Goal: Task Accomplishment & Management: Manage account settings

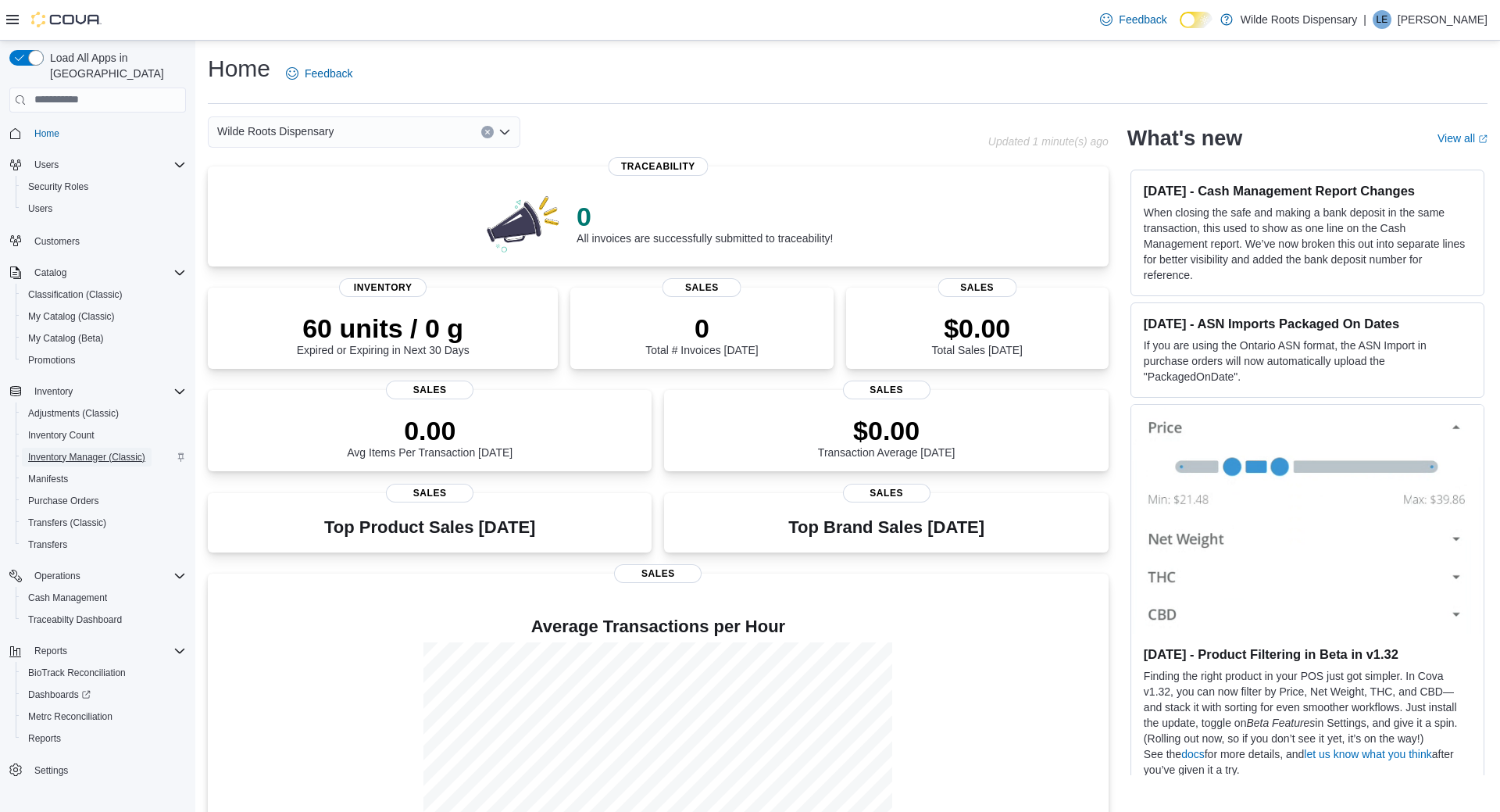
click at [65, 451] on span "Inventory Manager (Classic)" at bounding box center [87, 457] width 118 height 13
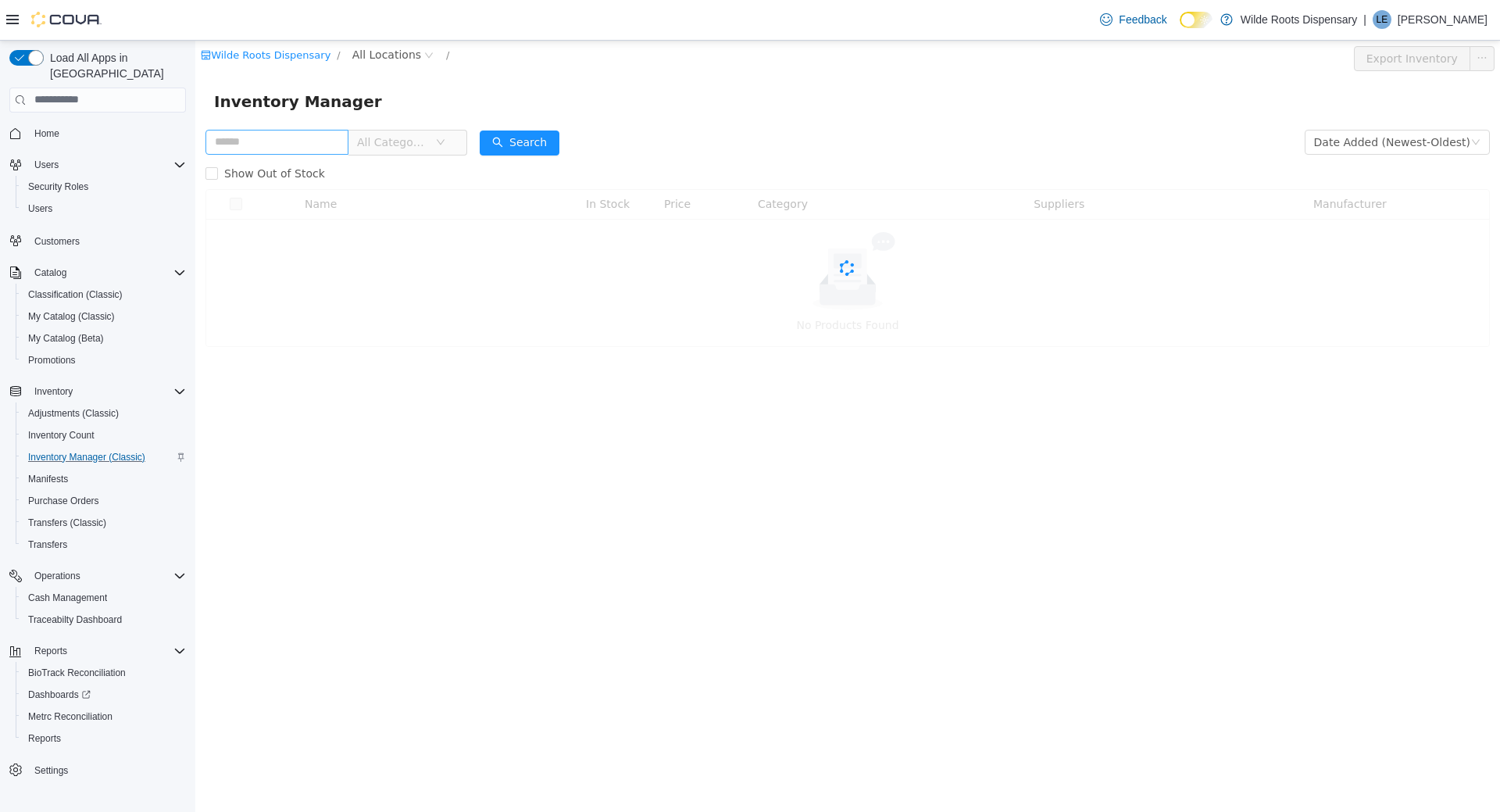
click at [323, 142] on input "text" at bounding box center [277, 141] width 143 height 25
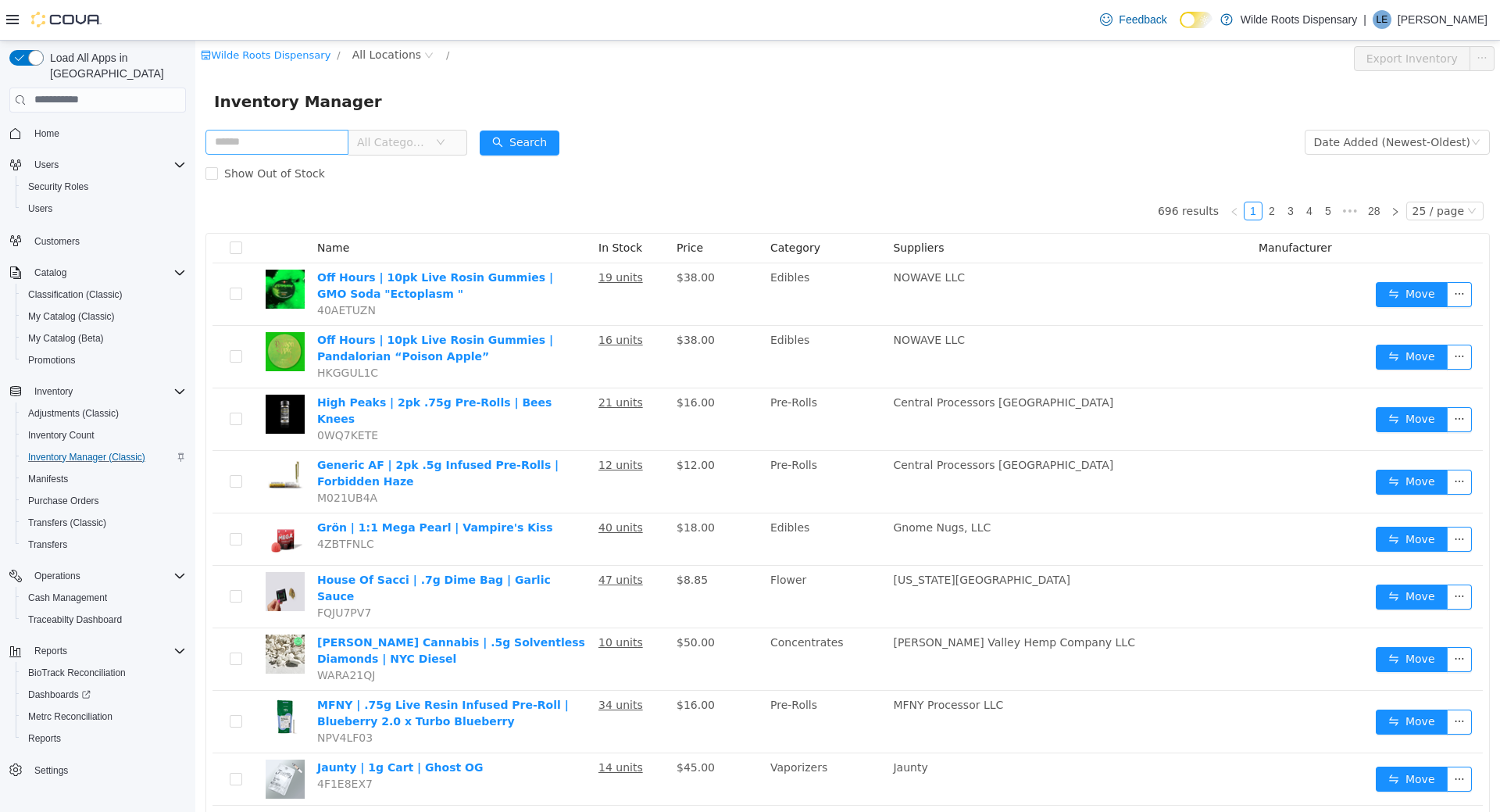
click at [316, 138] on input "text" at bounding box center [277, 141] width 143 height 25
click at [309, 139] on input "text" at bounding box center [277, 141] width 143 height 25
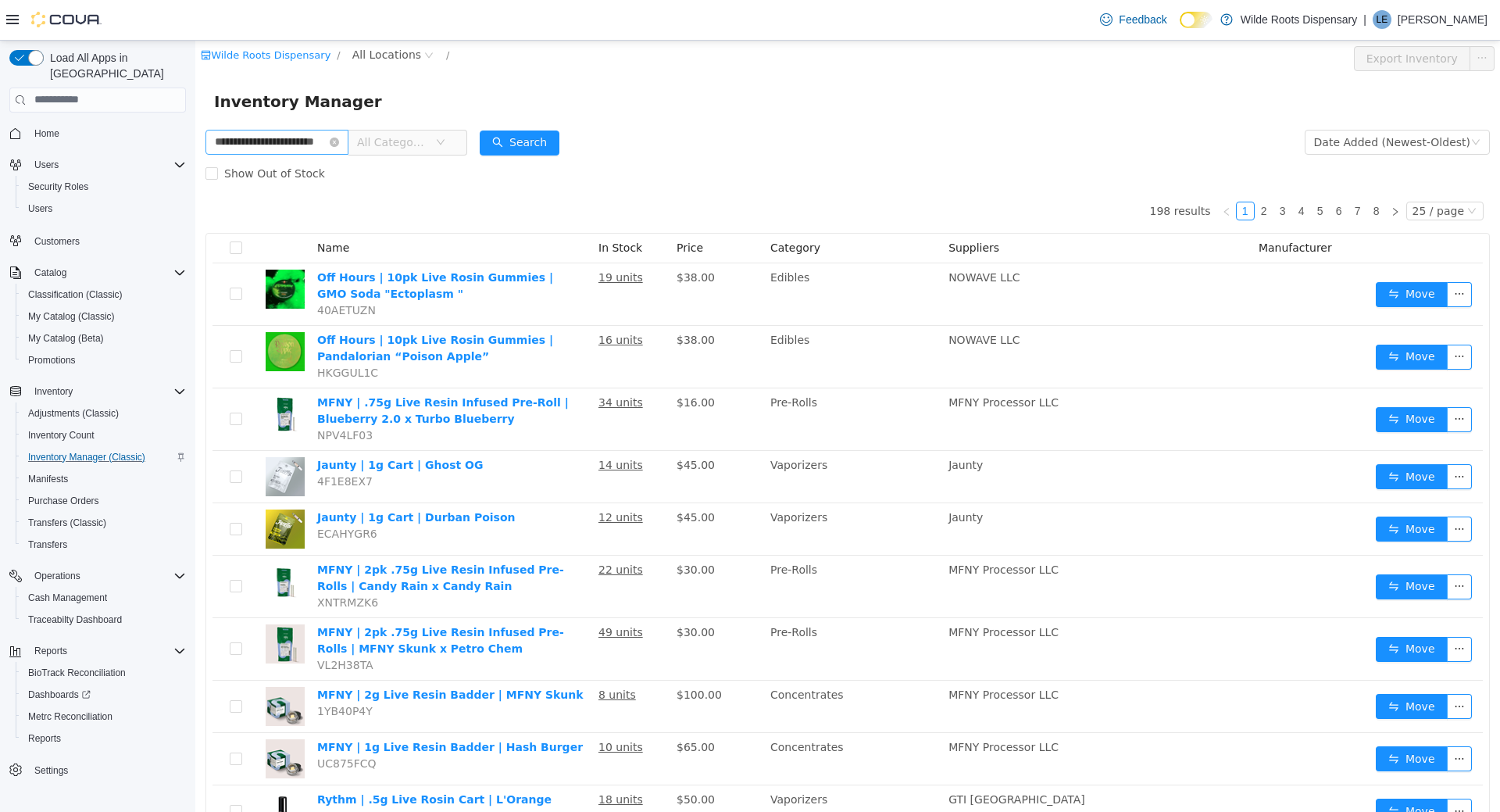
drag, startPoint x: 341, startPoint y: 141, endPoint x: 230, endPoint y: 141, distance: 111.0
click at [230, 141] on input "**********" at bounding box center [277, 141] width 143 height 25
type input "******"
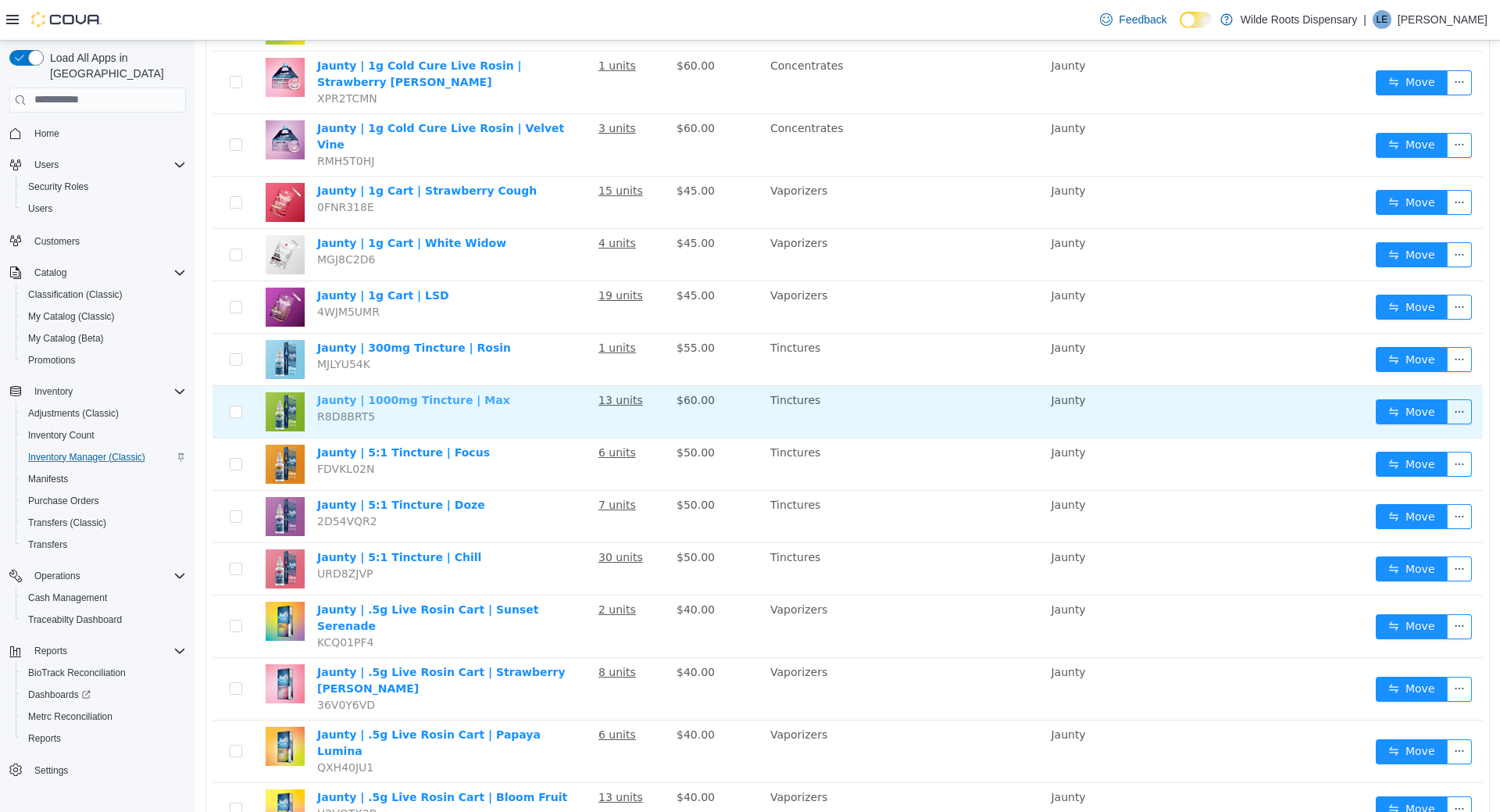
scroll to position [804, 0]
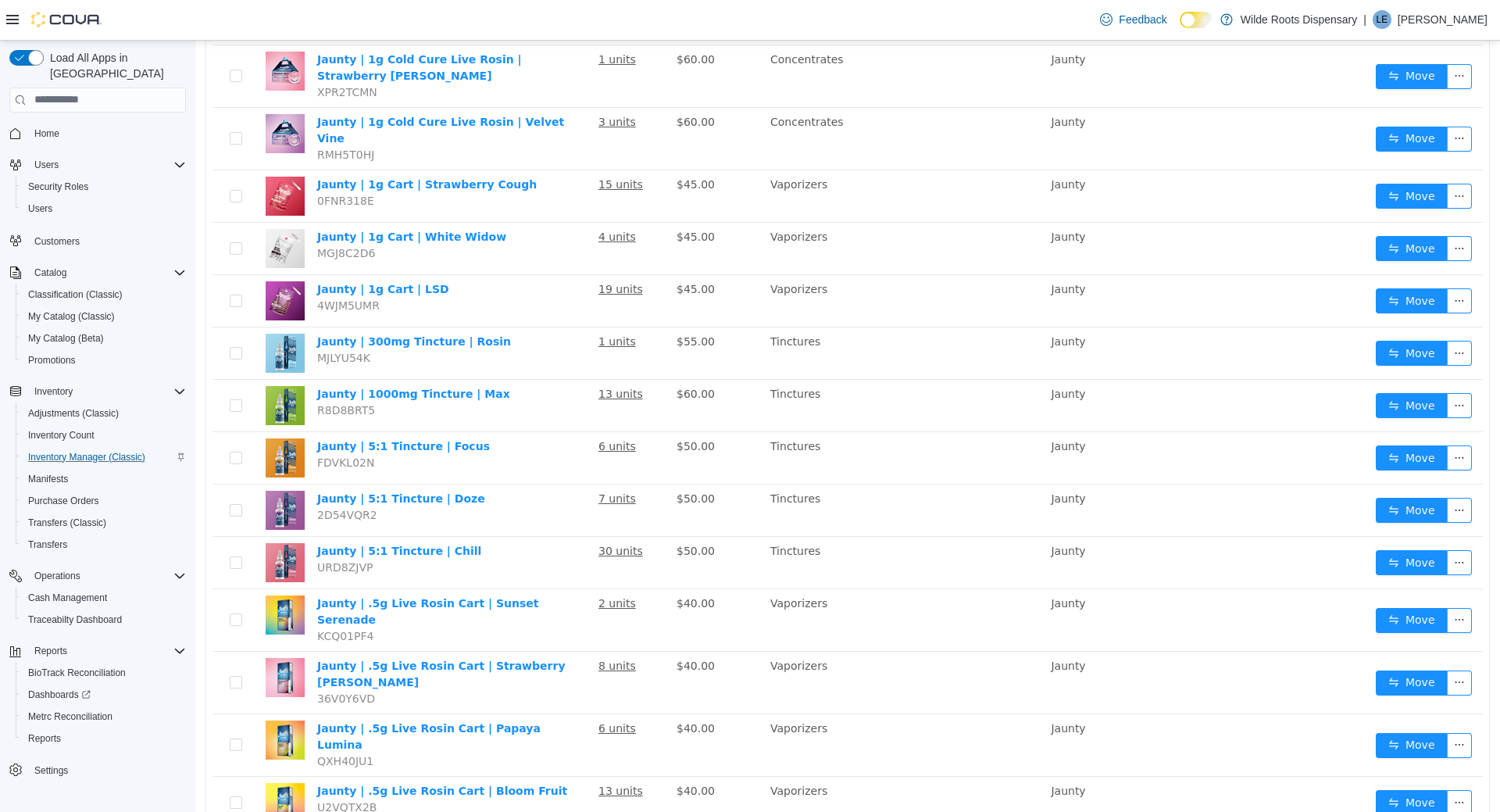
click at [1450, 769] on li "50 / page" at bounding box center [1450, 763] width 76 height 25
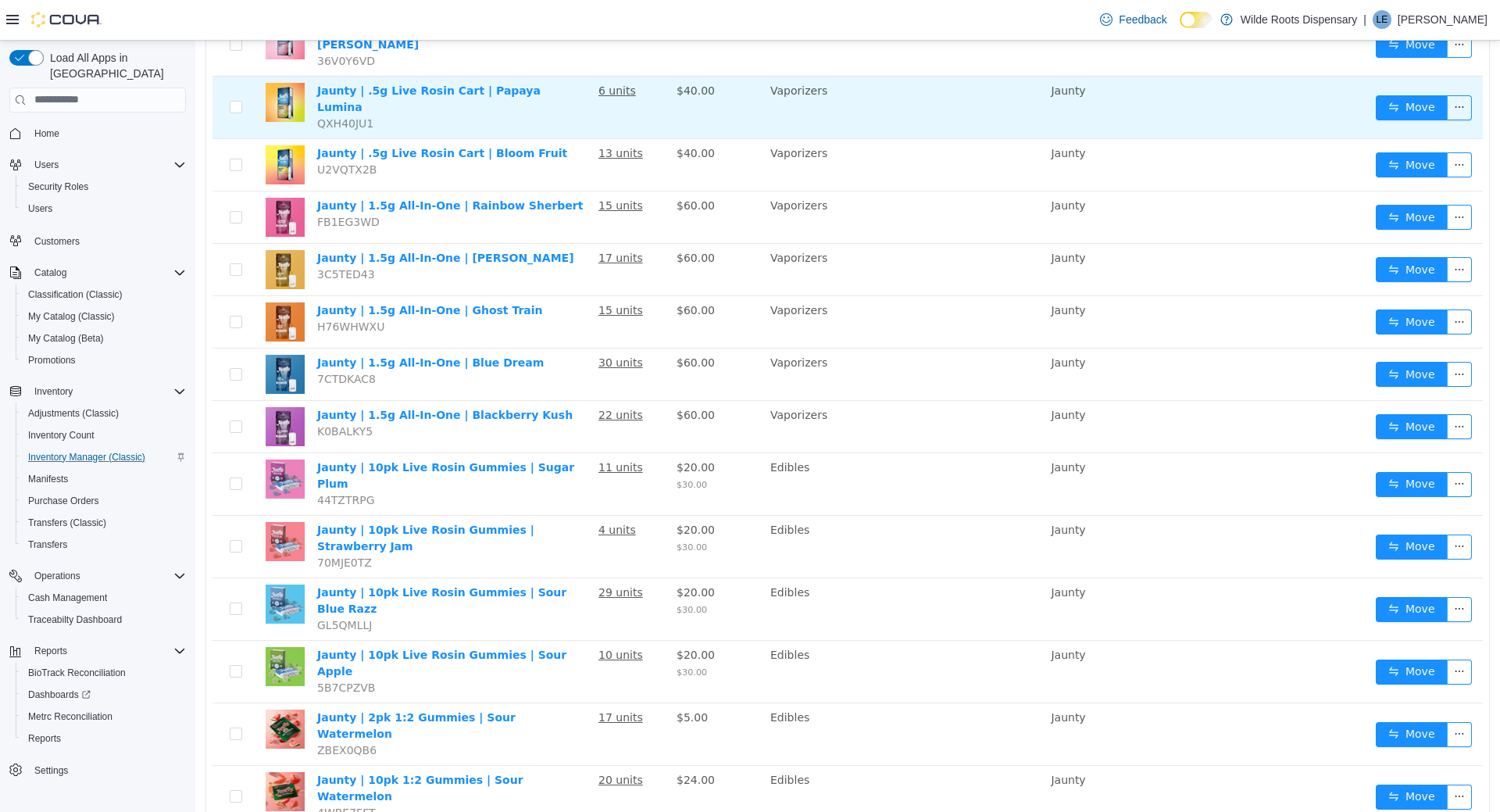
scroll to position [1681, 0]
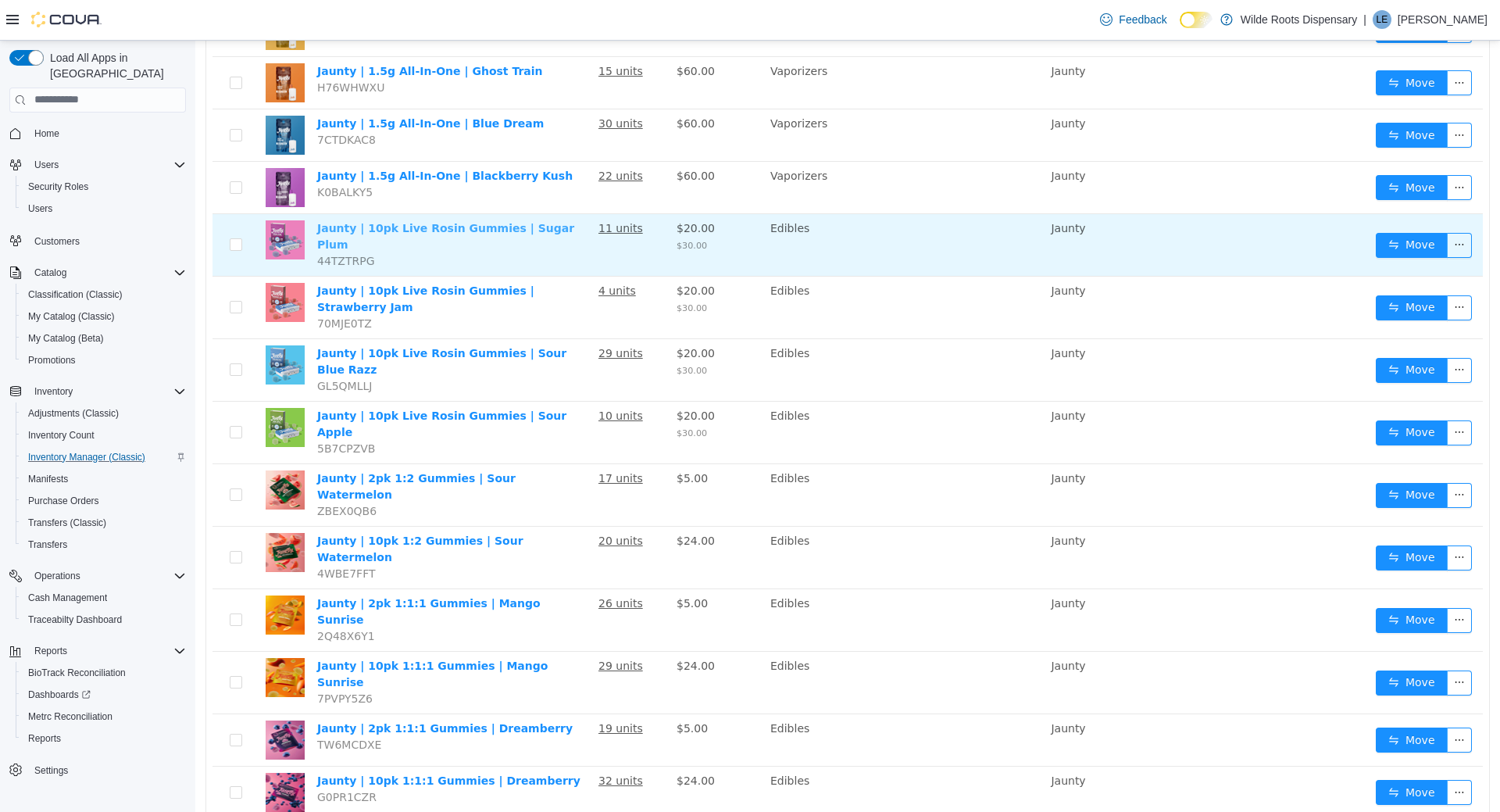
click at [463, 221] on link "Jaunty | 10pk Live Rosin Gummies | Sugar Plum" at bounding box center [445, 235] width 257 height 28
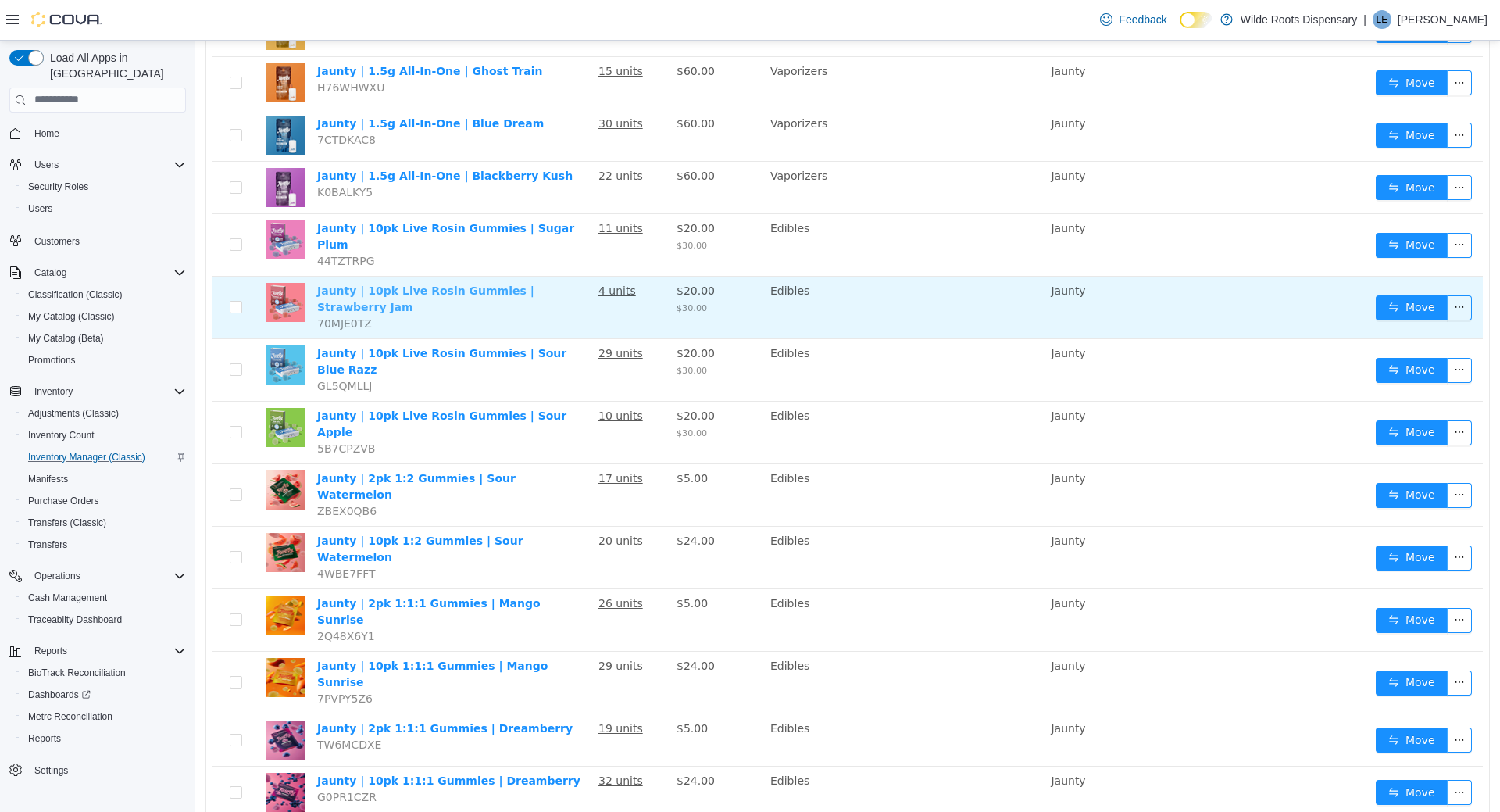
click at [416, 284] on link "Jaunty | 10pk Live Rosin Gummies | Strawberry Jam" at bounding box center [425, 298] width 218 height 28
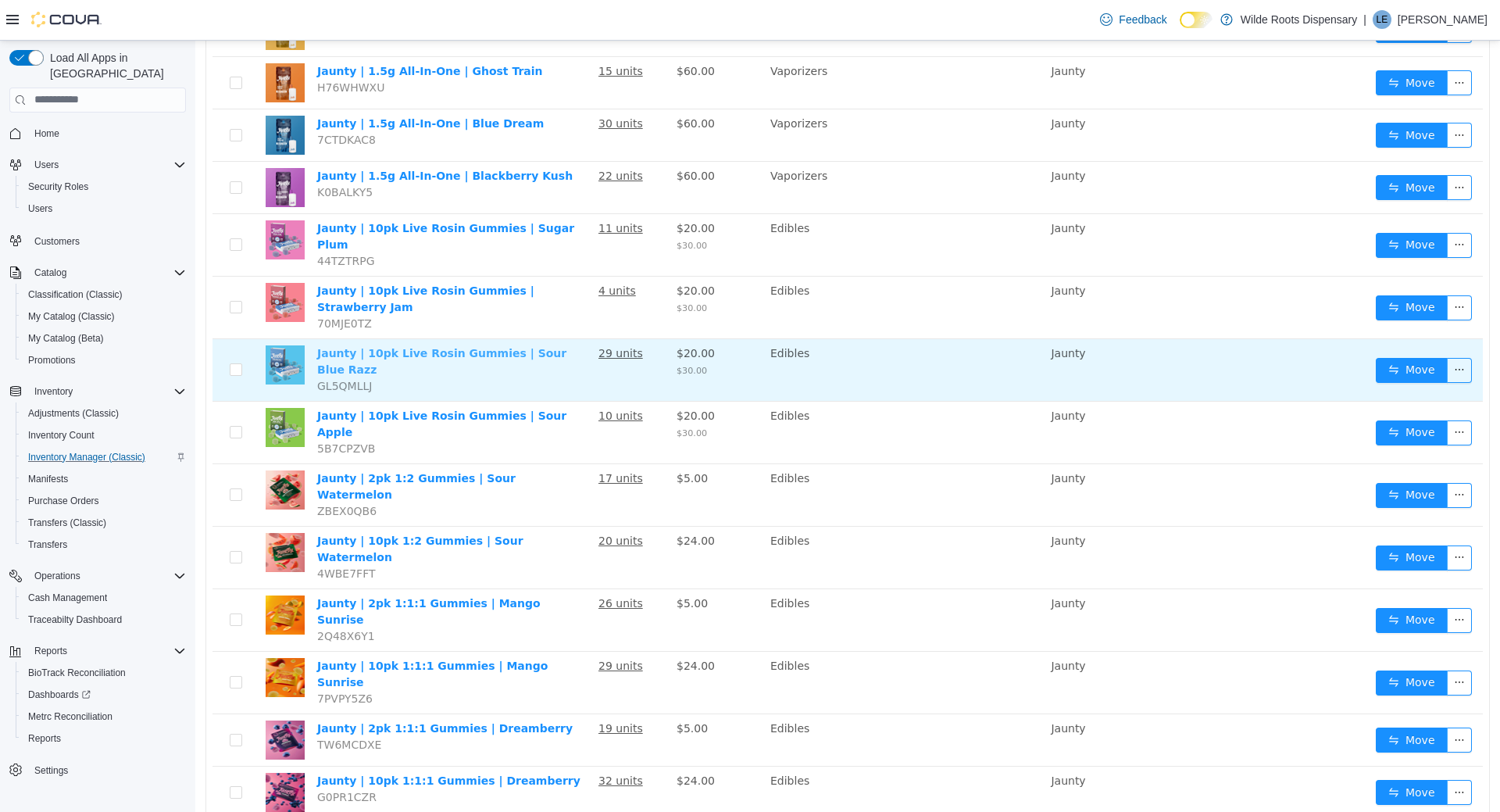
click at [474, 346] on link "Jaunty | 10pk Live Rosin Gummies | Sour Blue Razz" at bounding box center [441, 360] width 249 height 28
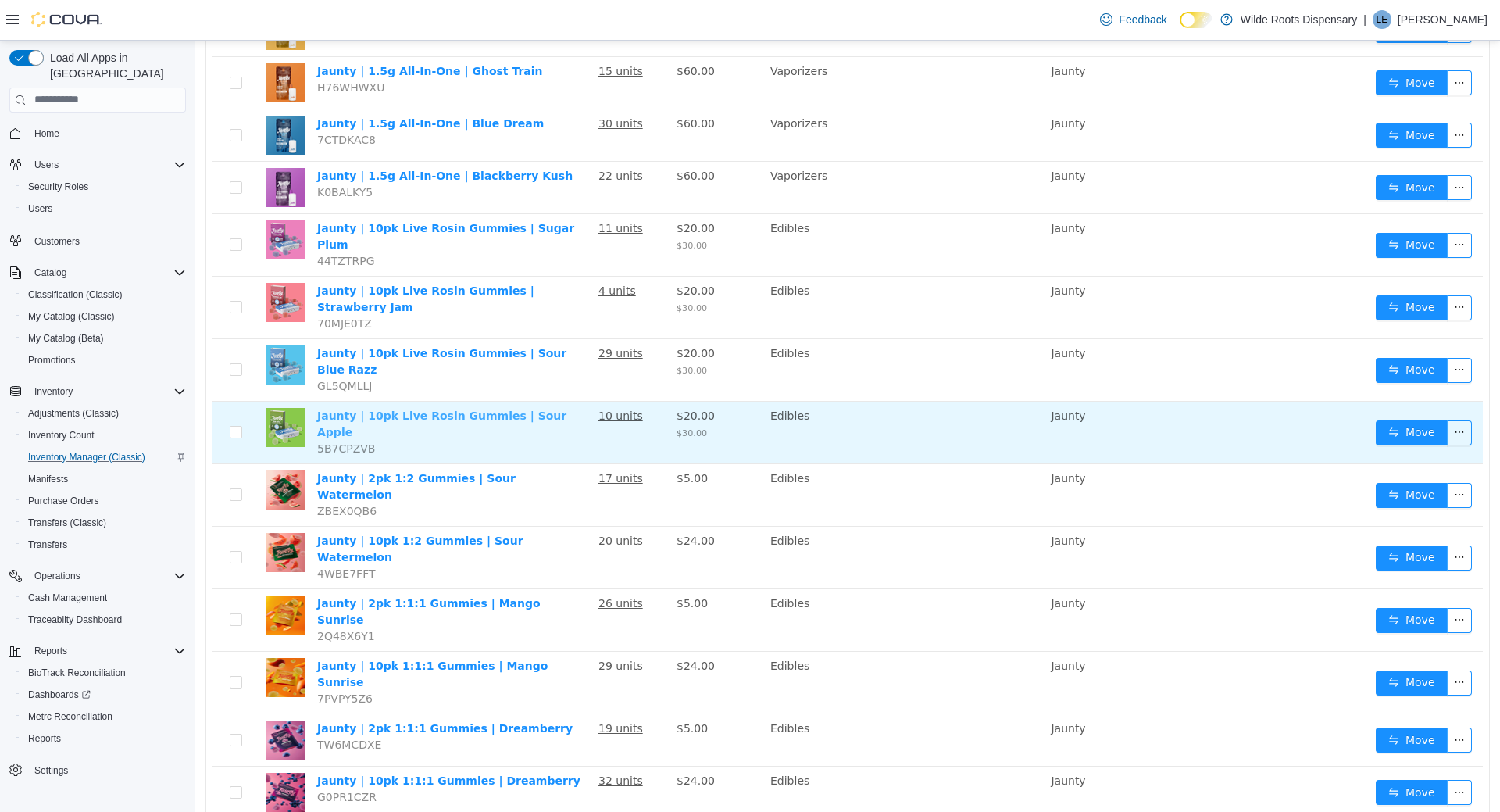
click at [418, 409] on link "Jaunty | 10pk Live Rosin Gummies | Sour Apple" at bounding box center [441, 423] width 249 height 28
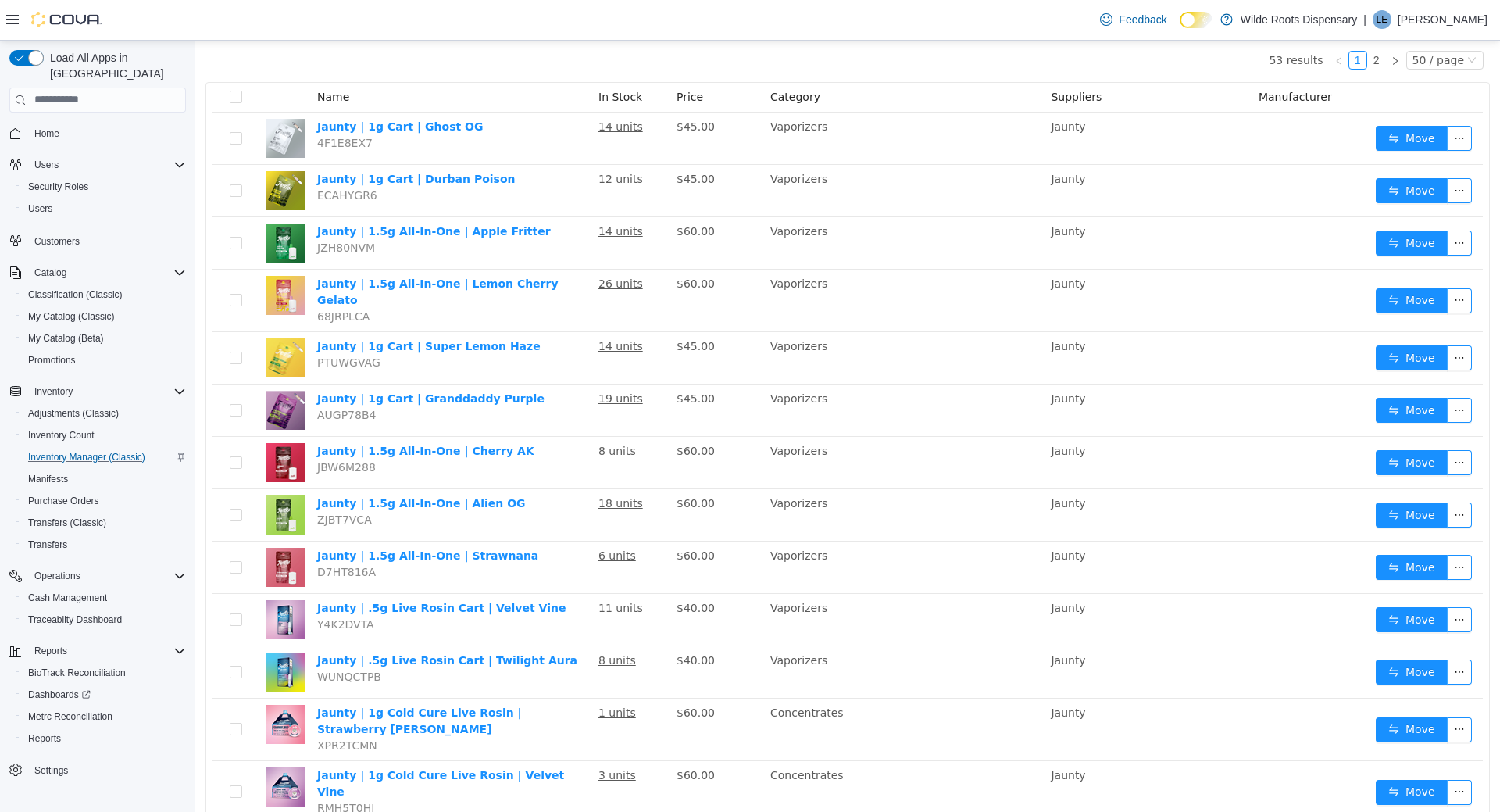
scroll to position [0, 0]
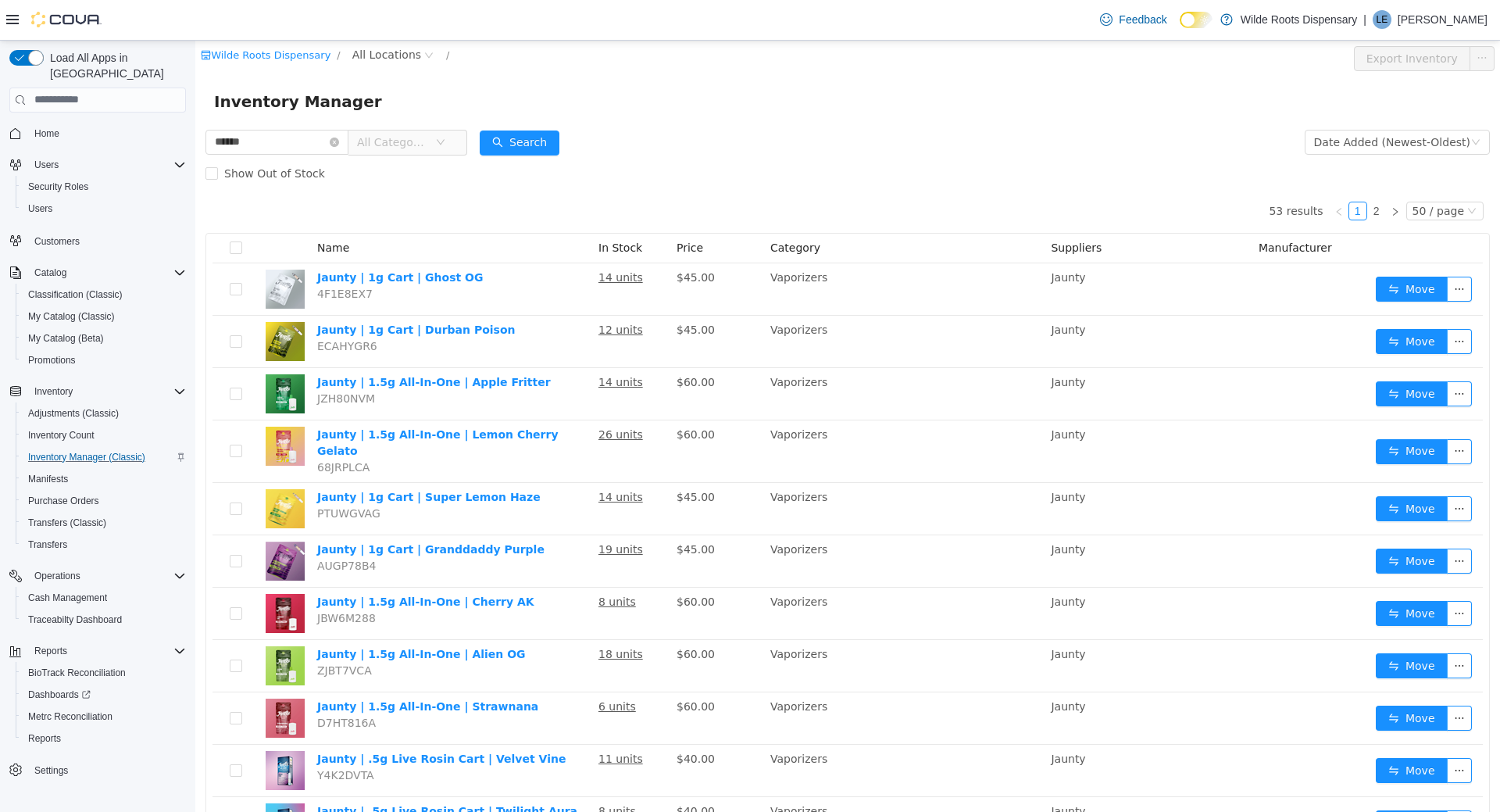
click at [883, 123] on div "Inventory Manager" at bounding box center [848, 101] width 1305 height 50
drag, startPoint x: 317, startPoint y: 141, endPoint x: 129, endPoint y: 146, distance: 188.1
click at [206, 146] on input "******" at bounding box center [277, 141] width 143 height 25
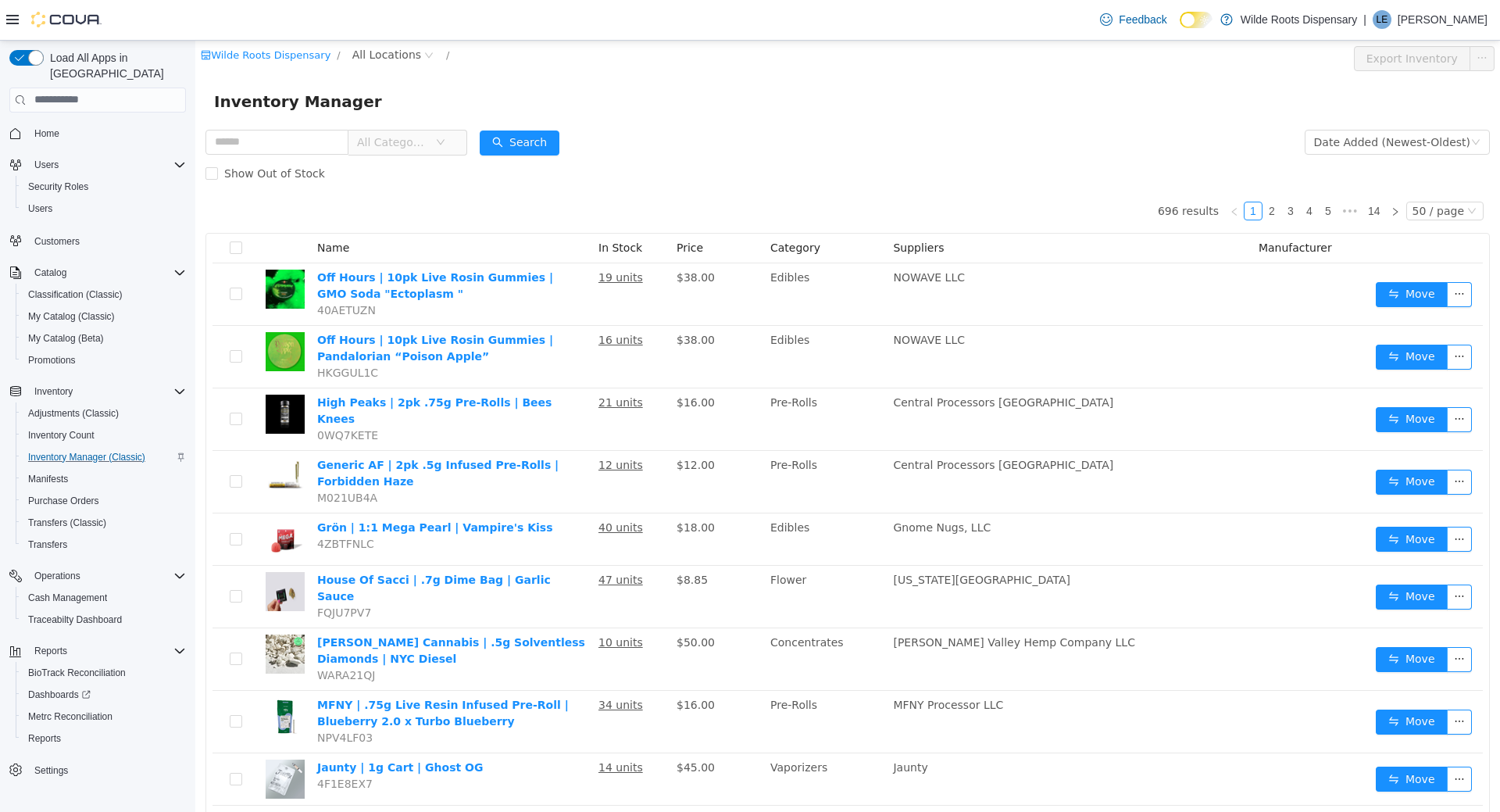
click at [965, 110] on div "Inventory Manager" at bounding box center [848, 100] width 1268 height 25
click at [919, 145] on form "All Categories Date Added (Newest-Oldest) Search Show Out of Stock" at bounding box center [848, 157] width 1285 height 62
click at [835, 147] on form "All Categories Date Added (Newest-Oldest) Search Show Out of Stock" at bounding box center [848, 157] width 1285 height 62
click at [836, 149] on form "All Categories Date Added (Newest-Oldest) Search Show Out of Stock" at bounding box center [848, 157] width 1285 height 62
click at [830, 61] on div "Wilde Roots Dispensary / All Locations /" at bounding box center [740, 54] width 1078 height 18
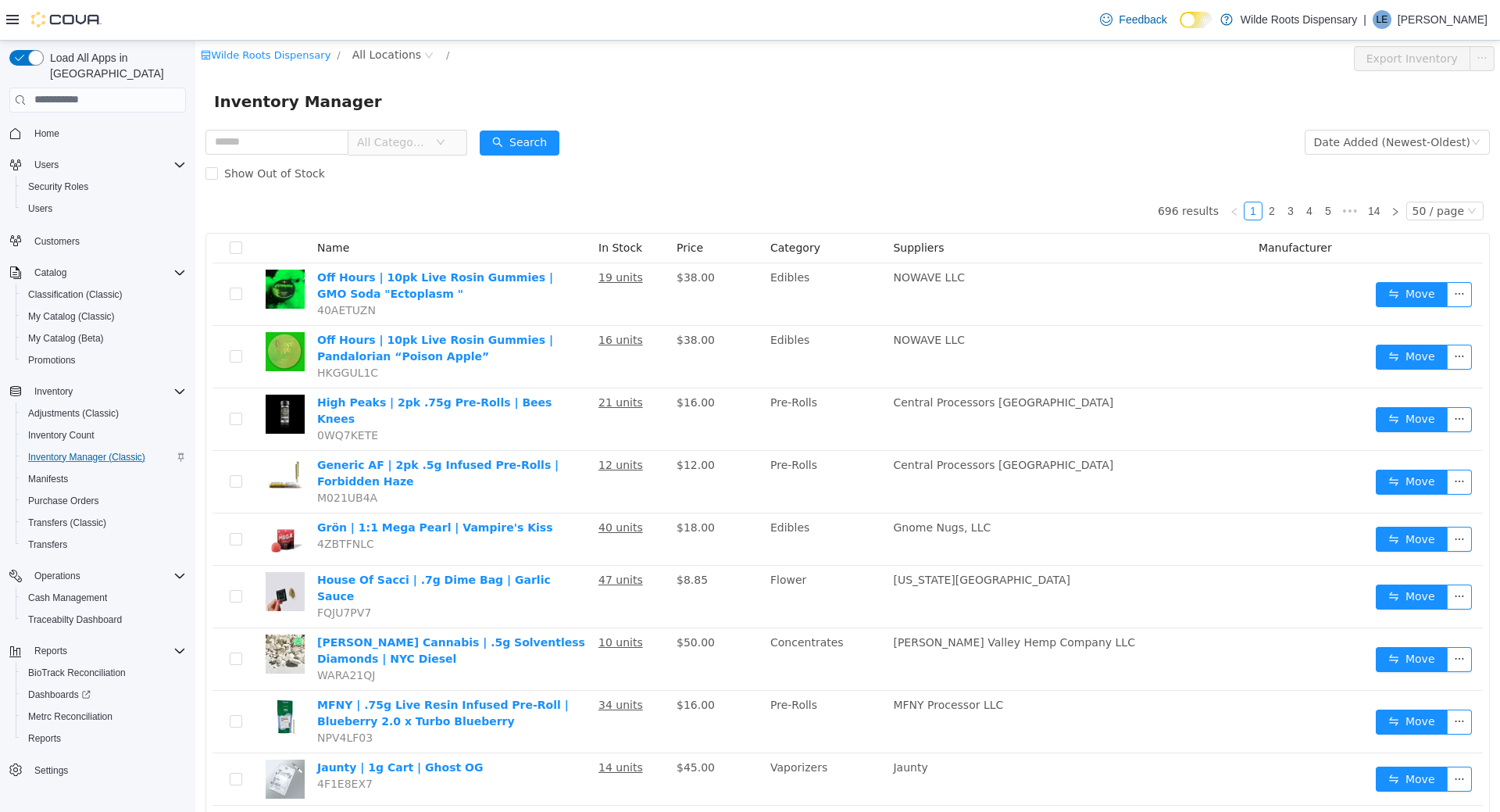
click at [1190, 102] on div "Inventory Manager" at bounding box center [848, 100] width 1268 height 25
click at [862, 106] on div "Inventory Manager" at bounding box center [848, 100] width 1268 height 25
click at [384, 55] on span "All Locations" at bounding box center [387, 53] width 69 height 17
click at [412, 136] on span "4179 State Route 20" at bounding box center [434, 139] width 113 height 13
click at [516, 55] on div "All Rooms" at bounding box center [536, 57] width 54 height 24
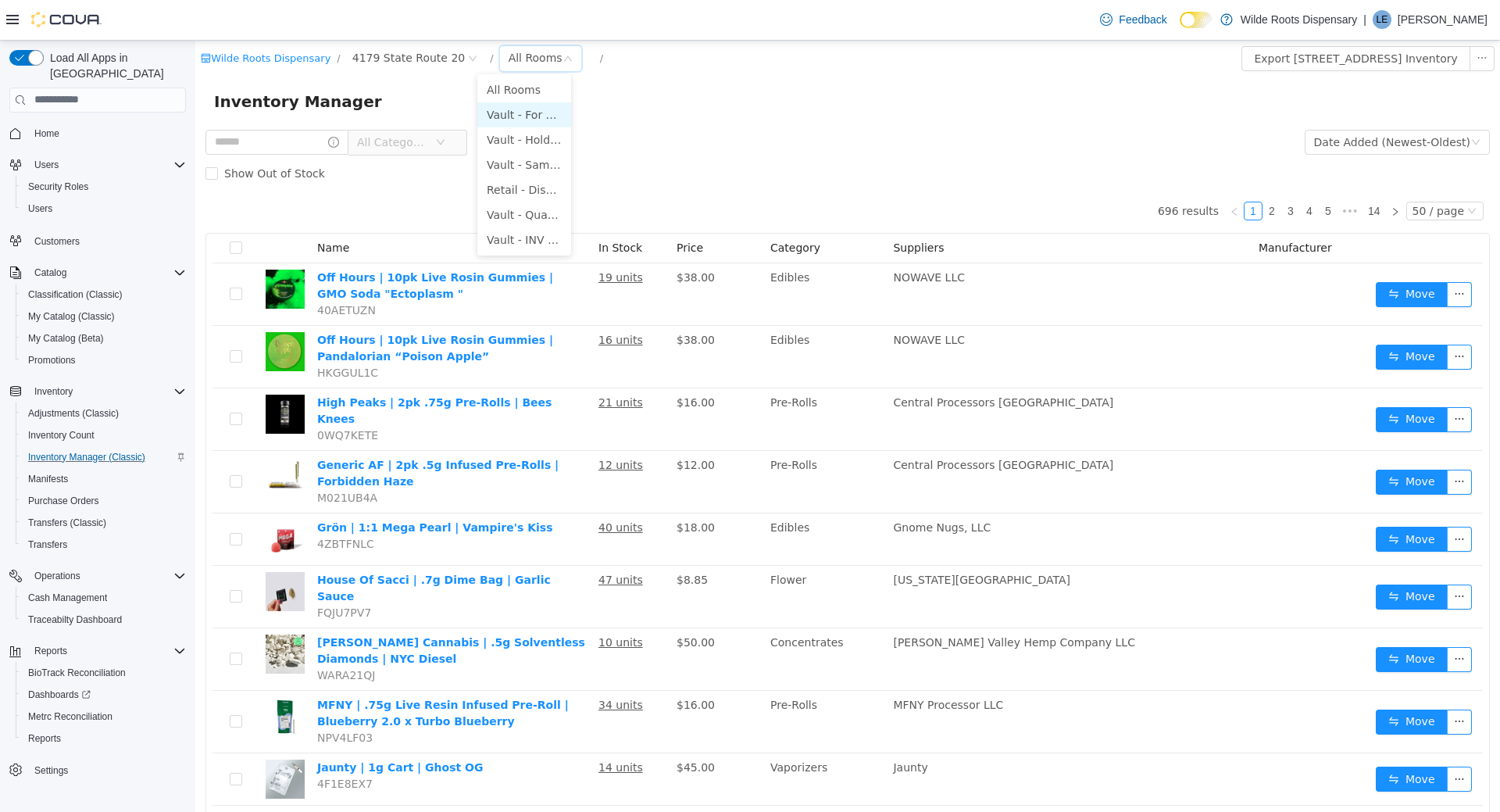
click at [526, 113] on li "Vault - For Sale" at bounding box center [524, 114] width 94 height 25
click at [815, 111] on div "Inventory Manager" at bounding box center [848, 100] width 1268 height 25
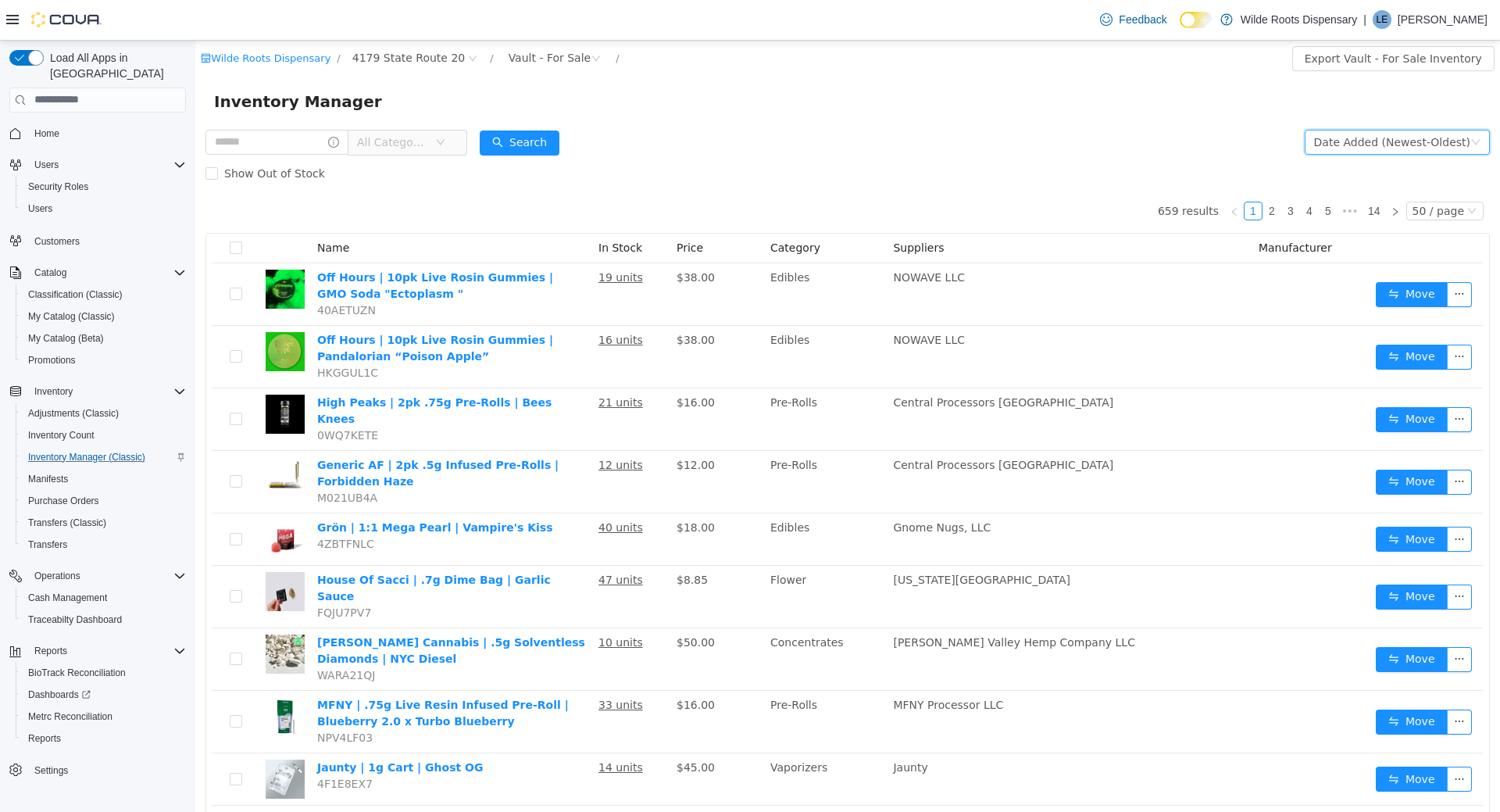
click at [1412, 140] on div "Date Added (Newest-Oldest)" at bounding box center [1393, 141] width 156 height 24
click at [1370, 174] on li "Alphabetical (A-Z)" at bounding box center [1402, 172] width 175 height 25
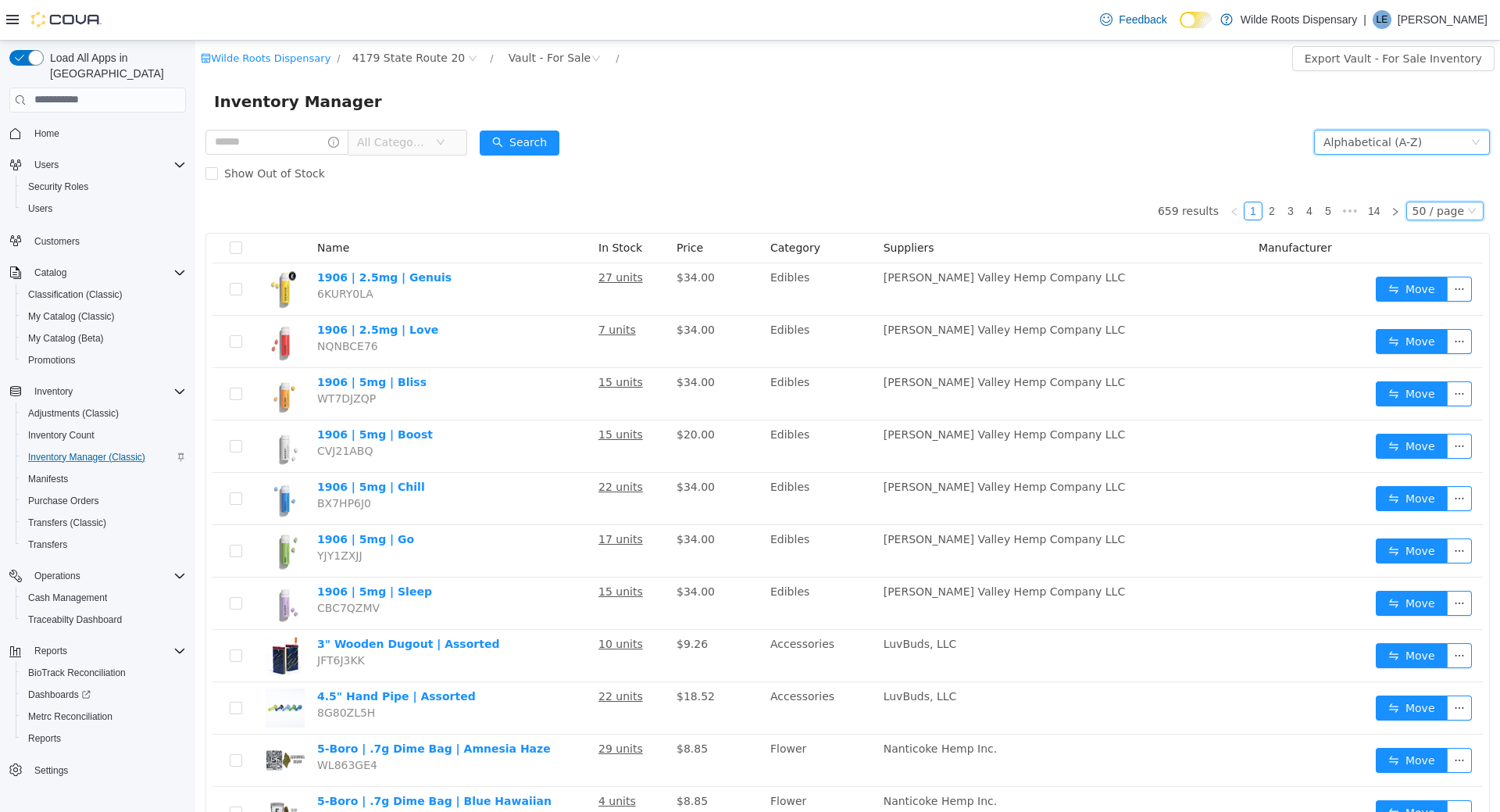
click at [1444, 208] on div "50 / page" at bounding box center [1438, 209] width 51 height 17
click at [1438, 310] on li "50 / page" at bounding box center [1450, 310] width 76 height 25
click at [918, 154] on form "All Categories Alphabetical (A-Z) Search Show Out of Stock" at bounding box center [848, 157] width 1285 height 62
click at [428, 136] on span "All Categories" at bounding box center [392, 141] width 71 height 16
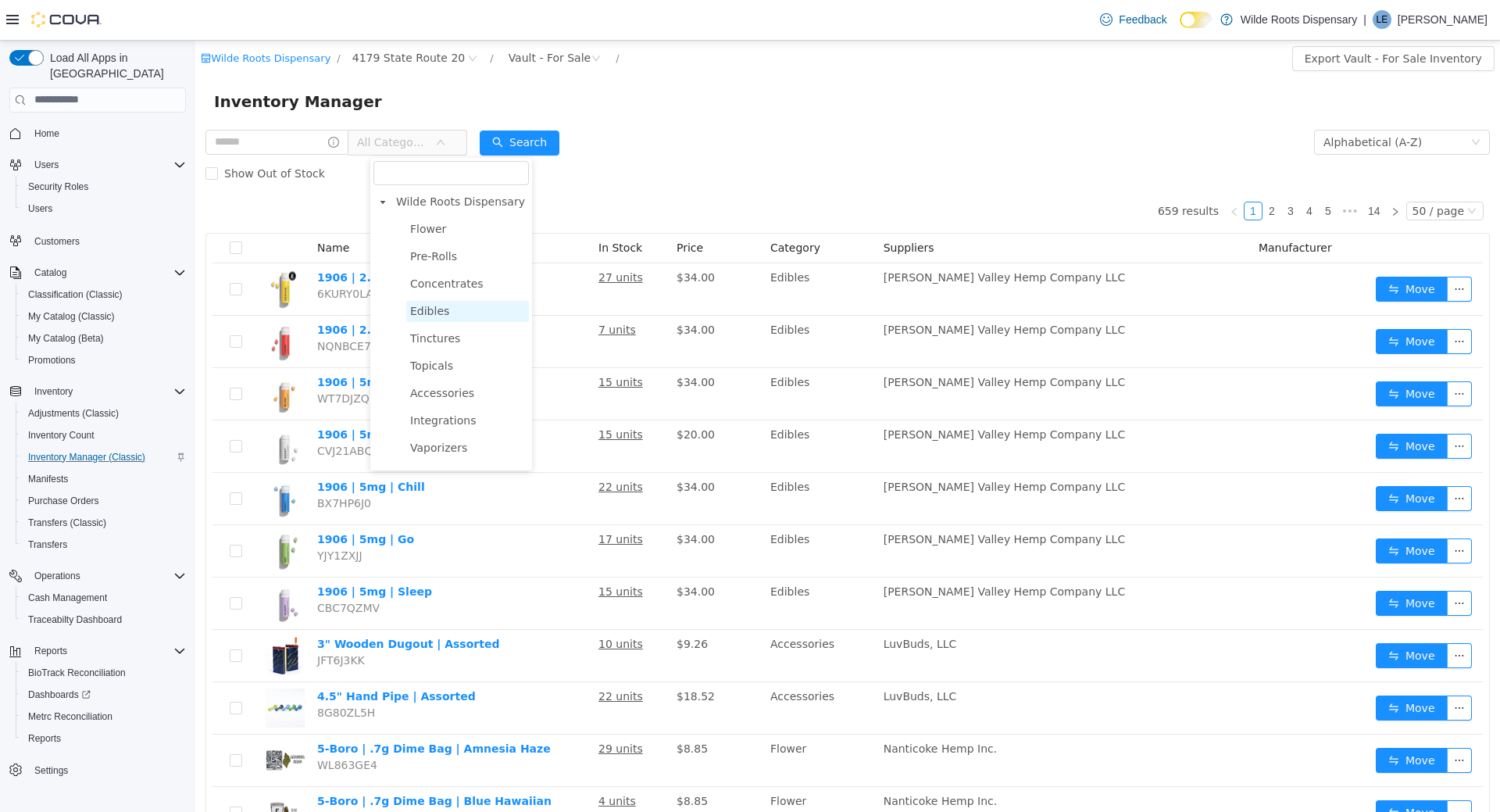
click at [453, 308] on span "Edibles" at bounding box center [468, 310] width 123 height 21
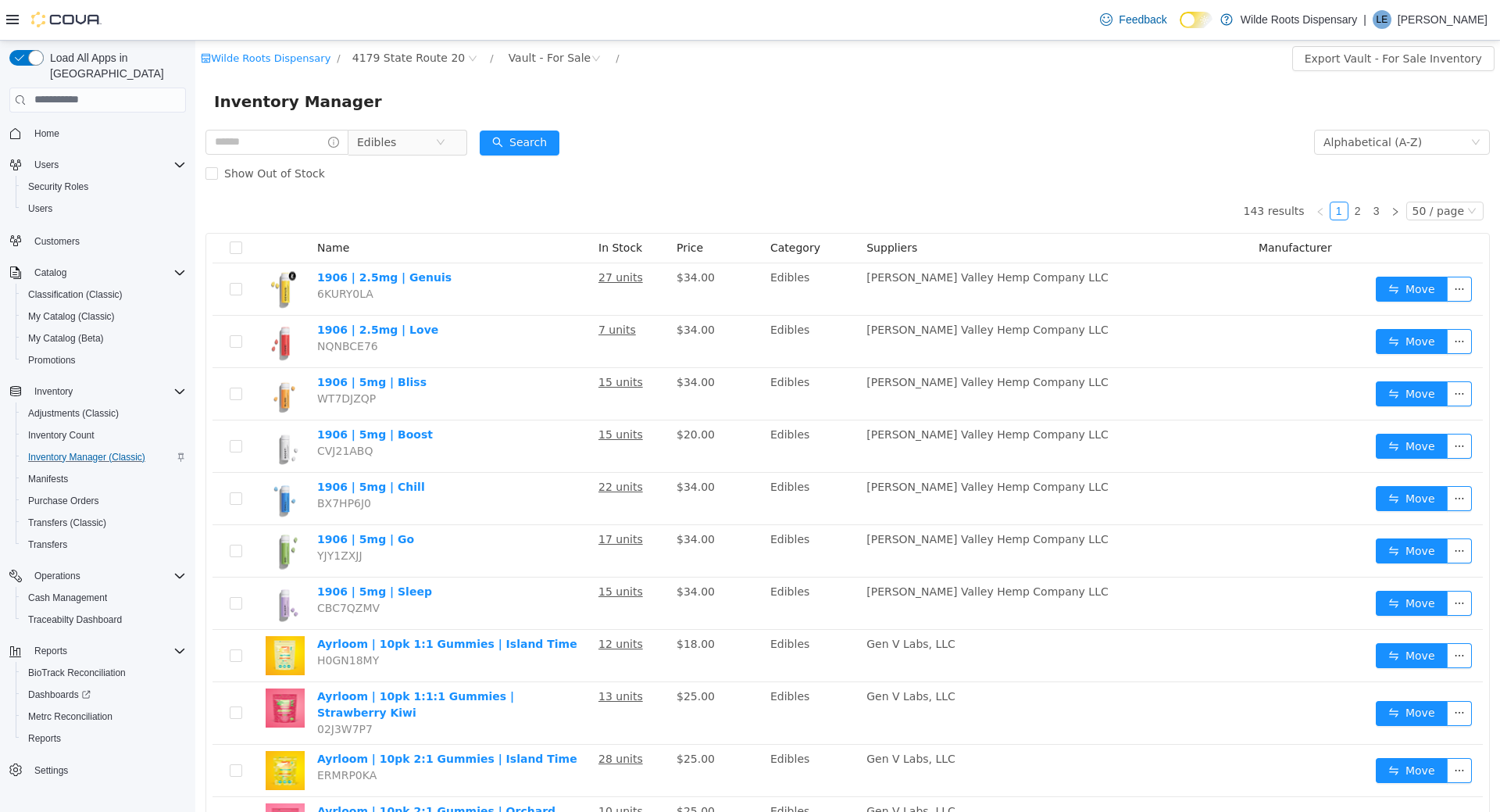
click at [682, 144] on form "Edibles Alphabetical (A-Z) Search Show Out of Stock" at bounding box center [848, 157] width 1285 height 62
click at [684, 142] on form "Edibles Alphabetical (A-Z) Search Show Out of Stock" at bounding box center [848, 157] width 1285 height 62
click at [641, 170] on div "Show Out of Stock" at bounding box center [848, 173] width 1285 height 31
click at [638, 169] on div "Show Out of Stock" at bounding box center [848, 173] width 1285 height 31
click at [639, 170] on div "Show Out of Stock" at bounding box center [848, 173] width 1285 height 31
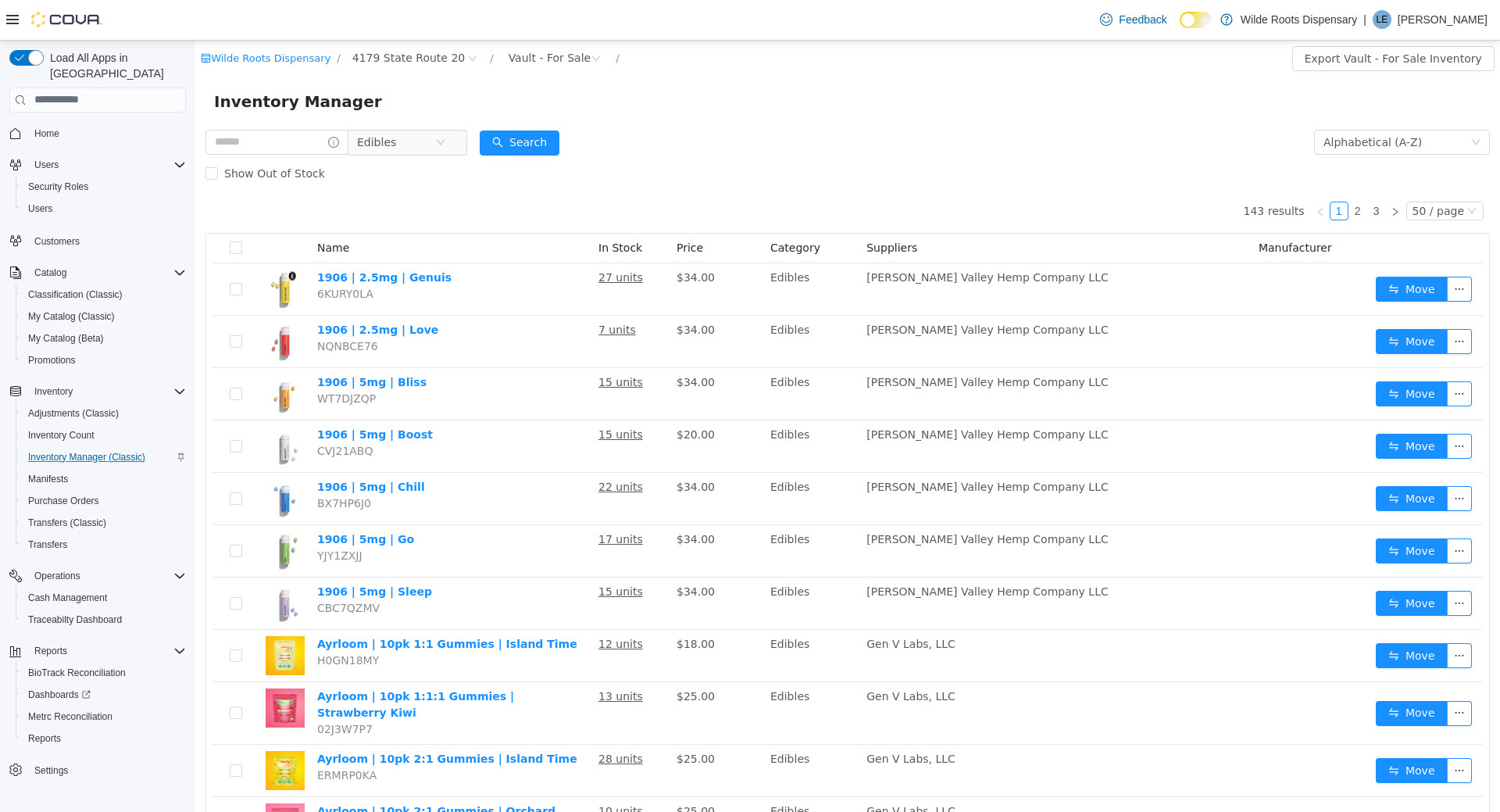
click at [640, 171] on div "Show Out of Stock" at bounding box center [848, 173] width 1285 height 31
click at [713, 154] on form "Edibles Alphabetical (A-Z) Search Show Out of Stock" at bounding box center [848, 157] width 1285 height 62
click at [874, 40] on div "Wilde Roots Dispensary / 4179 State Route 20 / Vault - For Sale / Export Vault …" at bounding box center [848, 57] width 1305 height 36
click at [794, 103] on div "Inventory Manager" at bounding box center [848, 100] width 1268 height 25
click at [798, 98] on div "Inventory Manager" at bounding box center [848, 100] width 1268 height 25
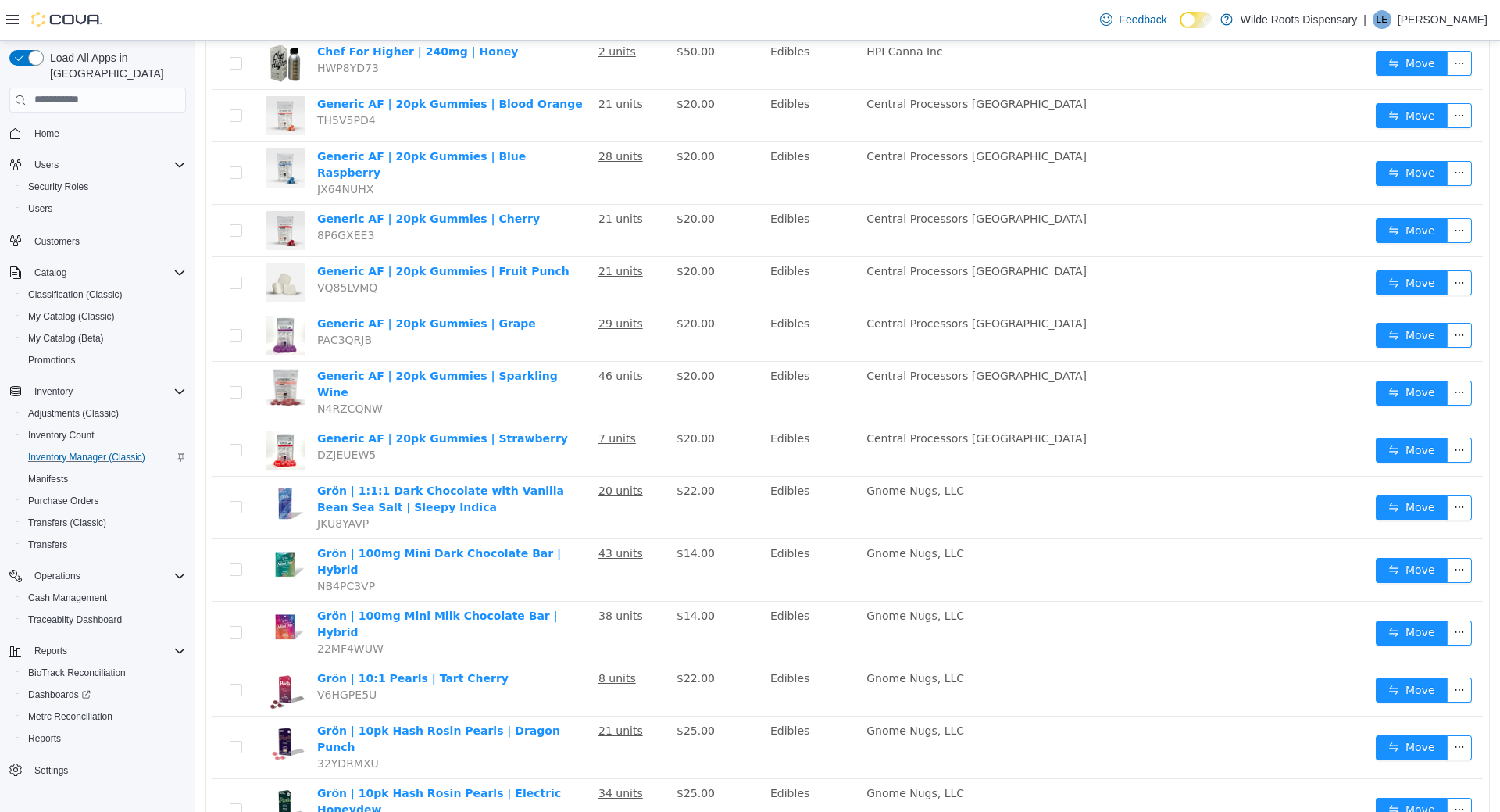
scroll to position [2144, 0]
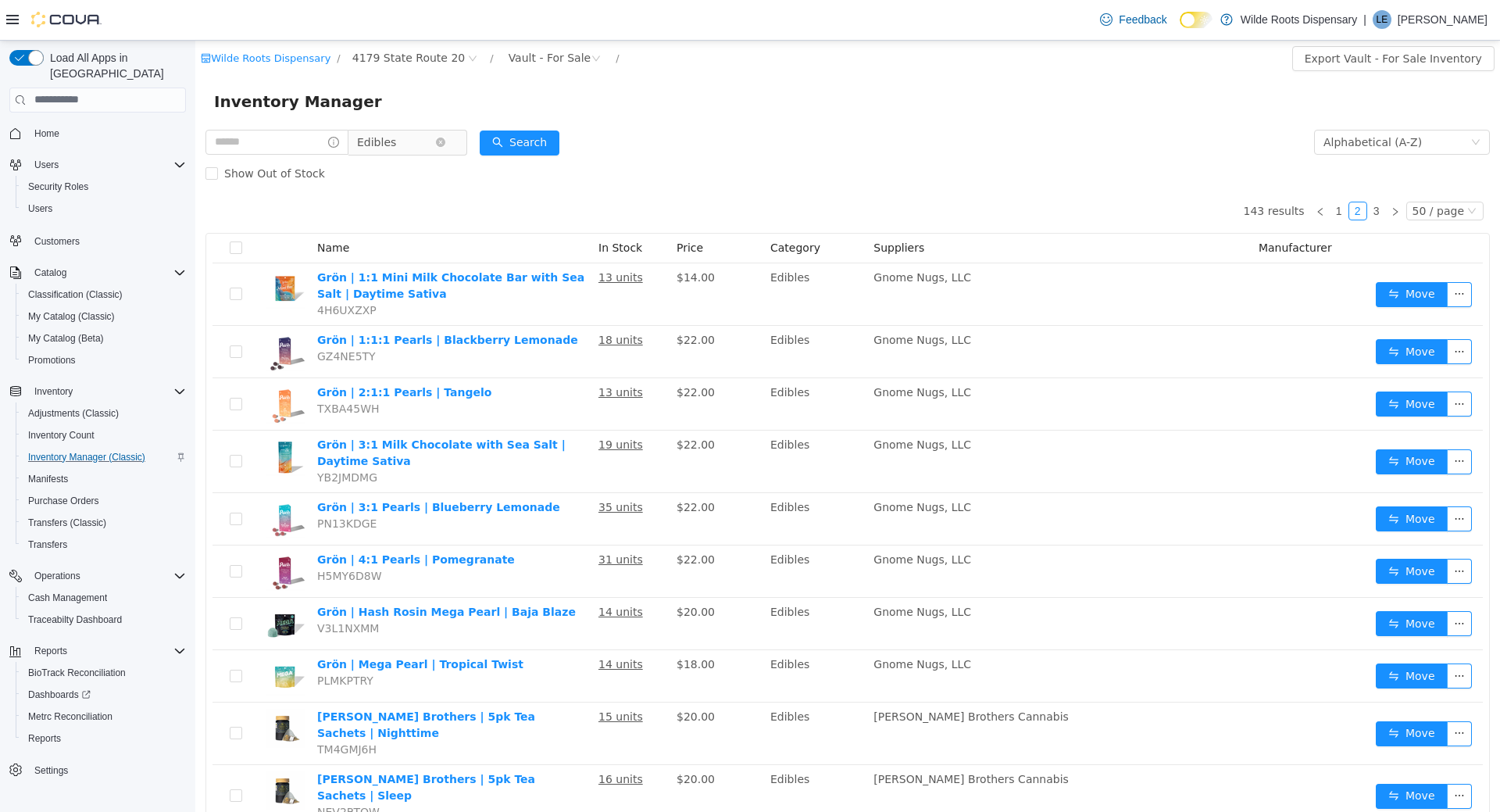
click at [432, 138] on span "Edibles" at bounding box center [396, 141] width 78 height 24
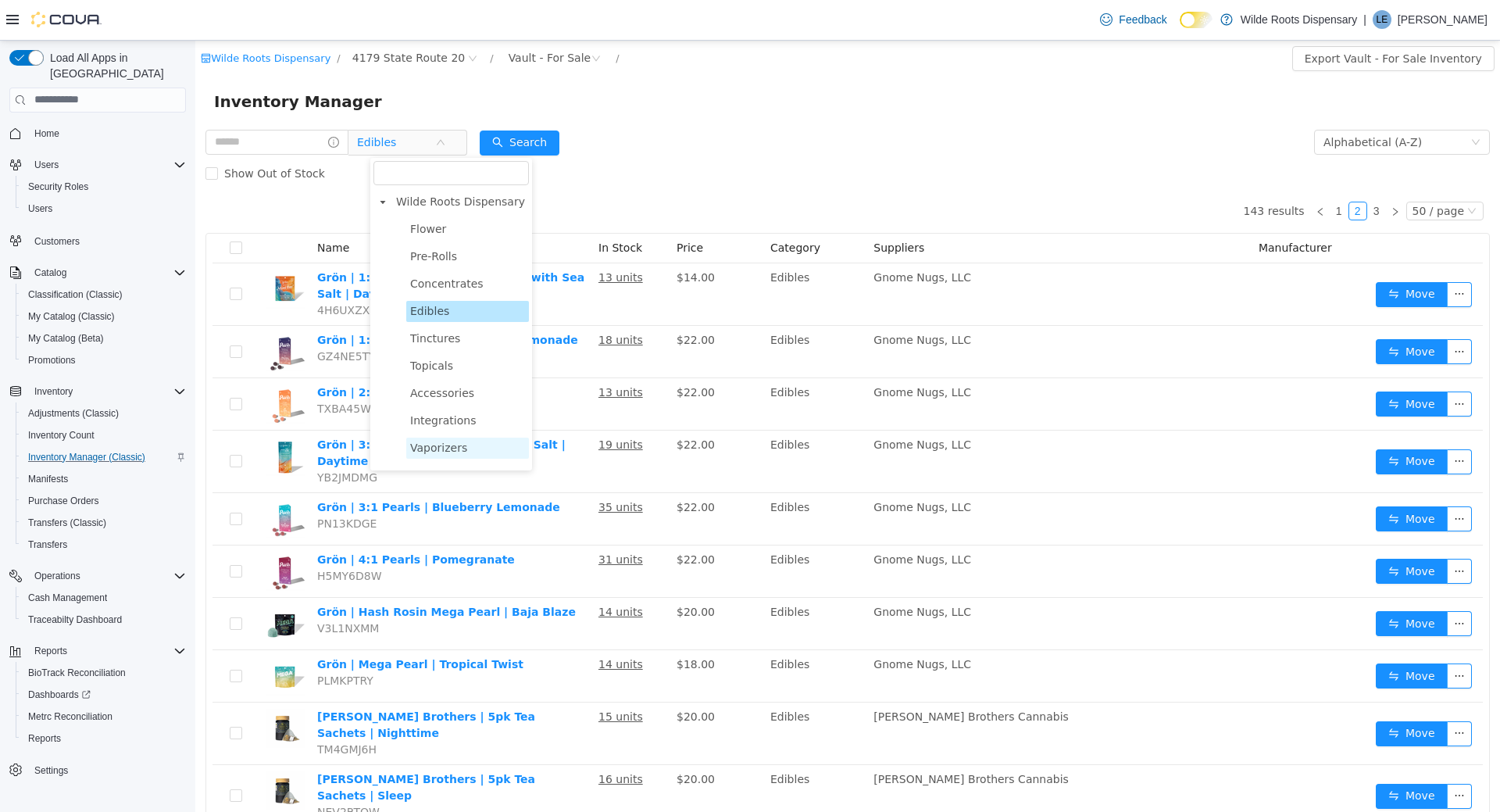
click at [450, 452] on span "Vaporizers" at bounding box center [439, 447] width 57 height 13
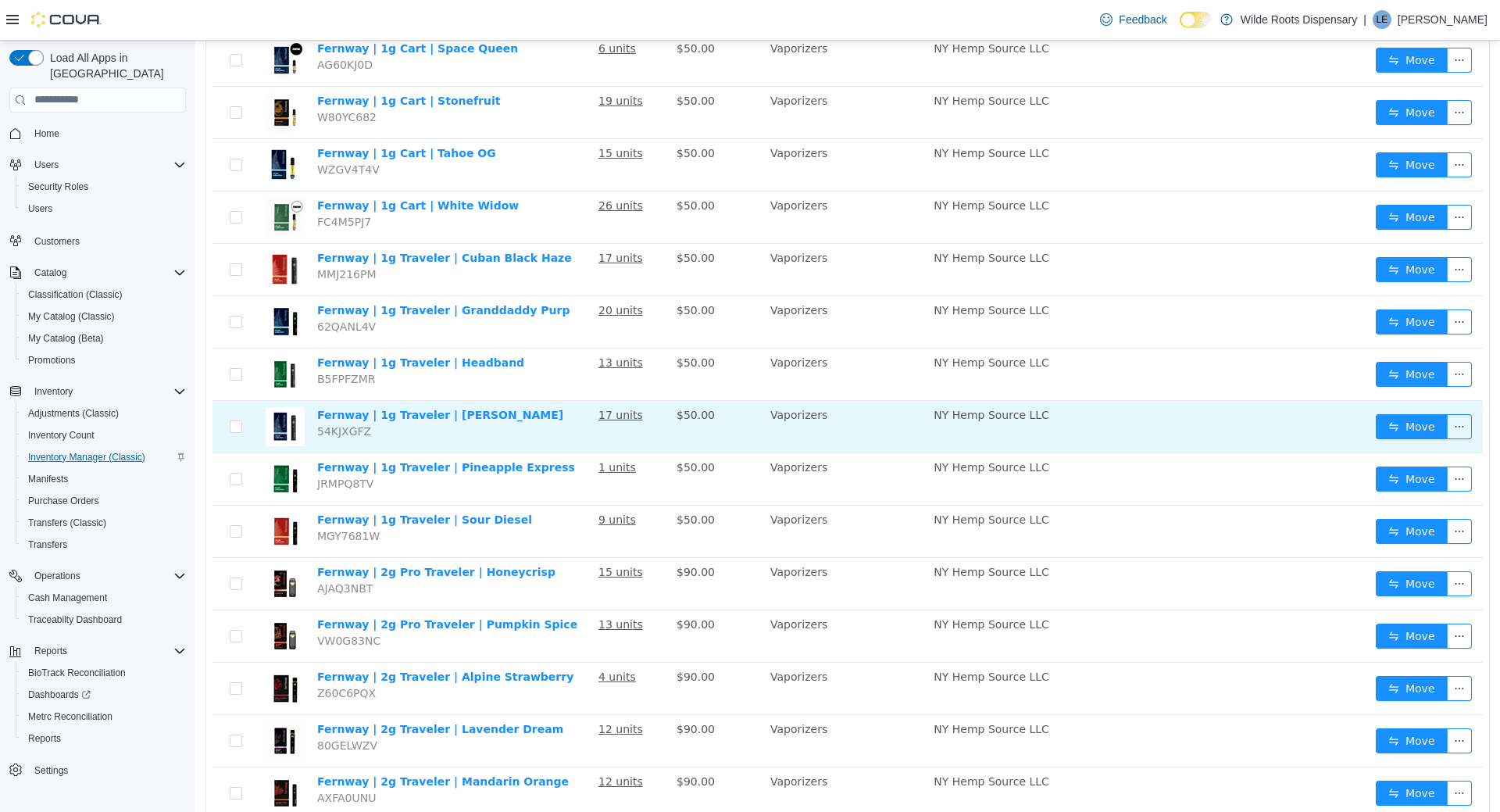
scroll to position [2124, 0]
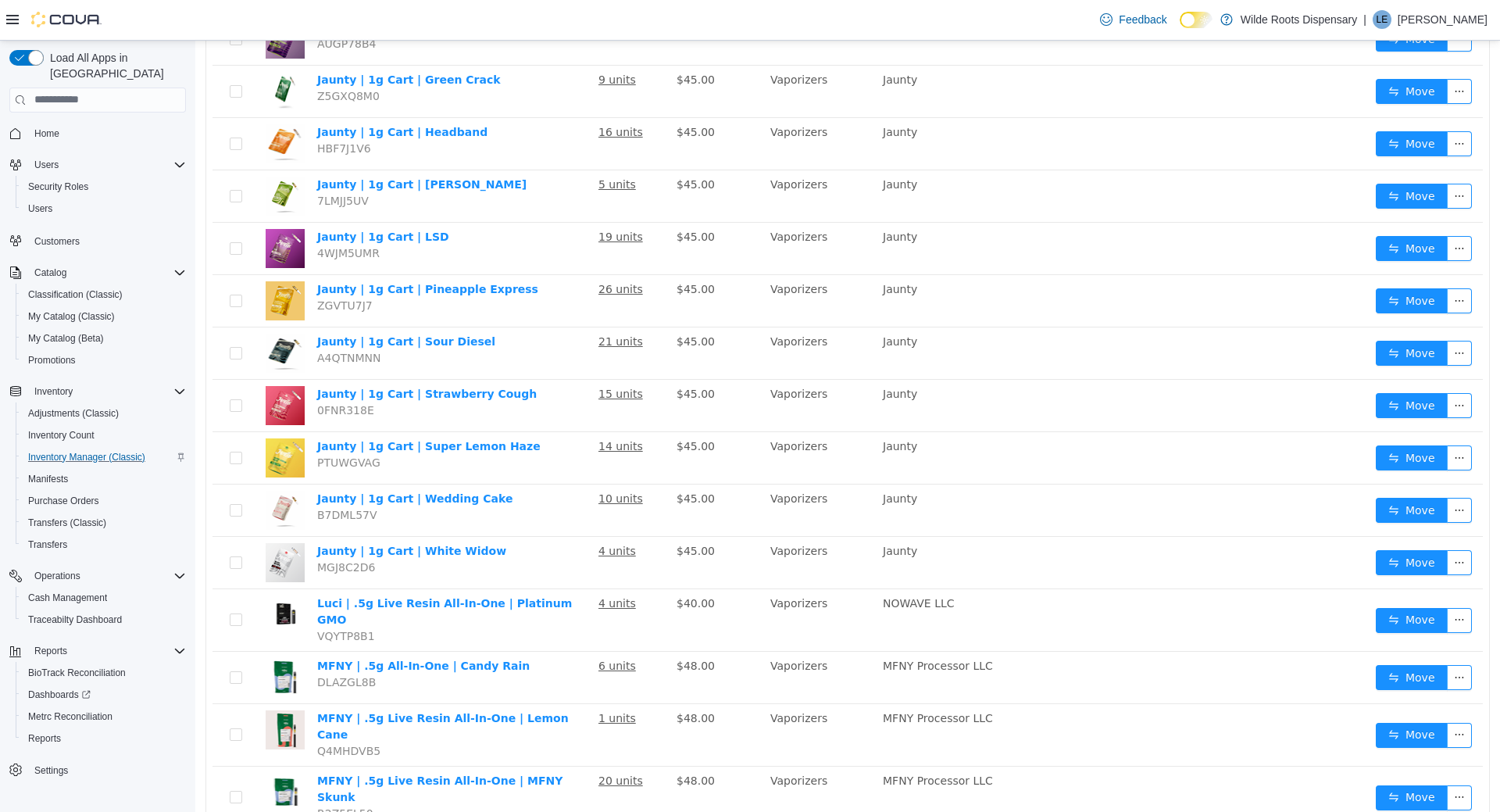
scroll to position [2113, 0]
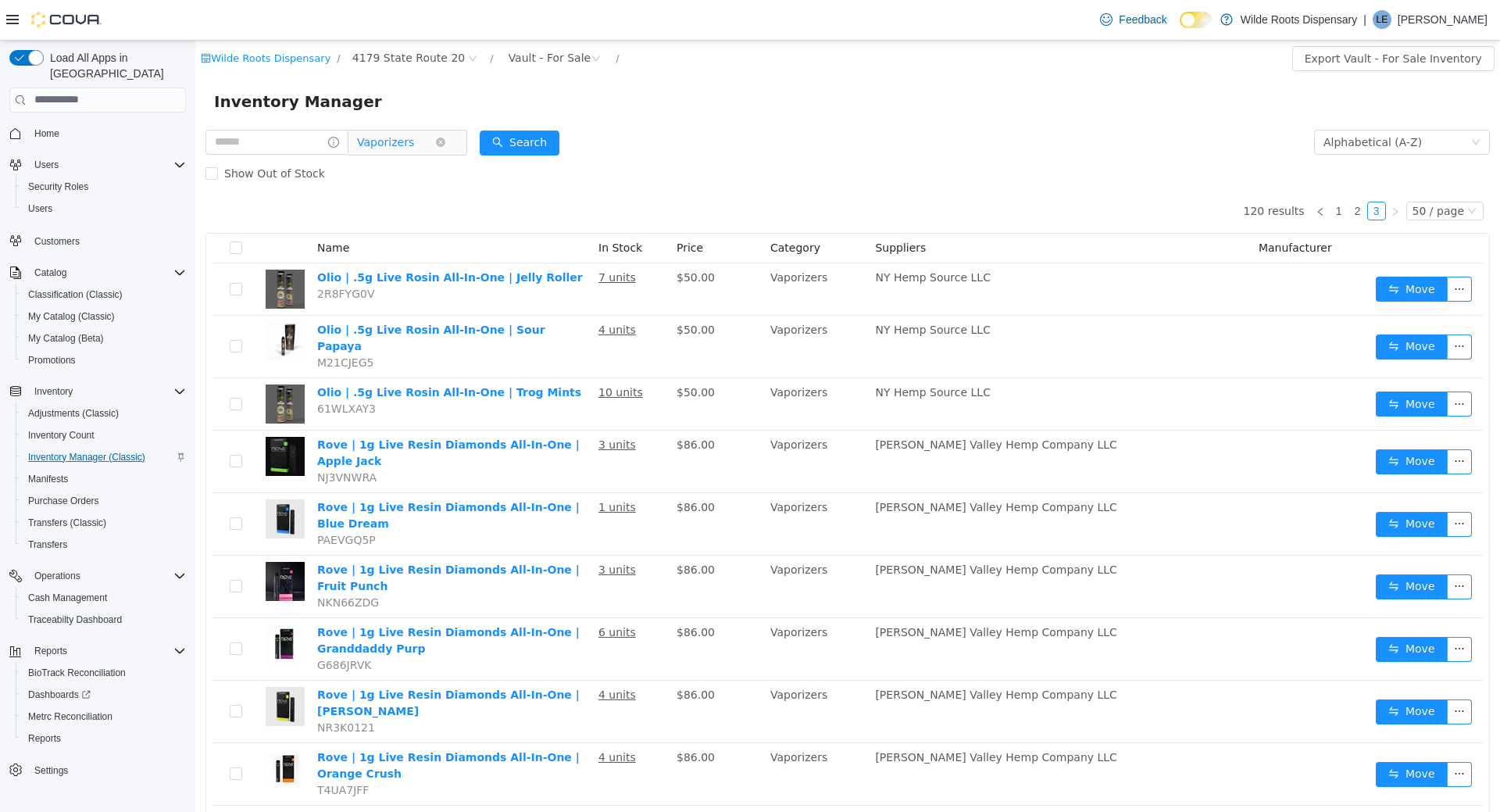
click at [412, 143] on span "Vaporizers" at bounding box center [386, 141] width 57 height 24
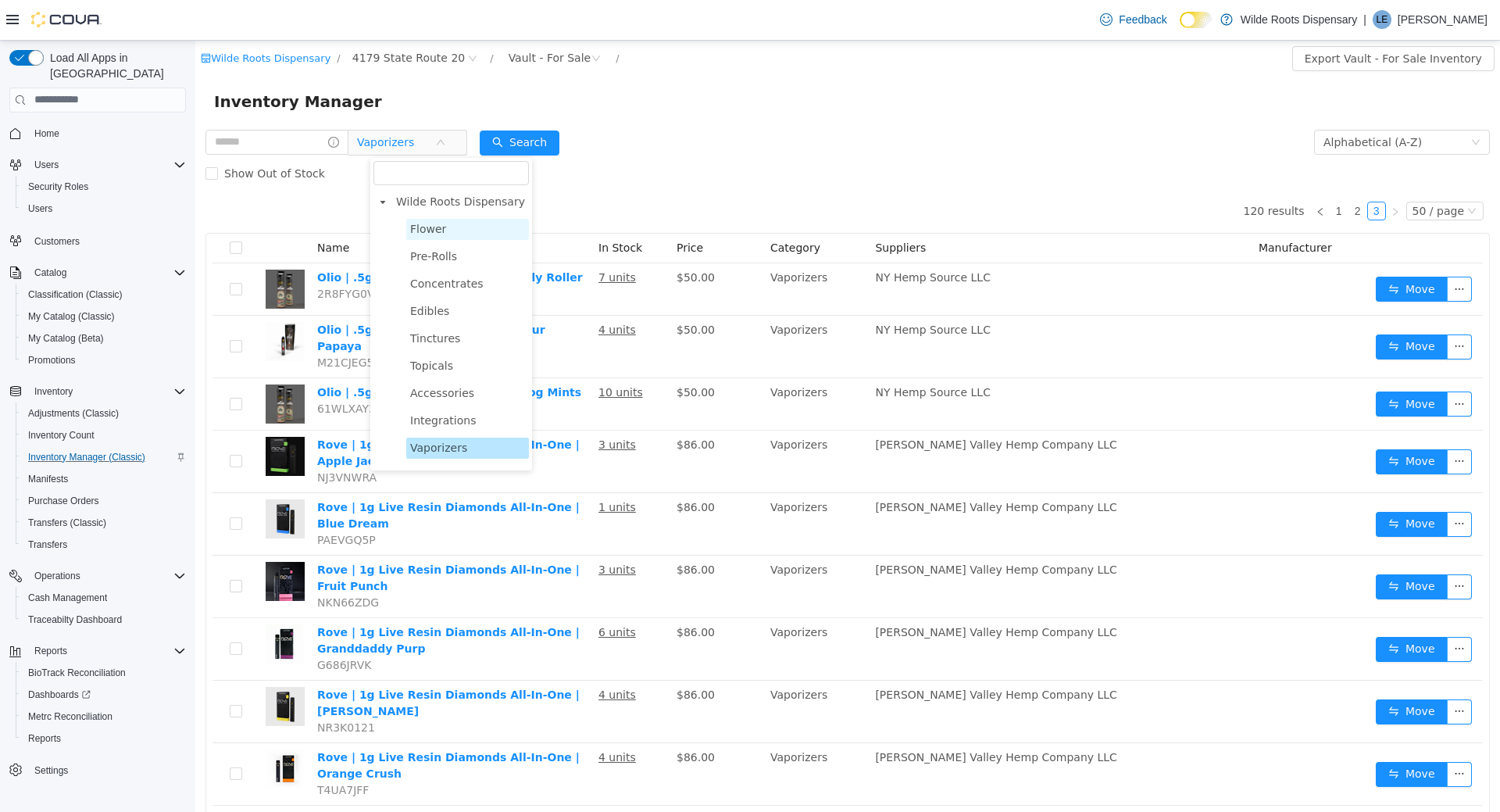
click at [427, 231] on span "Flower" at bounding box center [428, 229] width 36 height 13
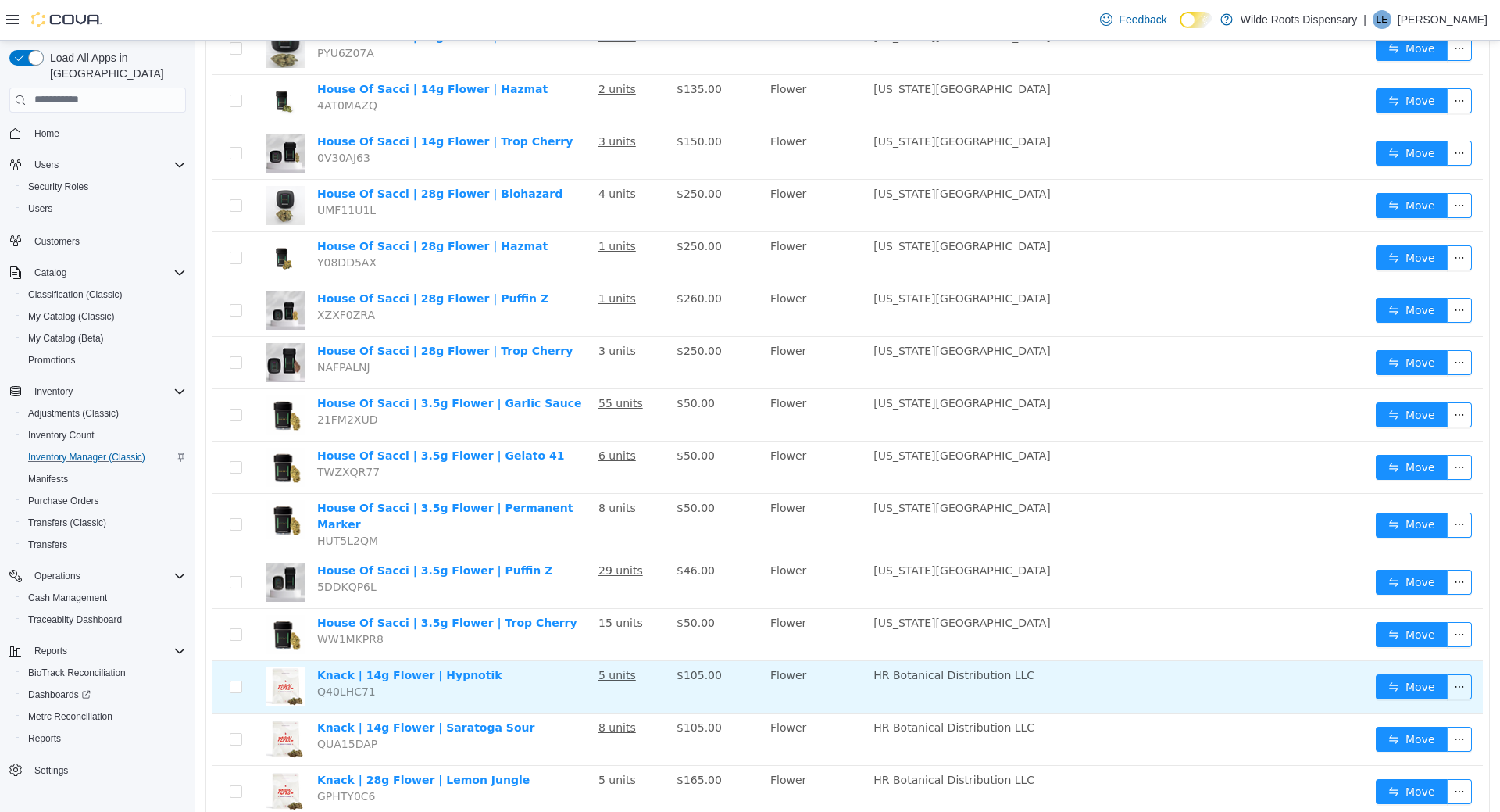
scroll to position [2113, 0]
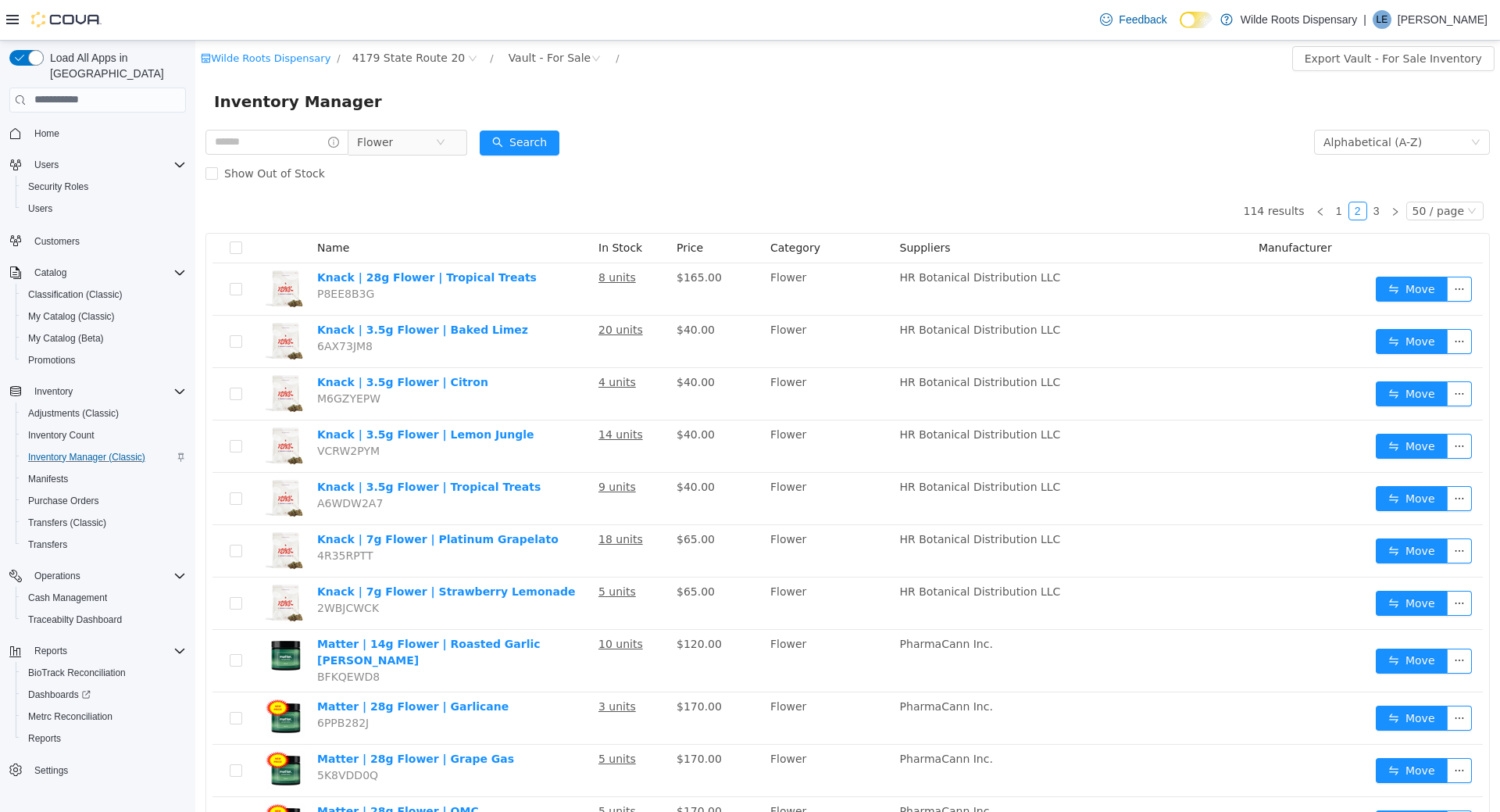
click at [773, 87] on div "Inventory Manager" at bounding box center [848, 101] width 1305 height 50
click at [771, 87] on div "Inventory Manager" at bounding box center [848, 101] width 1305 height 50
click at [393, 145] on span "Flower" at bounding box center [375, 141] width 36 height 24
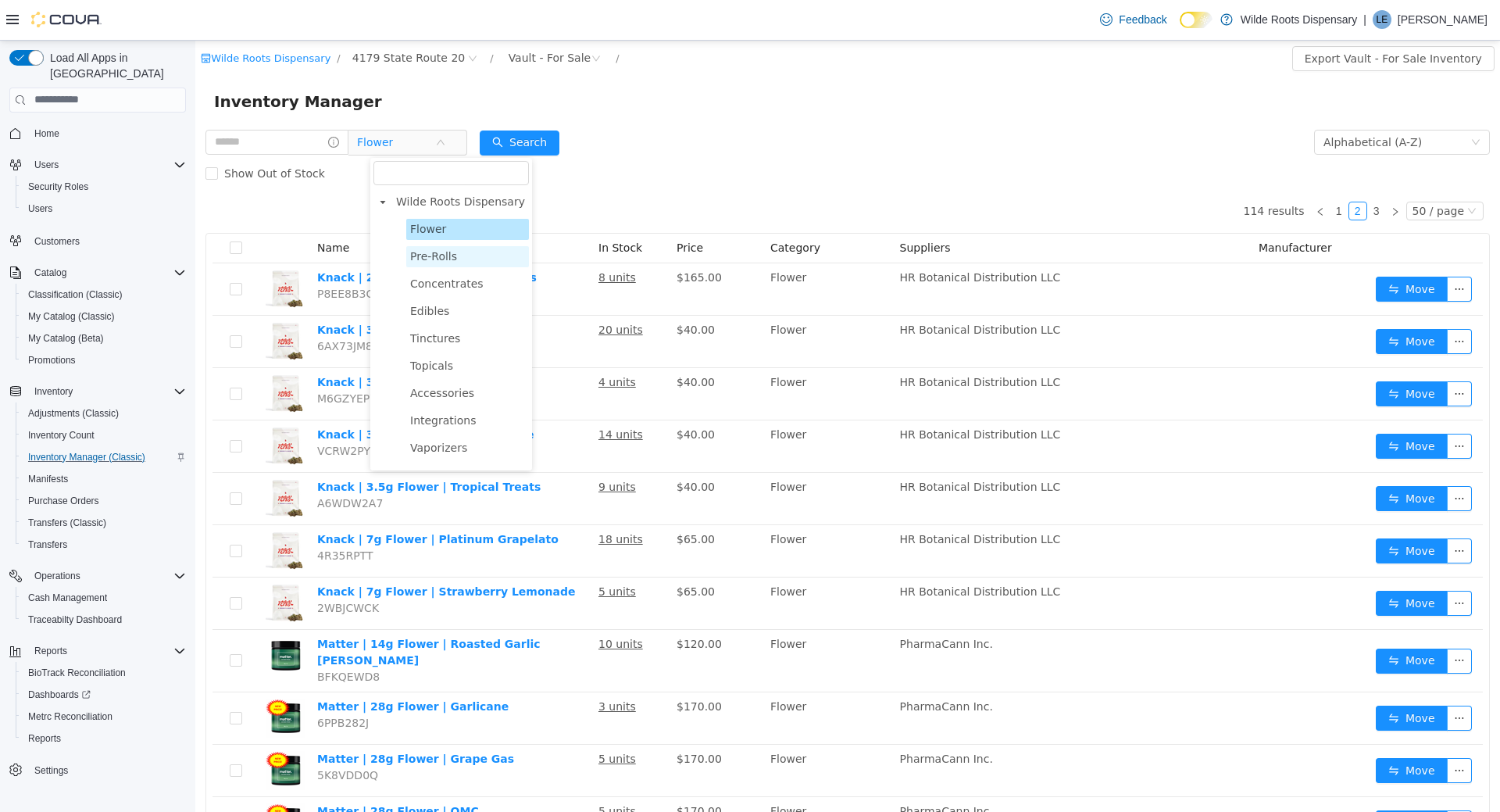
click at [446, 260] on span "Pre-Rolls" at bounding box center [434, 255] width 47 height 13
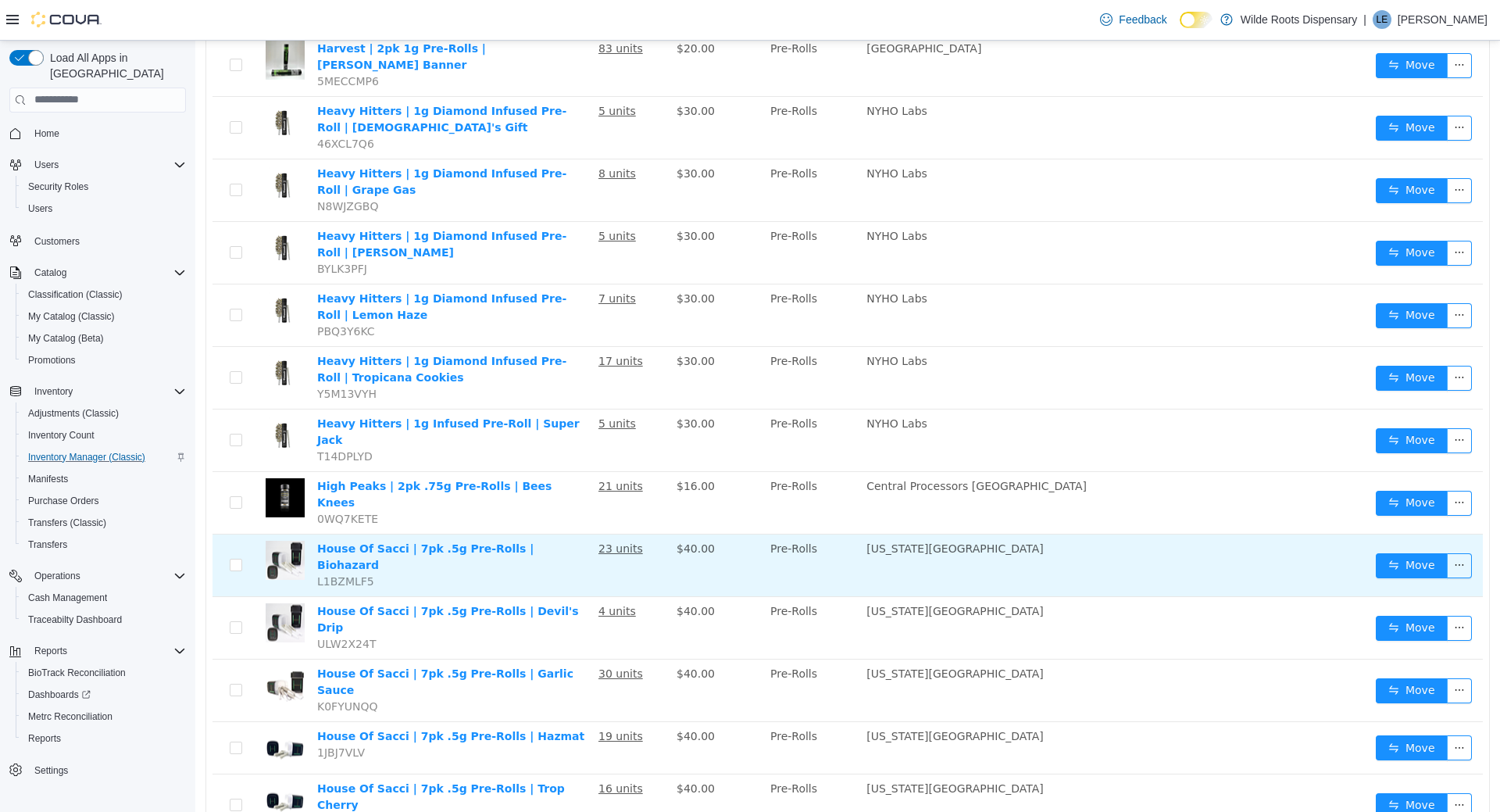
scroll to position [2235, 0]
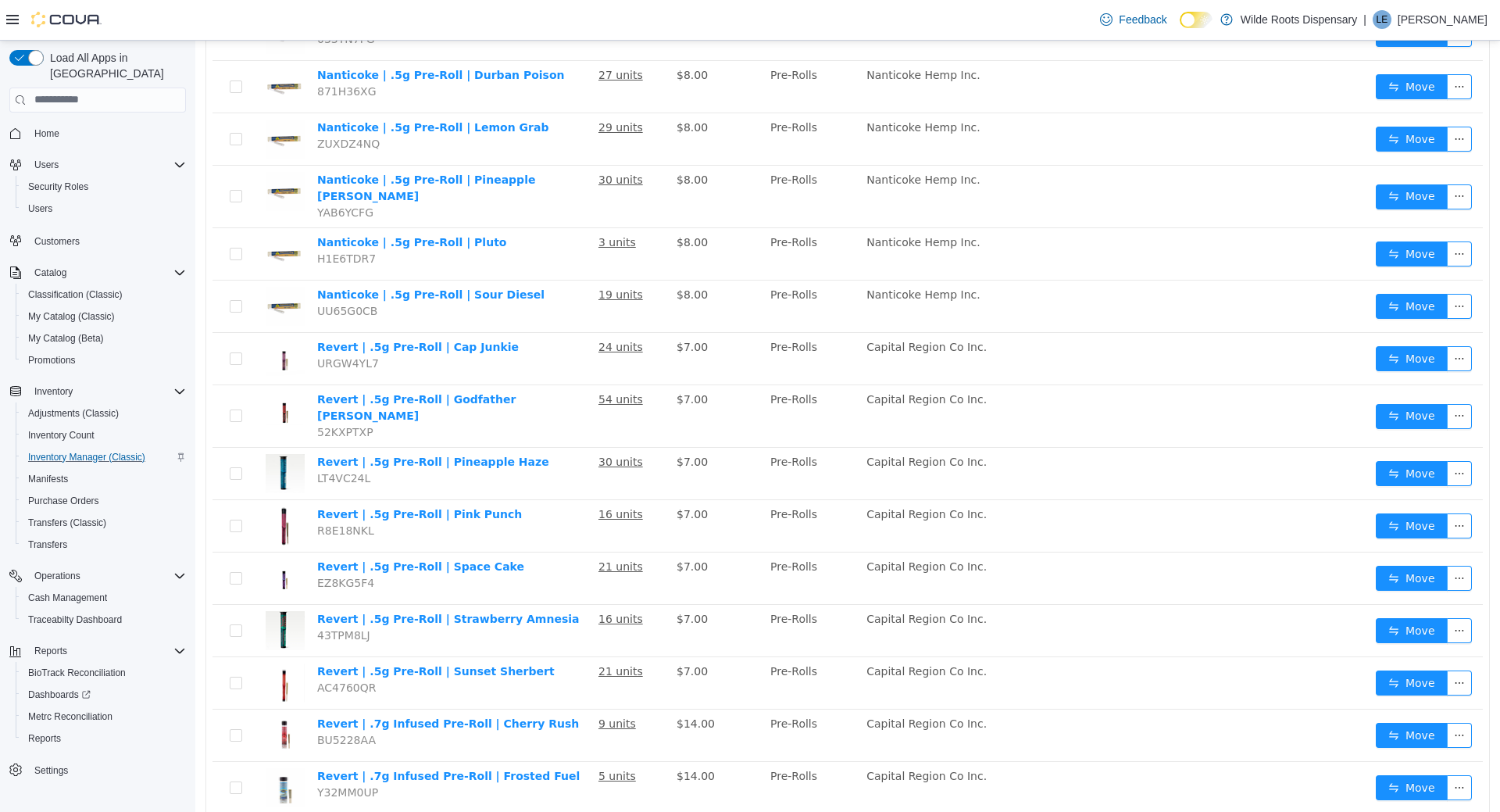
scroll to position [2306, 0]
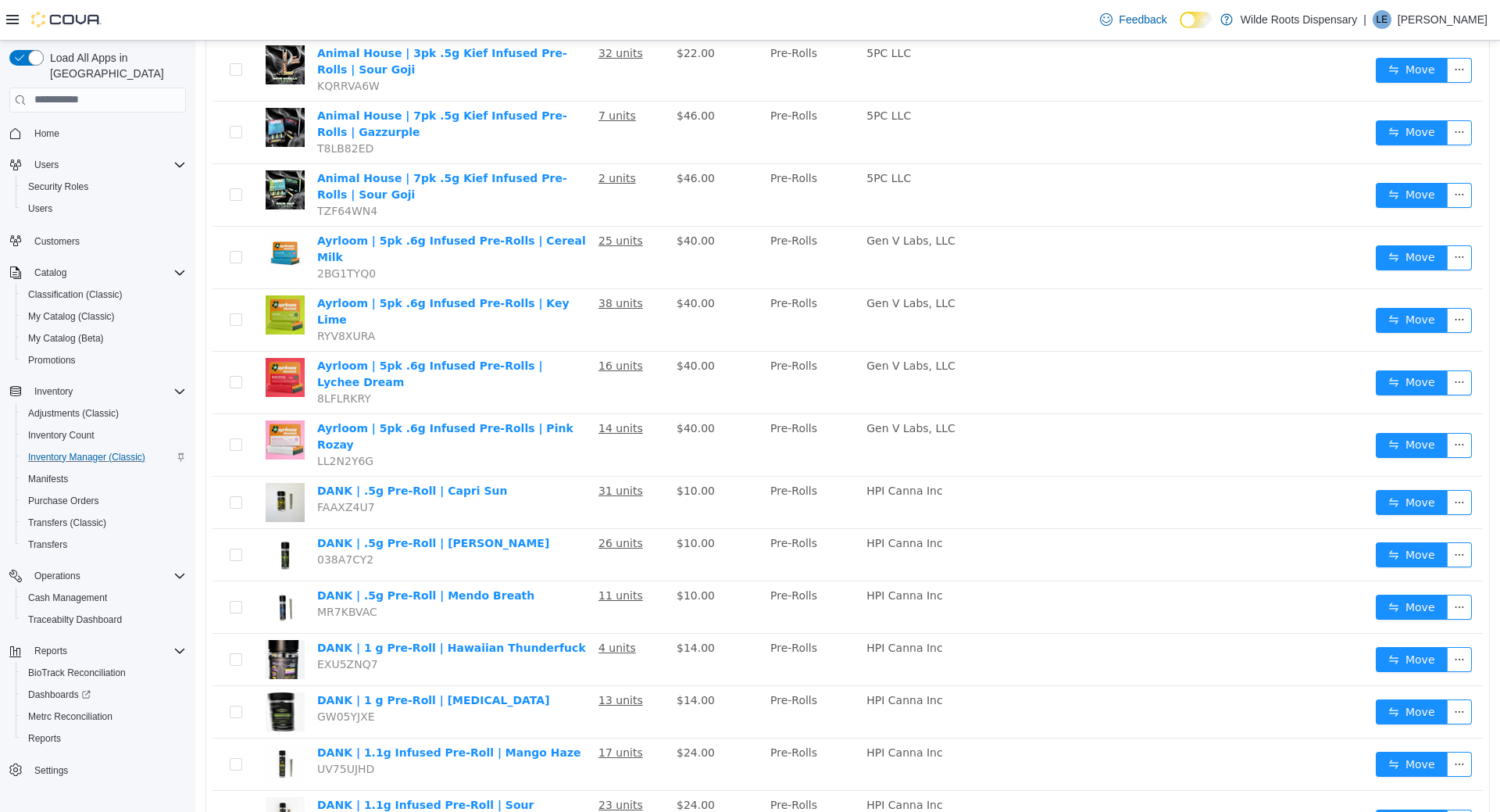
scroll to position [3, 0]
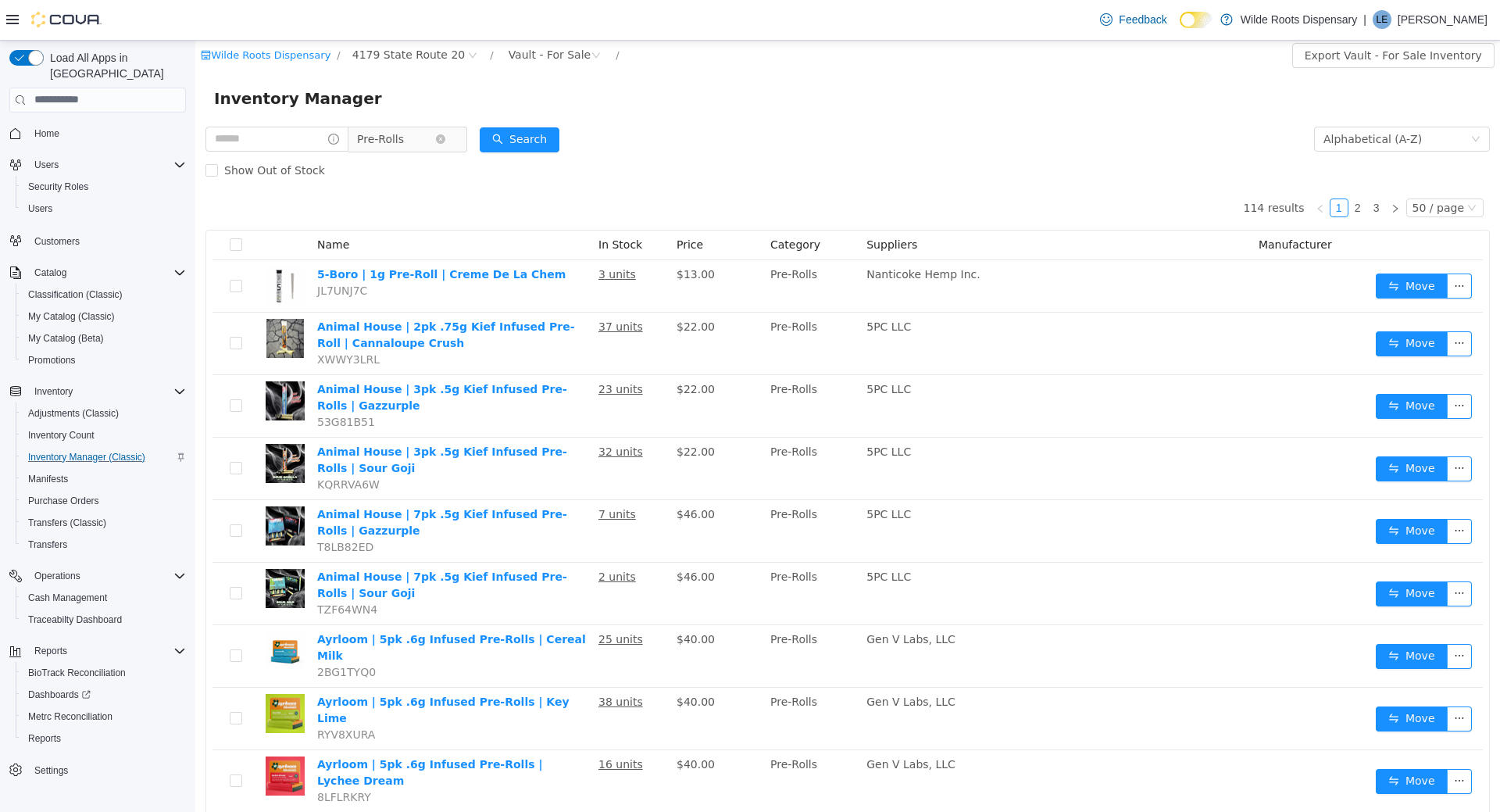
click at [435, 140] on span "Pre-Rolls" at bounding box center [396, 139] width 78 height 24
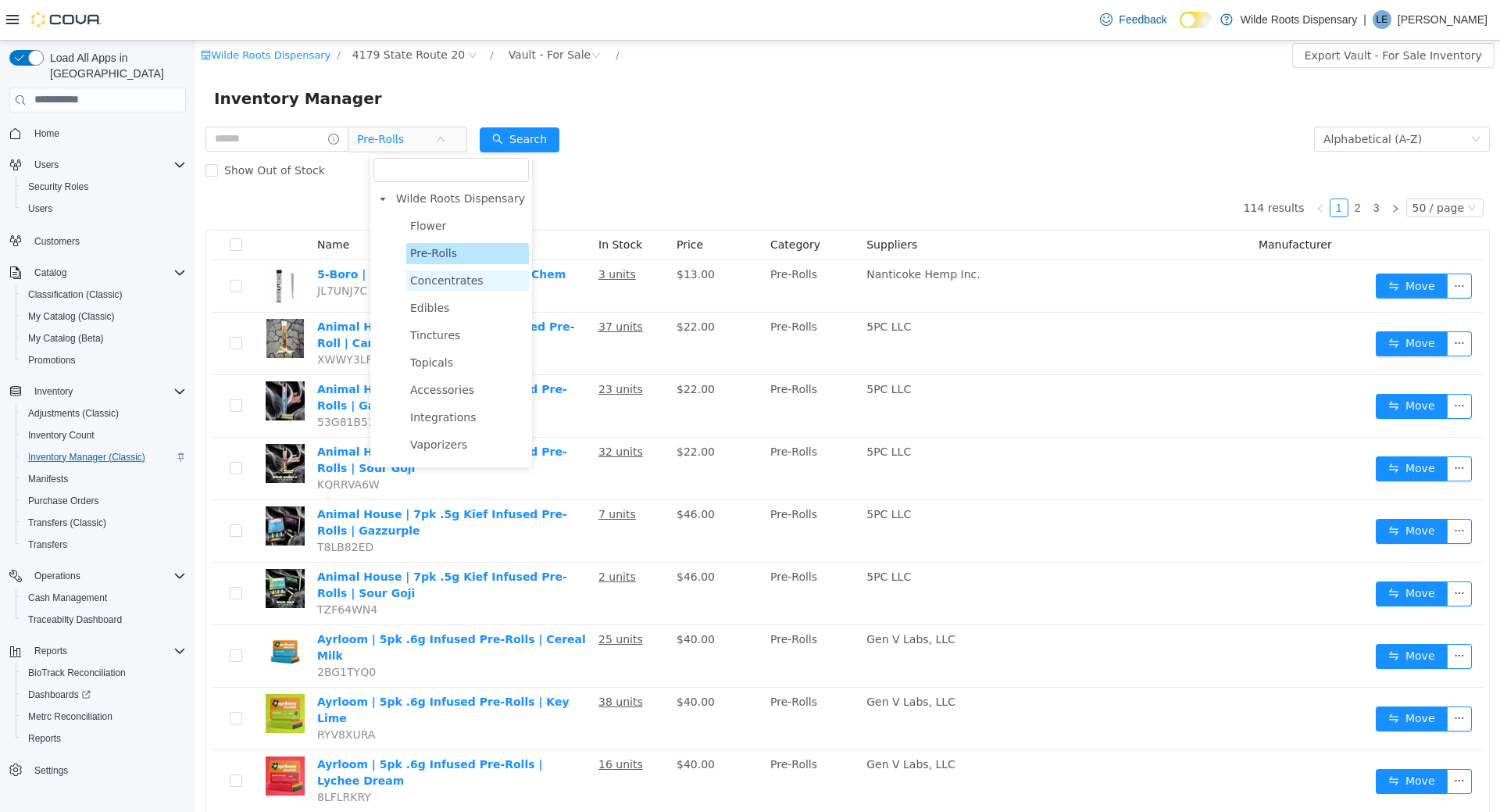
click at [440, 286] on span "Concentrates" at bounding box center [447, 280] width 73 height 13
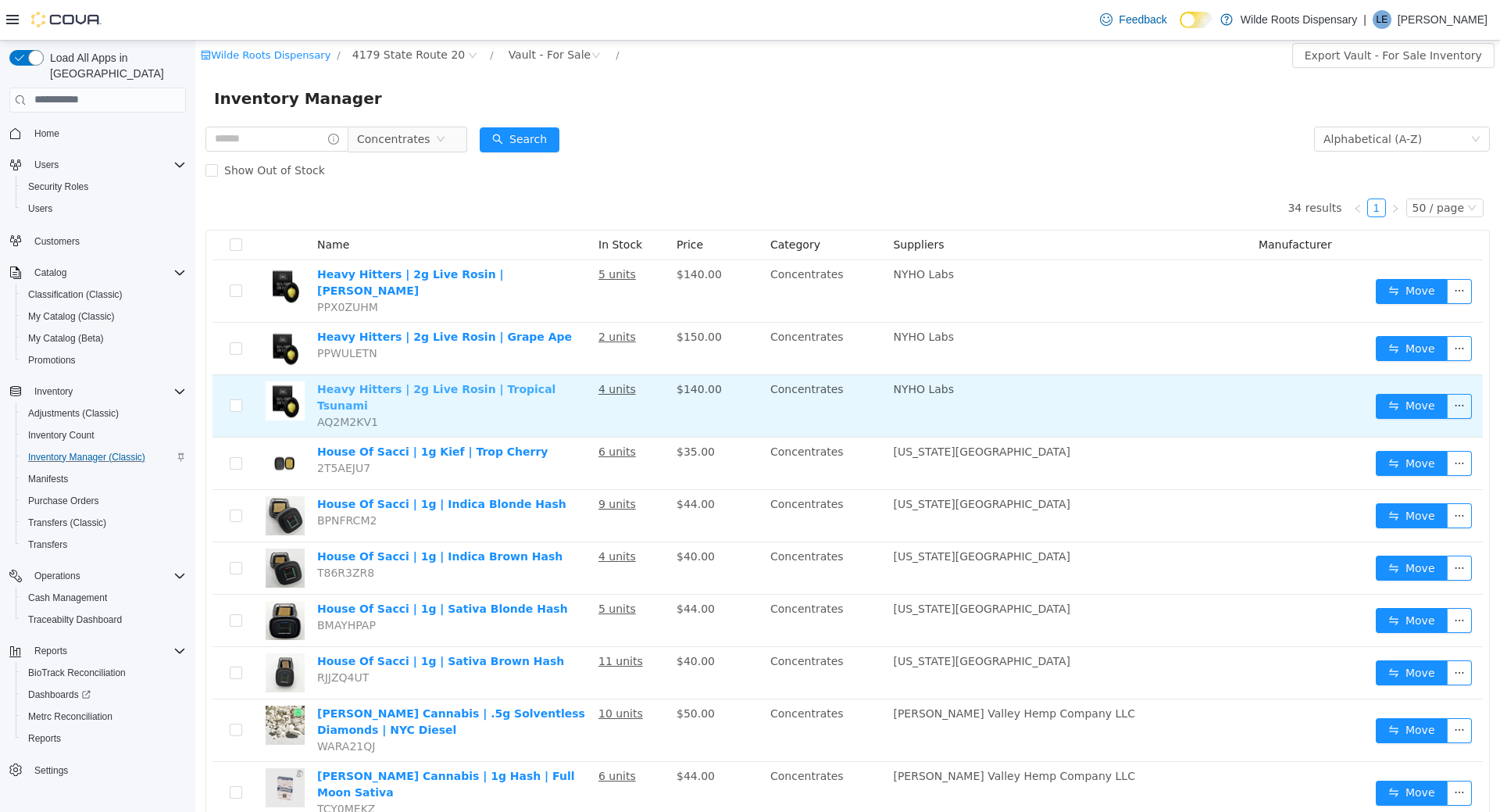
click at [511, 382] on link "Heavy Hitters | 2g Live Rosin | Tropical Tsunami" at bounding box center [435, 396] width 238 height 28
click at [521, 382] on link "Heavy Hitters | 2g Live Rosin | Tropical Tsunami" at bounding box center [435, 396] width 238 height 28
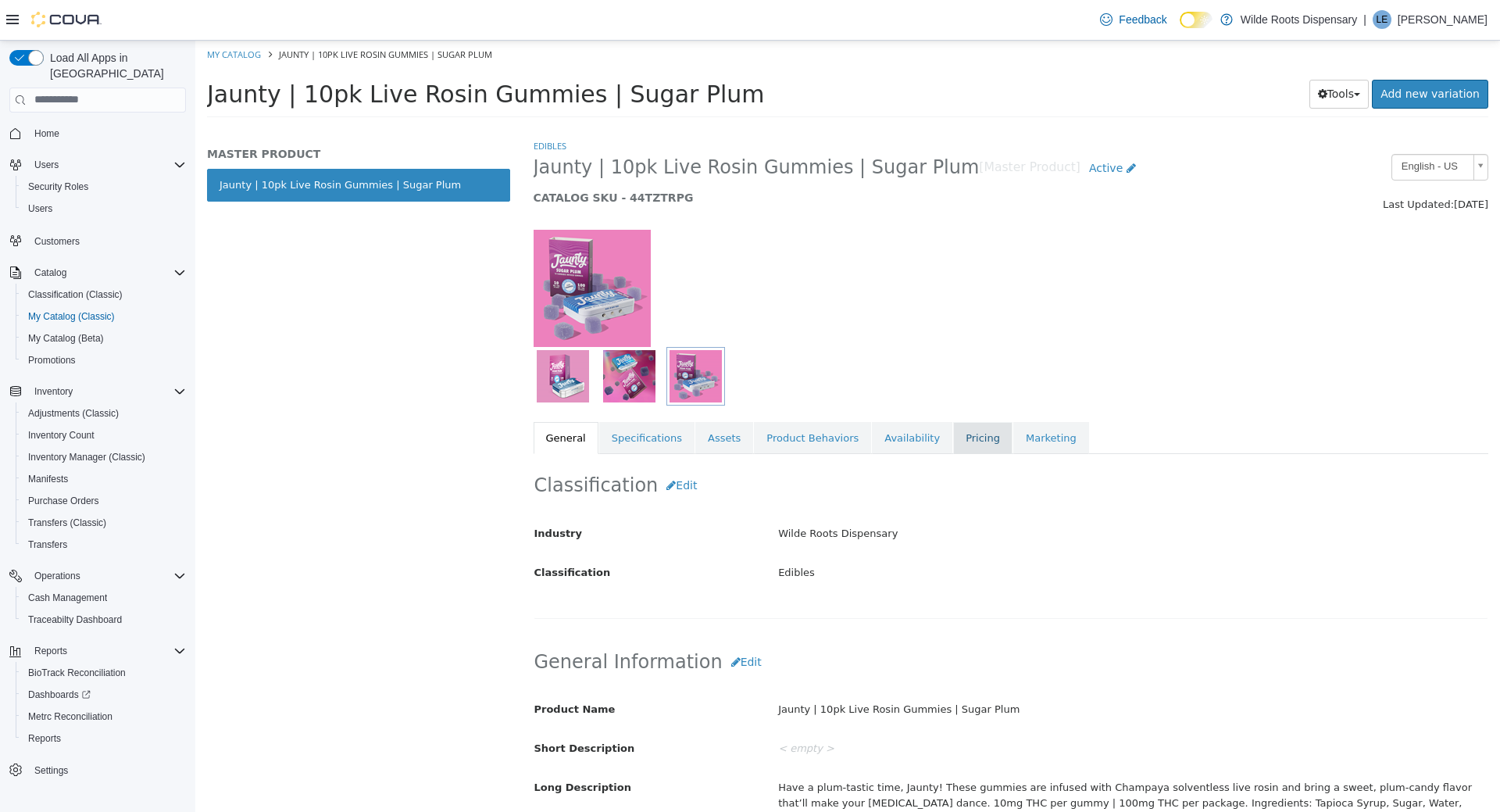
click at [953, 436] on link "Pricing" at bounding box center [983, 438] width 60 height 33
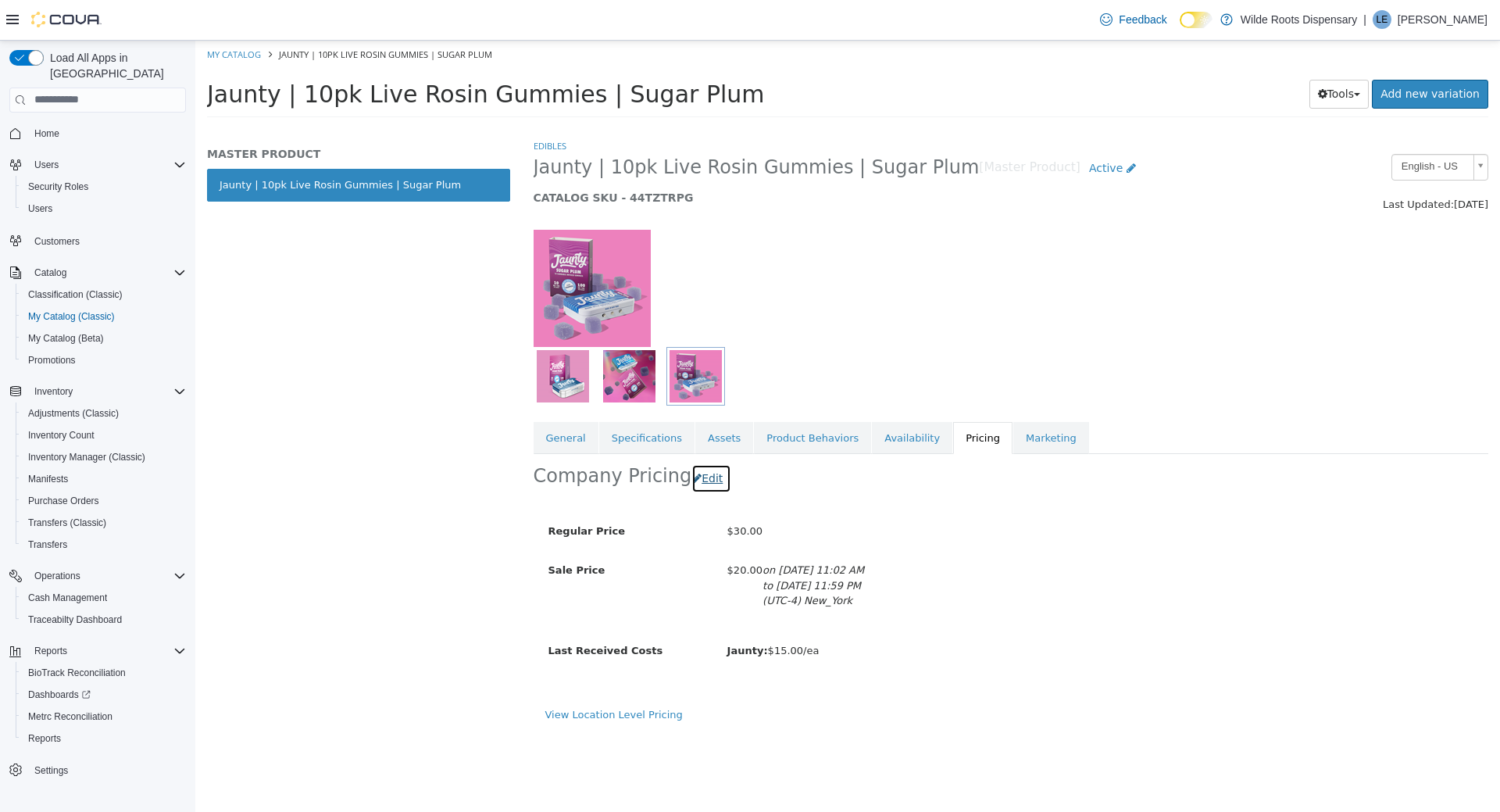
drag, startPoint x: 700, startPoint y: 479, endPoint x: 722, endPoint y: 494, distance: 26.6
click at [699, 479] on button "Edit" at bounding box center [711, 478] width 39 height 28
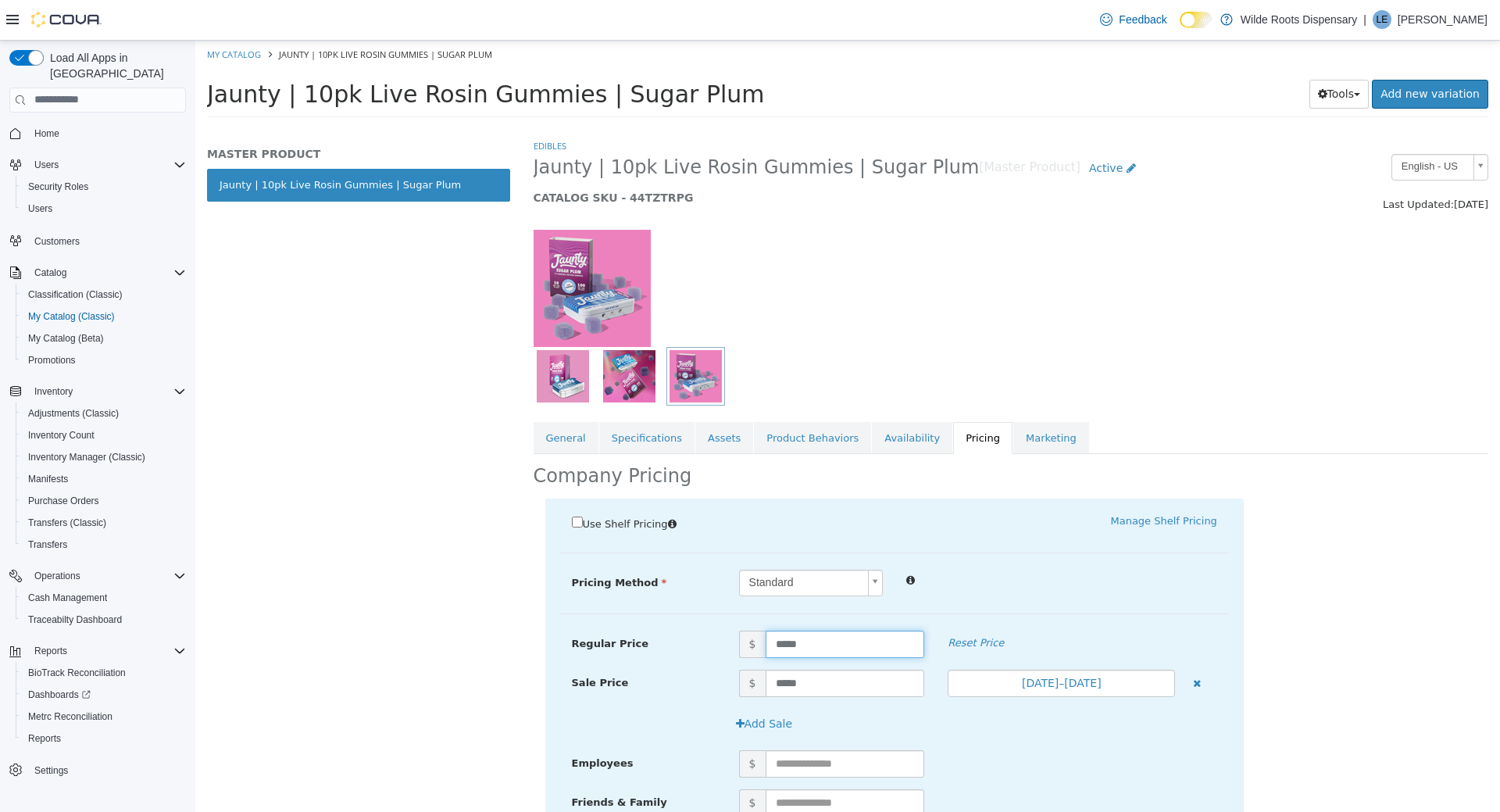
click at [825, 638] on input "*****" at bounding box center [846, 644] width 160 height 28
drag, startPoint x: 835, startPoint y: 682, endPoint x: 763, endPoint y: 678, distance: 72.1
click at [766, 679] on input "*****" at bounding box center [846, 682] width 160 height 28
click at [1195, 682] on icon "button" at bounding box center [1197, 682] width 8 height 10
click at [809, 626] on div "Use Shelf Pricing    Manage Shelf Pricing Shelf Price Select a Shelf Price Shel…" at bounding box center [895, 684] width 699 height 374
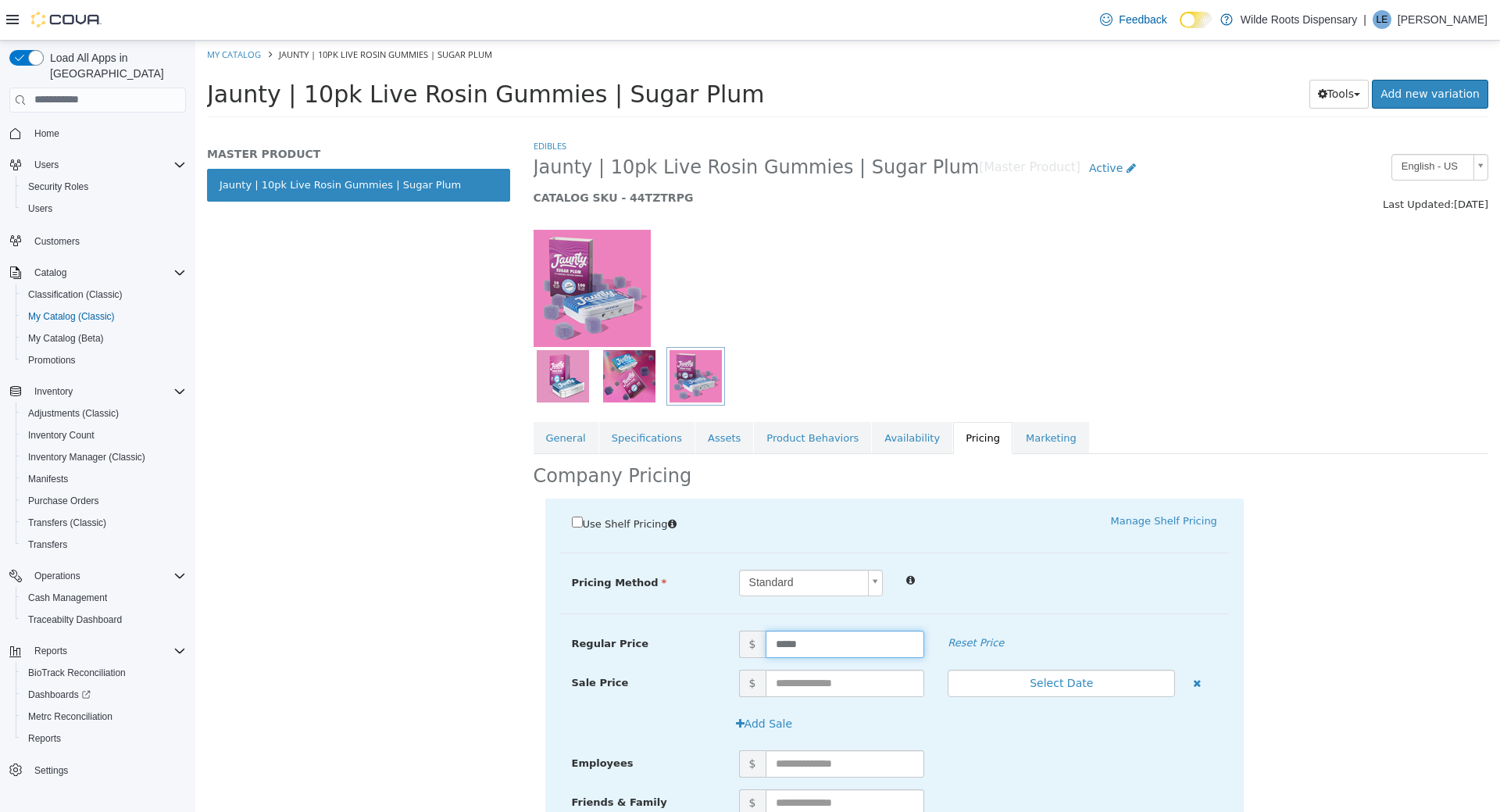
drag, startPoint x: 818, startPoint y: 641, endPoint x: 689, endPoint y: 633, distance: 129.2
click at [766, 633] on input "*****" at bounding box center [846, 644] width 160 height 28
type input "**"
click at [1168, 562] on div "Use Shelf Pricing    Manage Shelf Pricing Shelf Price Select a Shelf Price Shel…" at bounding box center [895, 684] width 699 height 374
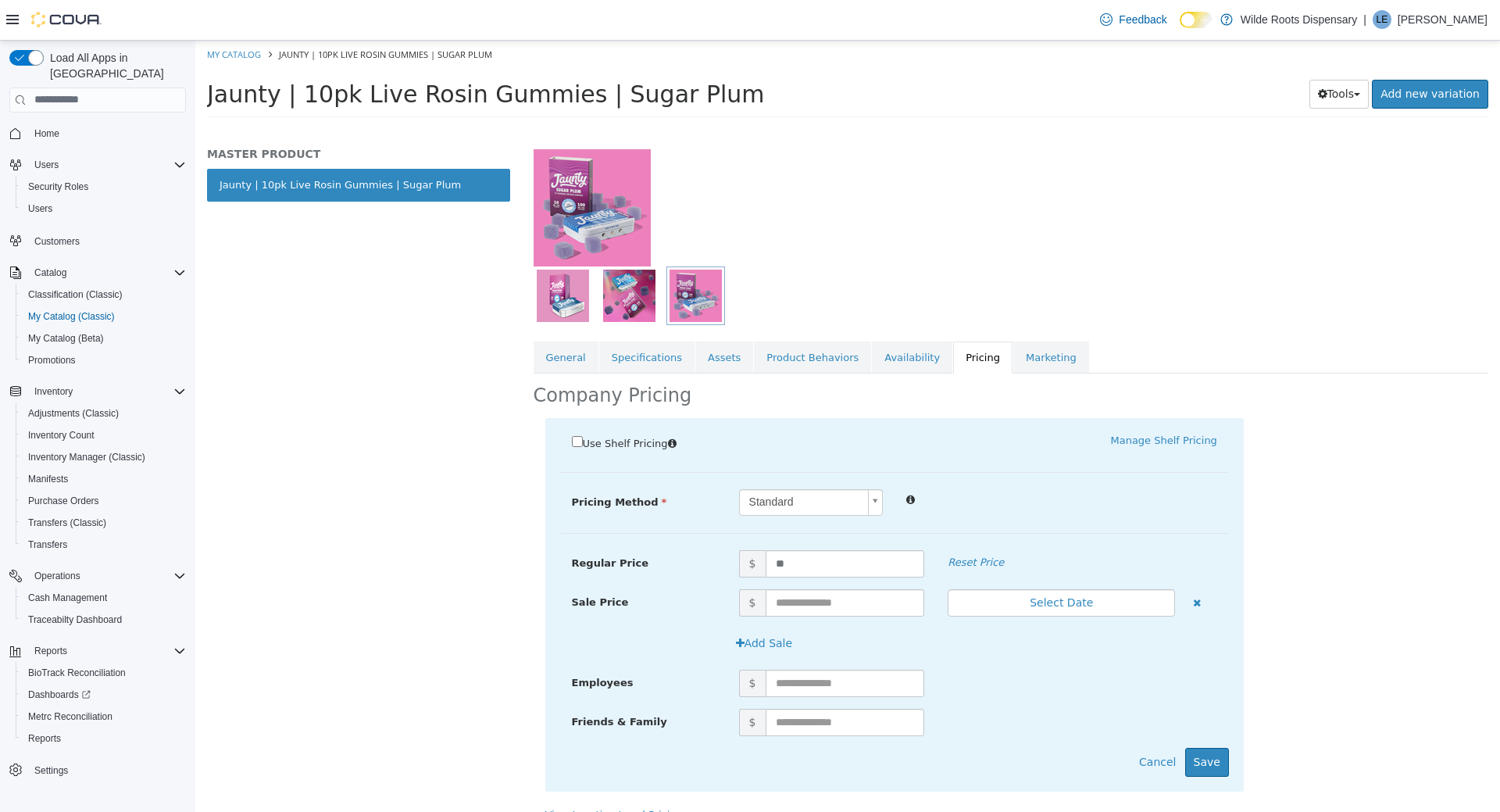
scroll to position [102, 0]
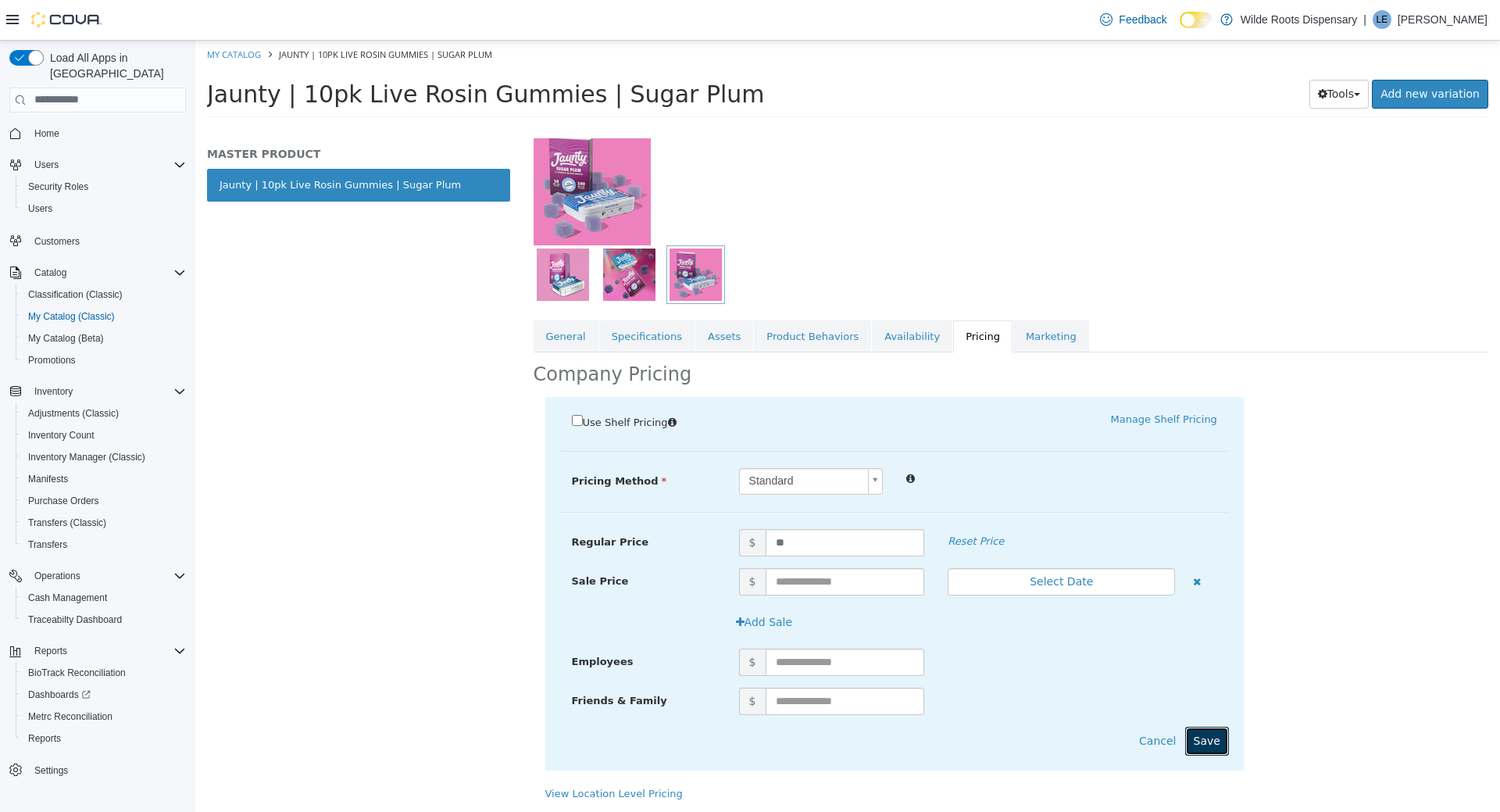
click at [1207, 730] on button "Save" at bounding box center [1208, 739] width 44 height 28
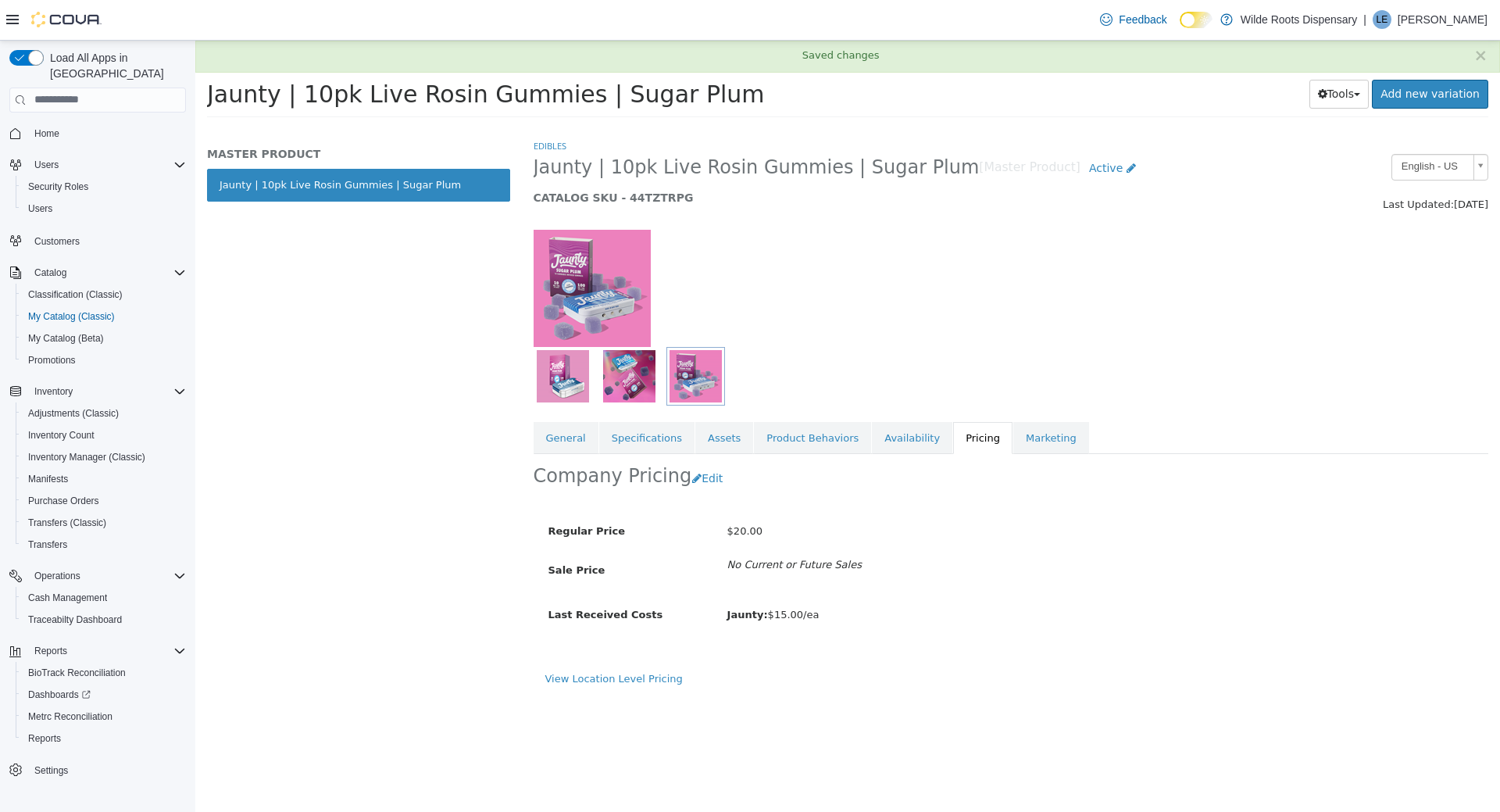
scroll to position [0, 0]
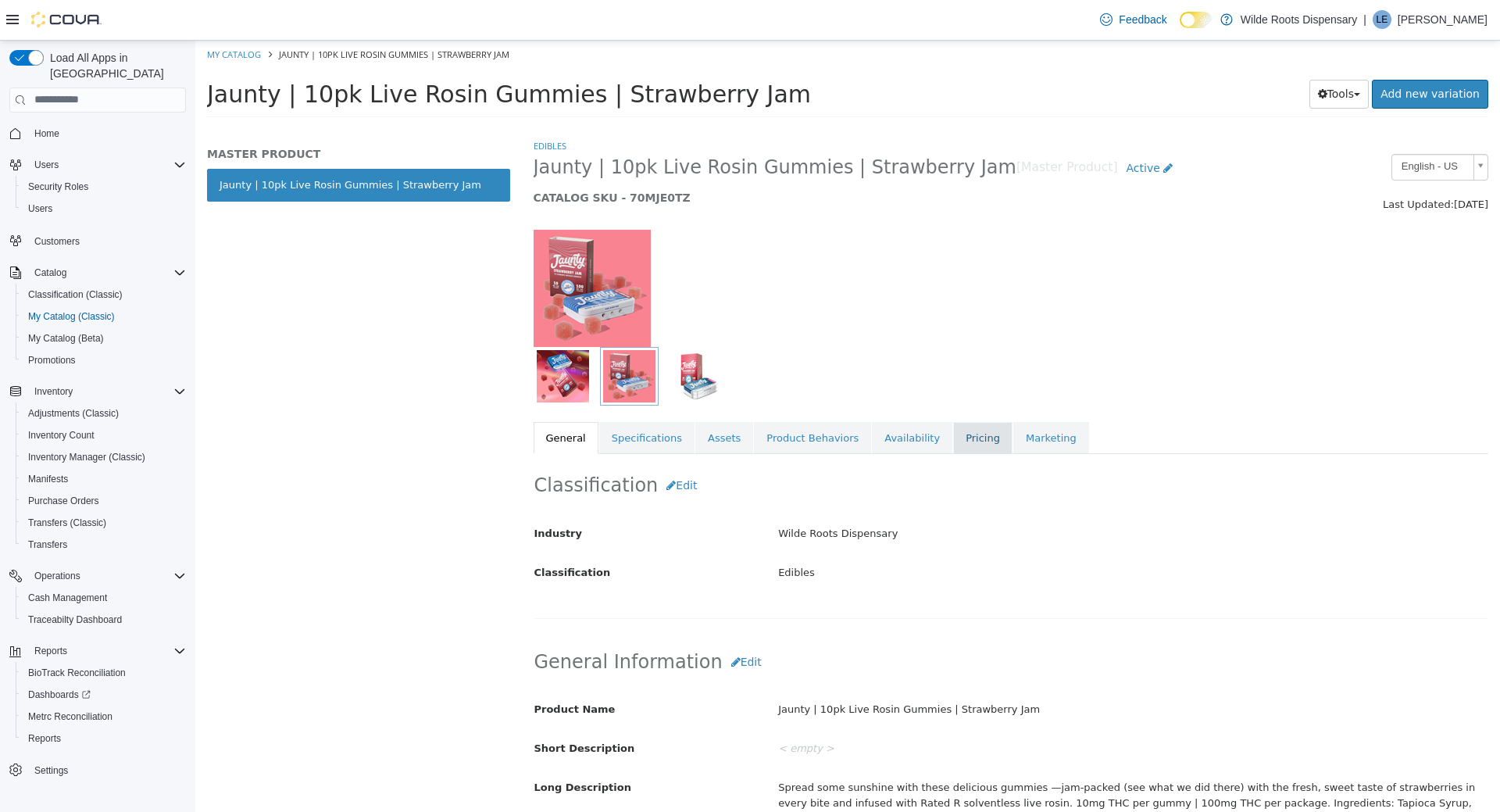
click at [963, 436] on link "Pricing" at bounding box center [983, 438] width 60 height 33
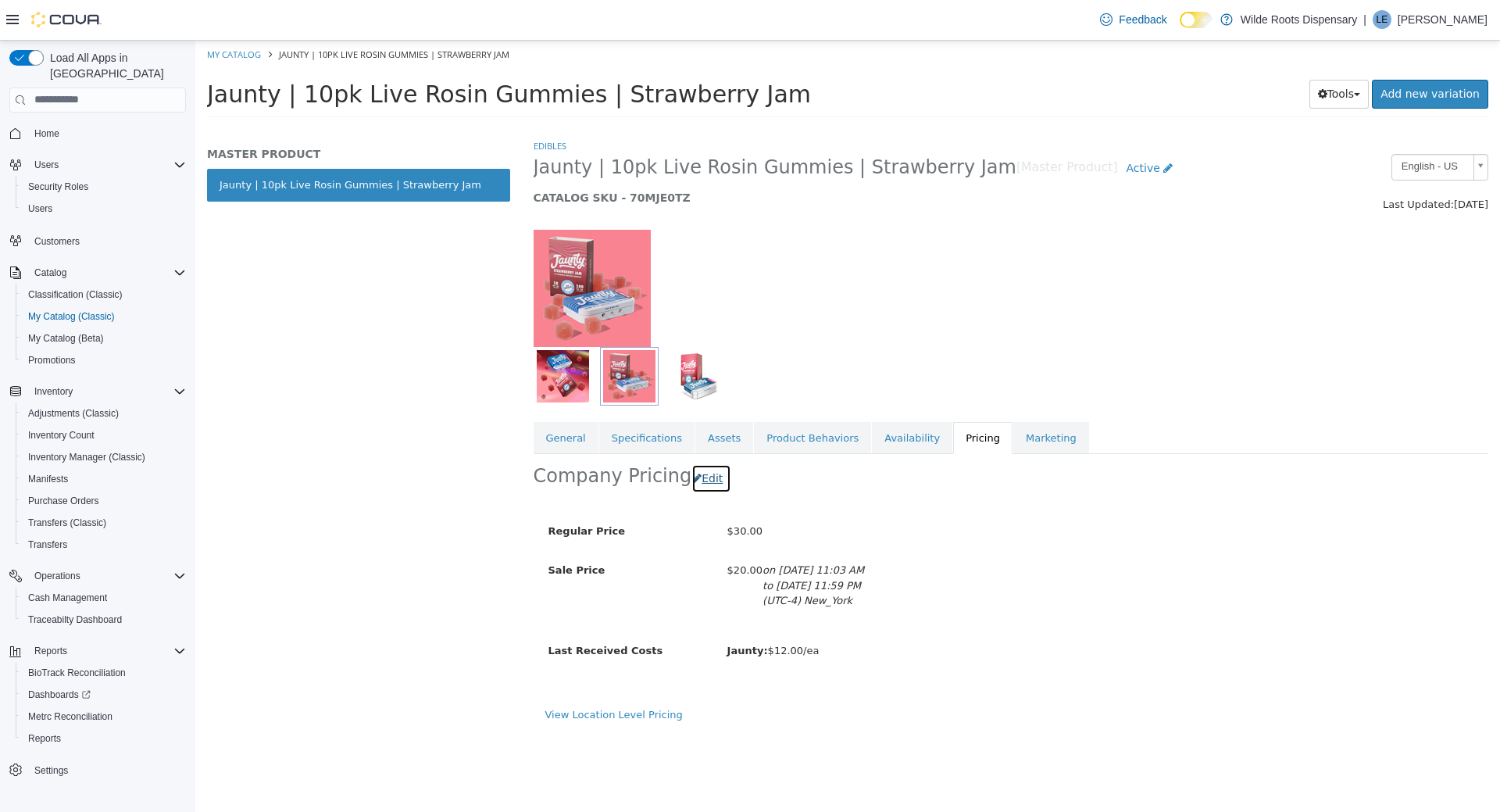
click at [710, 477] on button "Edit" at bounding box center [711, 478] width 39 height 28
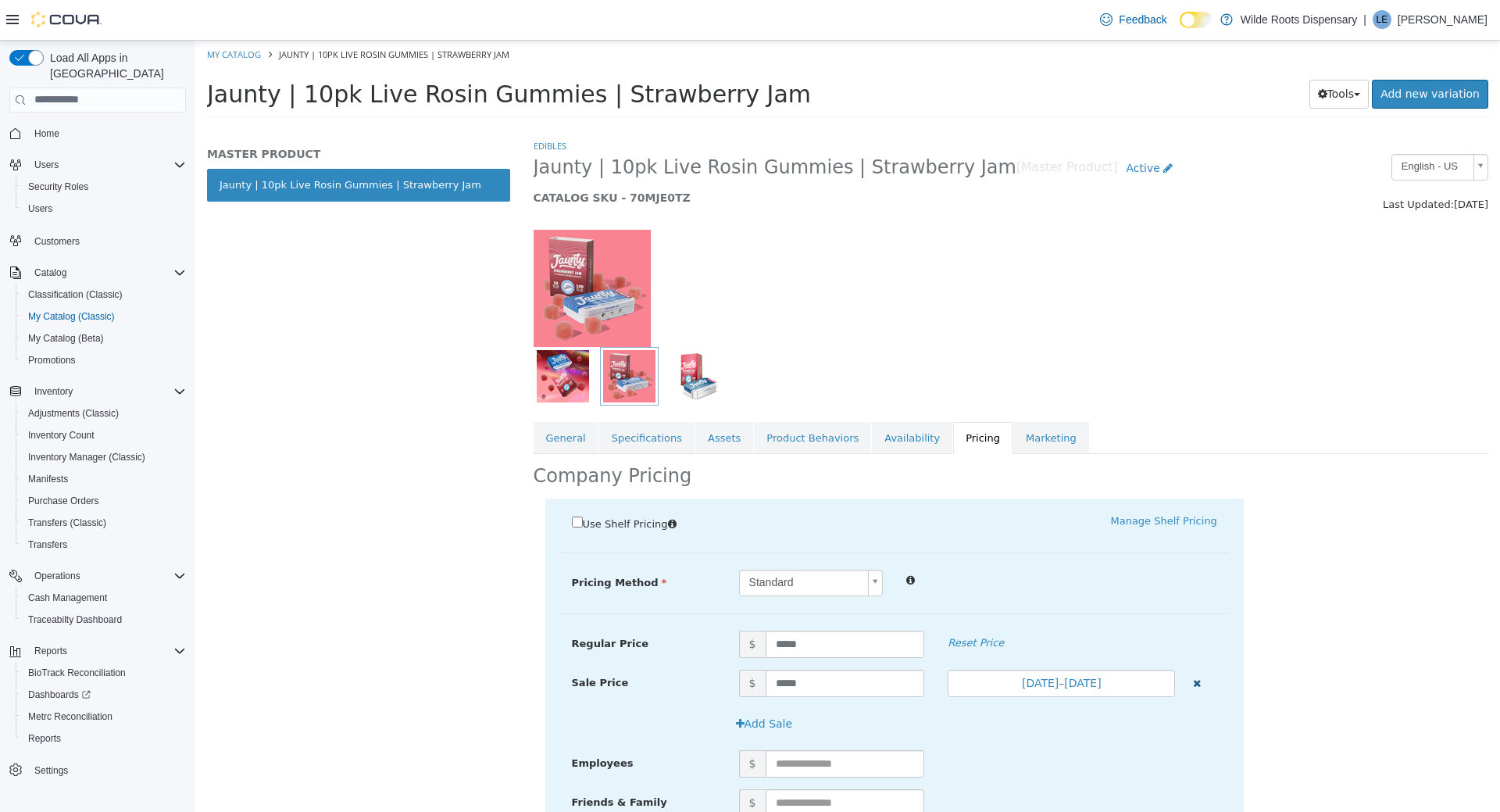
drag, startPoint x: 1197, startPoint y: 680, endPoint x: 1033, endPoint y: 659, distance: 165.3
click at [1196, 680] on icon "button" at bounding box center [1197, 682] width 8 height 10
drag, startPoint x: 858, startPoint y: 637, endPoint x: 741, endPoint y: 641, distance: 117.1
click at [766, 641] on input "*****" at bounding box center [846, 644] width 160 height 28
type input "**"
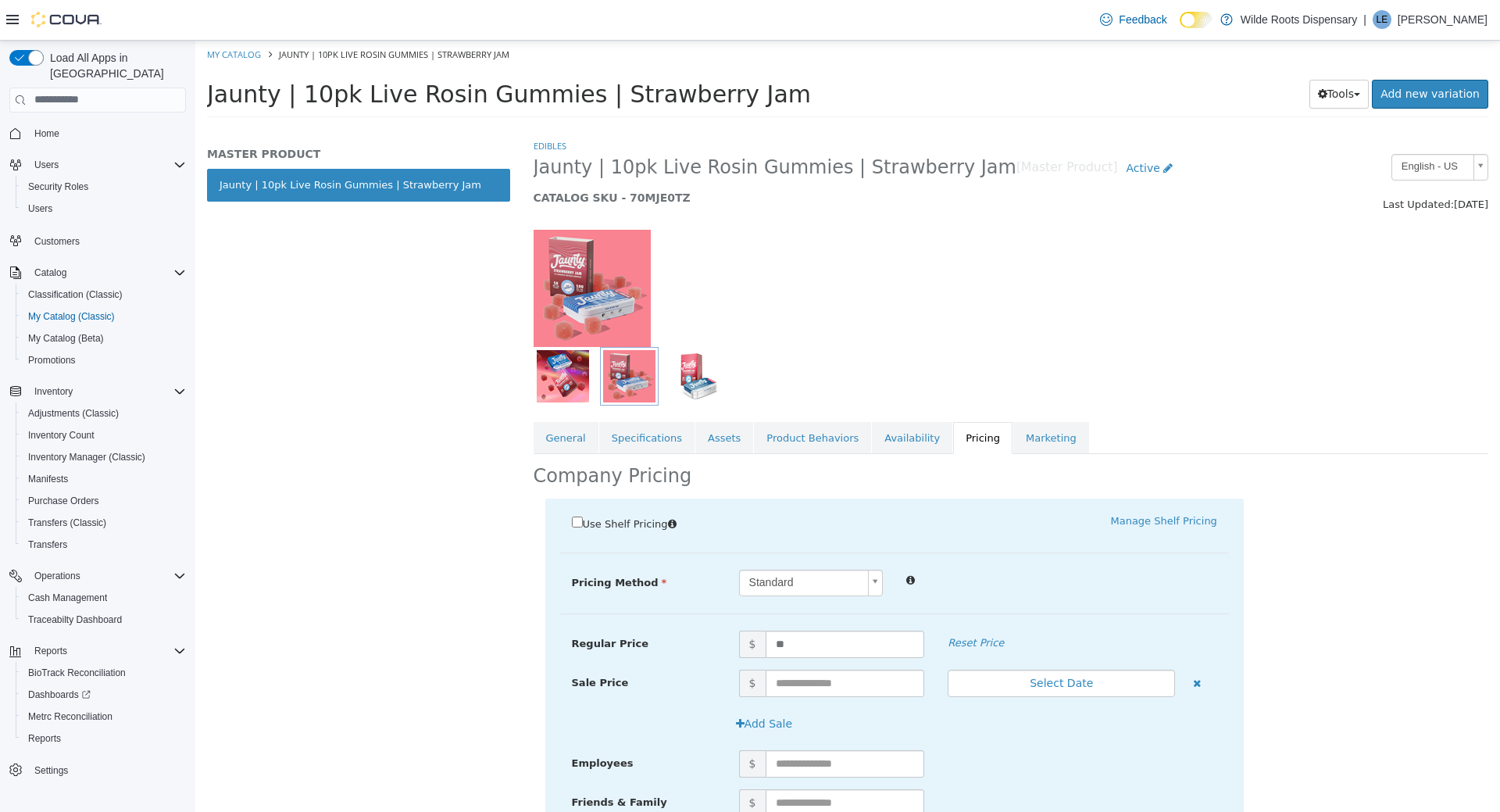
click at [1041, 606] on div "Pricing Method Standard * Regular Price $ ** Reset Price Sale Price $ Select Da…" at bounding box center [895, 591] width 669 height 44
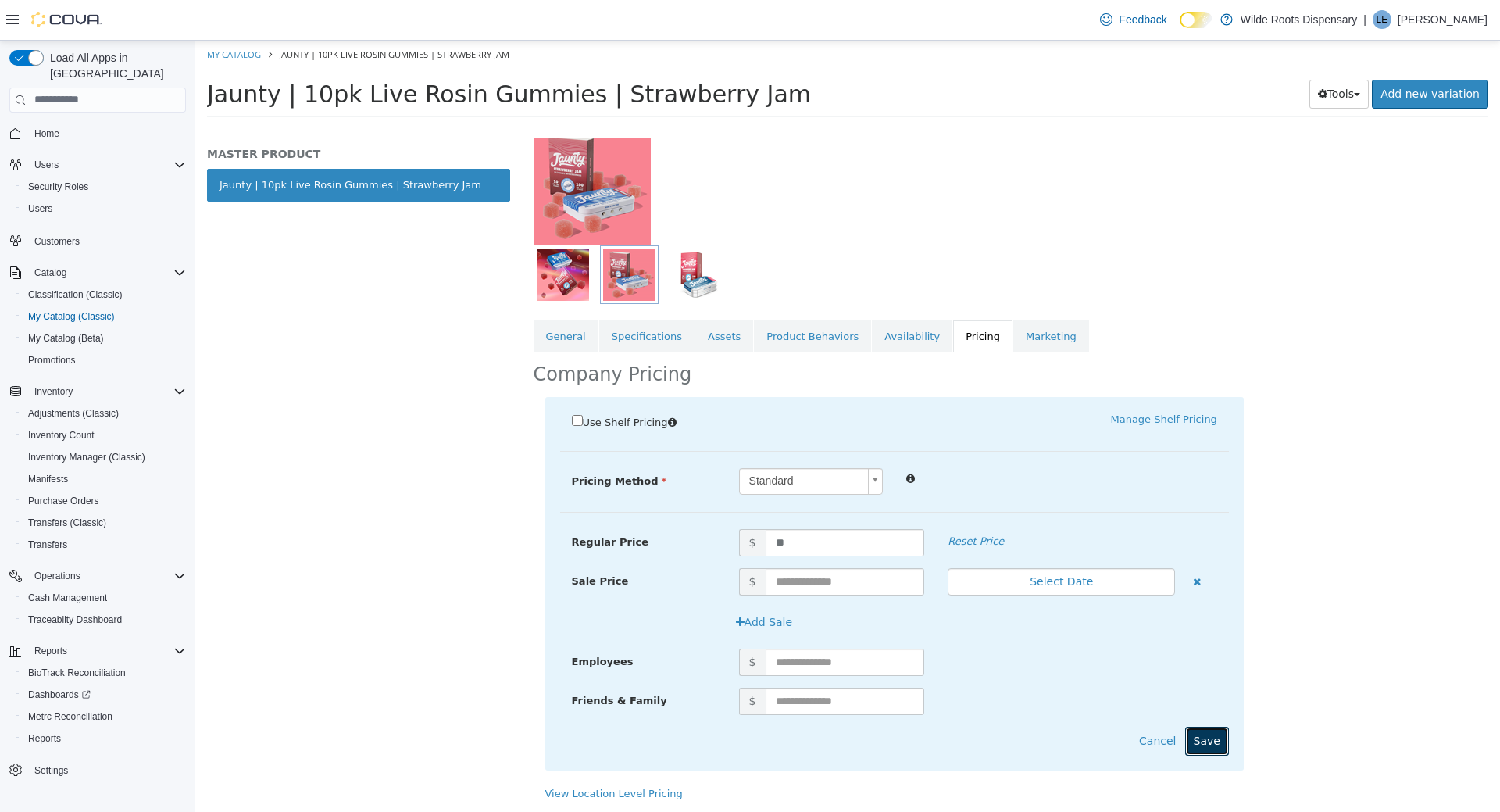
click at [1207, 734] on button "Save" at bounding box center [1208, 739] width 44 height 28
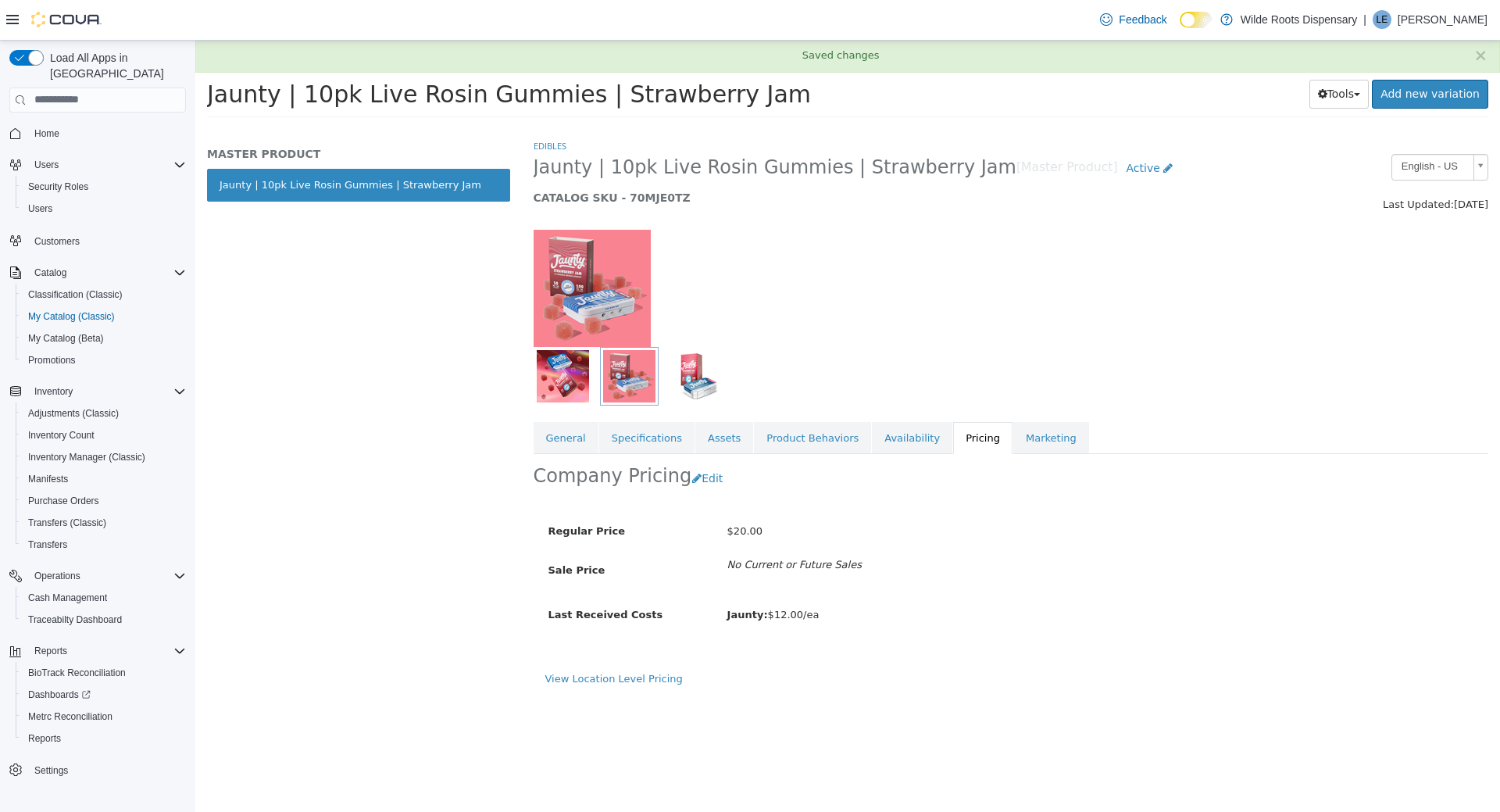
scroll to position [0, 0]
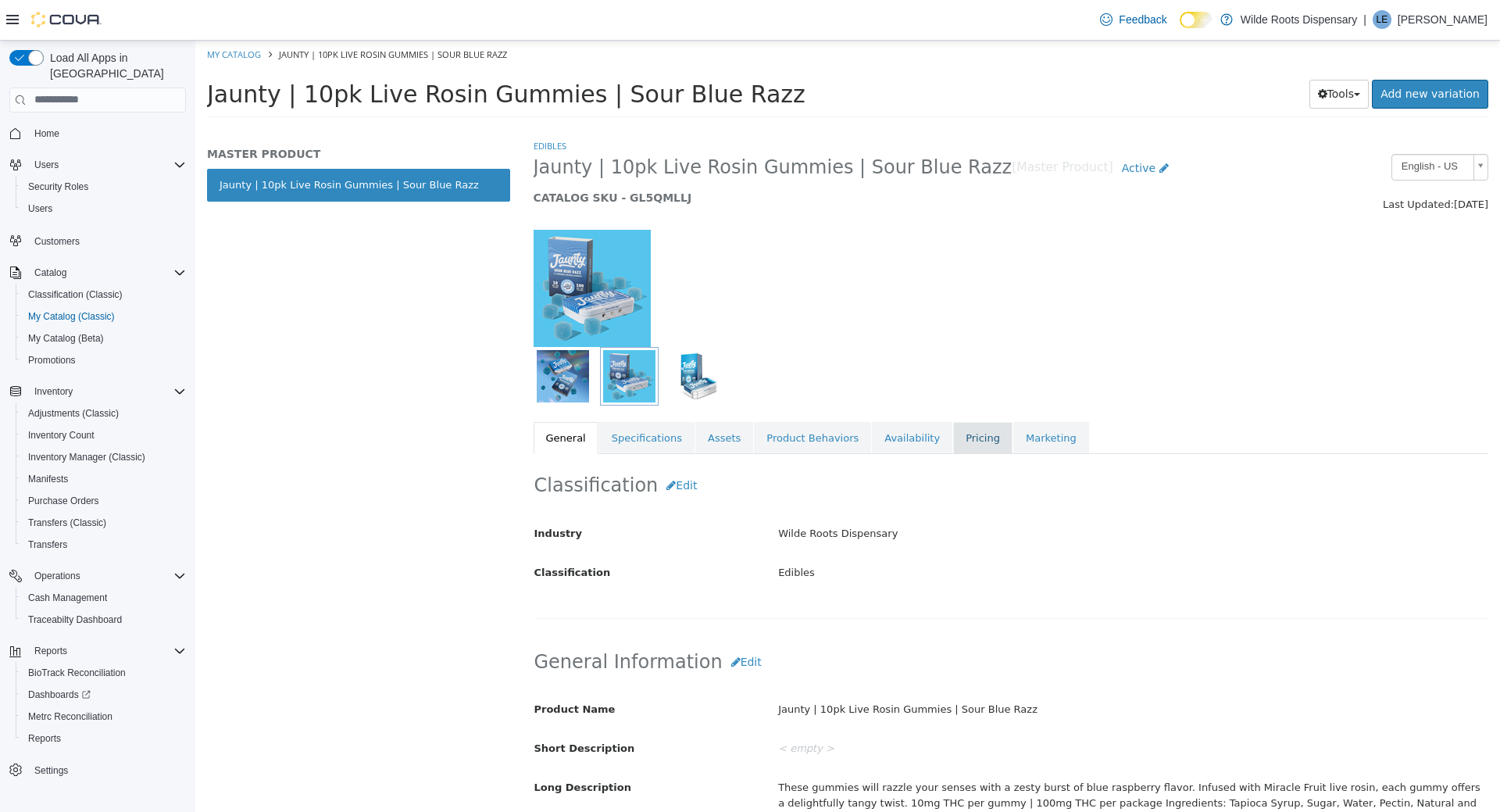
click at [959, 436] on link "Pricing" at bounding box center [983, 438] width 60 height 33
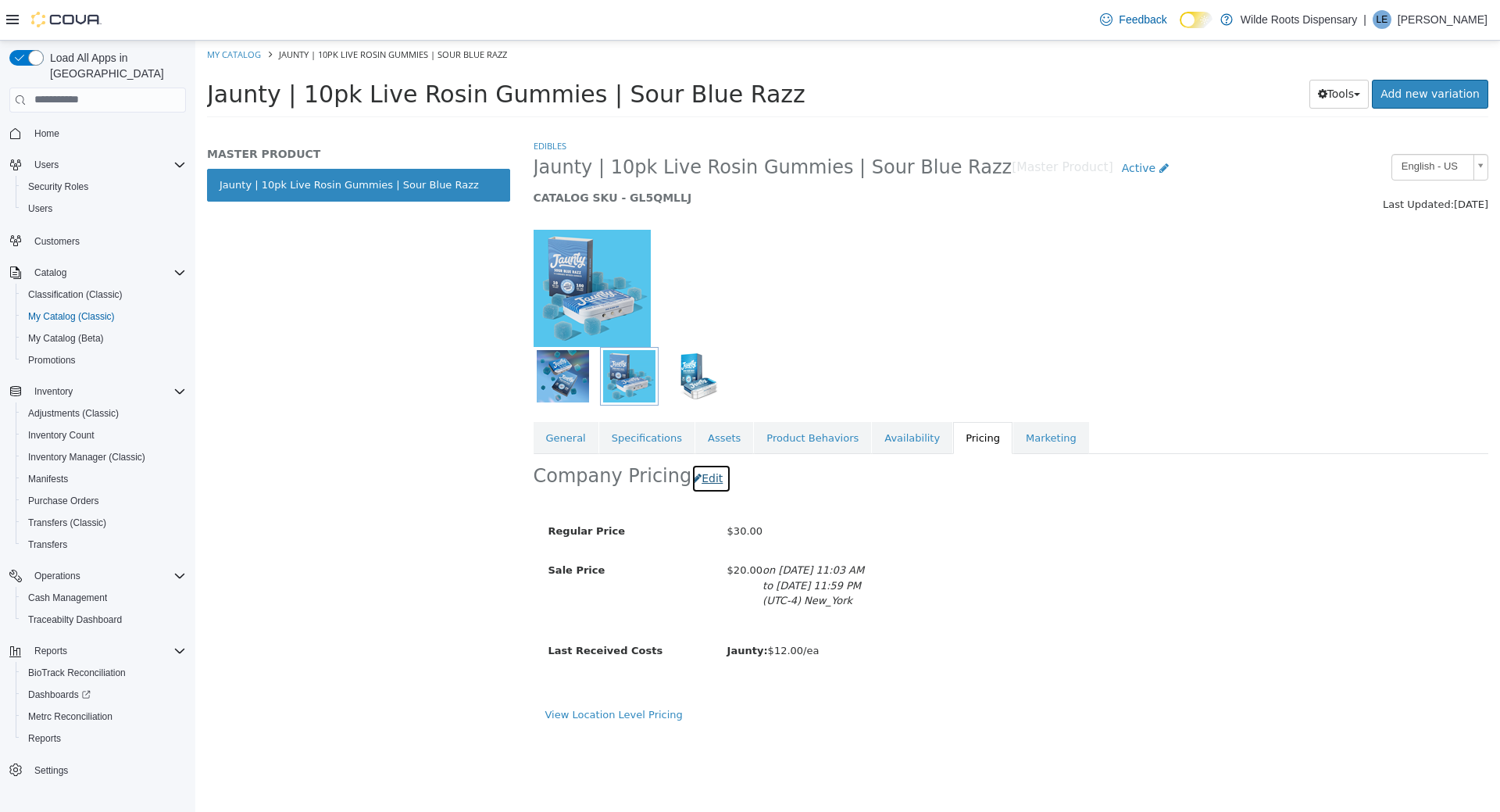
click at [713, 479] on button "Edit" at bounding box center [711, 478] width 39 height 28
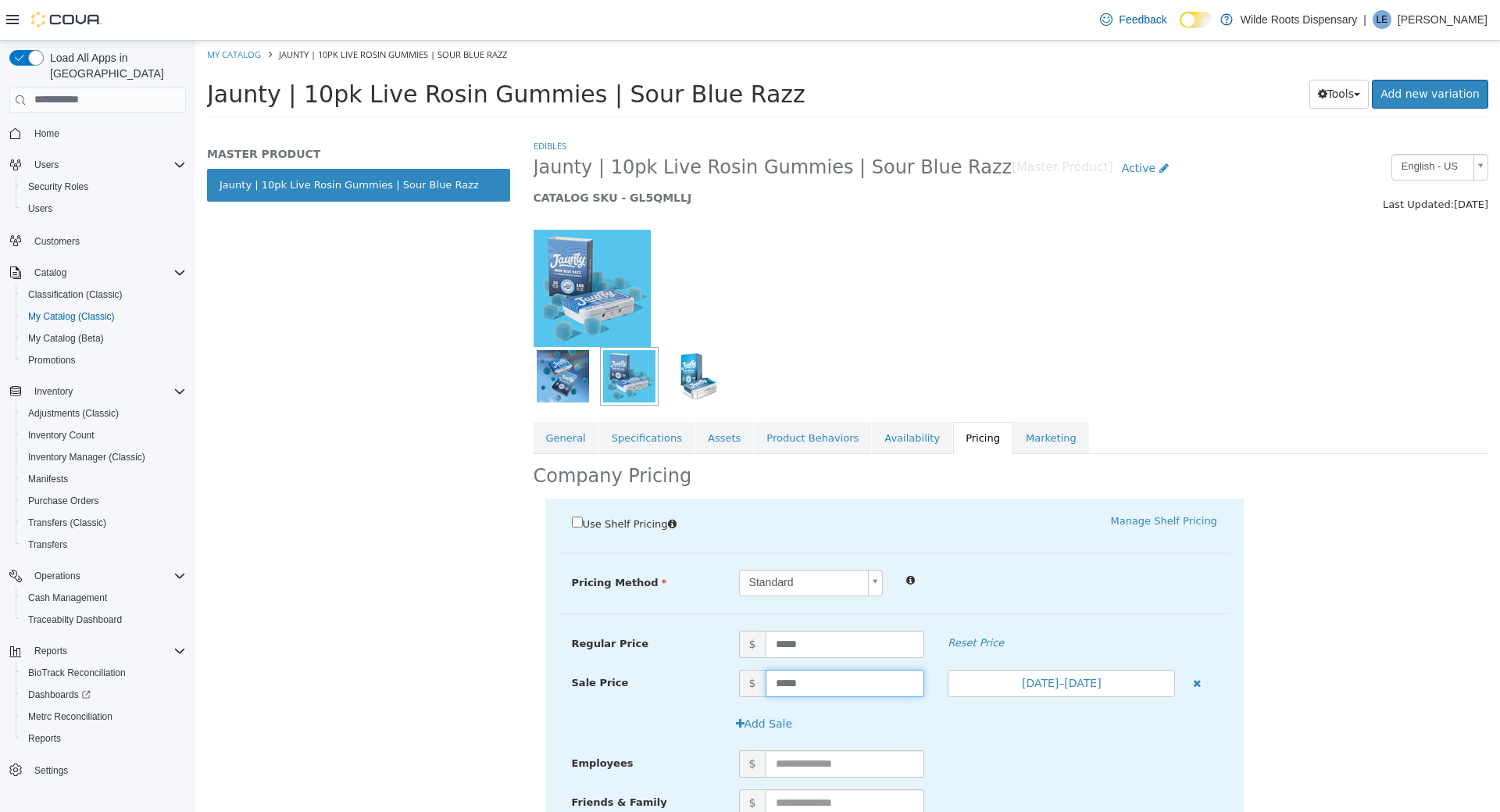
drag, startPoint x: 817, startPoint y: 689, endPoint x: 772, endPoint y: 697, distance: 45.7
click at [772, 696] on input "*****" at bounding box center [846, 682] width 160 height 28
click at [1191, 679] on button "button" at bounding box center [1197, 681] width 20 height 24
drag, startPoint x: 822, startPoint y: 641, endPoint x: 672, endPoint y: 624, distance: 151.0
click at [766, 630] on input "*****" at bounding box center [846, 644] width 160 height 28
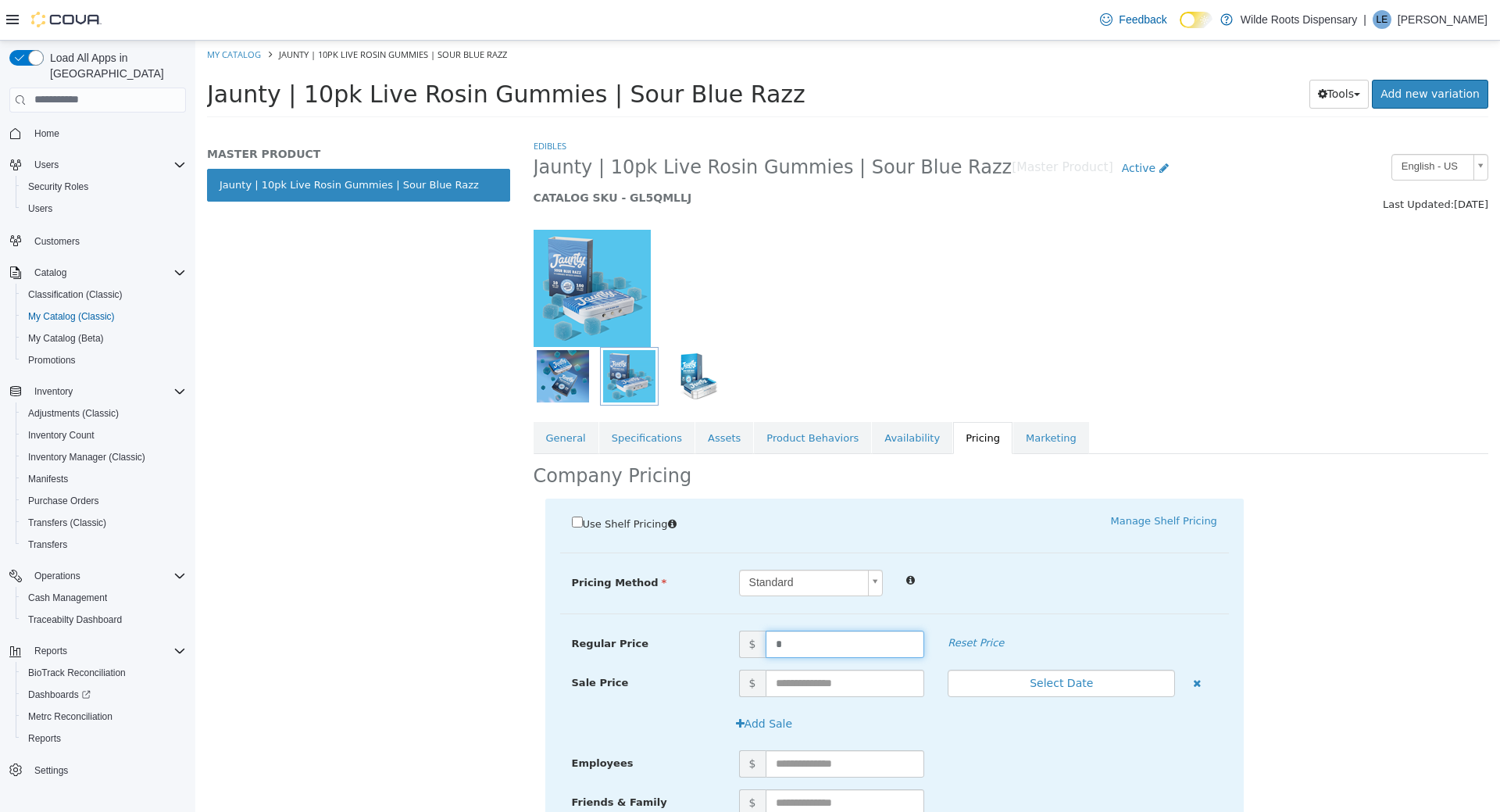
type input "**"
click at [1082, 574] on div at bounding box center [1062, 578] width 334 height 18
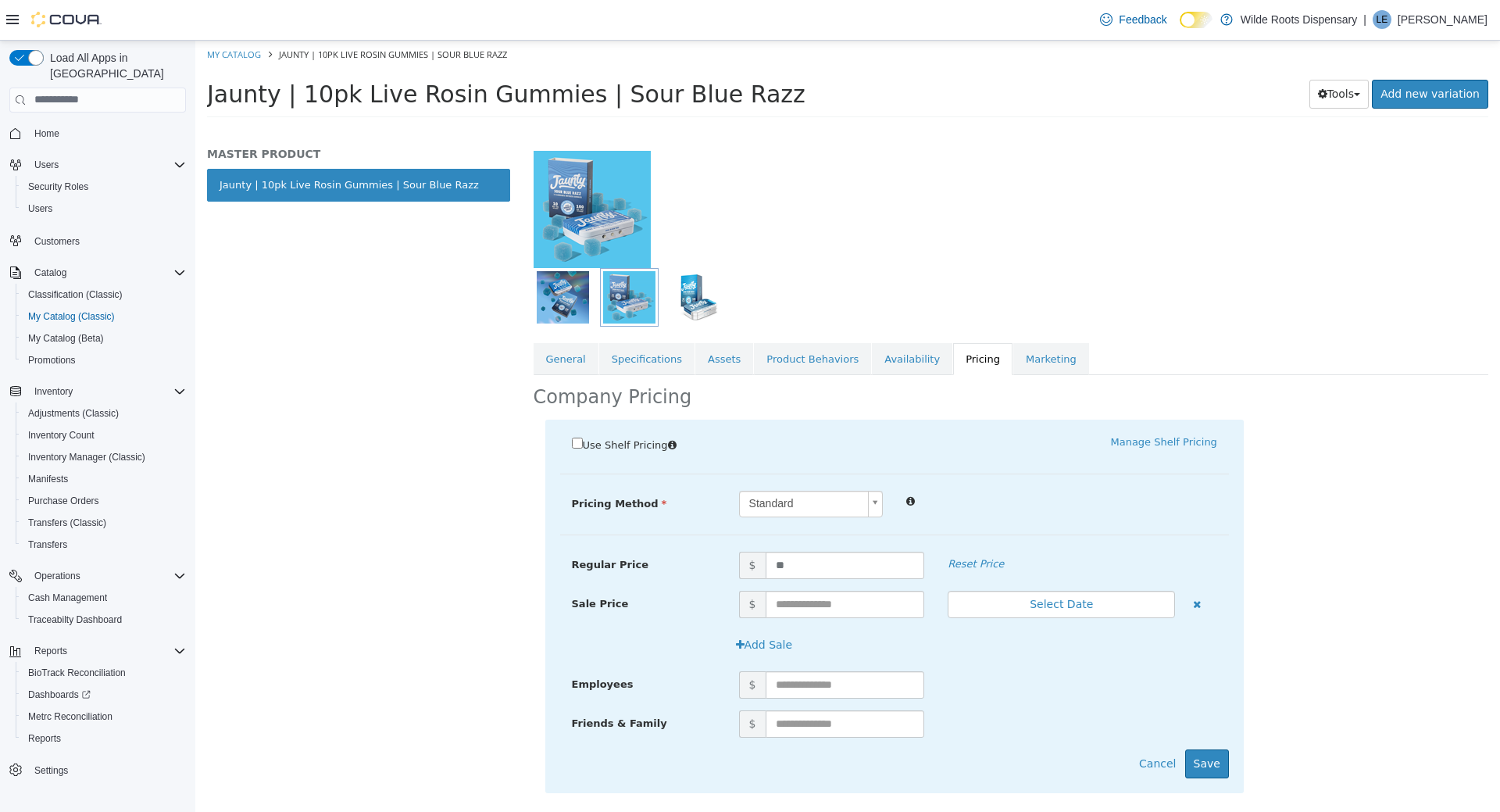
scroll to position [102, 0]
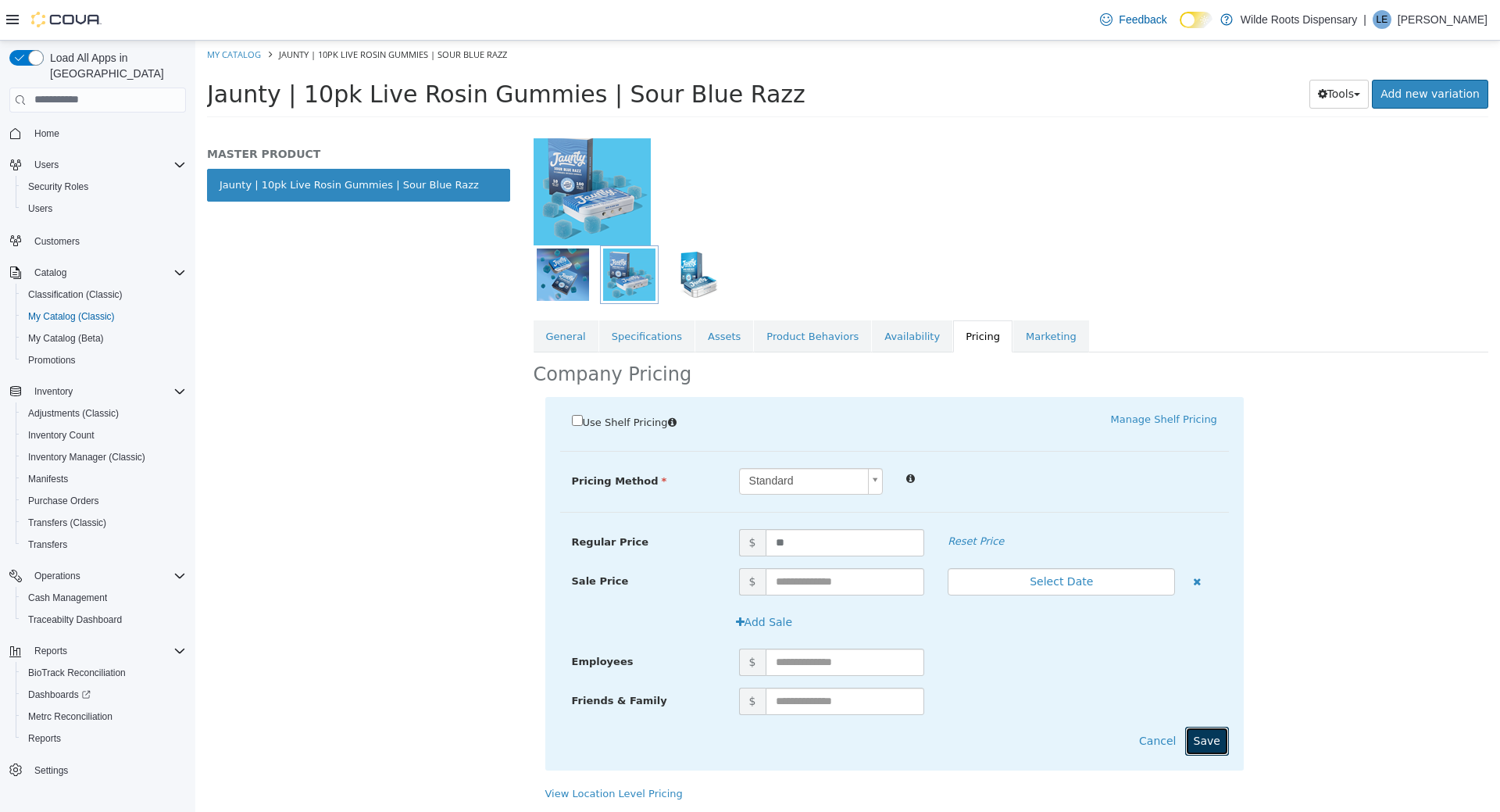
click at [1216, 747] on button "Save" at bounding box center [1208, 739] width 44 height 28
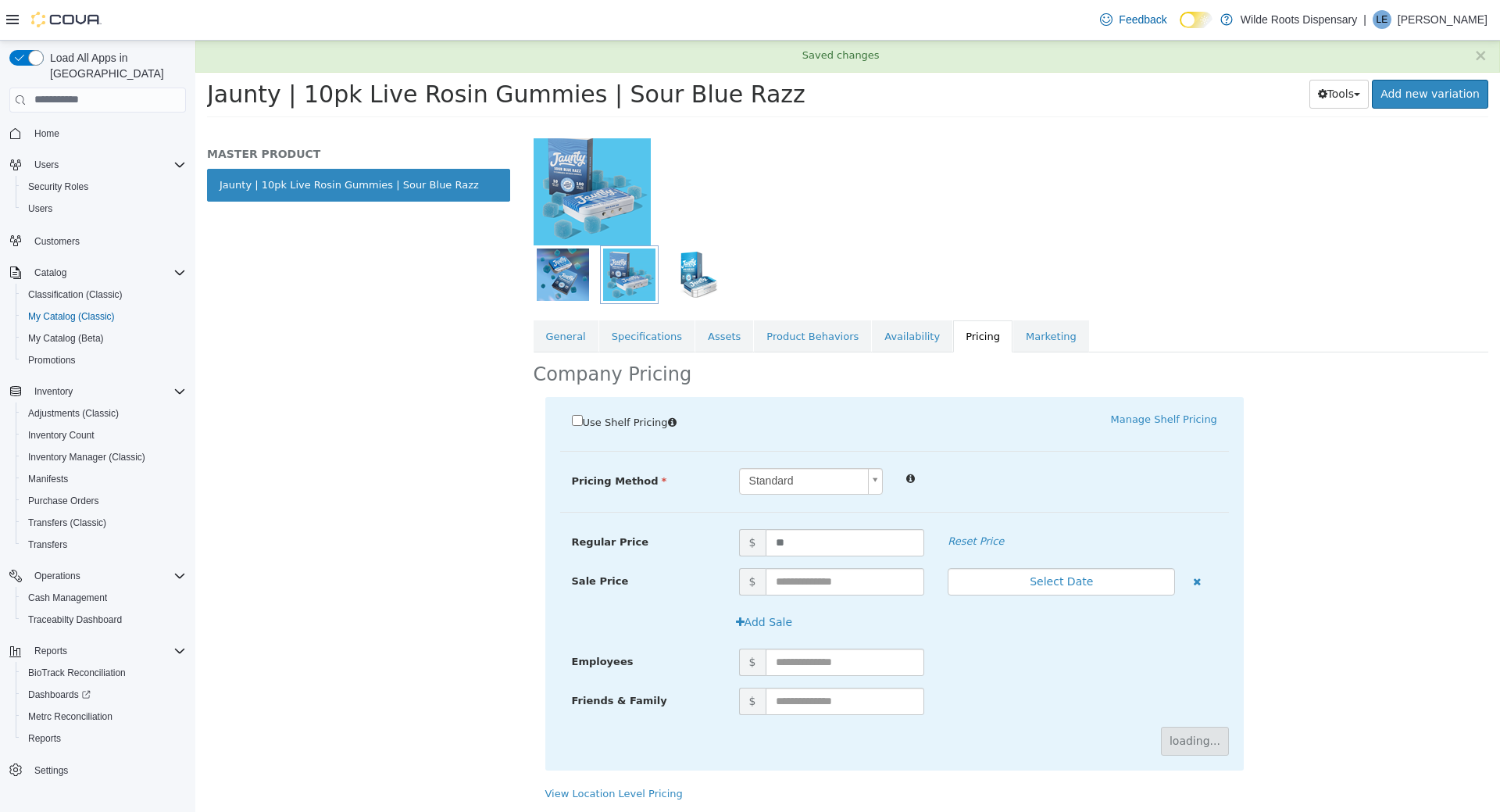
scroll to position [0, 0]
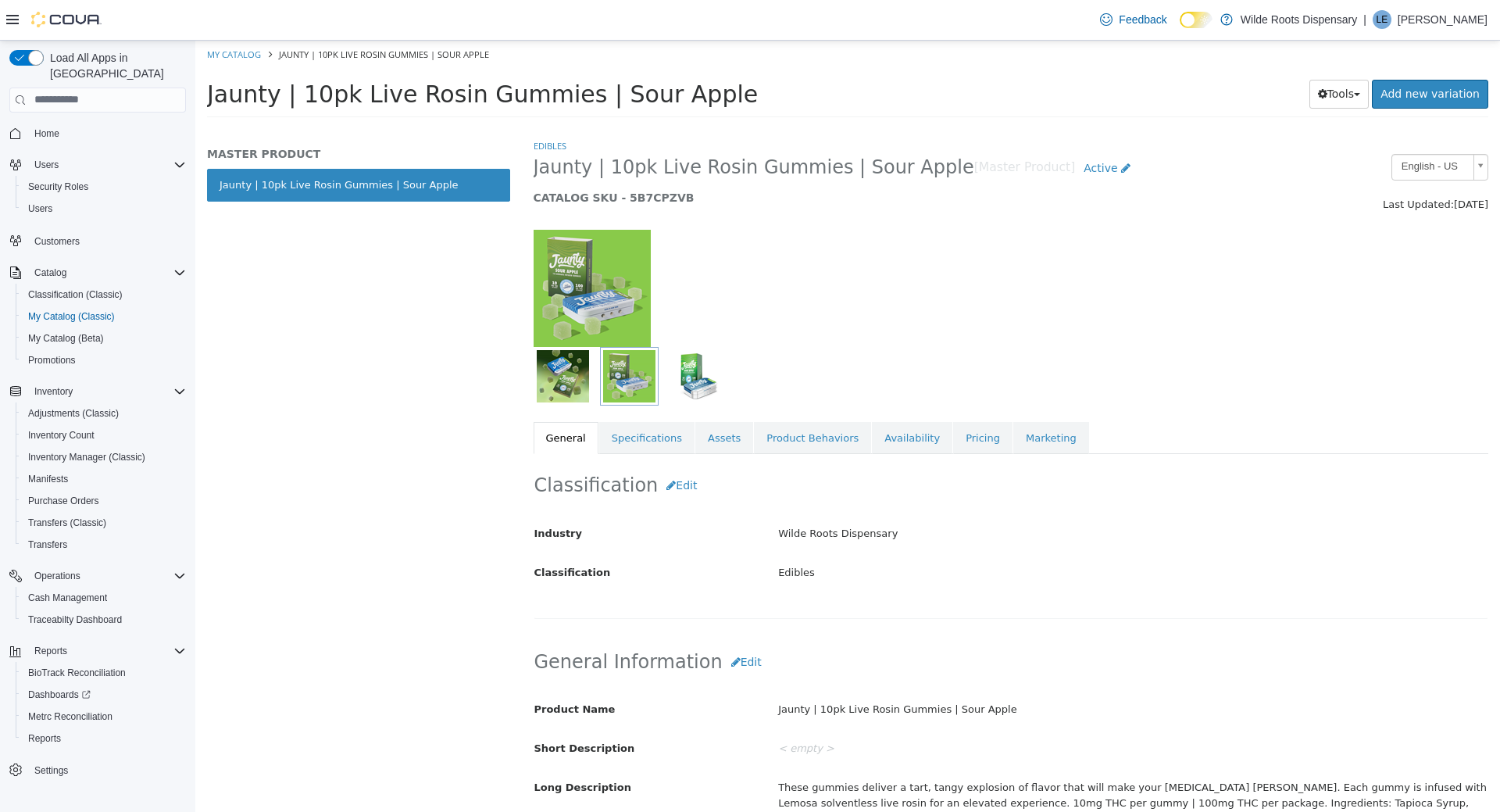
click at [942, 455] on div "Classification Edit Industry Wilde Roots Dispensary Classification Edibles Canc…" at bounding box center [1011, 536] width 955 height 165
click at [953, 441] on link "Pricing" at bounding box center [983, 438] width 60 height 33
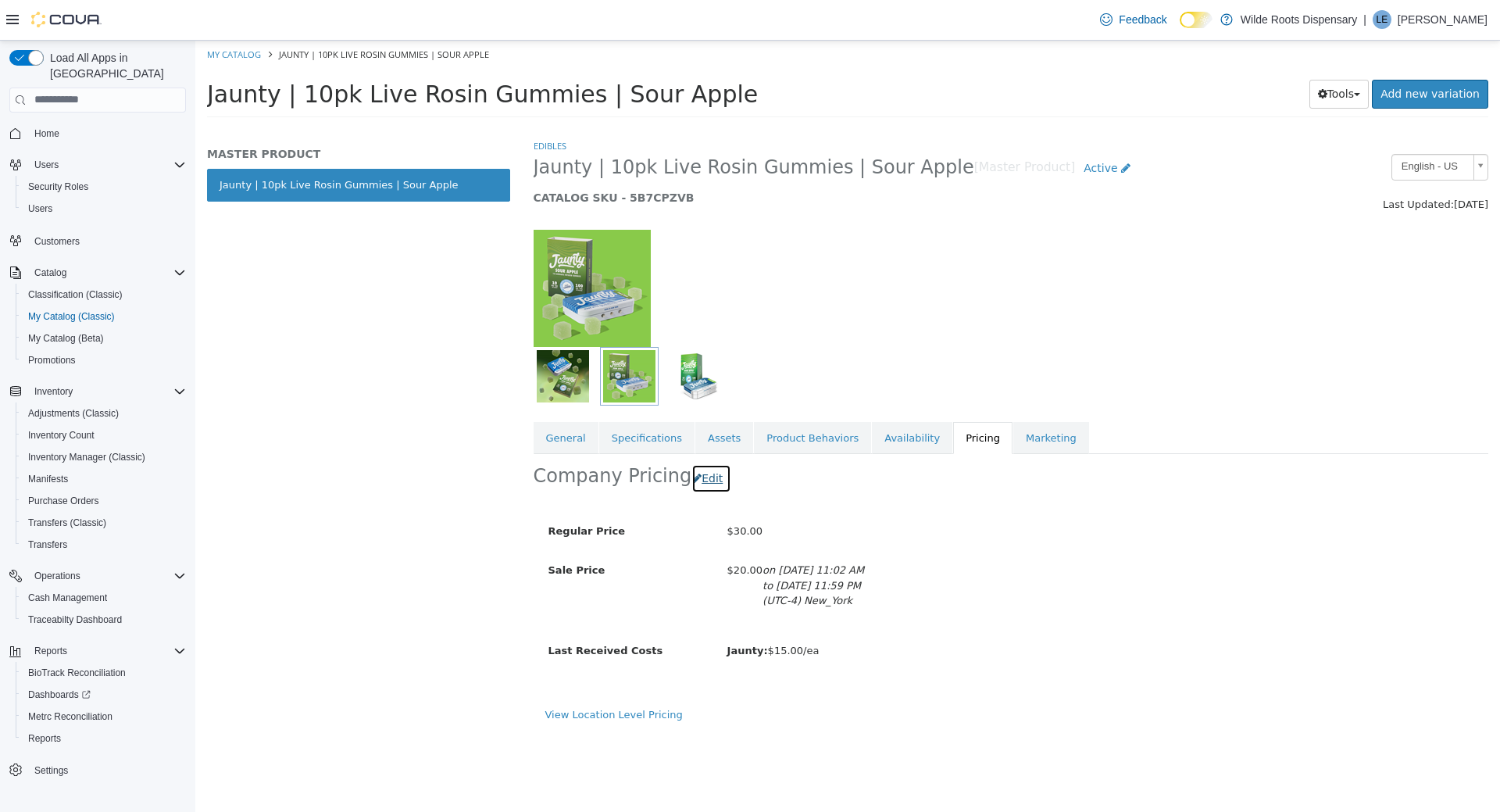
click at [715, 474] on button "Edit" at bounding box center [711, 478] width 39 height 28
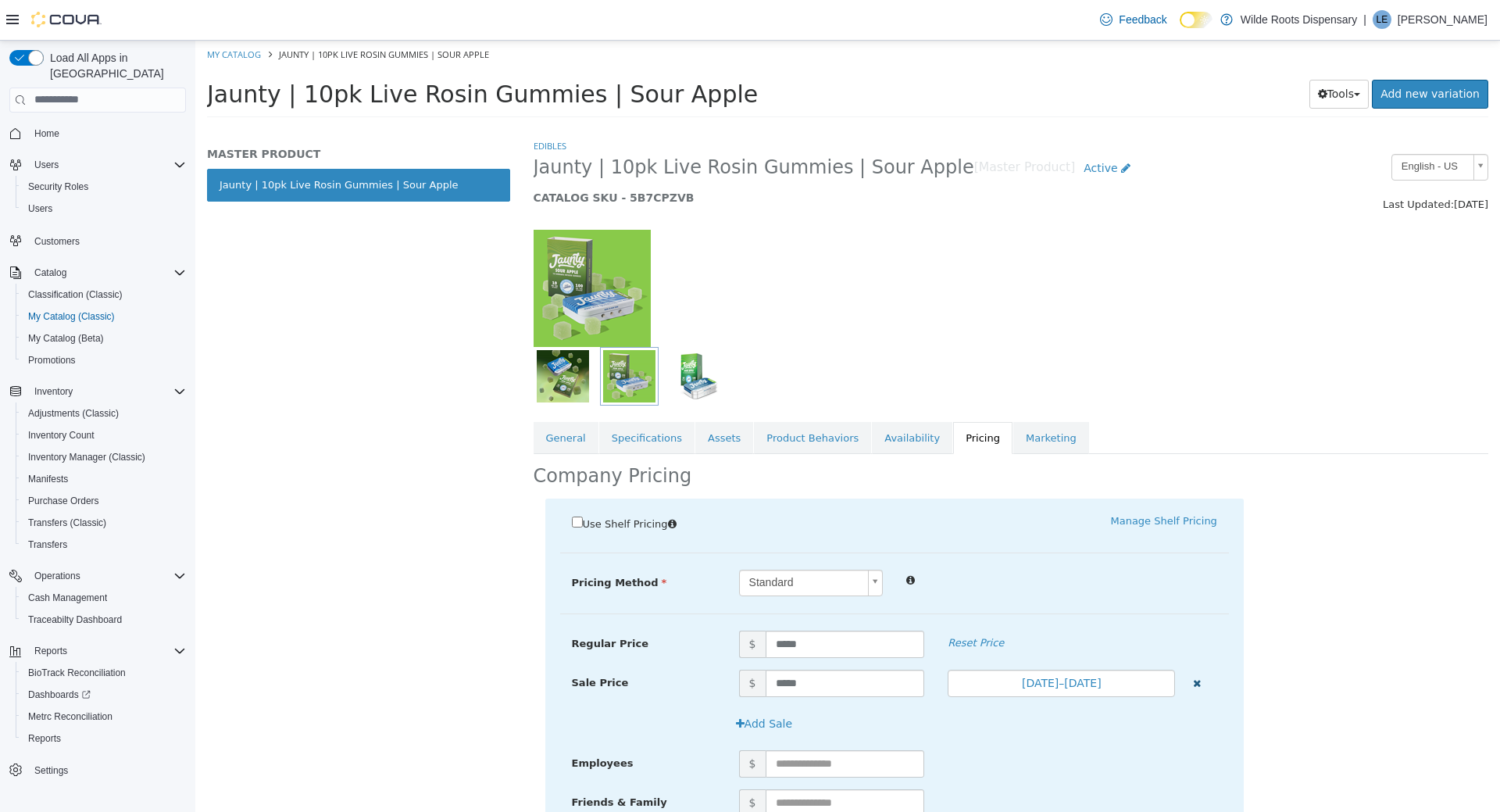
click at [1194, 682] on icon "button" at bounding box center [1197, 682] width 8 height 10
drag, startPoint x: 826, startPoint y: 634, endPoint x: 631, endPoint y: 615, distance: 195.9
click at [766, 630] on input "*****" at bounding box center [846, 644] width 160 height 28
type input "**"
click at [1093, 604] on div "Pricing Method Standard * Regular Price $ ** Reset Price Sale Price $ Select Da…" at bounding box center [895, 591] width 669 height 44
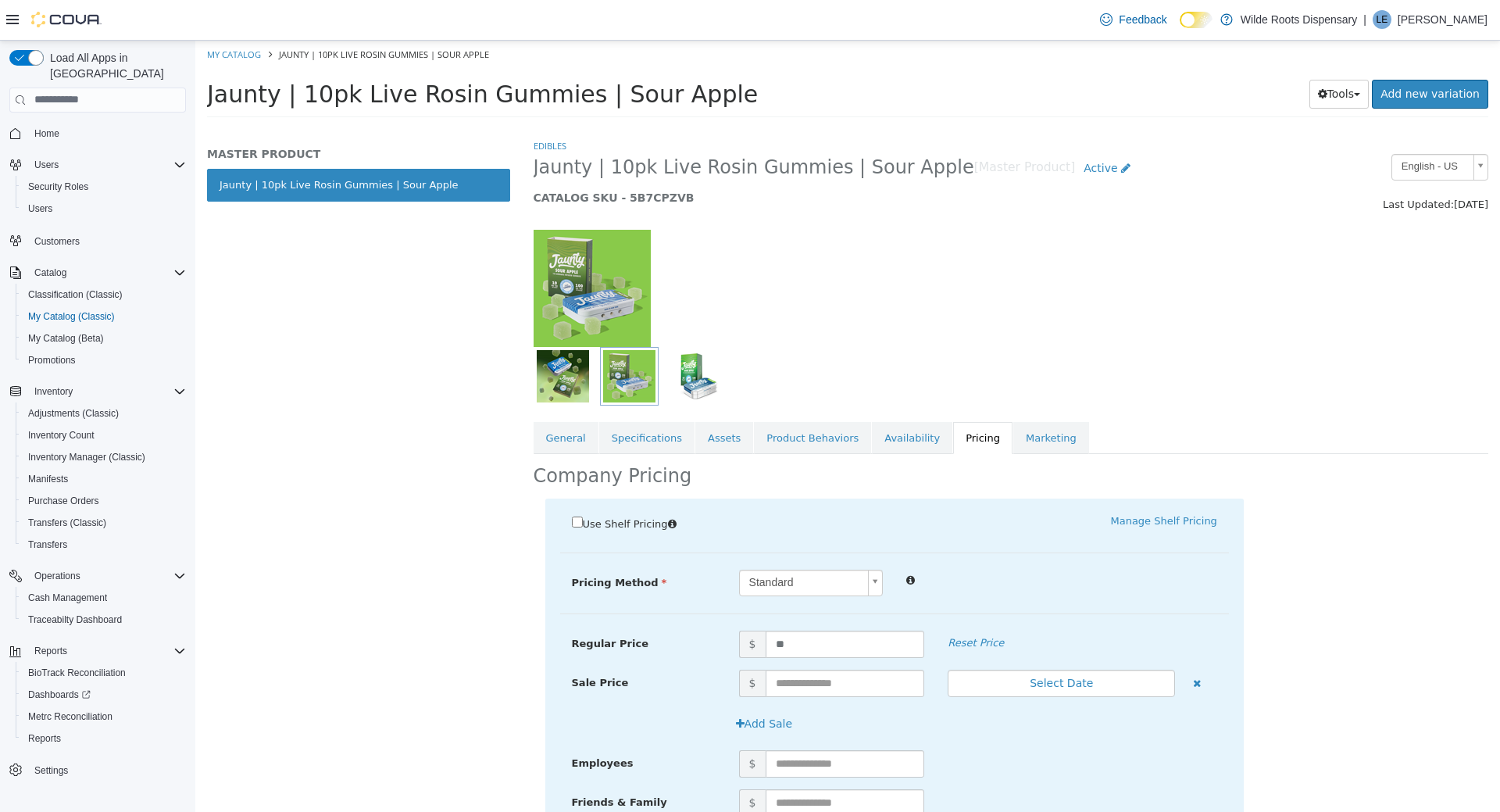
scroll to position [102, 0]
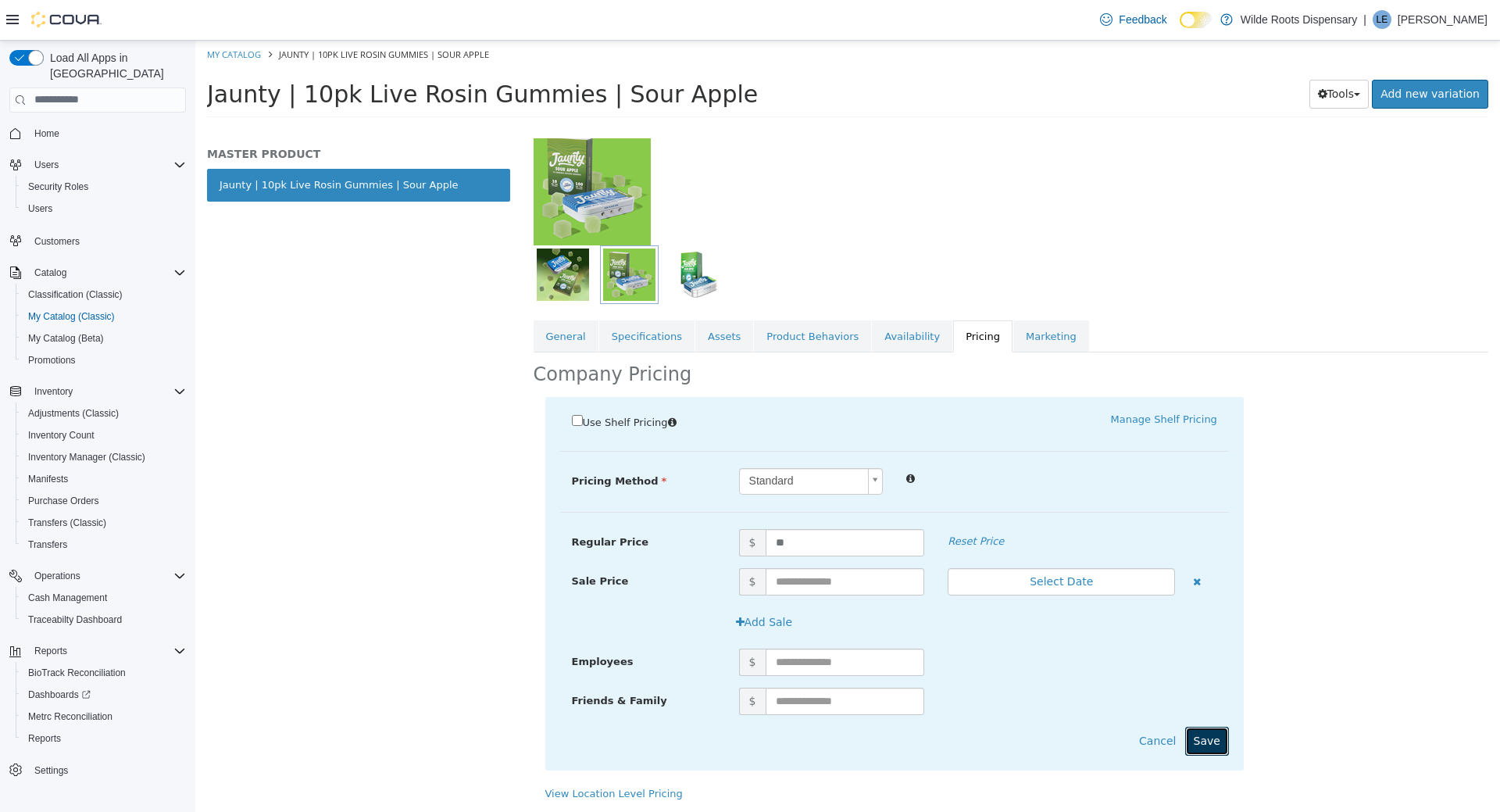
click at [1219, 739] on button "Save" at bounding box center [1208, 739] width 44 height 28
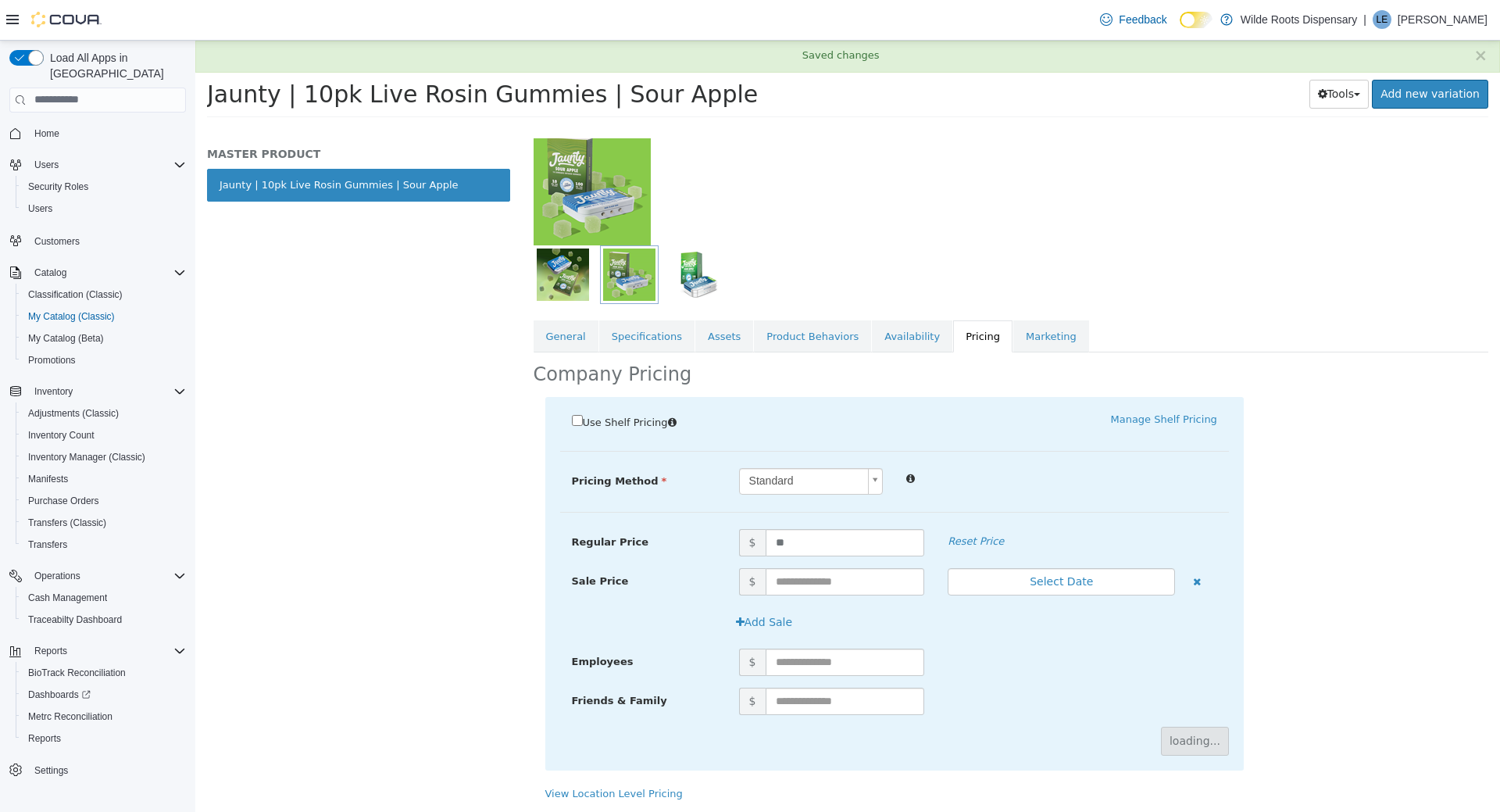
scroll to position [0, 0]
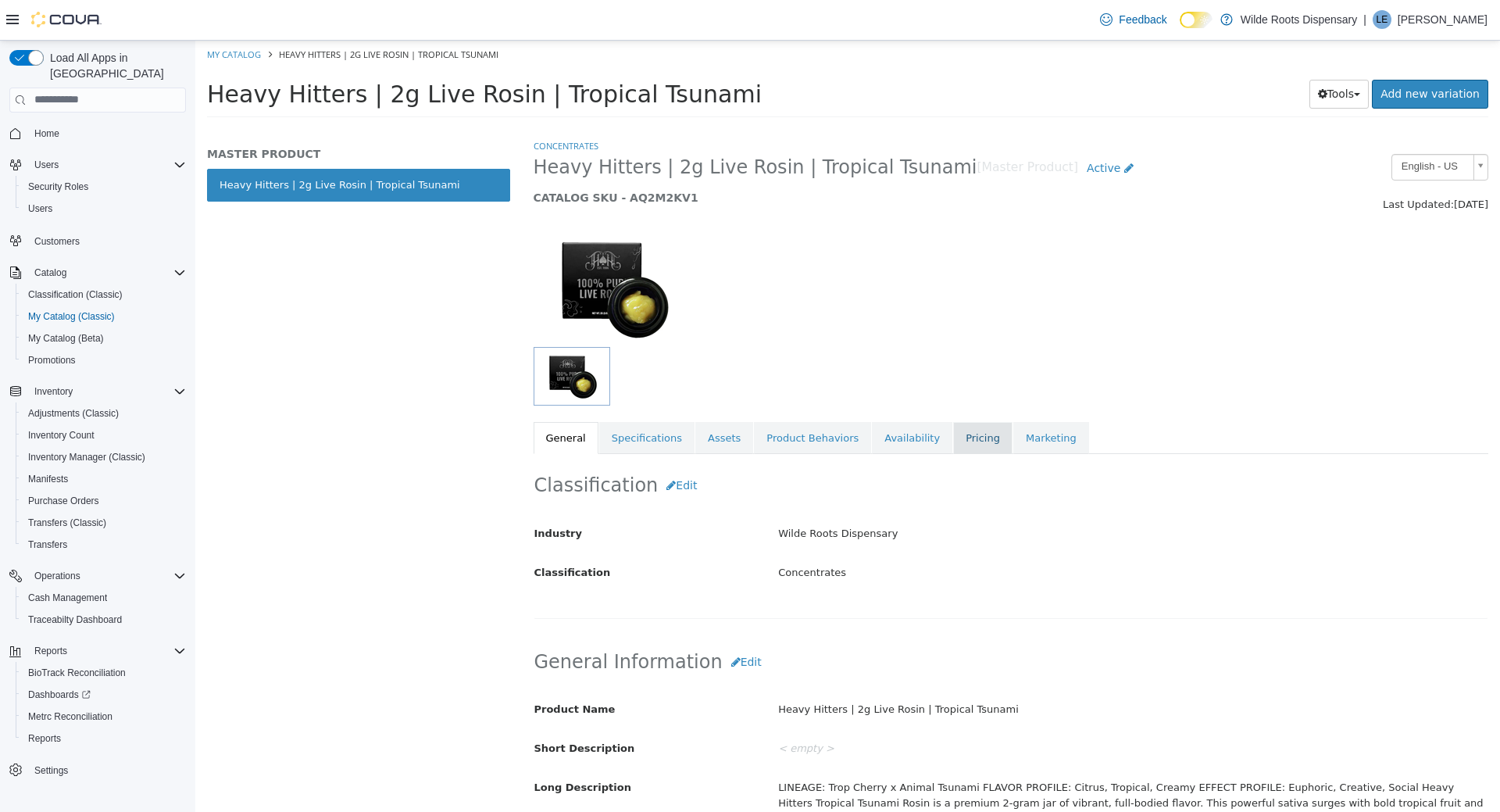
click at [953, 440] on link "Pricing" at bounding box center [983, 438] width 60 height 33
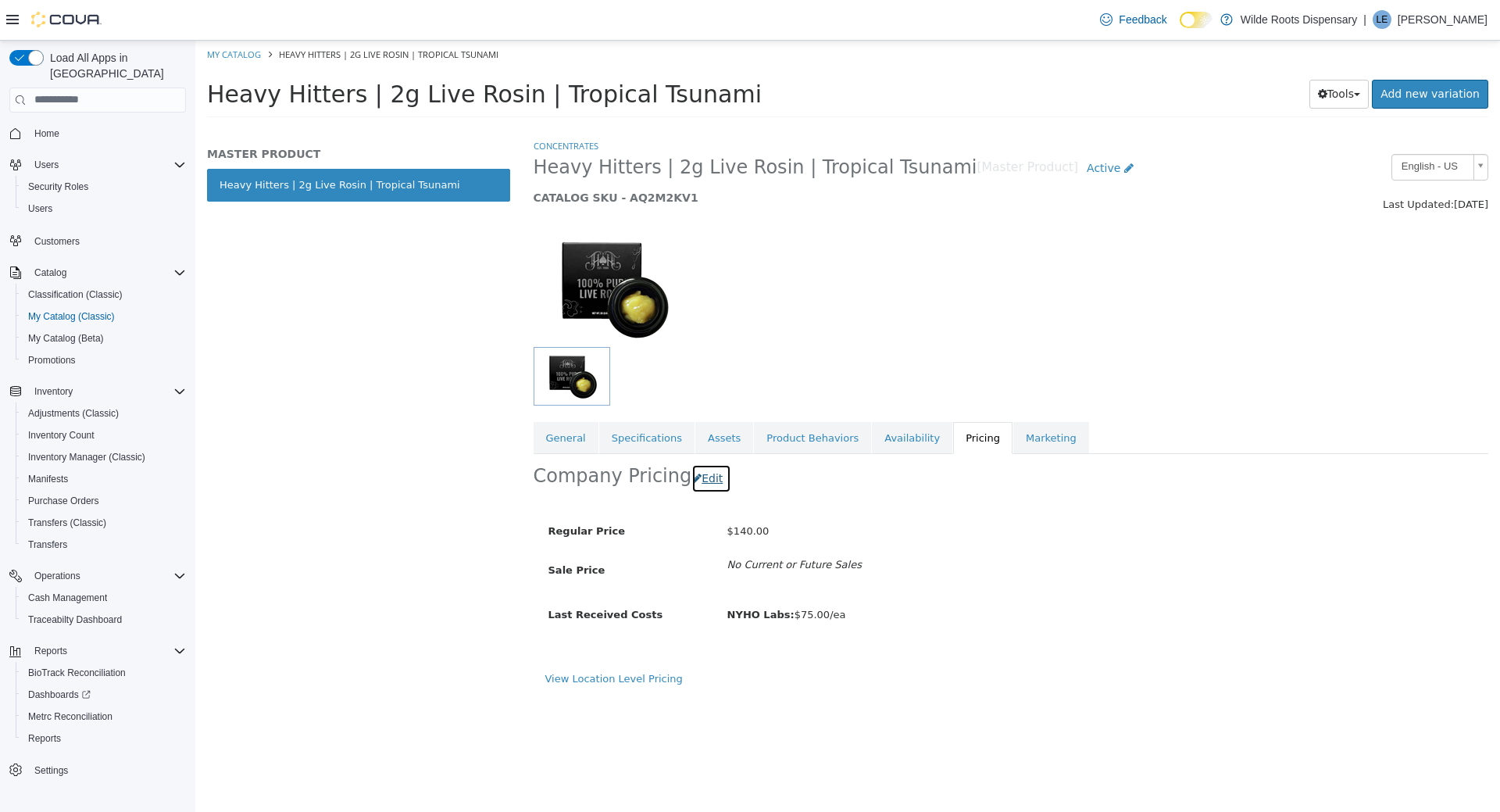
drag, startPoint x: 705, startPoint y: 484, endPoint x: 712, endPoint y: 493, distance: 11.4
click at [705, 485] on button "Edit" at bounding box center [711, 478] width 39 height 28
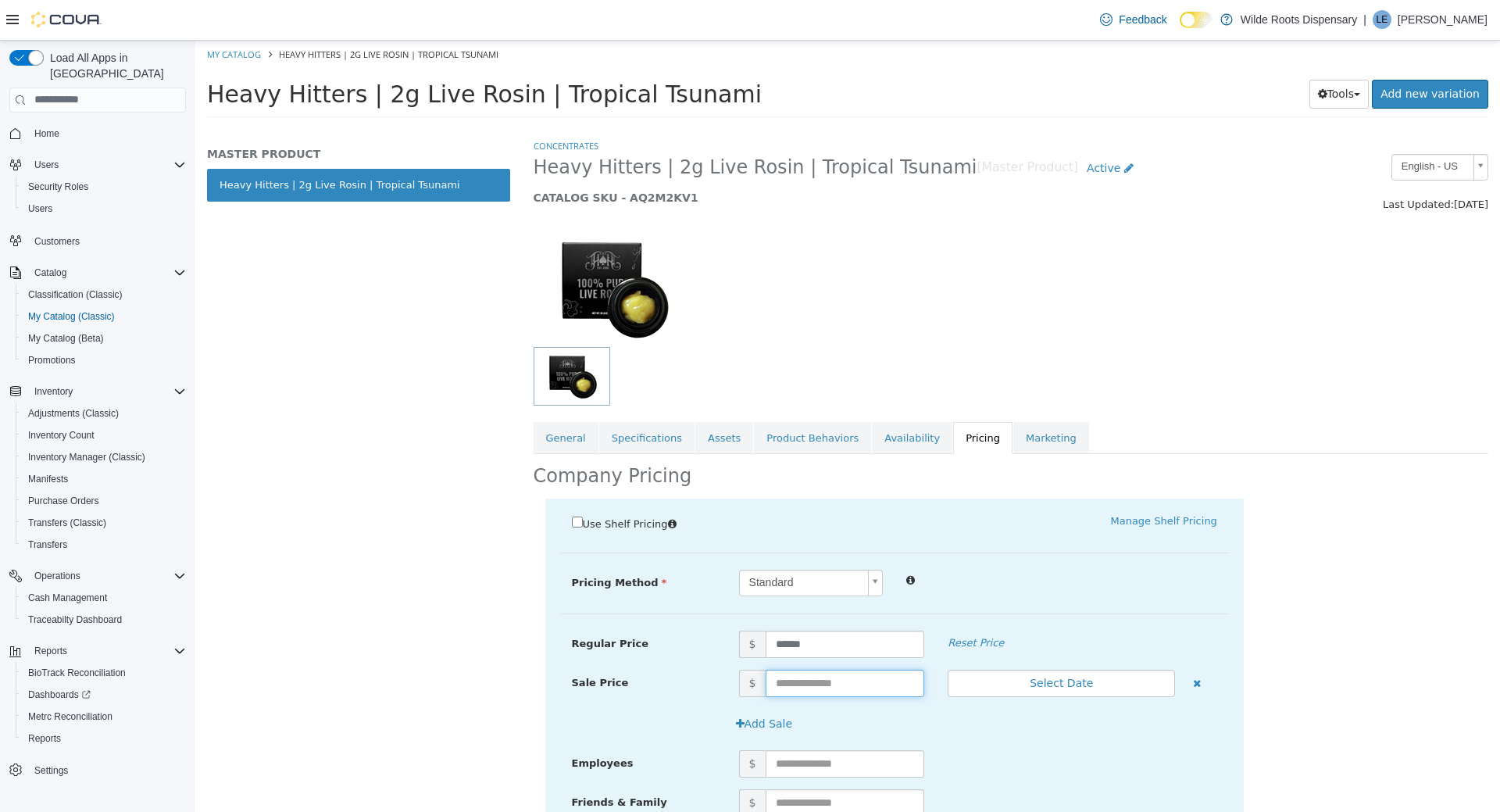
click at [851, 673] on input "text" at bounding box center [846, 682] width 160 height 28
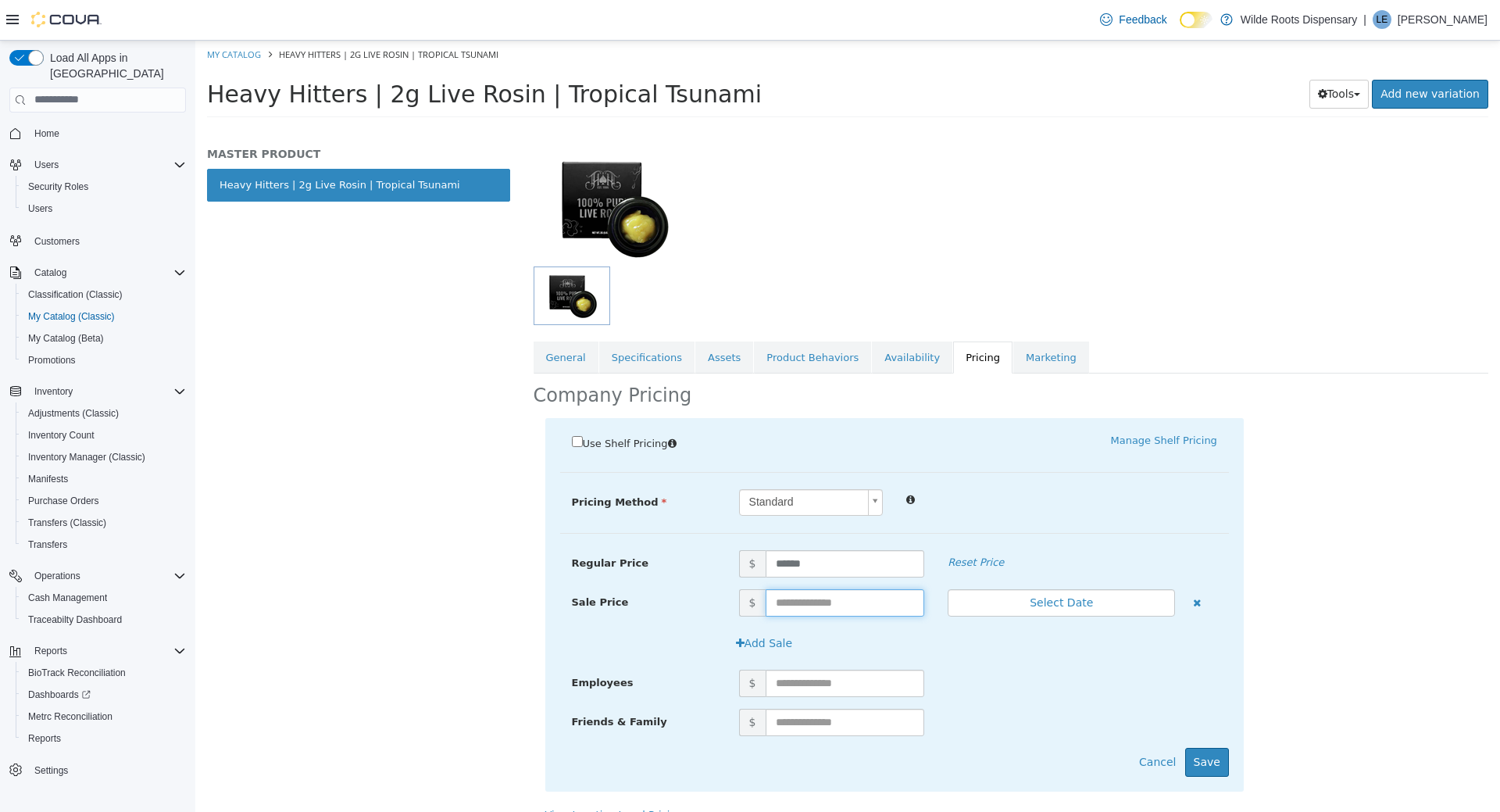
scroll to position [102, 0]
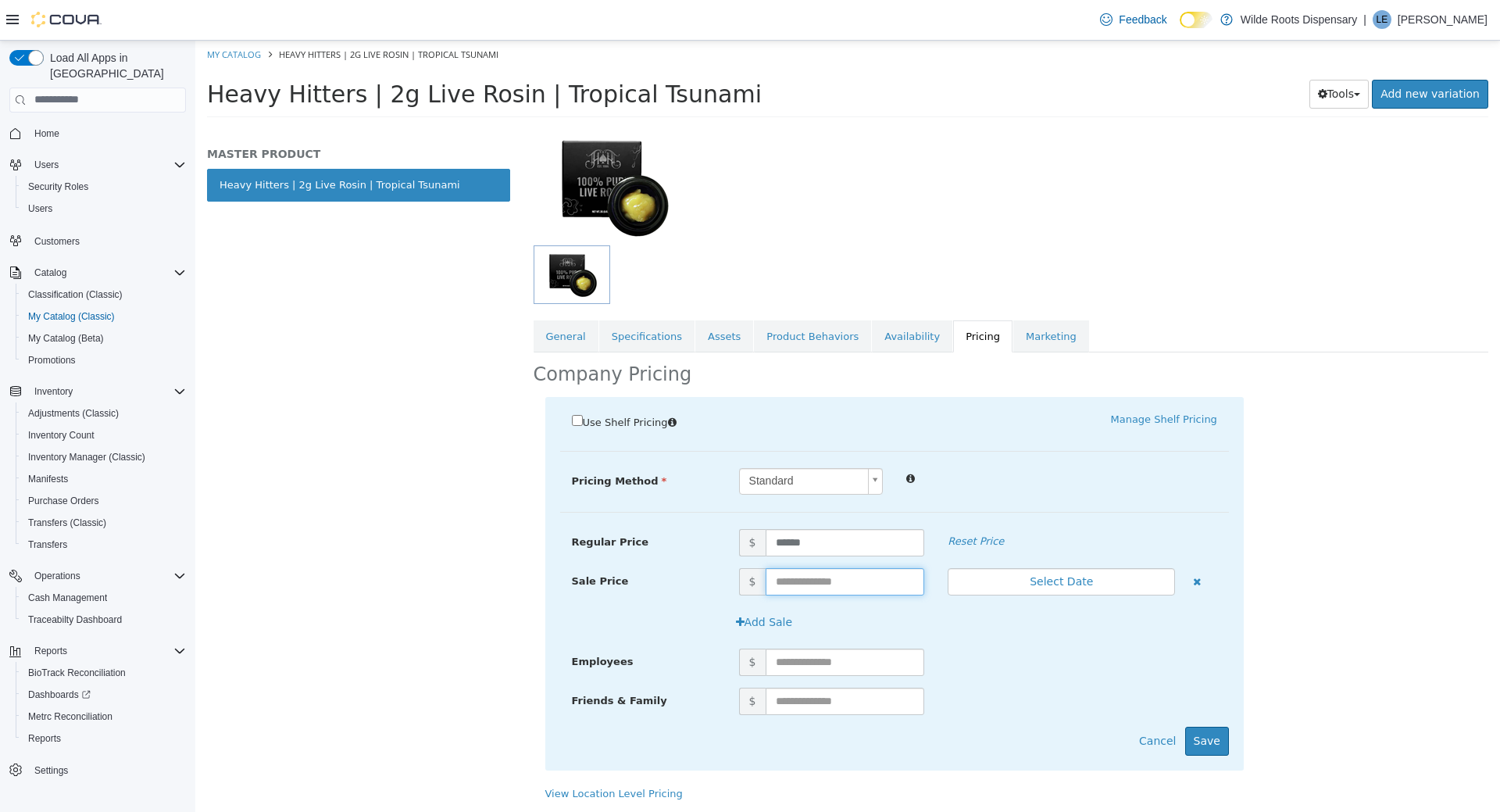
click at [830, 587] on input "text" at bounding box center [846, 581] width 160 height 28
type input "***"
drag, startPoint x: 829, startPoint y: 573, endPoint x: 701, endPoint y: 587, distance: 128.8
click at [766, 587] on input "***" at bounding box center [846, 581] width 160 height 28
drag, startPoint x: 822, startPoint y: 540, endPoint x: 726, endPoint y: 541, distance: 96.0
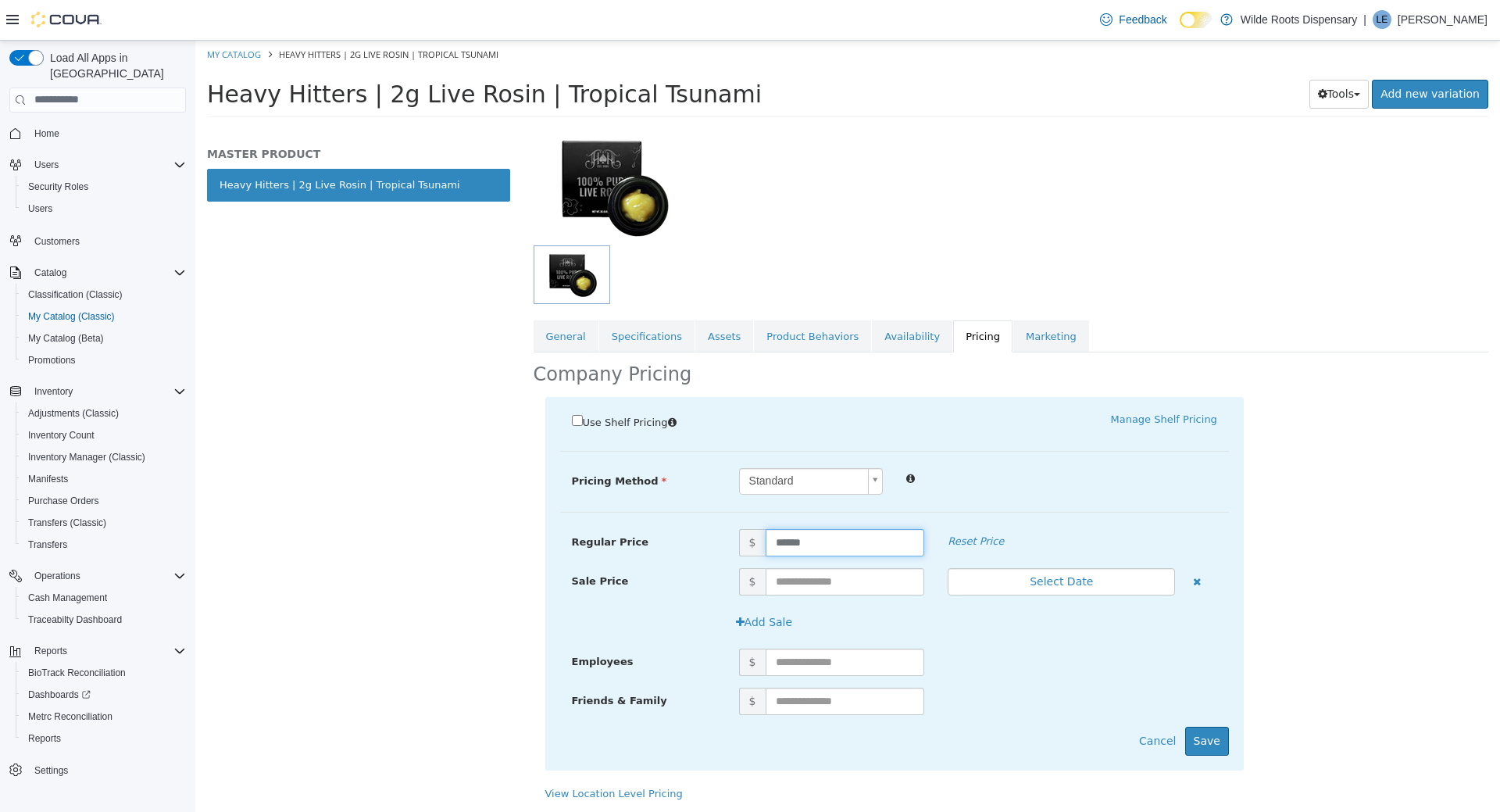
click at [766, 541] on input "******" at bounding box center [846, 542] width 160 height 28
type input "***"
click at [1205, 741] on button "Save" at bounding box center [1208, 739] width 44 height 28
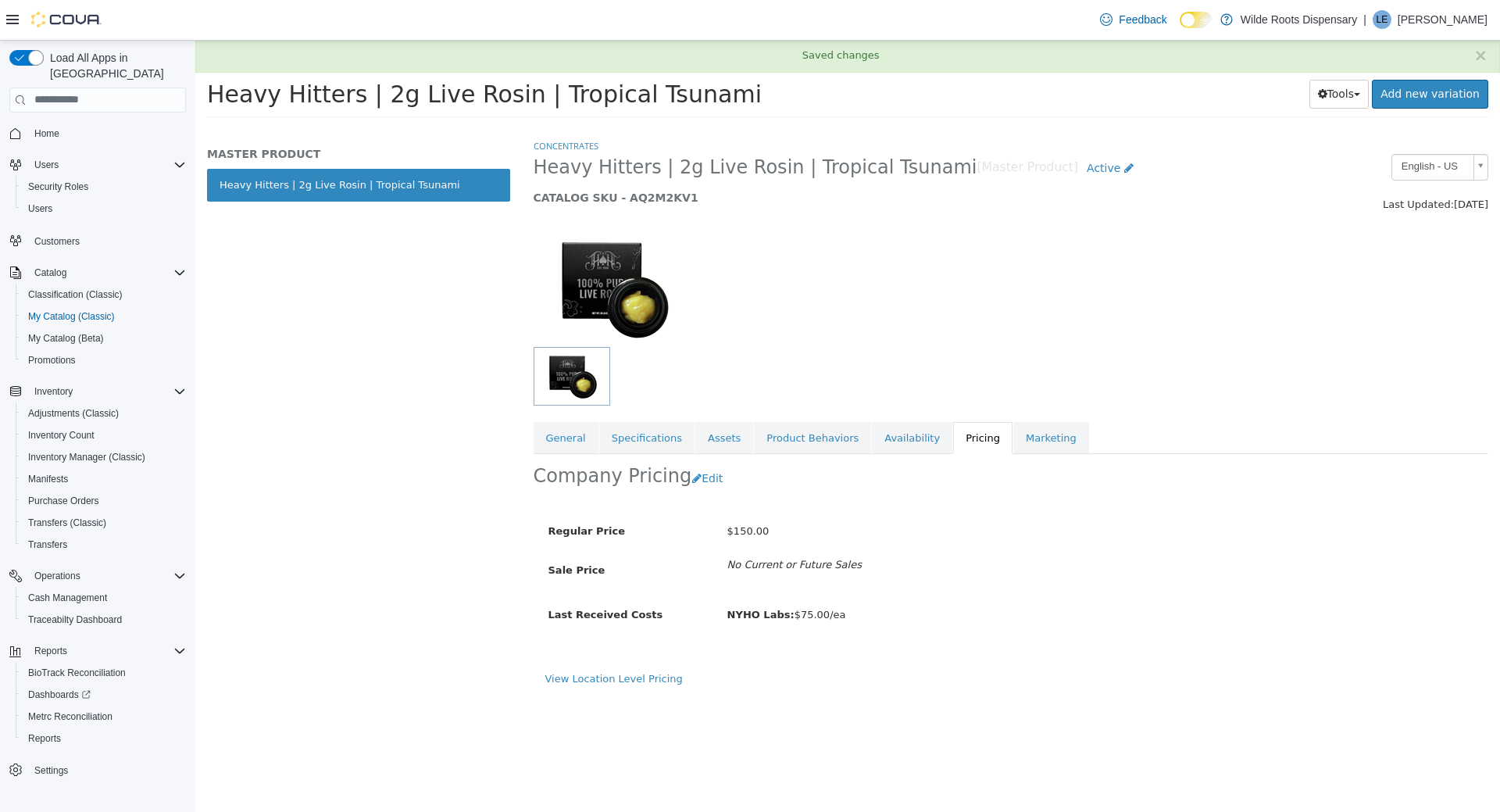
scroll to position [0, 0]
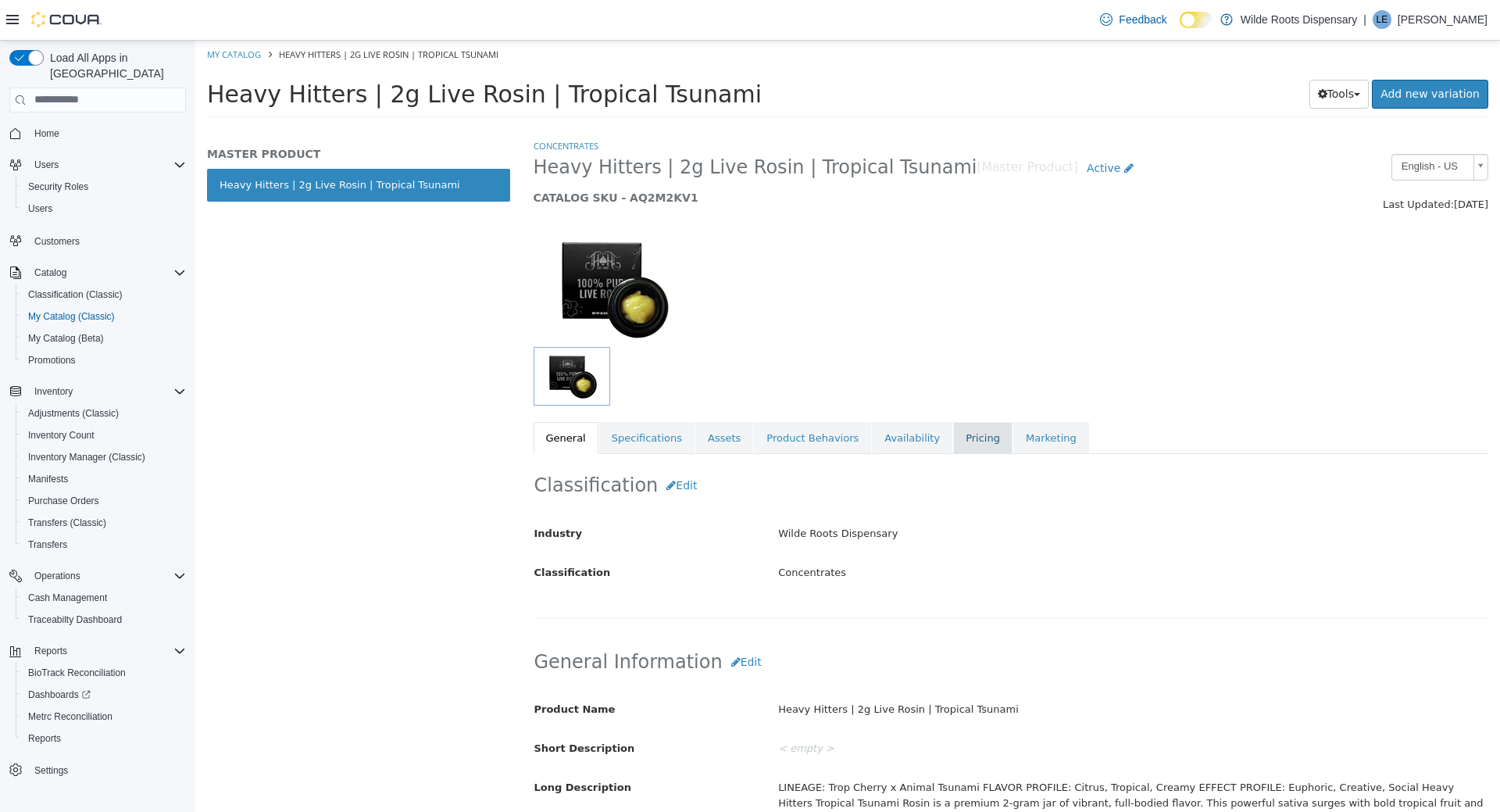
click at [965, 432] on link "Pricing" at bounding box center [983, 438] width 60 height 33
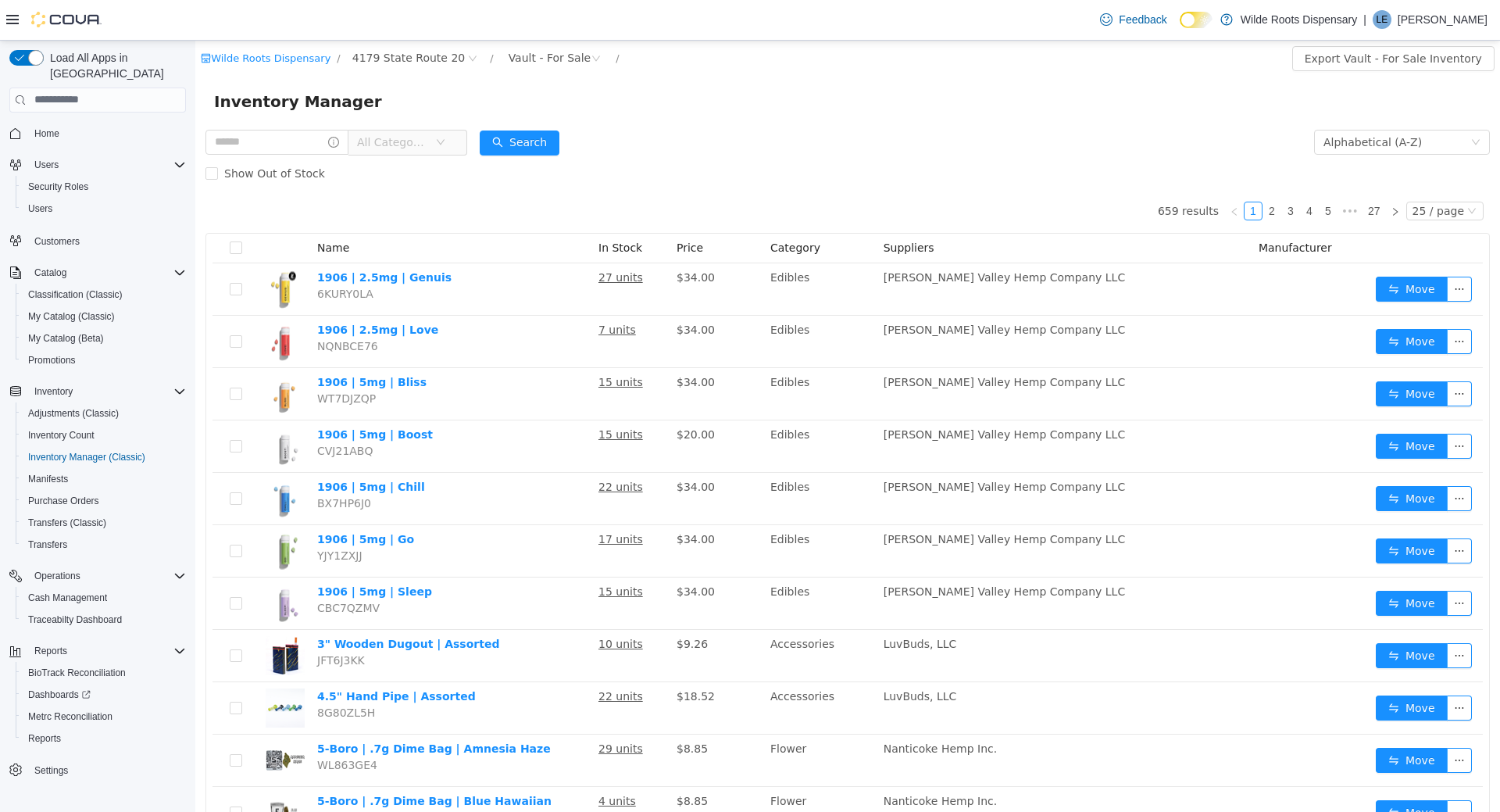
click at [404, 139] on span "All Categories" at bounding box center [392, 141] width 71 height 16
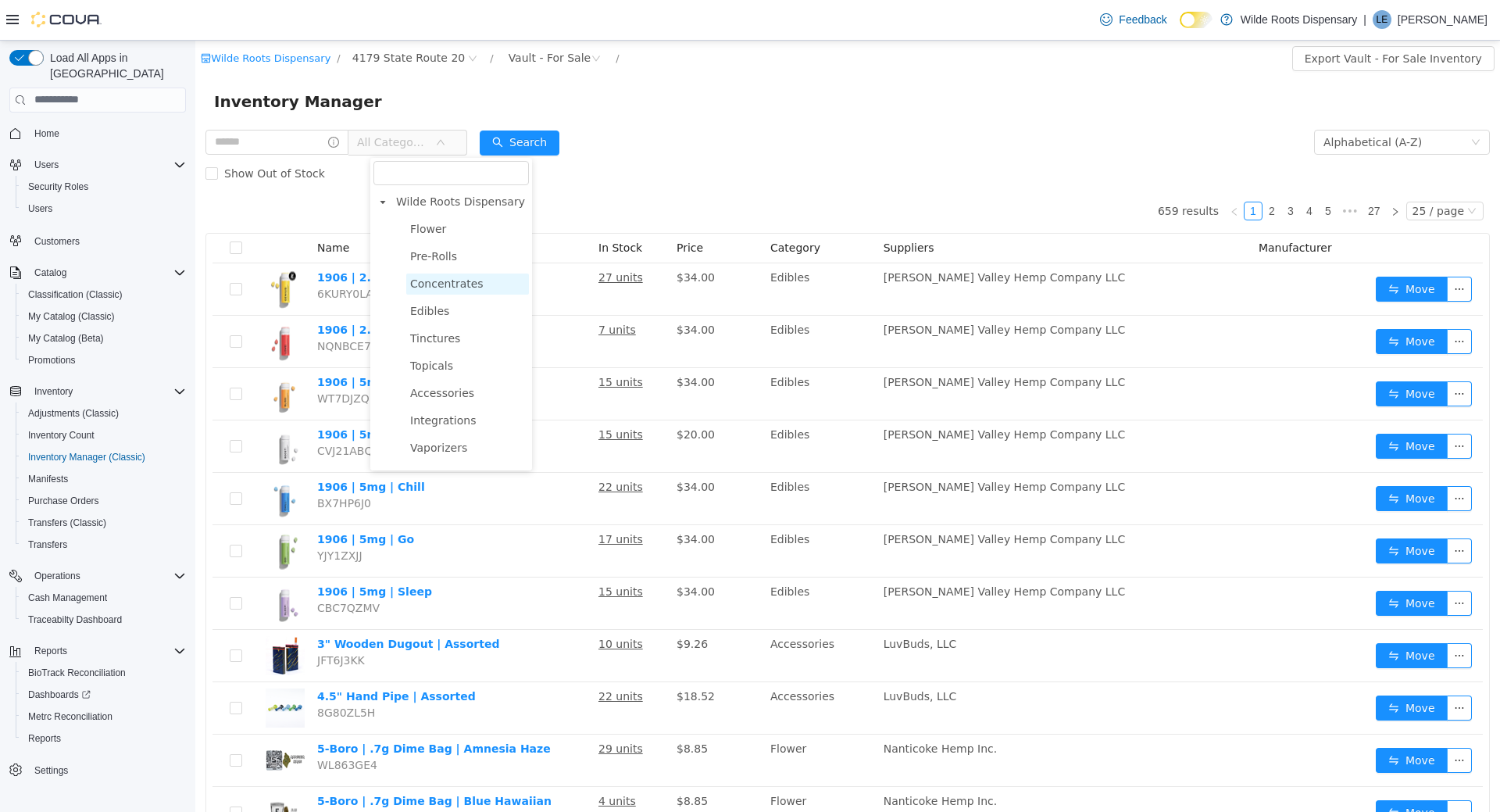
click at [434, 284] on span "Concentrates" at bounding box center [447, 283] width 73 height 13
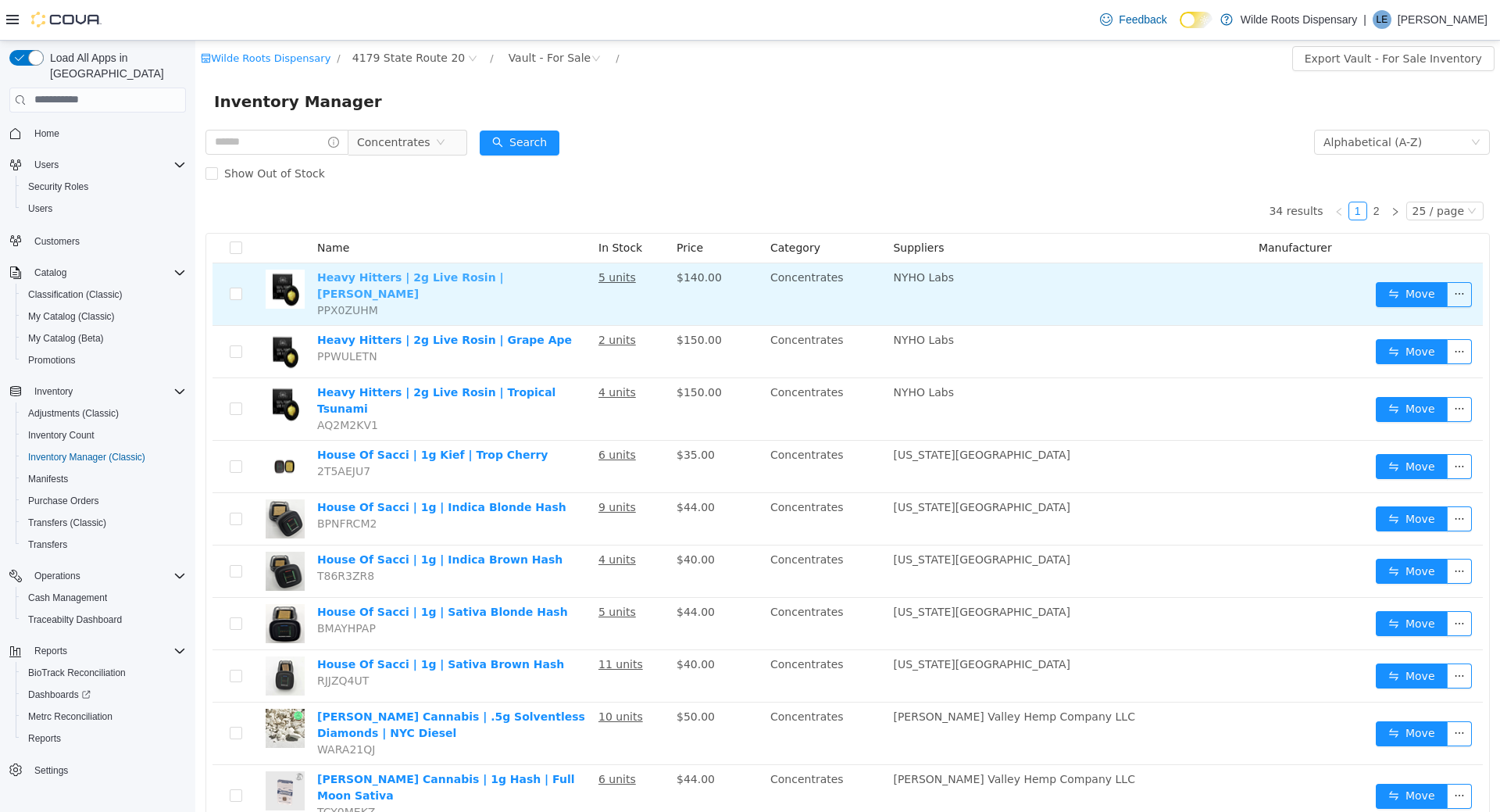
click at [461, 276] on link "Heavy Hitters | 2g Live Rosin | [PERSON_NAME]" at bounding box center [410, 284] width 186 height 28
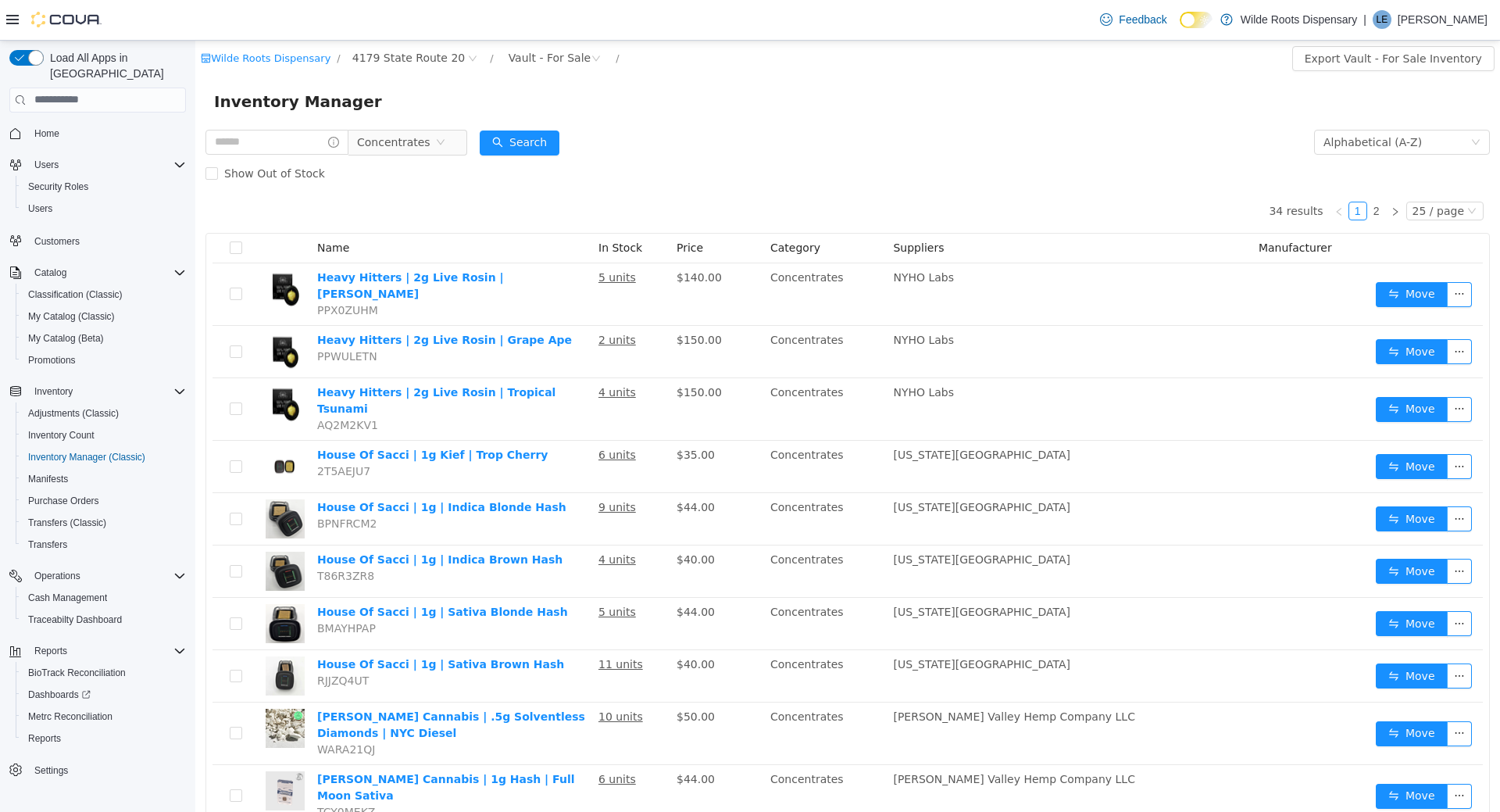
click at [761, 127] on form "Concentrates Alphabetical (A-Z) Search Show Out of Stock" at bounding box center [848, 157] width 1285 height 62
click at [419, 138] on span "Concentrates" at bounding box center [394, 141] width 73 height 24
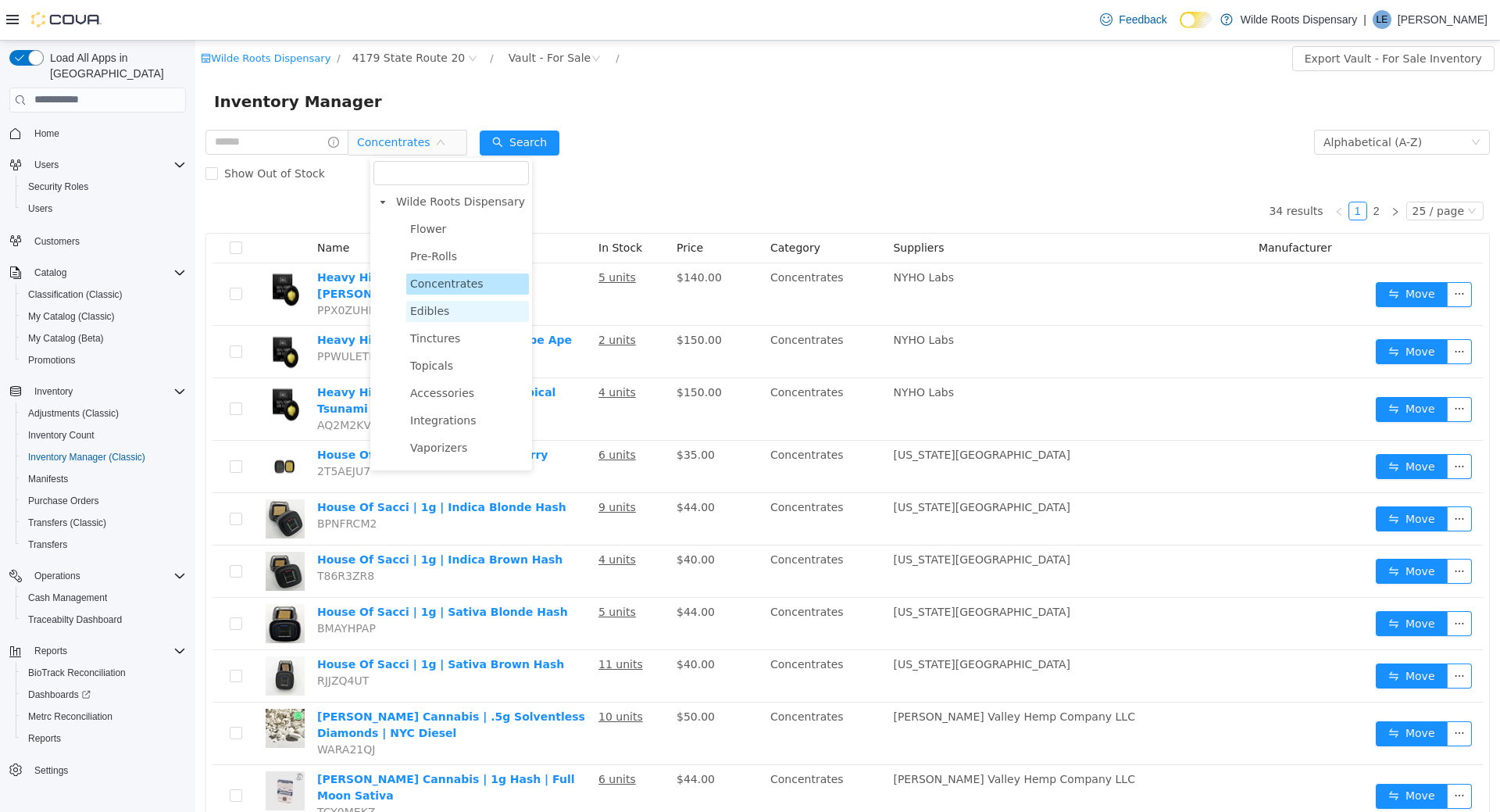
click at [440, 308] on span "Edibles" at bounding box center [430, 310] width 39 height 13
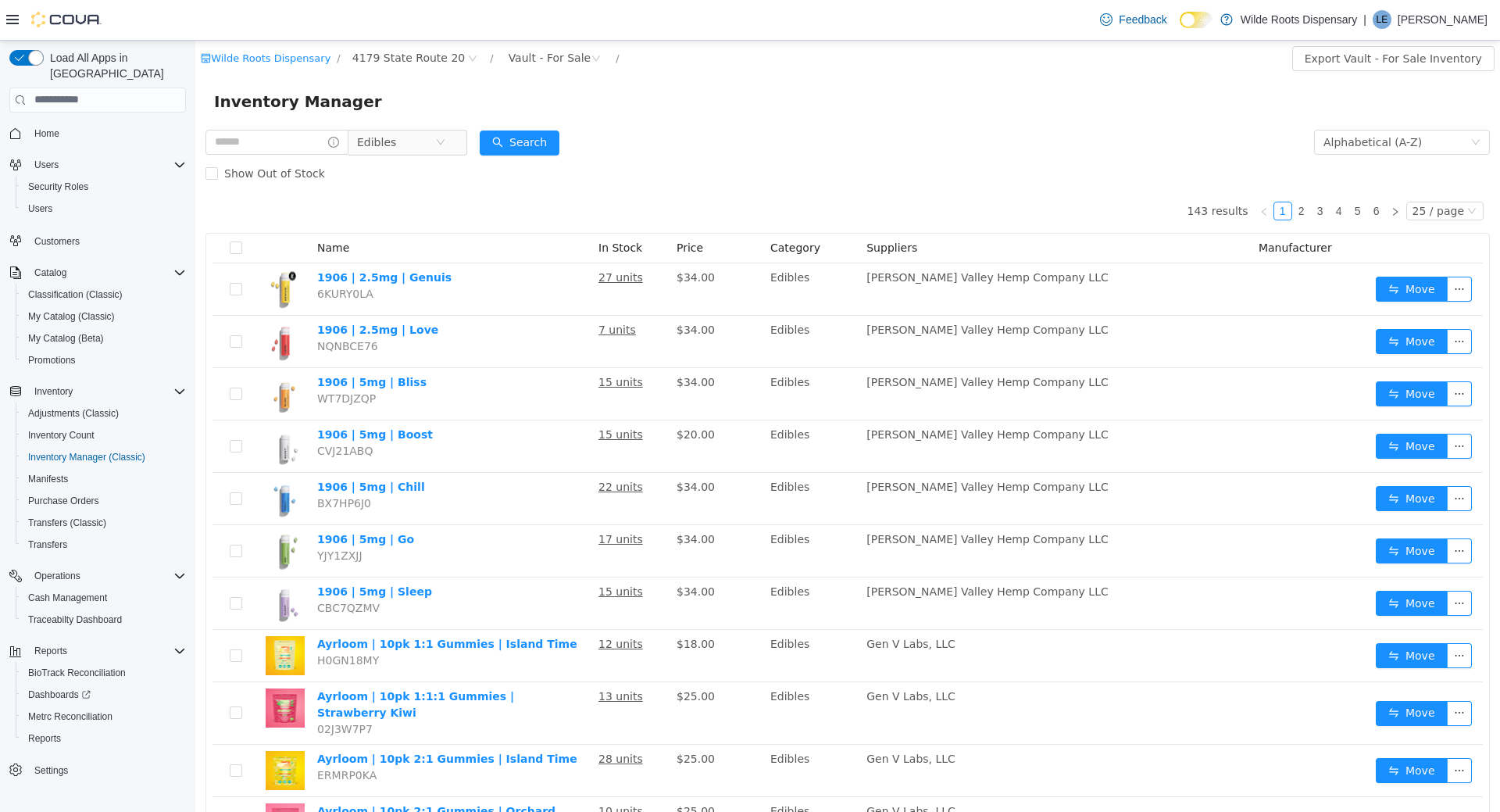
click at [916, 146] on form "Edibles Alphabetical (A-Z) Search Show Out of Stock" at bounding box center [848, 157] width 1285 height 62
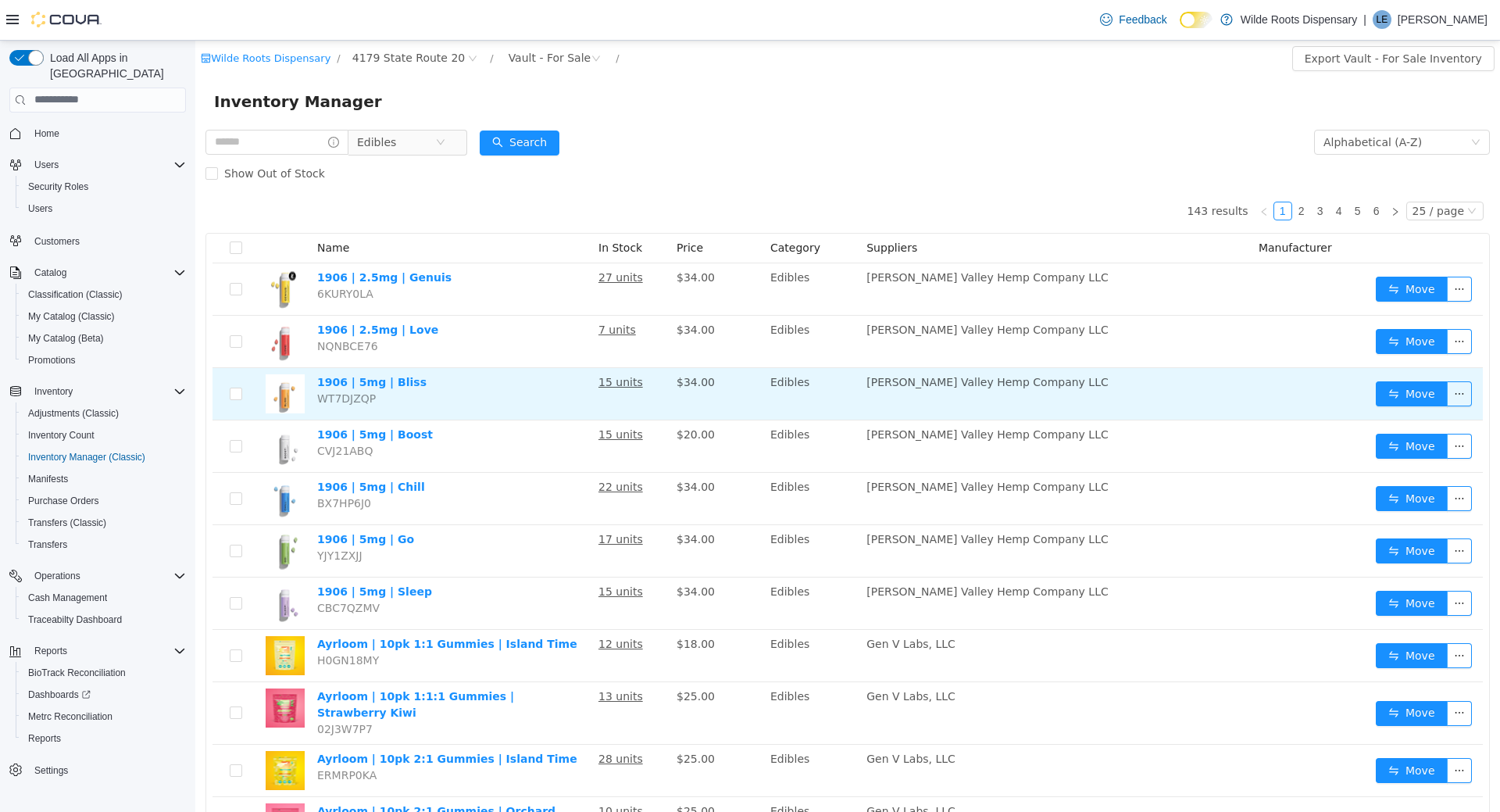
drag, startPoint x: 714, startPoint y: 265, endPoint x: 970, endPoint y: 388, distance: 284.0
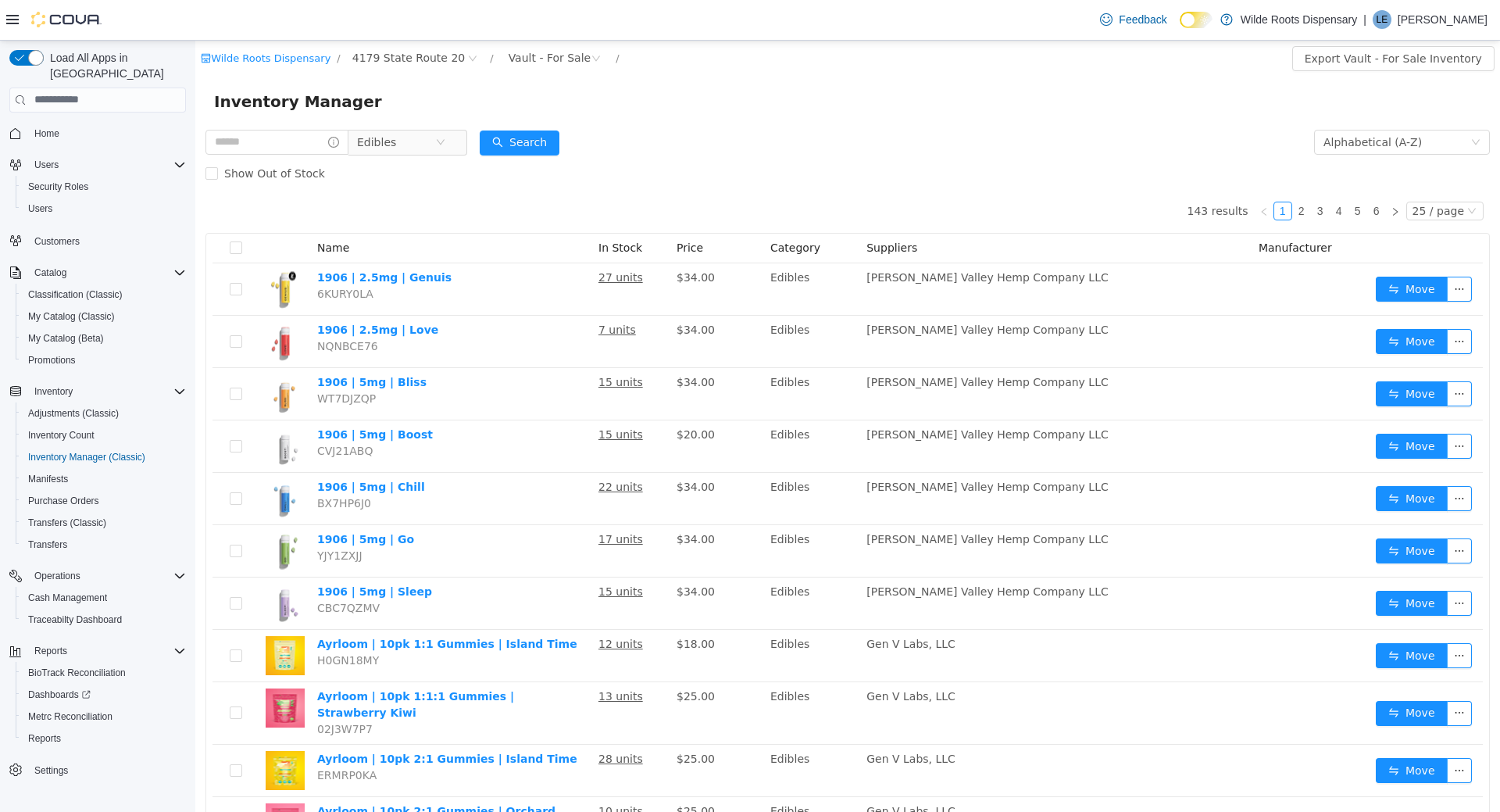
click at [1136, 173] on div "Show Out of Stock" at bounding box center [848, 173] width 1285 height 31
click at [1013, 180] on div "Show Out of Stock" at bounding box center [848, 173] width 1285 height 31
click at [891, 88] on div "Inventory Manager" at bounding box center [848, 100] width 1268 height 25
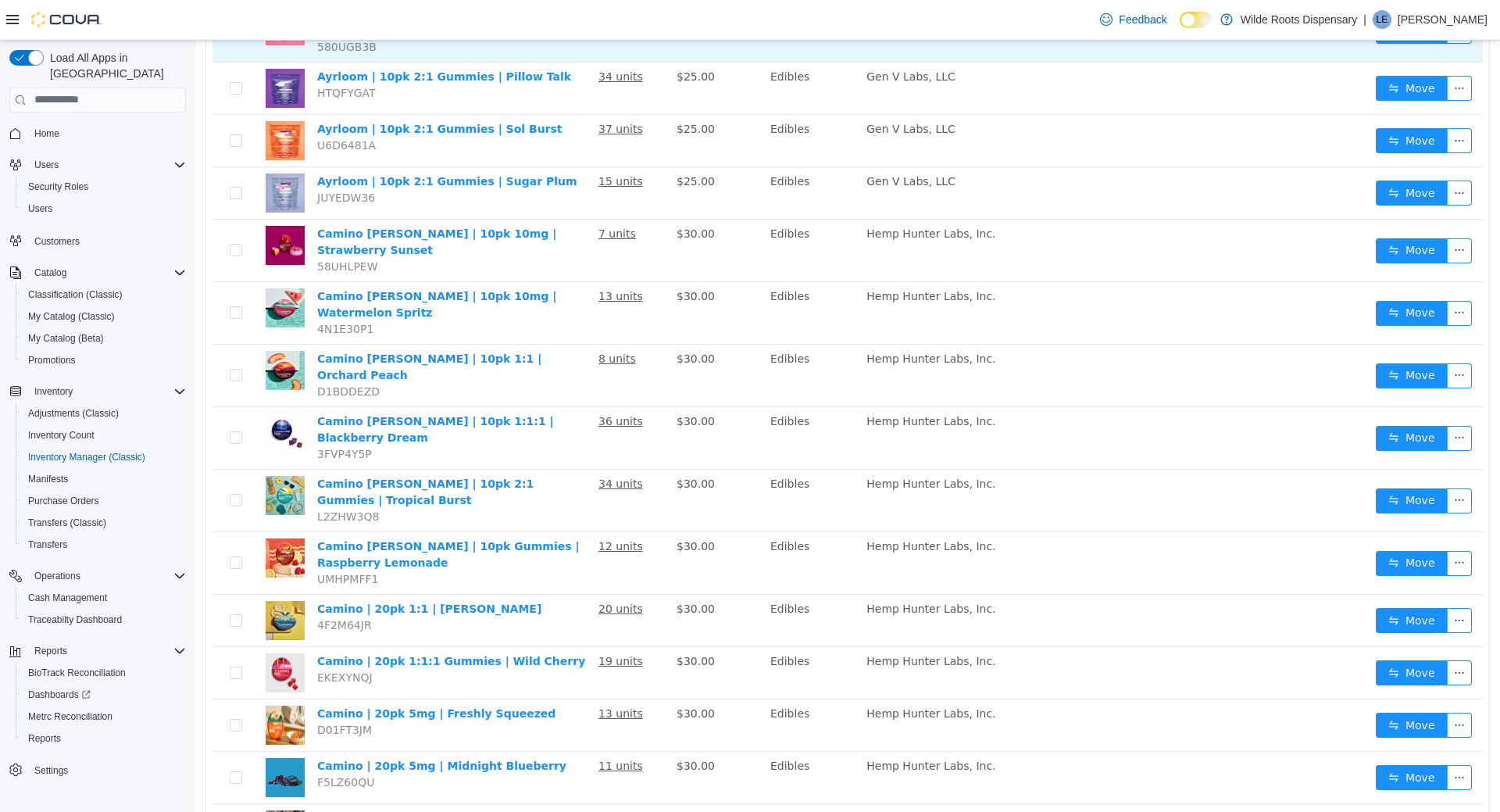
scroll to position [815, 0]
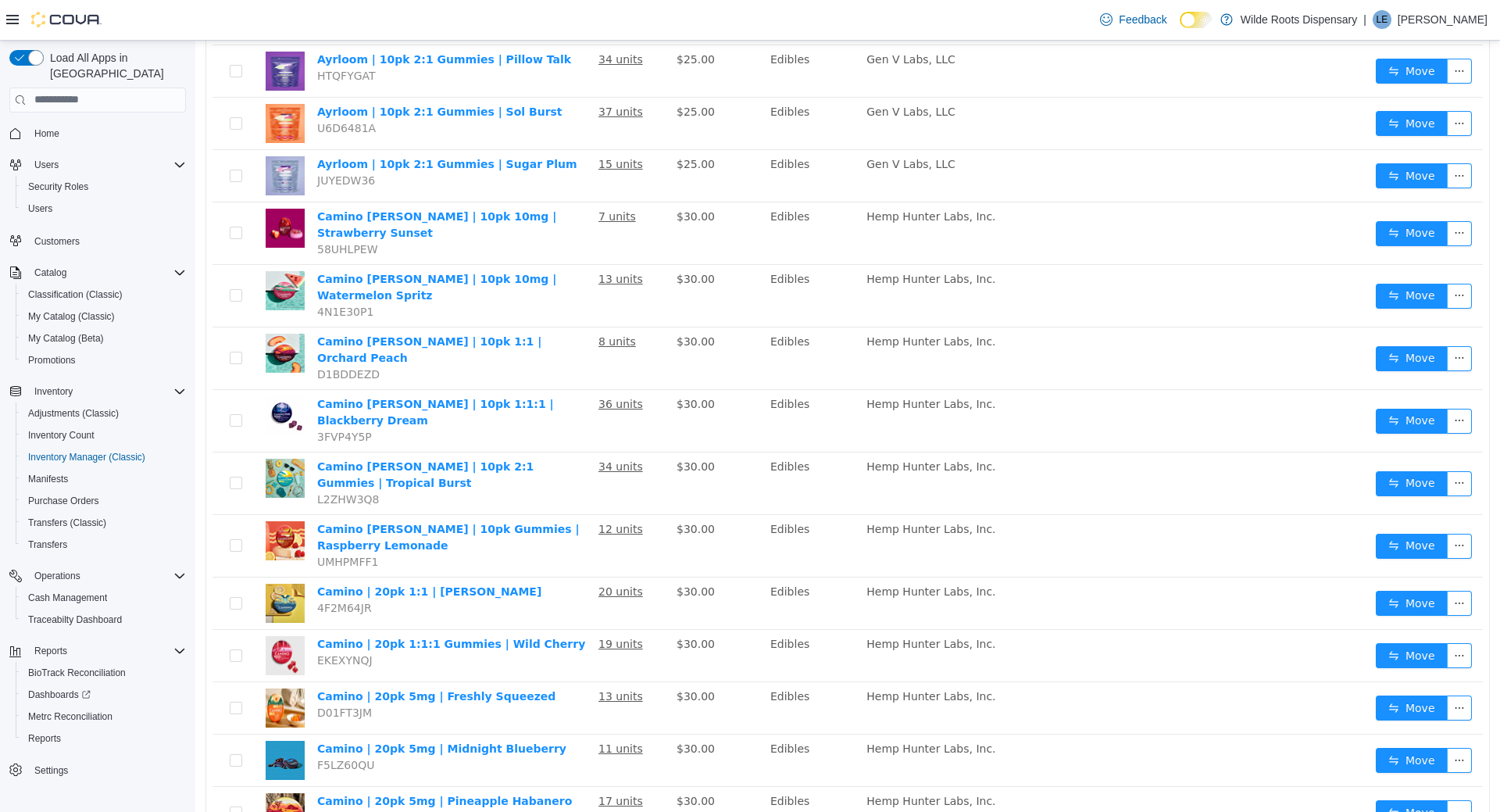
click at [1440, 765] on li "50 / page" at bounding box center [1450, 763] width 76 height 25
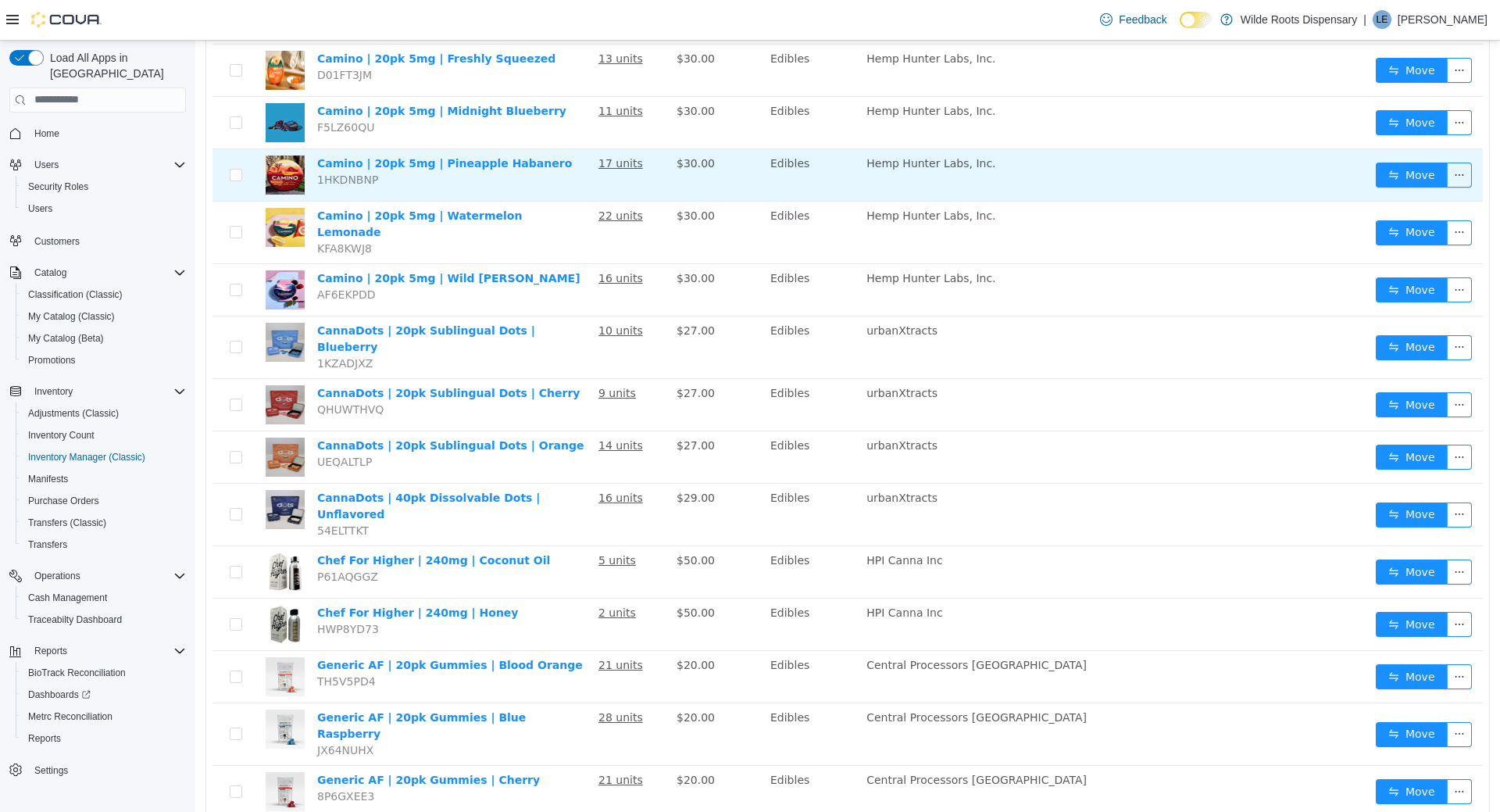
scroll to position [1691, 0]
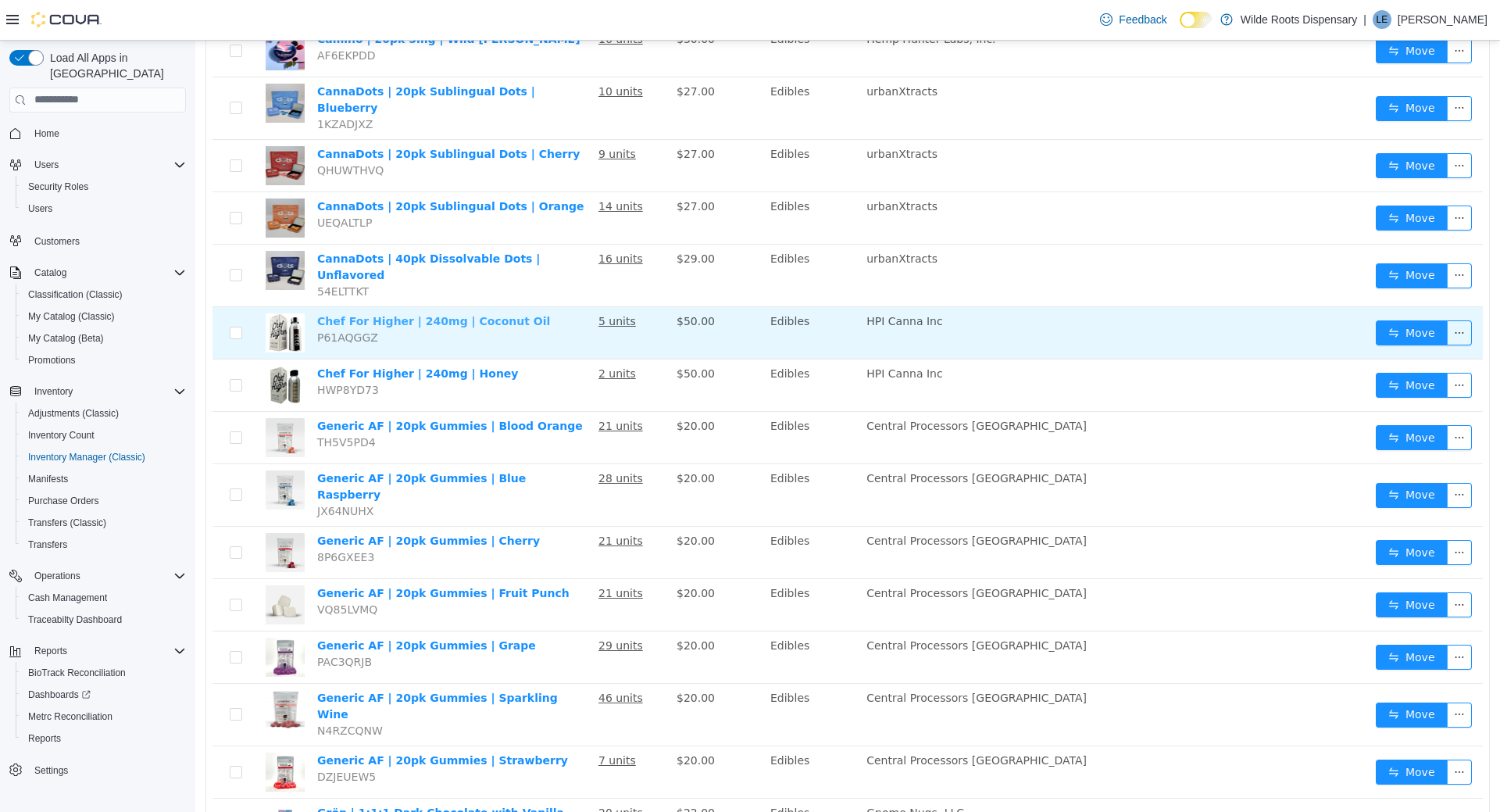
click at [419, 314] on link "Chef For Higher | 240mg | Coconut Oil" at bounding box center [434, 321] width 233 height 13
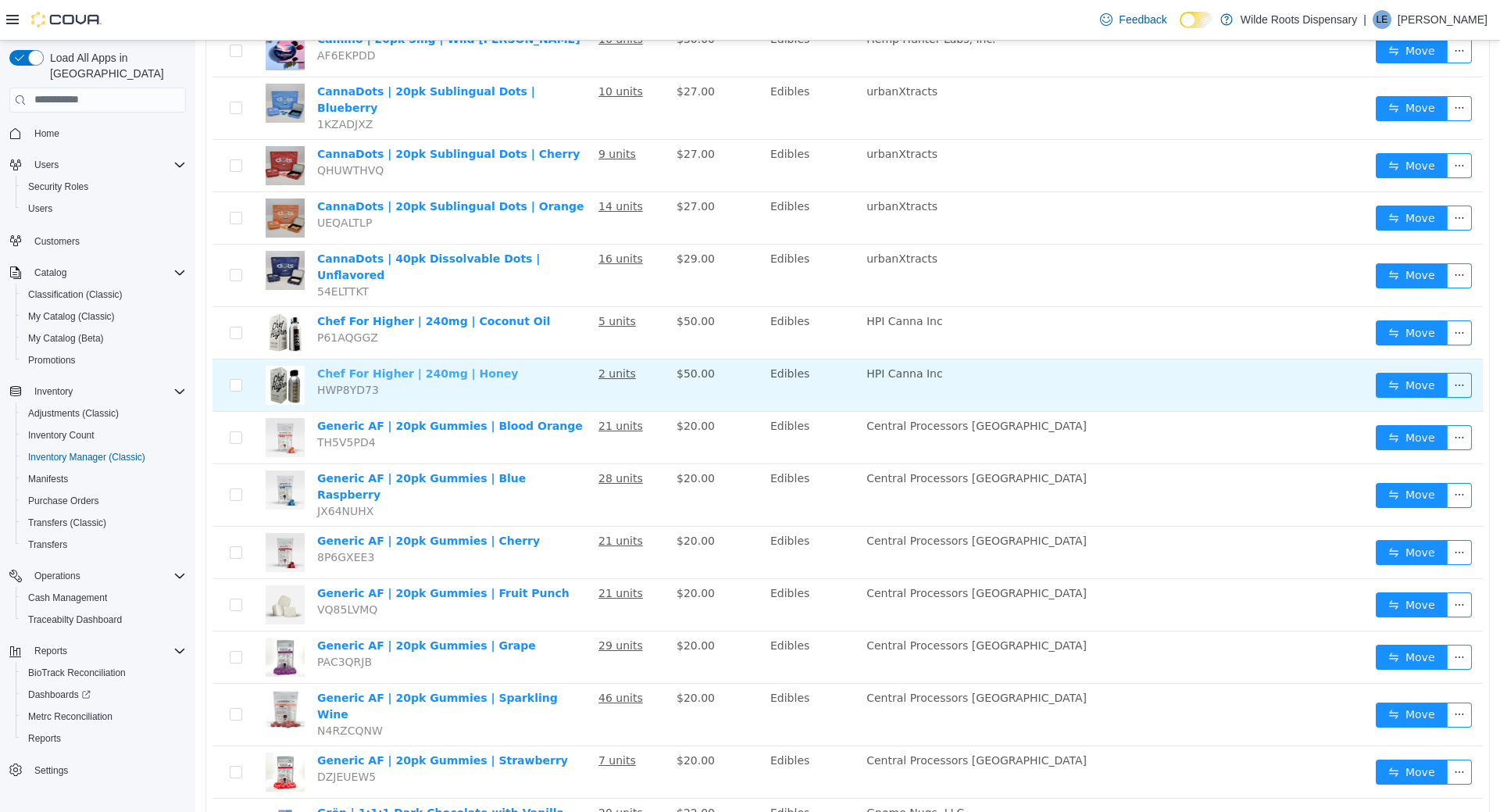
click at [421, 367] on link "Chef For Higher | 240mg | Honey" at bounding box center [417, 373] width 201 height 13
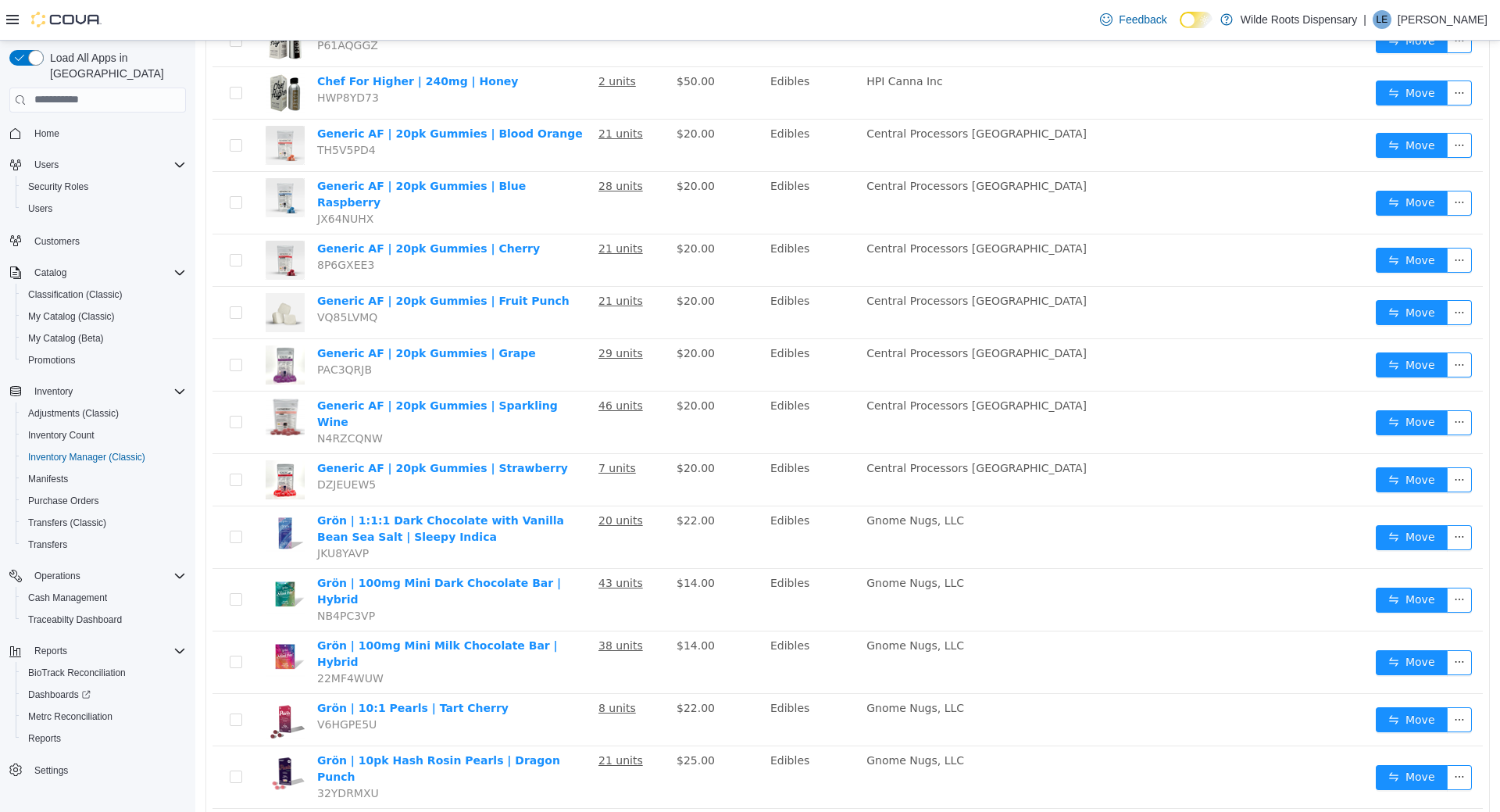
scroll to position [2144, 0]
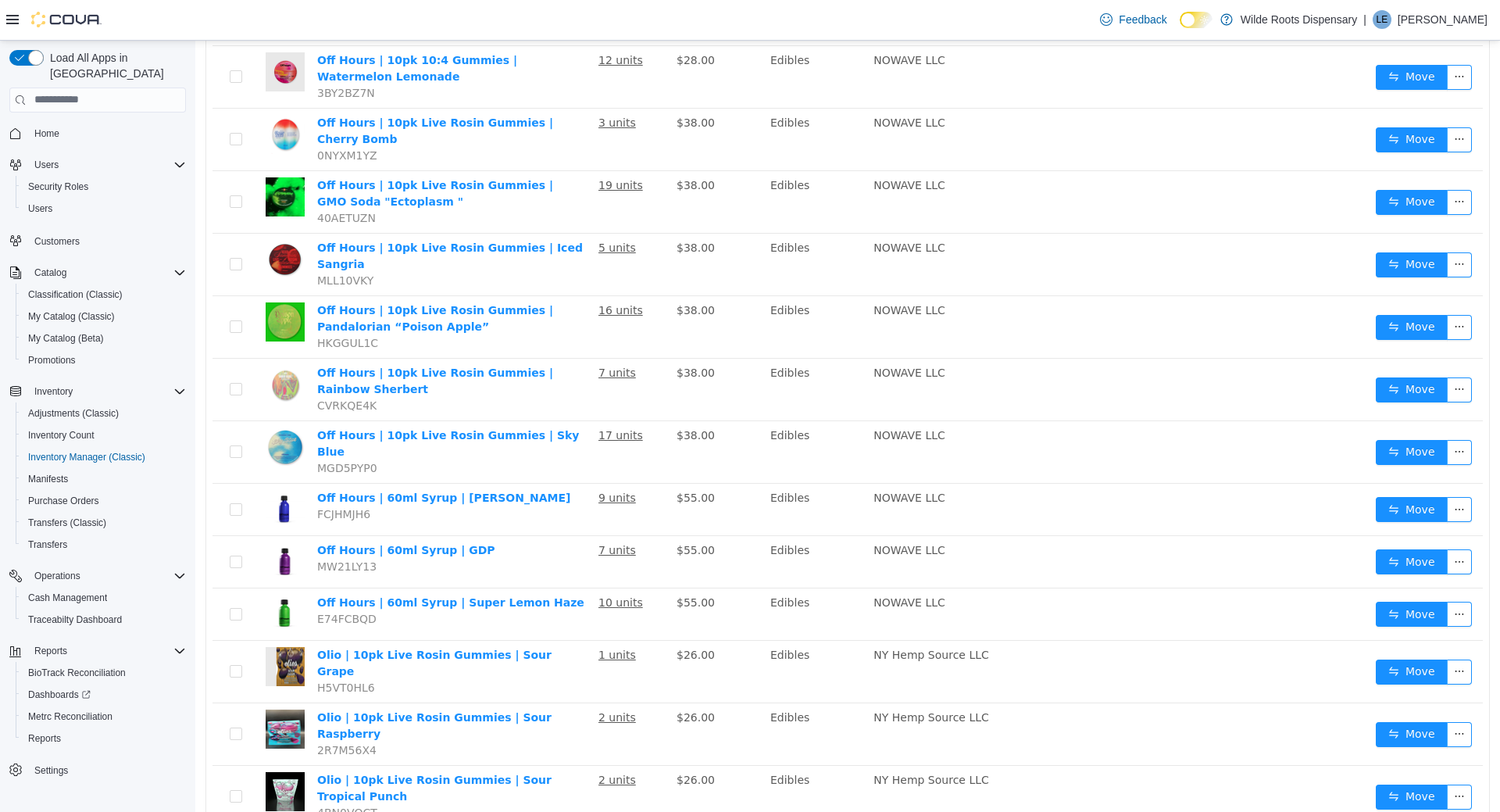
scroll to position [956, 0]
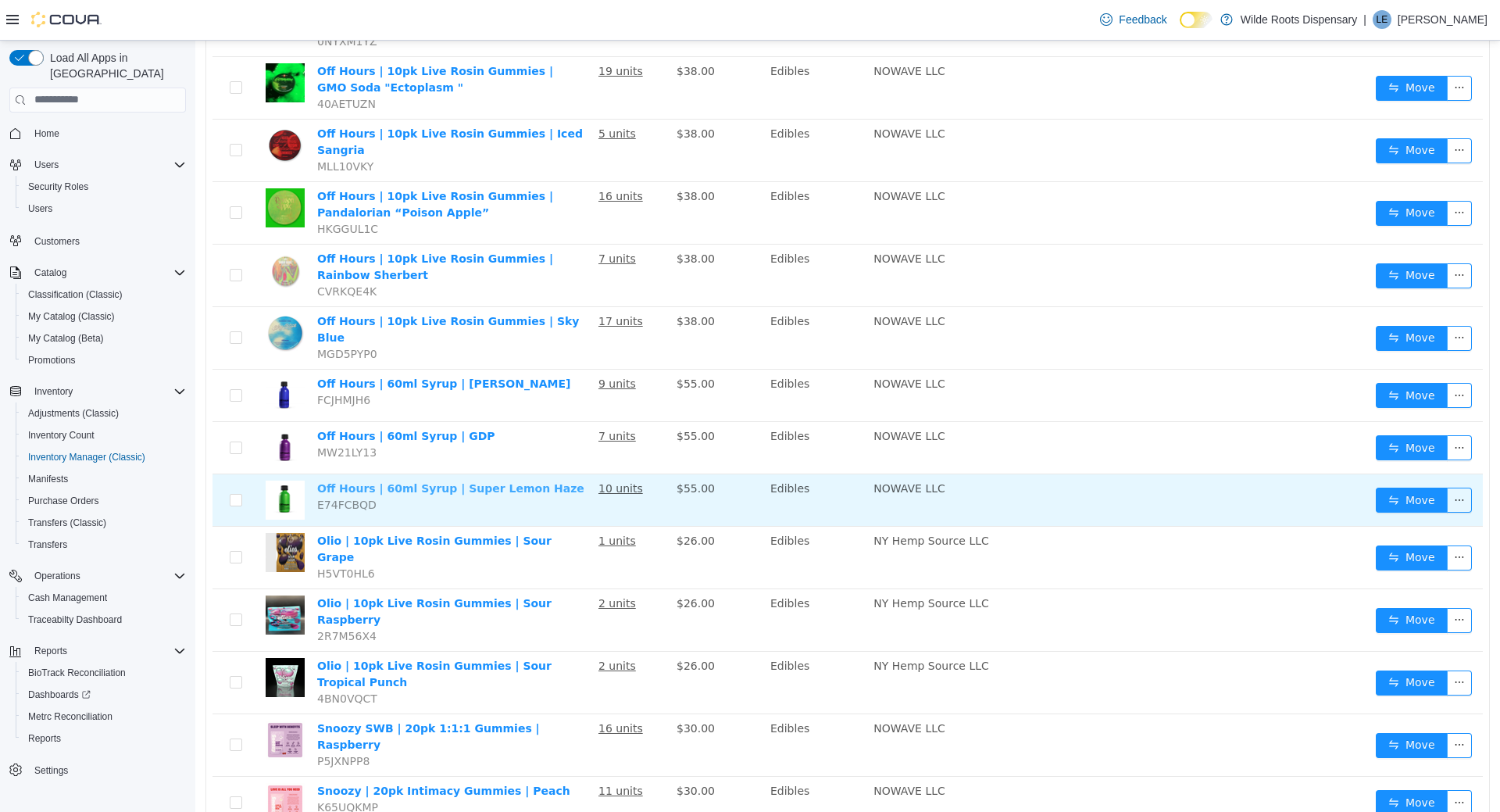
click at [495, 481] on link "Off Hours | 60ml Syrup | Super Lemon Haze" at bounding box center [450, 488] width 267 height 13
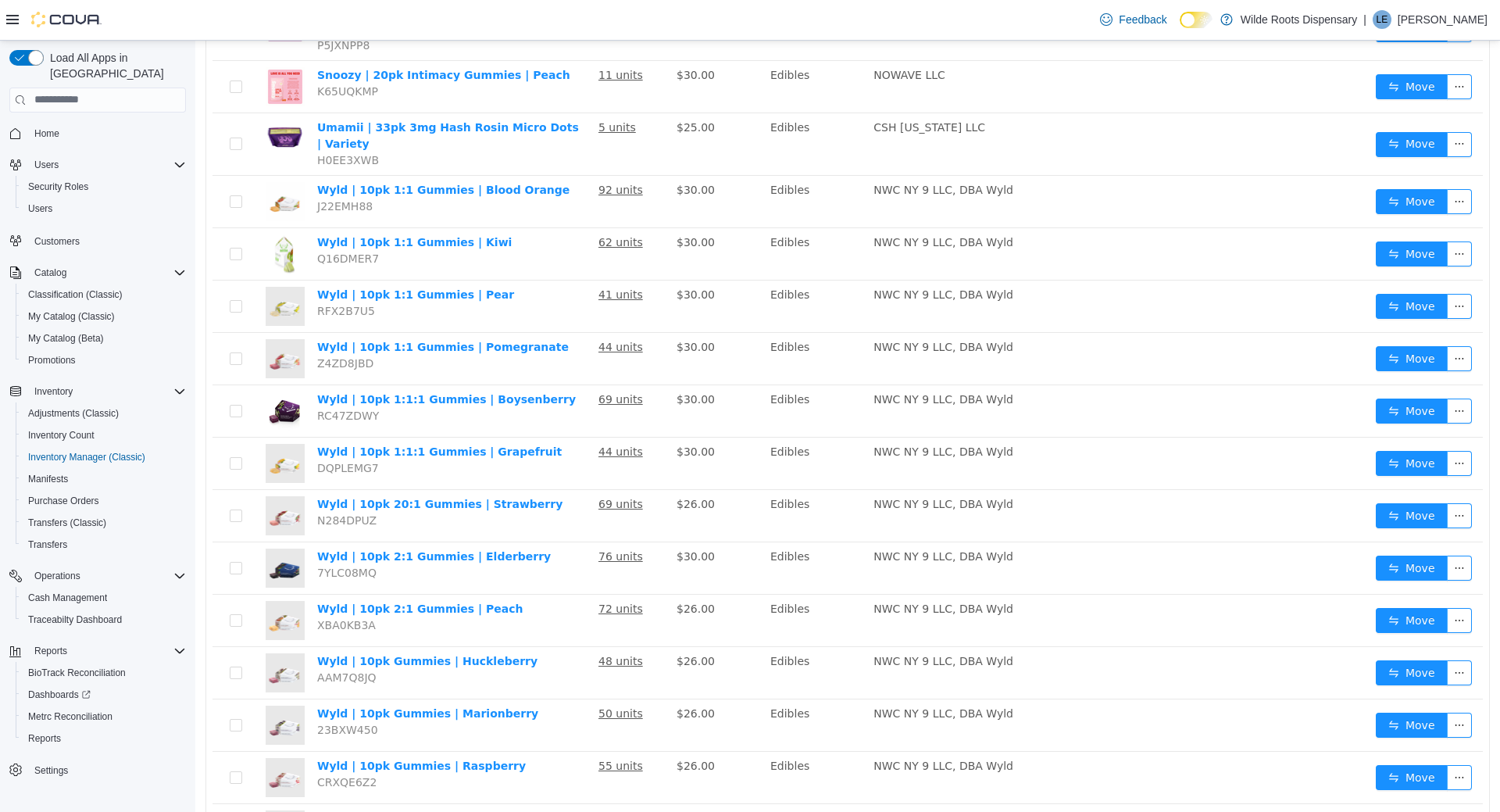
scroll to position [1838, 0]
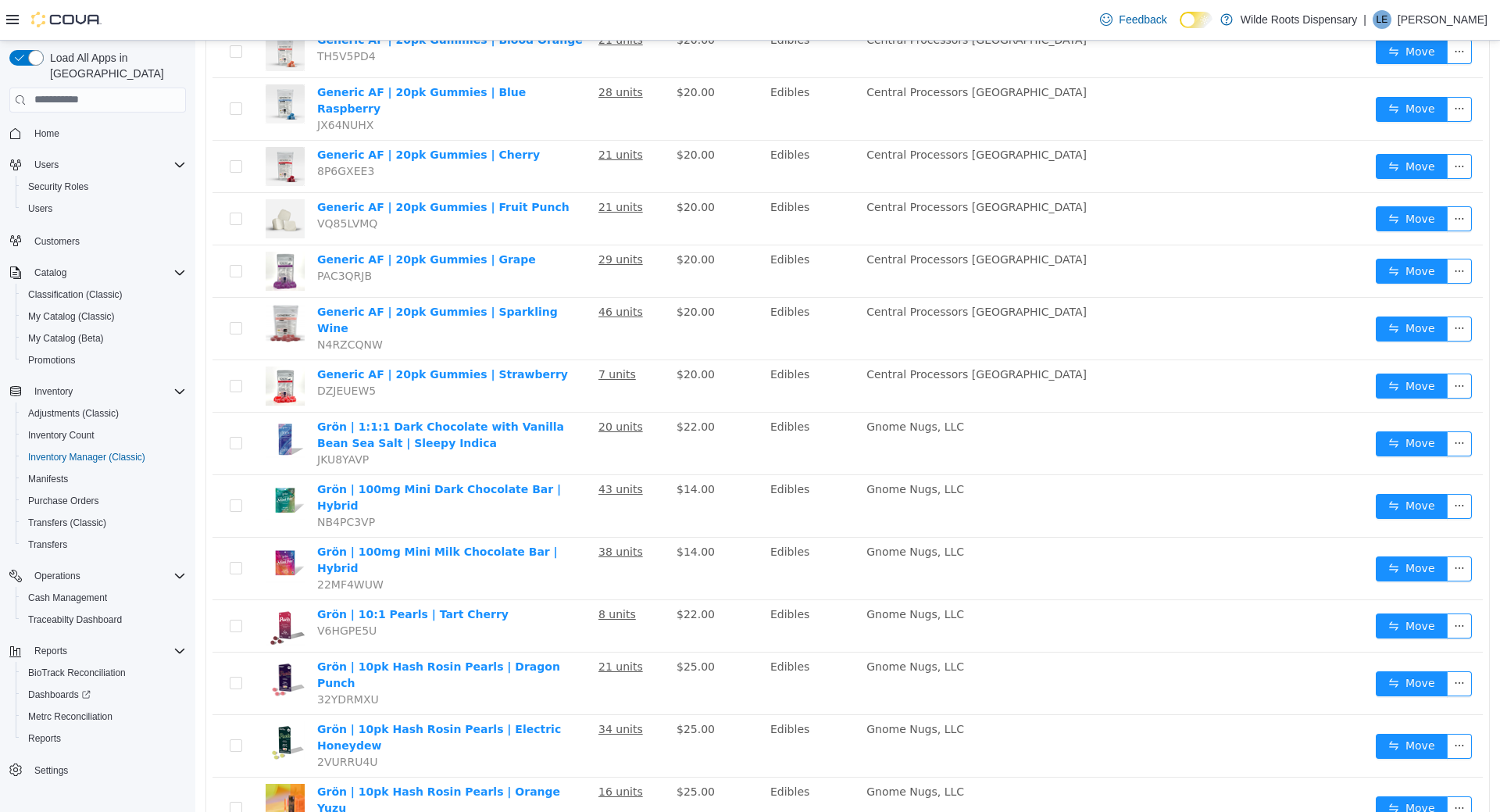
scroll to position [2144, 0]
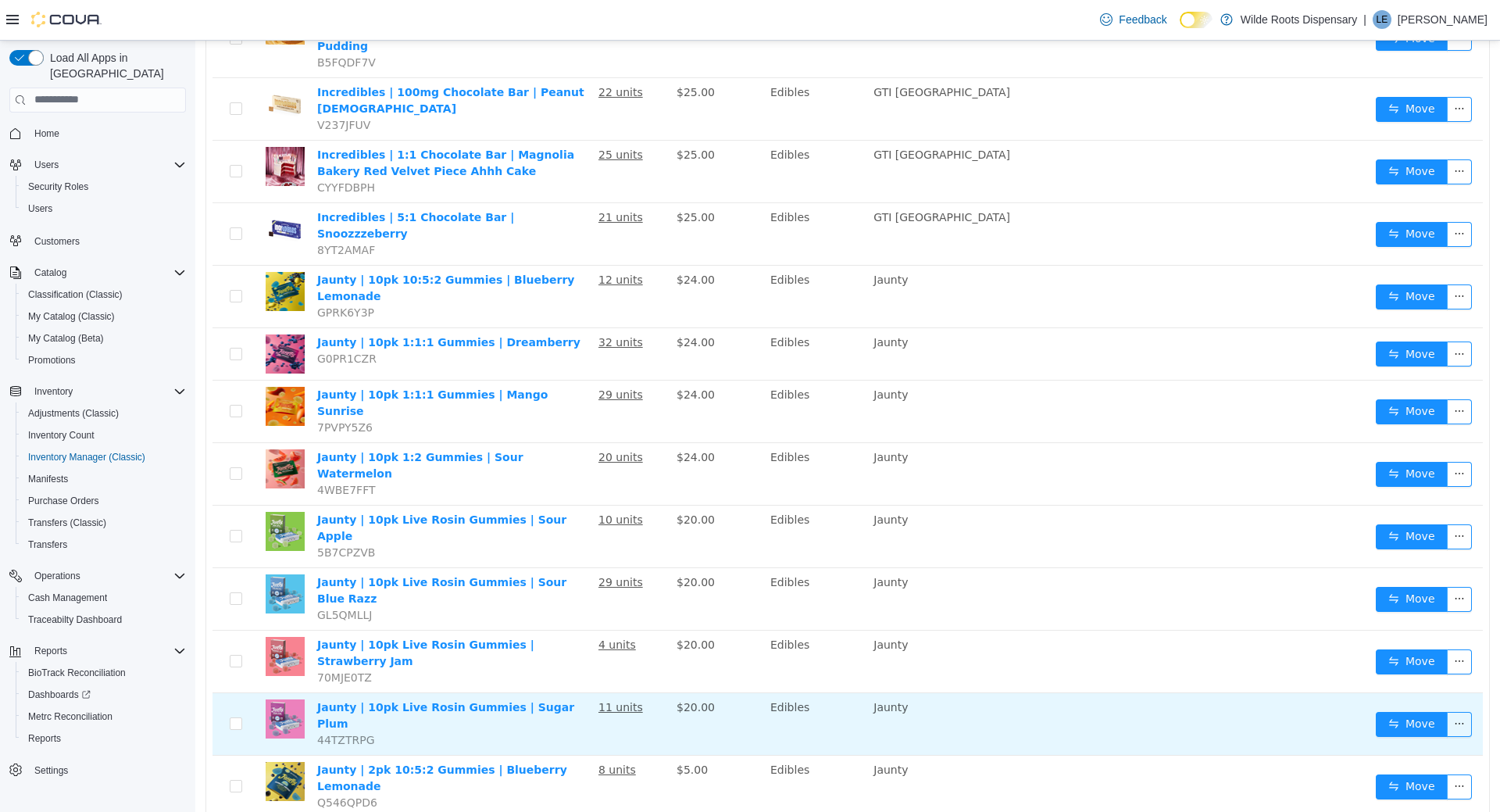
scroll to position [1347, 0]
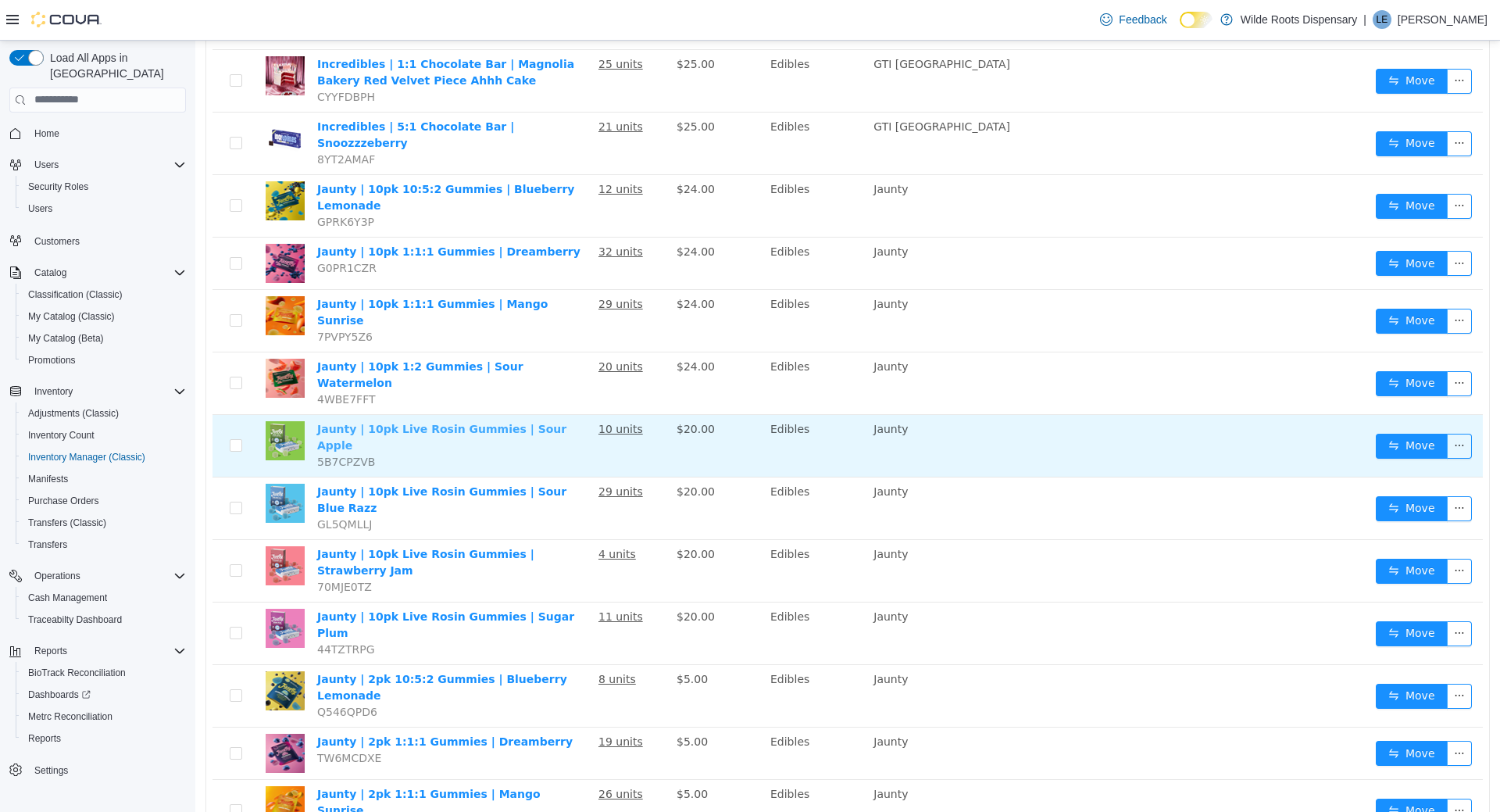
click at [445, 422] on link "Jaunty | 10pk Live Rosin Gummies | Sour Apple" at bounding box center [441, 435] width 249 height 28
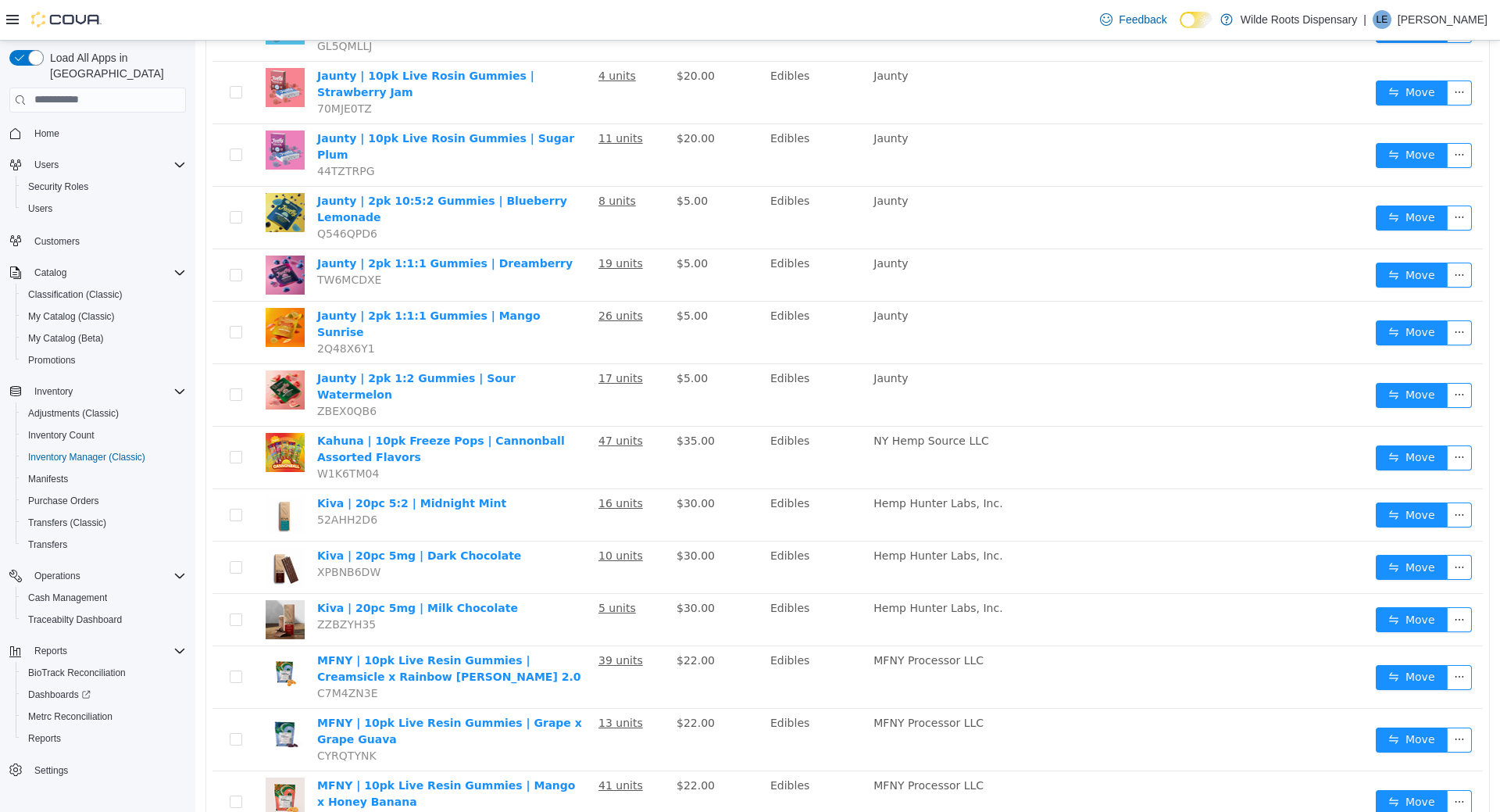
scroll to position [2347, 0]
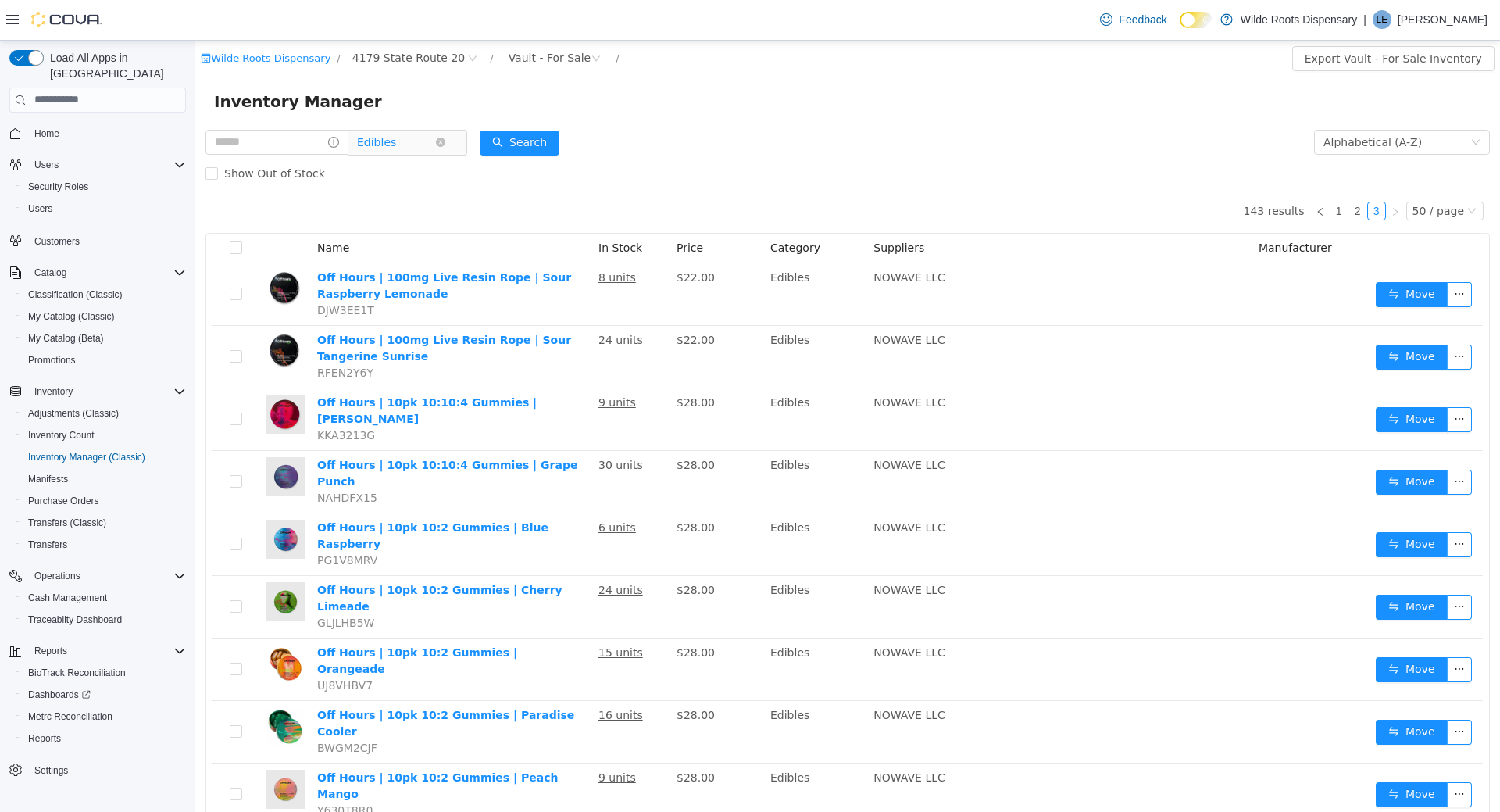
click at [396, 144] on span "Edibles" at bounding box center [377, 141] width 39 height 24
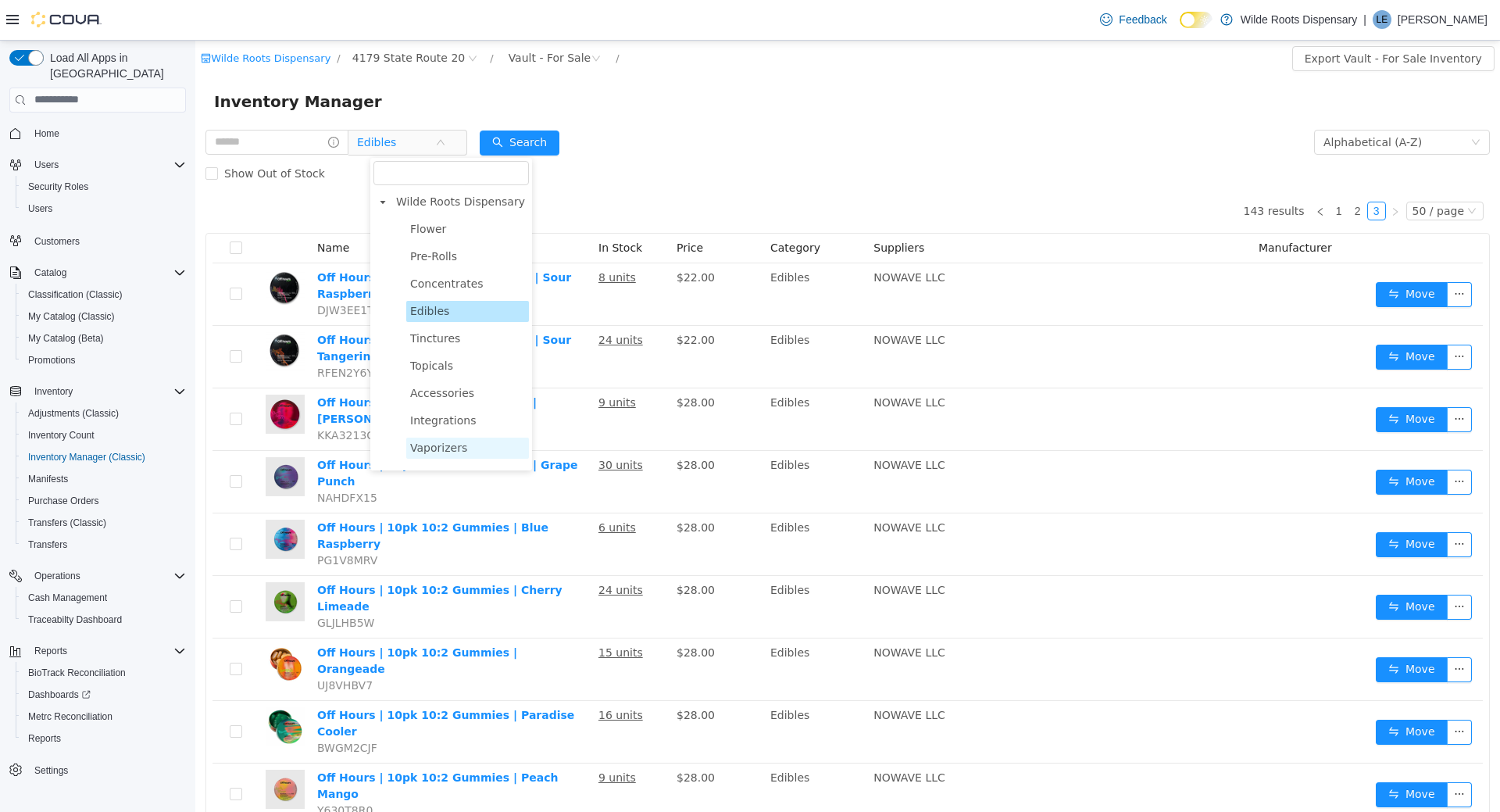
click at [453, 447] on span "Vaporizers" at bounding box center [439, 447] width 57 height 13
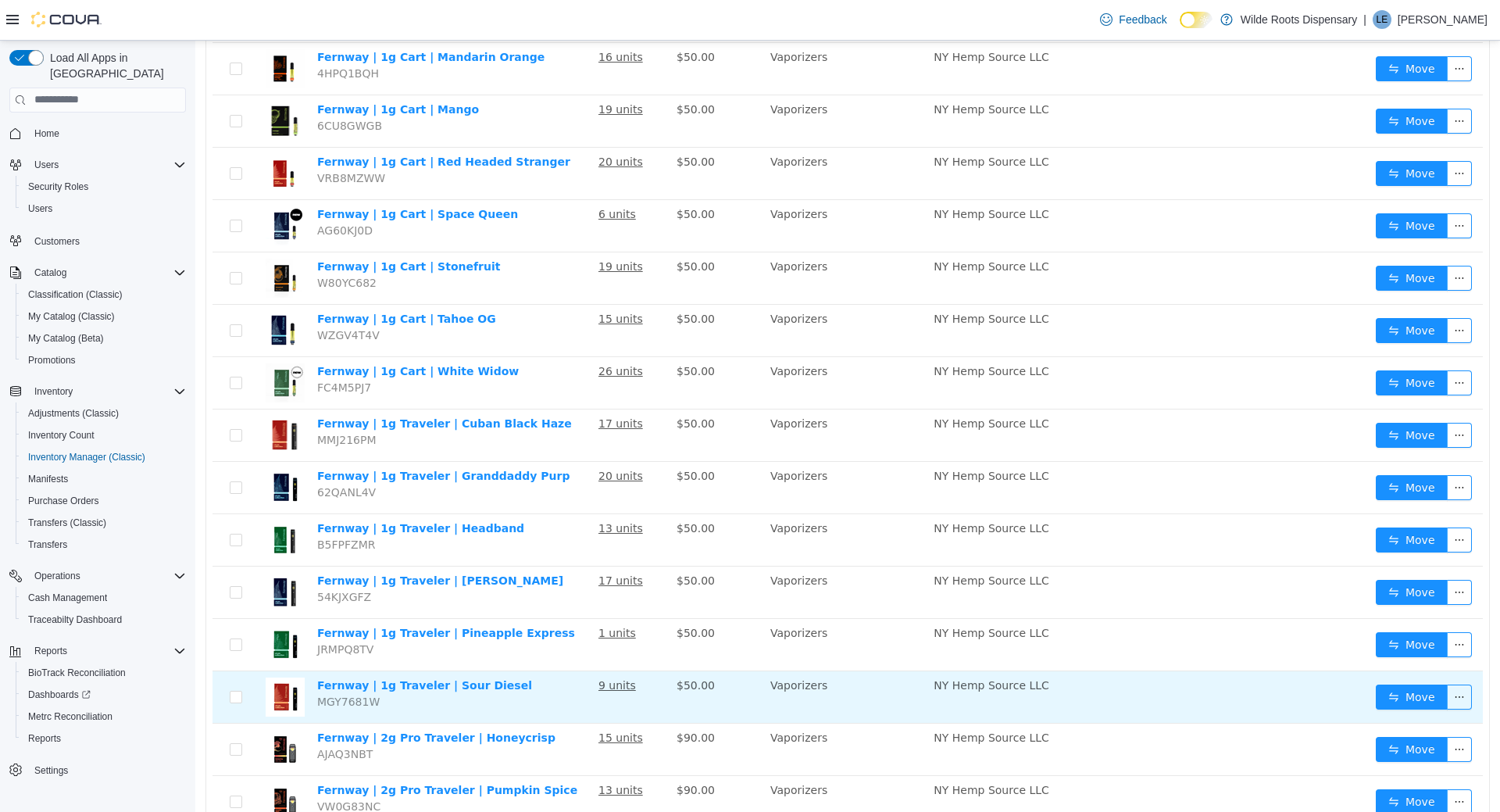
scroll to position [2124, 0]
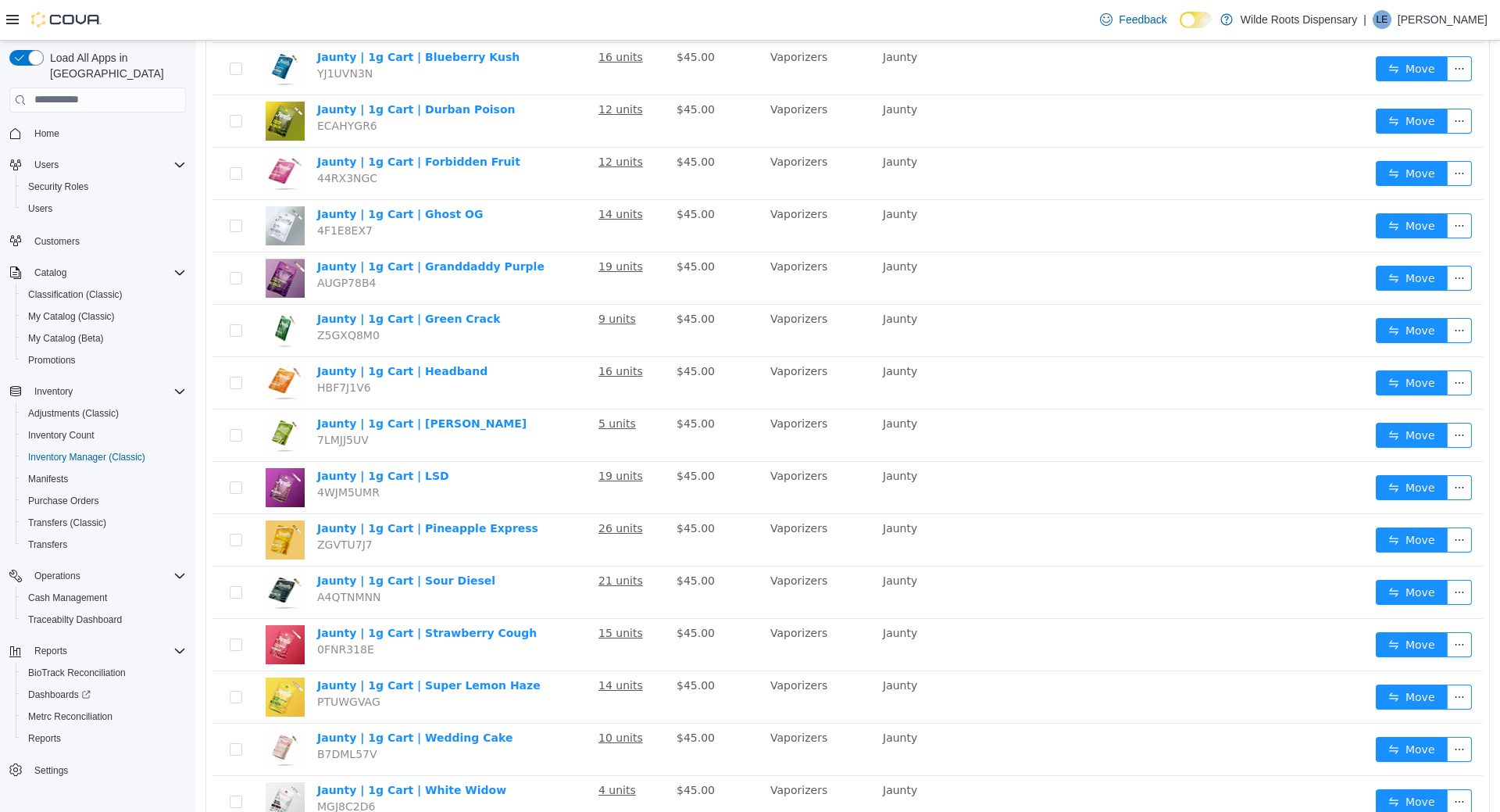
scroll to position [2113, 0]
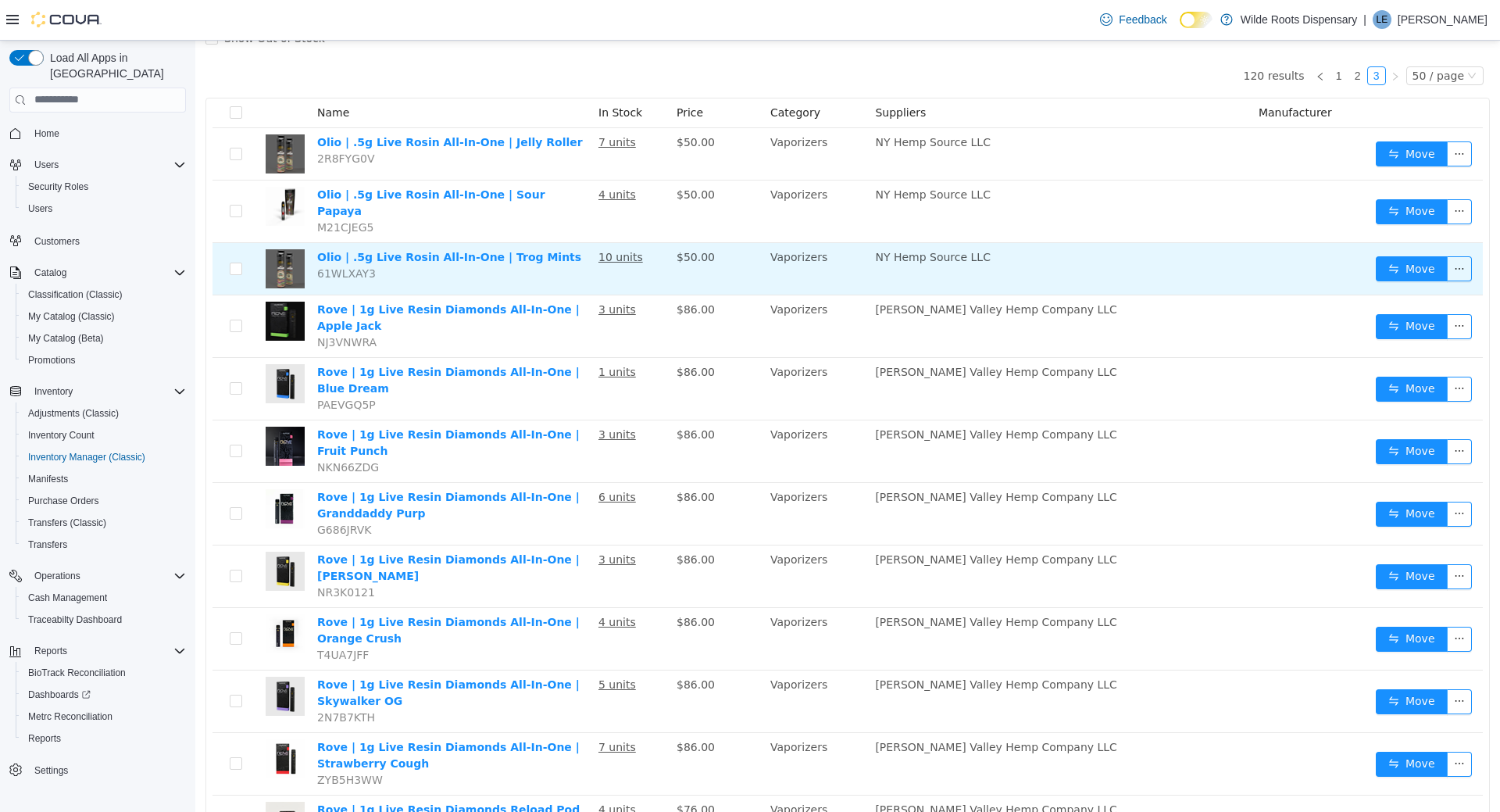
scroll to position [107, 0]
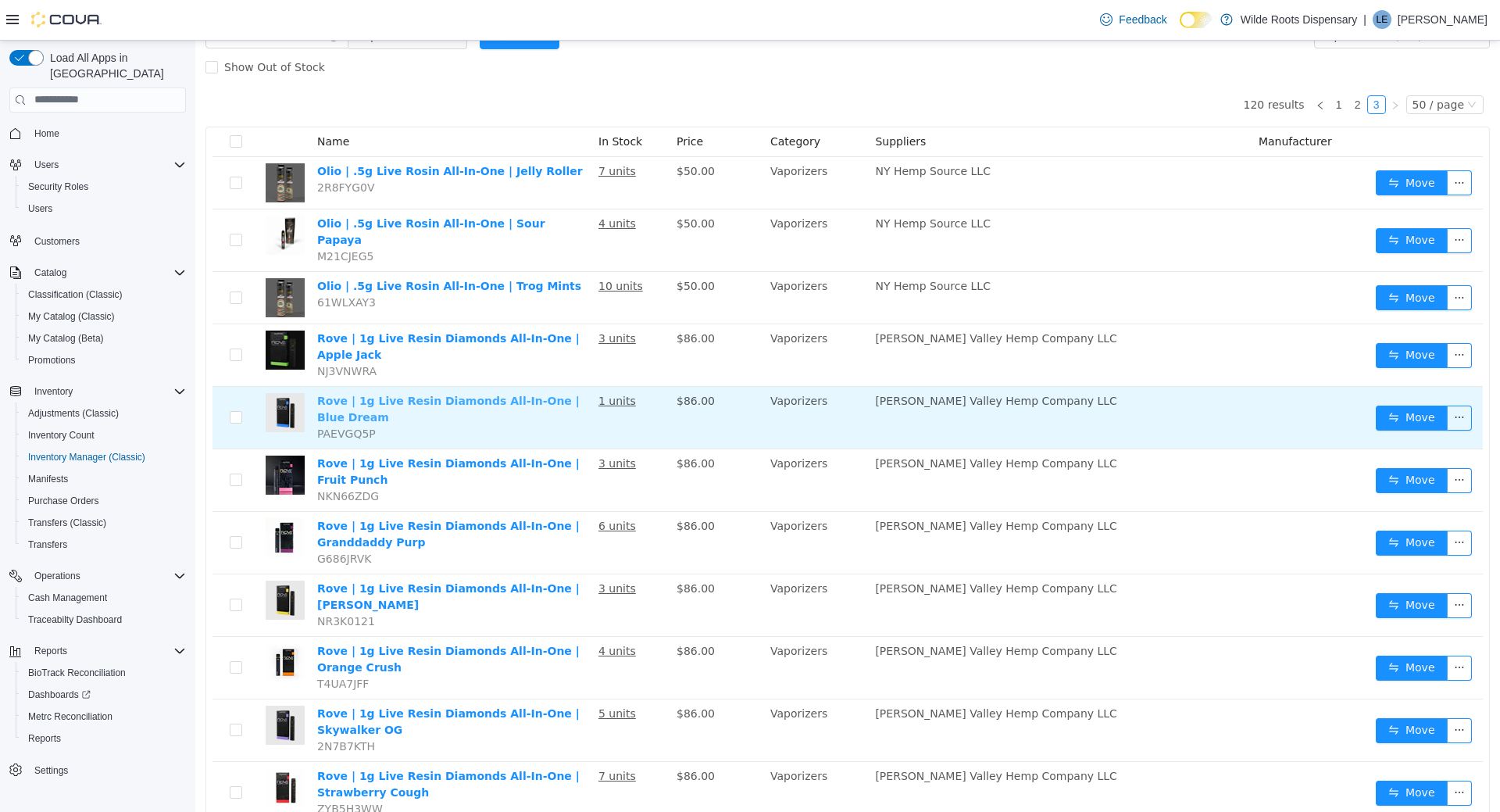
click at [493, 394] on link "Rove | 1g Live Resin Diamonds All-In-One | Blue Dream" at bounding box center [448, 408] width 263 height 28
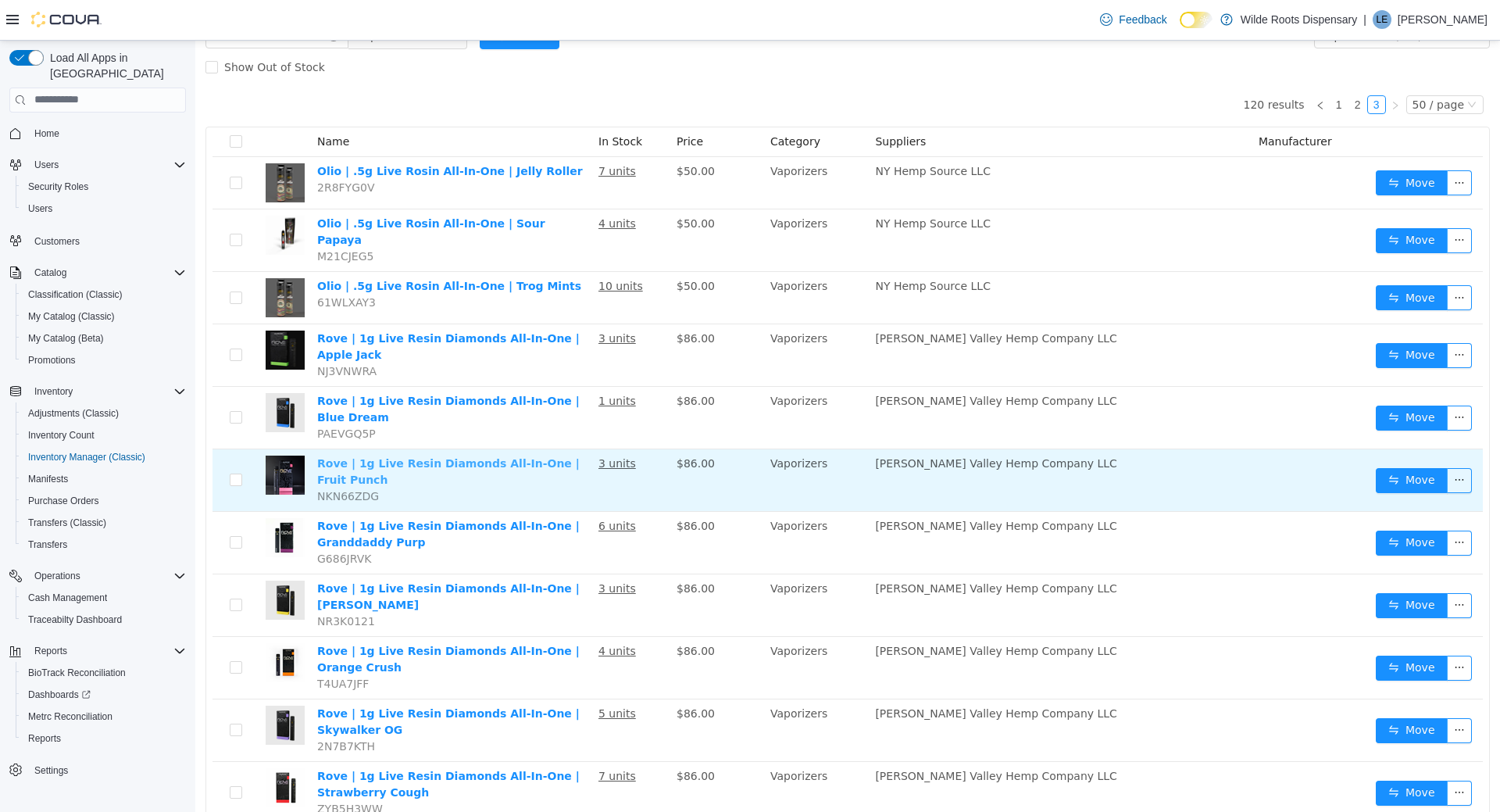
click at [503, 457] on link "Rove | 1g Live Resin Diamonds All-In-One | Fruit Punch" at bounding box center [448, 470] width 263 height 28
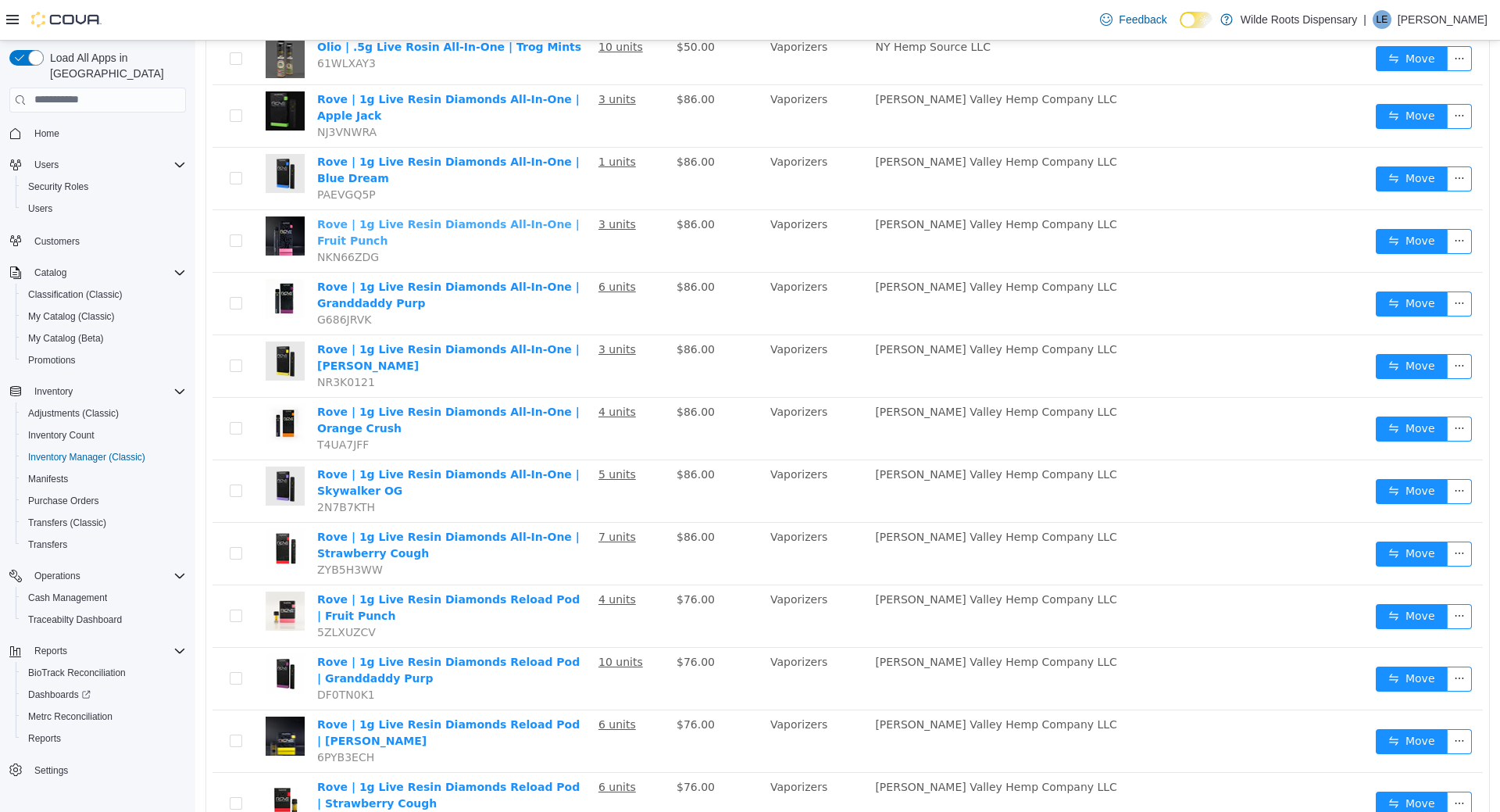
scroll to position [27, 0]
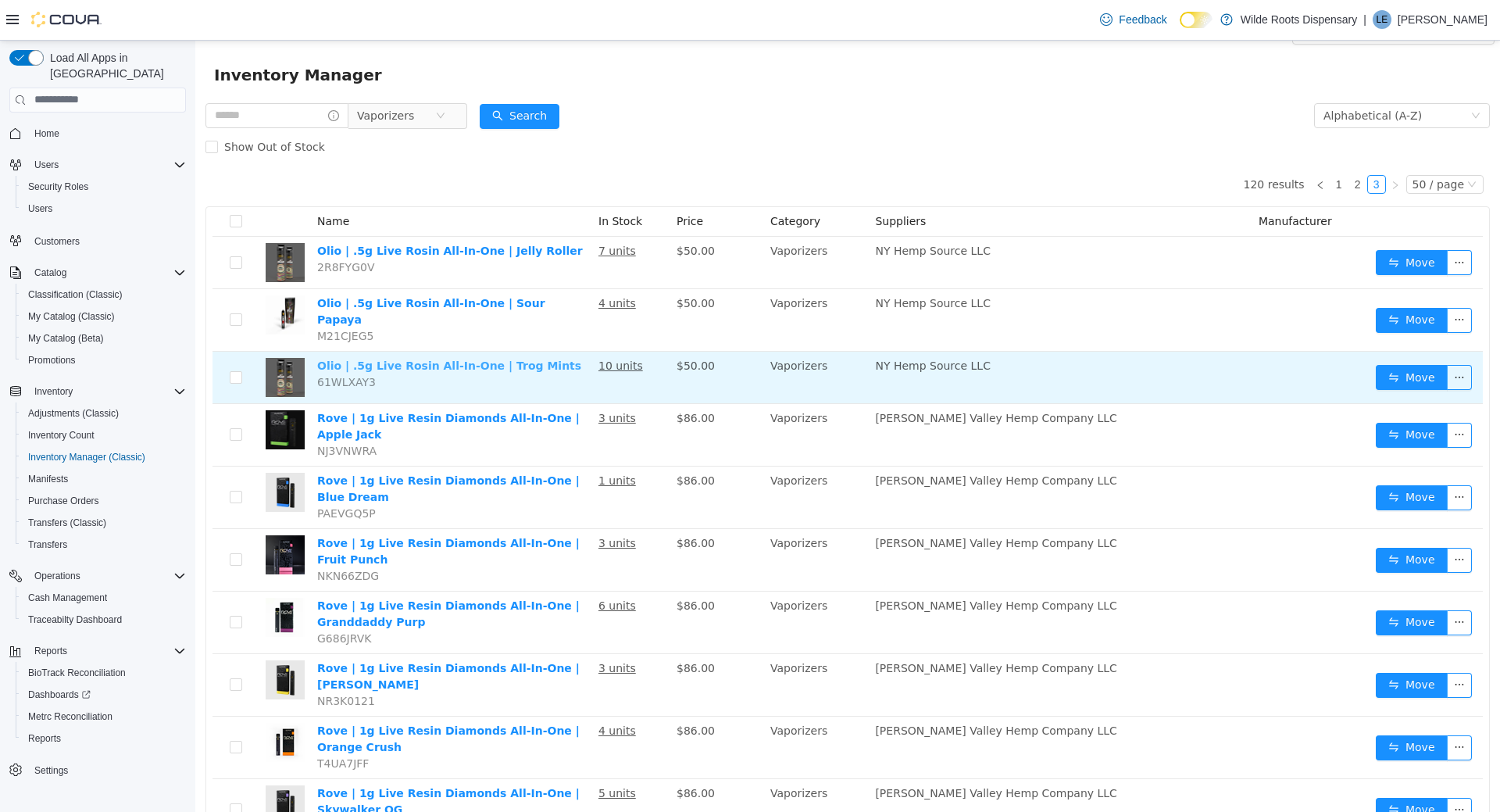
click at [500, 359] on link "Olio | .5g Live Rosin All-In-One | Trog Mints" at bounding box center [449, 366] width 265 height 13
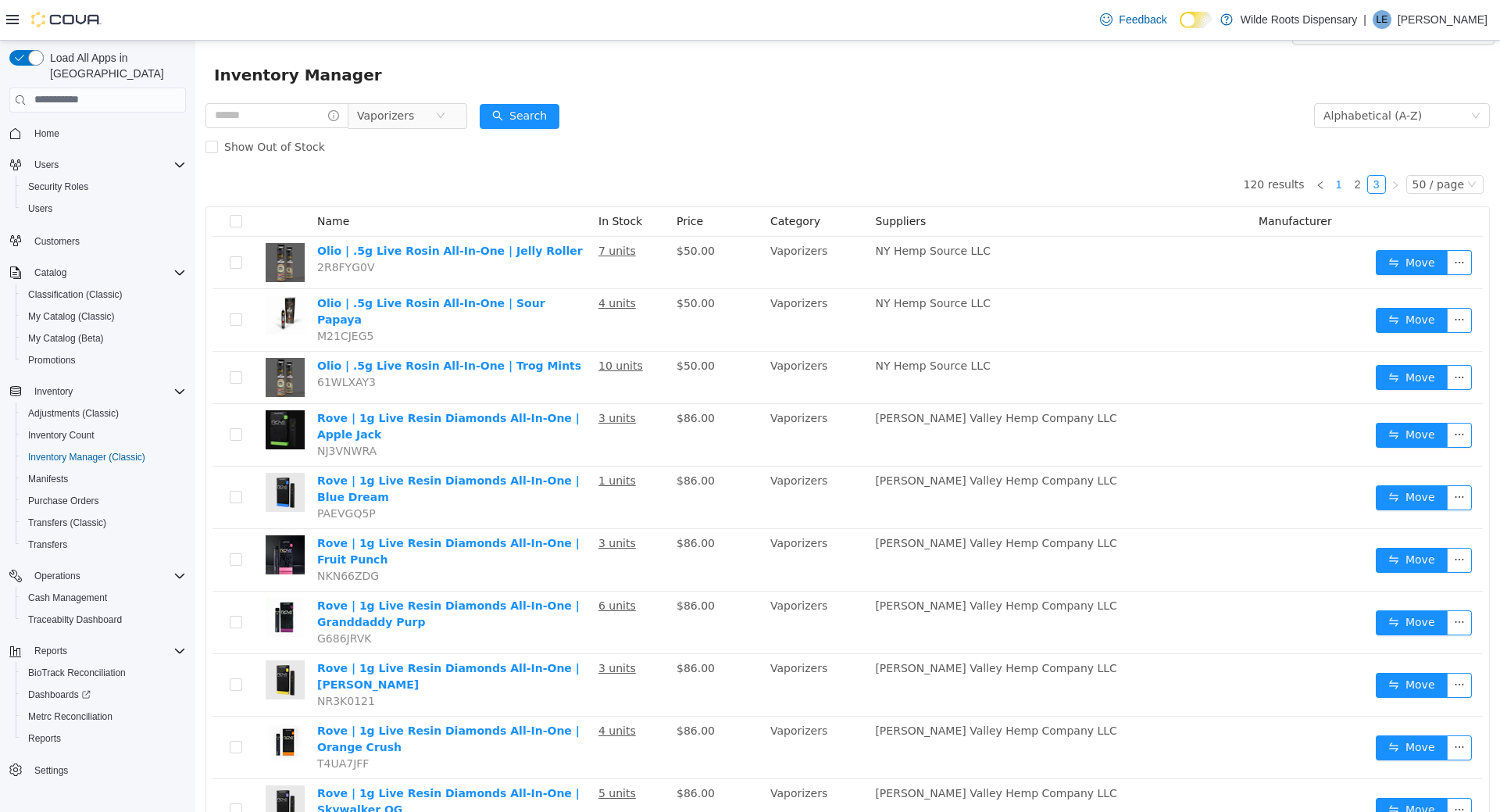
click at [1348, 181] on link "1" at bounding box center [1339, 184] width 17 height 17
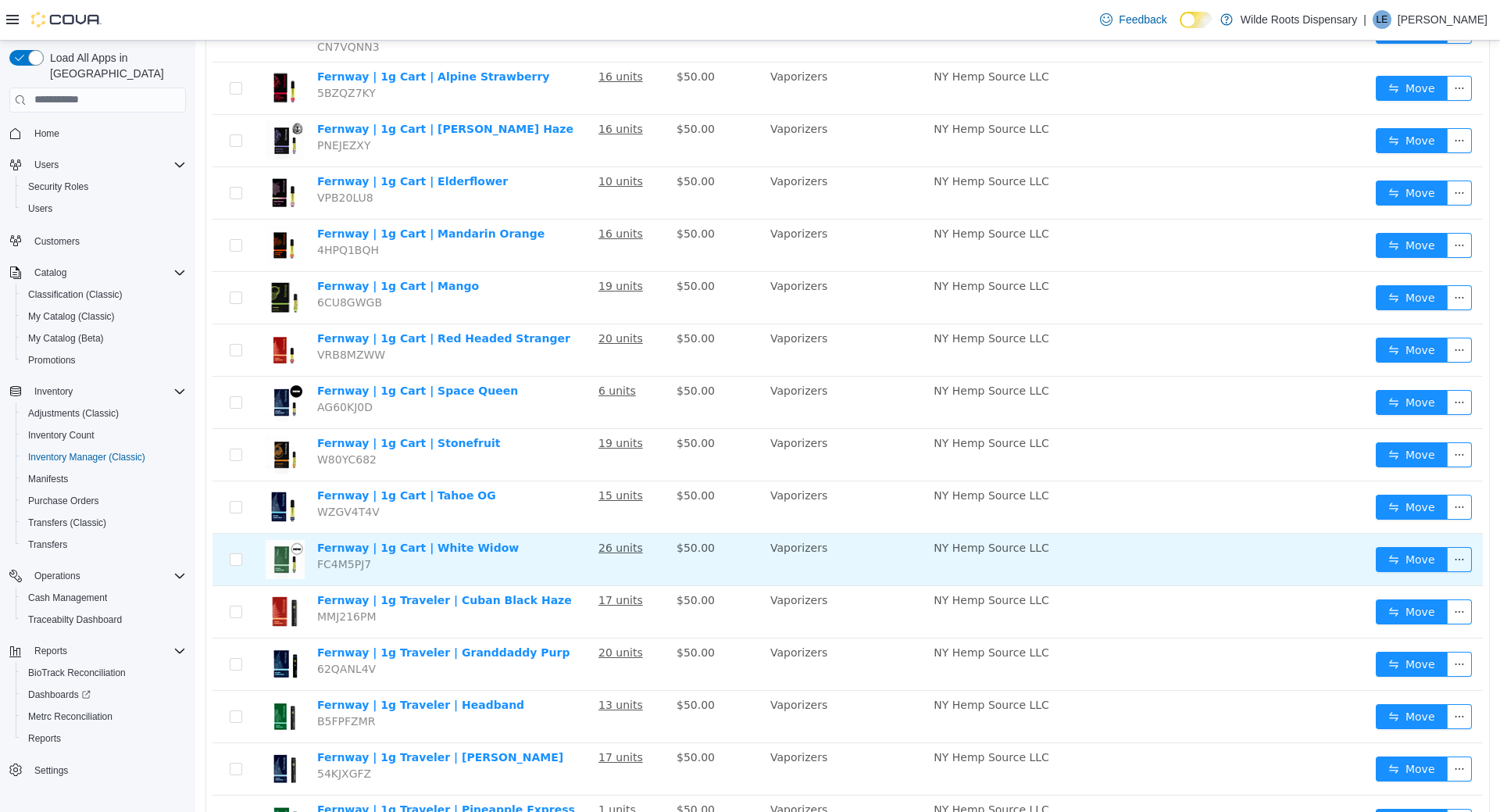
scroll to position [1860, 0]
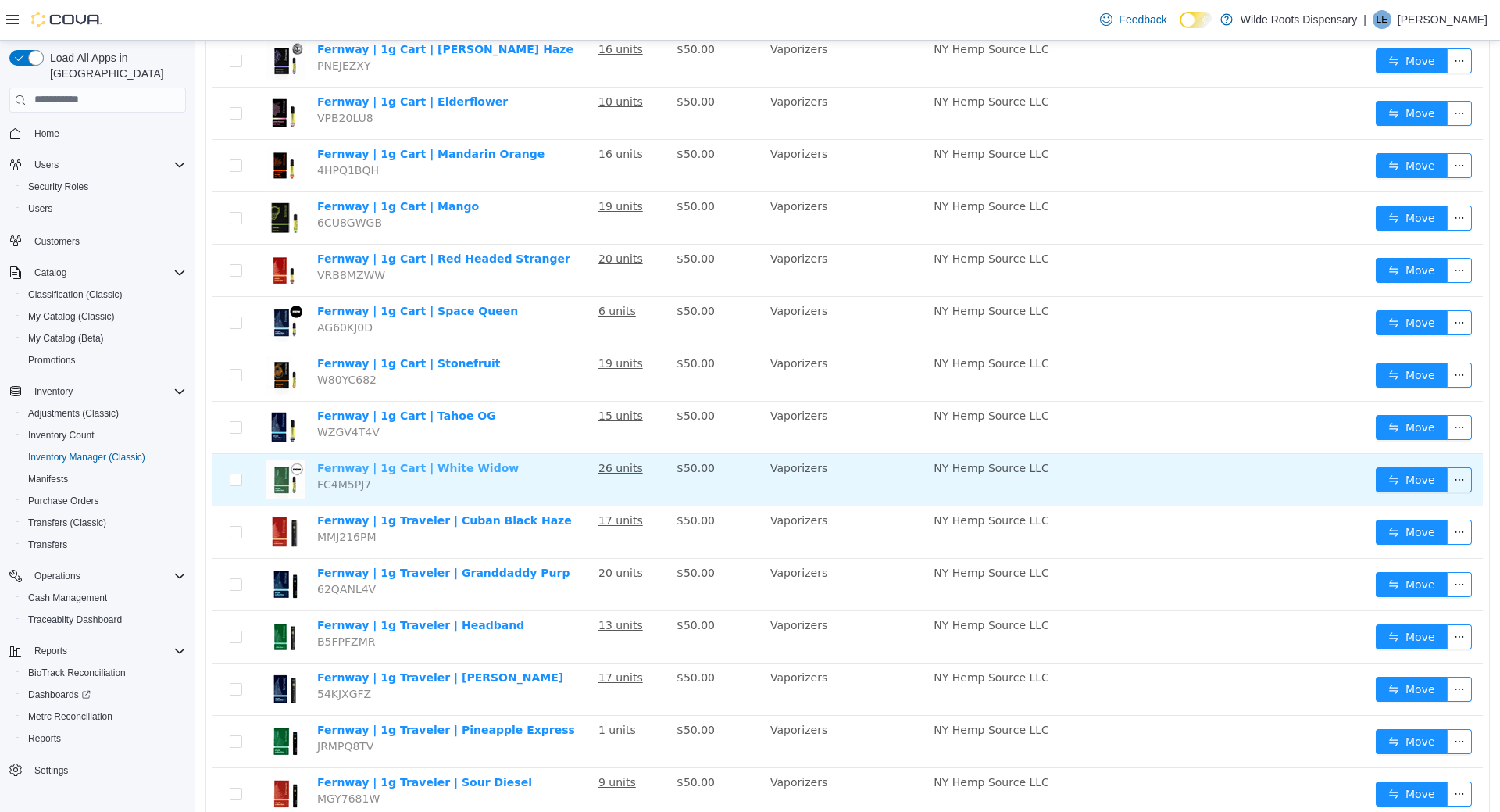
click at [434, 461] on link "Fernway | 1g Cart | White Widow" at bounding box center [417, 468] width 201 height 13
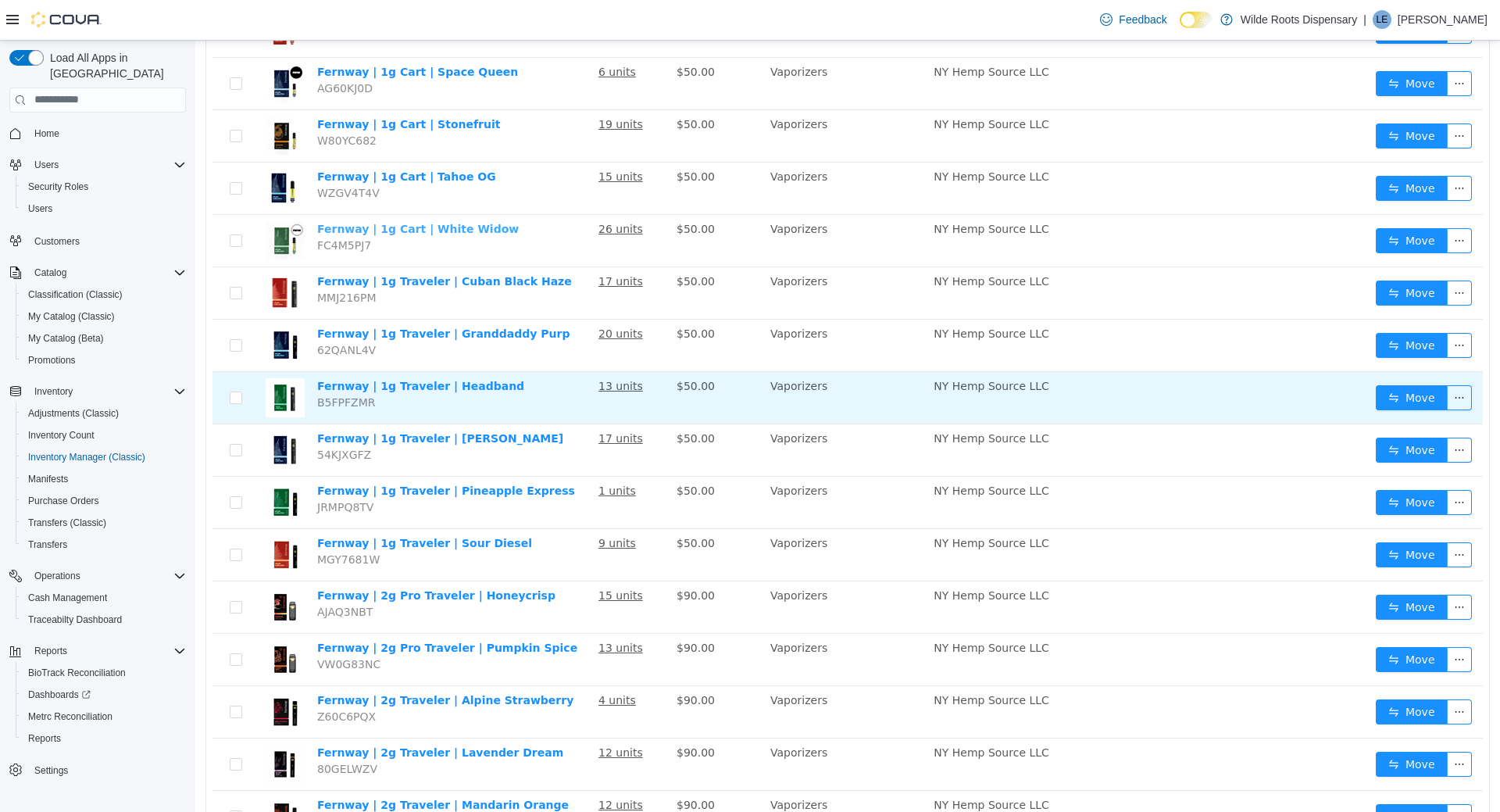
scroll to position [2124, 0]
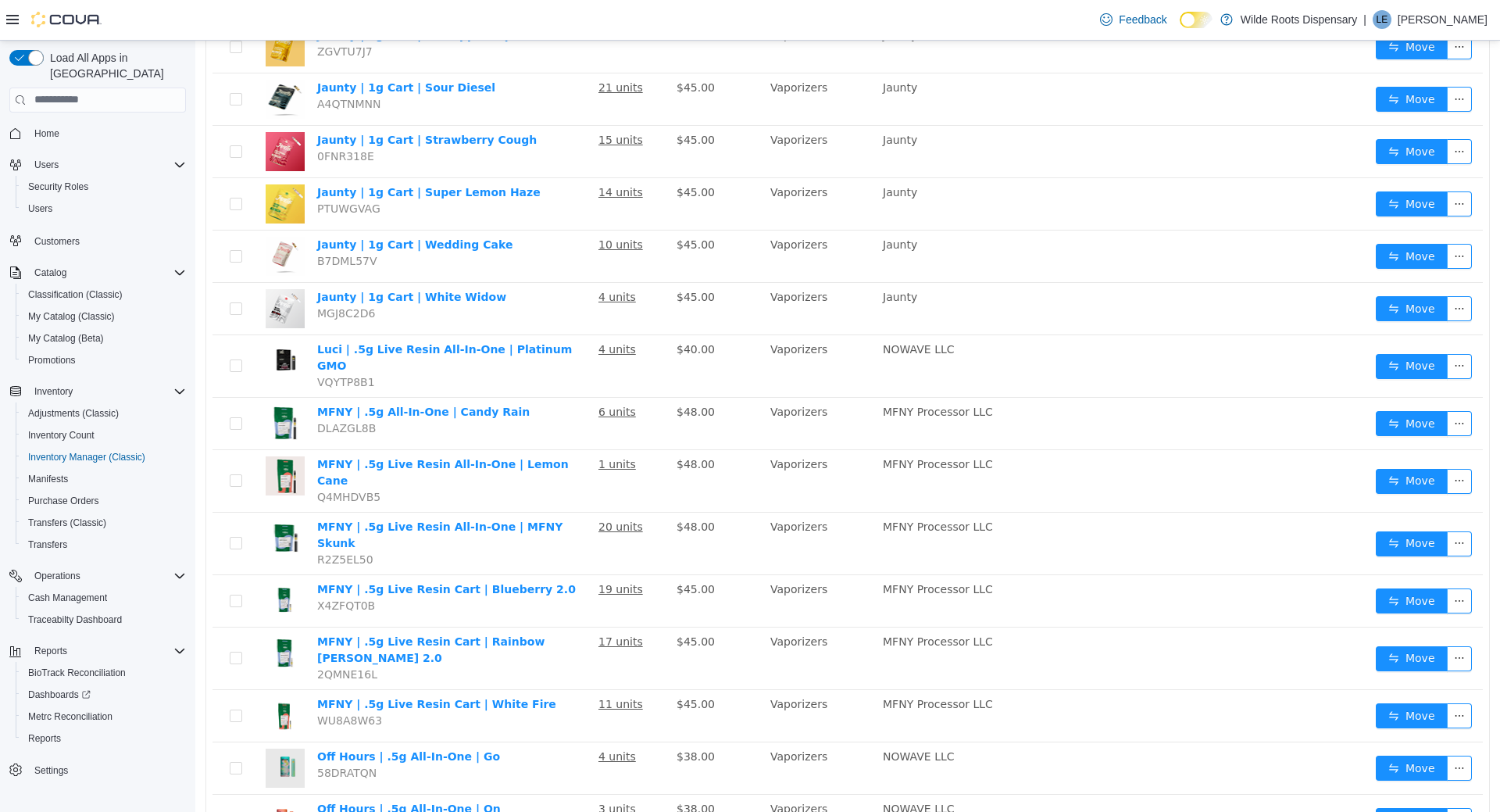
scroll to position [2113, 0]
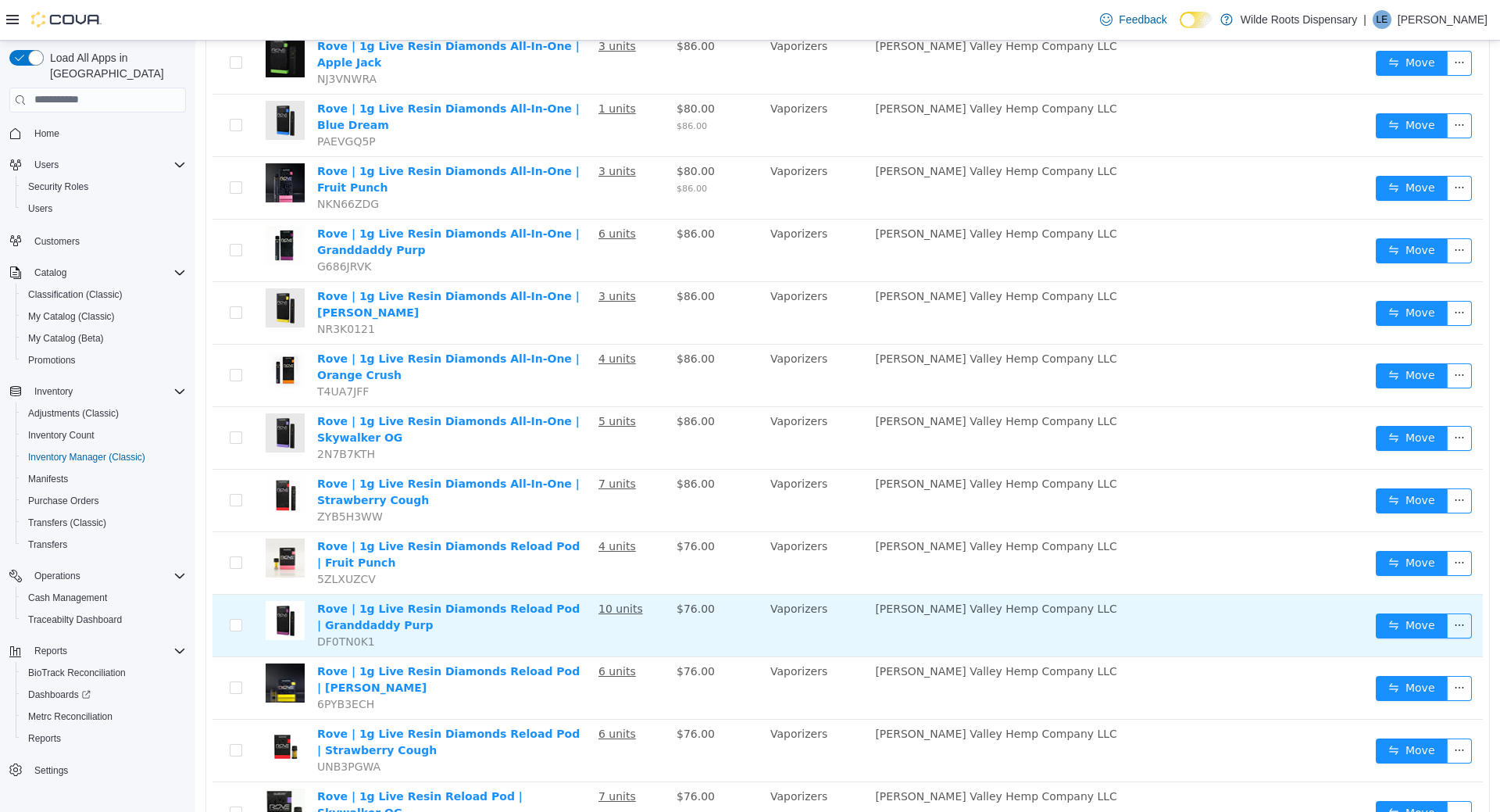
scroll to position [664, 0]
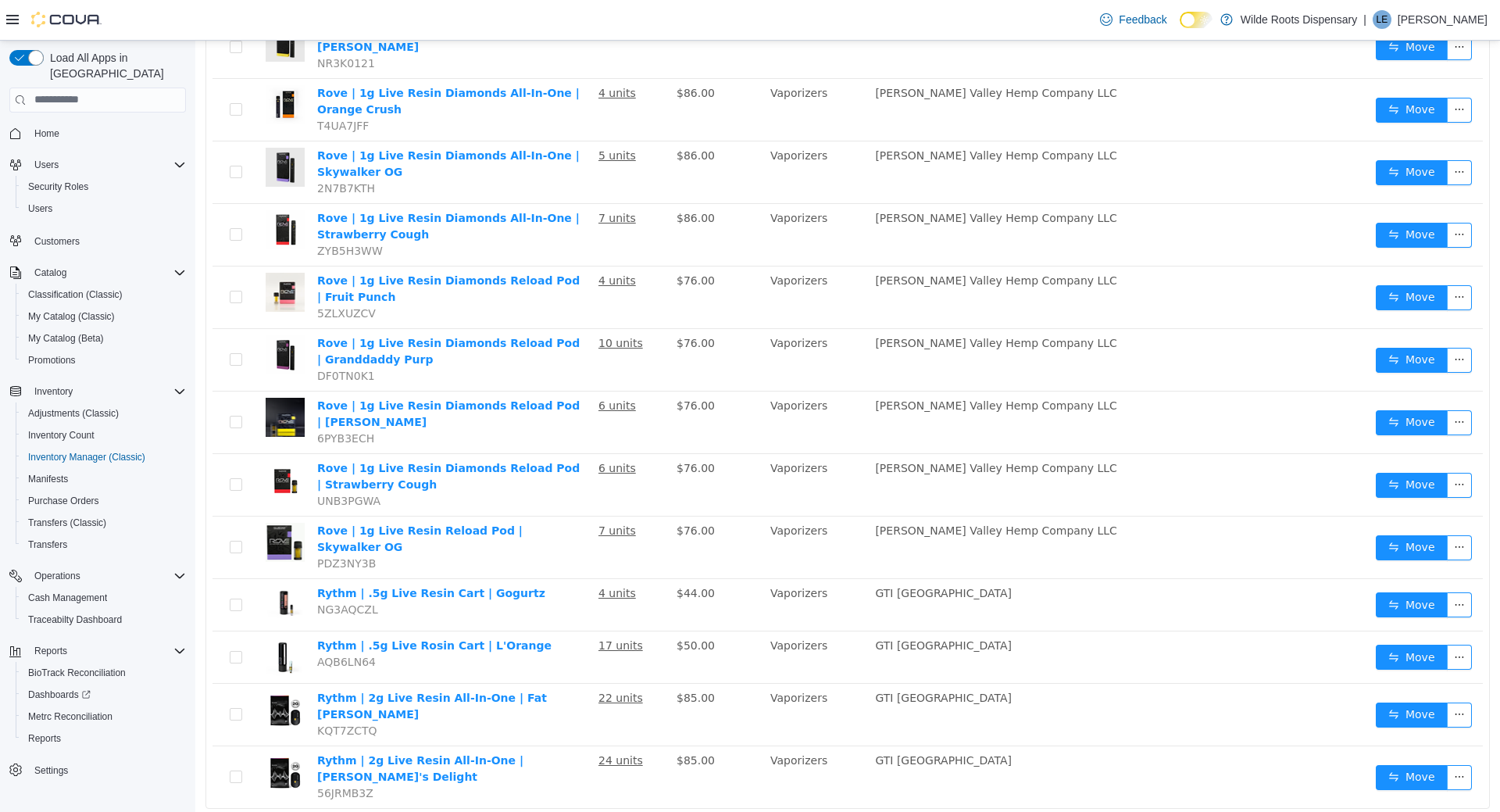
click at [742, 773] on div "120 results 1 2 3 50 / page Name In Stock Price Category Suppliers Manufacturer…" at bounding box center [848, 187] width 1285 height 1327
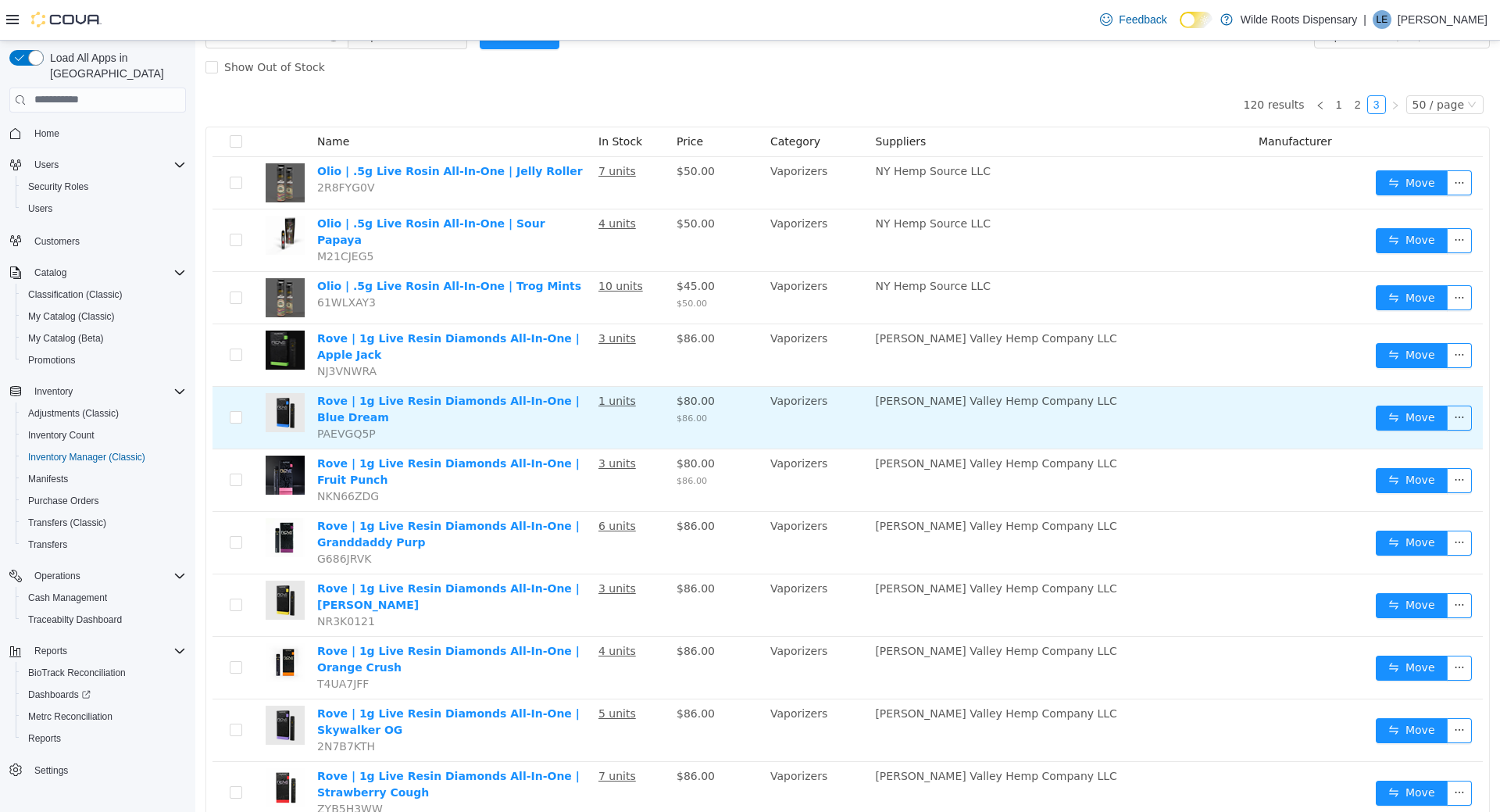
scroll to position [0, 0]
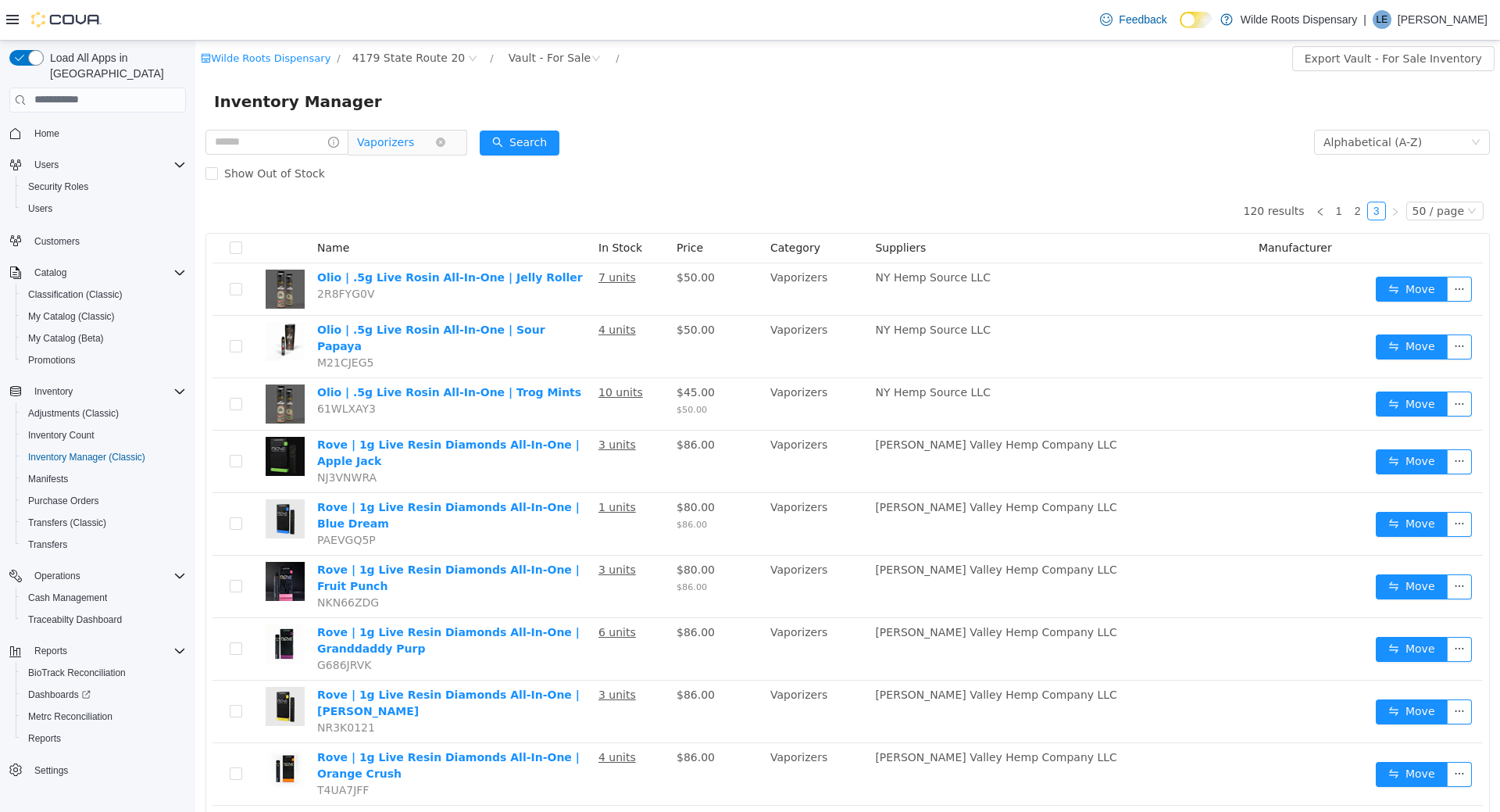
click at [431, 141] on span "Vaporizers" at bounding box center [396, 141] width 78 height 24
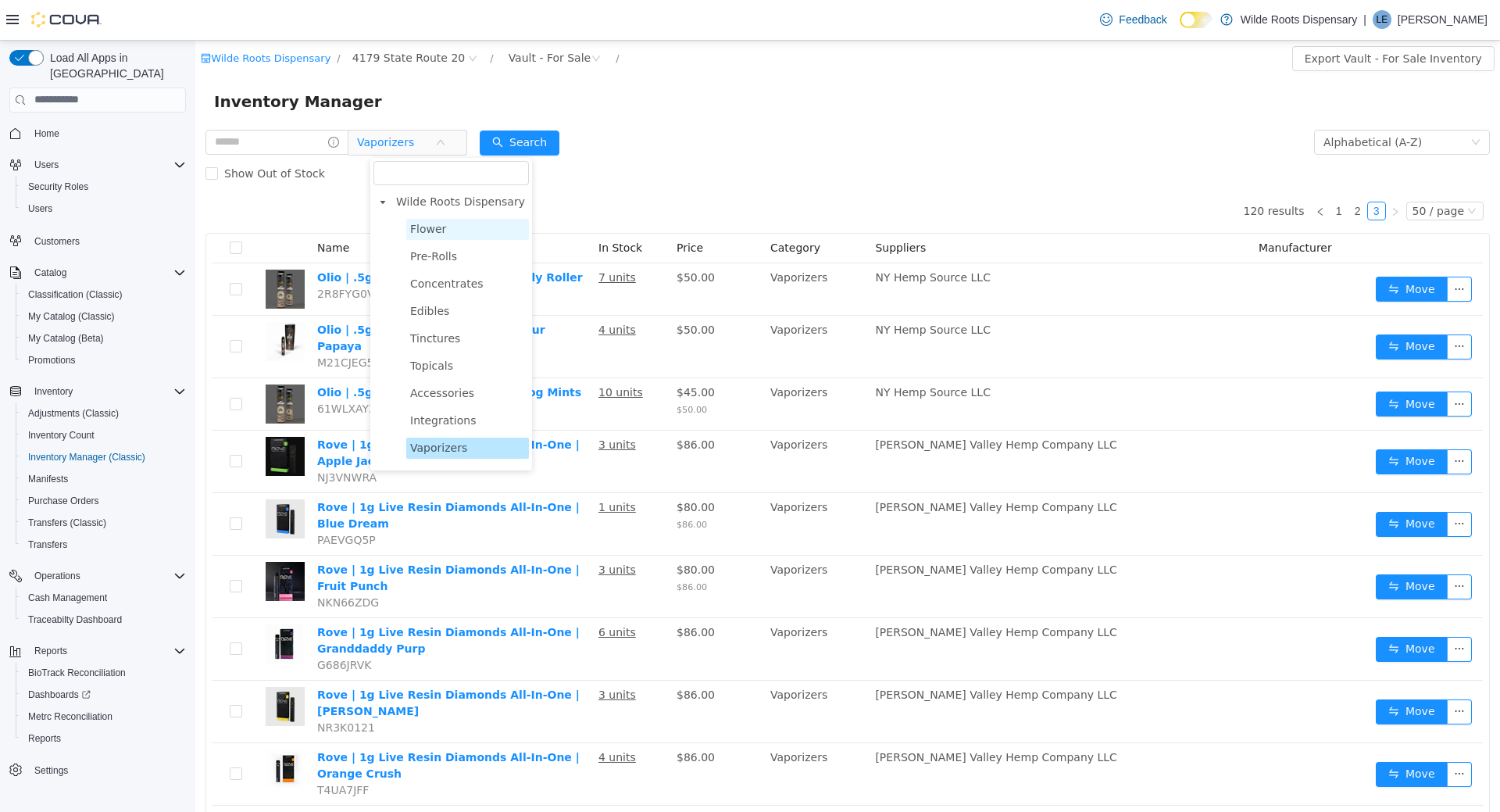
click at [437, 229] on span "Flower" at bounding box center [428, 229] width 36 height 13
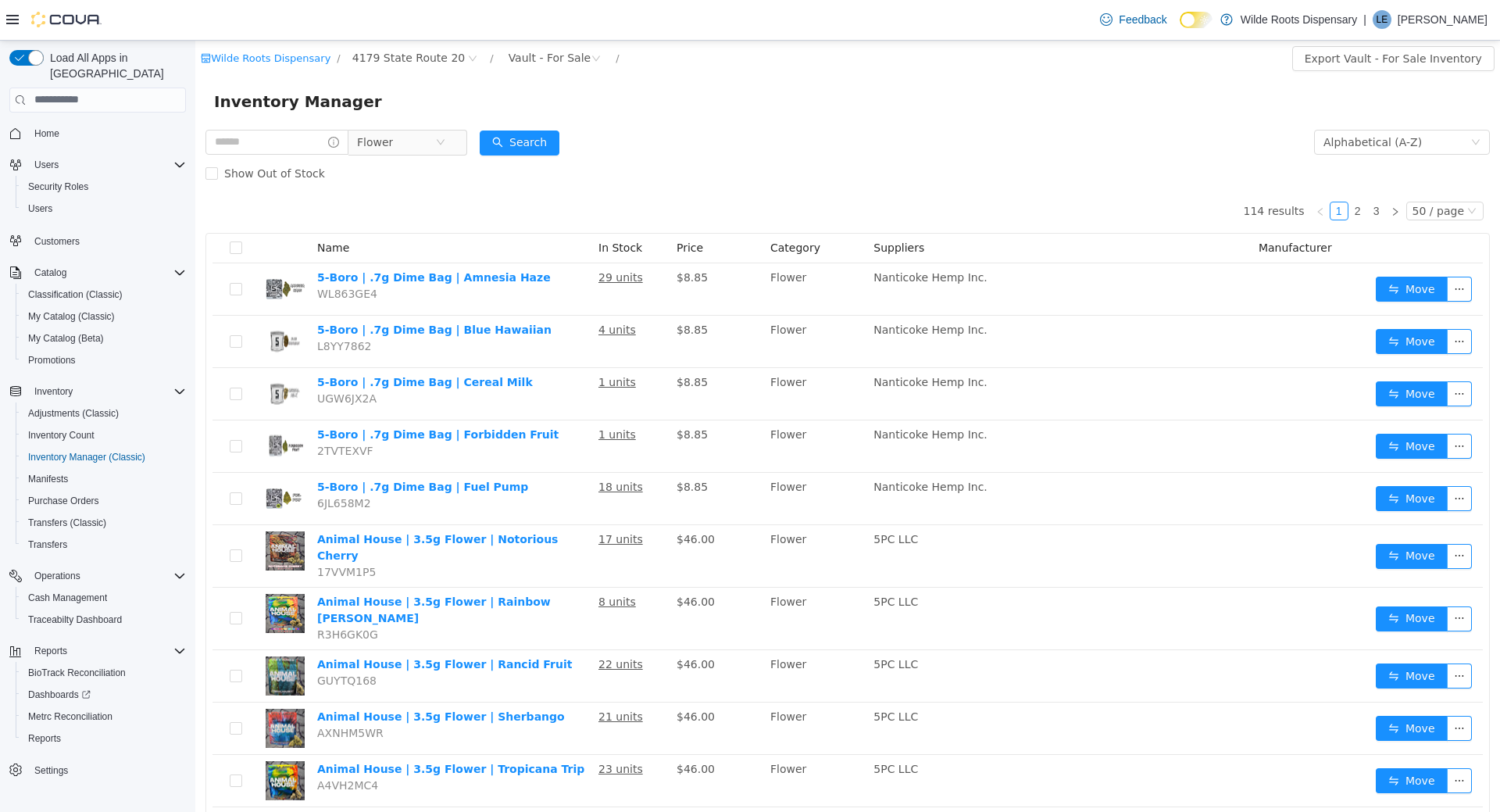
click at [706, 181] on div "Show Out of Stock" at bounding box center [848, 173] width 1285 height 31
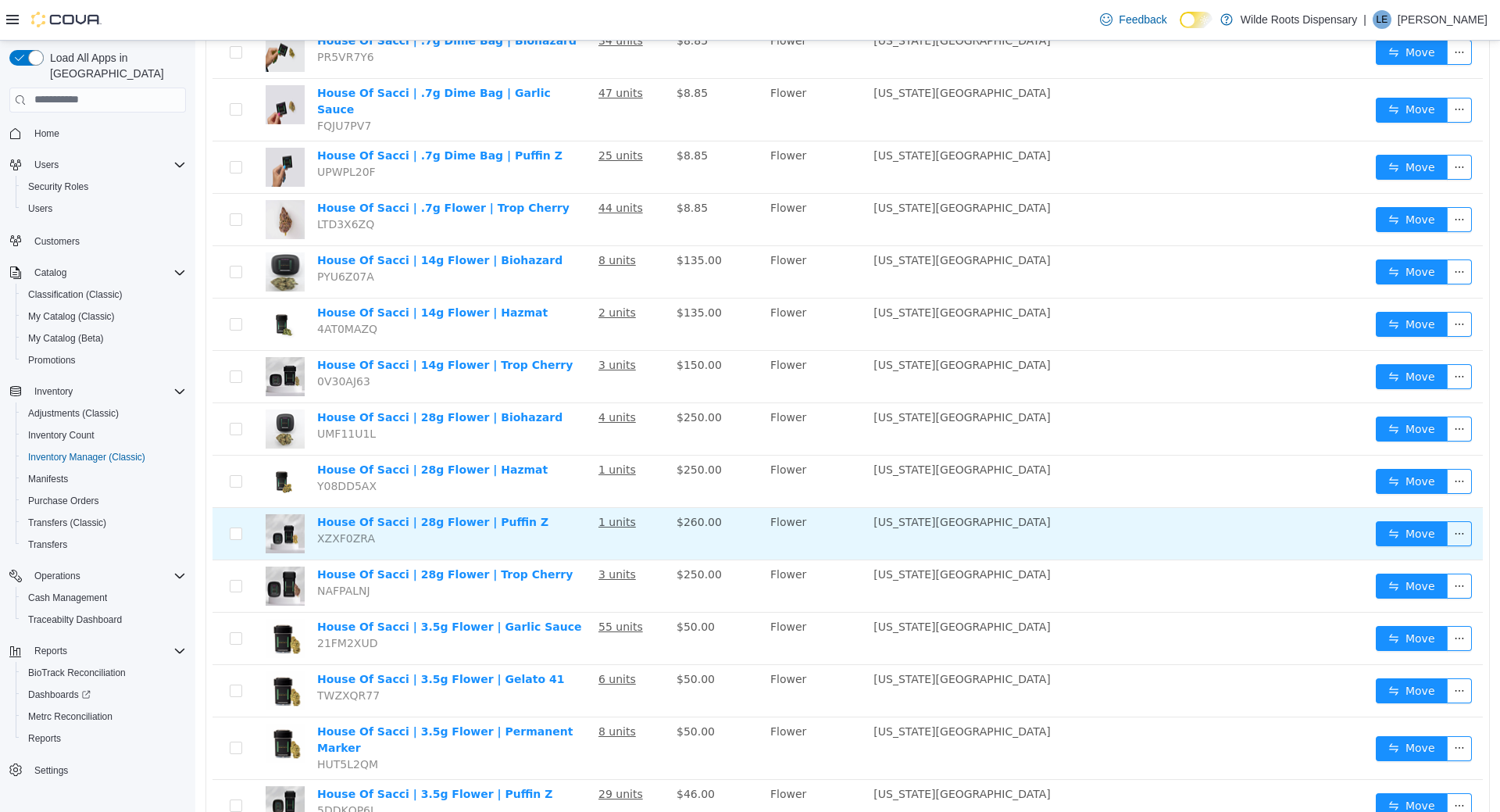
scroll to position [1913, 0]
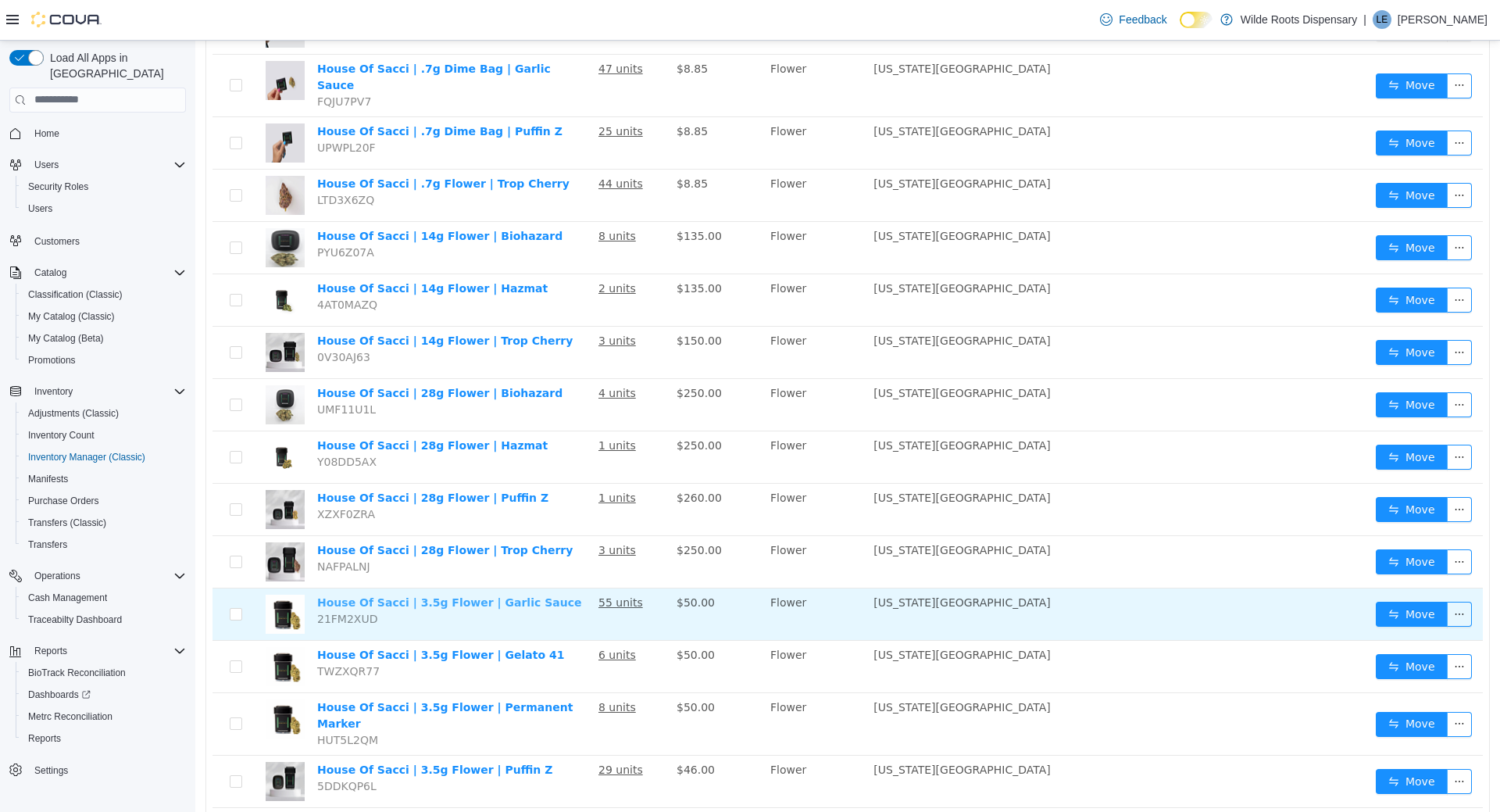
click at [514, 595] on link "House Of Sacci | 3.5g Flower | Garlic Sauce" at bounding box center [449, 602] width 265 height 13
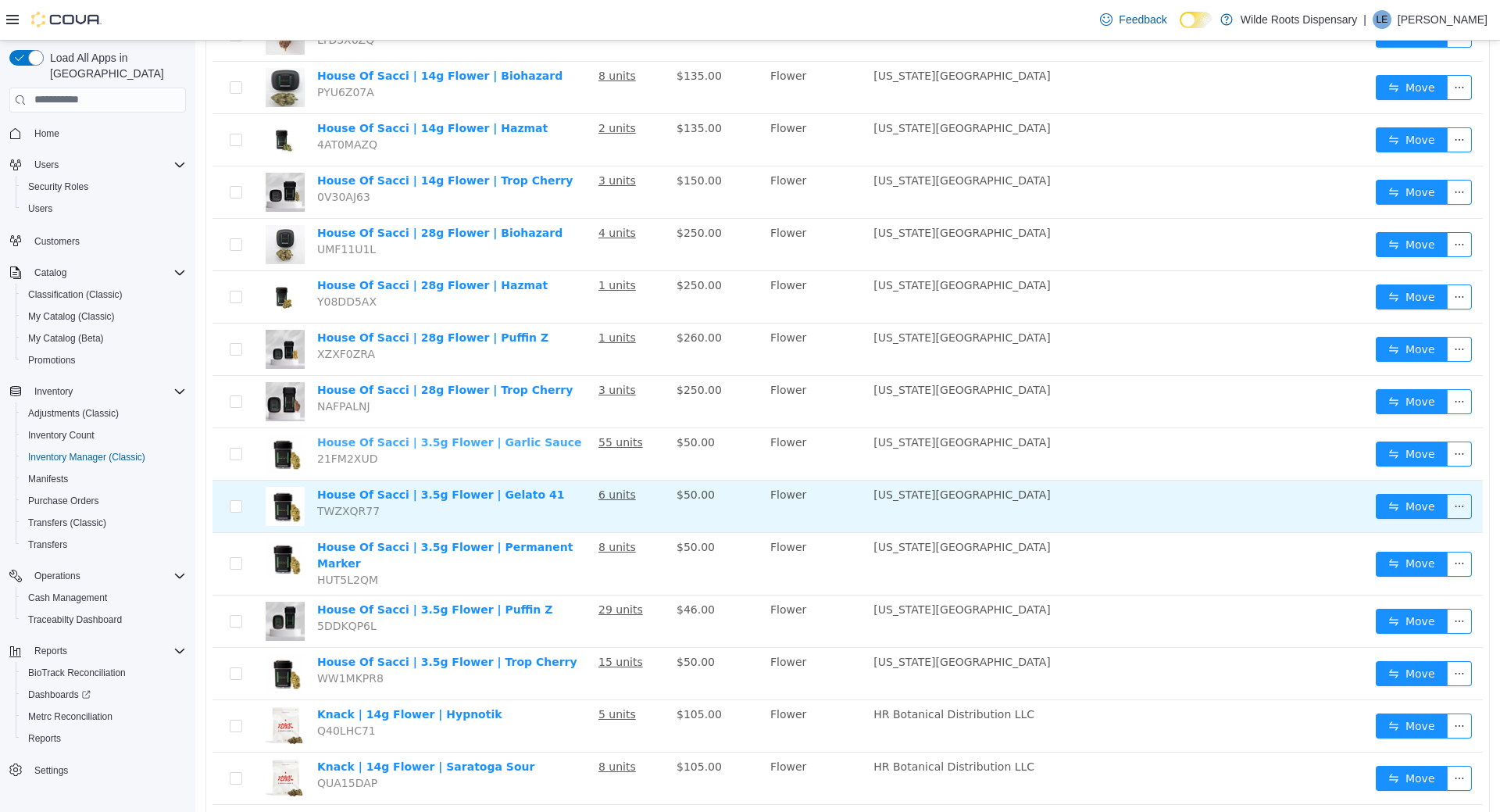
scroll to position [2113, 0]
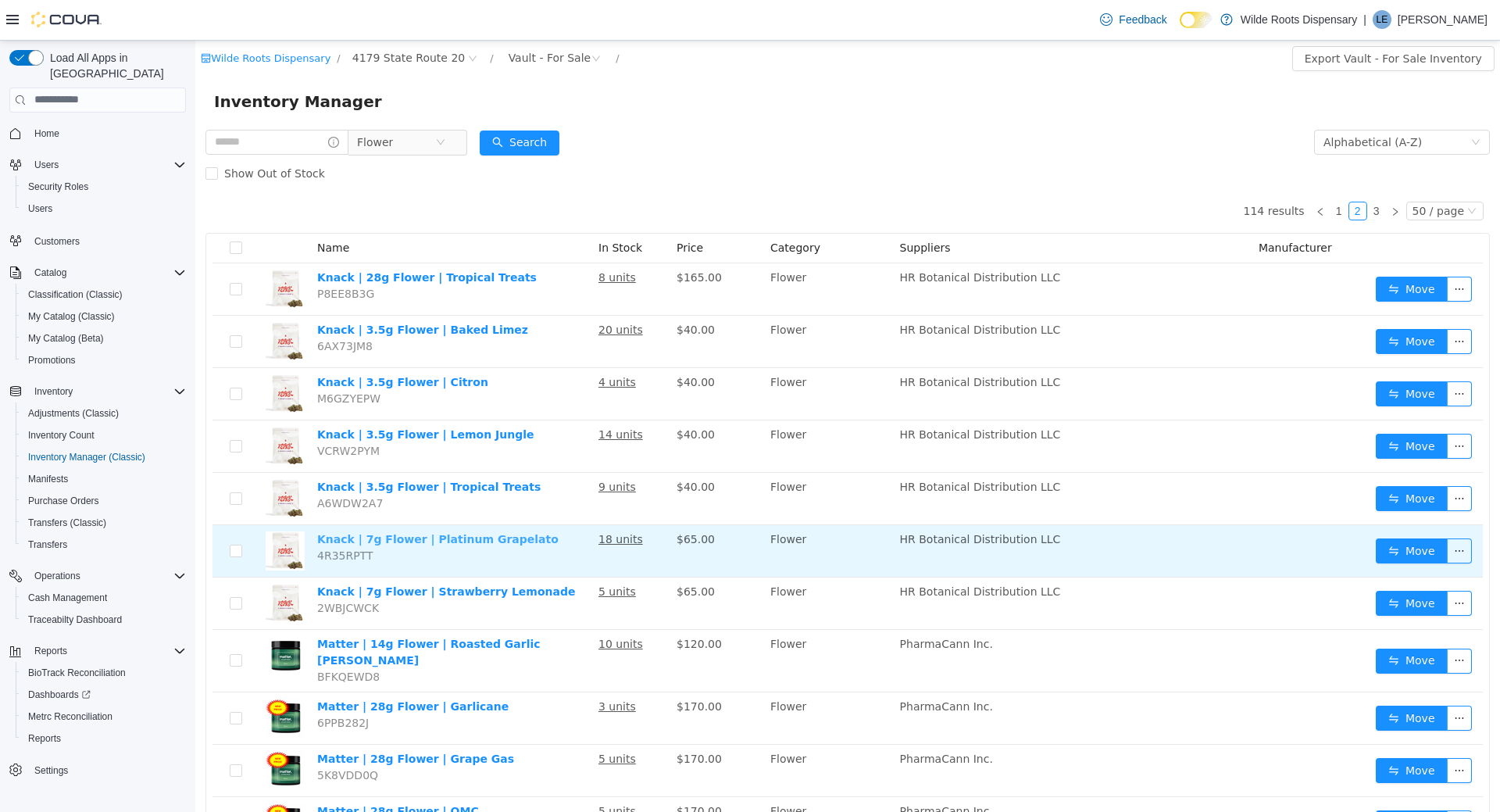
click at [490, 536] on link "Knack | 7g Flower | Platinum Grapelato" at bounding box center [437, 538] width 242 height 13
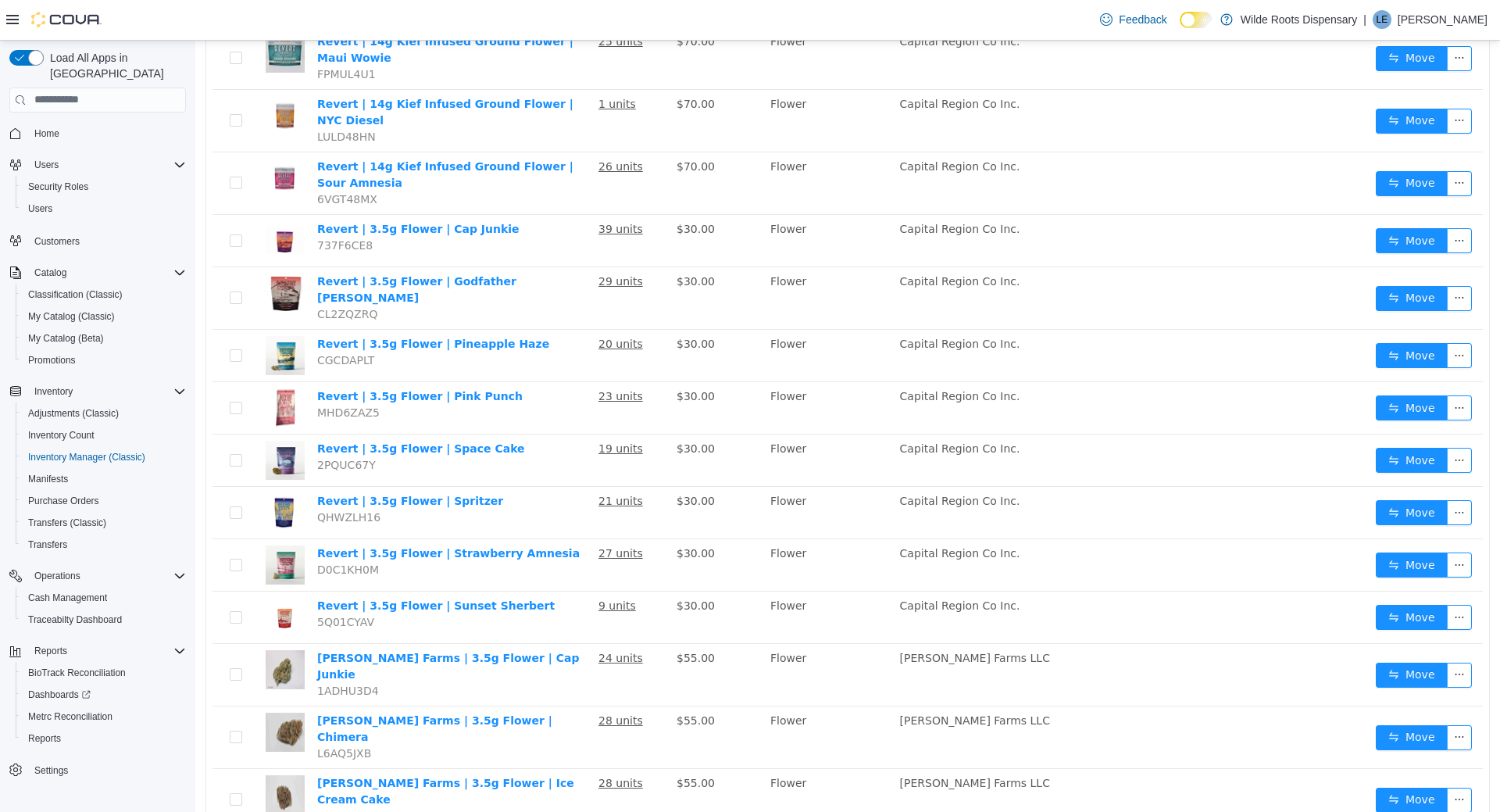
scroll to position [2184, 0]
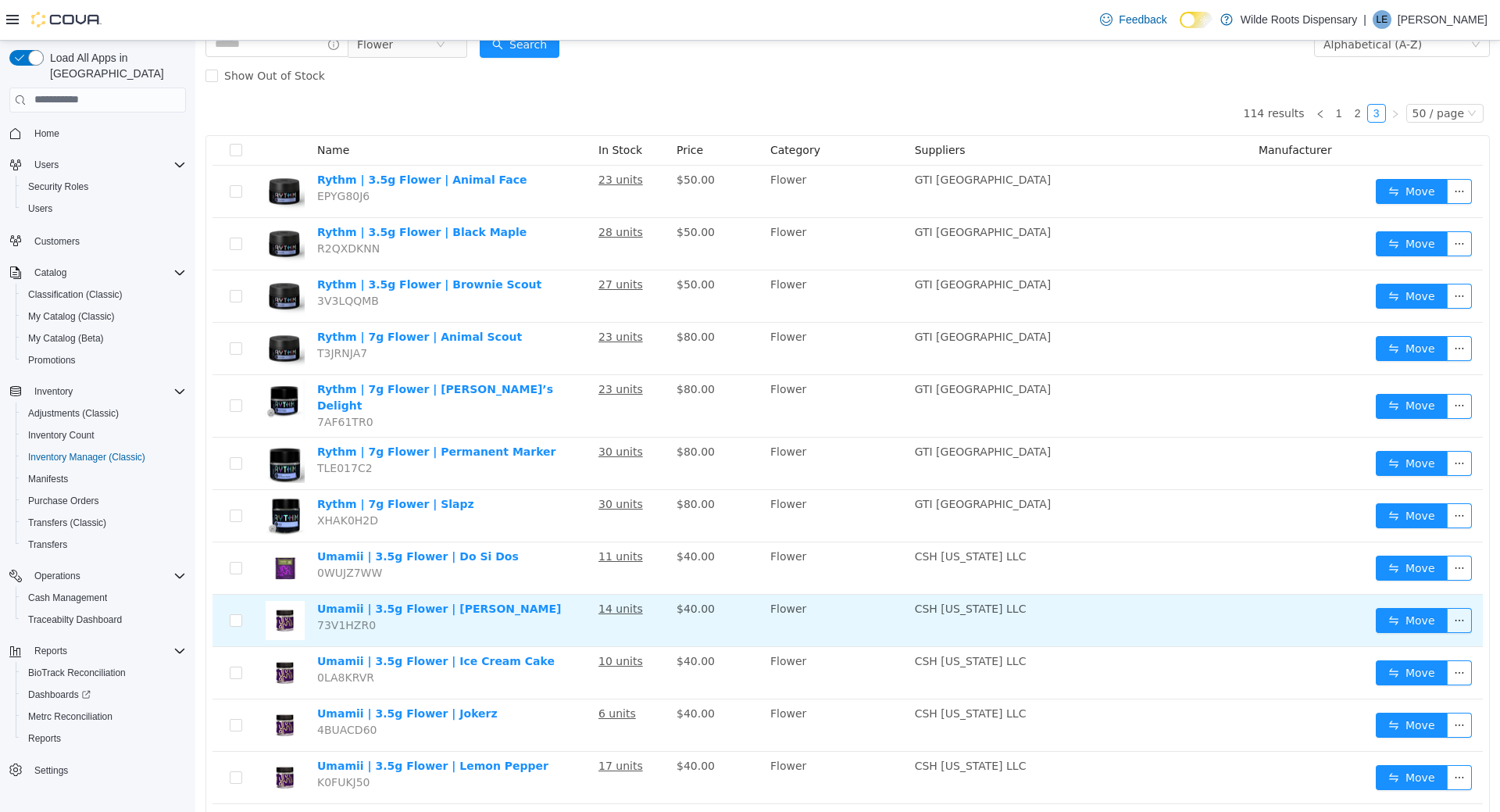
scroll to position [69, 0]
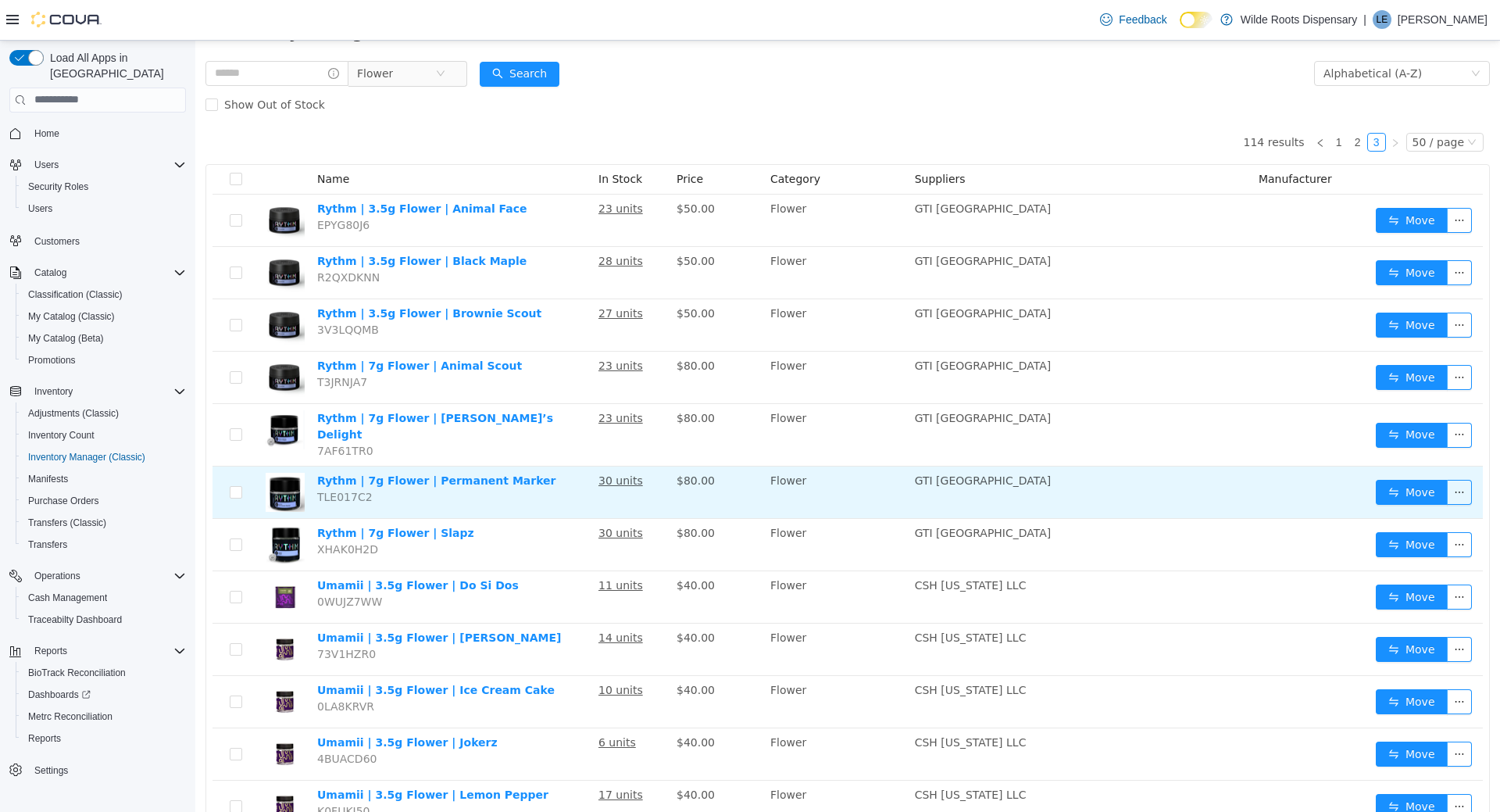
click at [550, 479] on td "Rythm | 7g Flower | Permanent Marker TLE017C2" at bounding box center [452, 491] width 281 height 52
click at [477, 474] on link "Rythm | 7g Flower | Permanent Marker" at bounding box center [436, 480] width 239 height 13
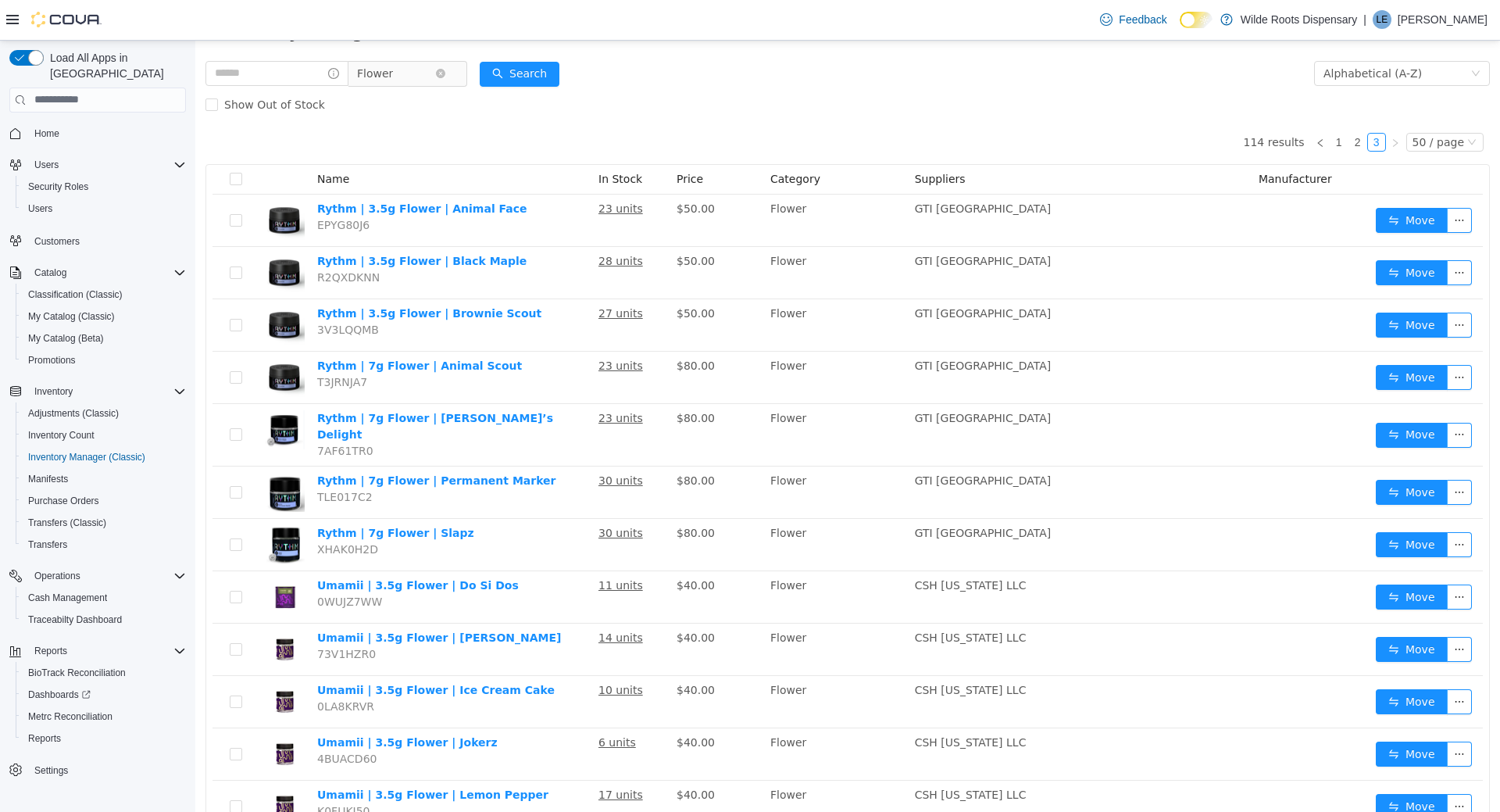
click at [422, 75] on span "Flower" at bounding box center [396, 73] width 78 height 24
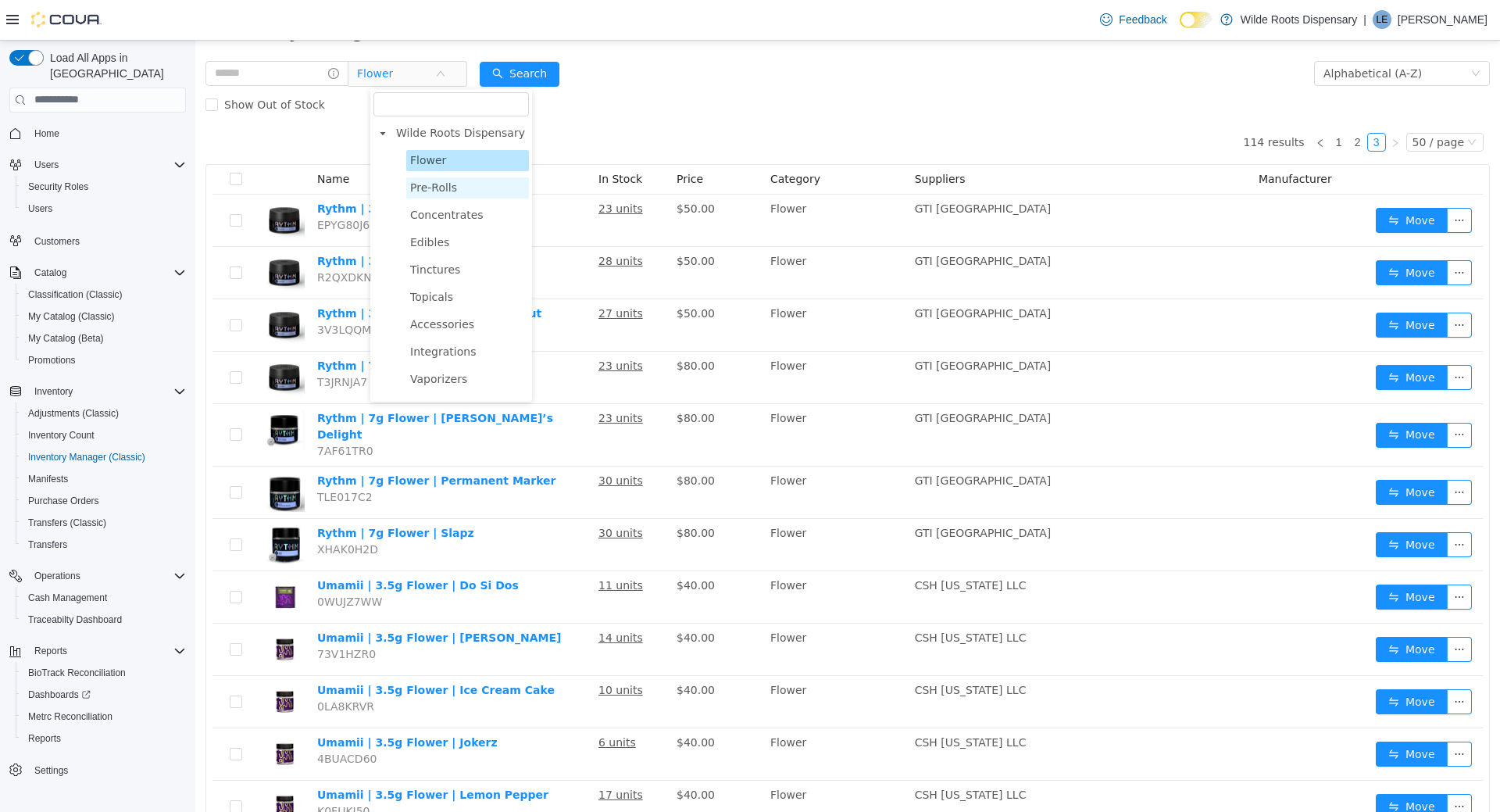
click at [434, 188] on span "Pre-Rolls" at bounding box center [434, 187] width 47 height 13
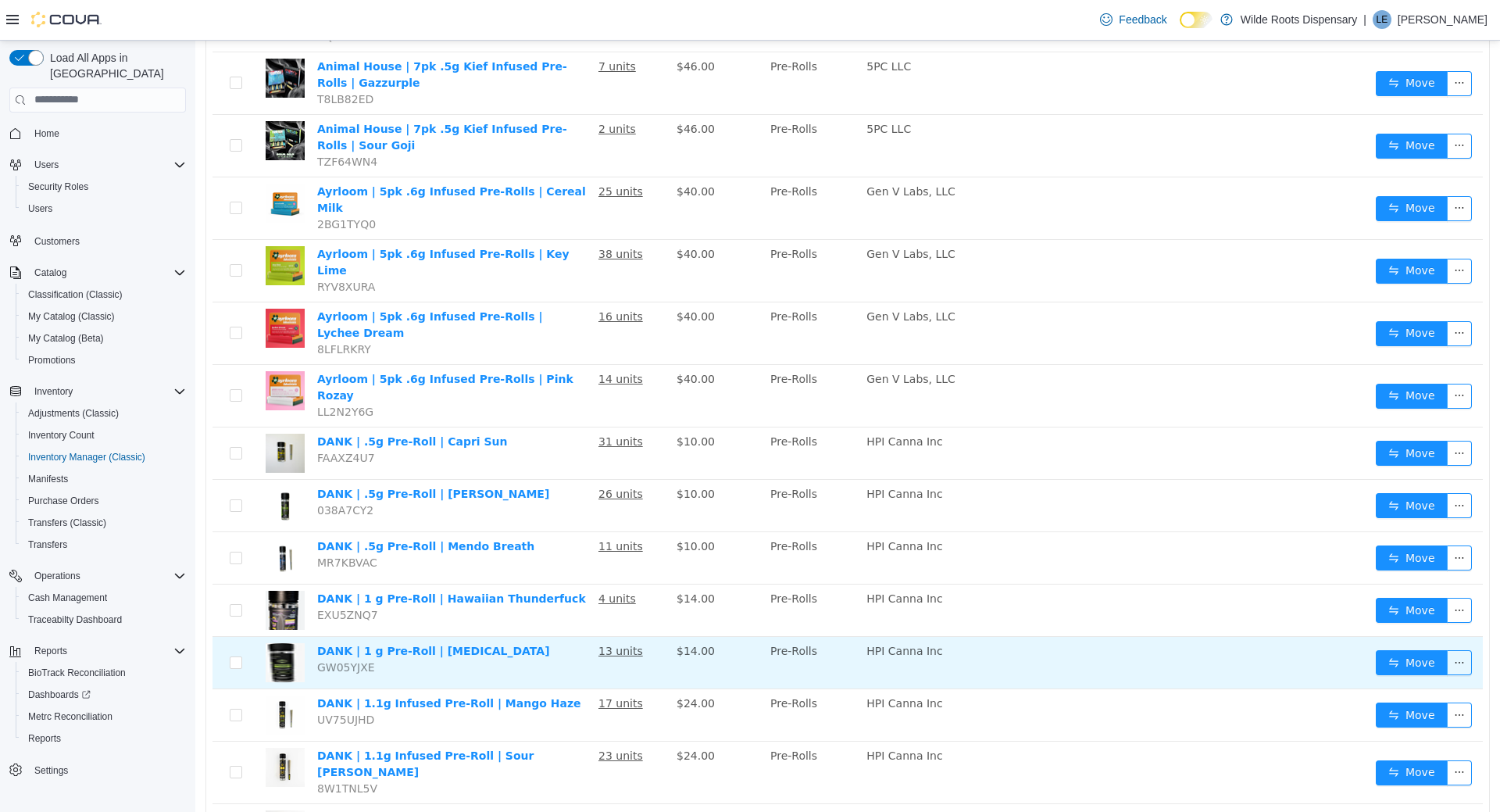
scroll to position [308, 0]
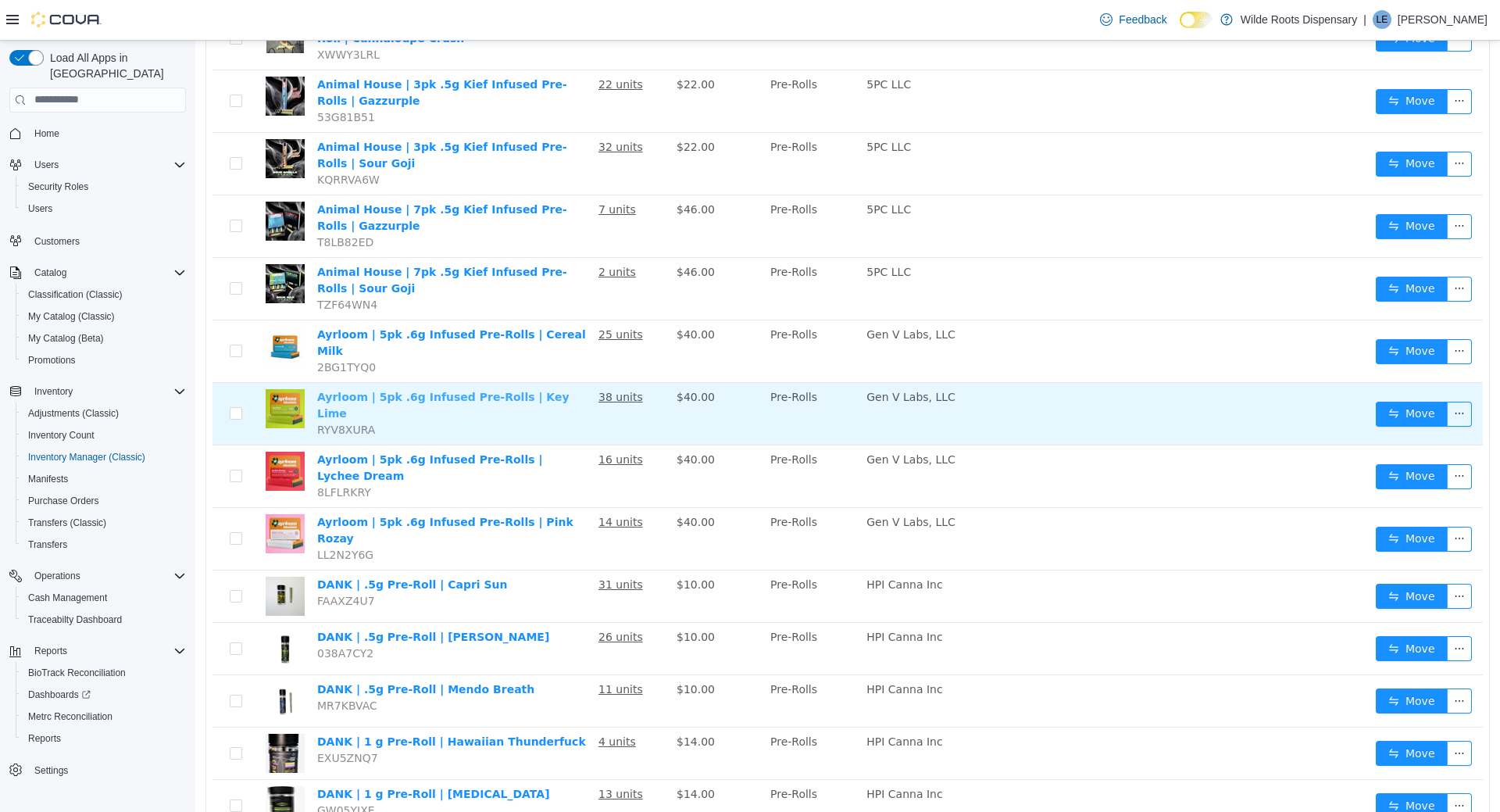
click at [392, 390] on link "Ayrloom | 5pk .6g Infused Pre-Rolls | Key Lime" at bounding box center [443, 404] width 253 height 28
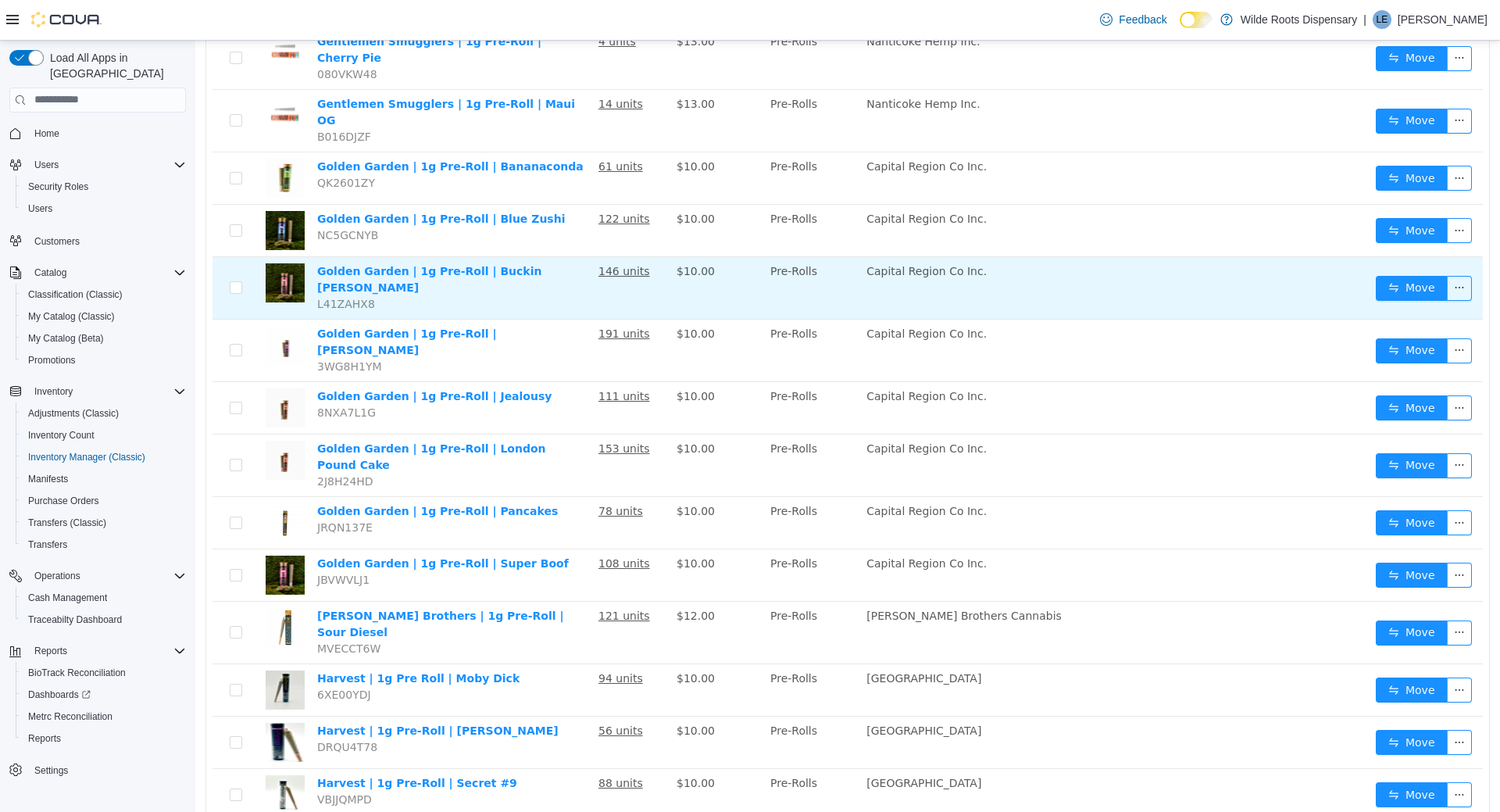
scroll to position [1584, 0]
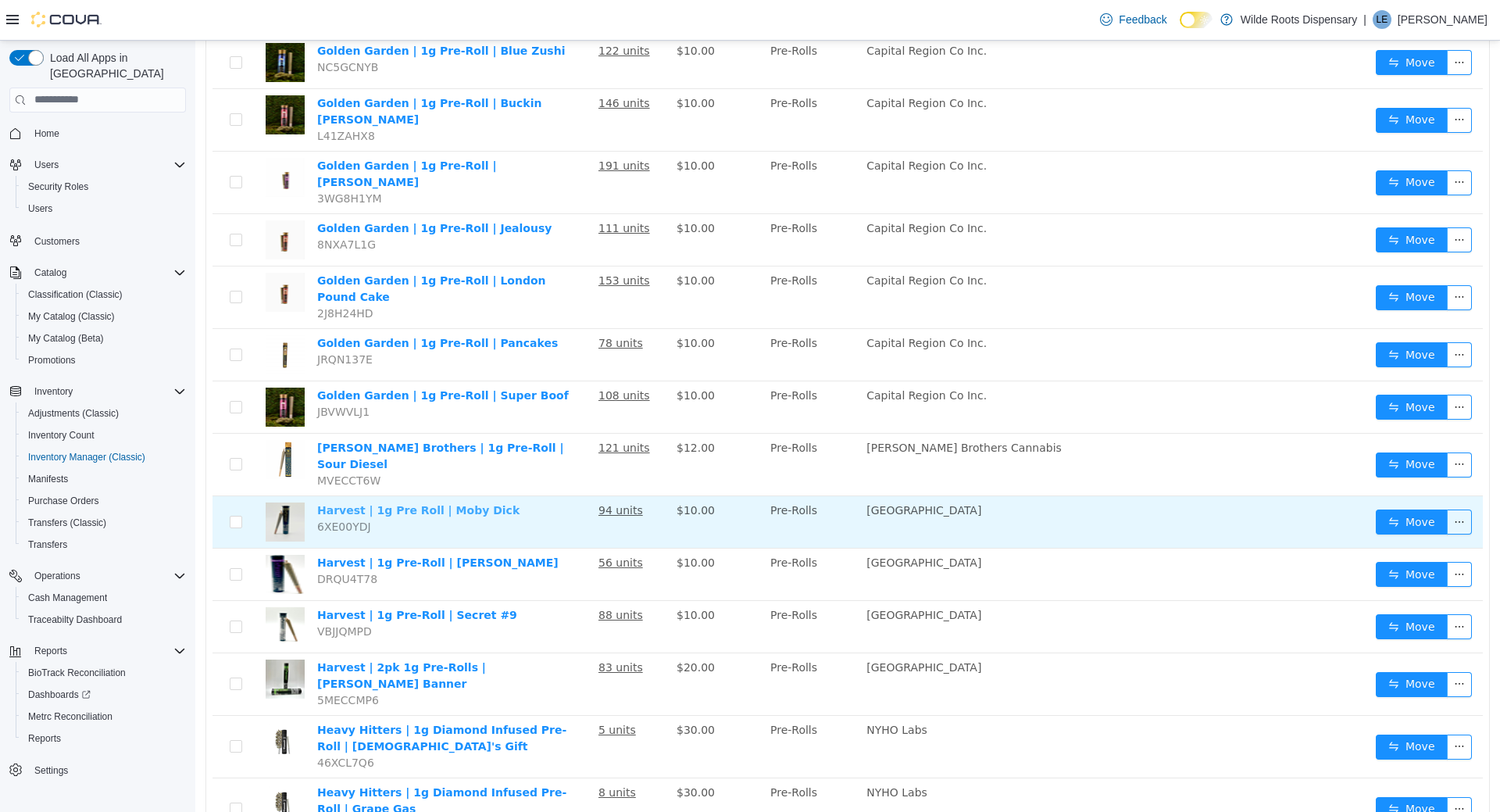
click at [467, 503] on link "Harvest | 1g Pre Roll | Moby Dick" at bounding box center [418, 510] width 202 height 13
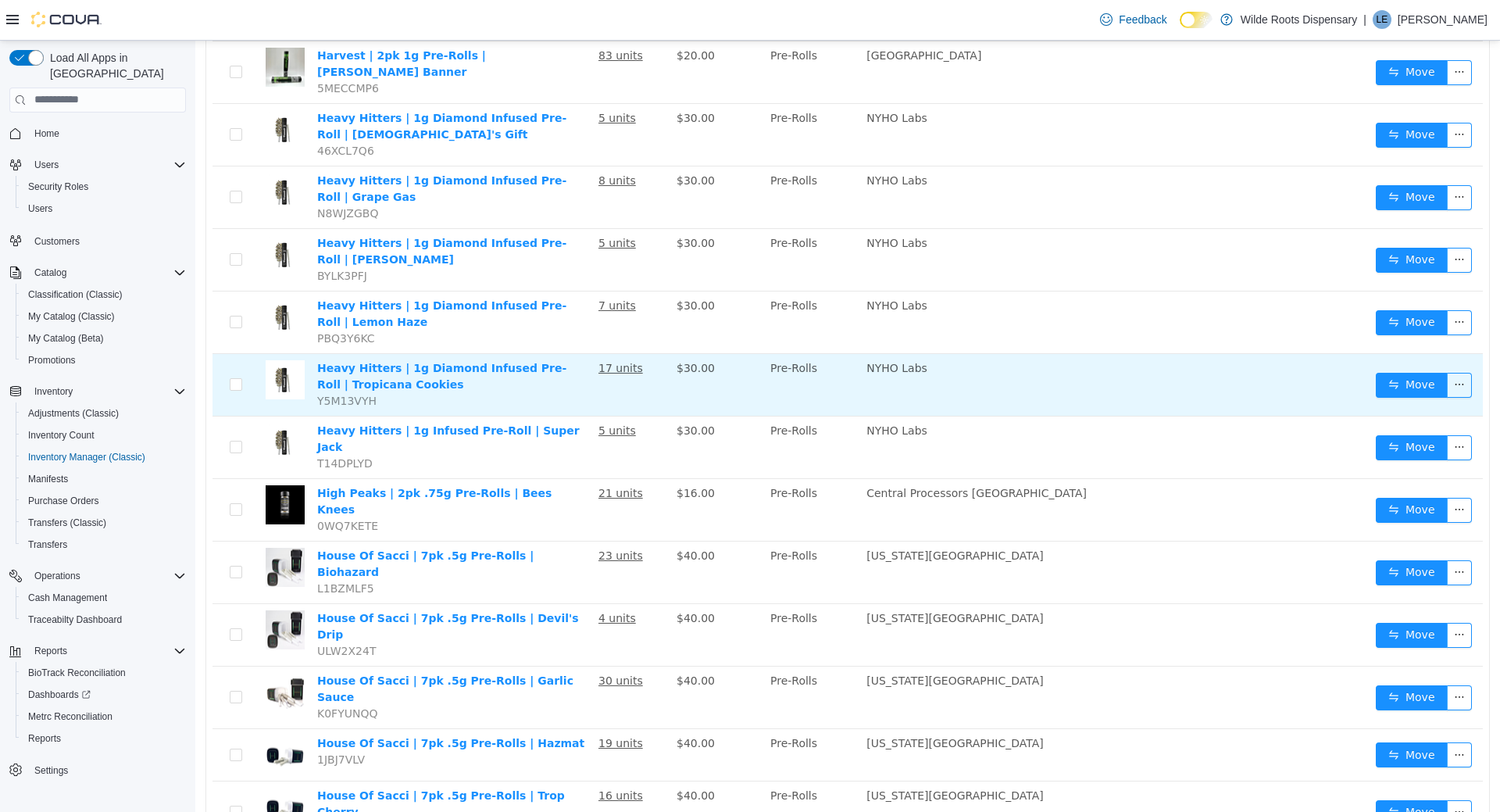
scroll to position [2235, 0]
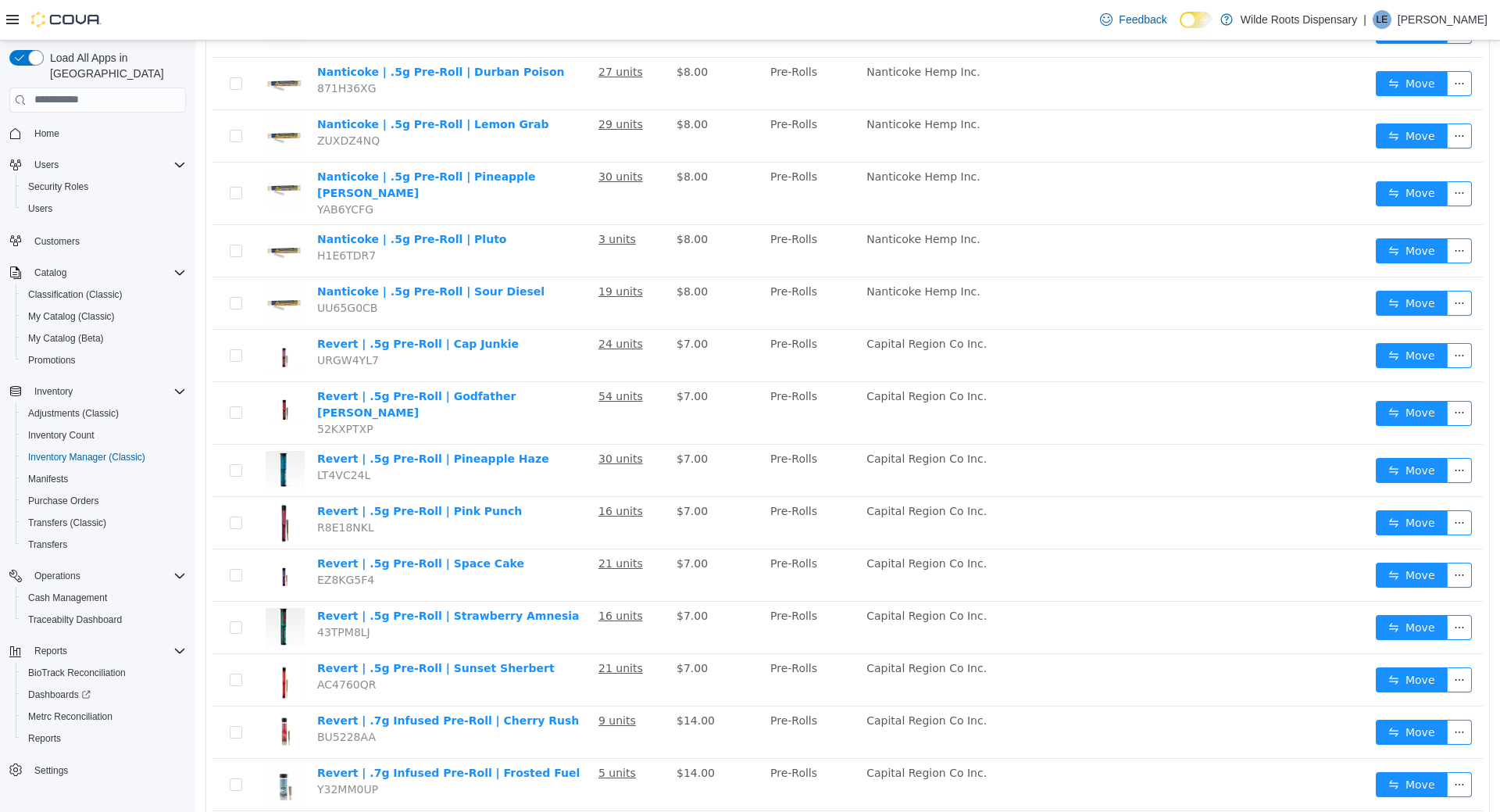
scroll to position [2306, 0]
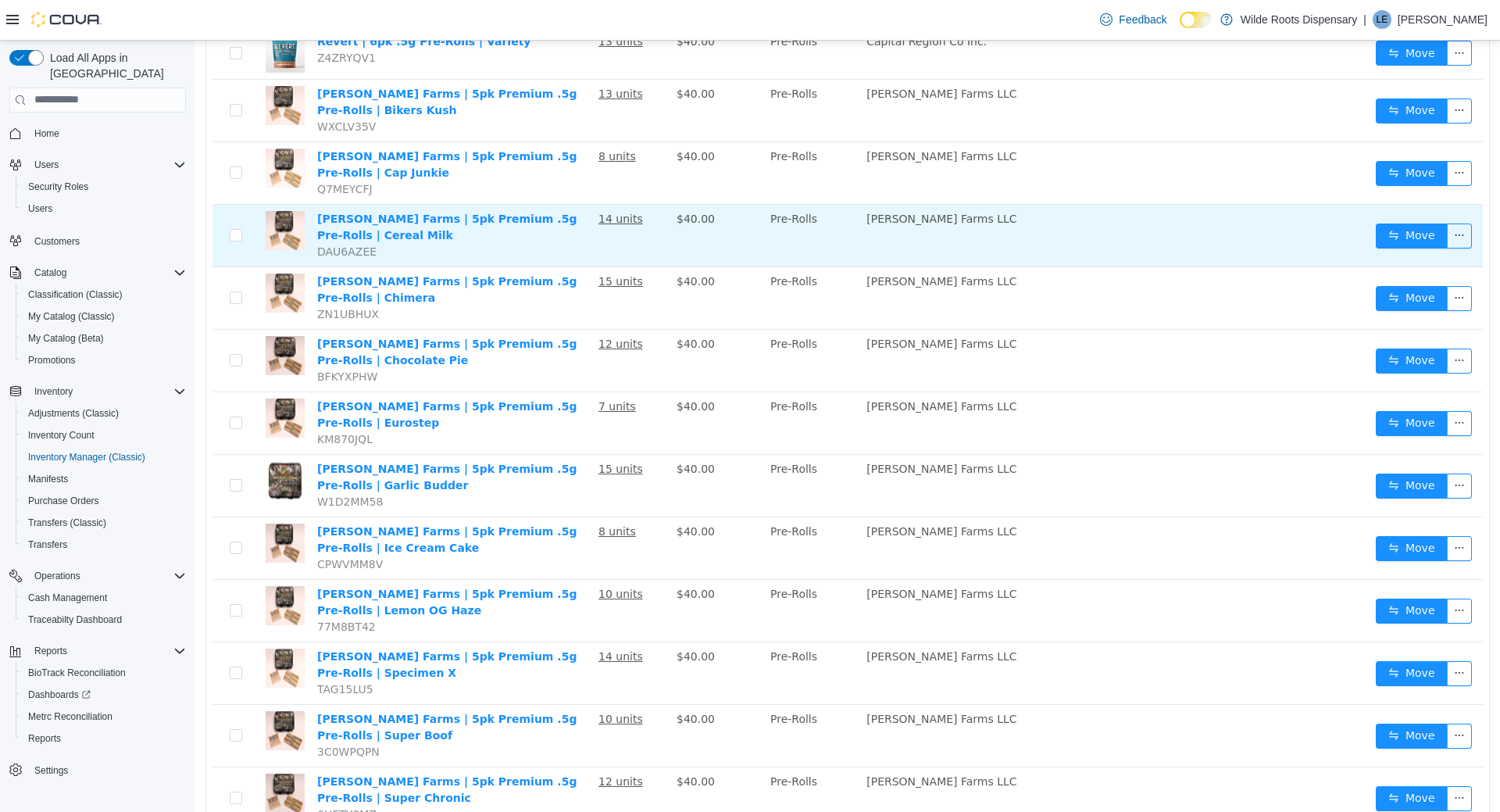
scroll to position [201, 0]
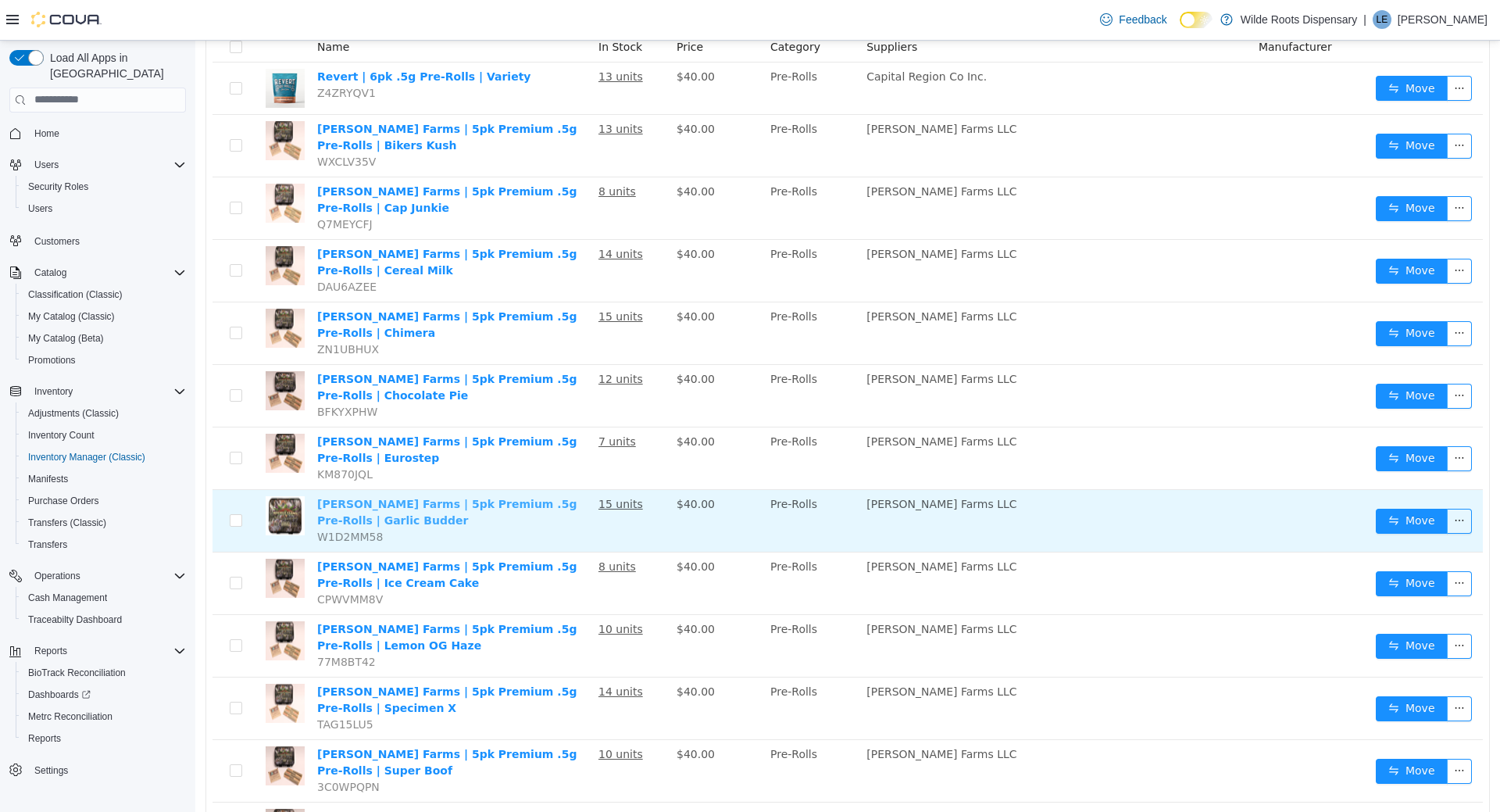
click at [547, 505] on link "Roemer Farms | 5pk Premium .5g Pre-Rolls | Garlic Budder" at bounding box center [446, 511] width 259 height 28
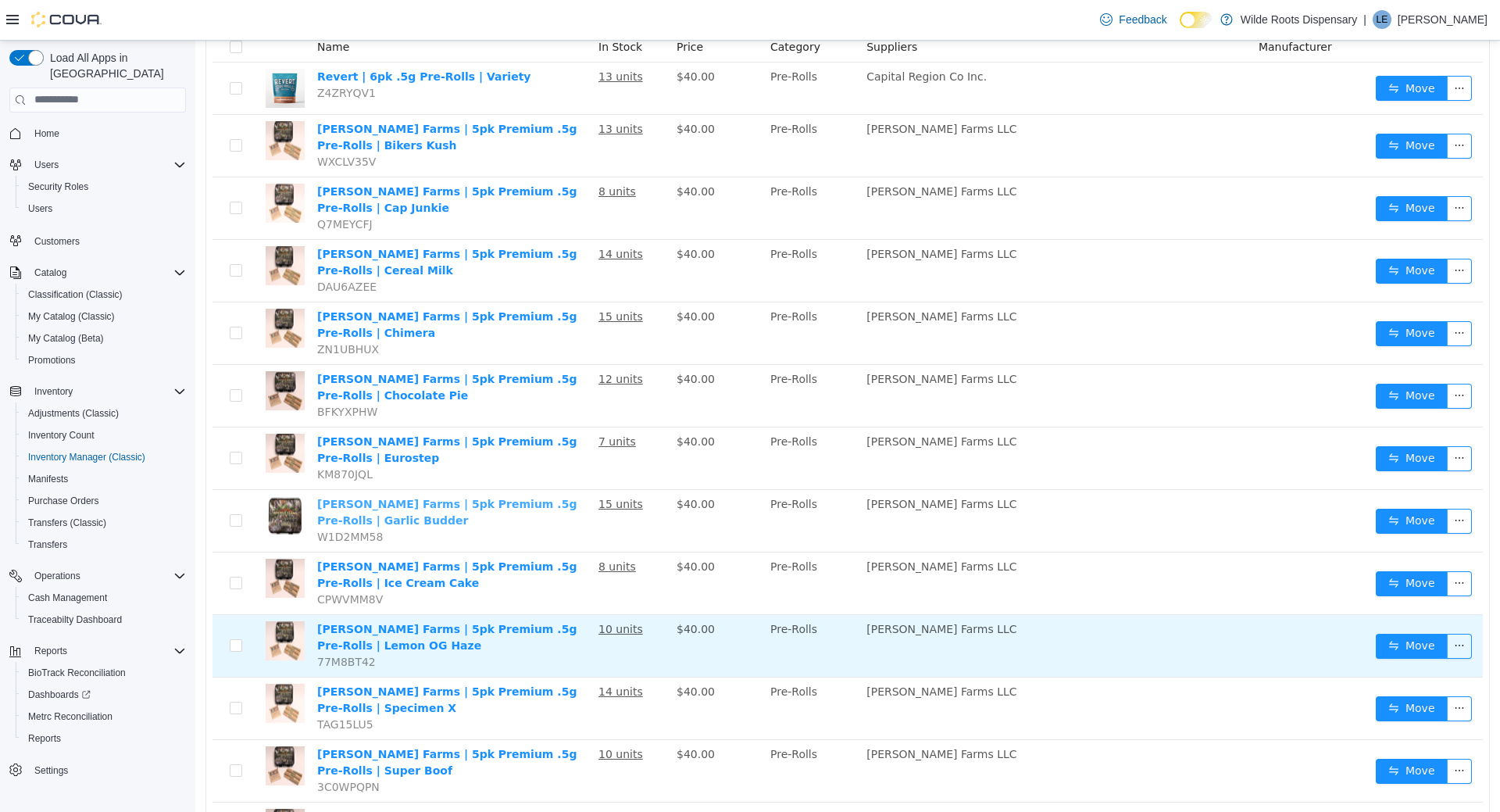
scroll to position [360, 0]
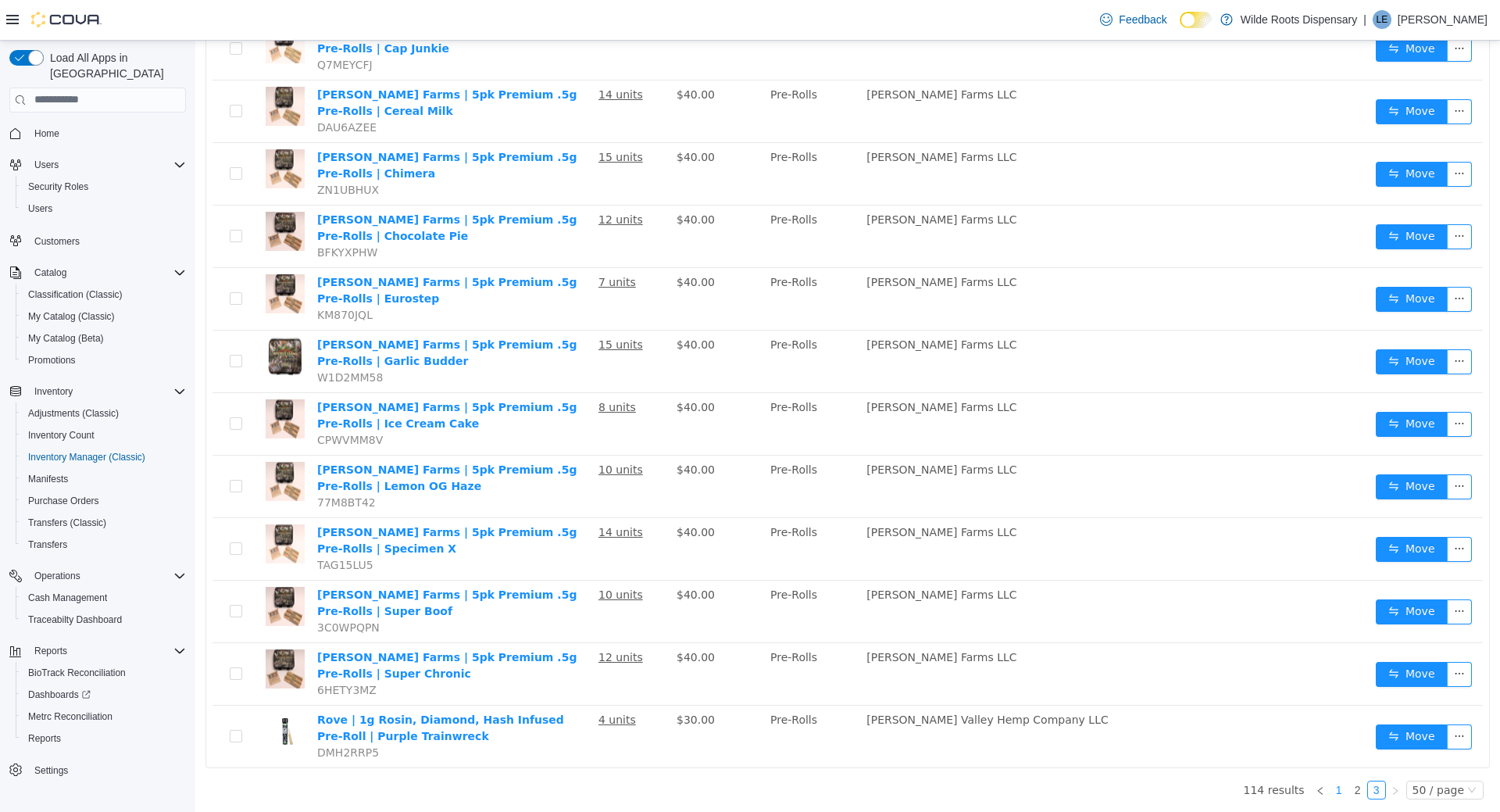
click at [1345, 788] on link "1" at bounding box center [1339, 789] width 17 height 17
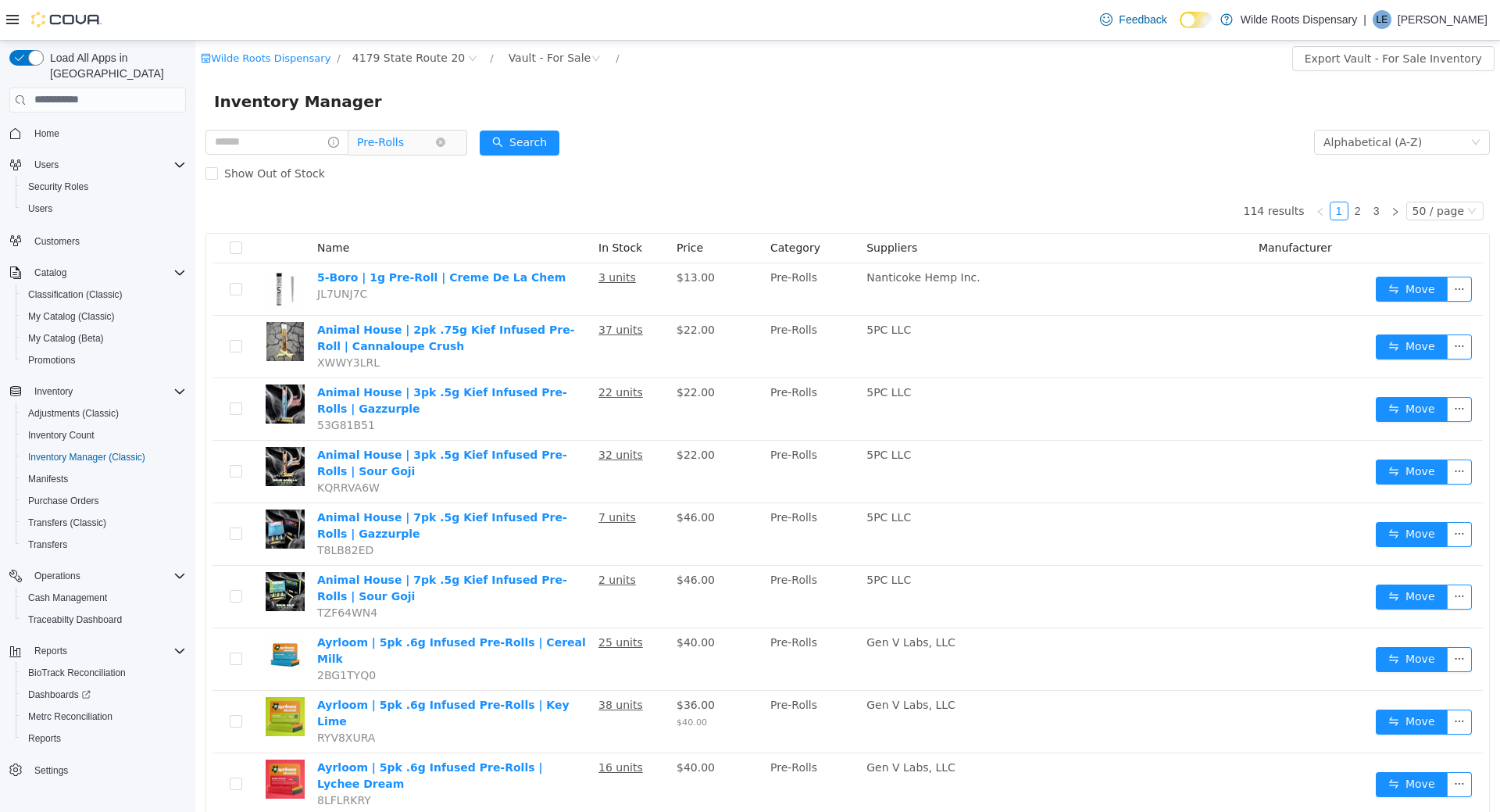
click at [404, 151] on span "Pre-Rolls" at bounding box center [380, 141] width 47 height 24
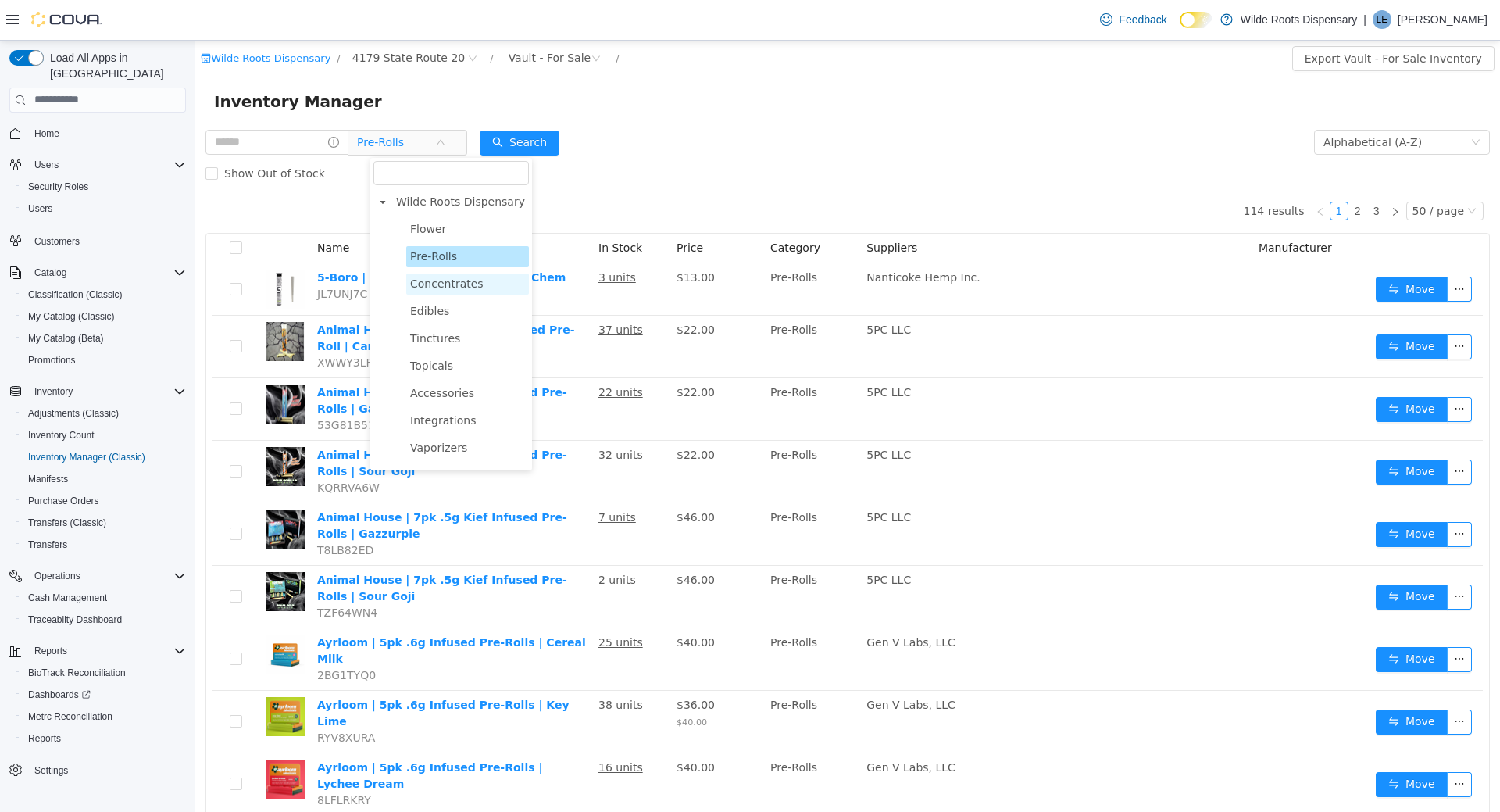
click at [434, 280] on span "Concentrates" at bounding box center [447, 283] width 73 height 13
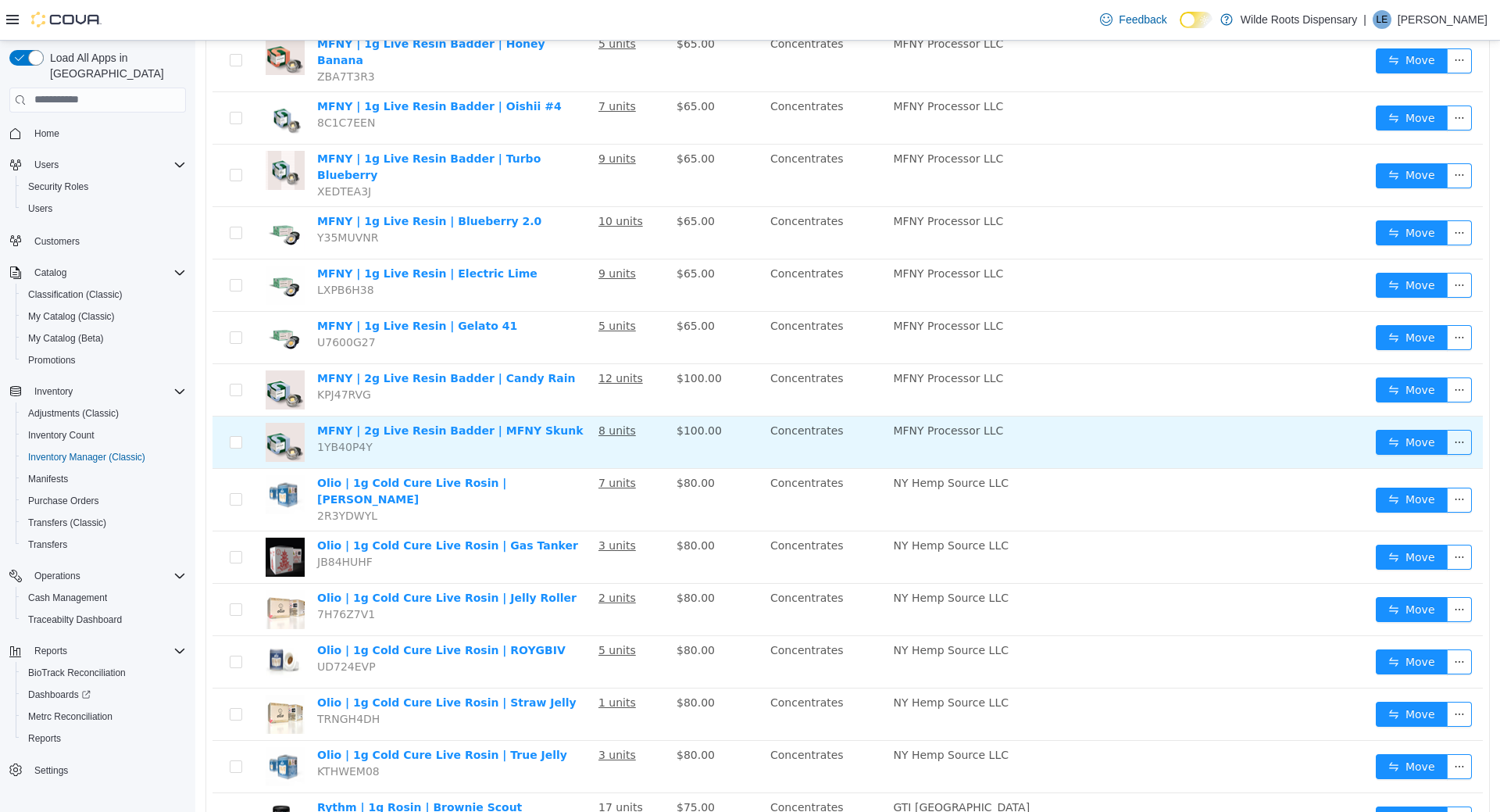
scroll to position [1286, 0]
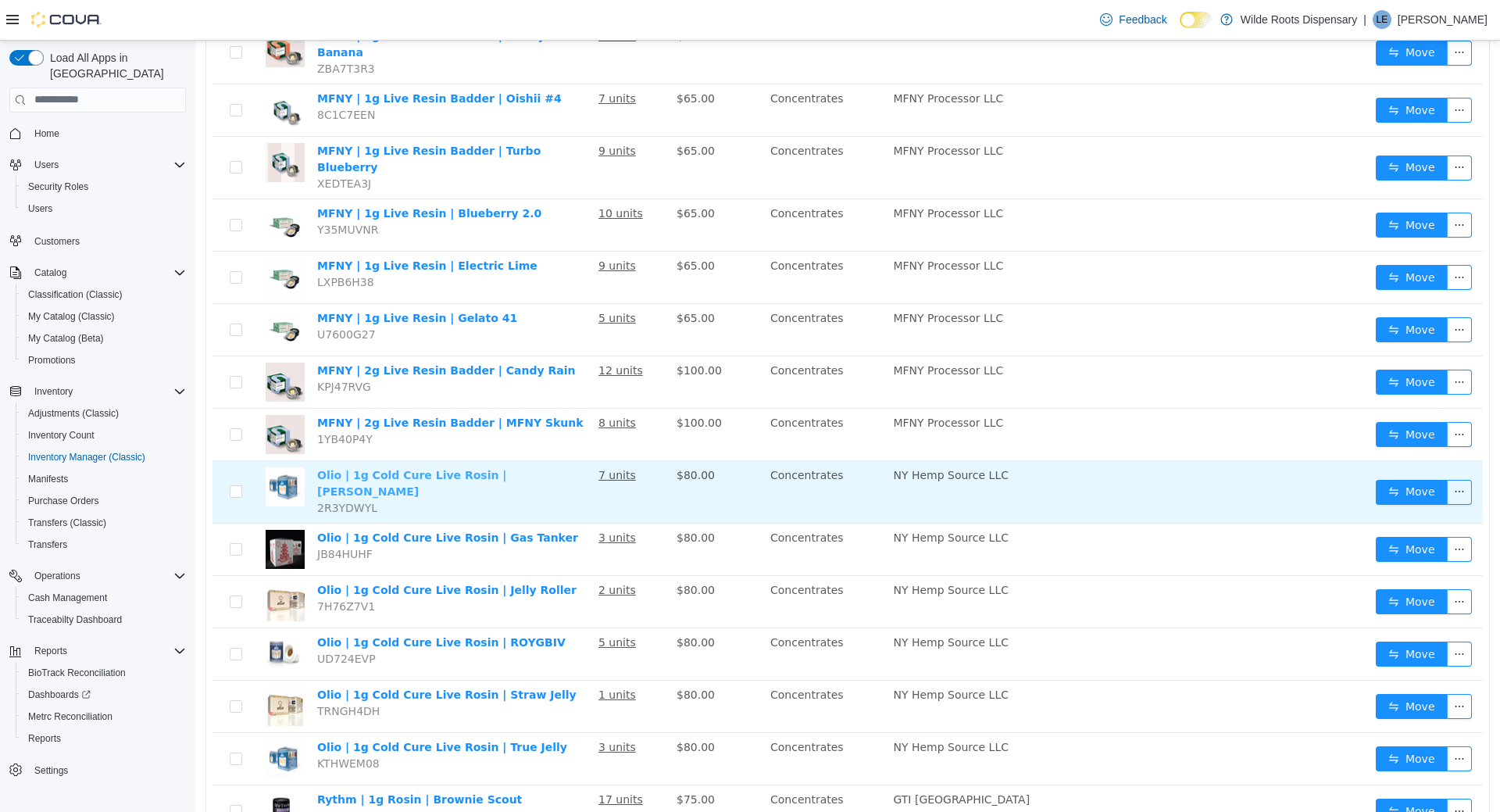
click at [506, 468] on link "Olio | 1g Cold Cure Live Rosin | [PERSON_NAME]" at bounding box center [412, 482] width 189 height 28
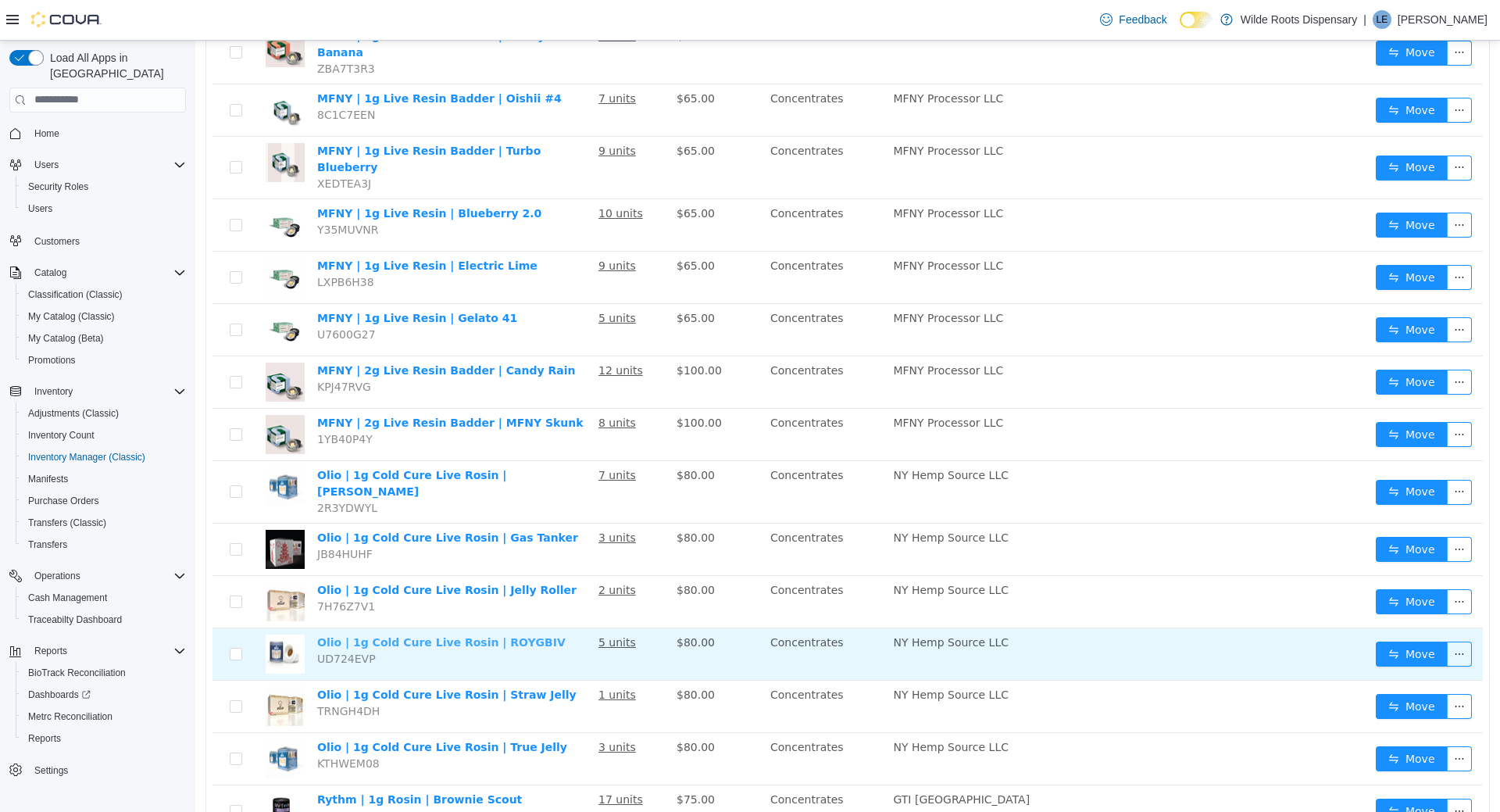
click at [470, 636] on link "Olio | 1g Cold Cure Live Rosin | ROYGBIV" at bounding box center [441, 642] width 249 height 13
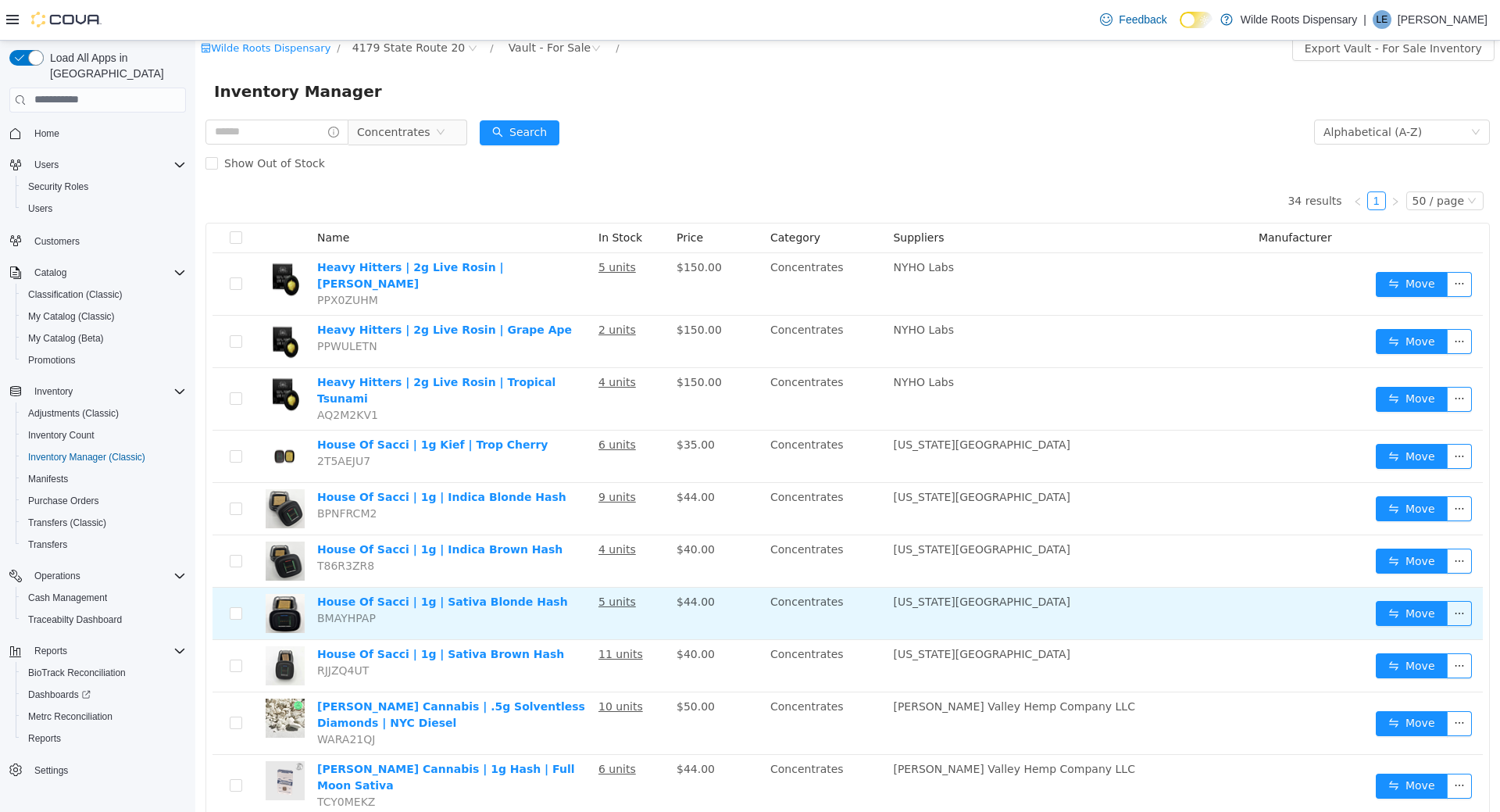
scroll to position [0, 0]
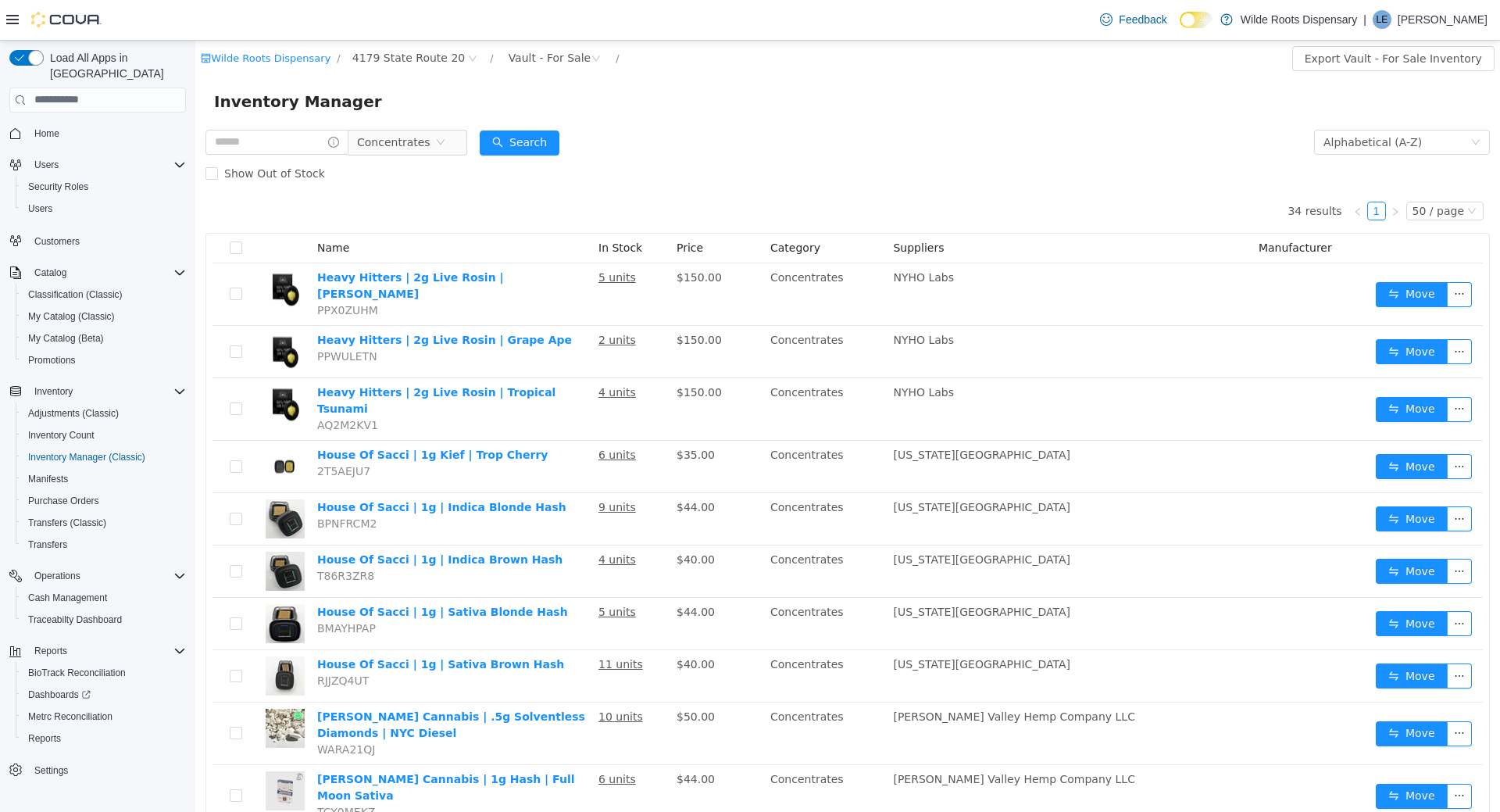
click at [810, 156] on form "Concentrates Alphabetical (A-Z) Search Show Out of Stock" at bounding box center [848, 157] width 1285 height 62
click at [947, 93] on div "Inventory Manager" at bounding box center [848, 100] width 1268 height 25
click at [794, 140] on form "Concentrates Alphabetical (A-Z) Search Show Out of Stock" at bounding box center [848, 157] width 1285 height 62
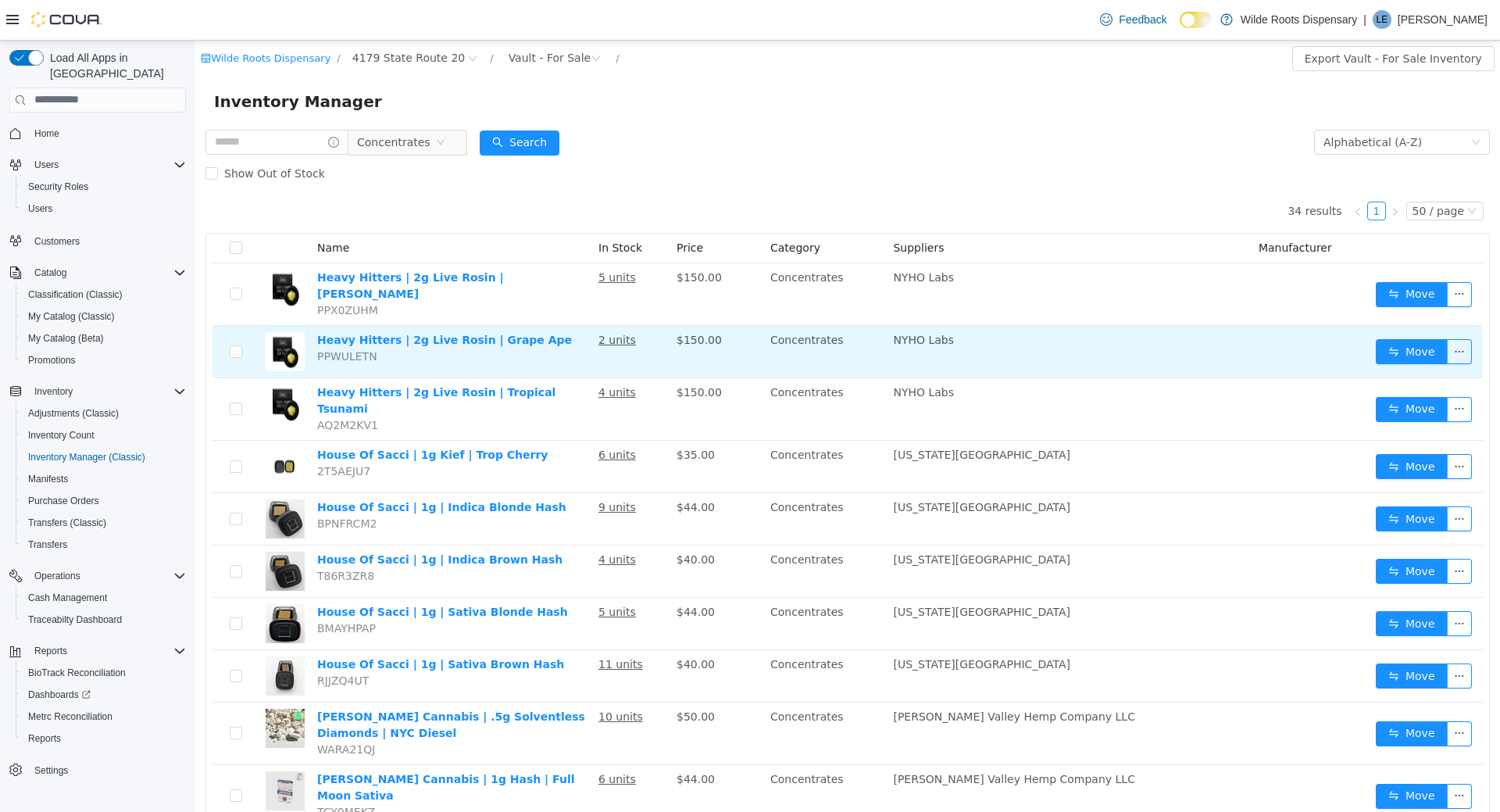
drag, startPoint x: 832, startPoint y: 111, endPoint x: 398, endPoint y: 318, distance: 480.8
click at [829, 111] on div "Inventory Manager" at bounding box center [848, 100] width 1268 height 25
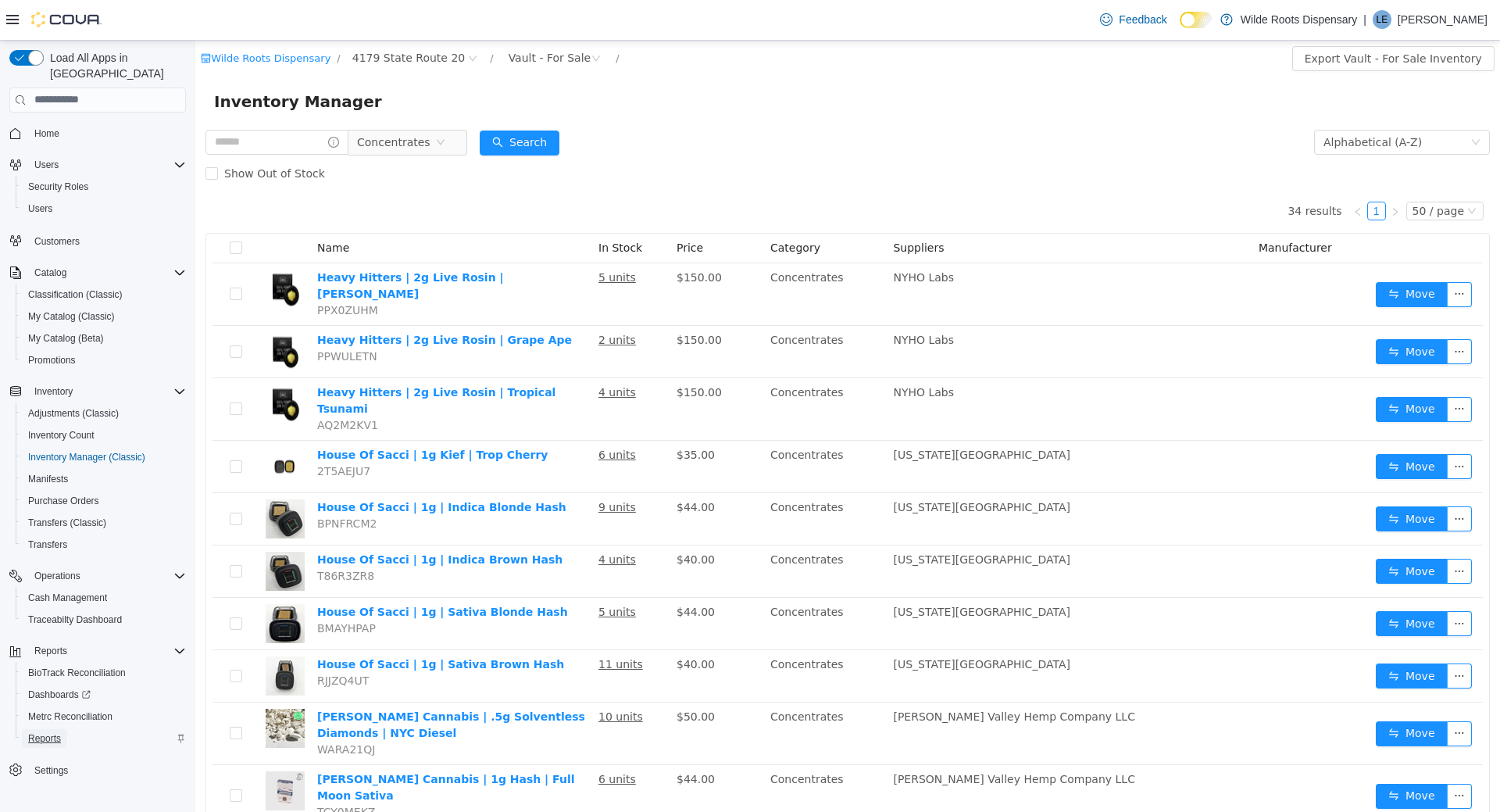
click at [46, 732] on span "Reports" at bounding box center [45, 739] width 33 height 13
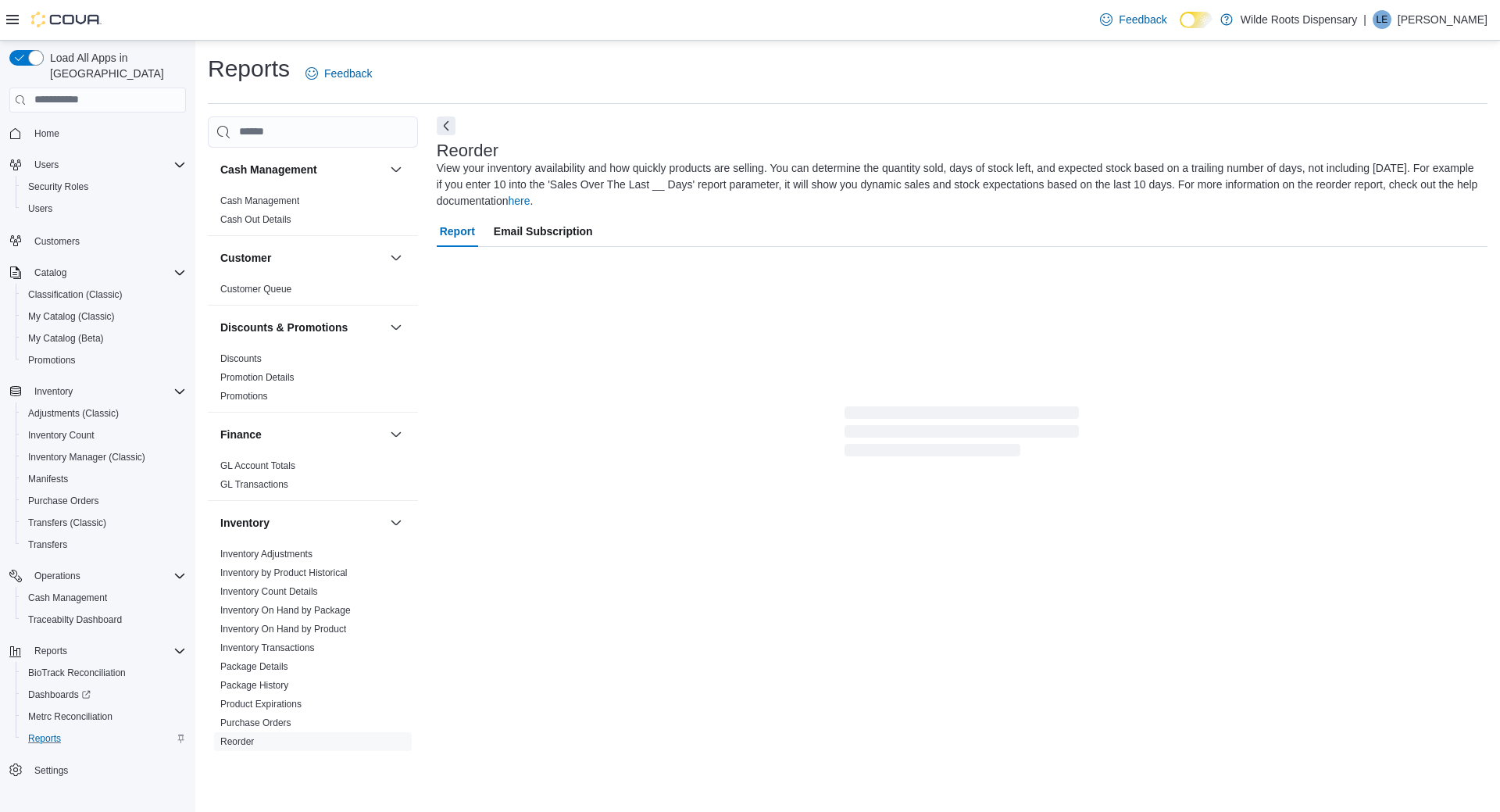
click at [520, 59] on div "Reports Feedback" at bounding box center [848, 73] width 1280 height 40
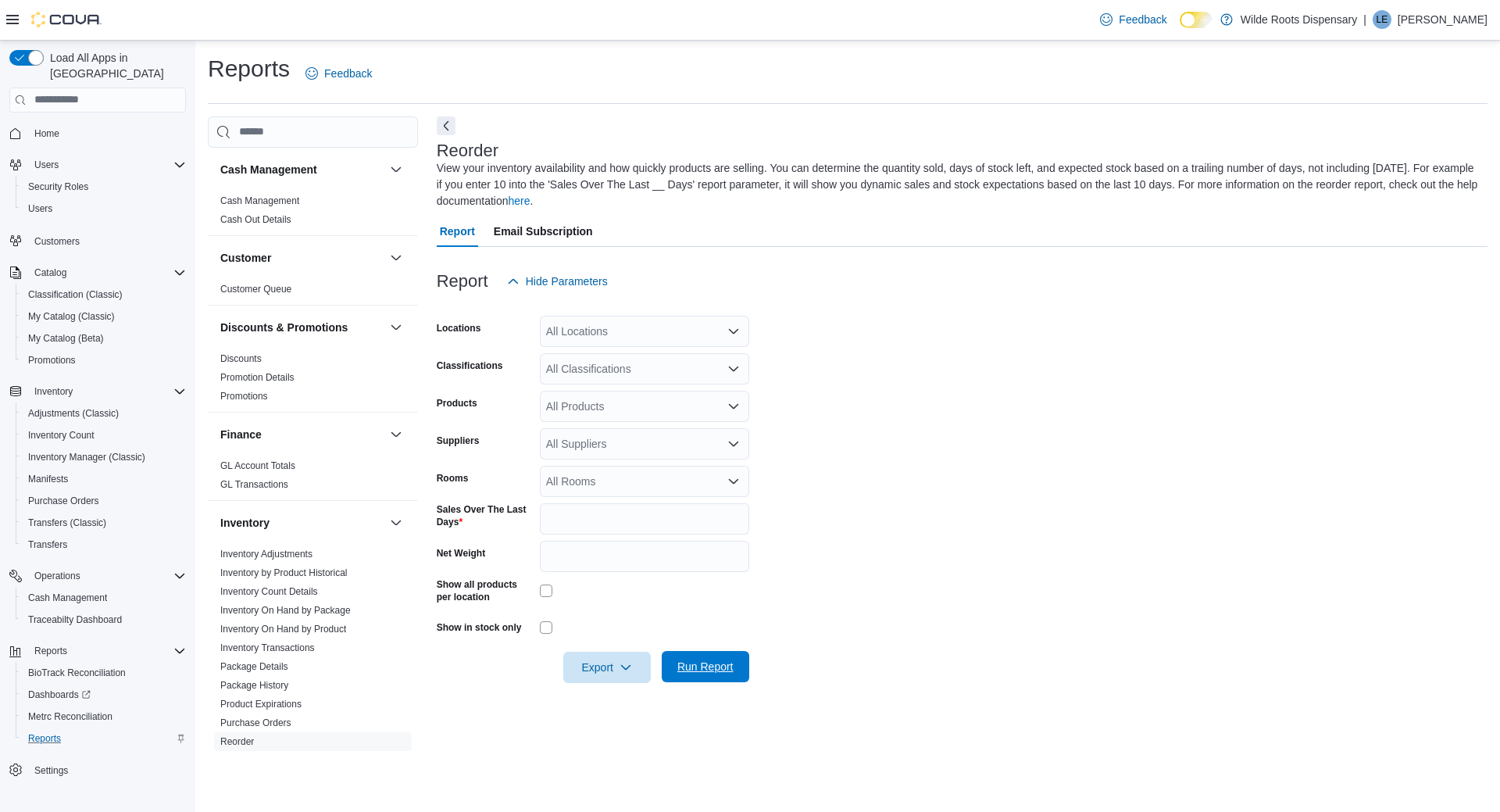
click at [714, 664] on span "Run Report" at bounding box center [705, 666] width 56 height 16
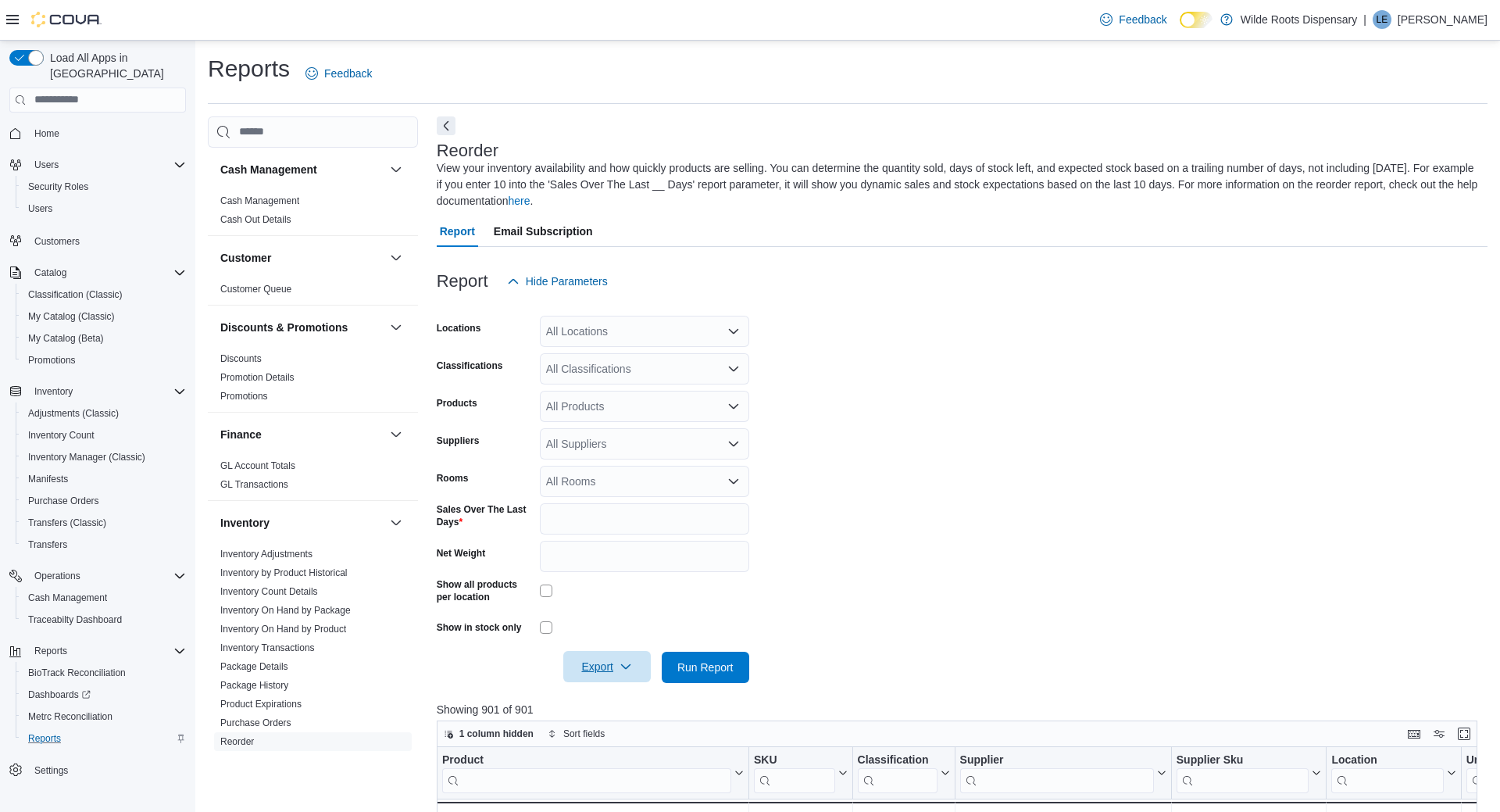
click at [610, 660] on span "Export" at bounding box center [607, 667] width 69 height 31
click at [620, 727] on span "Export to Csv" at bounding box center [609, 729] width 71 height 13
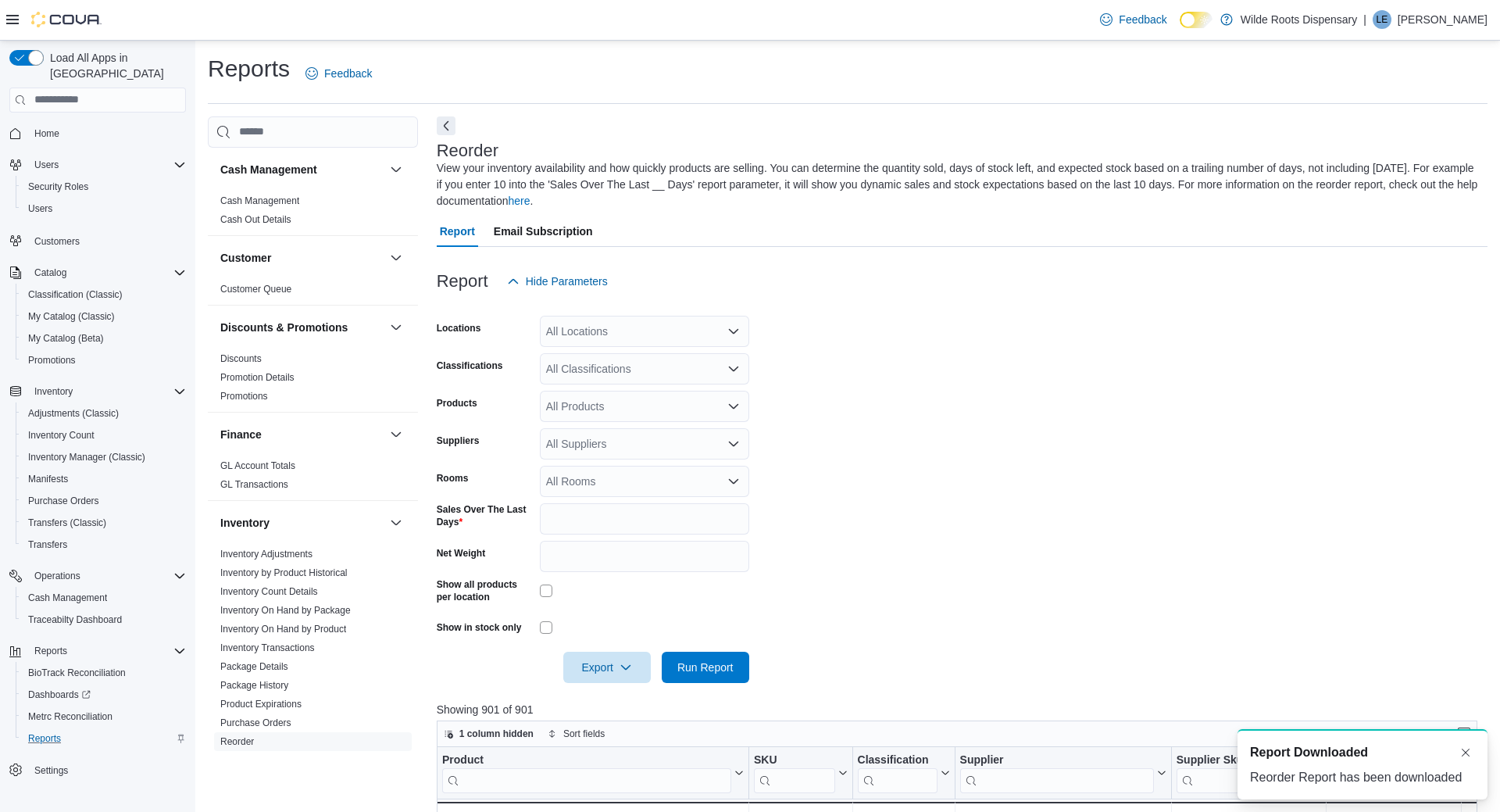
click at [1344, 375] on form "Locations All Locations Classifications All Classifications Products All Produc…" at bounding box center [963, 490] width 1051 height 386
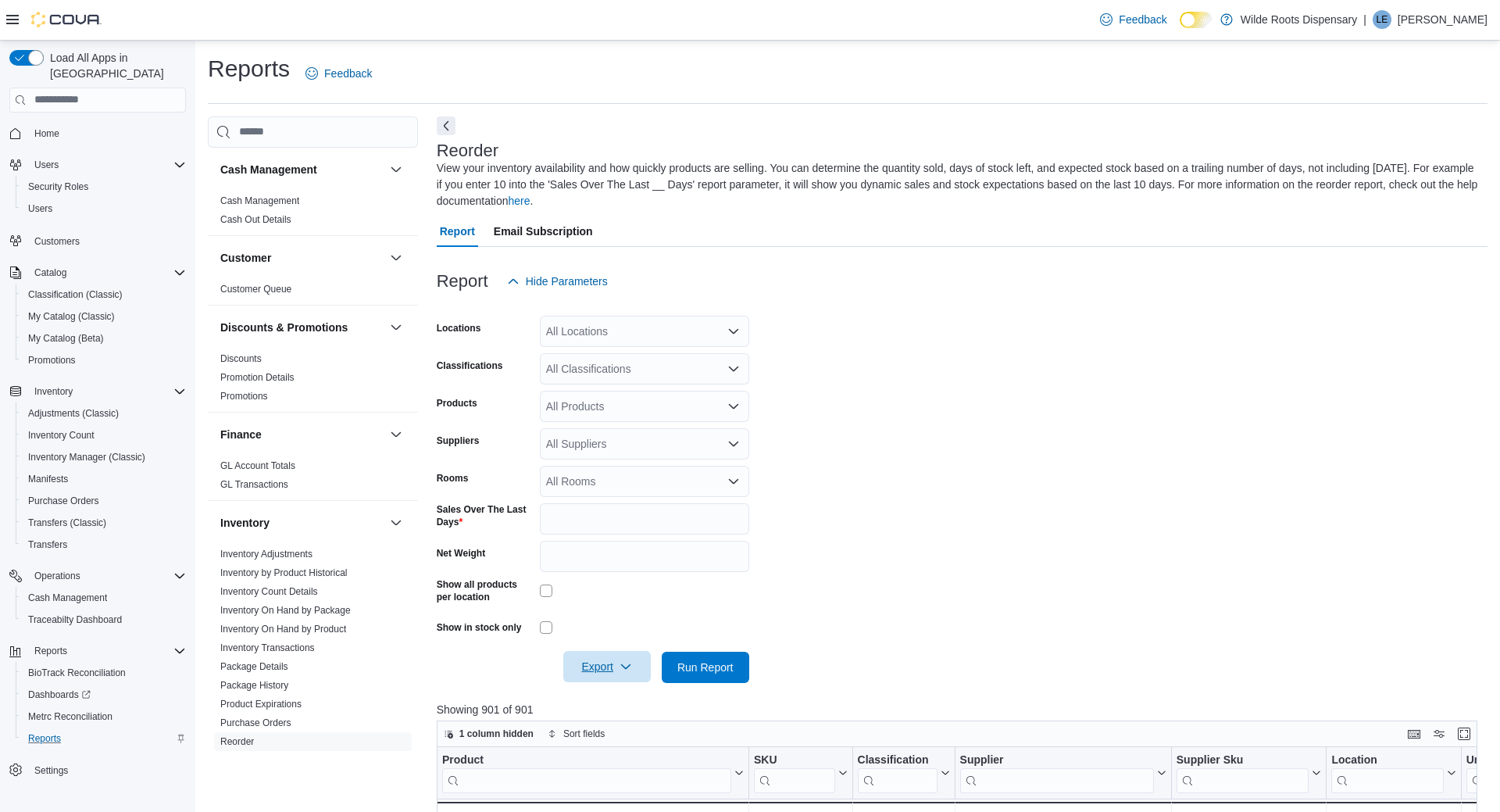
click at [610, 663] on span "Export" at bounding box center [607, 667] width 69 height 31
click at [621, 728] on span "Export to Csv" at bounding box center [609, 729] width 71 height 13
drag, startPoint x: 1022, startPoint y: 333, endPoint x: 1285, endPoint y: 144, distance: 323.9
click at [1025, 333] on form "Locations All Locations Classifications All Classifications Products All Produc…" at bounding box center [963, 490] width 1051 height 386
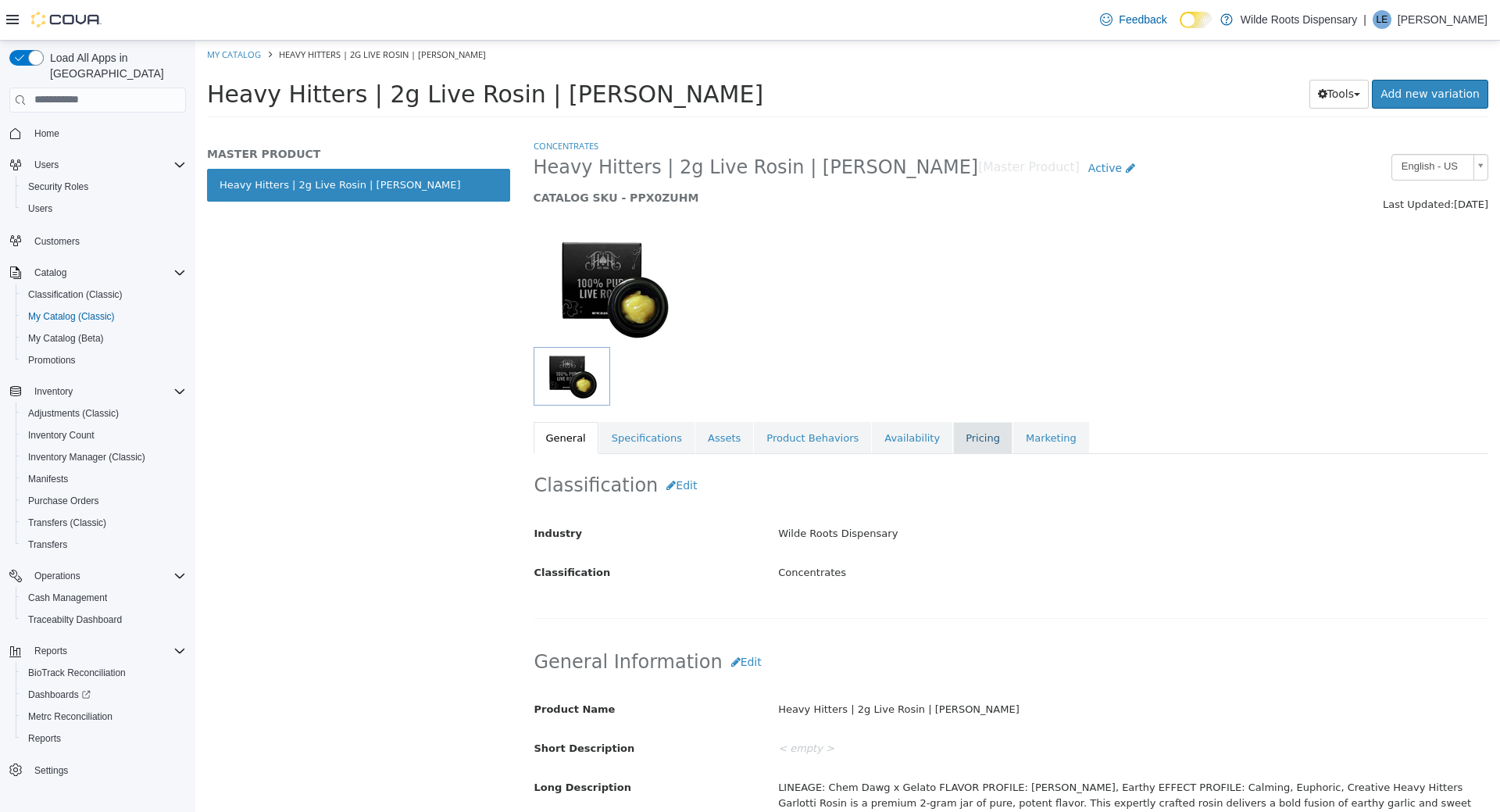
click at [953, 446] on link "Pricing" at bounding box center [983, 438] width 60 height 33
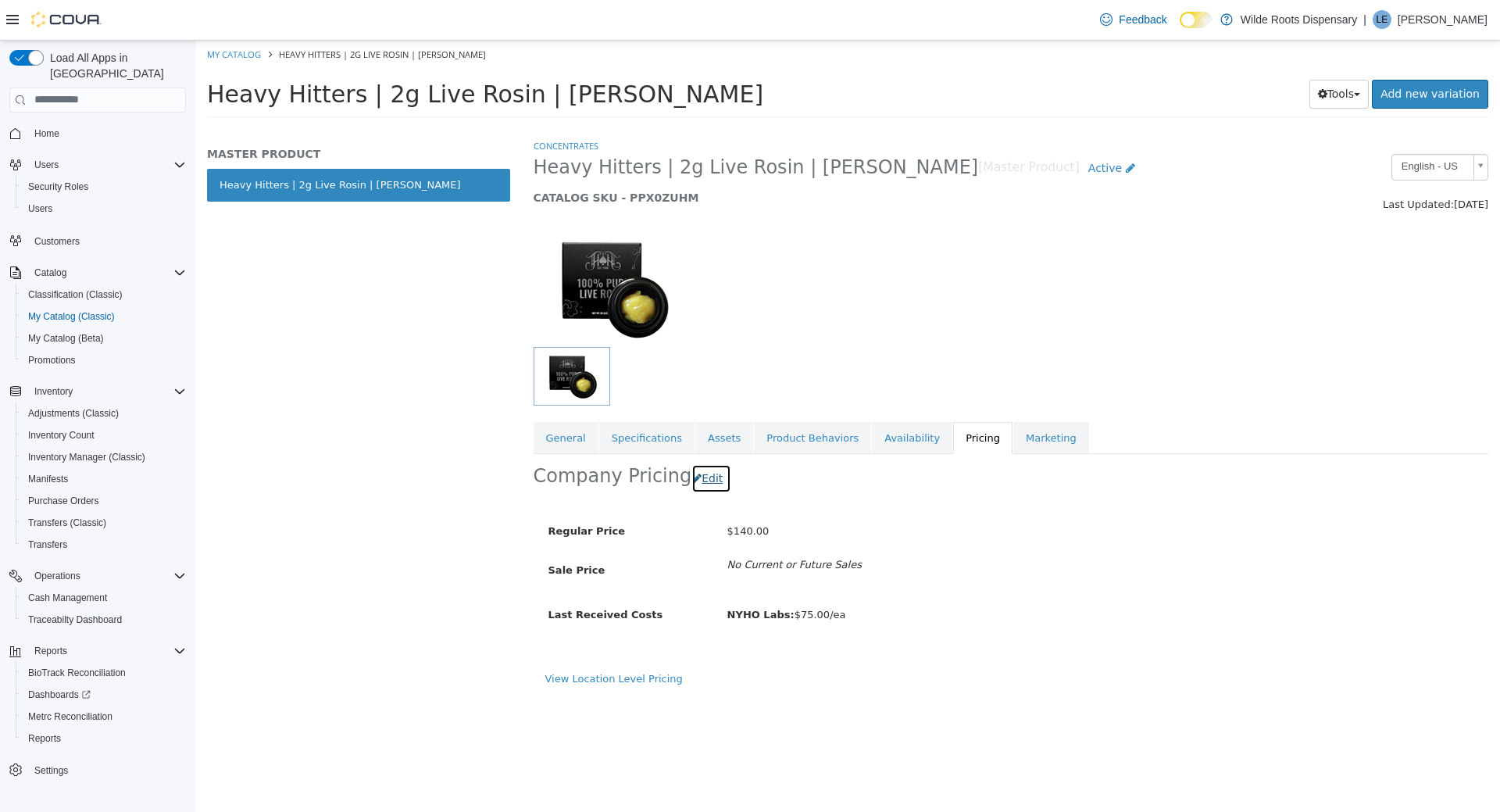
click at [697, 478] on button "Edit" at bounding box center [711, 478] width 39 height 28
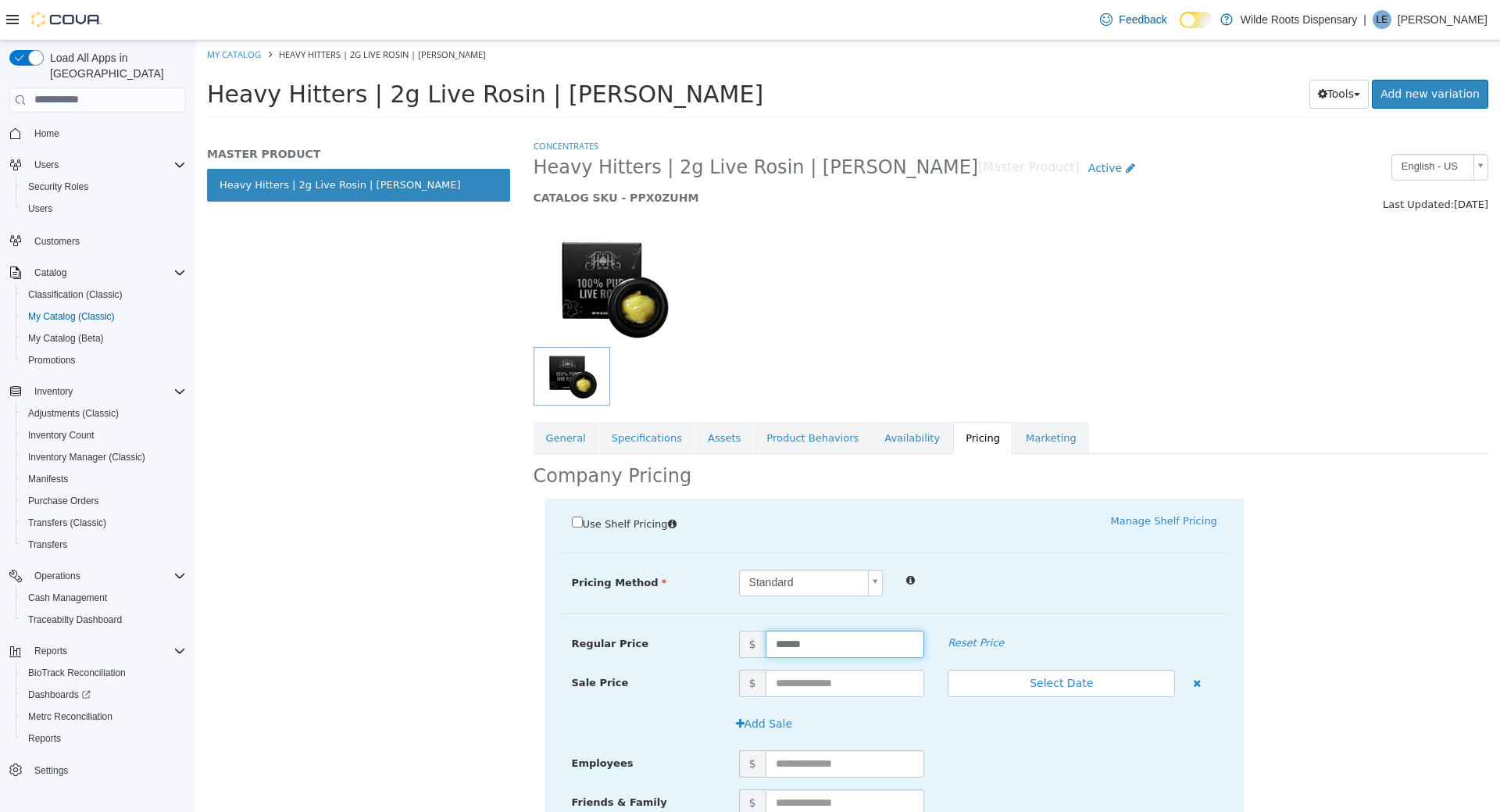
drag, startPoint x: 803, startPoint y: 633, endPoint x: 689, endPoint y: 632, distance: 114.0
click at [766, 632] on input "******" at bounding box center [846, 644] width 160 height 28
type input "***"
click at [1027, 613] on hr at bounding box center [895, 613] width 669 height 1
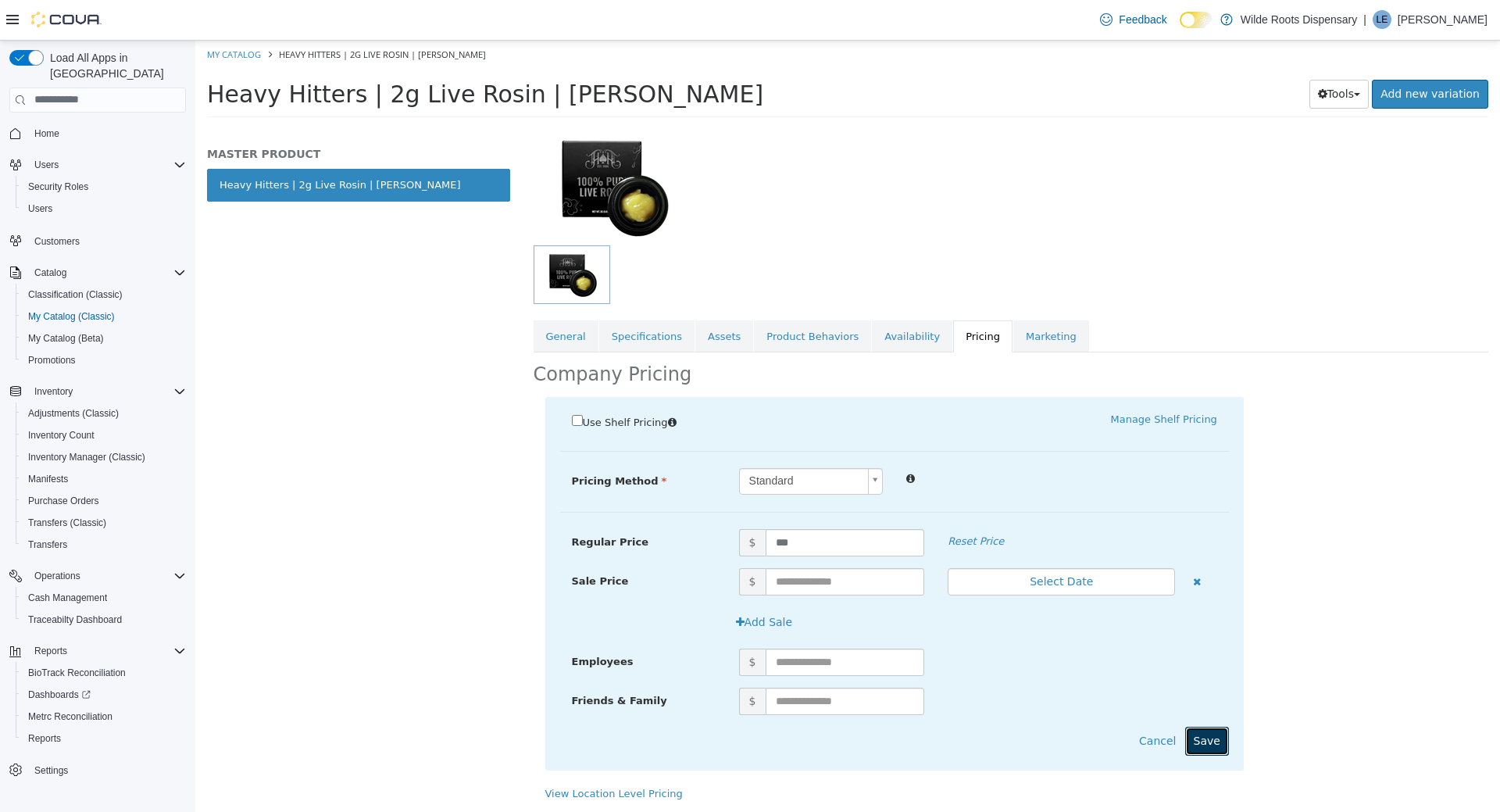
click at [1220, 742] on button "Save" at bounding box center [1208, 739] width 44 height 28
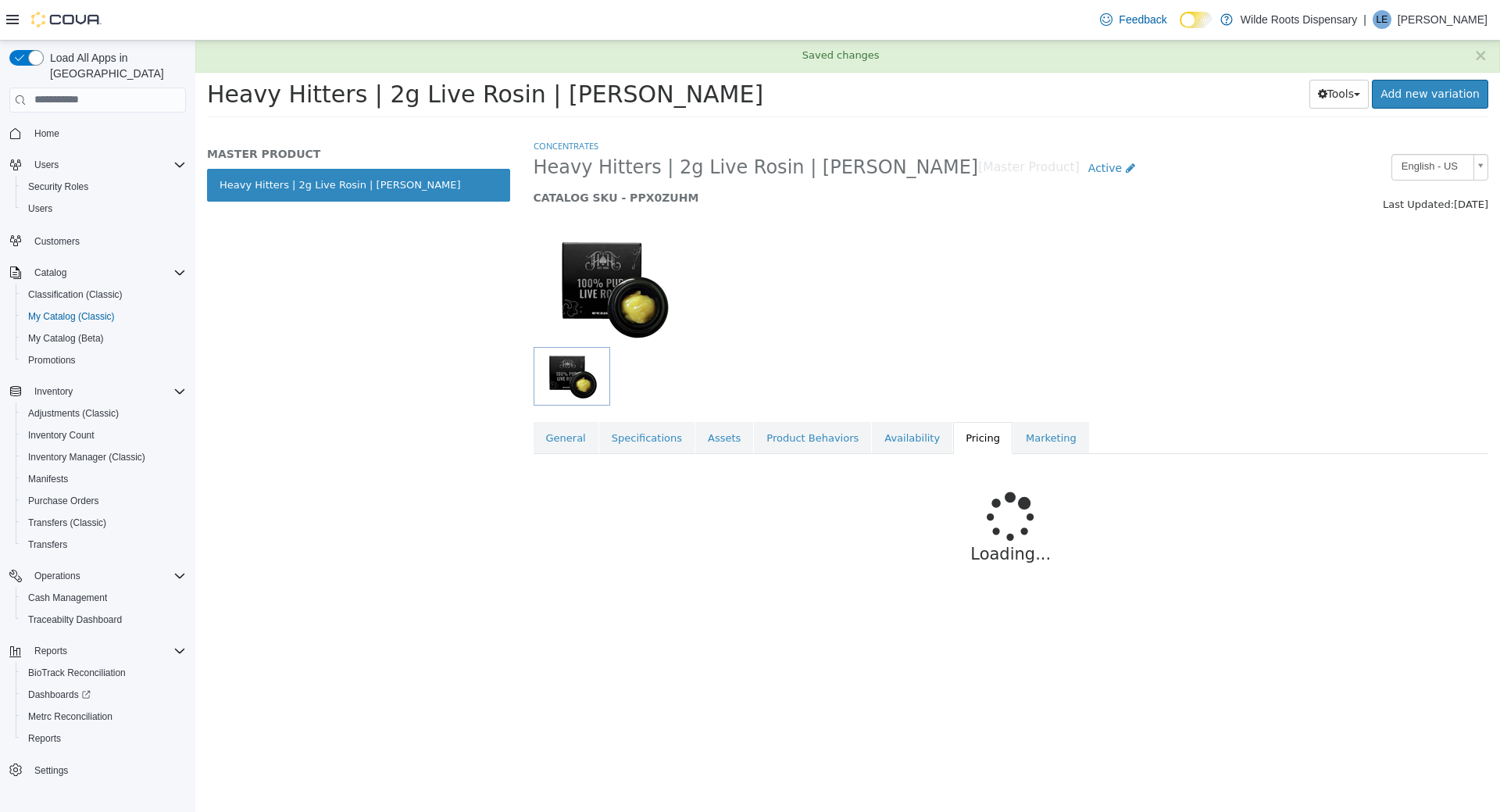
scroll to position [0, 0]
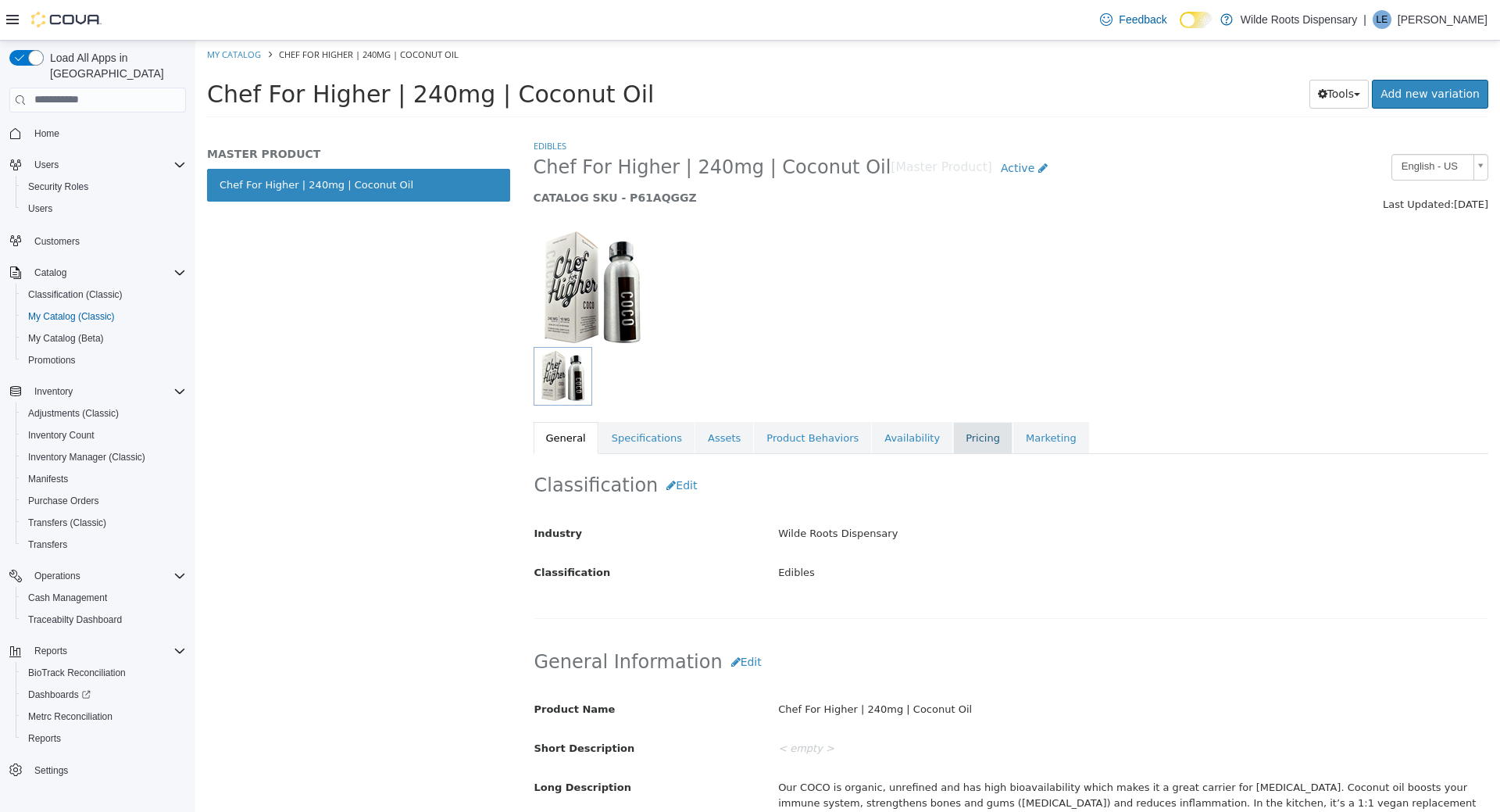
click at [964, 450] on link "Pricing" at bounding box center [983, 438] width 60 height 33
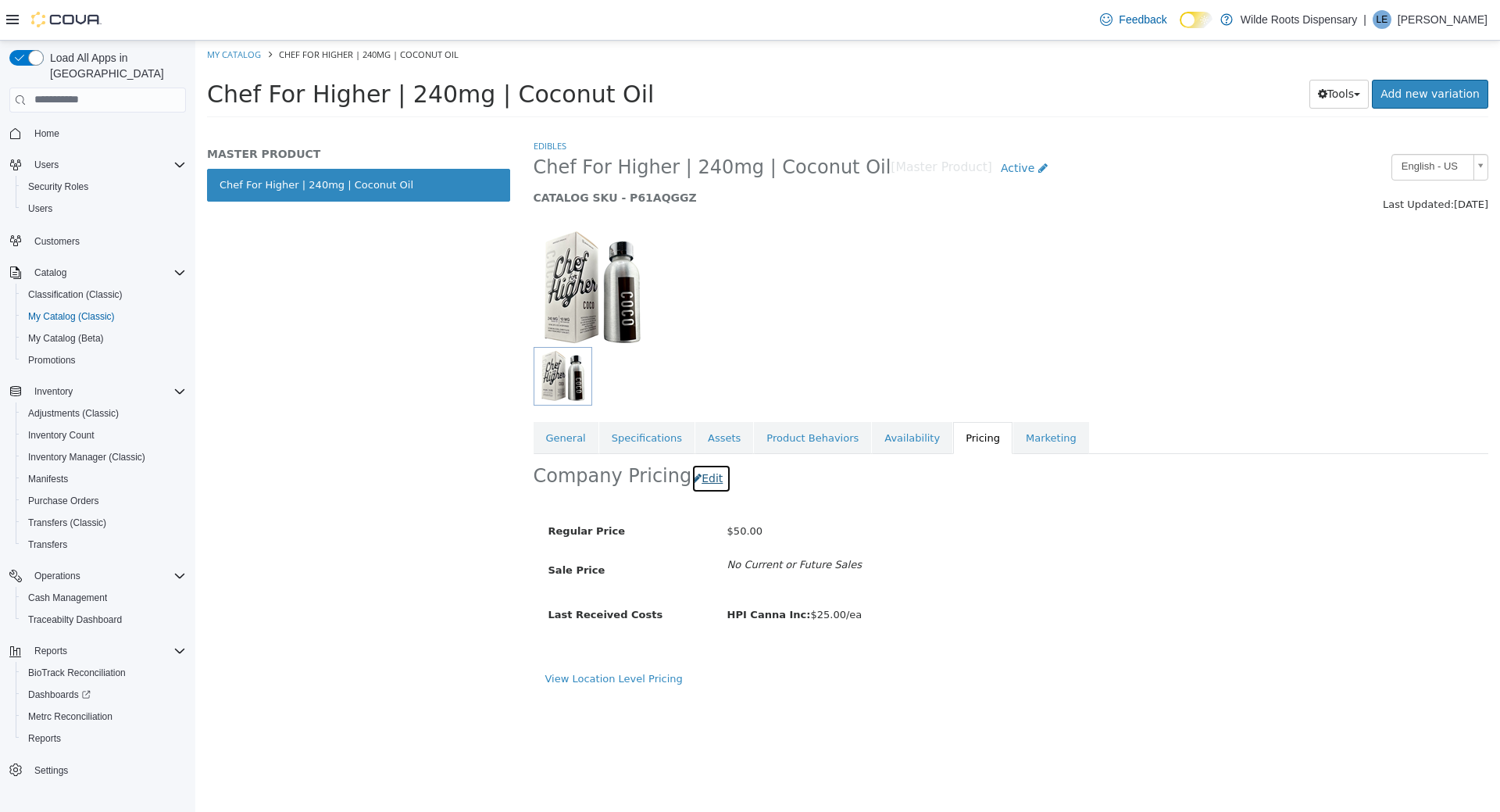
click at [701, 479] on button "Edit" at bounding box center [711, 478] width 39 height 28
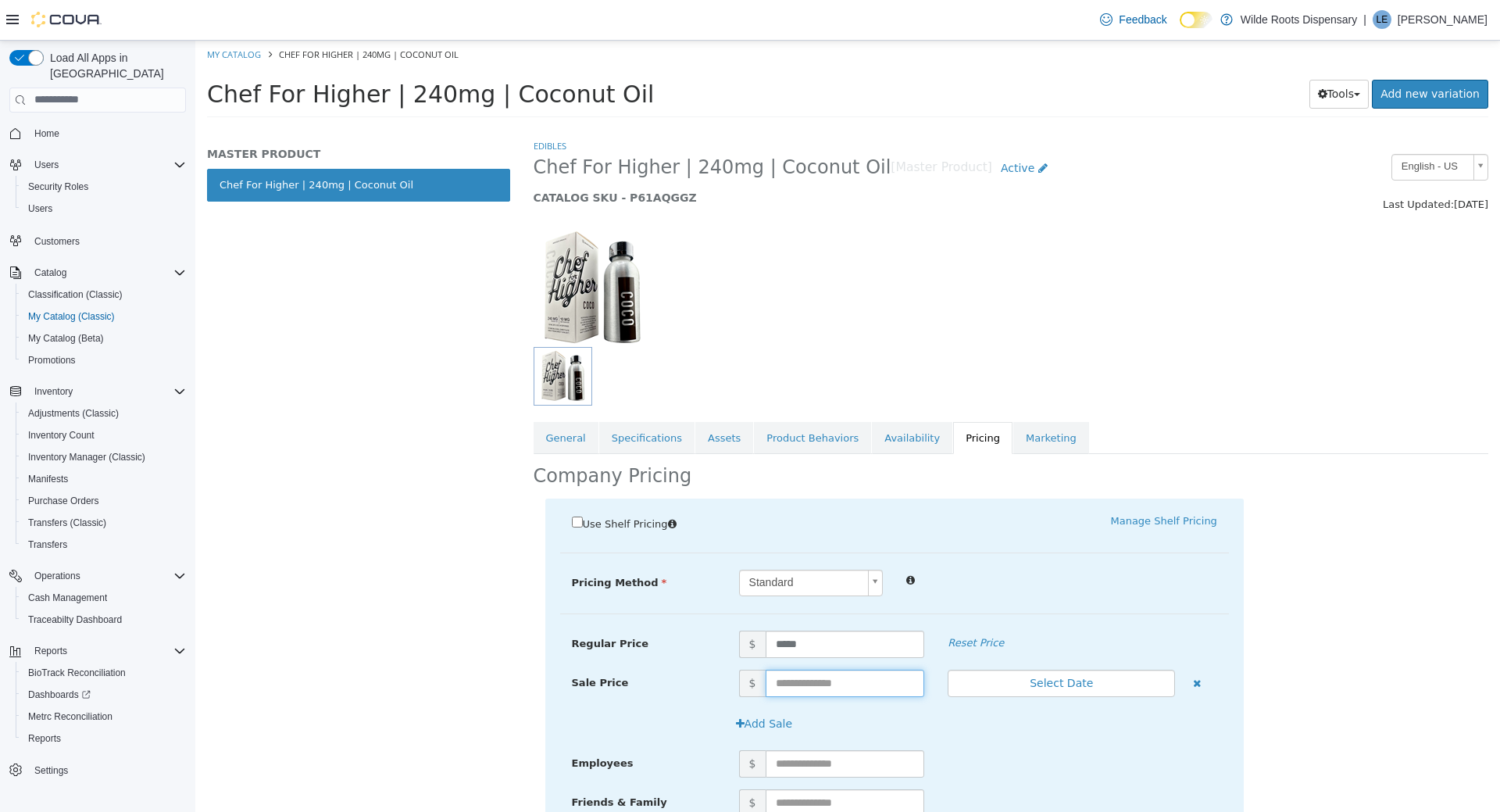
click at [831, 680] on input "text" at bounding box center [846, 682] width 160 height 28
type input "**"
click at [1060, 683] on button "Select Date" at bounding box center [1062, 682] width 228 height 28
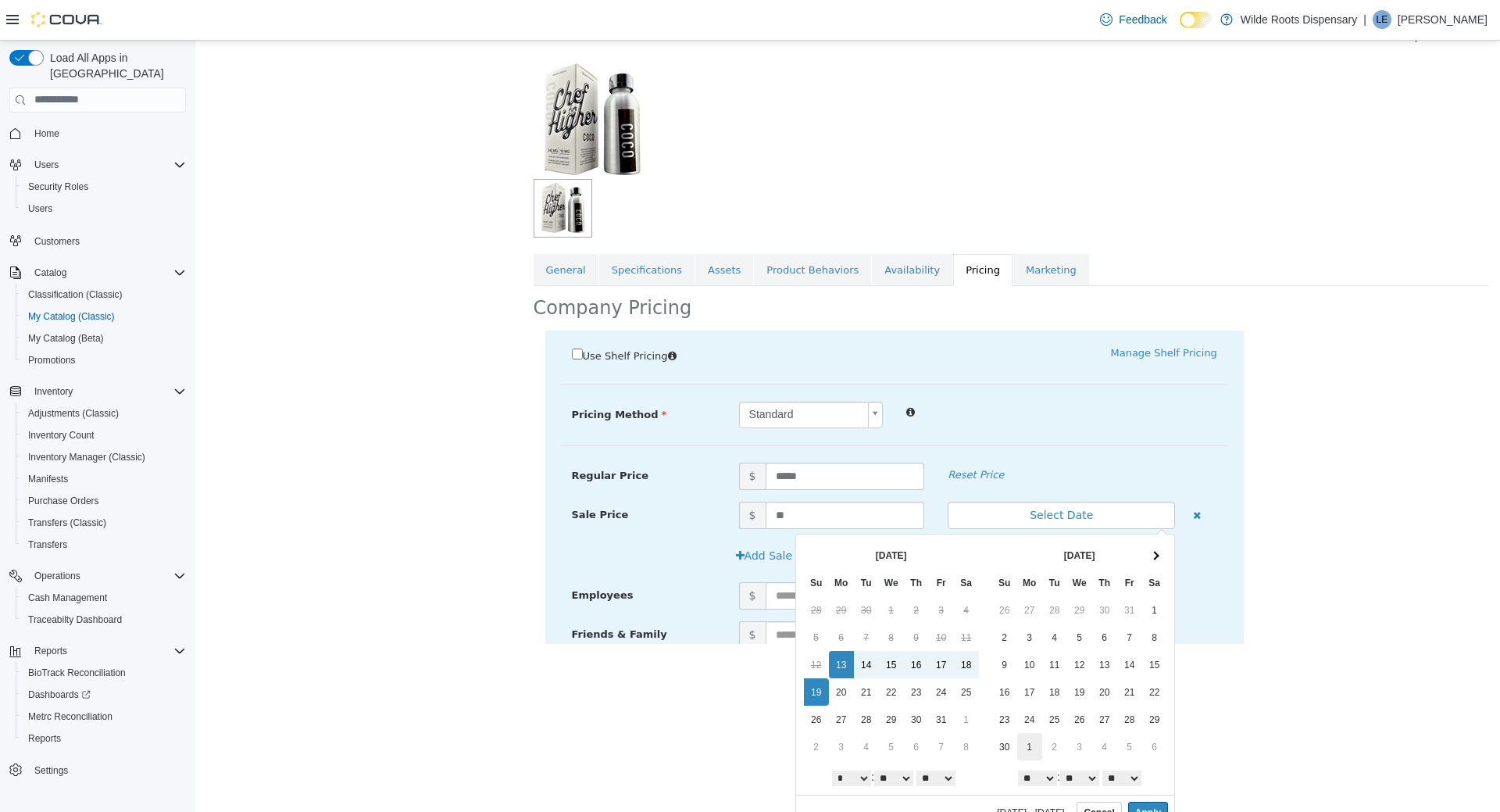
scroll to position [186, 0]
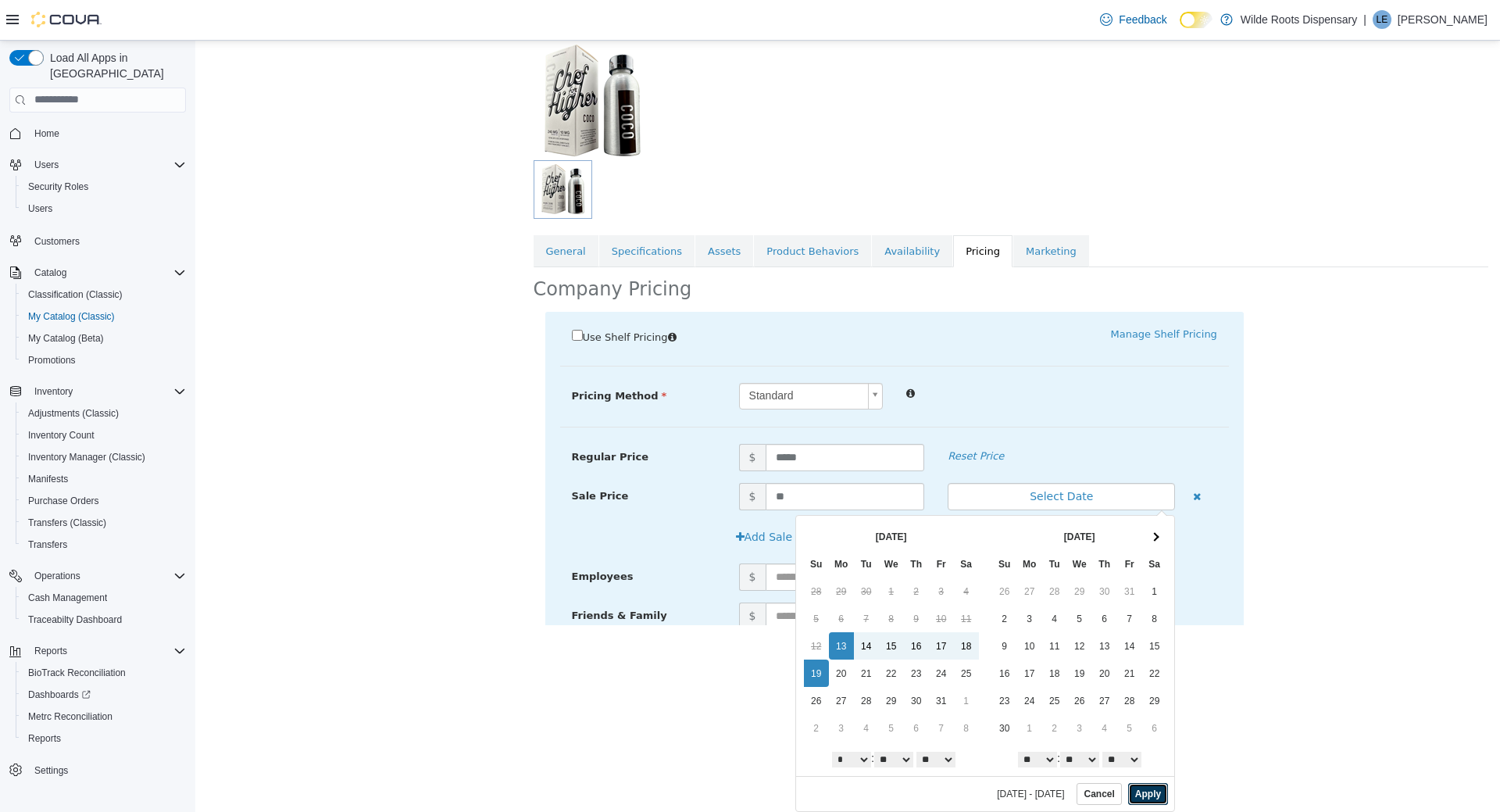
click at [1143, 792] on button "Apply" at bounding box center [1148, 794] width 39 height 22
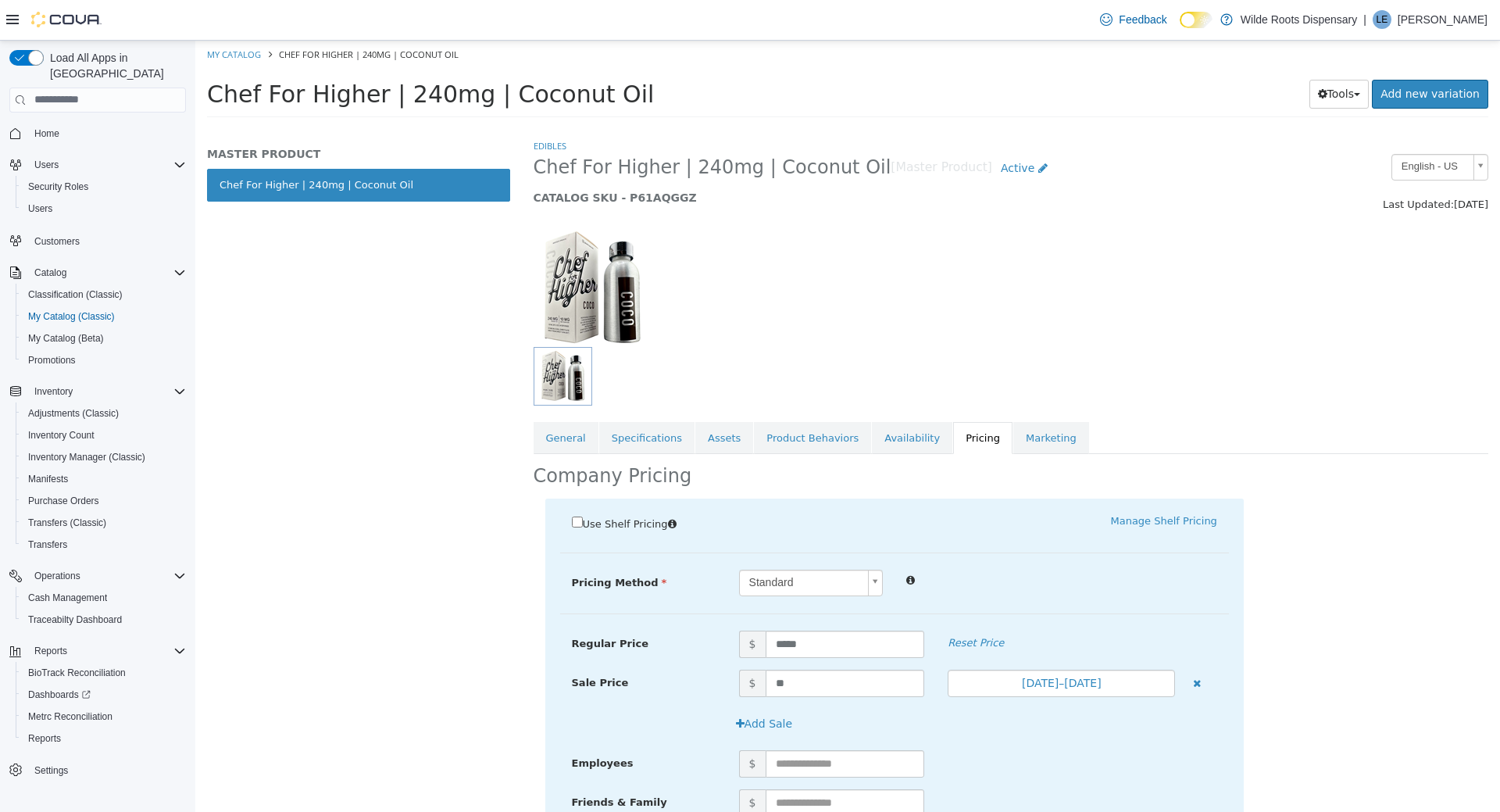
scroll to position [129, 0]
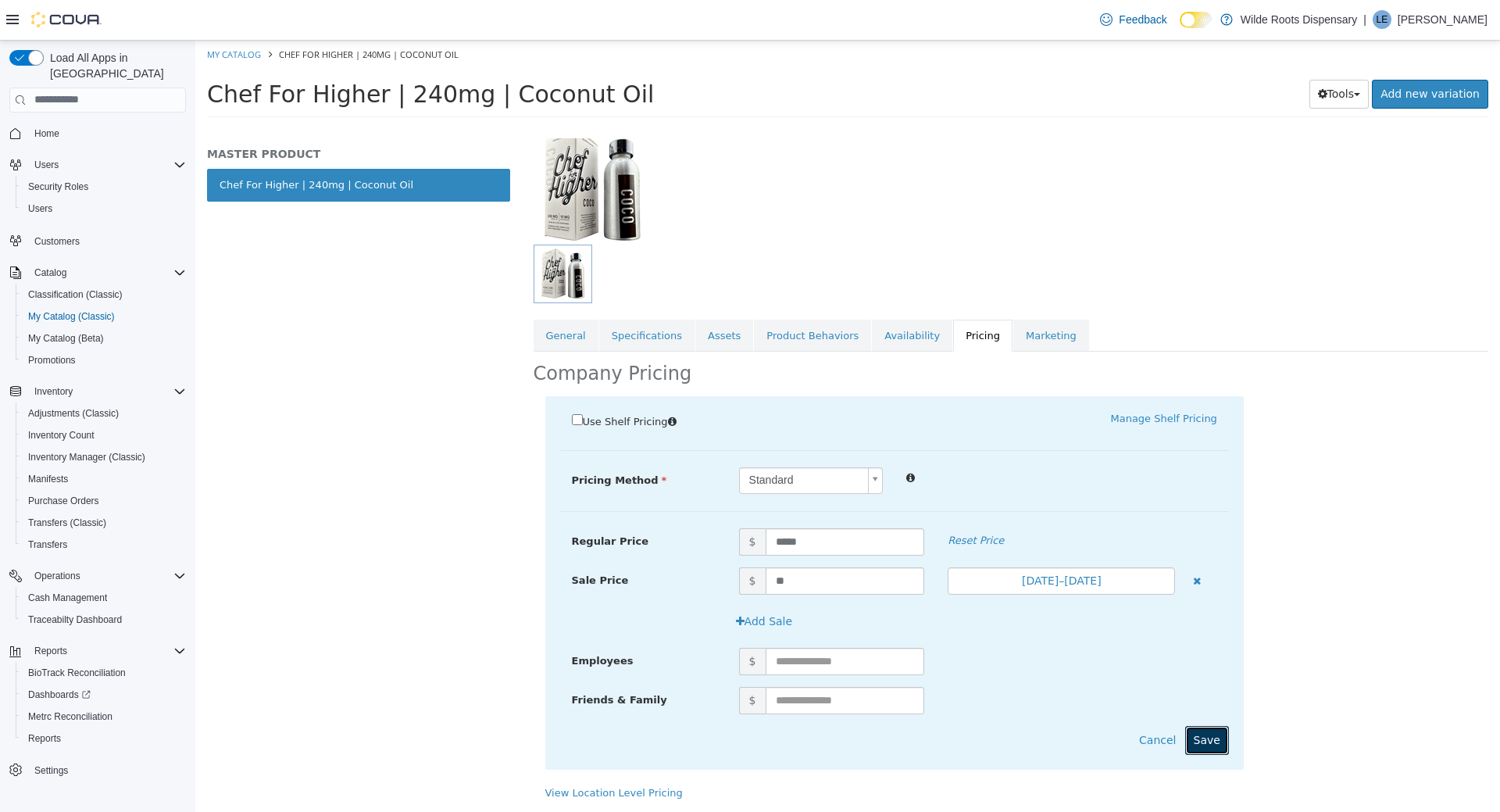
click at [1211, 738] on button "Save" at bounding box center [1208, 739] width 44 height 28
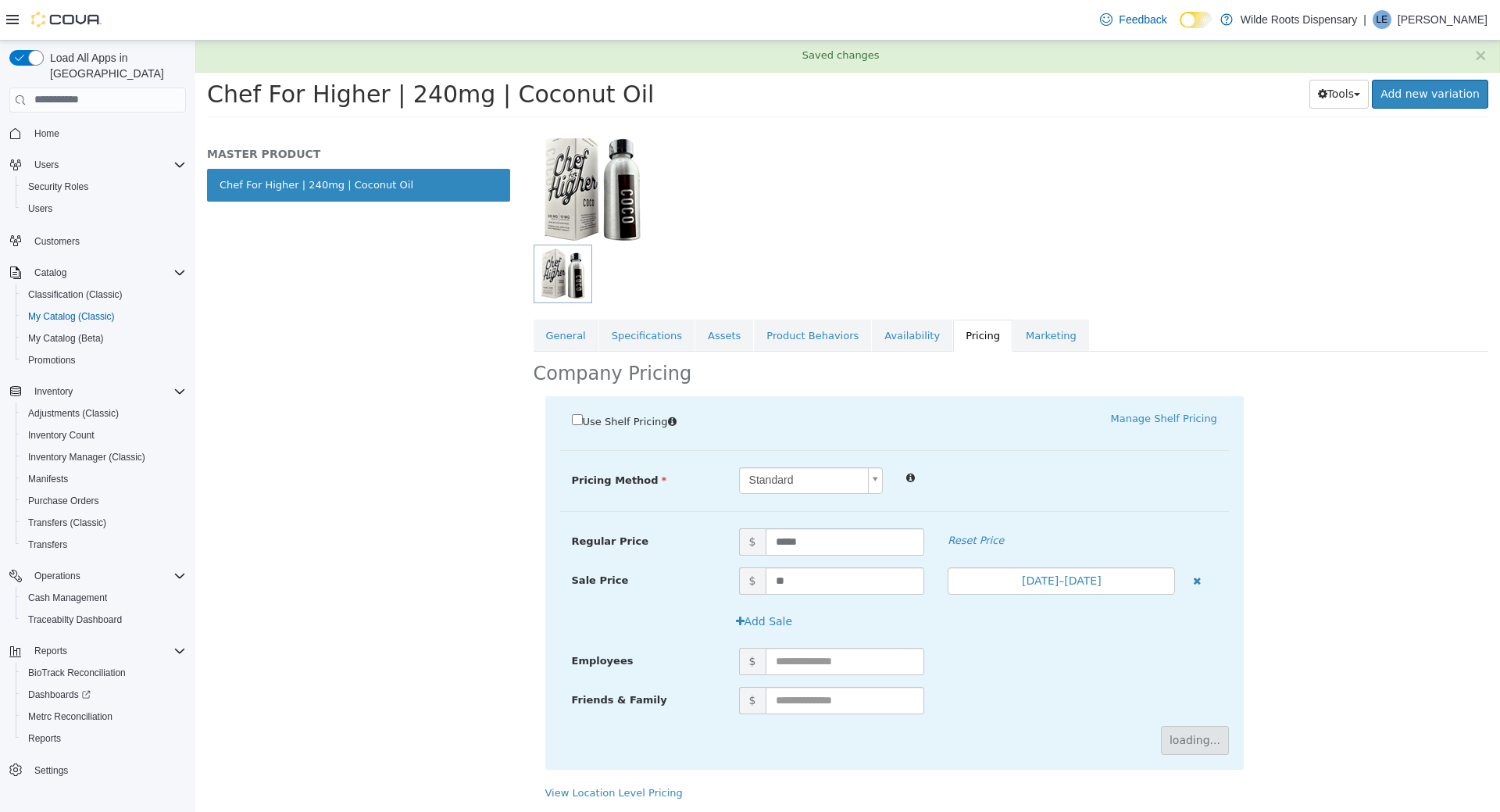
scroll to position [0, 0]
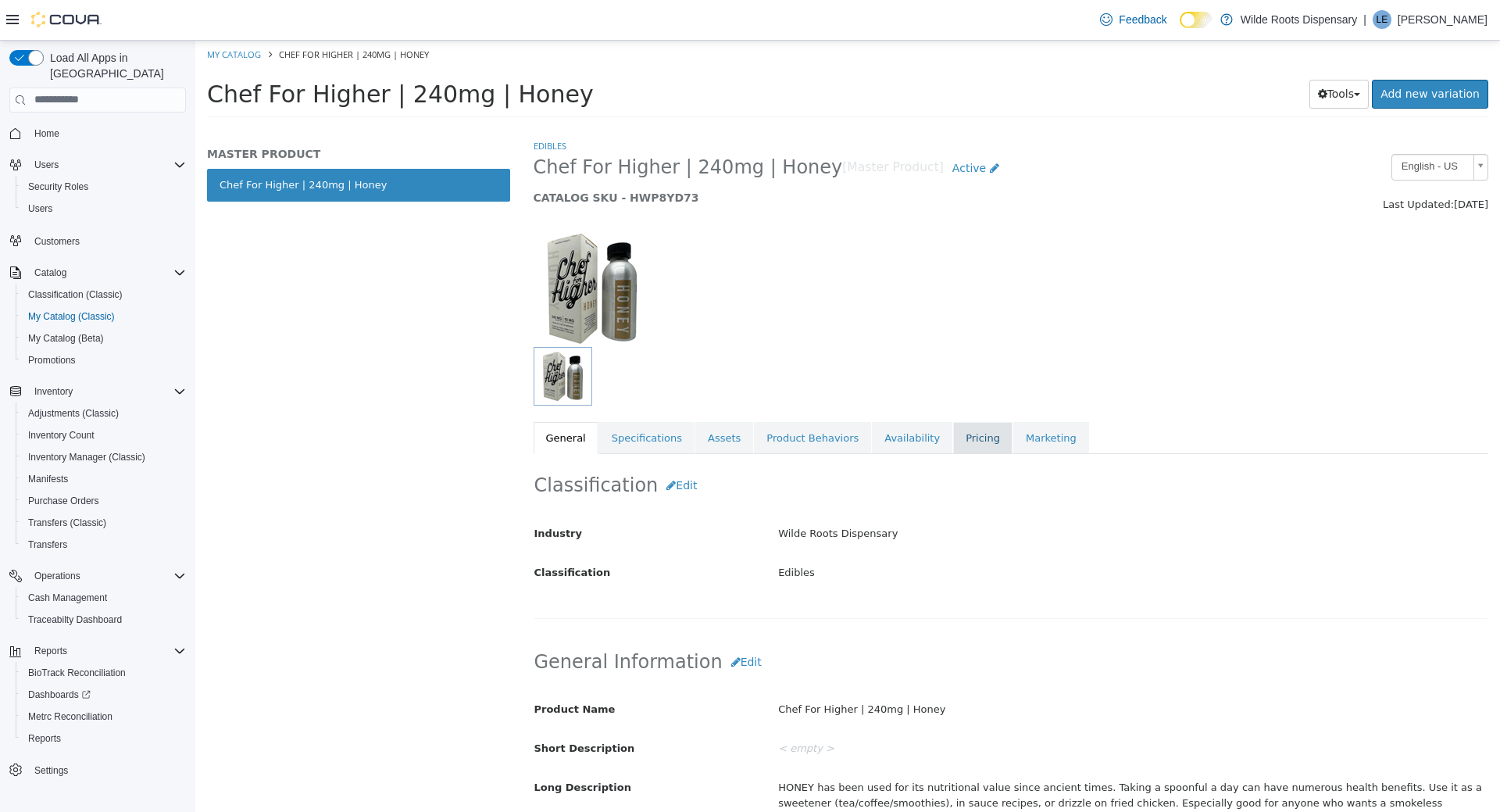
click at [961, 435] on link "Pricing" at bounding box center [983, 438] width 60 height 33
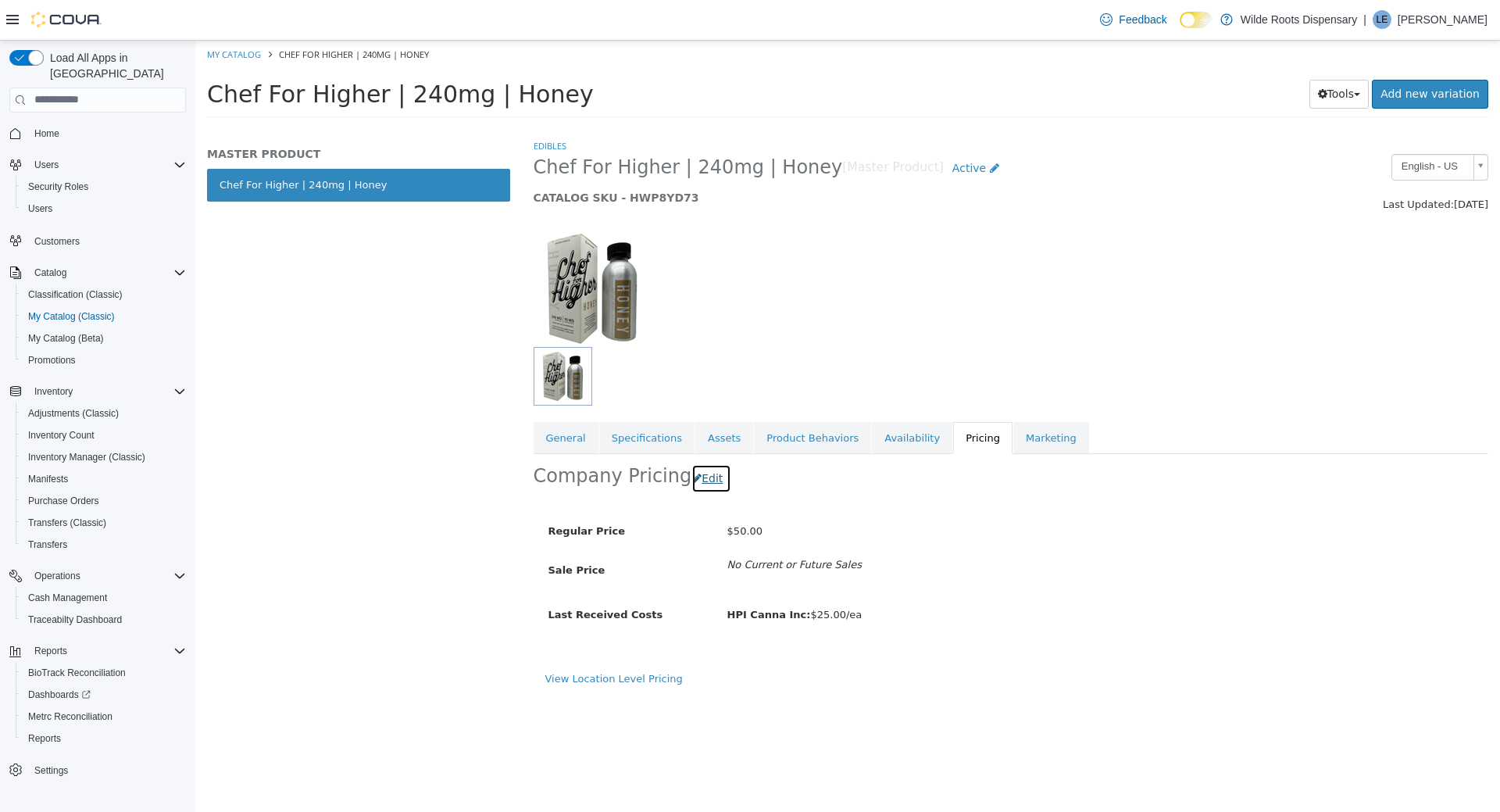
click at [708, 474] on button "Edit" at bounding box center [711, 478] width 39 height 28
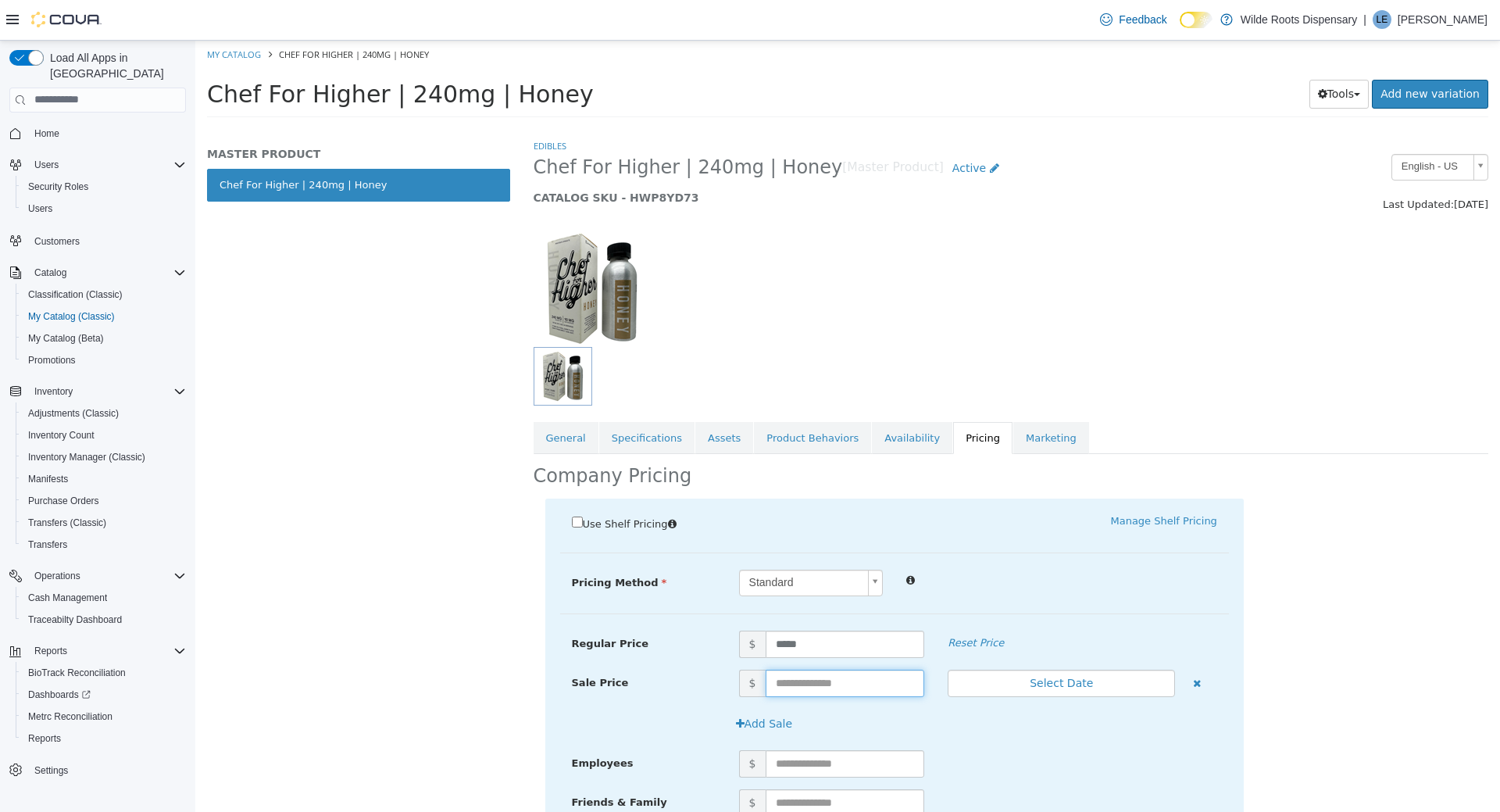
click at [851, 687] on input "text" at bounding box center [846, 682] width 160 height 28
type input "**"
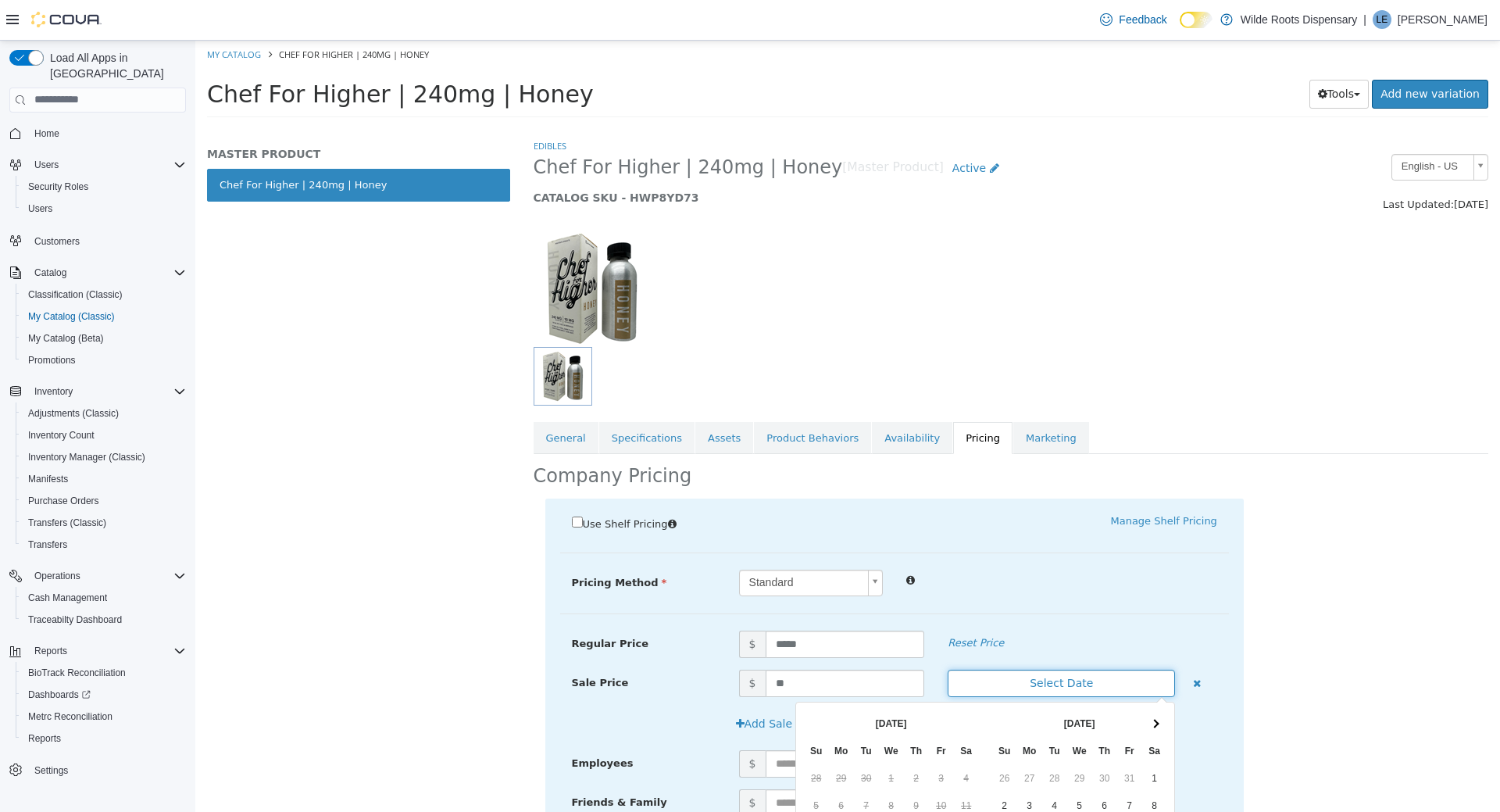
click at [1070, 687] on button "Select Date" at bounding box center [1062, 682] width 228 height 28
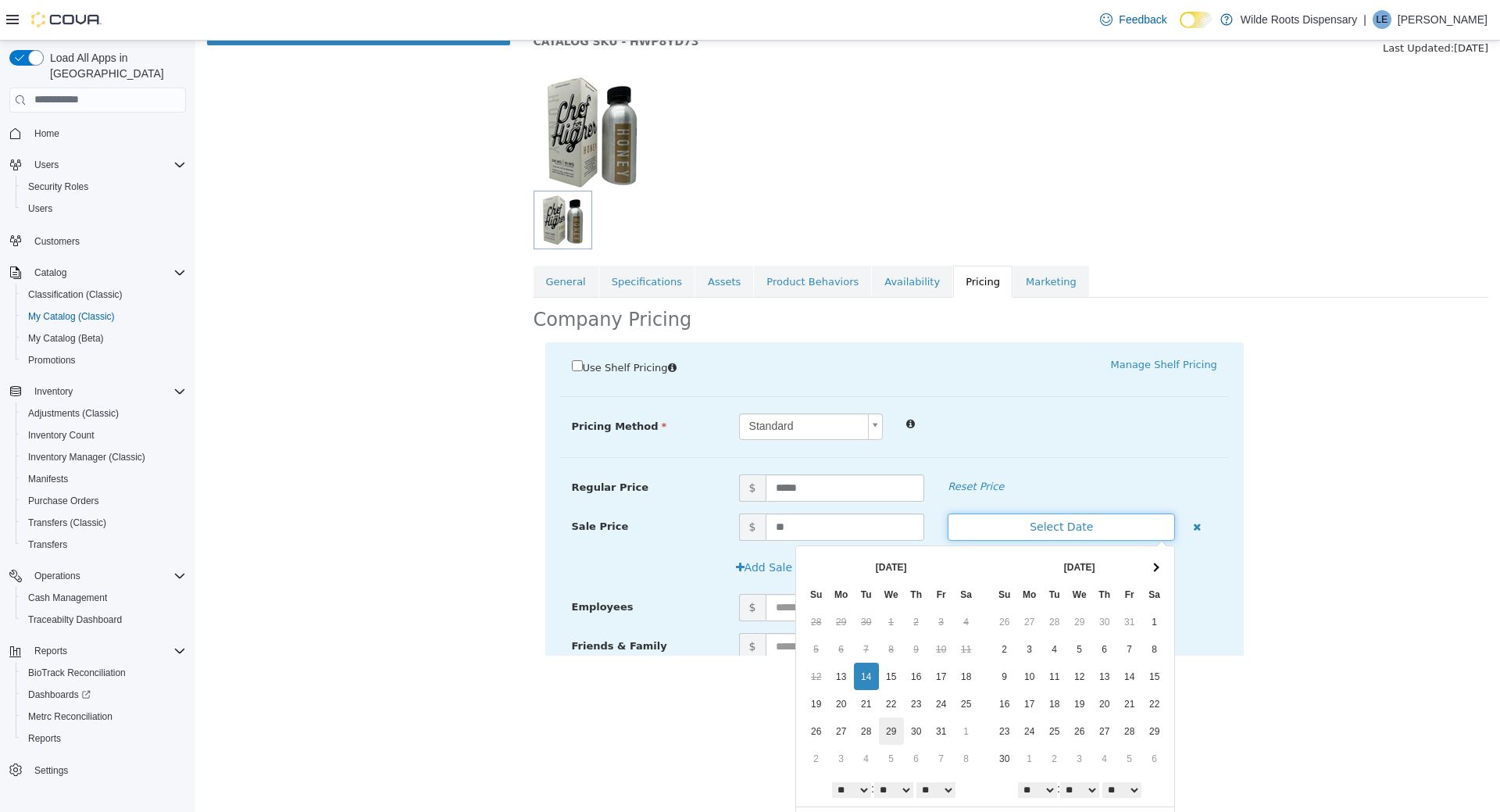
scroll to position [186, 0]
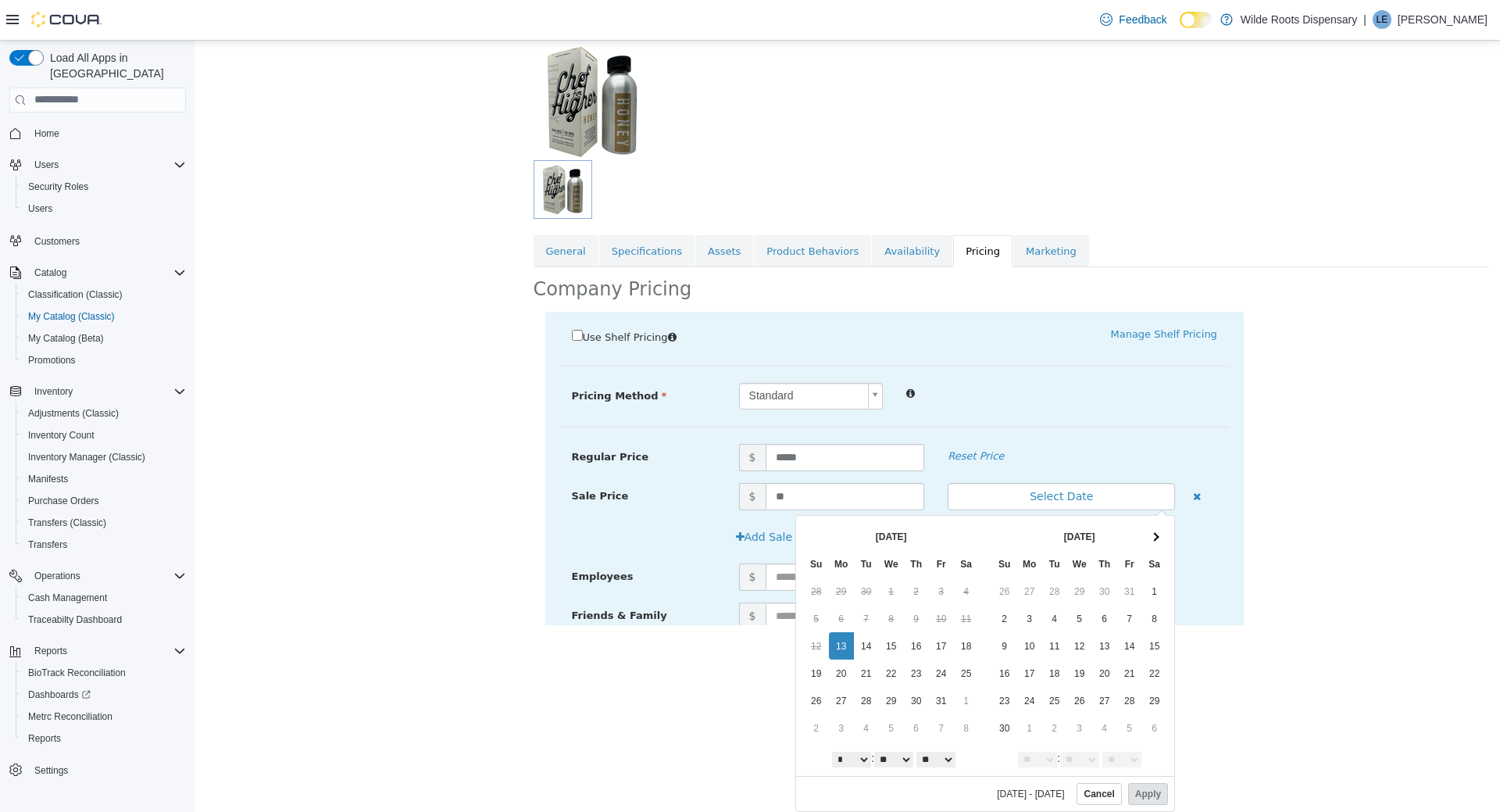
drag, startPoint x: 850, startPoint y: 643, endPoint x: 829, endPoint y: 660, distance: 27.0
click at [1149, 788] on button "Apply" at bounding box center [1148, 794] width 39 height 22
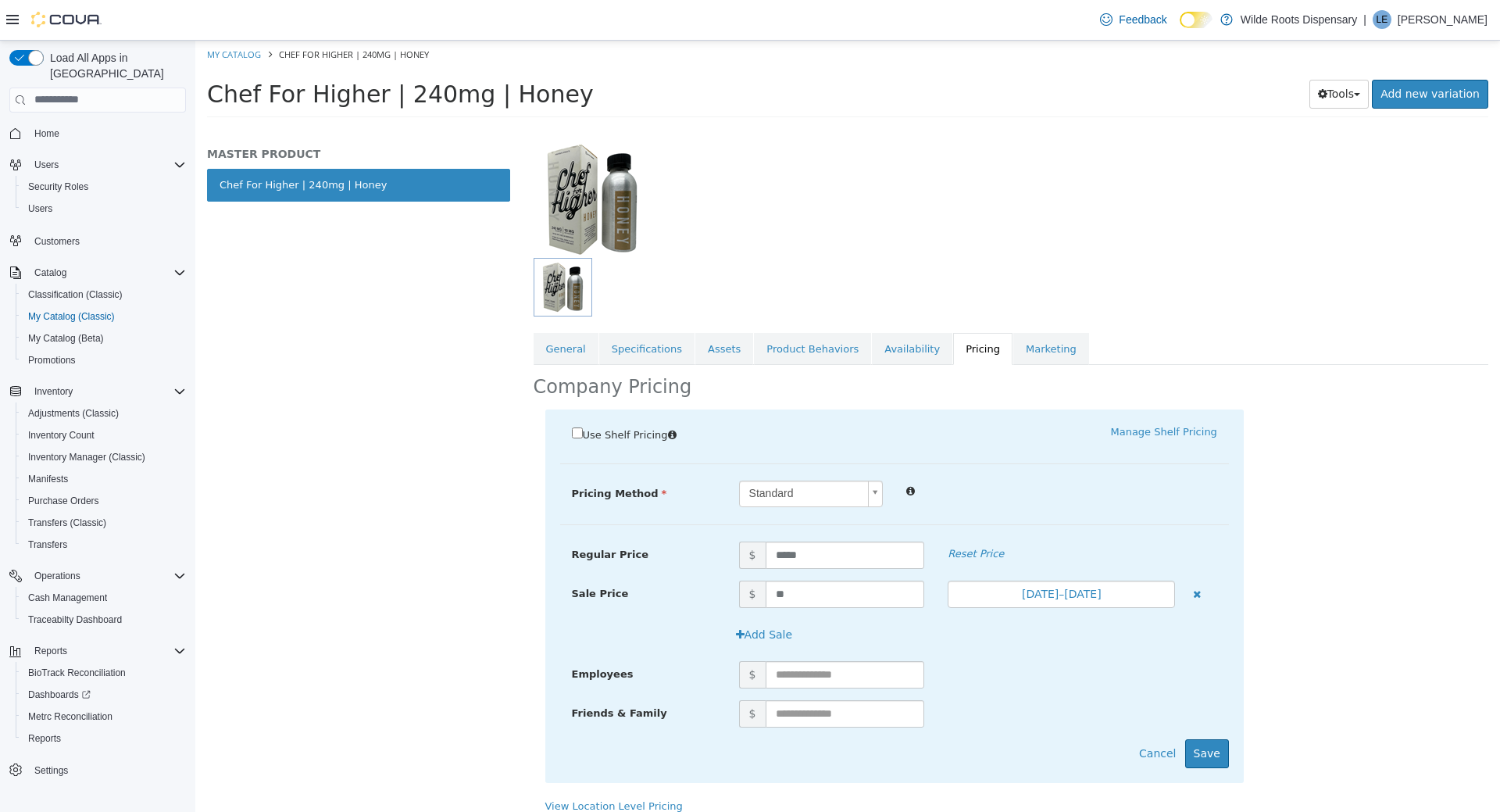
scroll to position [129, 0]
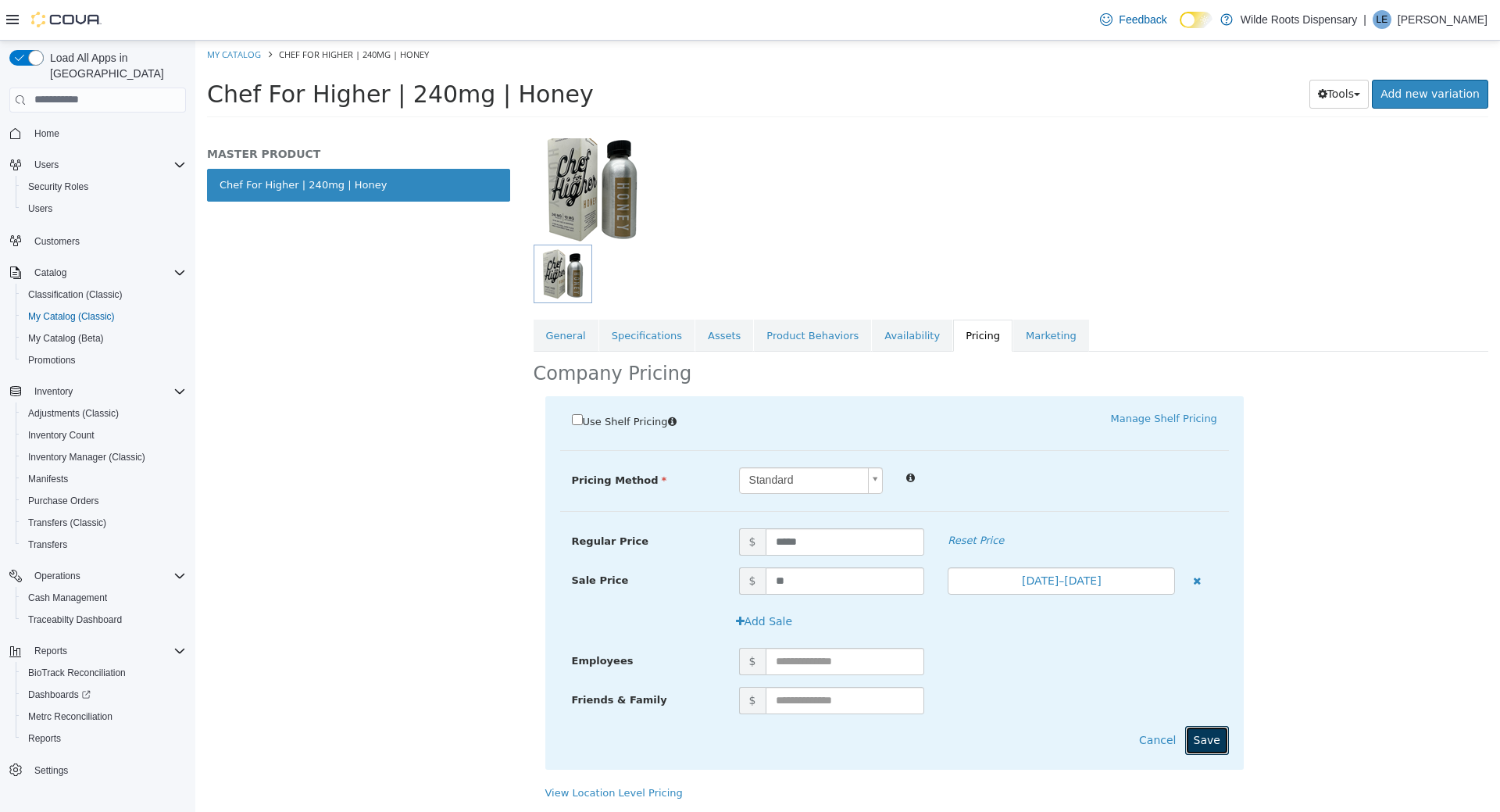
click at [1213, 734] on button "Save" at bounding box center [1208, 739] width 44 height 28
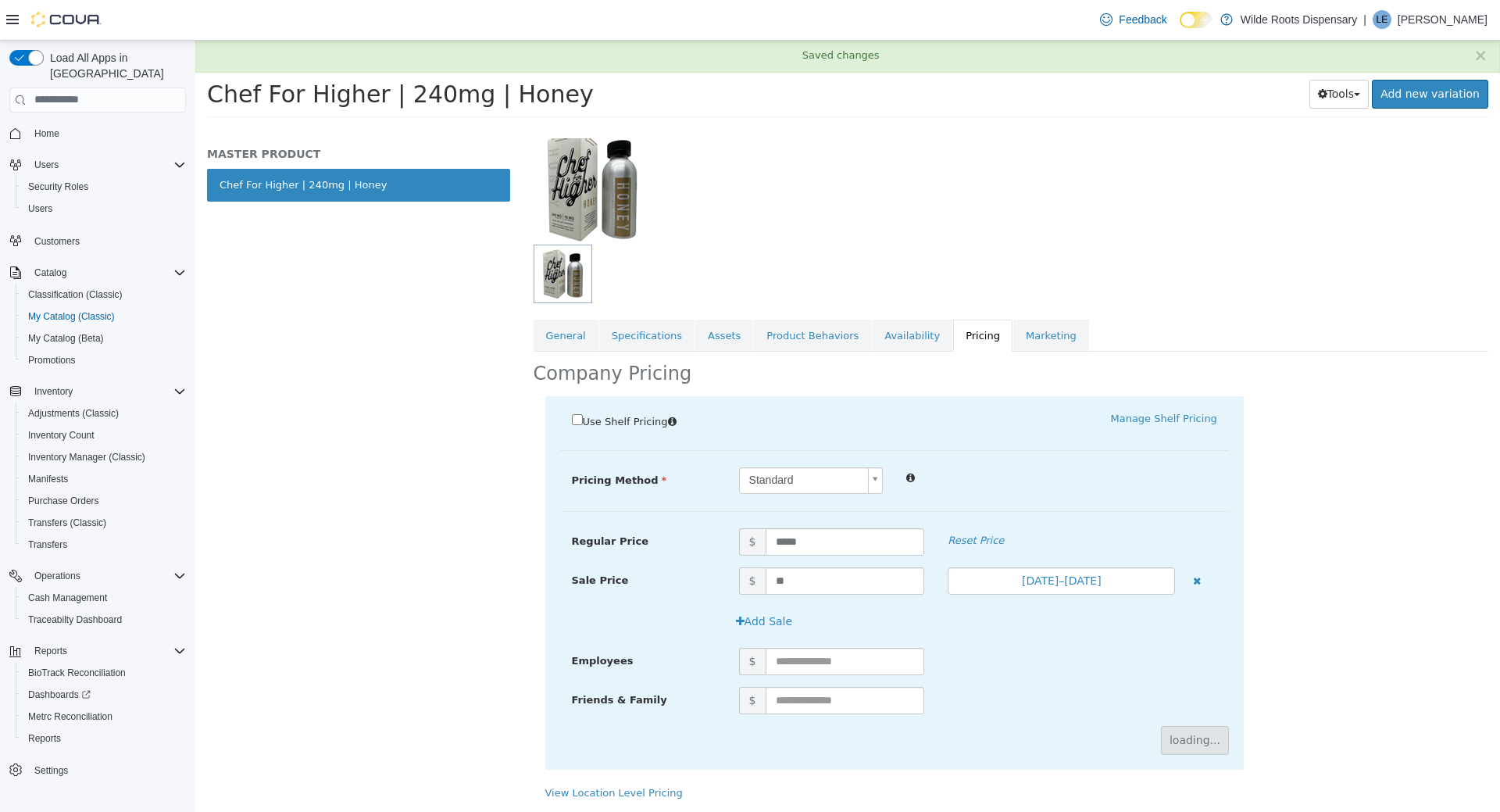
scroll to position [0, 0]
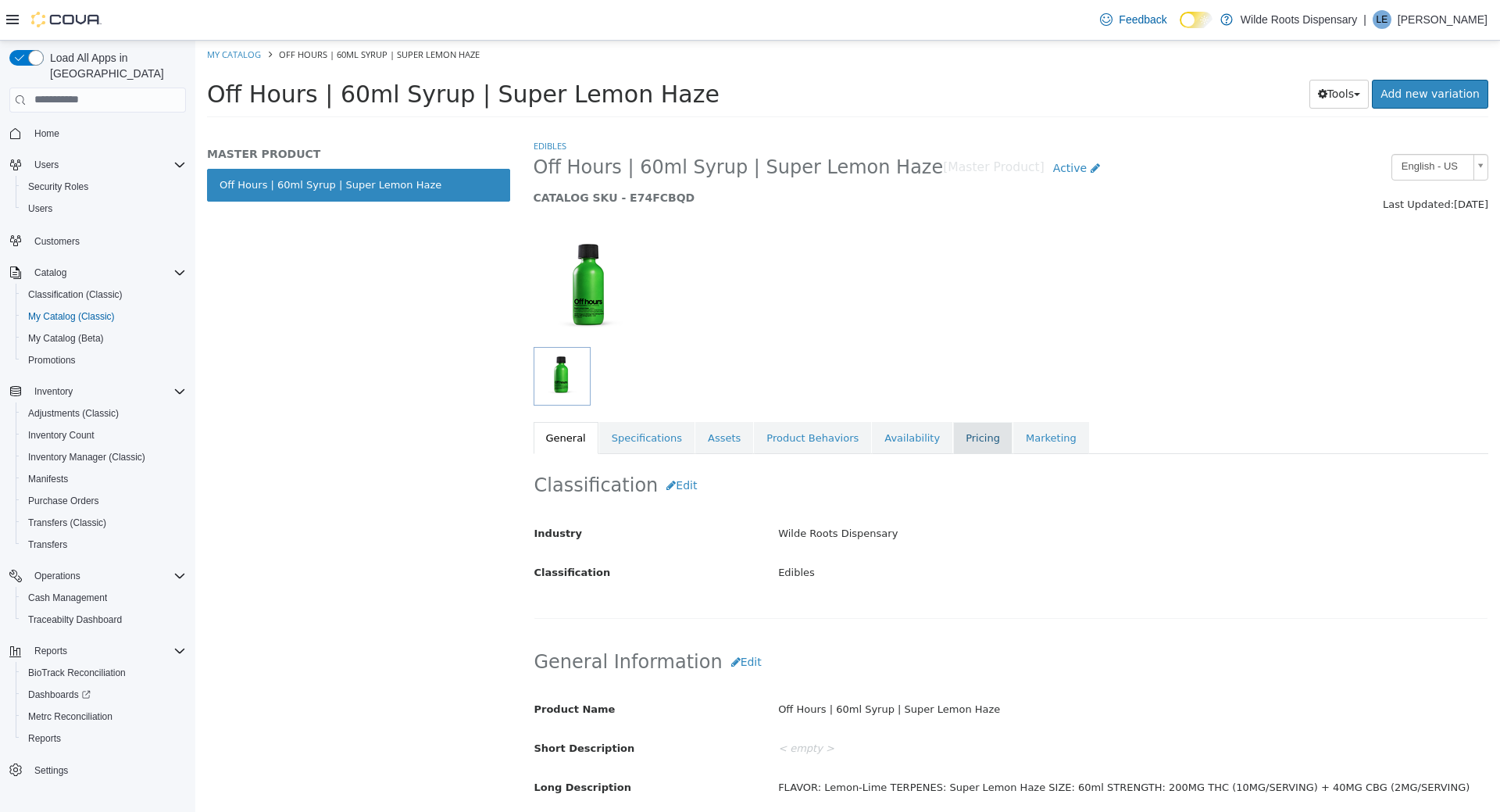
click at [953, 442] on link "Pricing" at bounding box center [983, 438] width 60 height 33
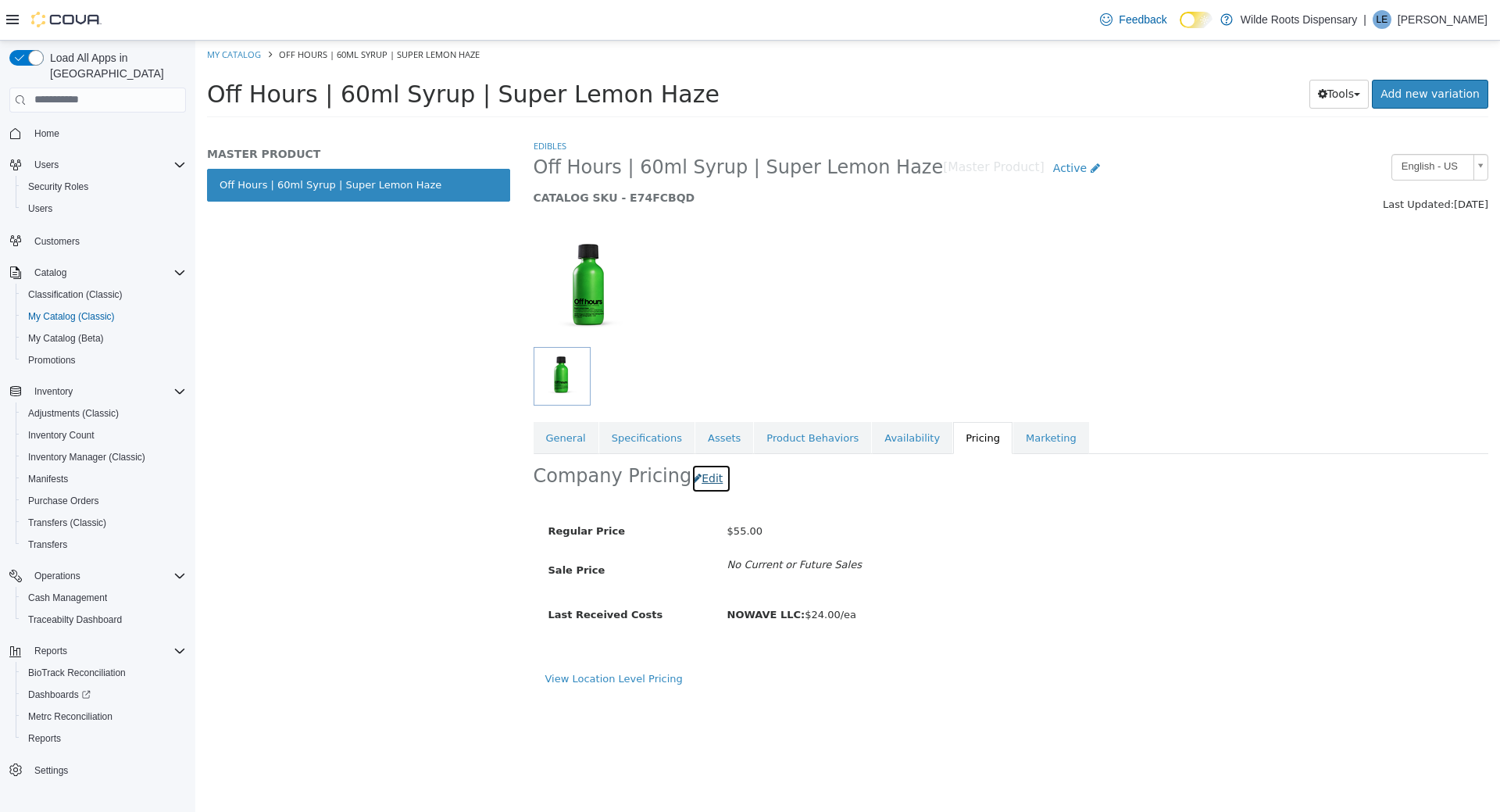
click at [714, 485] on button "Edit" at bounding box center [711, 478] width 39 height 28
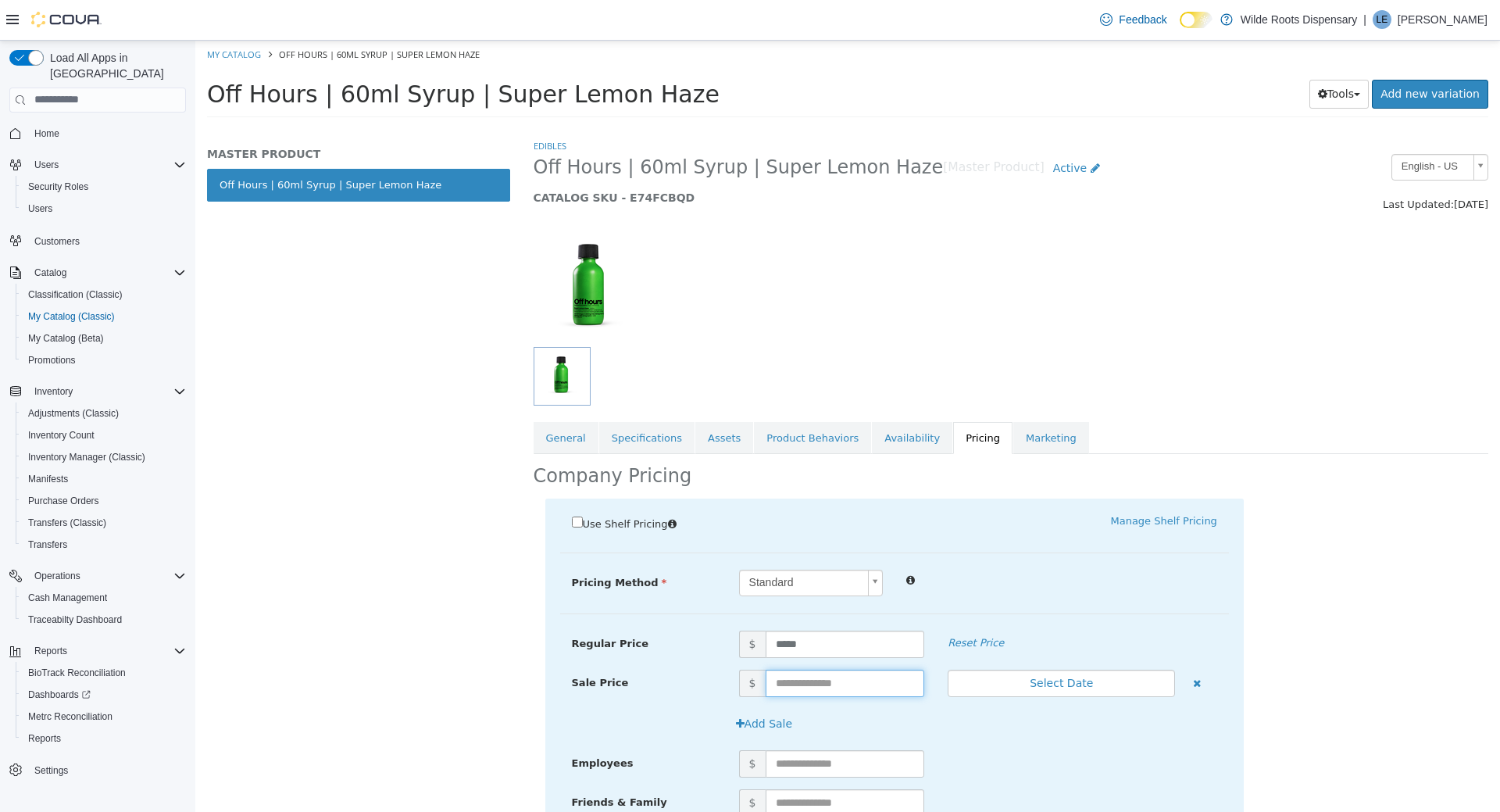
click at [815, 676] on input "text" at bounding box center [846, 682] width 160 height 28
type input "**"
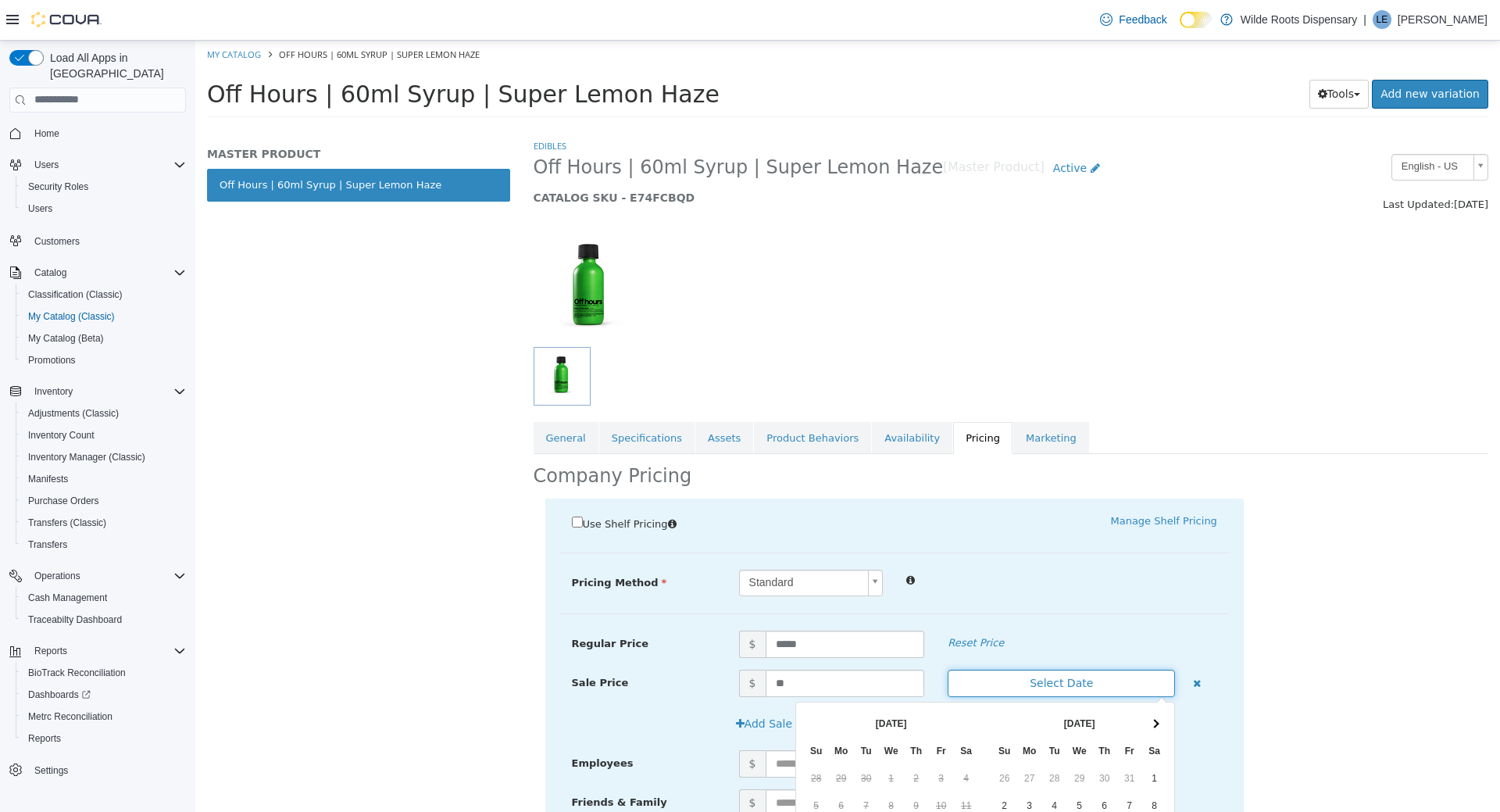
click at [1059, 682] on button "Select Date" at bounding box center [1062, 682] width 228 height 28
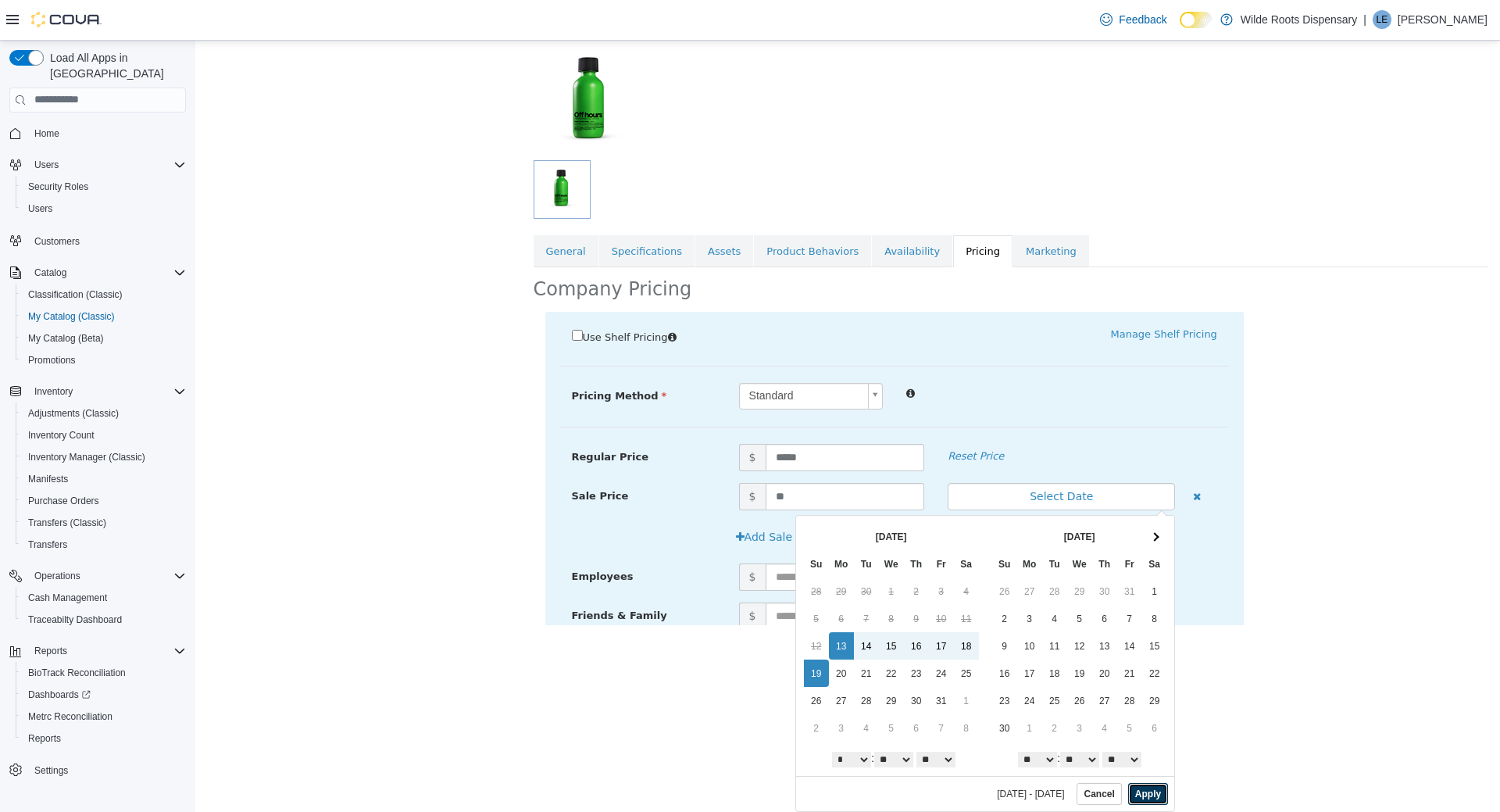
click at [1155, 797] on button "Apply" at bounding box center [1148, 794] width 39 height 22
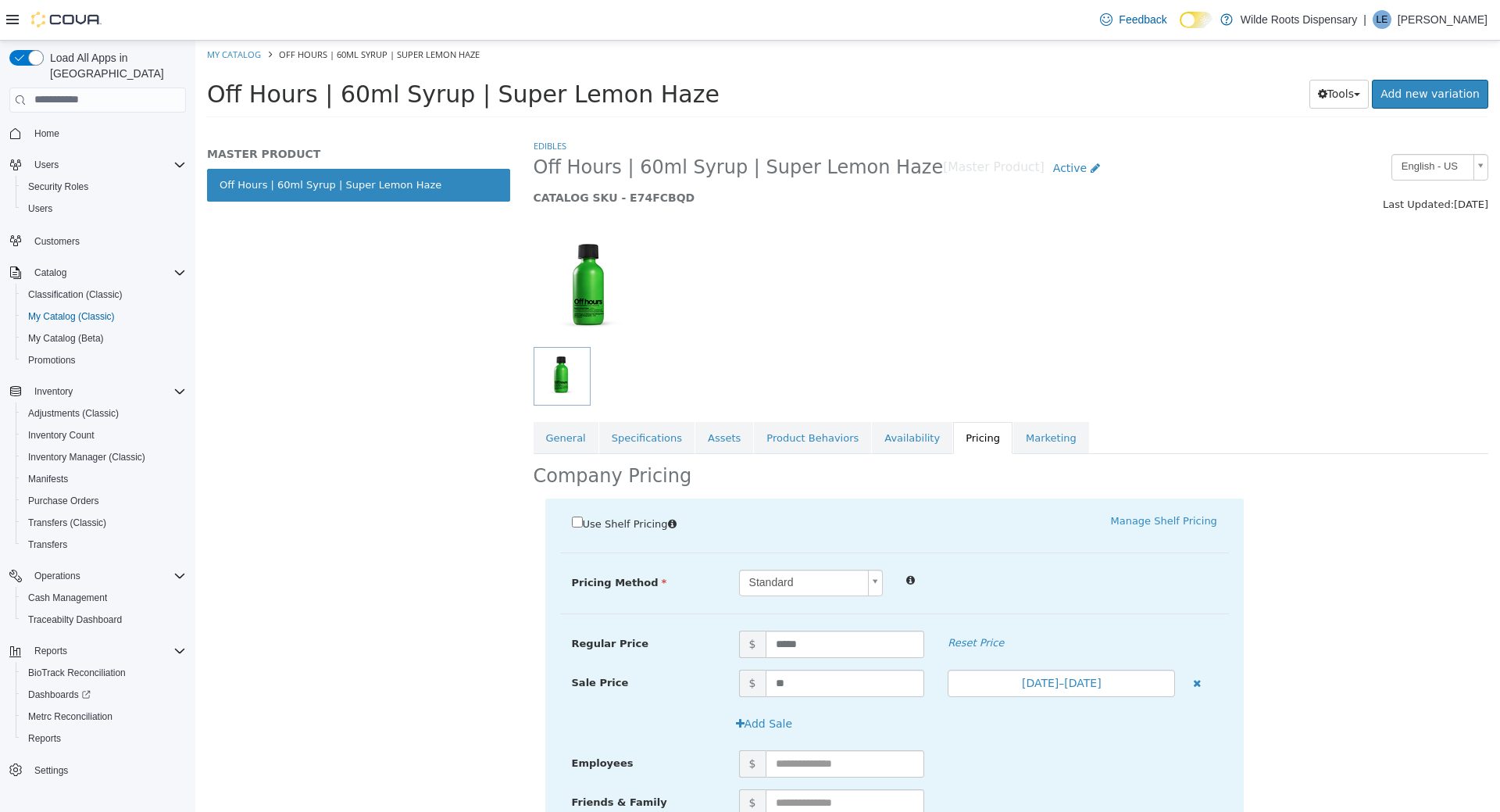
scroll to position [129, 0]
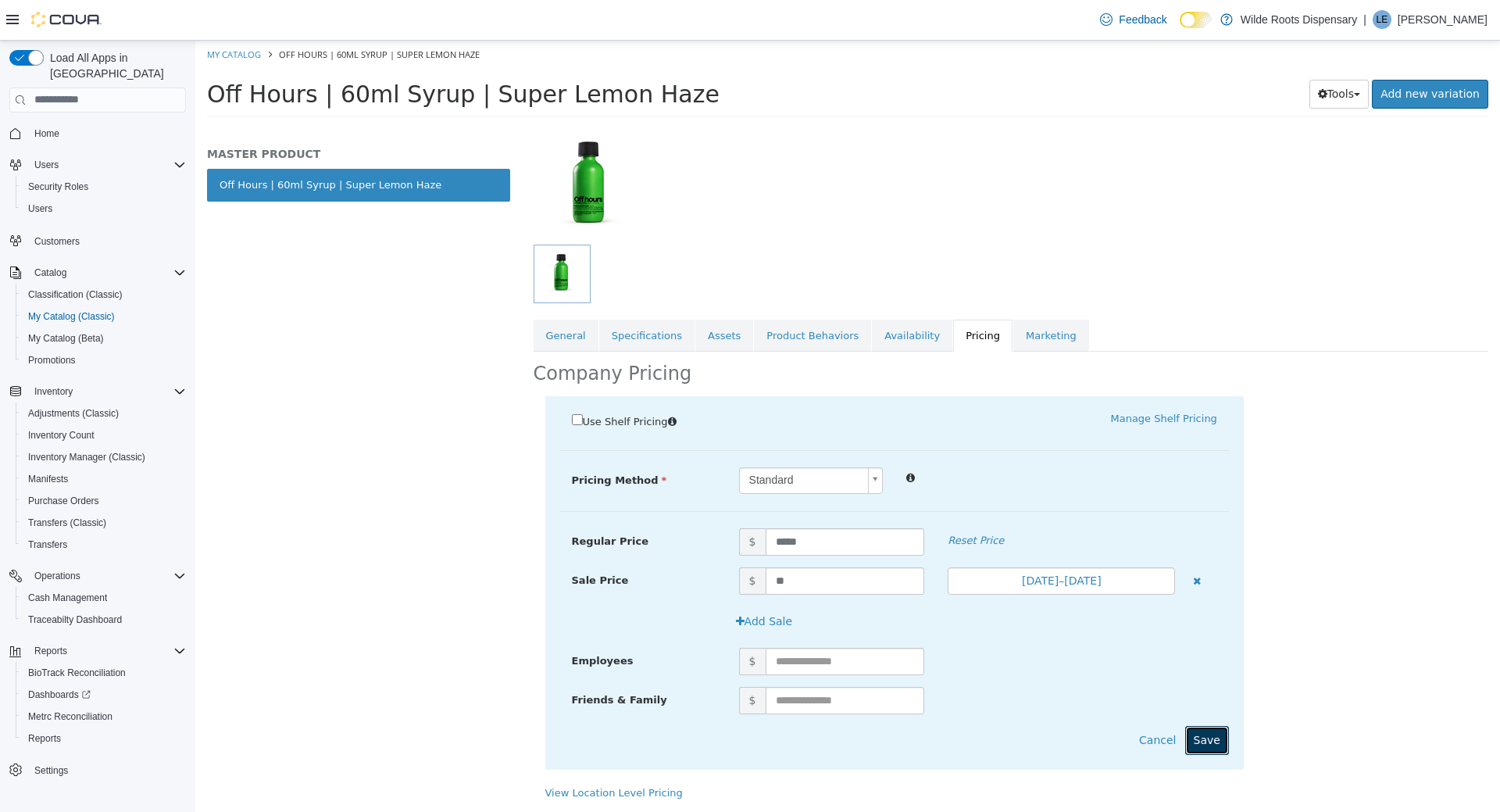
click at [1207, 748] on button "Save" at bounding box center [1208, 739] width 44 height 28
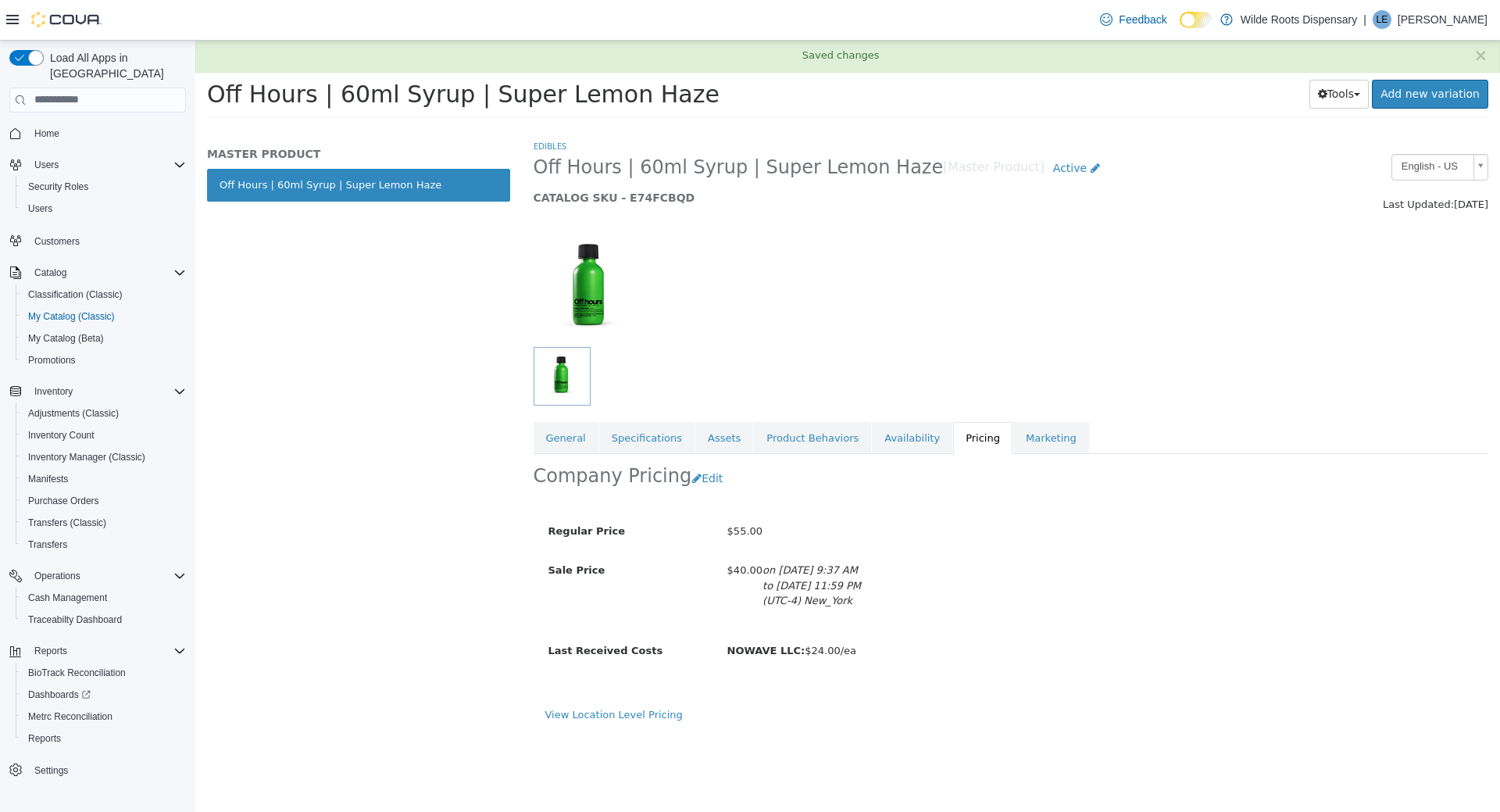
scroll to position [0, 0]
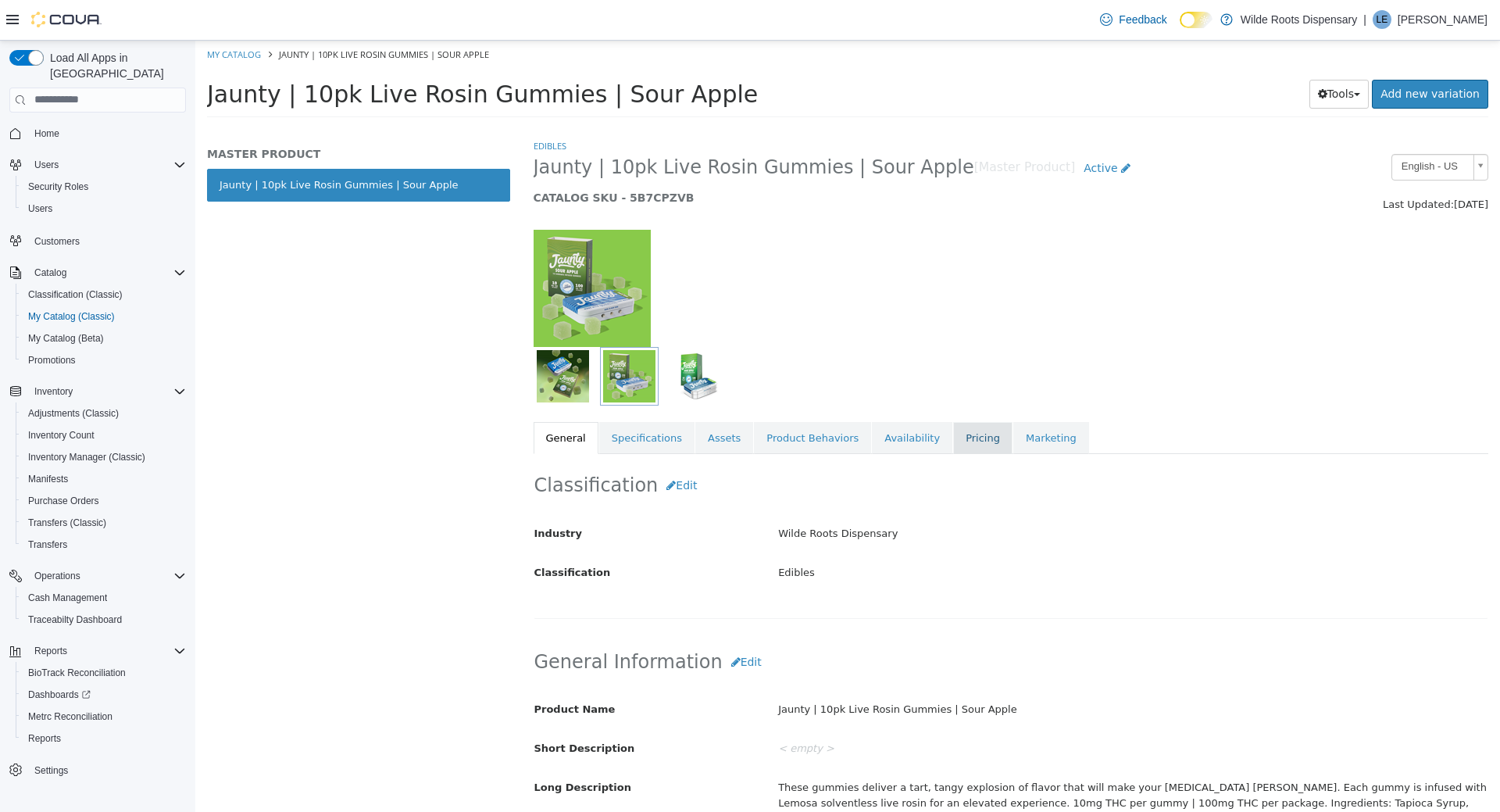
click at [953, 443] on link "Pricing" at bounding box center [983, 438] width 60 height 33
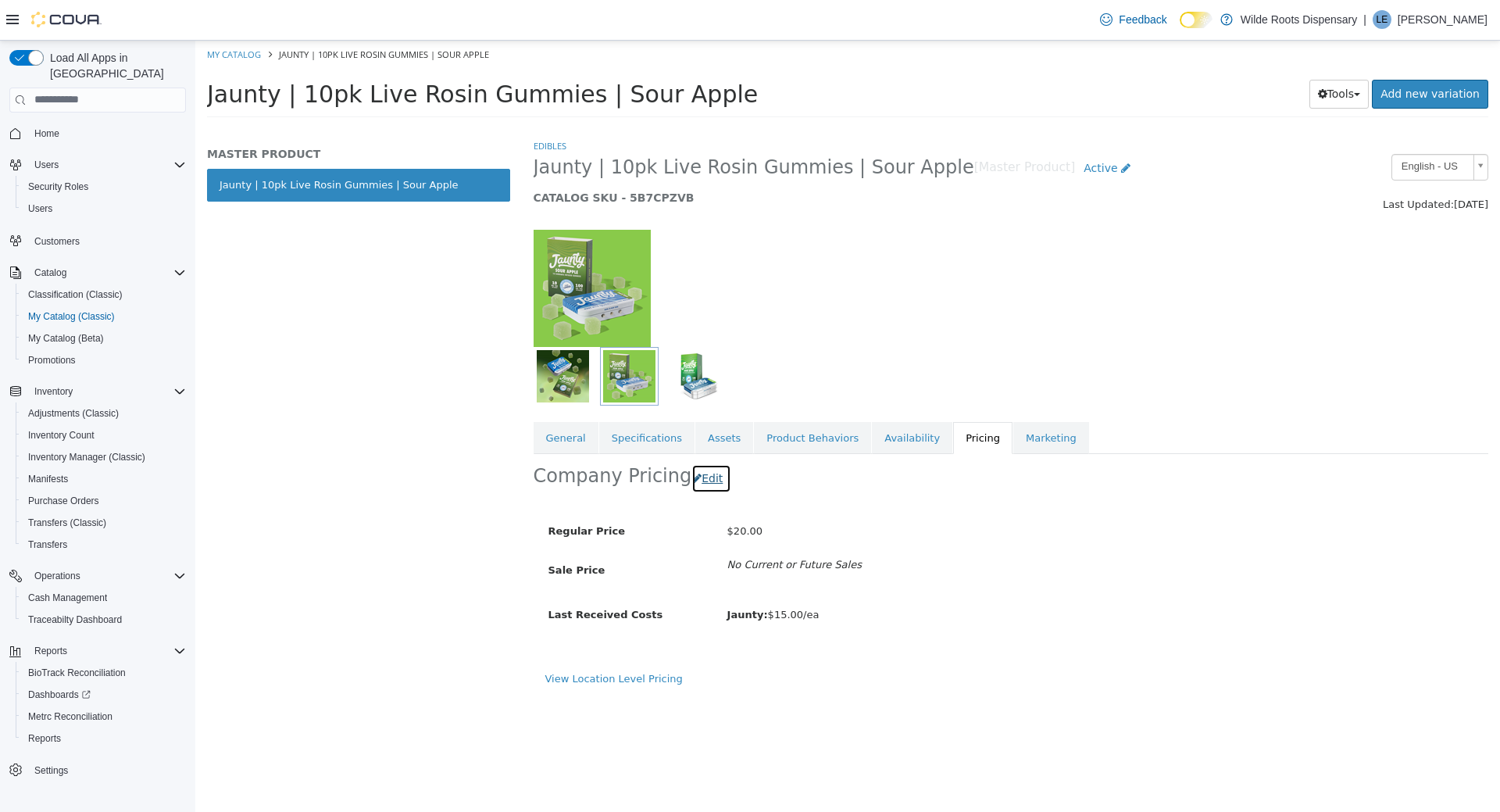
click at [694, 475] on button "Edit" at bounding box center [711, 478] width 39 height 28
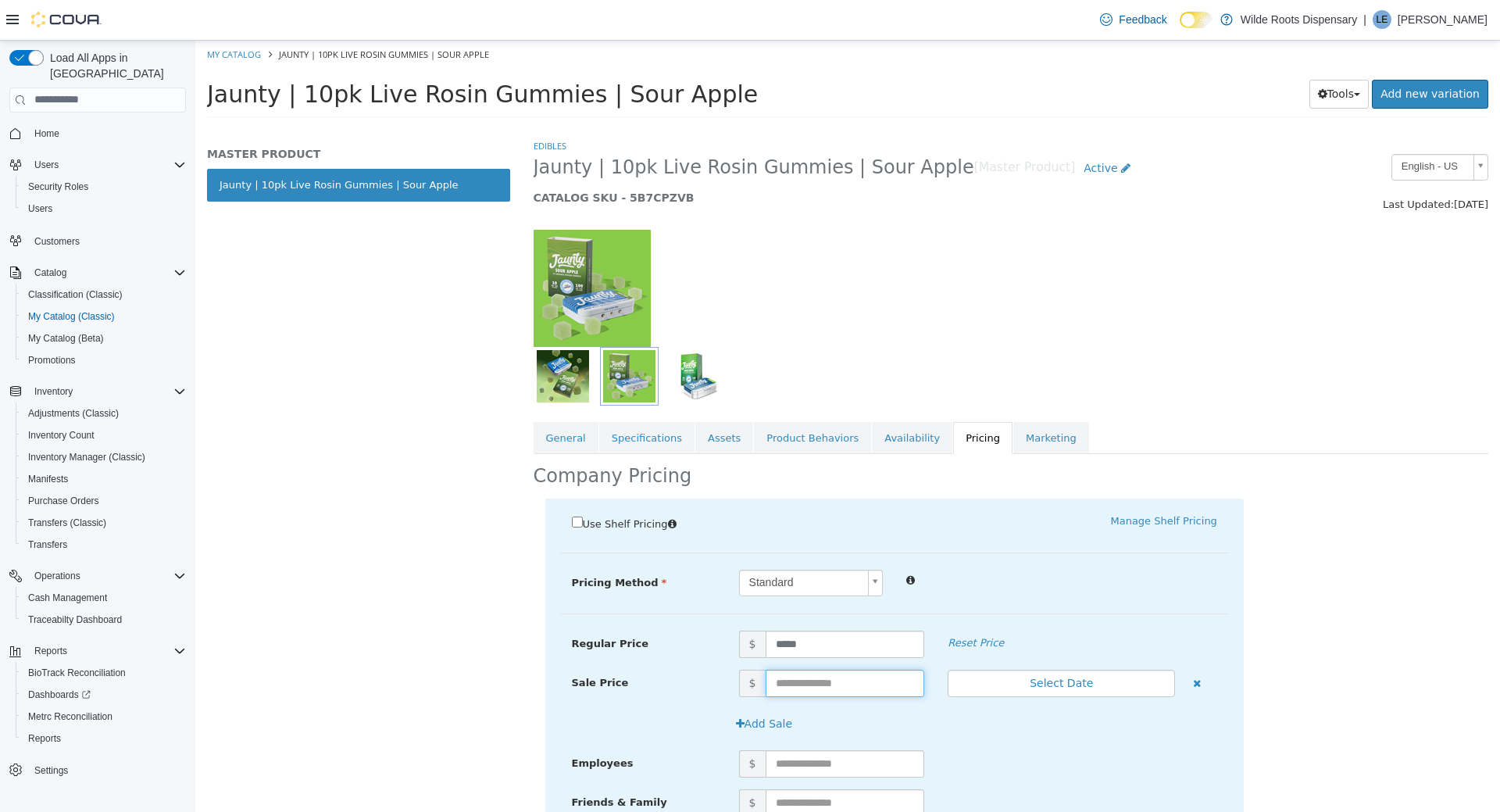
click at [829, 680] on input "text" at bounding box center [846, 682] width 160 height 28
type input "**"
click at [1071, 681] on button "Select Date" at bounding box center [1062, 682] width 228 height 28
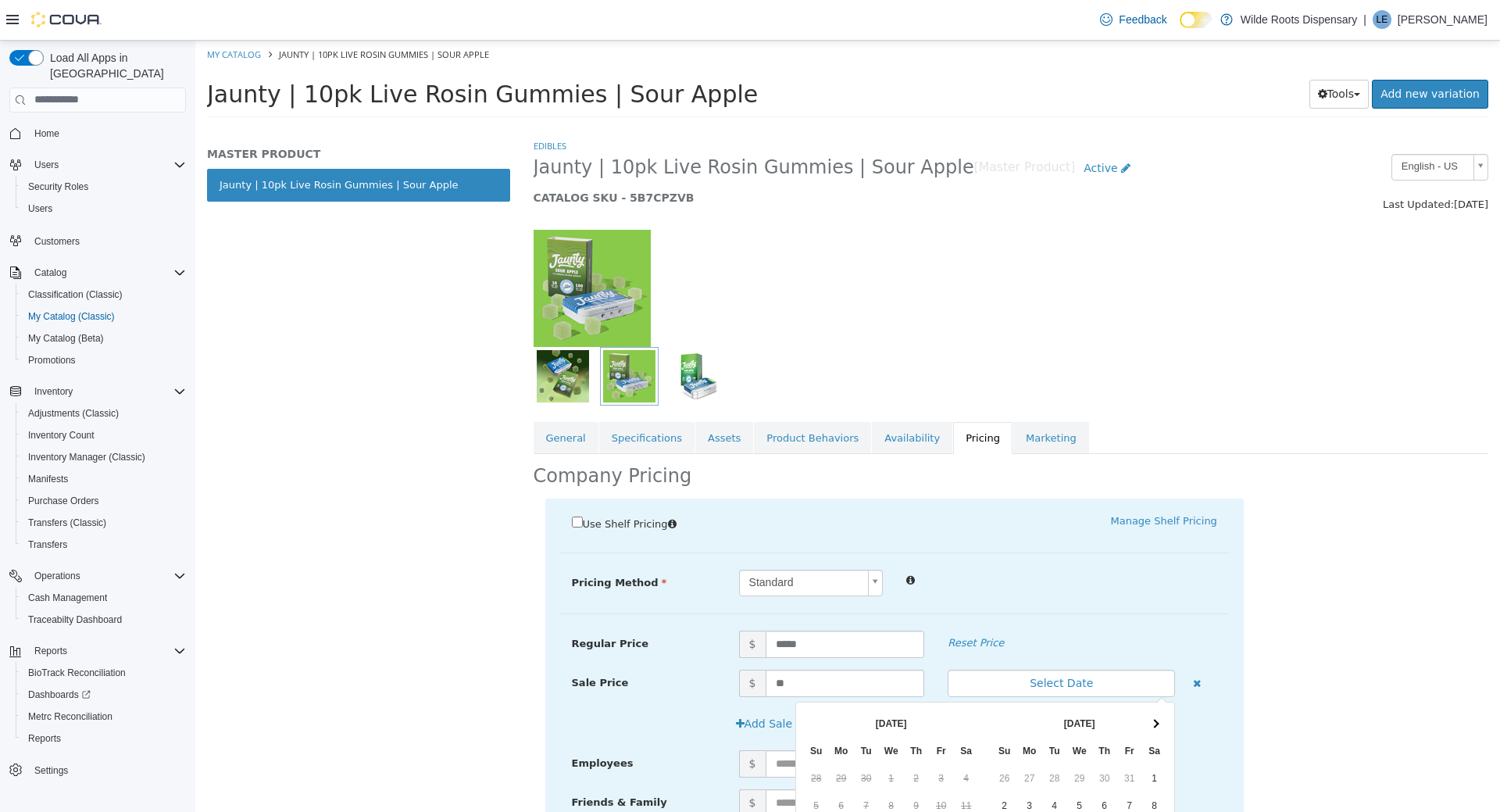
scroll to position [186, 0]
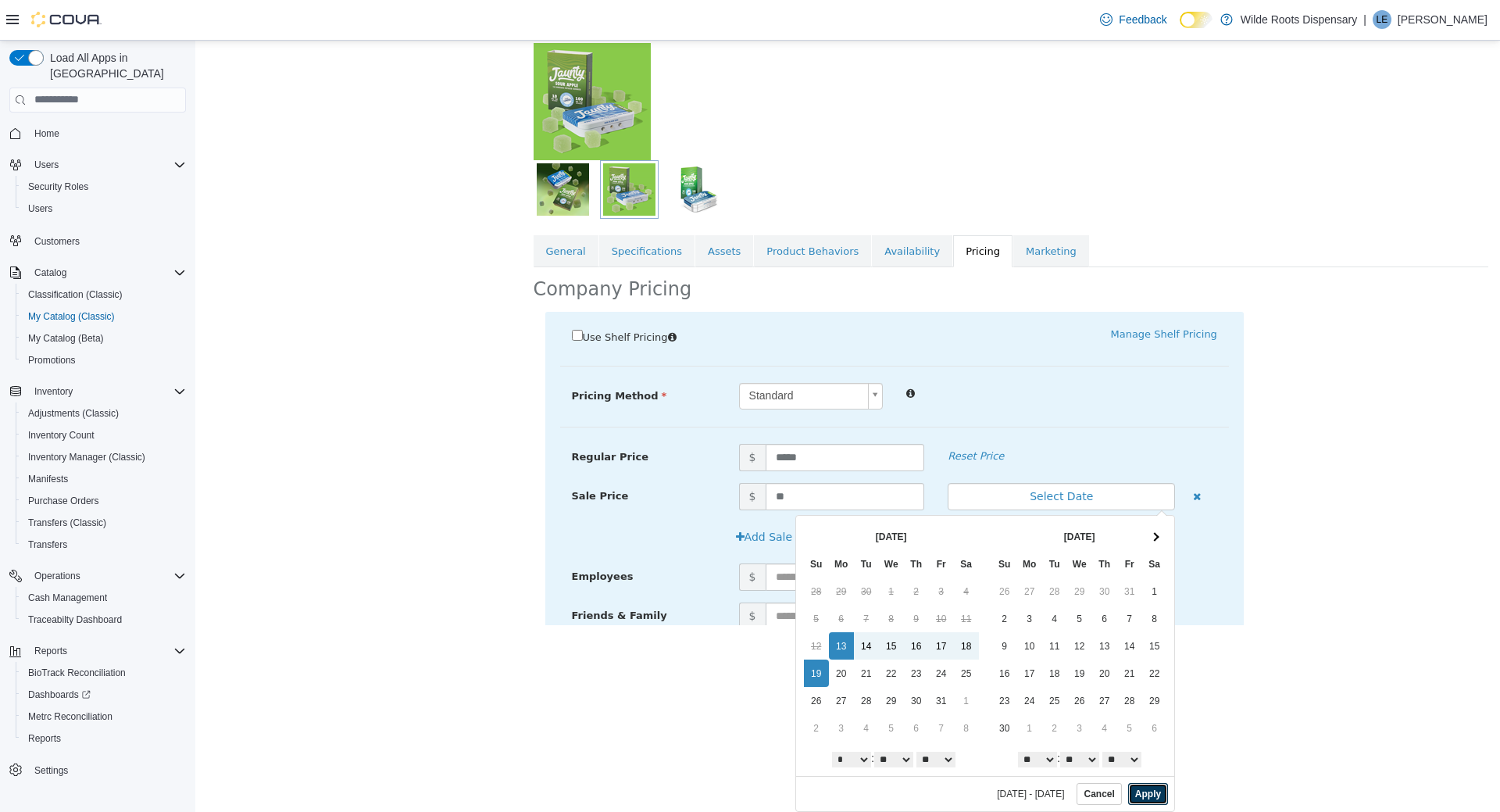
click at [1153, 791] on button "Apply" at bounding box center [1148, 794] width 39 height 22
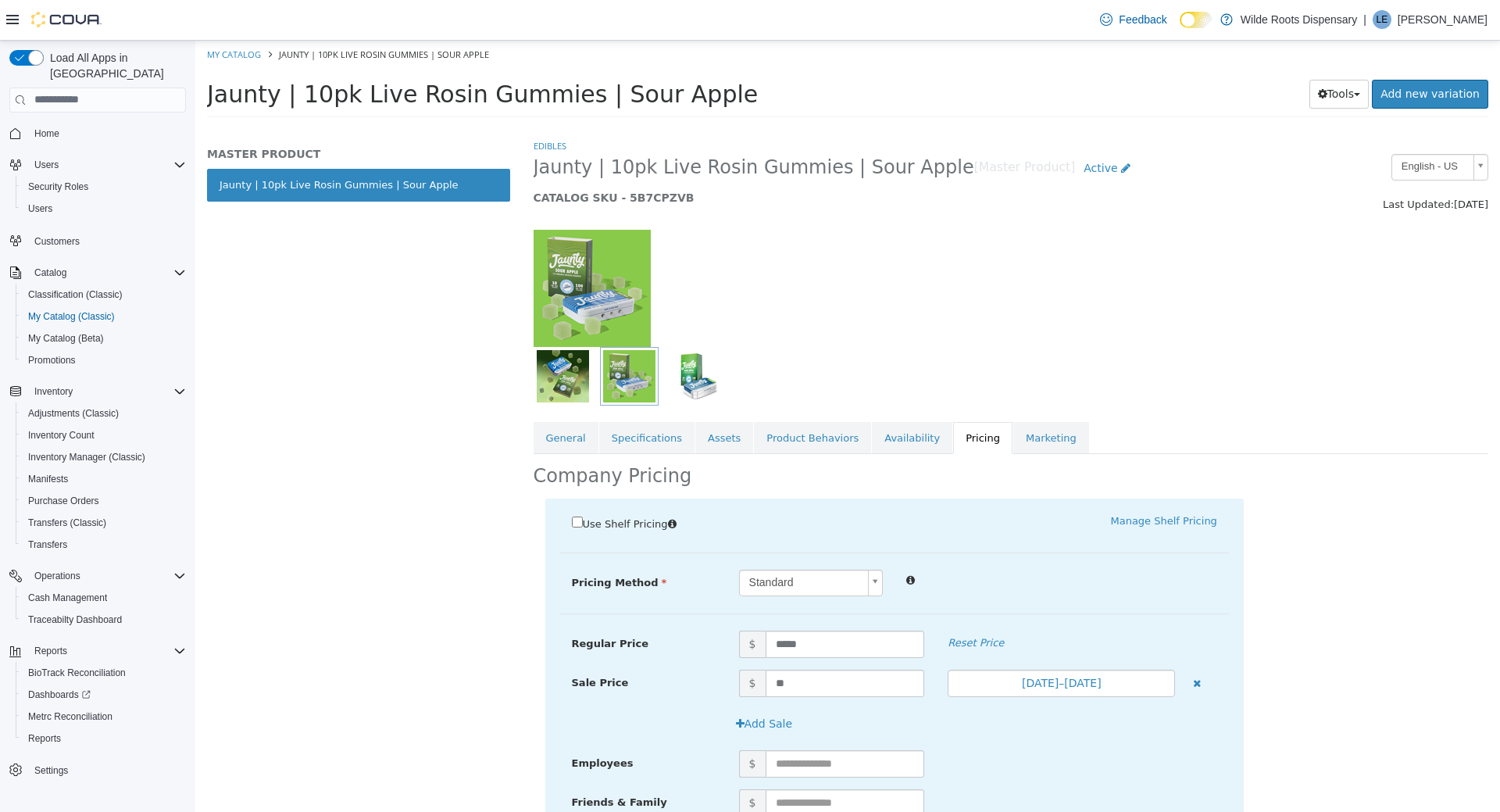
scroll to position [129, 0]
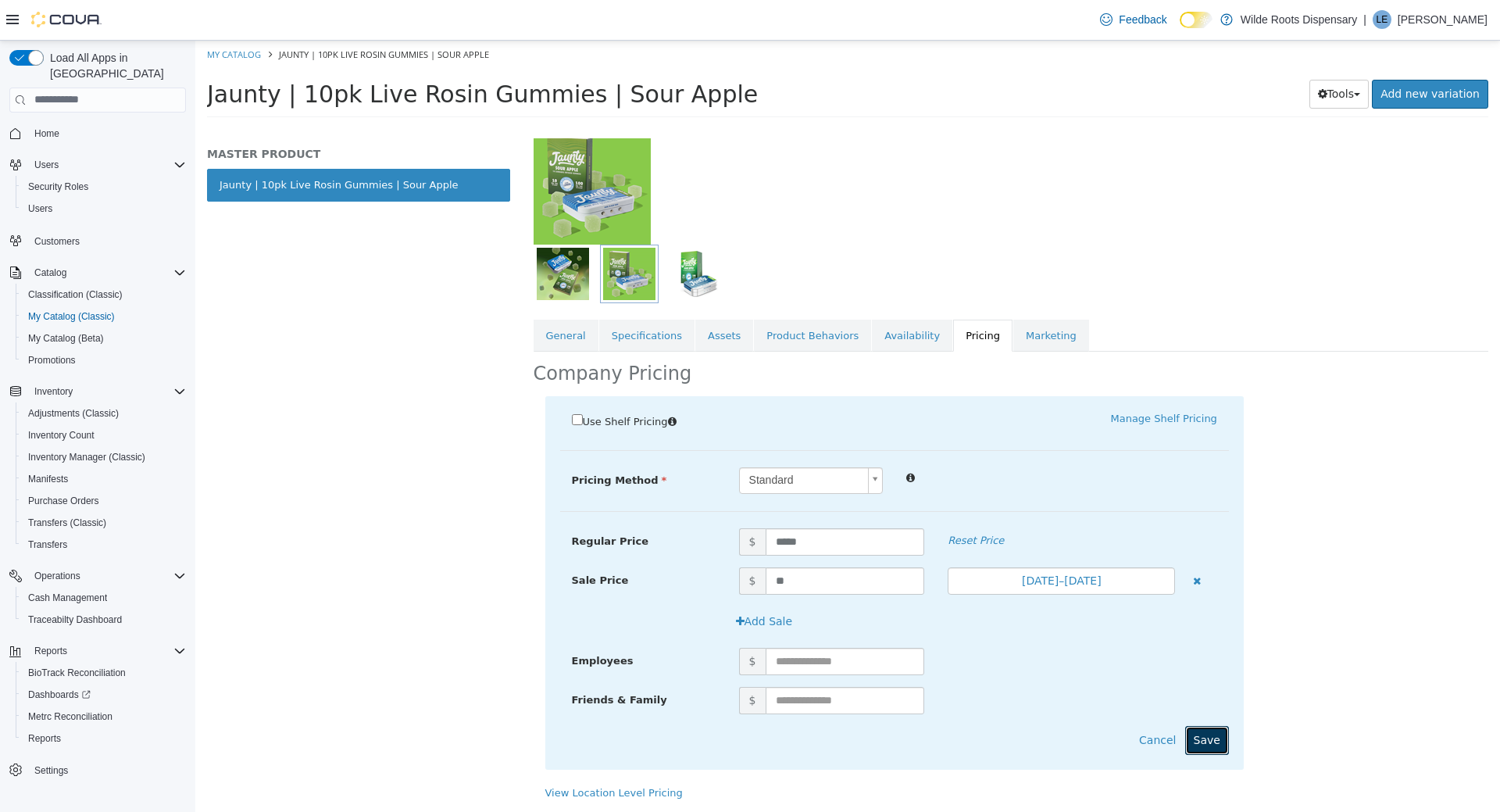
click at [1208, 730] on button "Save" at bounding box center [1208, 739] width 44 height 28
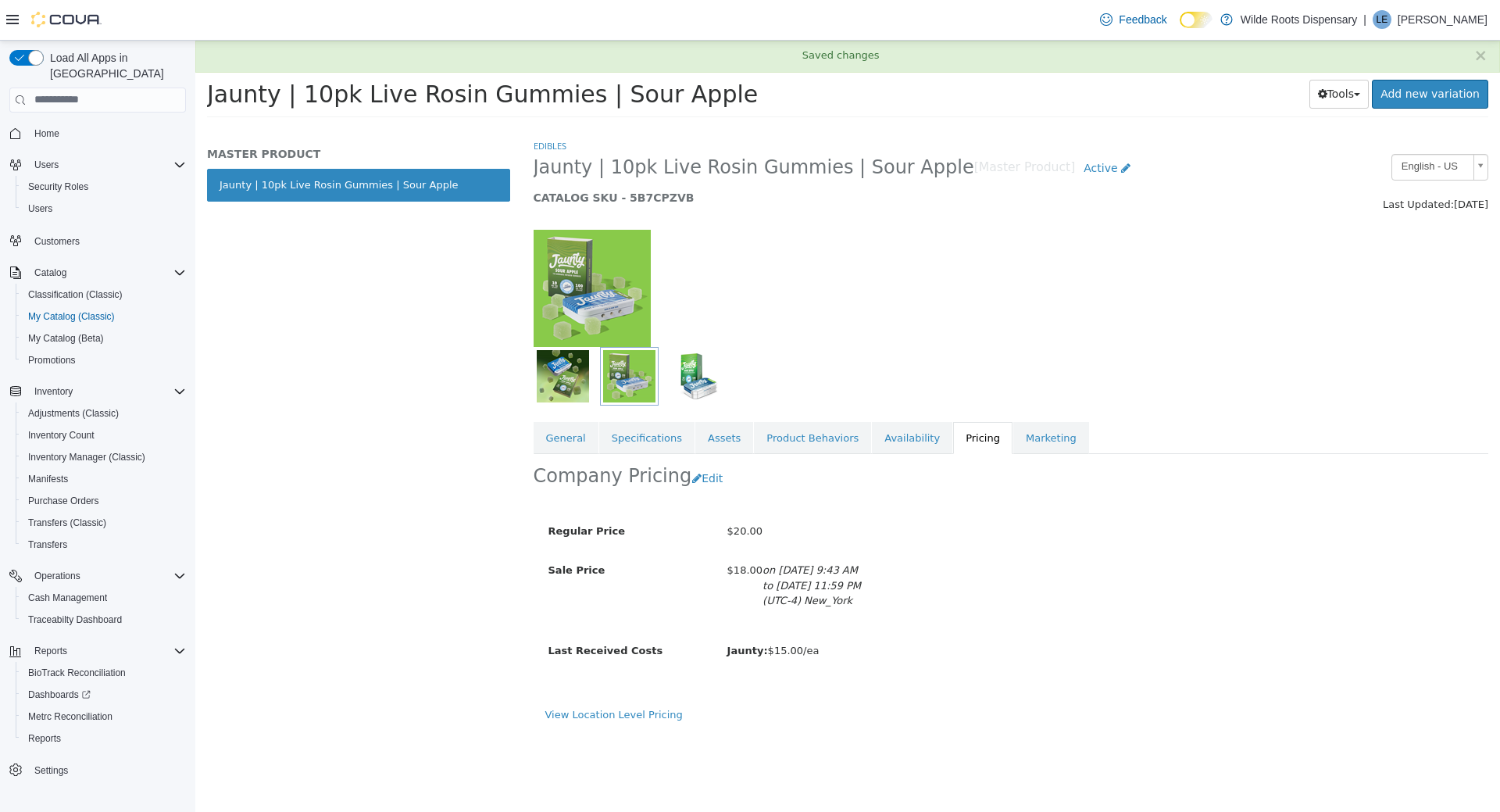
scroll to position [0, 0]
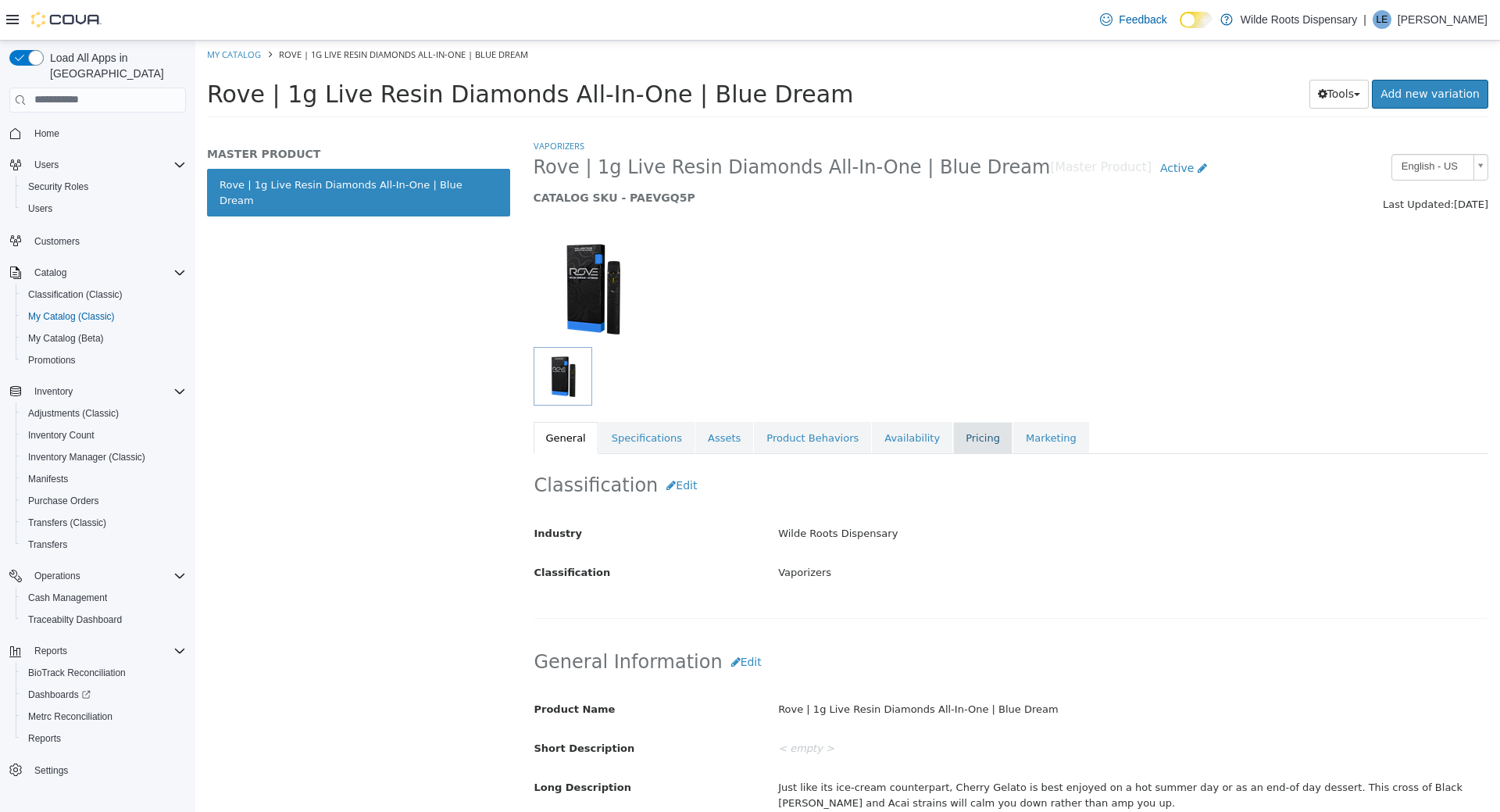
click at [953, 445] on link "Pricing" at bounding box center [983, 438] width 60 height 33
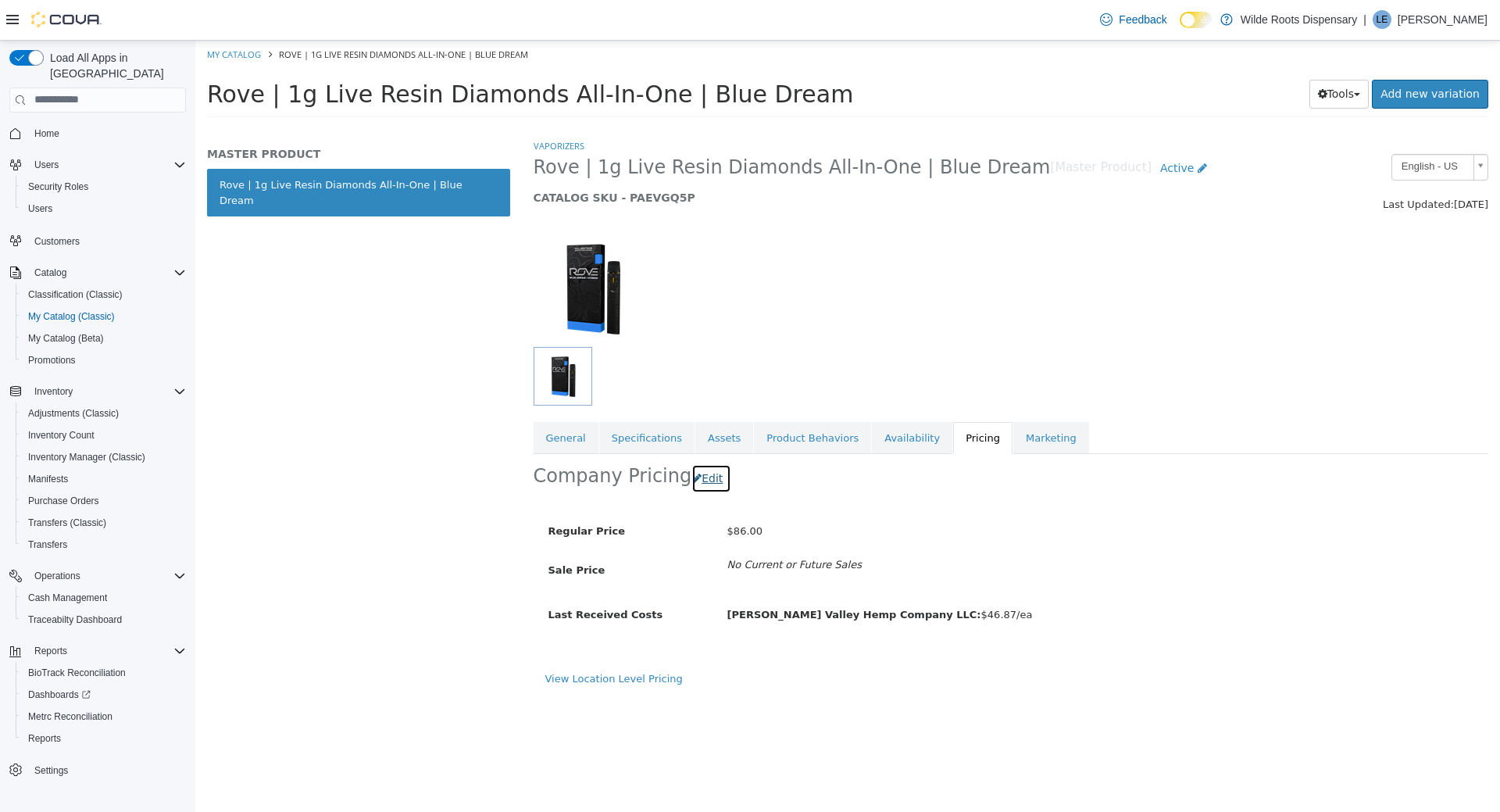
click at [705, 469] on button "Edit" at bounding box center [711, 478] width 39 height 28
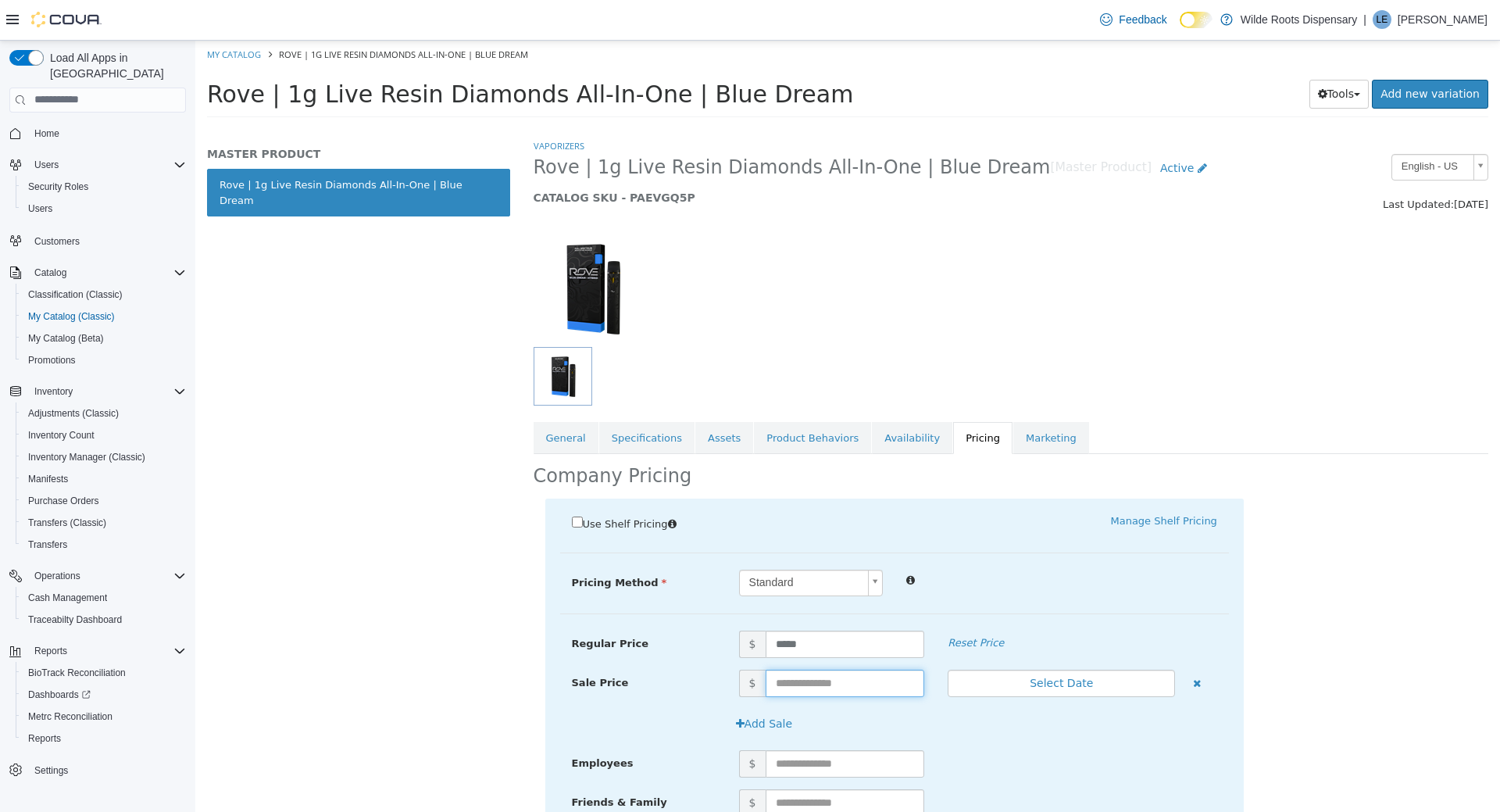
click at [852, 679] on input "text" at bounding box center [846, 682] width 160 height 28
type input "**"
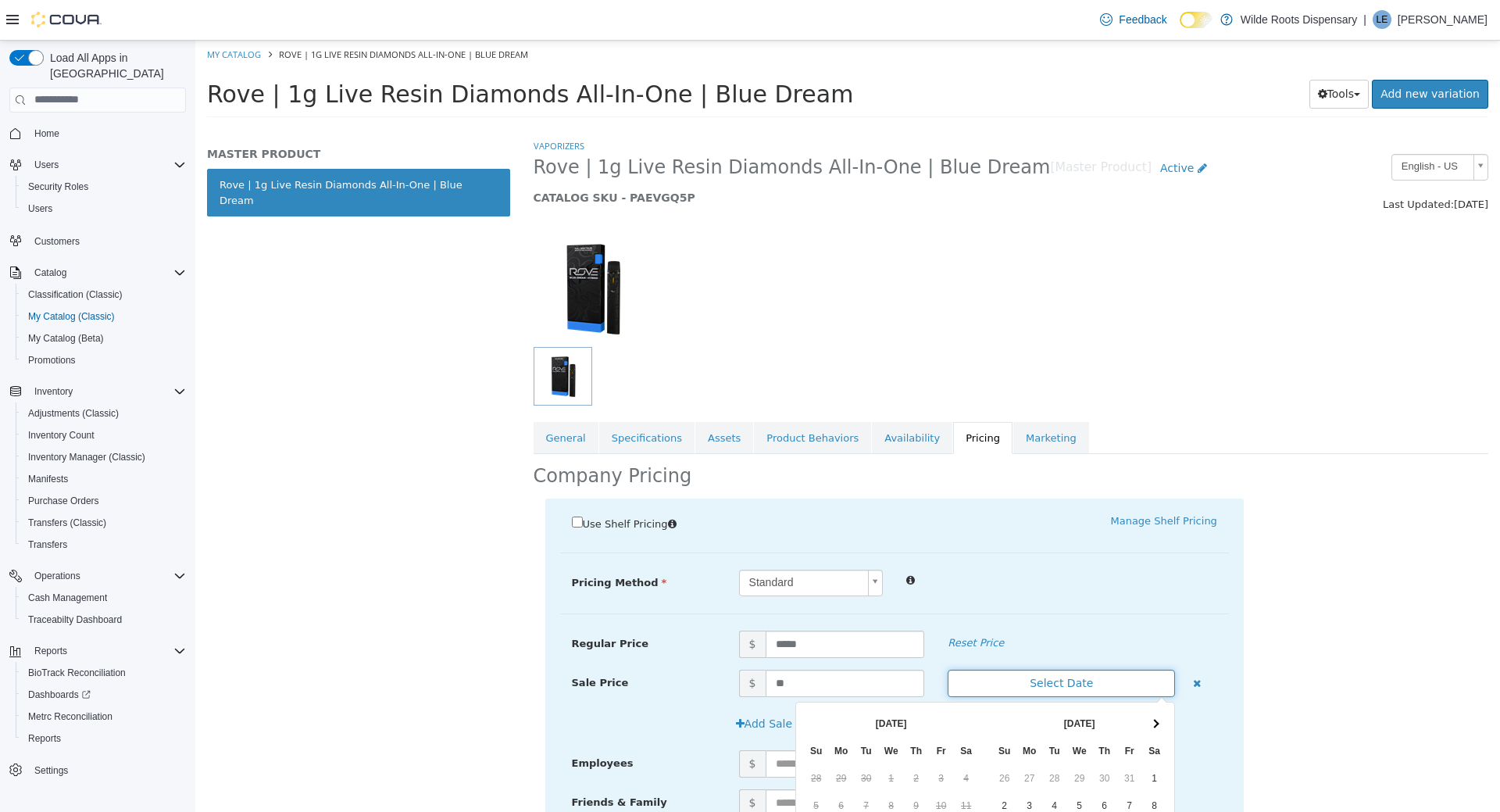
click at [1062, 684] on button "Select Date" at bounding box center [1062, 682] width 228 height 28
drag, startPoint x: 818, startPoint y: 677, endPoint x: 874, endPoint y: 694, distance: 58.5
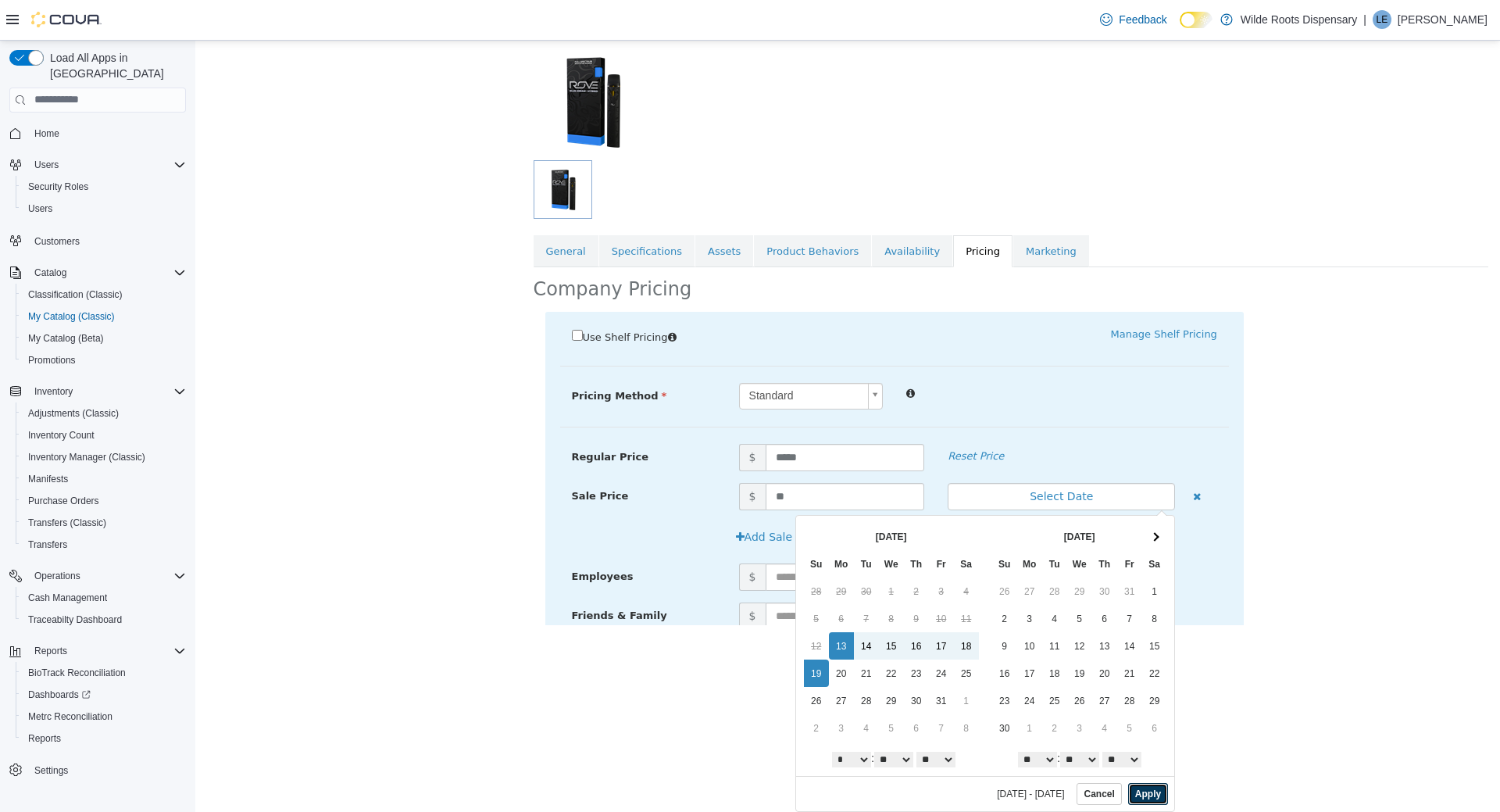
click at [1145, 794] on button "Apply" at bounding box center [1148, 794] width 39 height 22
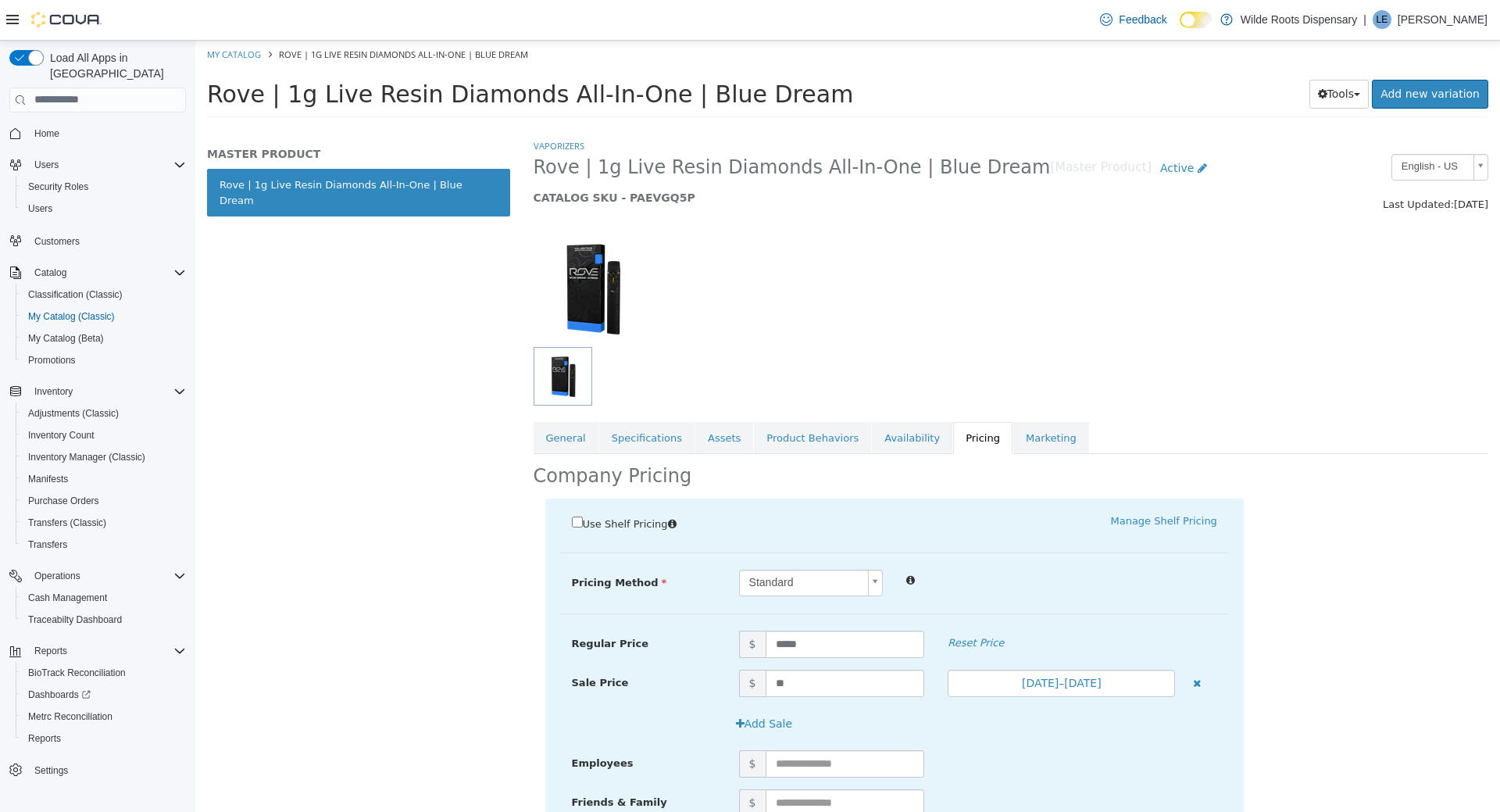
scroll to position [129, 0]
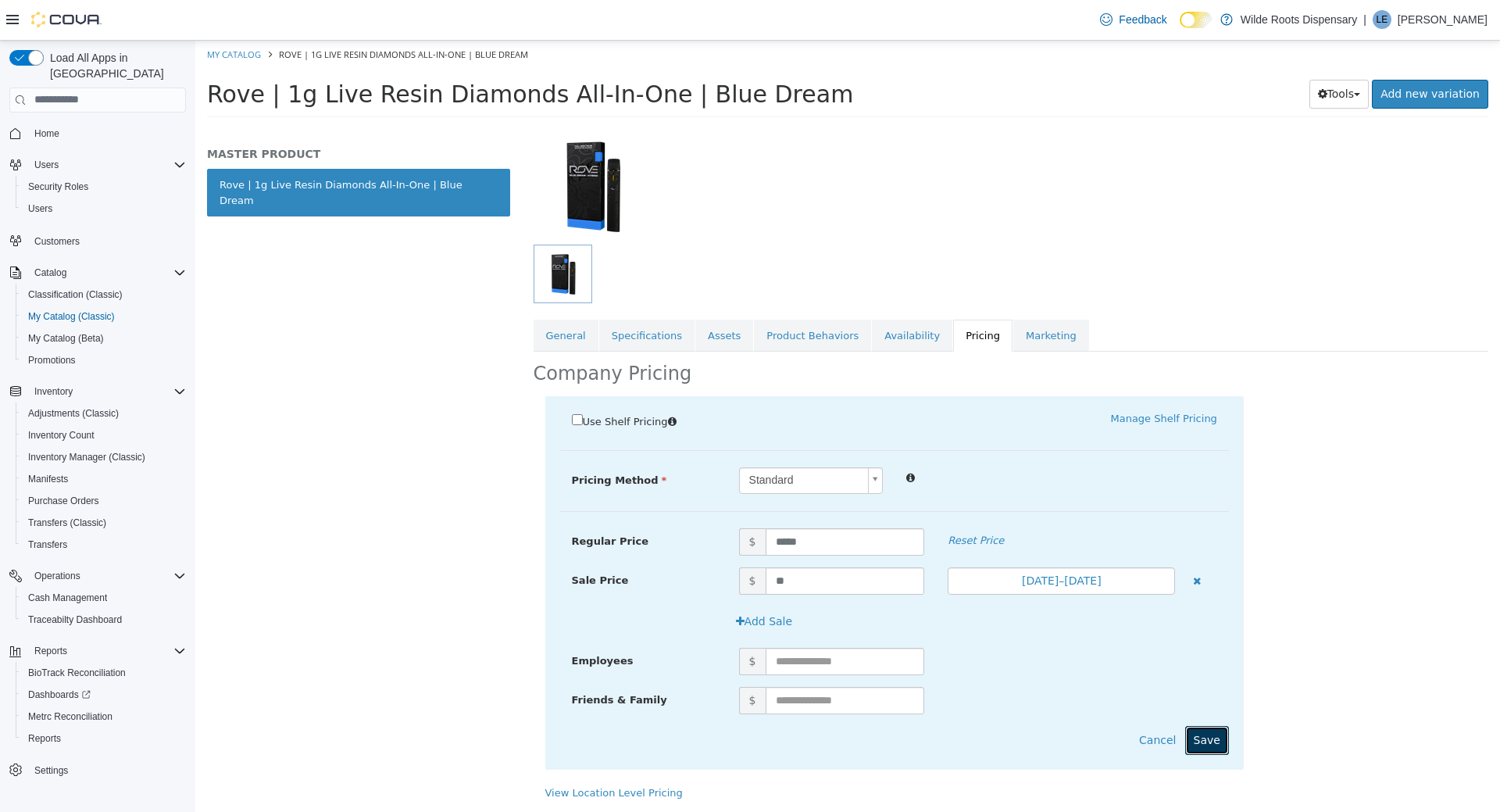
click at [1218, 727] on button "Save" at bounding box center [1208, 739] width 44 height 28
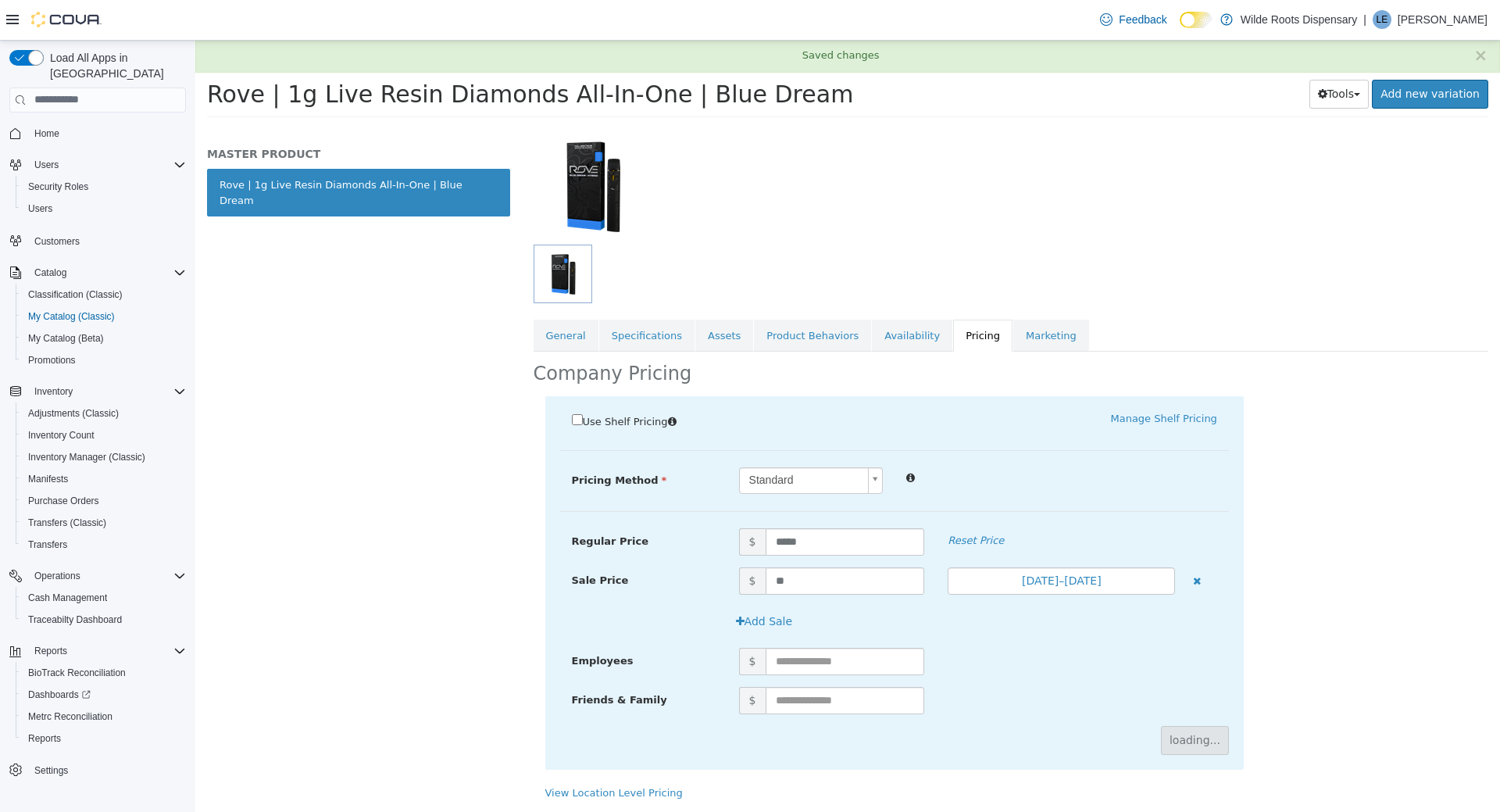
scroll to position [0, 0]
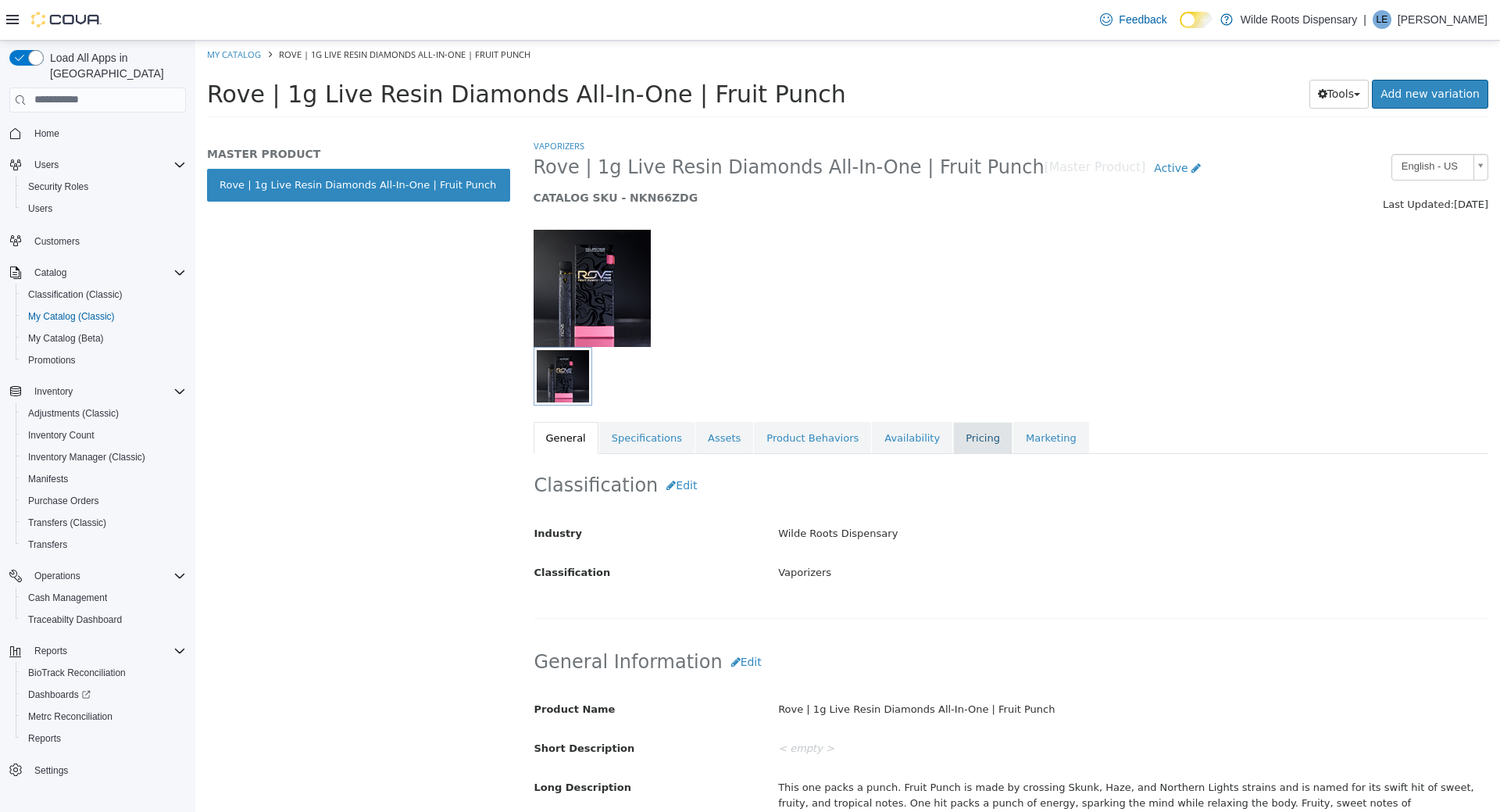
click at [959, 442] on link "Pricing" at bounding box center [983, 438] width 60 height 33
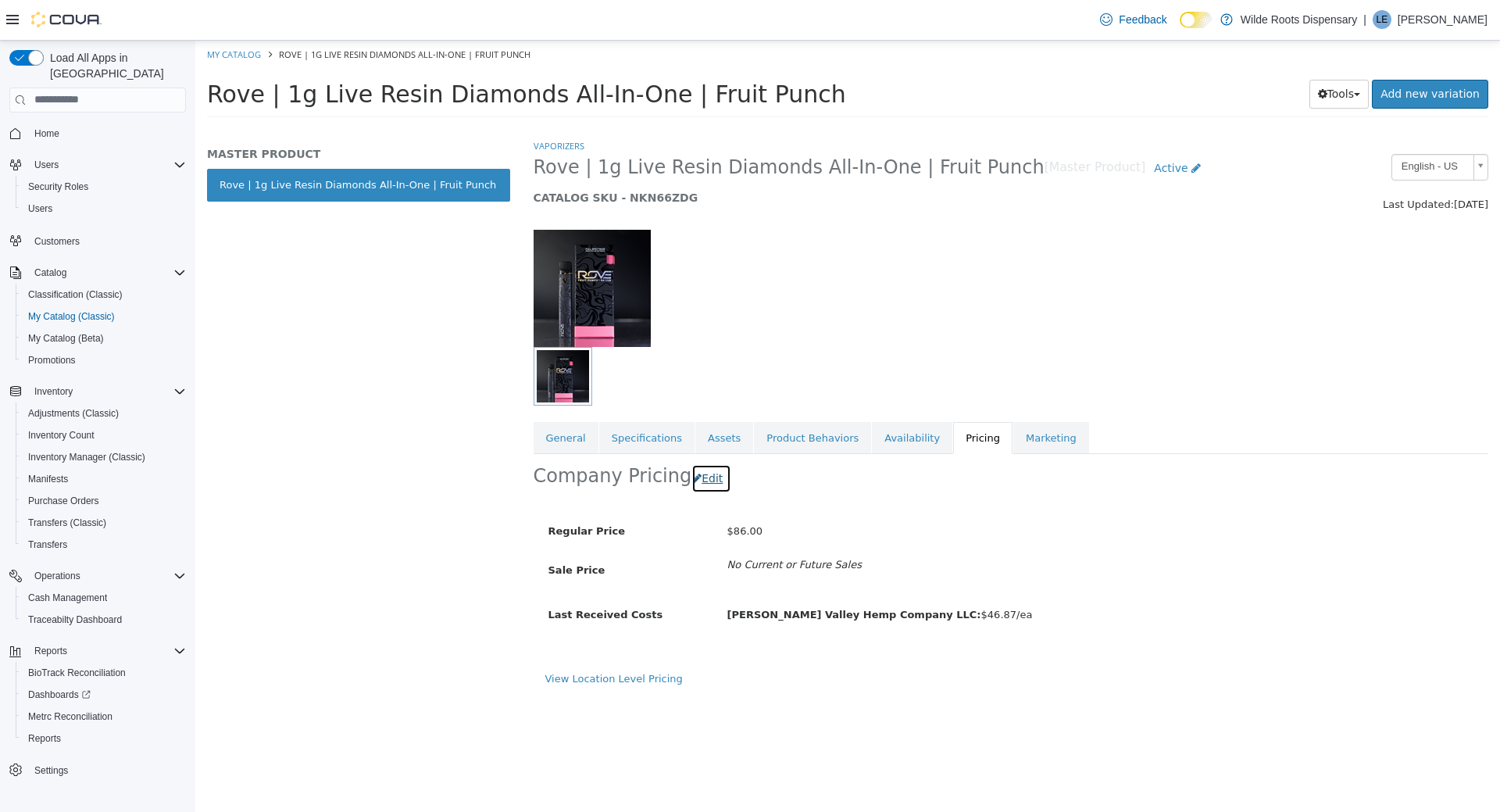
click at [693, 474] on icon "button" at bounding box center [697, 478] width 9 height 11
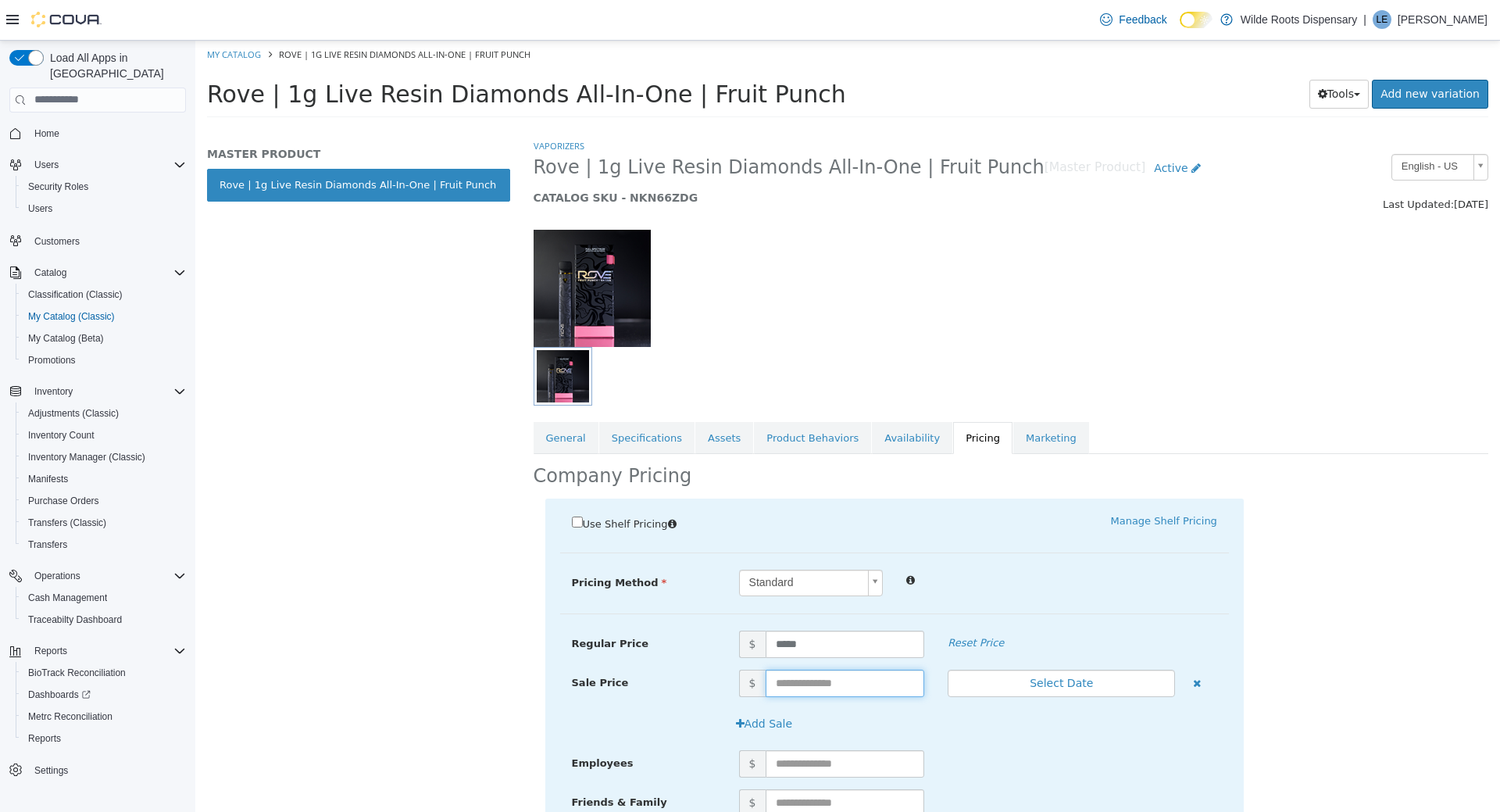
click at [835, 682] on input "text" at bounding box center [846, 682] width 160 height 28
type input "**"
click at [1049, 682] on button "Select Date" at bounding box center [1062, 682] width 228 height 28
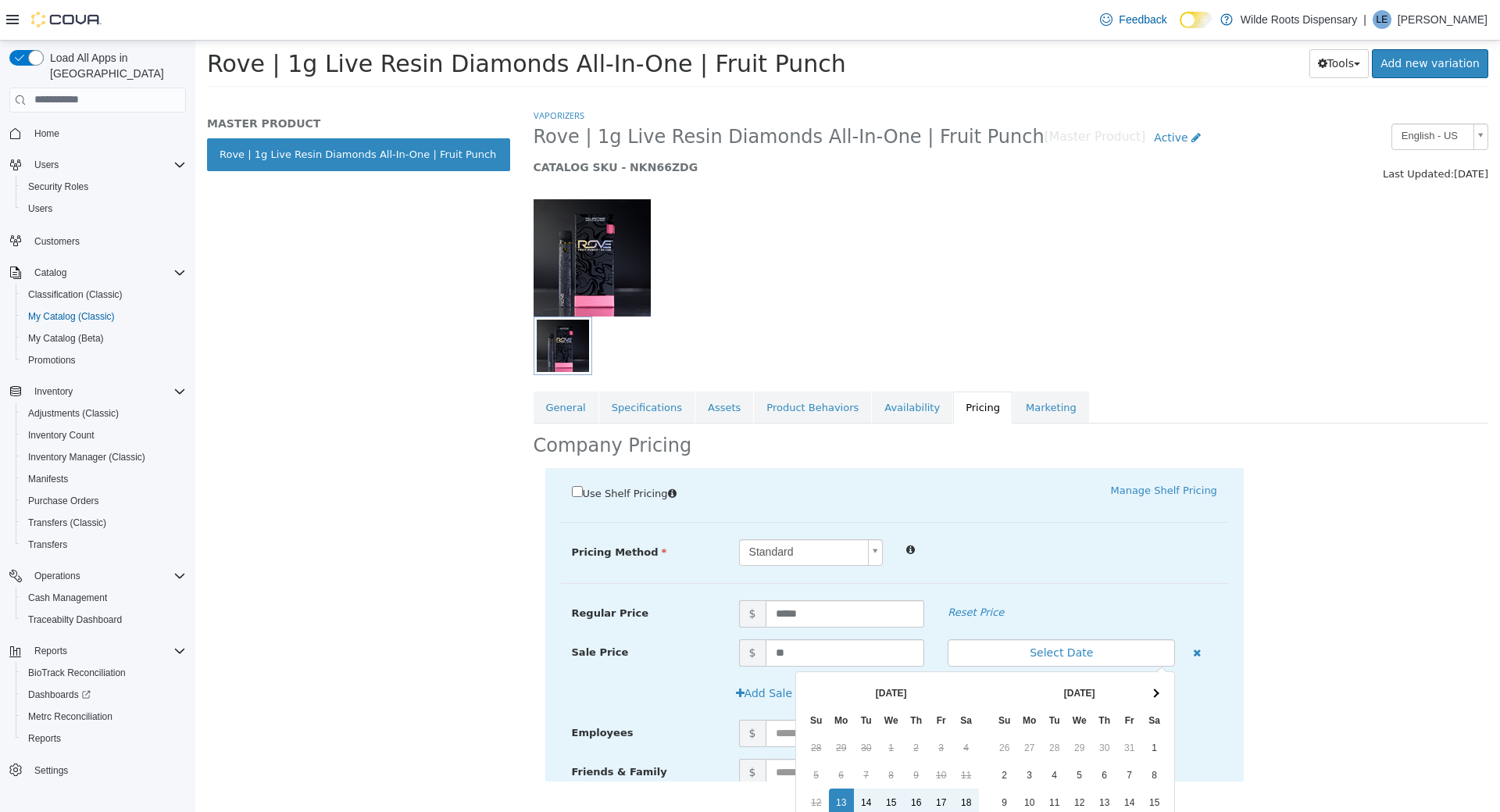
scroll to position [186, 0]
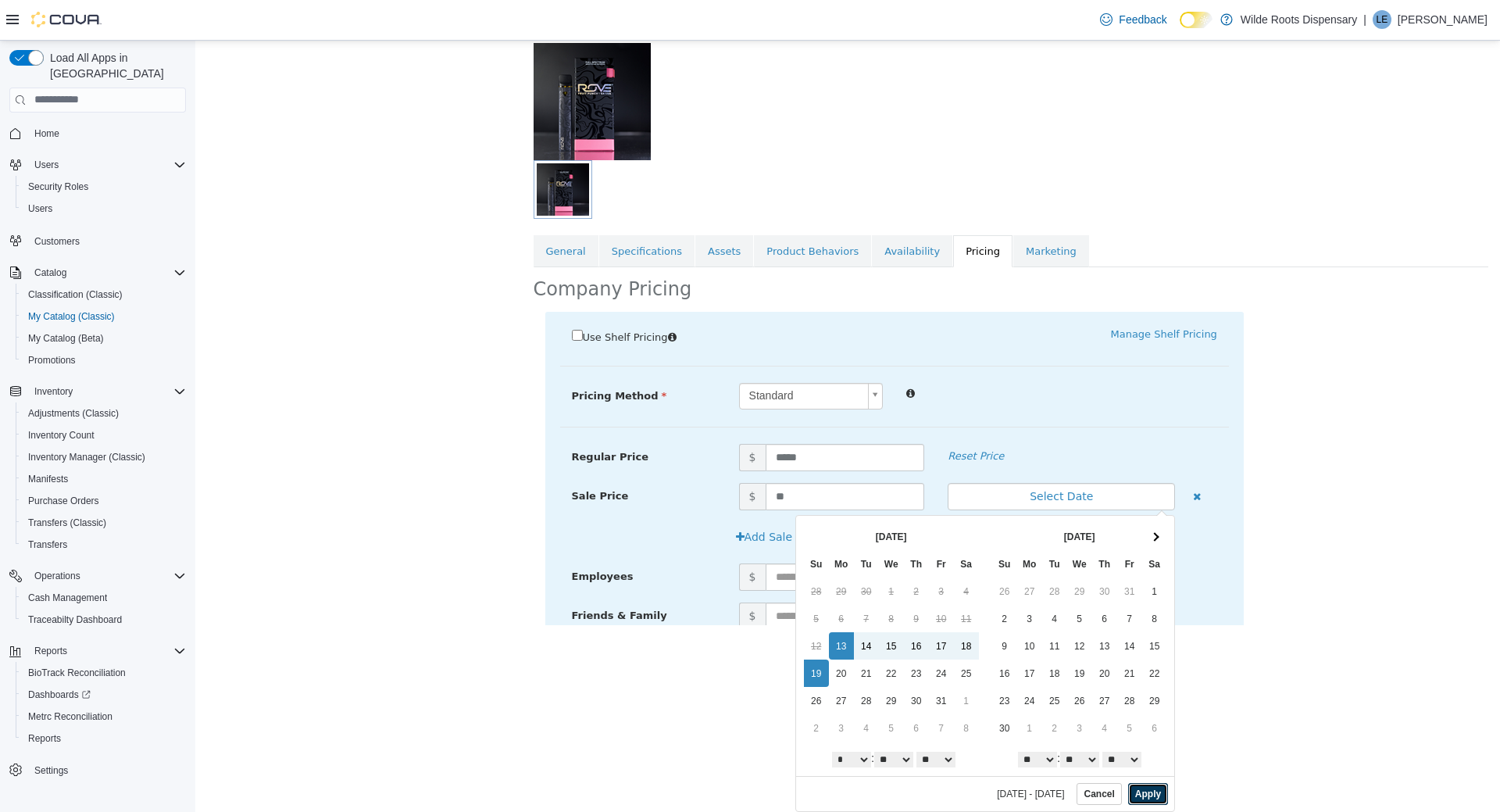
click at [1145, 800] on button "Apply" at bounding box center [1148, 794] width 39 height 22
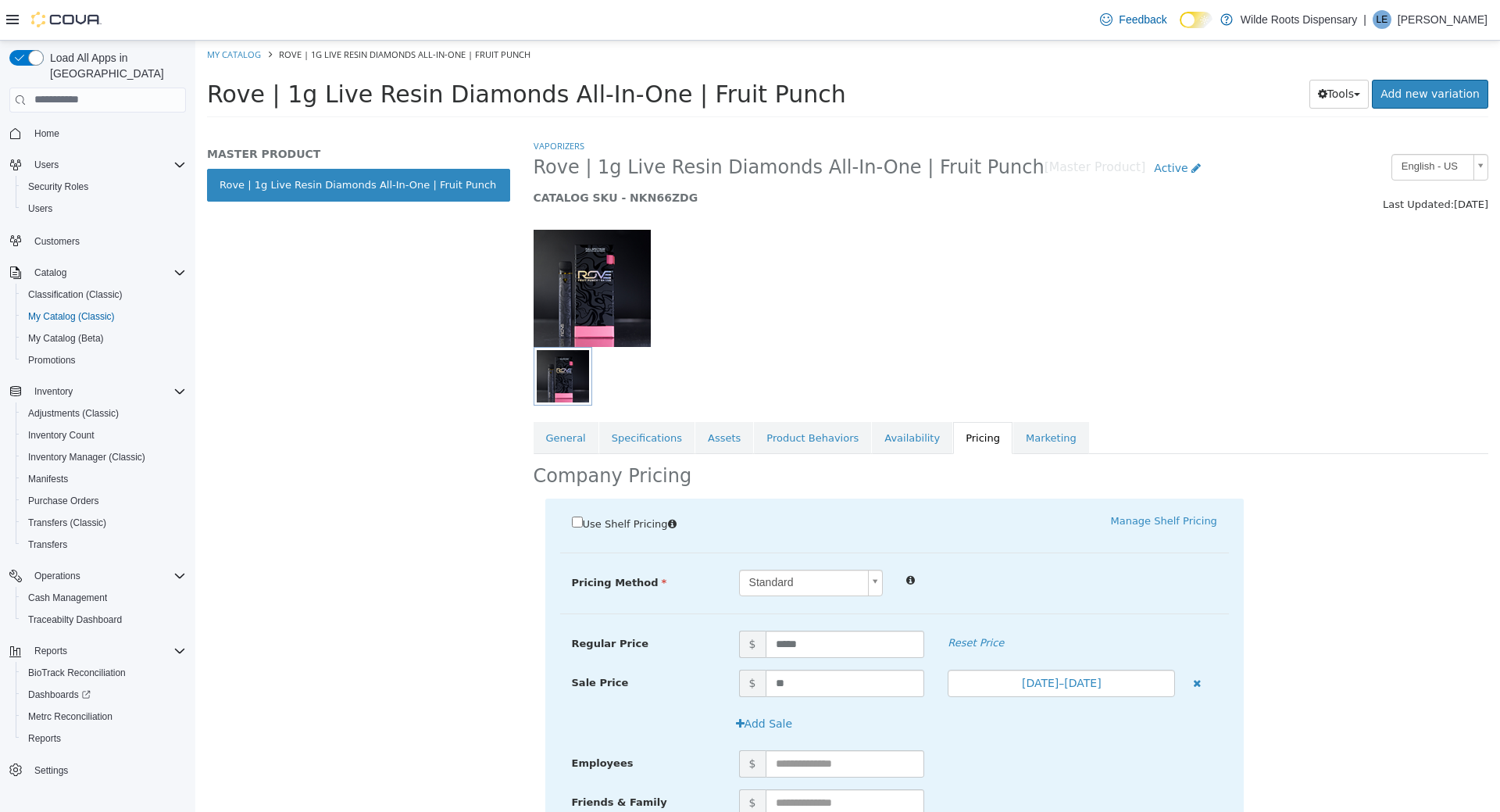
scroll to position [129, 0]
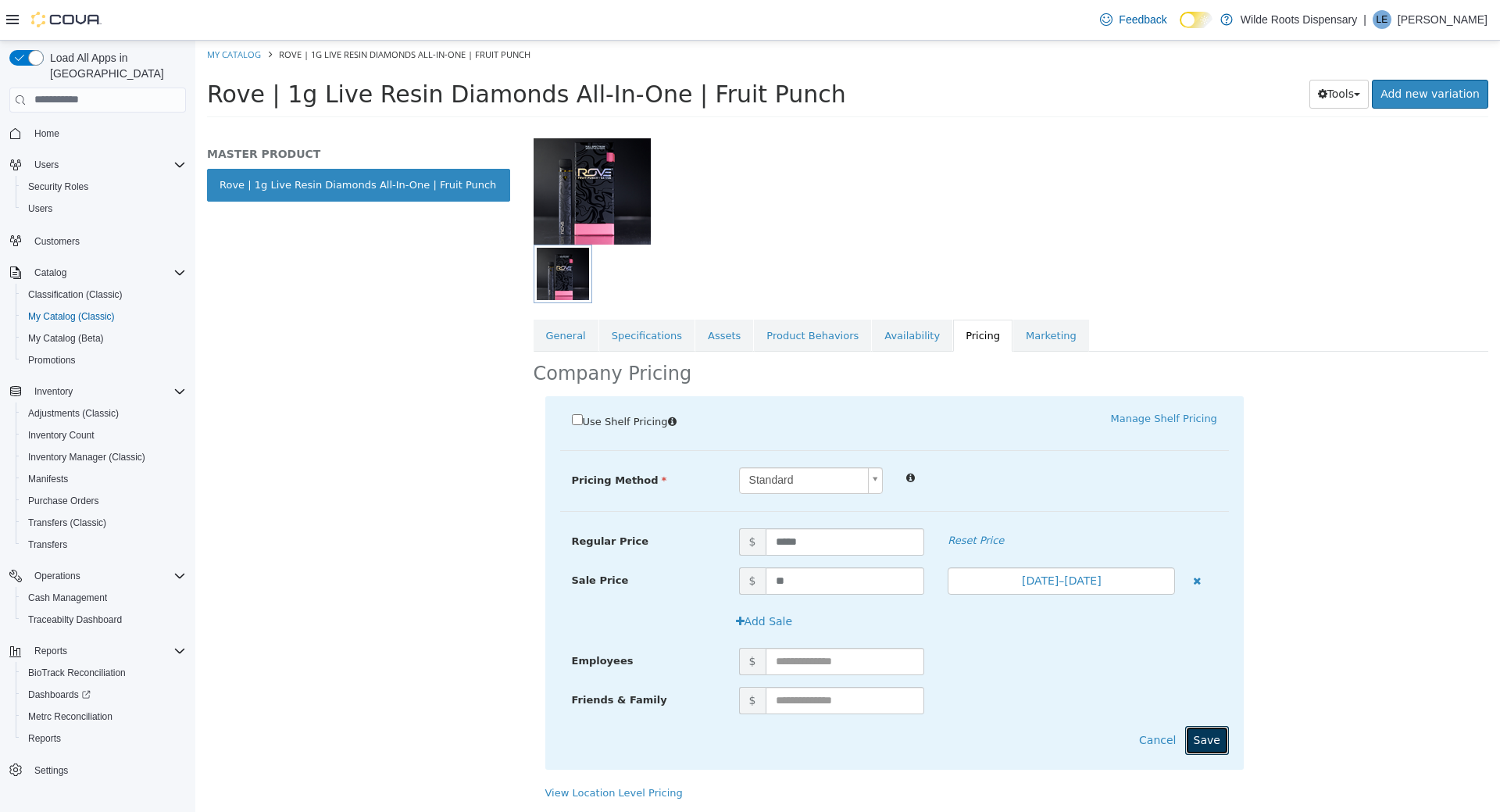
click at [1226, 729] on button "Save" at bounding box center [1208, 739] width 44 height 28
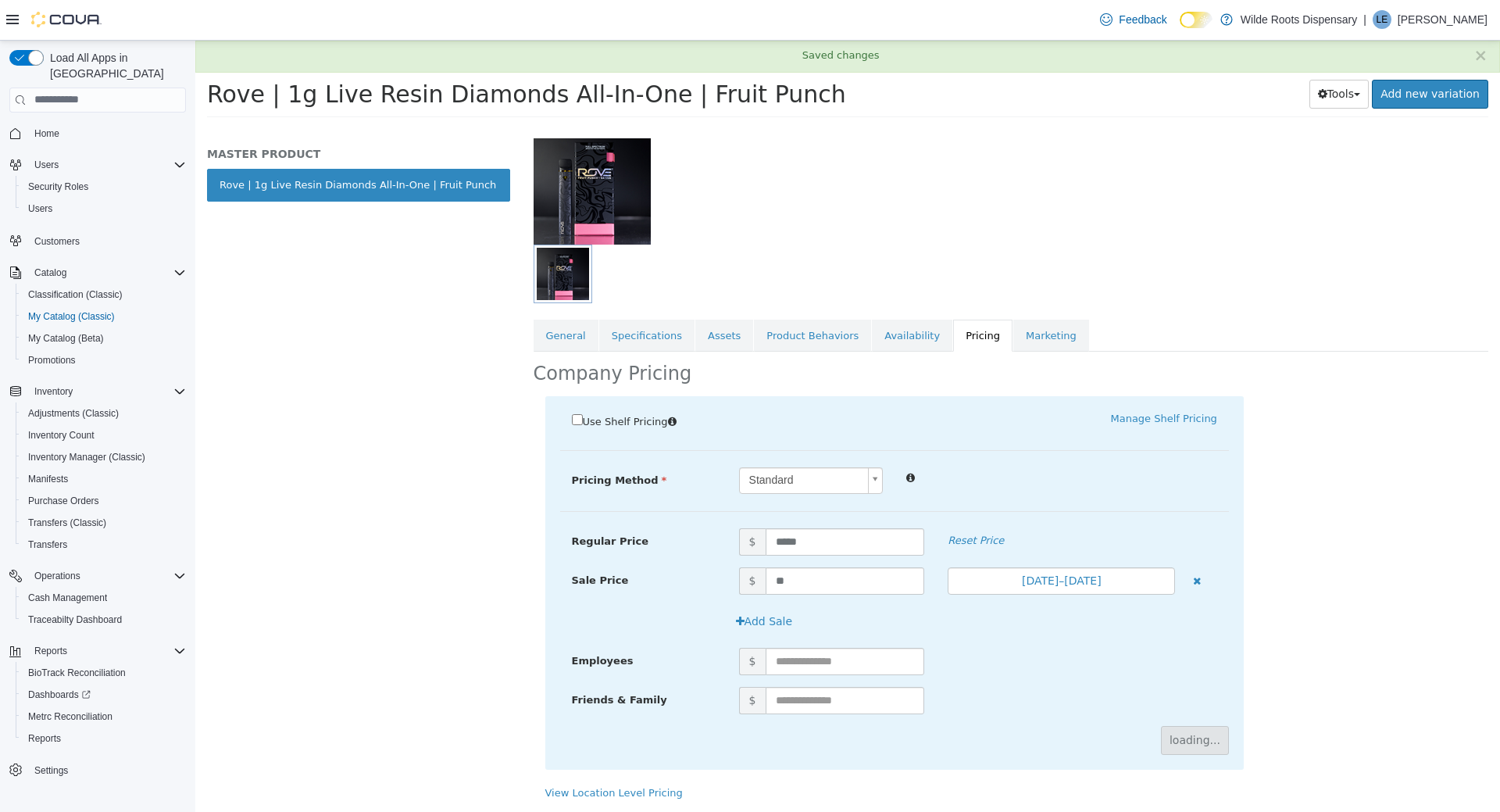
scroll to position [0, 0]
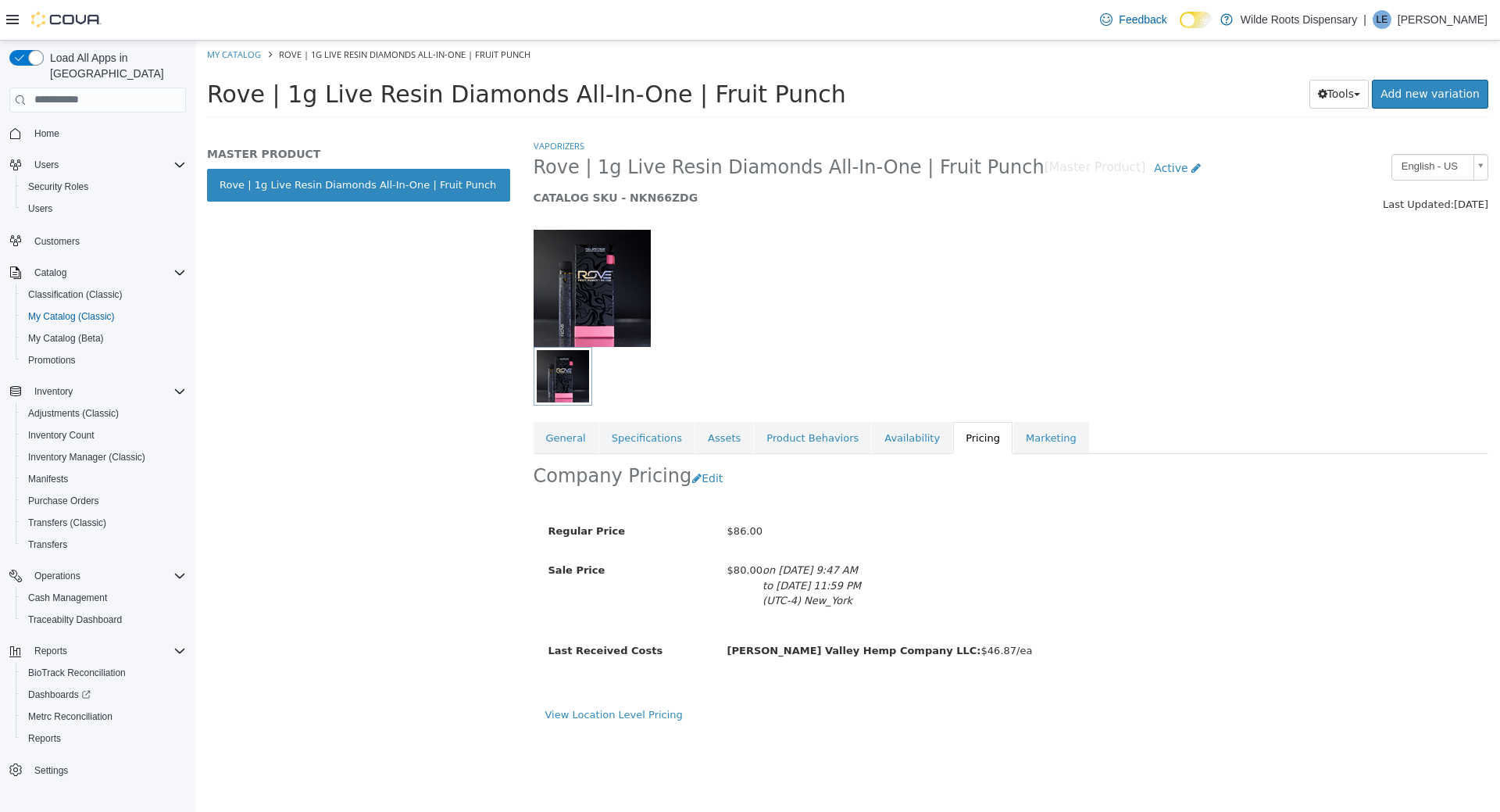
click at [865, 356] on div at bounding box center [888, 376] width 710 height 59
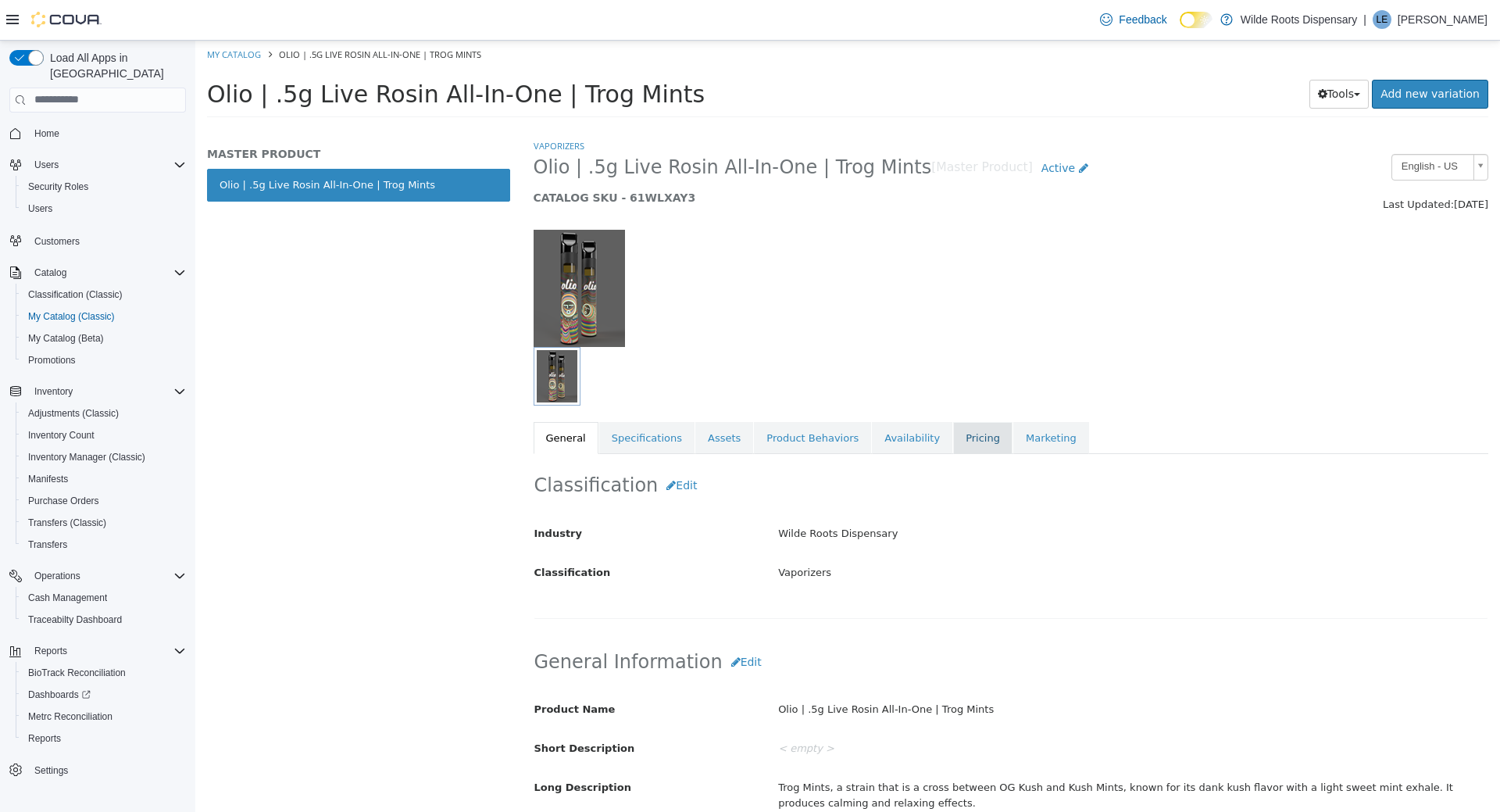
click at [953, 437] on link "Pricing" at bounding box center [983, 438] width 60 height 33
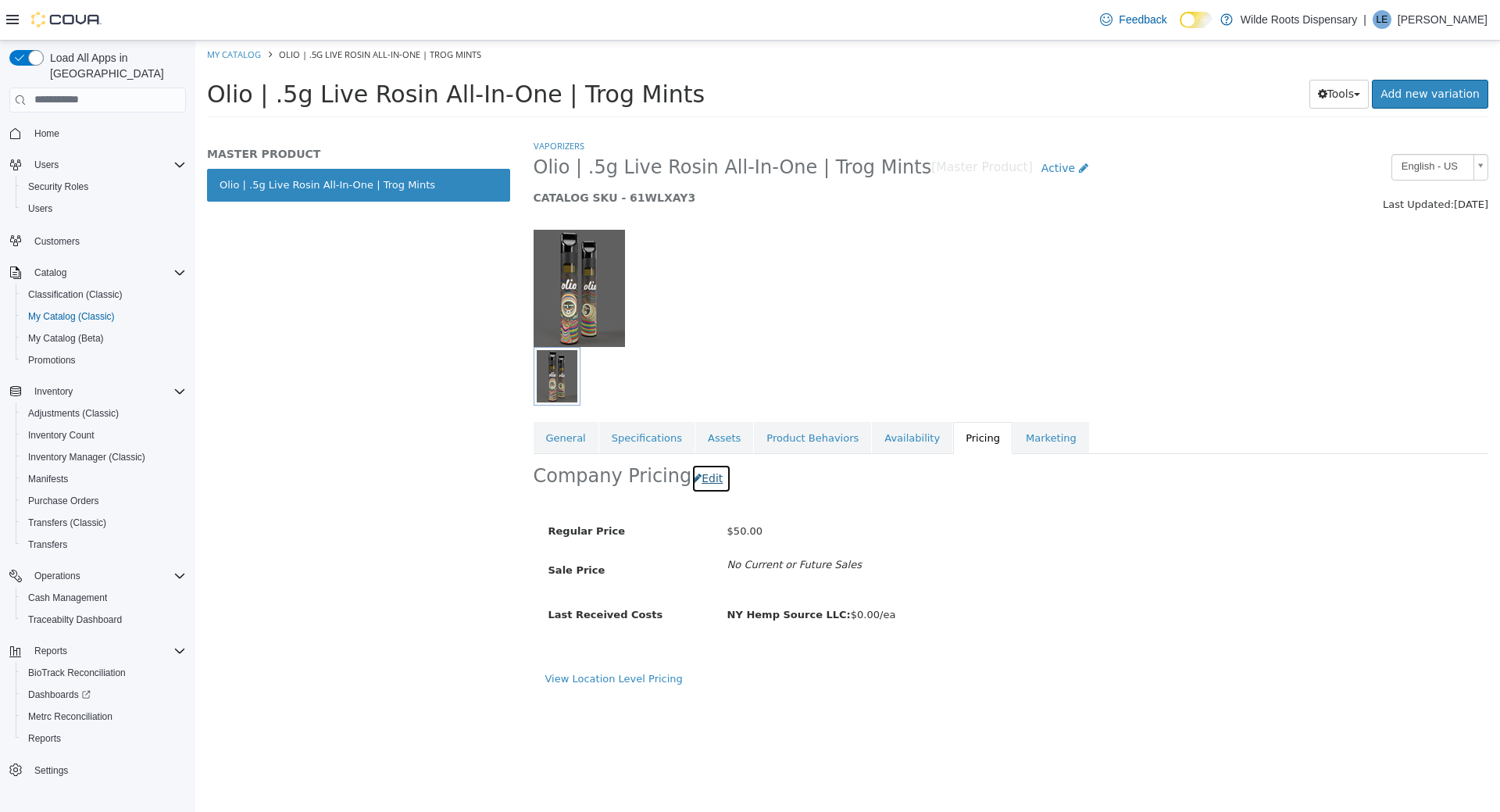
drag, startPoint x: 706, startPoint y: 474, endPoint x: 711, endPoint y: 493, distance: 19.6
click at [706, 481] on button "Edit" at bounding box center [711, 478] width 39 height 28
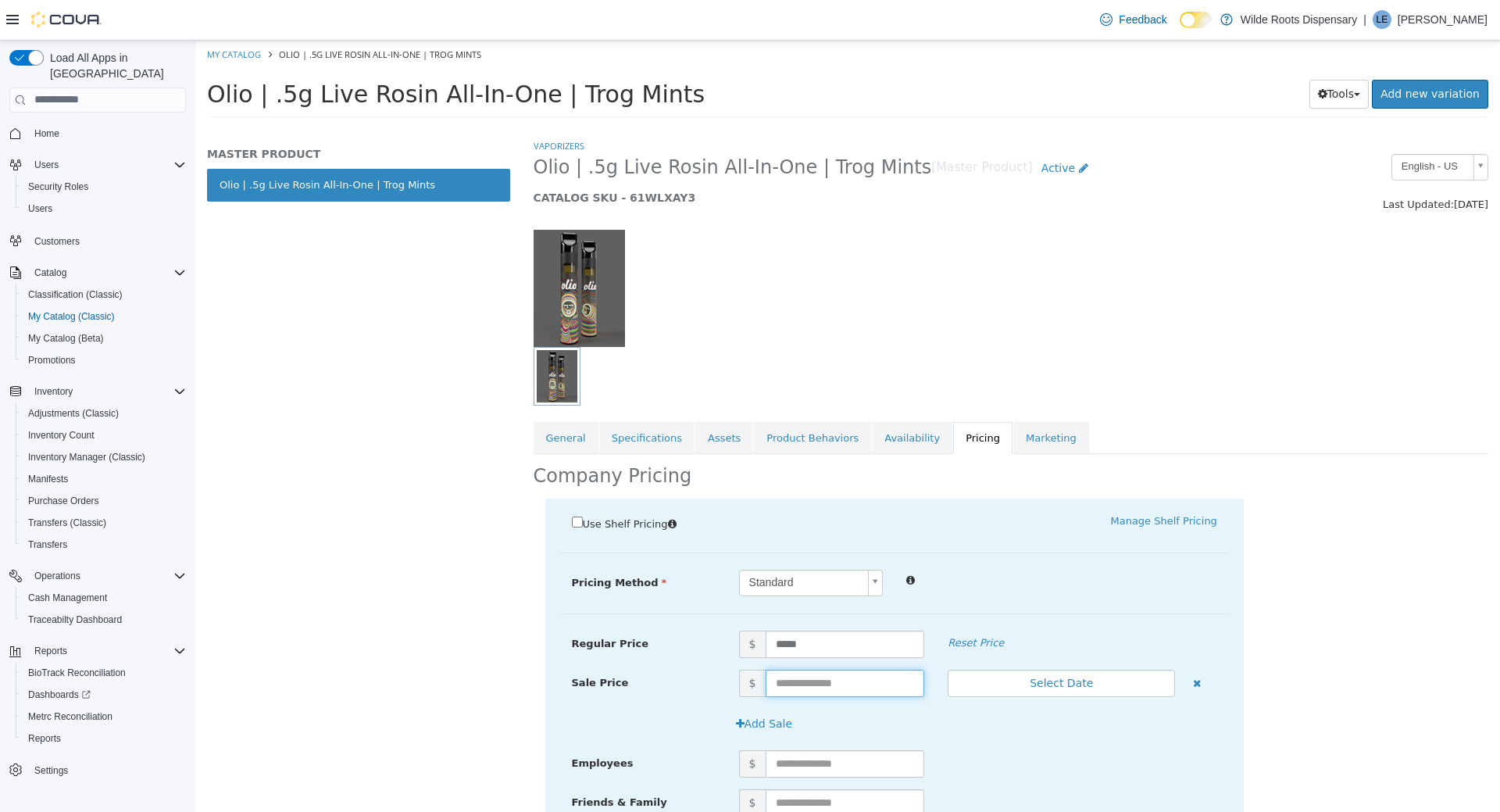
click at [863, 684] on input "text" at bounding box center [846, 682] width 160 height 28
type input "**"
click at [1066, 682] on button "Select Date" at bounding box center [1062, 682] width 228 height 28
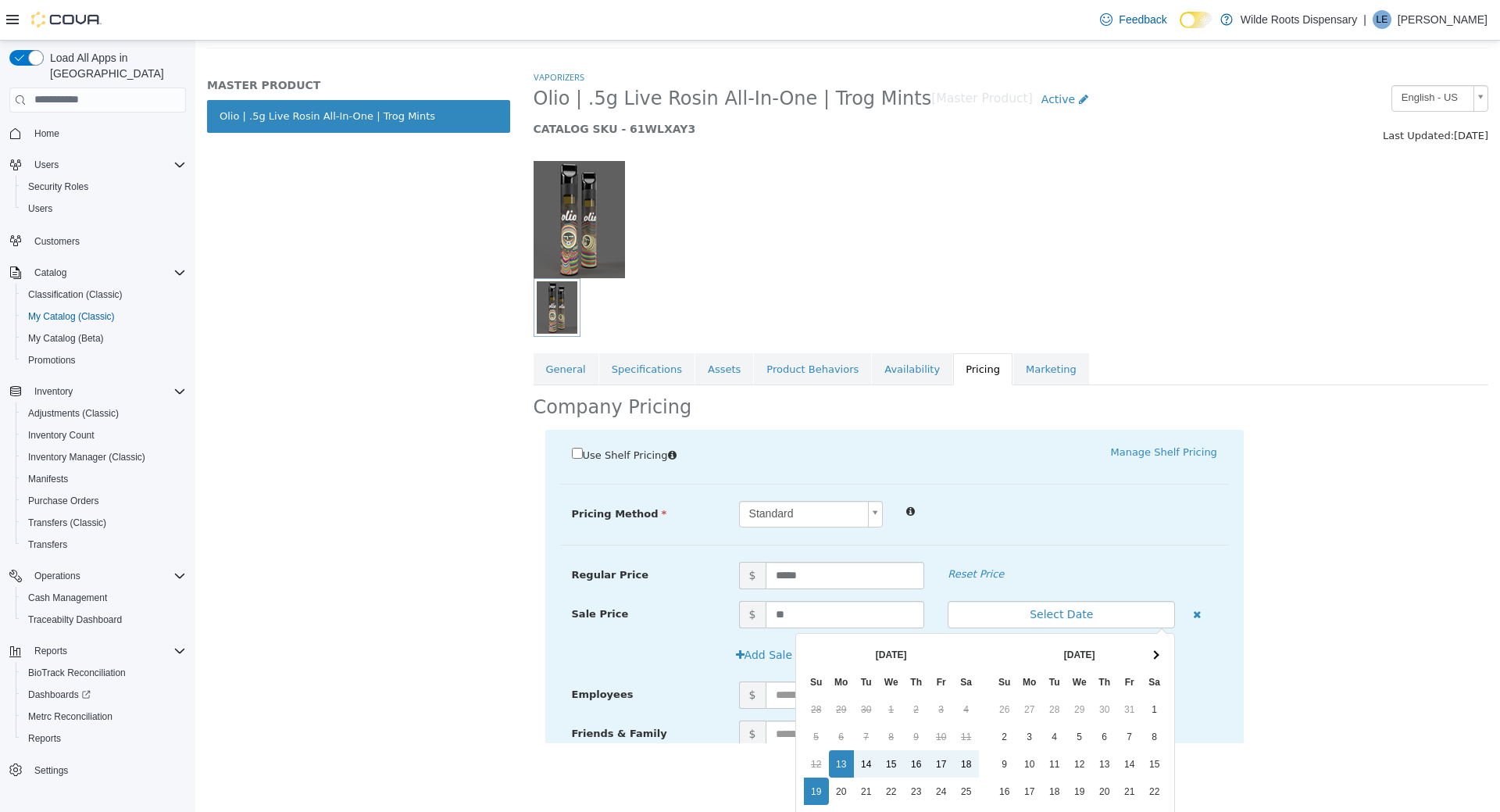
scroll to position [186, 0]
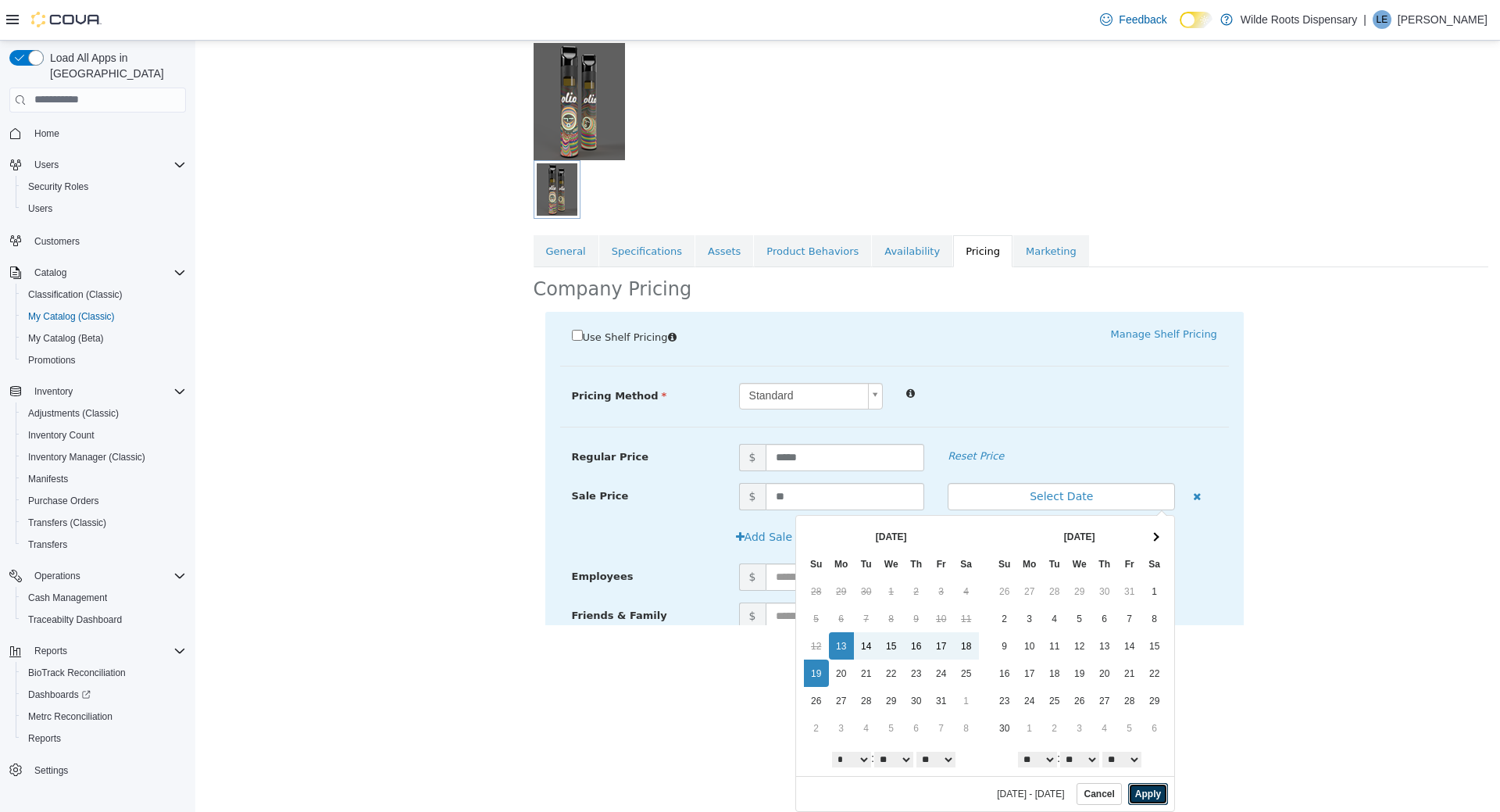
click at [1155, 795] on button "Apply" at bounding box center [1148, 794] width 39 height 22
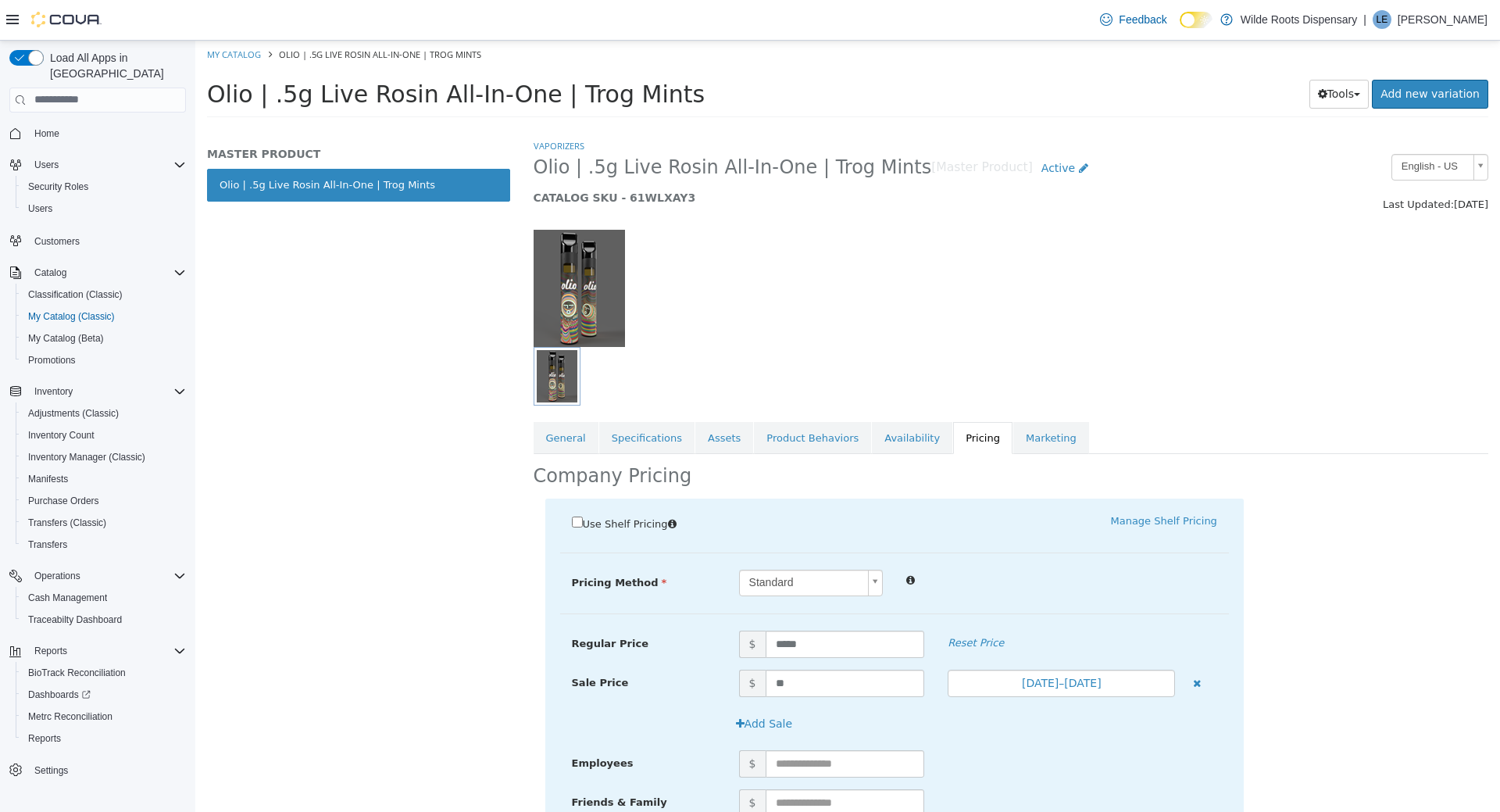
scroll to position [129, 0]
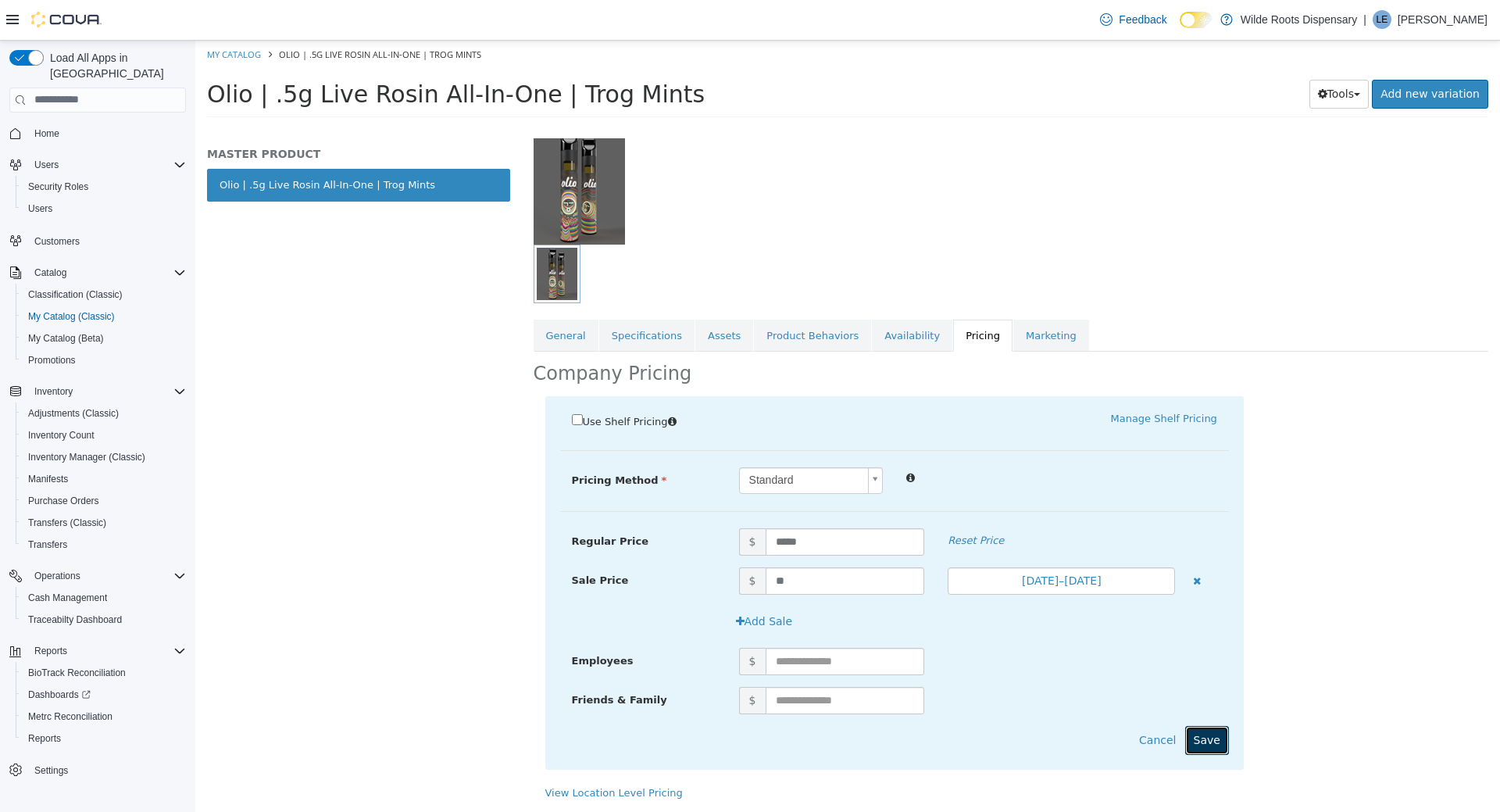
click at [1207, 741] on button "Save" at bounding box center [1208, 739] width 44 height 28
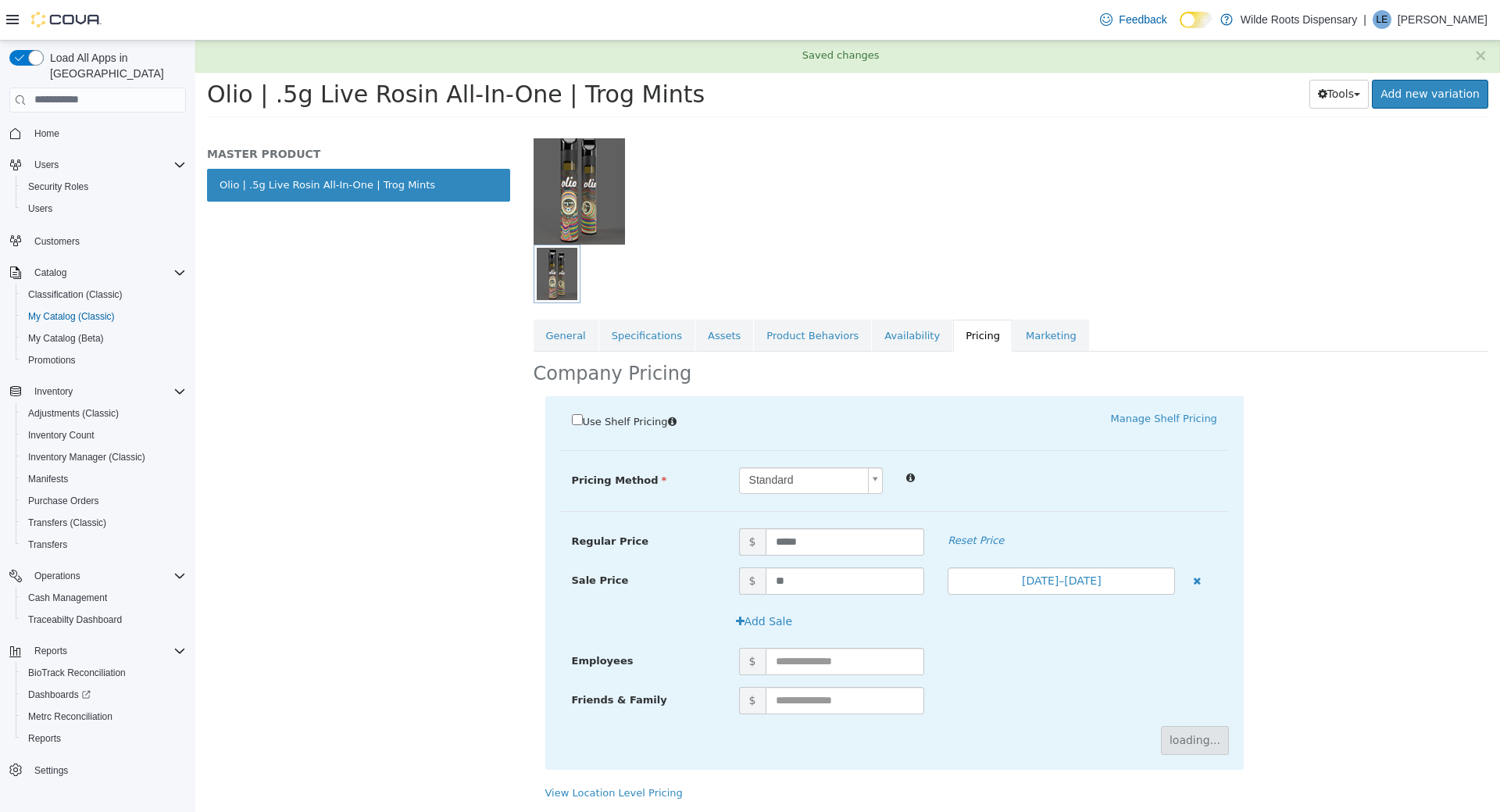
scroll to position [0, 0]
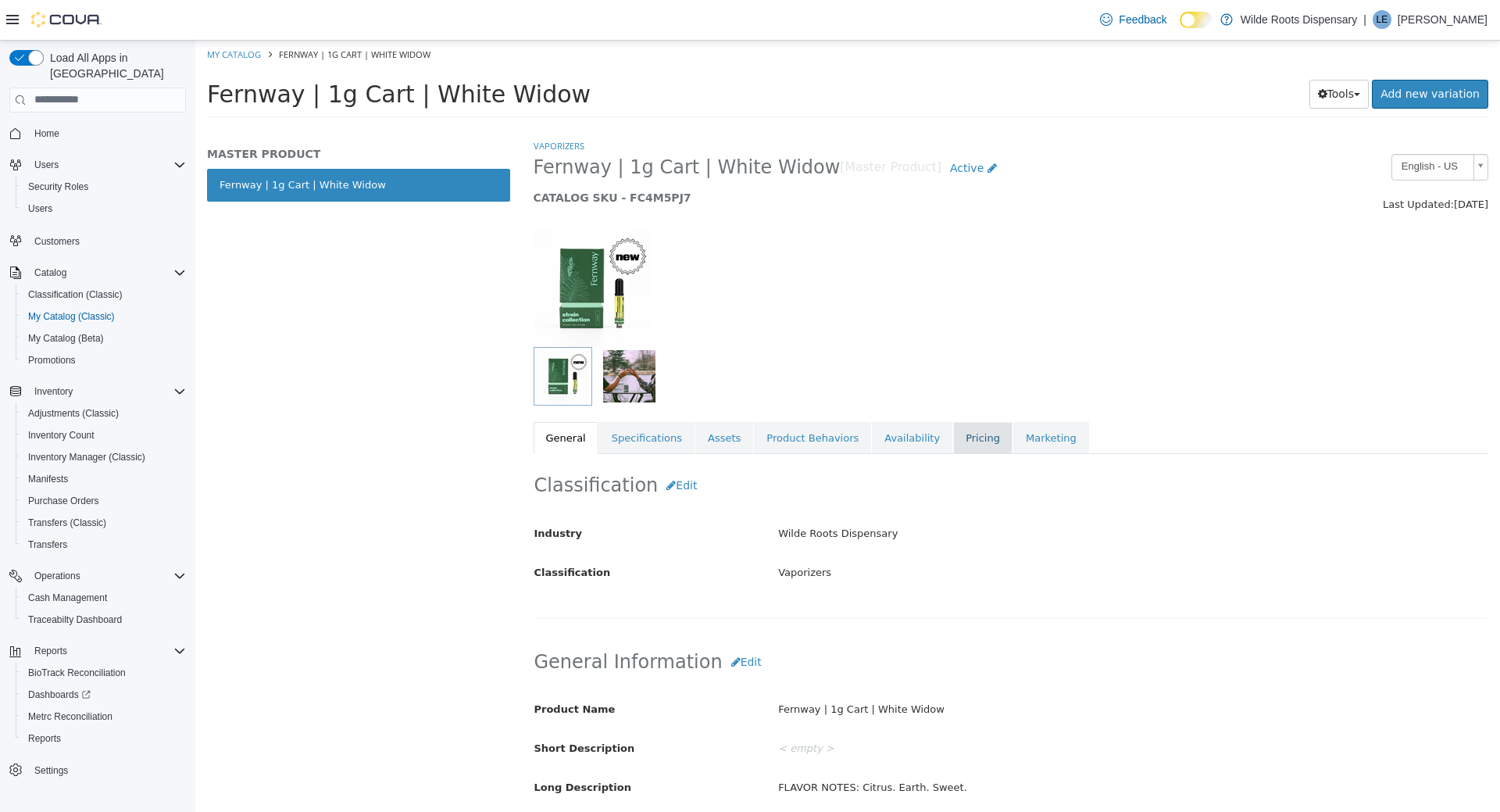
click at [961, 440] on link "Pricing" at bounding box center [983, 438] width 60 height 33
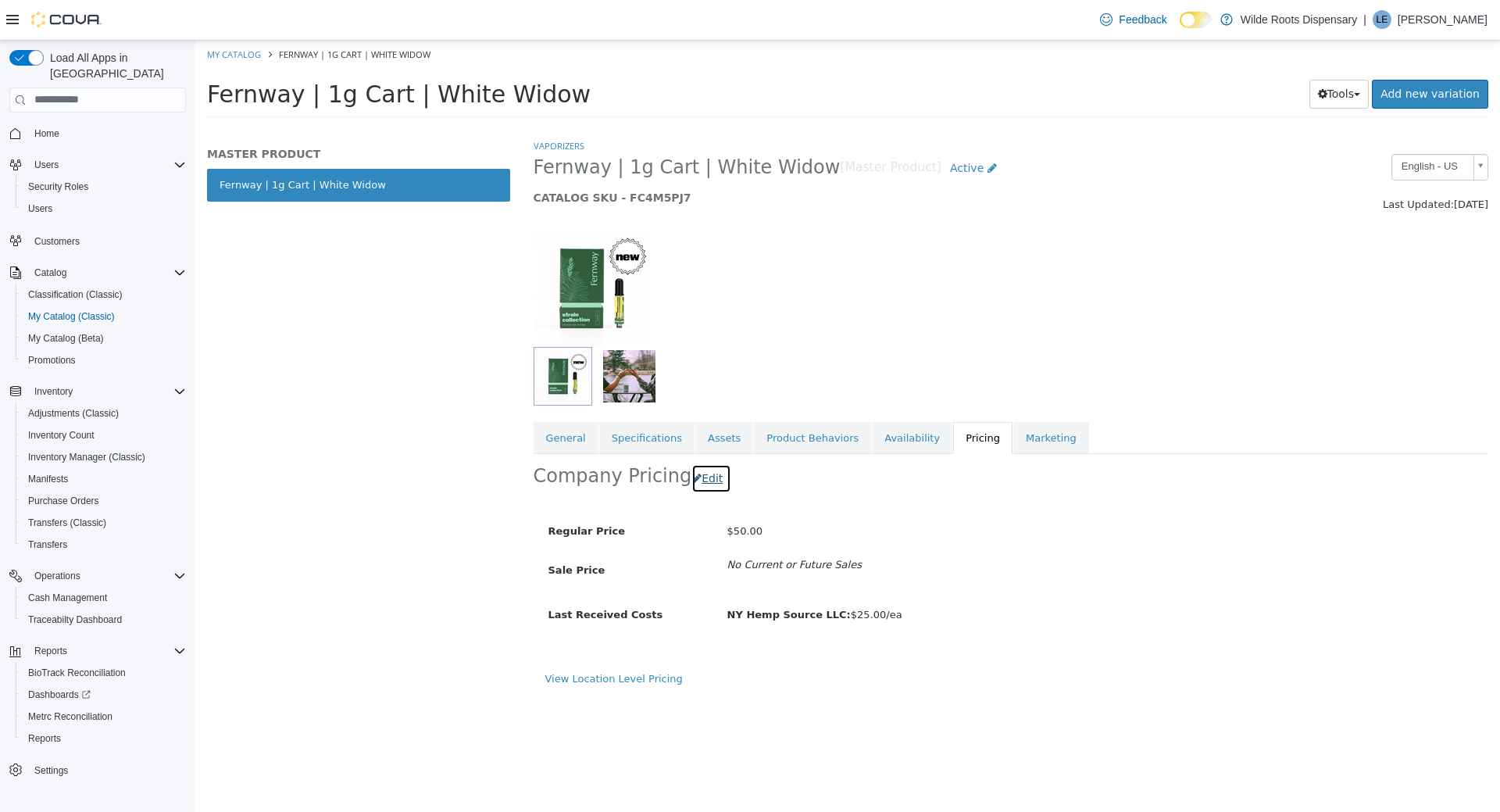
click at [717, 485] on button "Edit" at bounding box center [711, 478] width 39 height 28
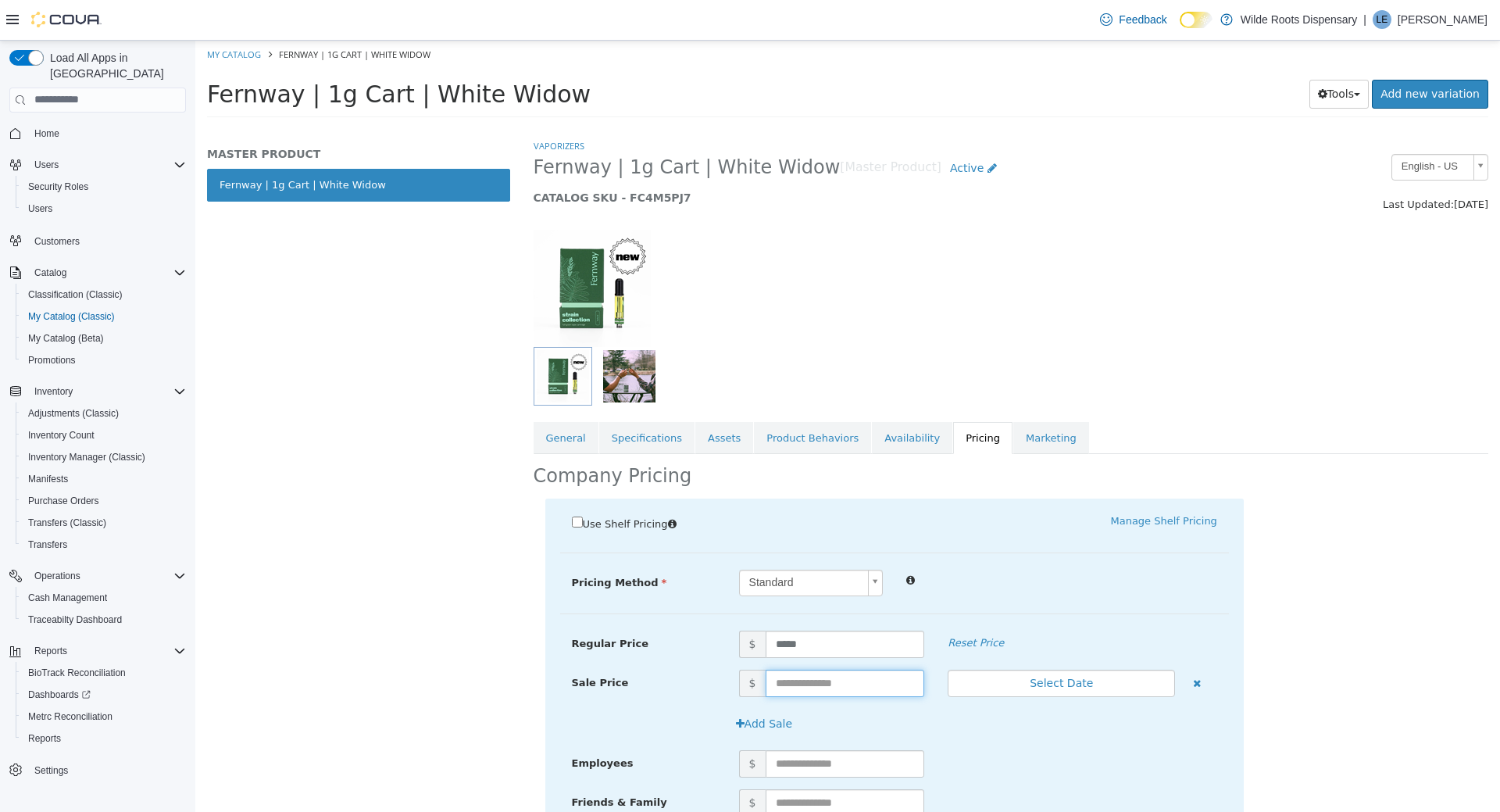
click at [866, 684] on input "text" at bounding box center [846, 682] width 160 height 28
type input "**"
click at [1070, 681] on button "Select Date" at bounding box center [1062, 682] width 228 height 28
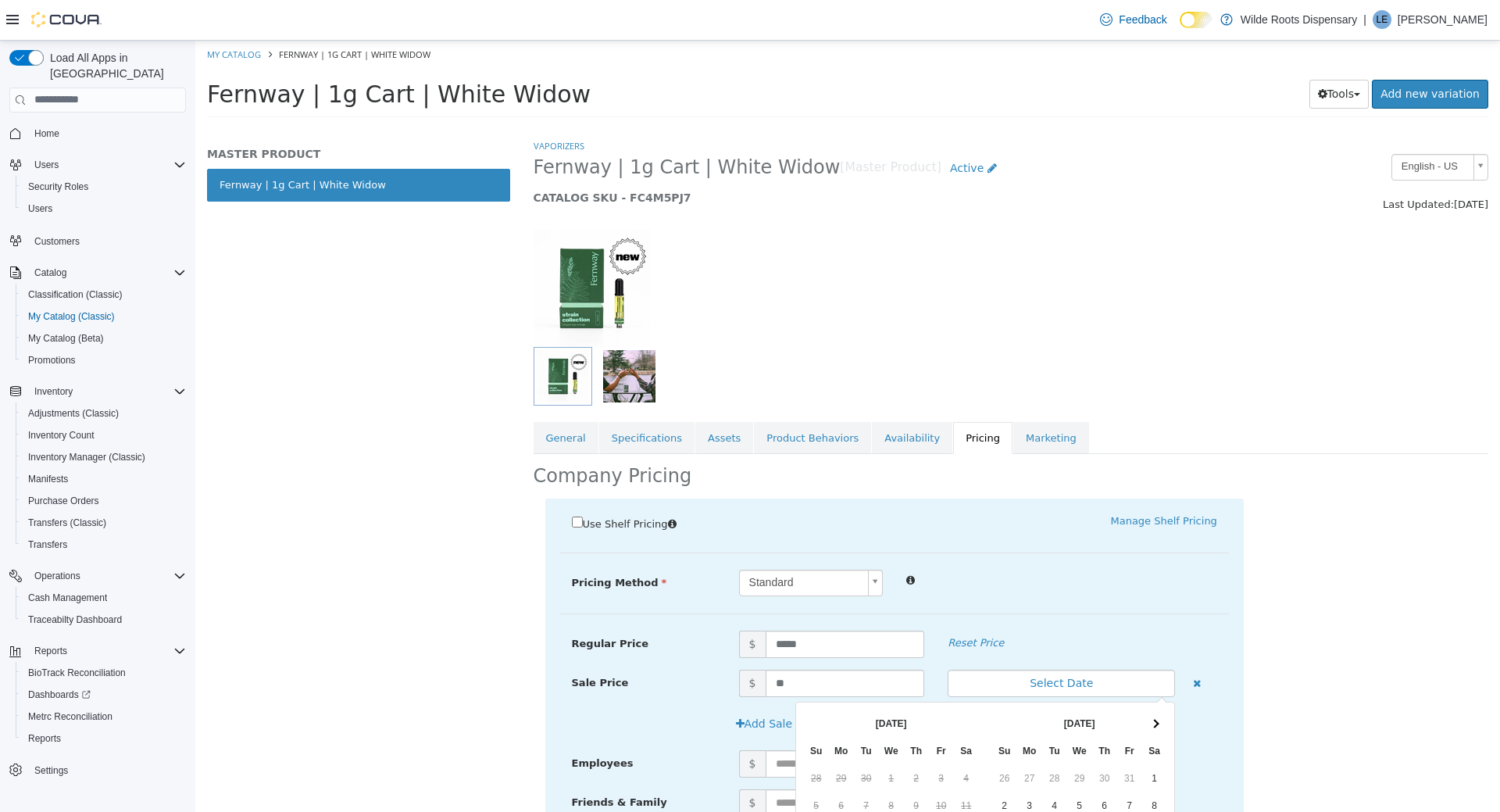
scroll to position [186, 0]
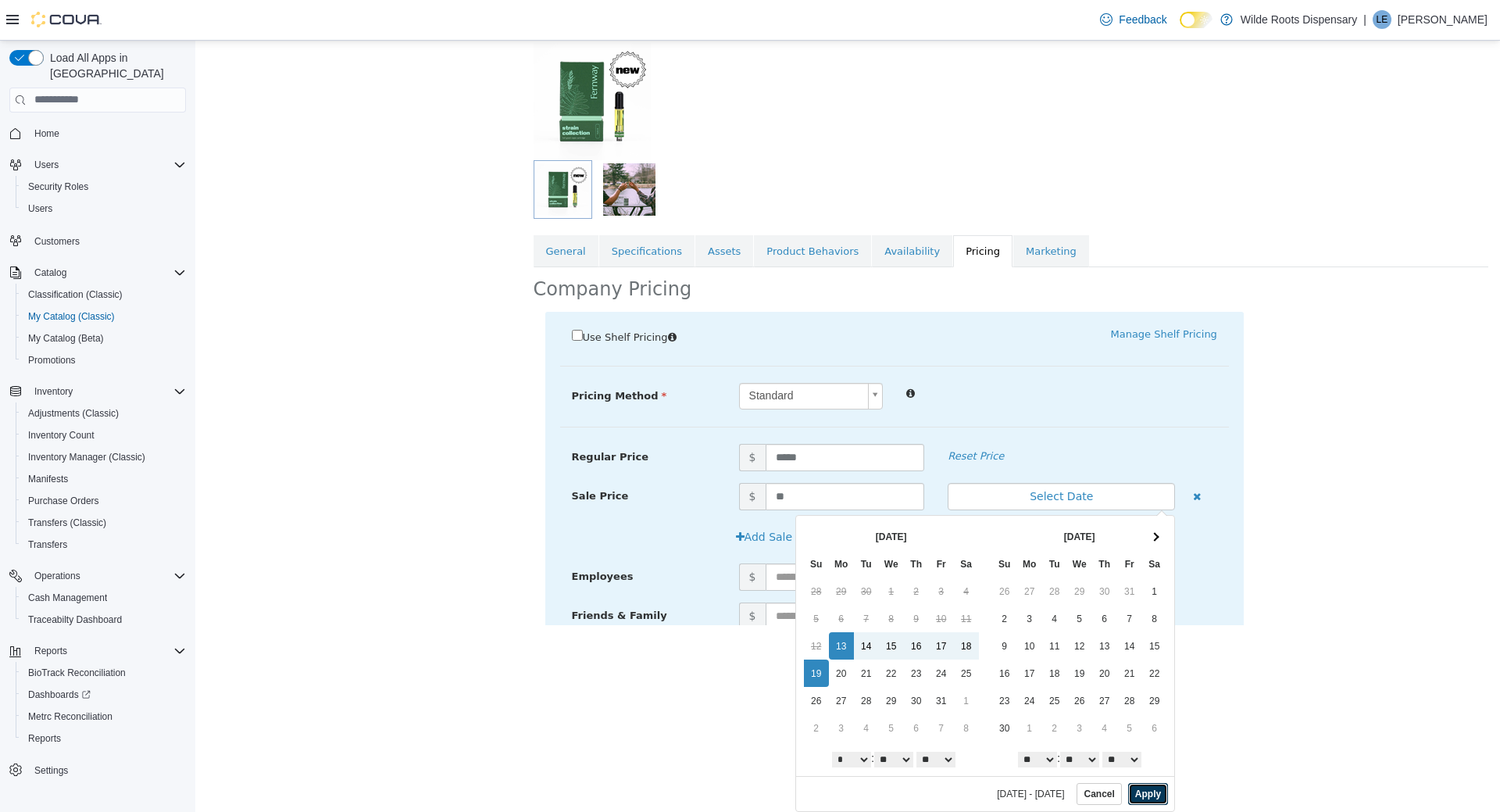
click at [1153, 800] on button "Apply" at bounding box center [1148, 794] width 39 height 22
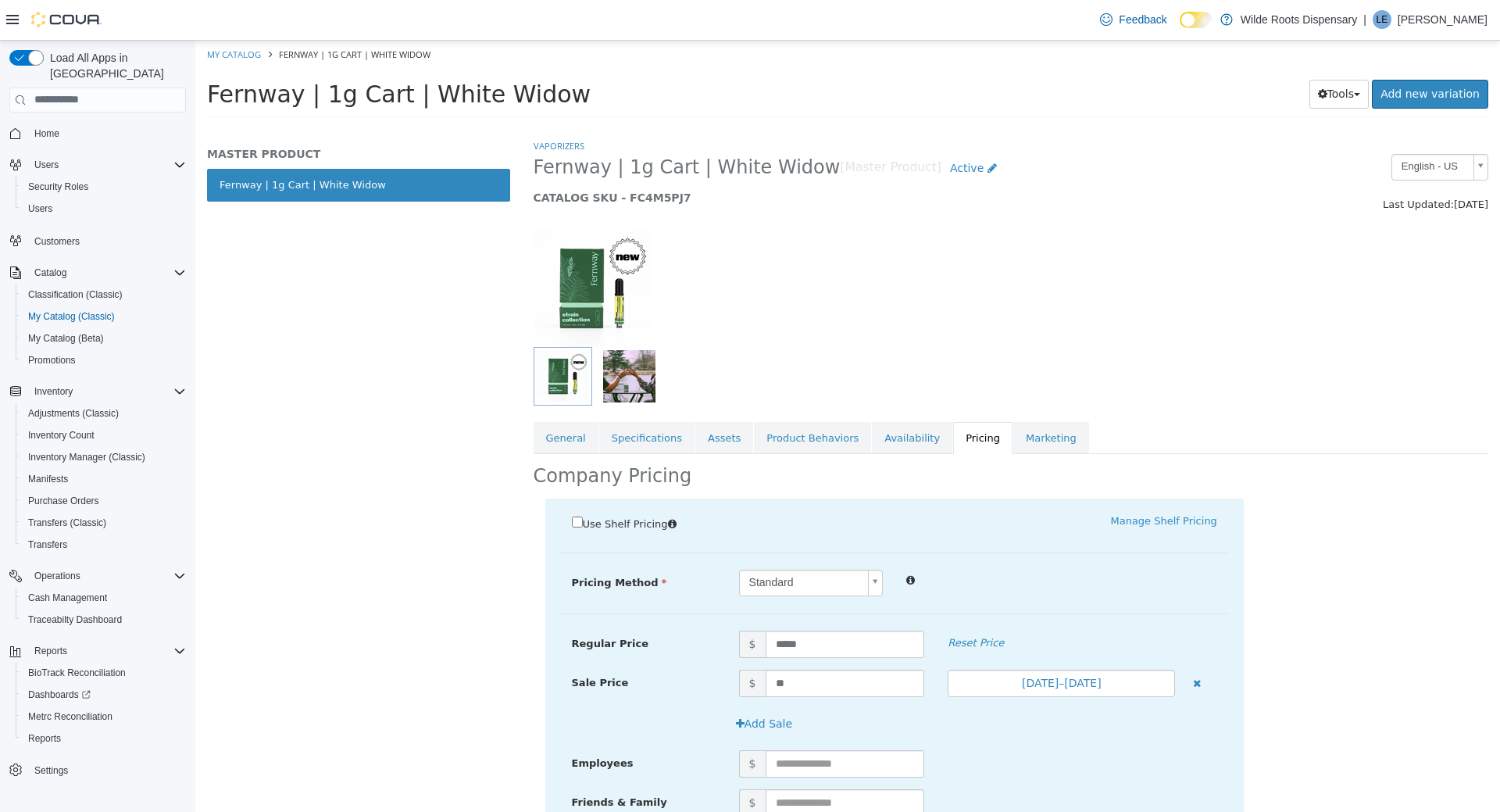
scroll to position [129, 0]
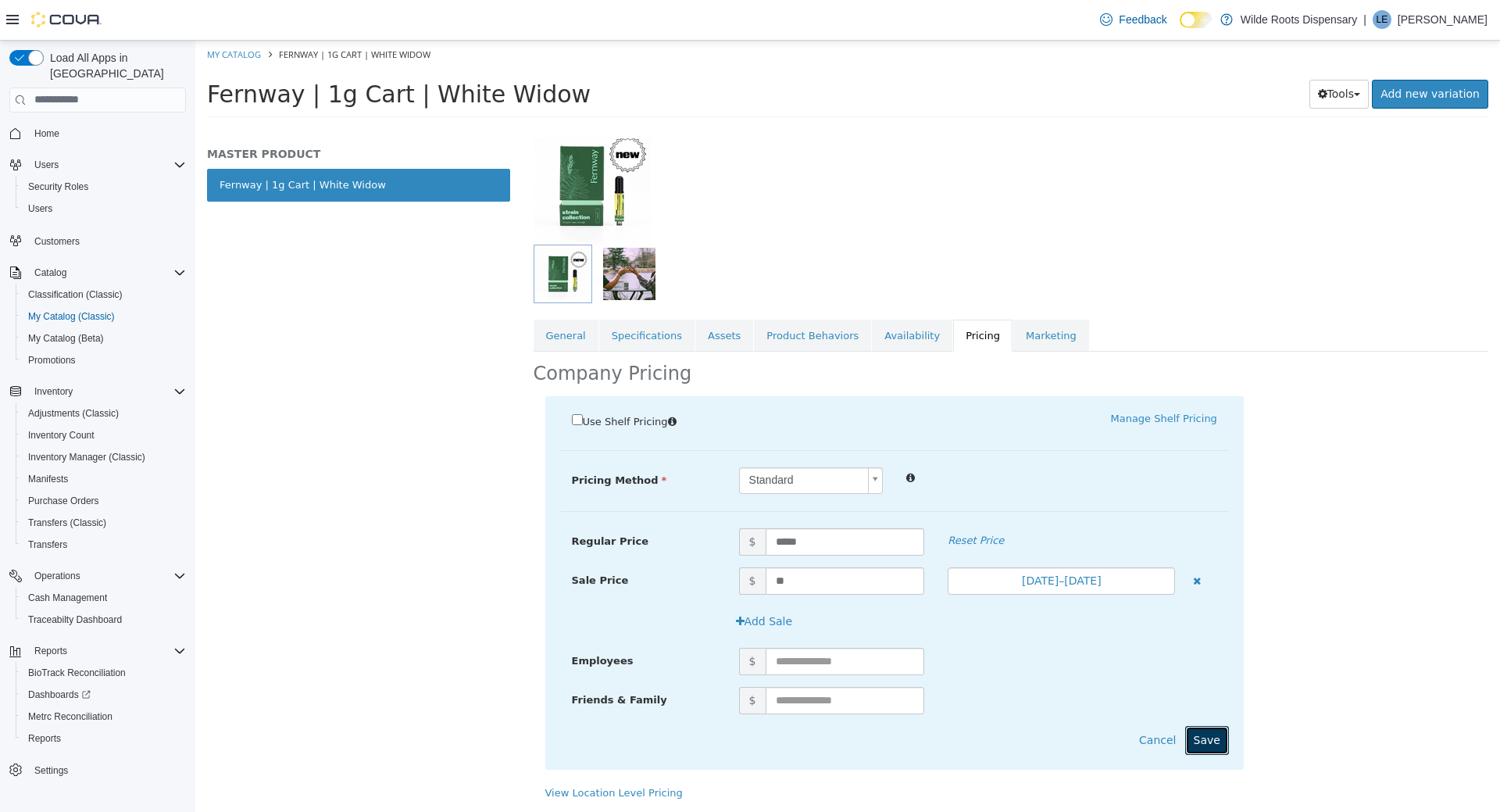
click at [1204, 730] on button "Save" at bounding box center [1208, 739] width 44 height 28
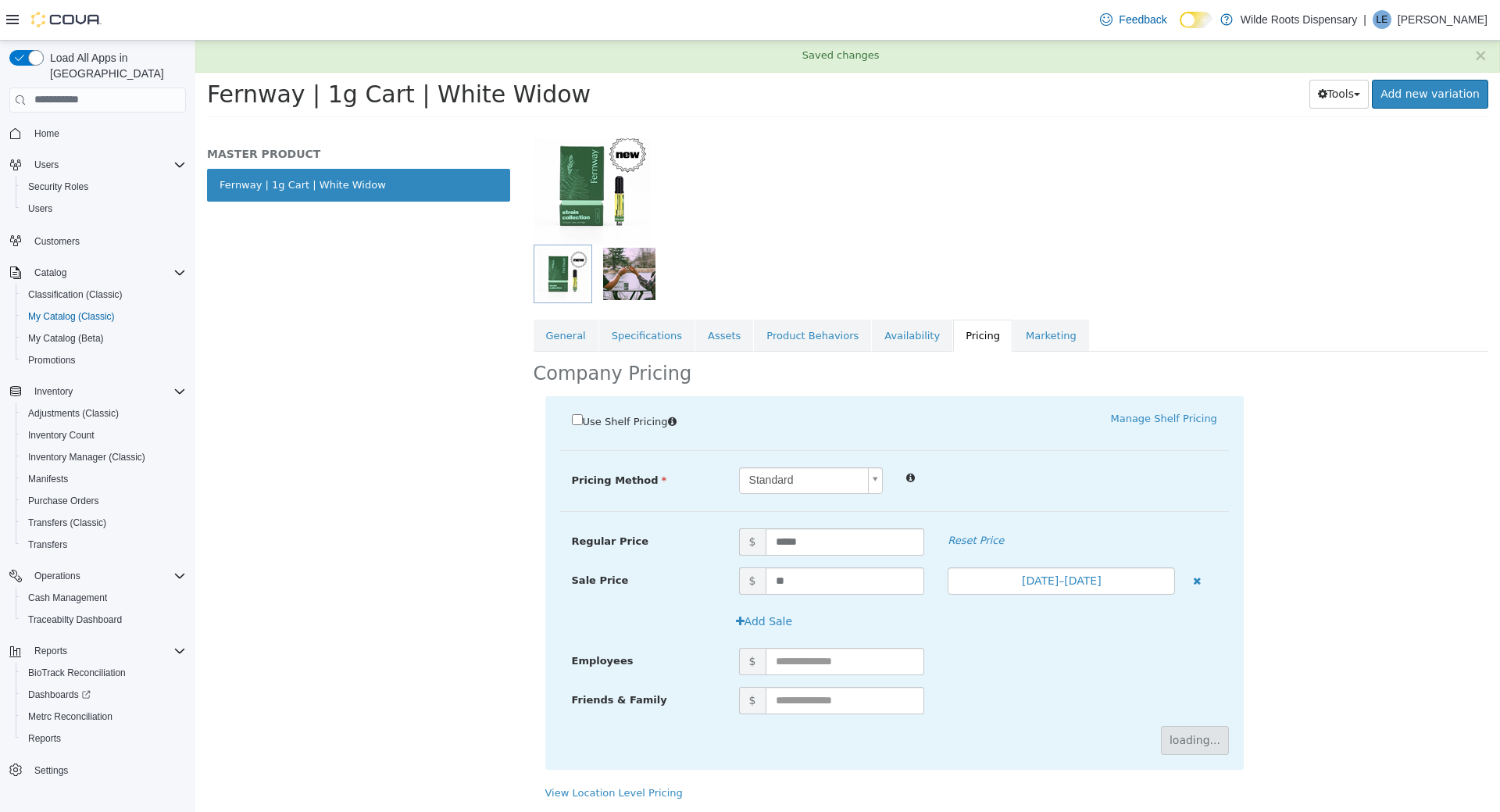
scroll to position [0, 0]
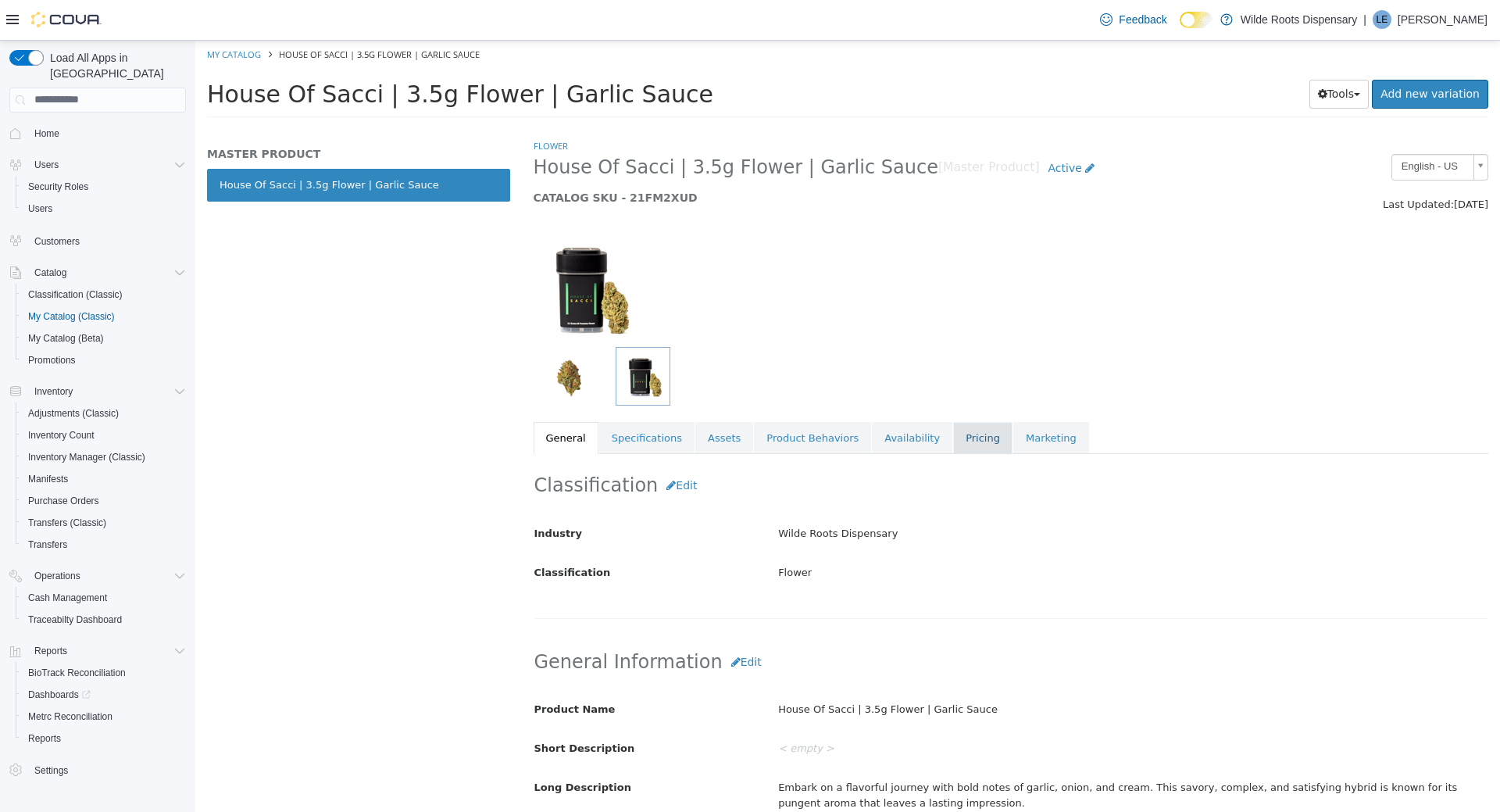
click at [953, 441] on link "Pricing" at bounding box center [983, 438] width 60 height 33
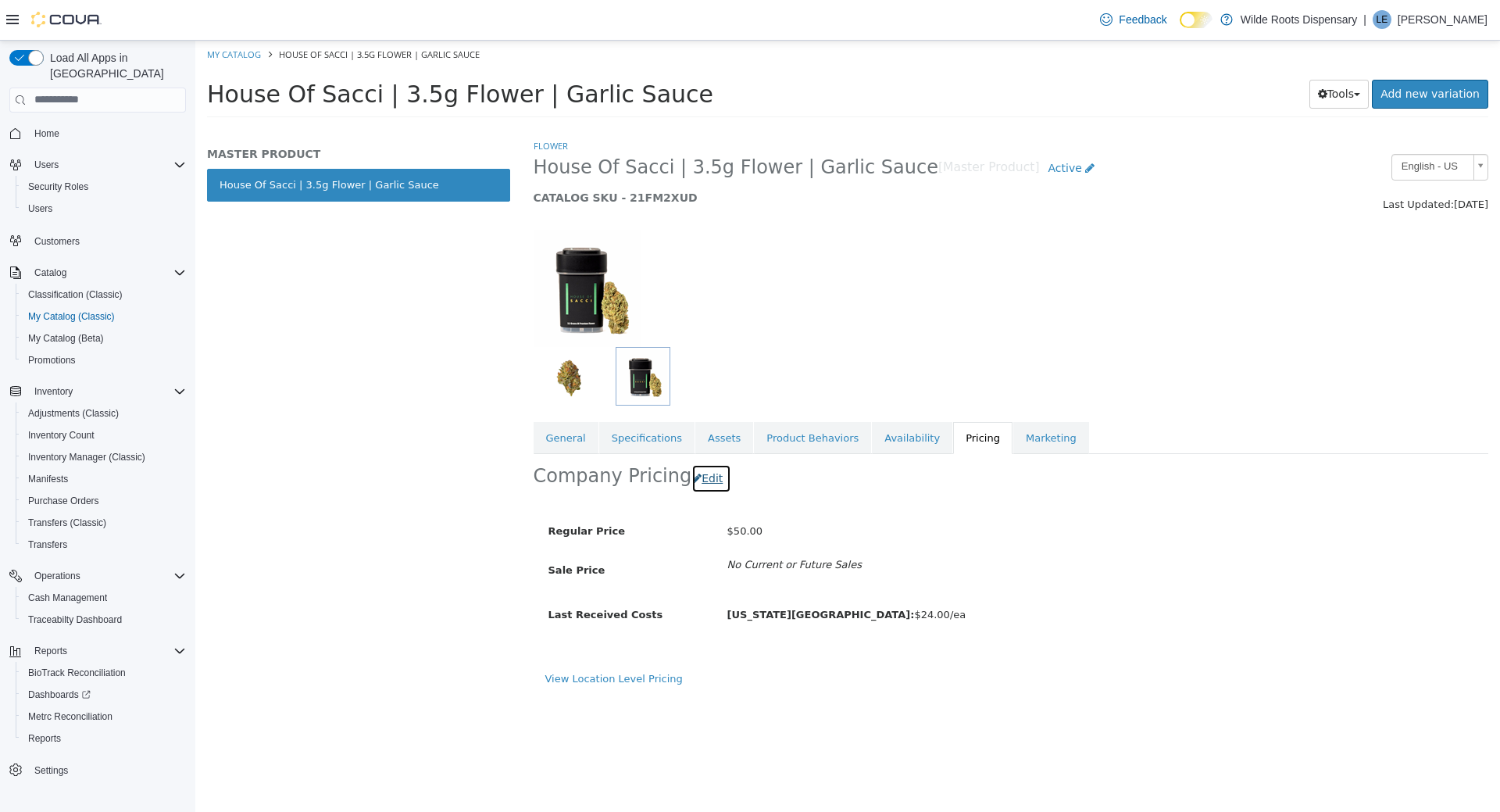
click at [702, 481] on button "Edit" at bounding box center [711, 478] width 39 height 28
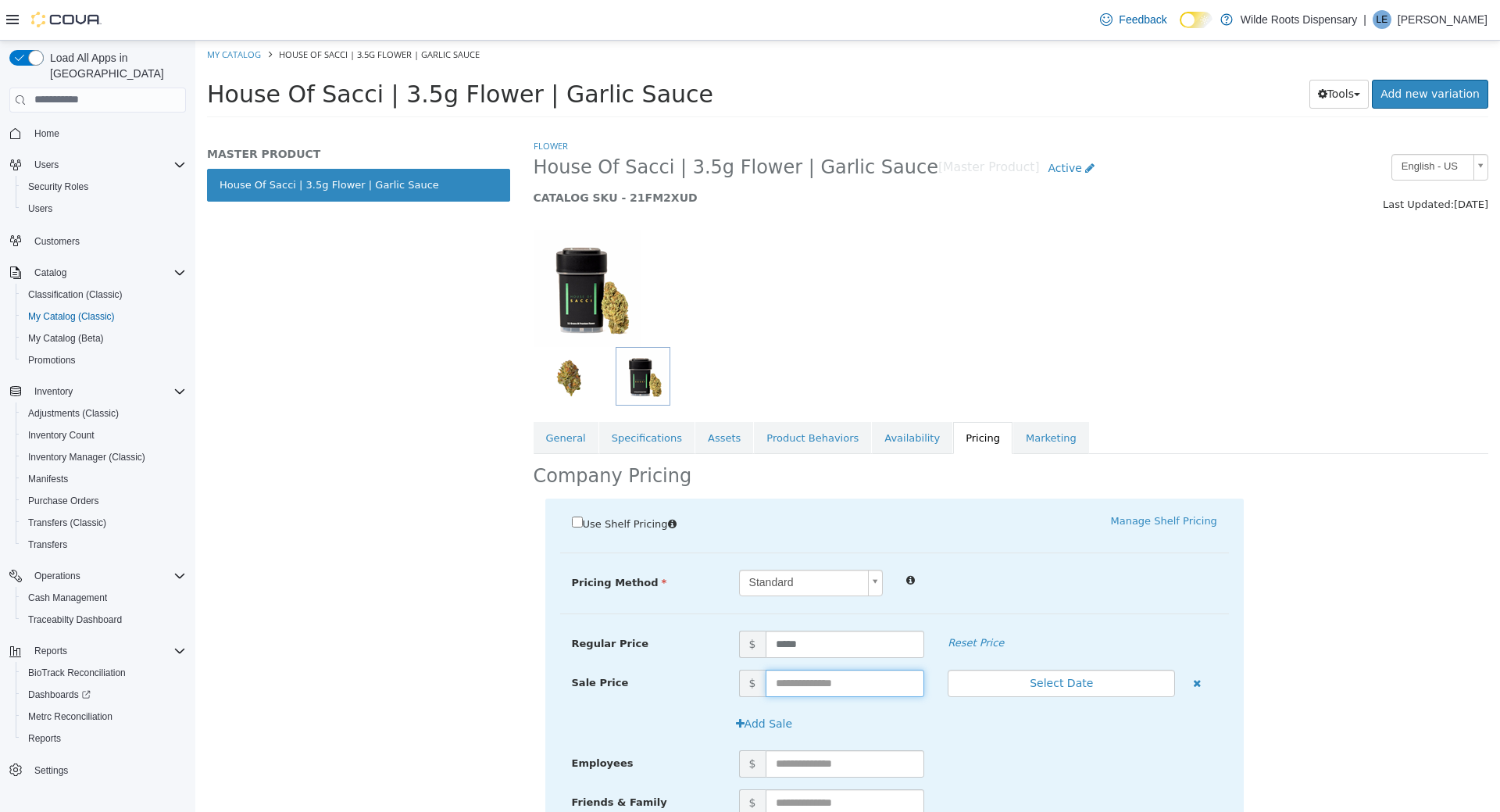
click at [821, 683] on input "text" at bounding box center [846, 682] width 160 height 28
type input "**"
click at [1060, 681] on button "Select Date" at bounding box center [1062, 682] width 228 height 28
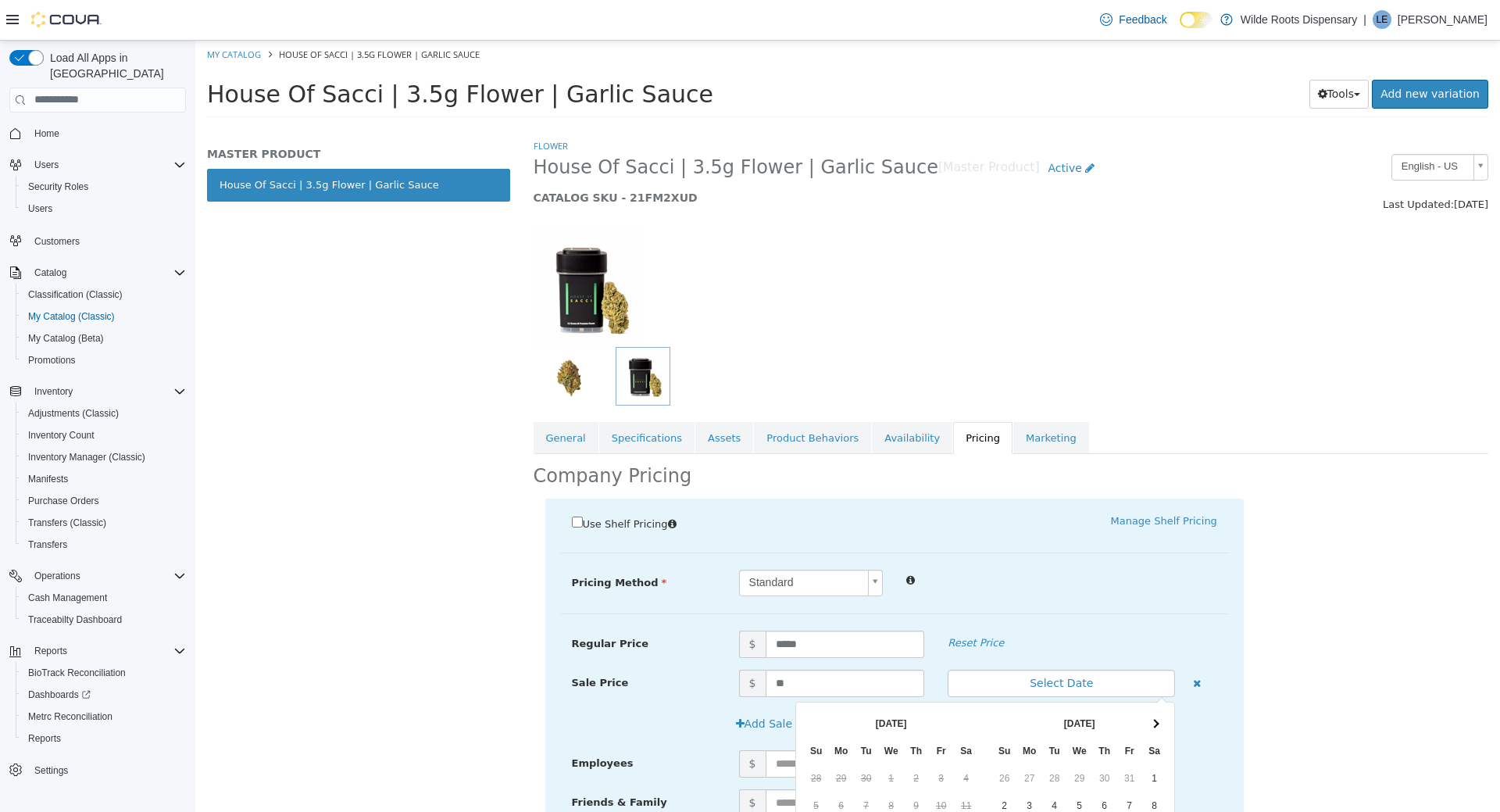
scroll to position [186, 0]
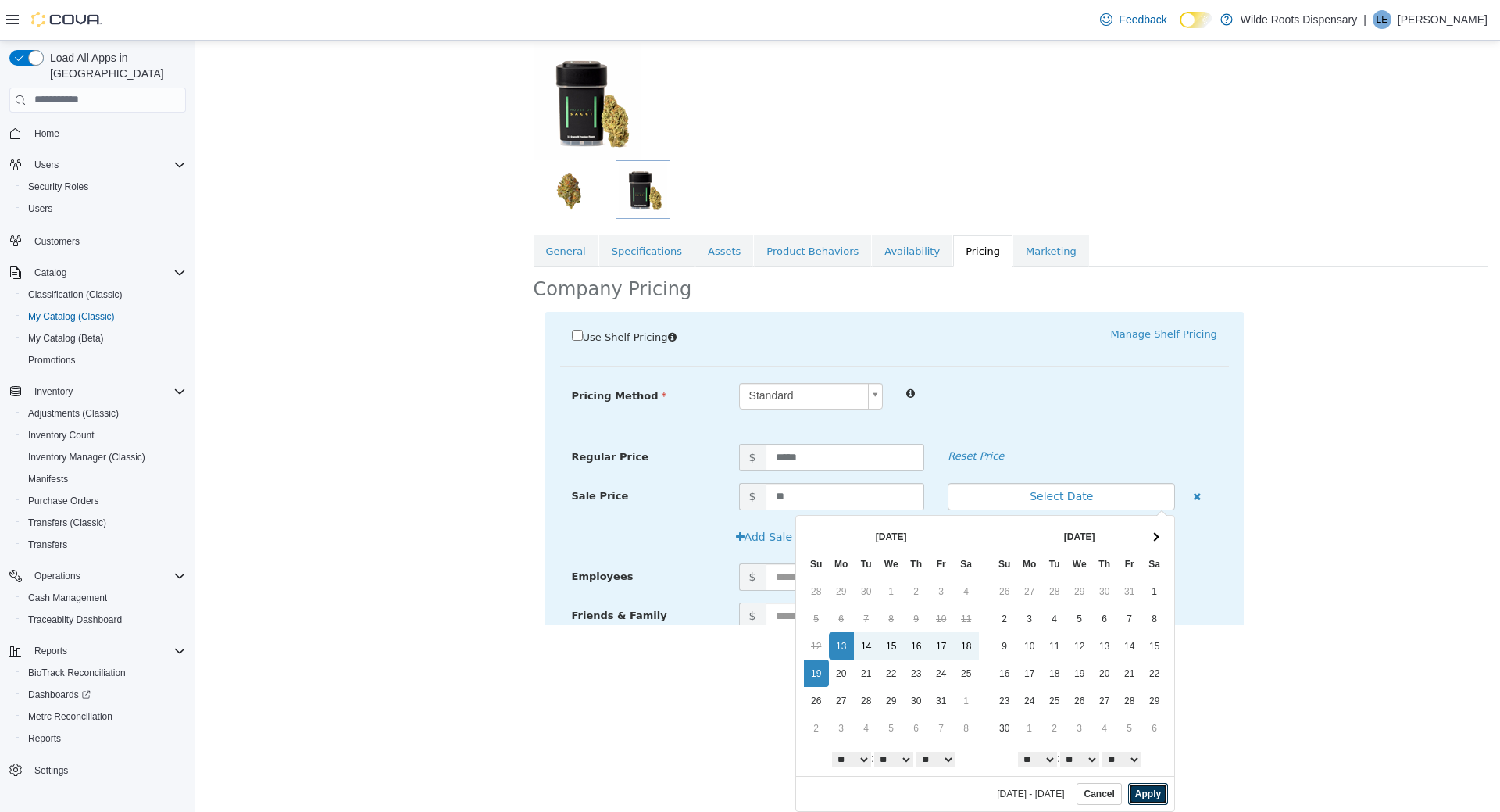
click at [1150, 794] on button "Apply" at bounding box center [1148, 794] width 39 height 22
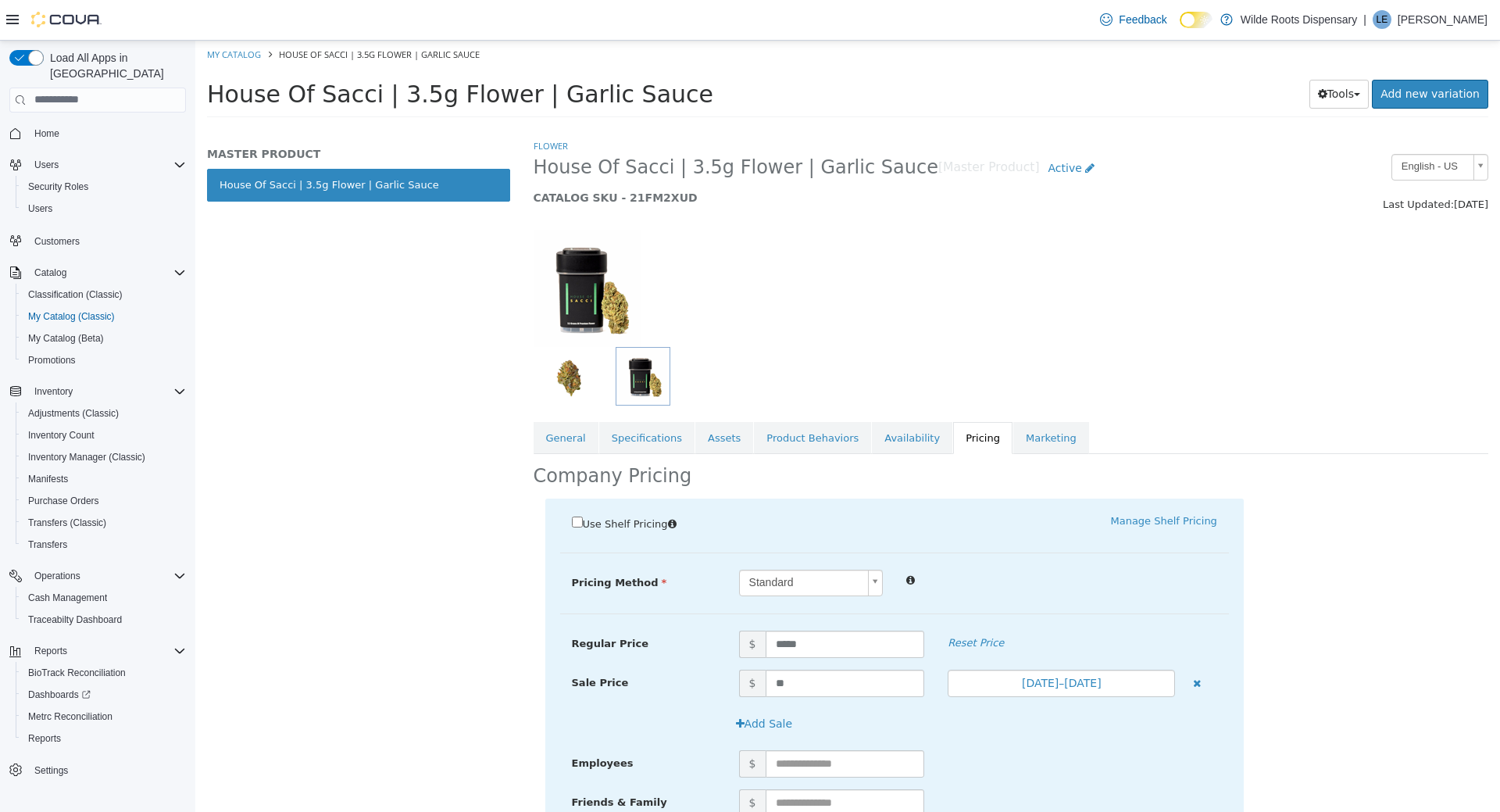
scroll to position [129, 0]
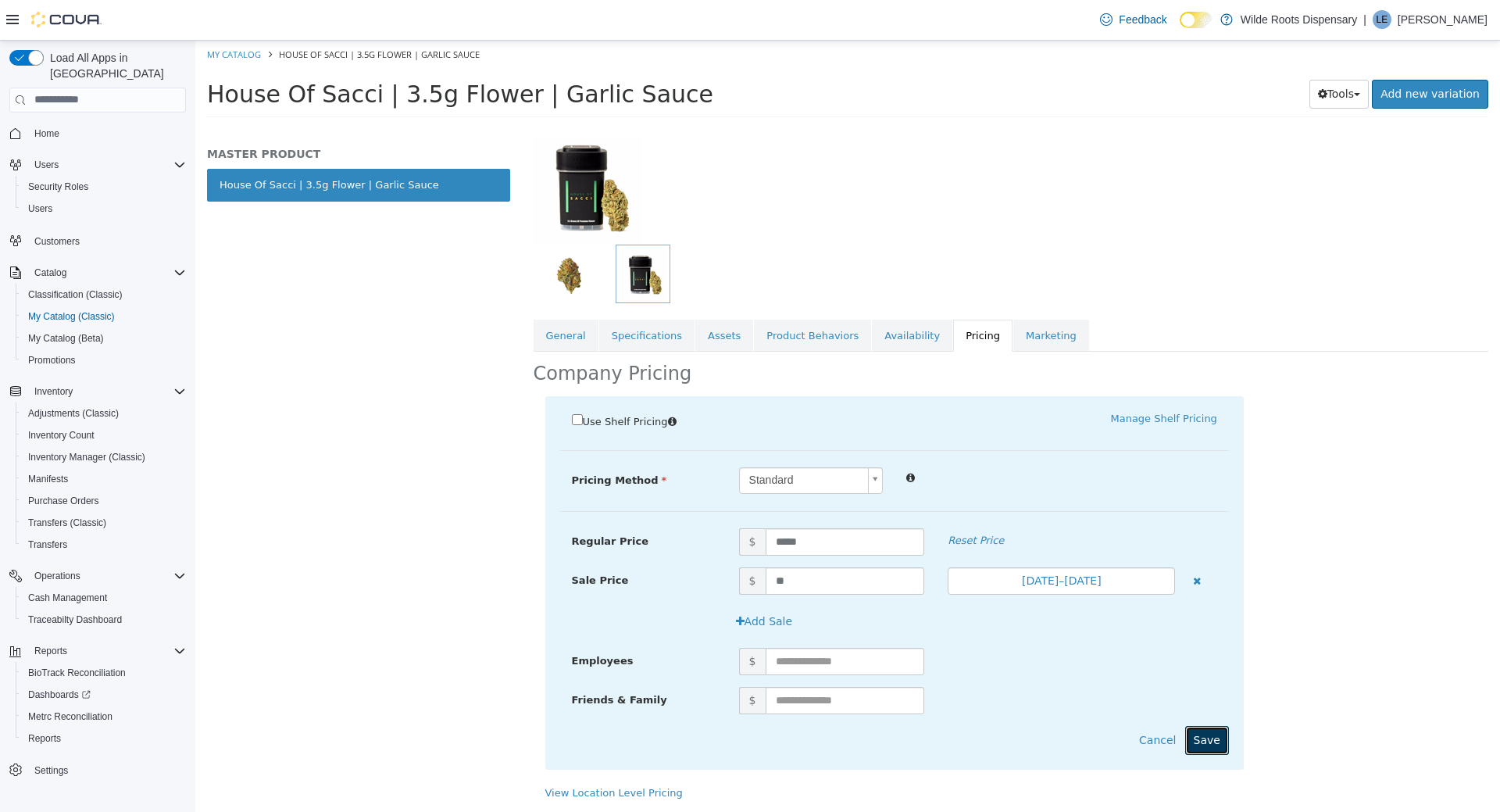
click at [1207, 738] on button "Save" at bounding box center [1208, 739] width 44 height 28
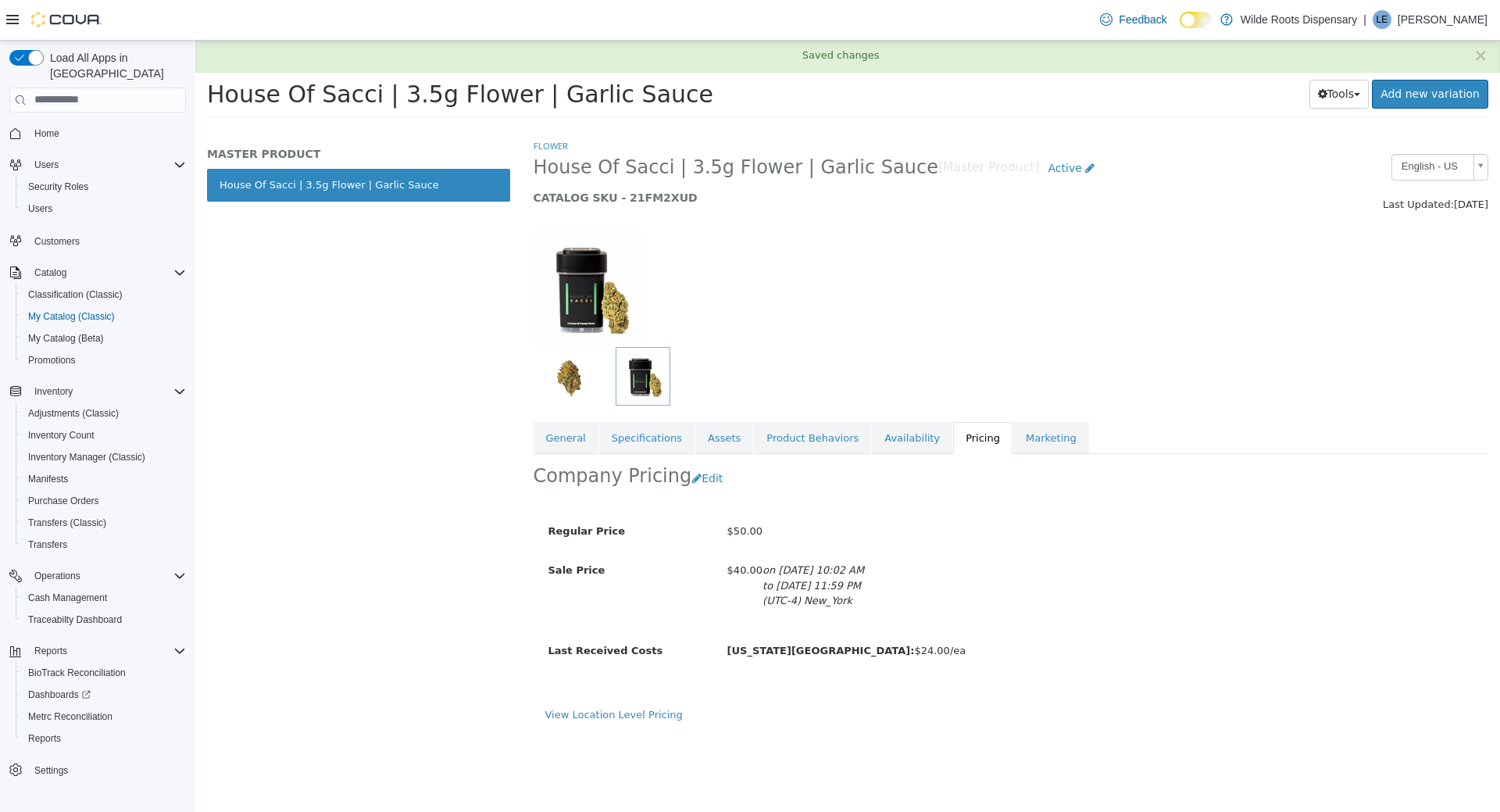
scroll to position [0, 0]
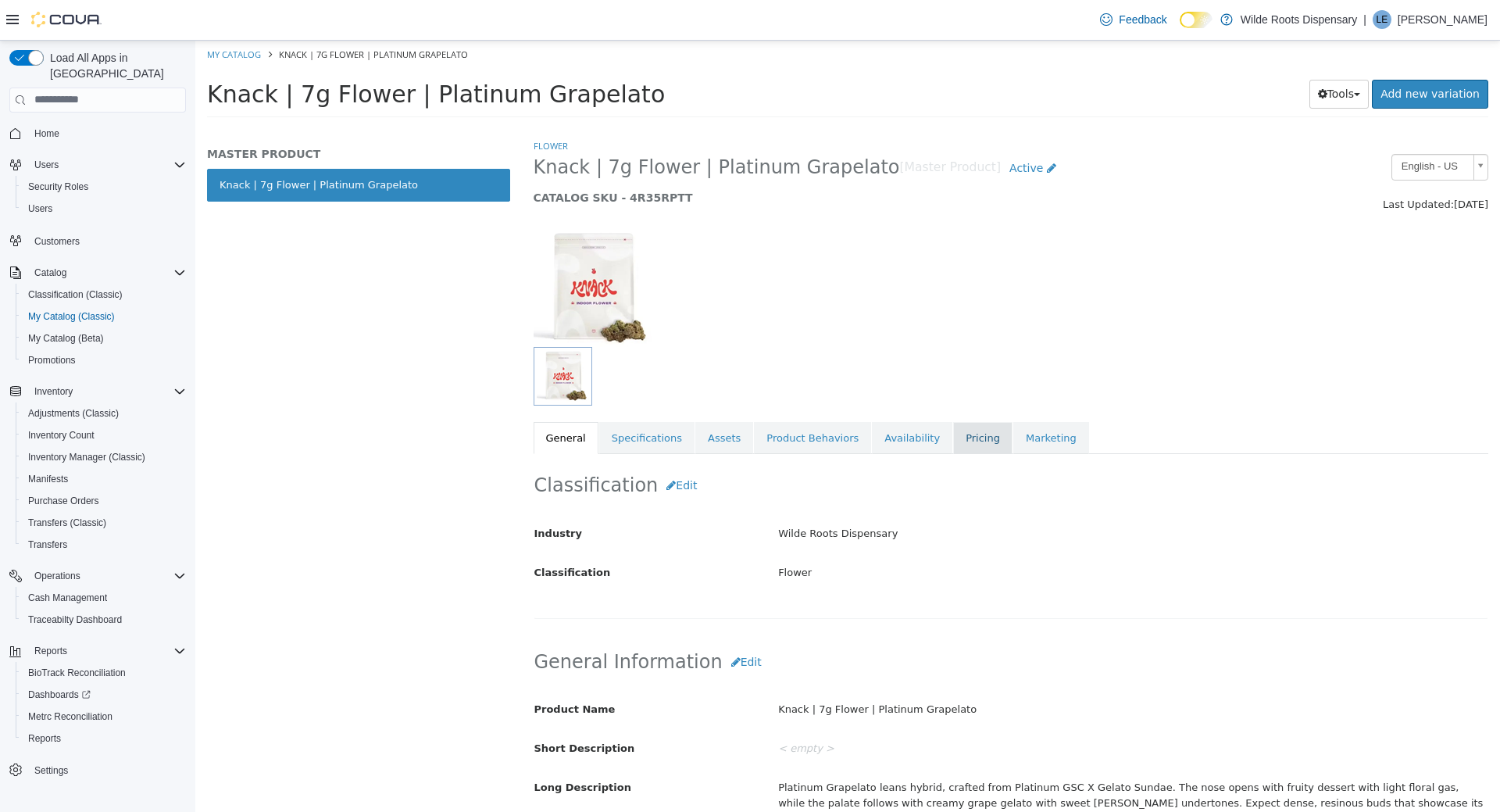
click at [953, 430] on link "Pricing" at bounding box center [983, 438] width 60 height 33
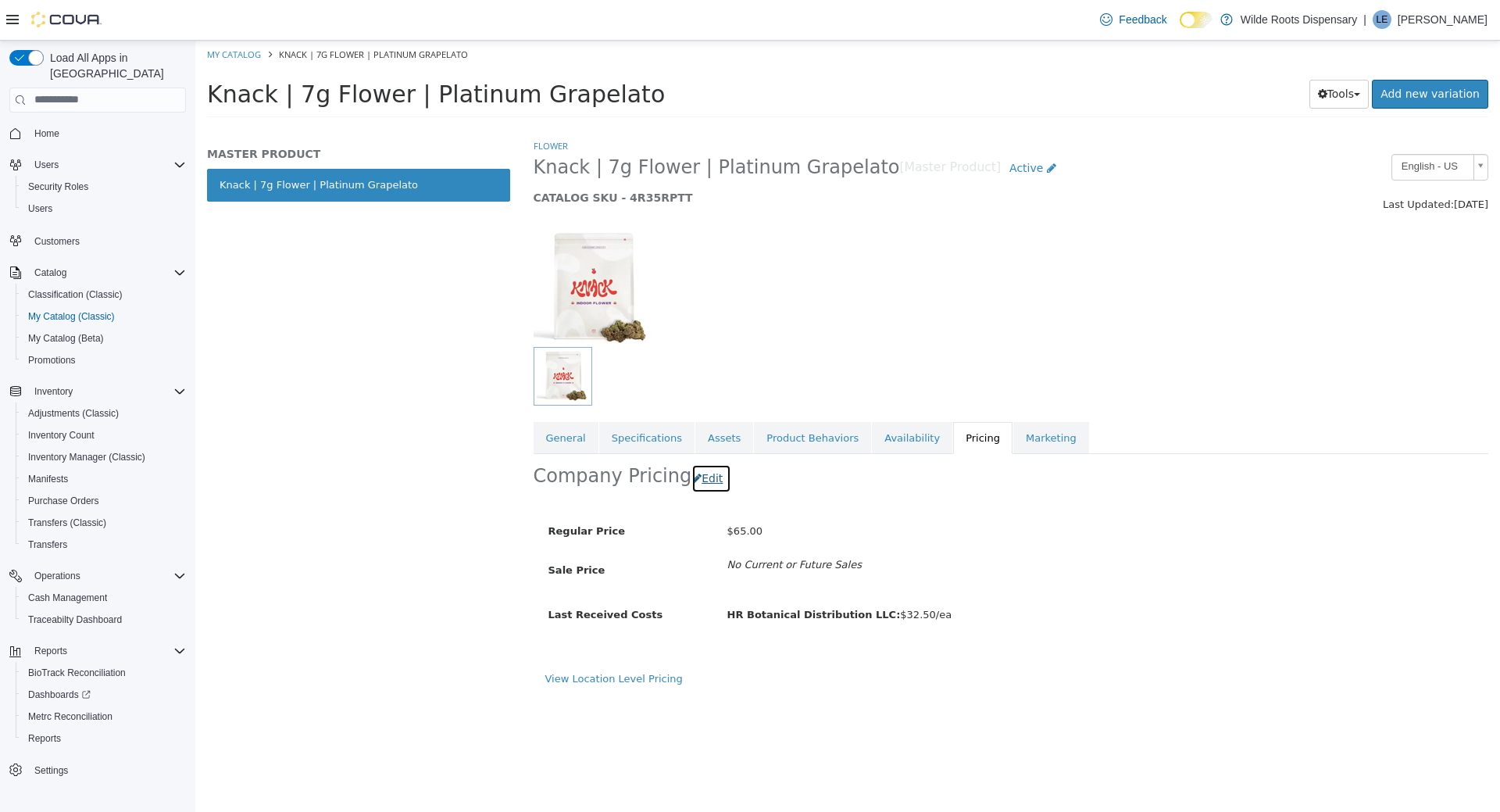
click at [705, 479] on button "Edit" at bounding box center [711, 478] width 39 height 28
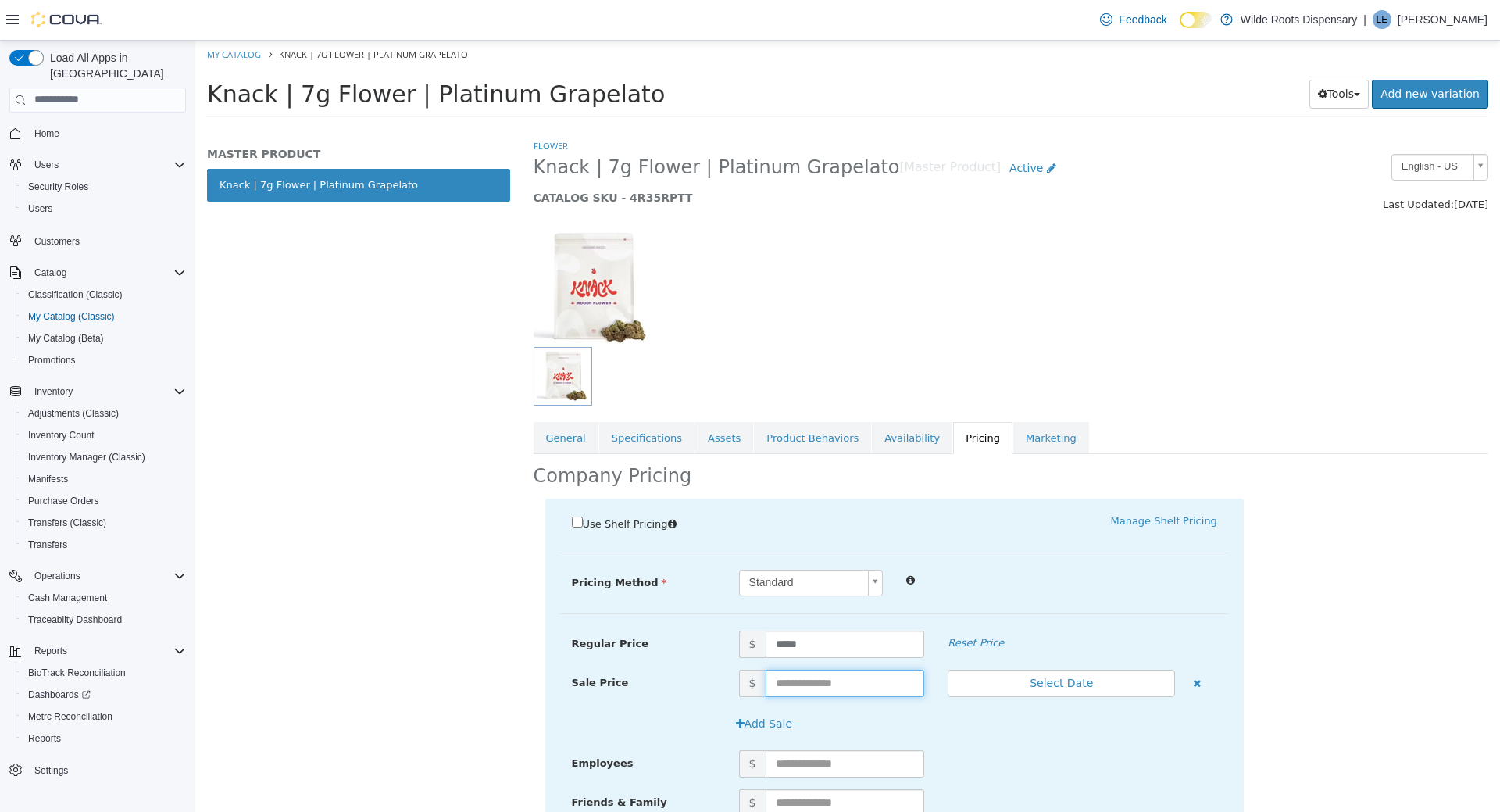
click at [831, 682] on input "text" at bounding box center [846, 682] width 160 height 28
type input "**"
click at [806, 678] on input "**" at bounding box center [846, 682] width 160 height 28
click at [1066, 686] on button "Select Date" at bounding box center [1062, 682] width 228 height 28
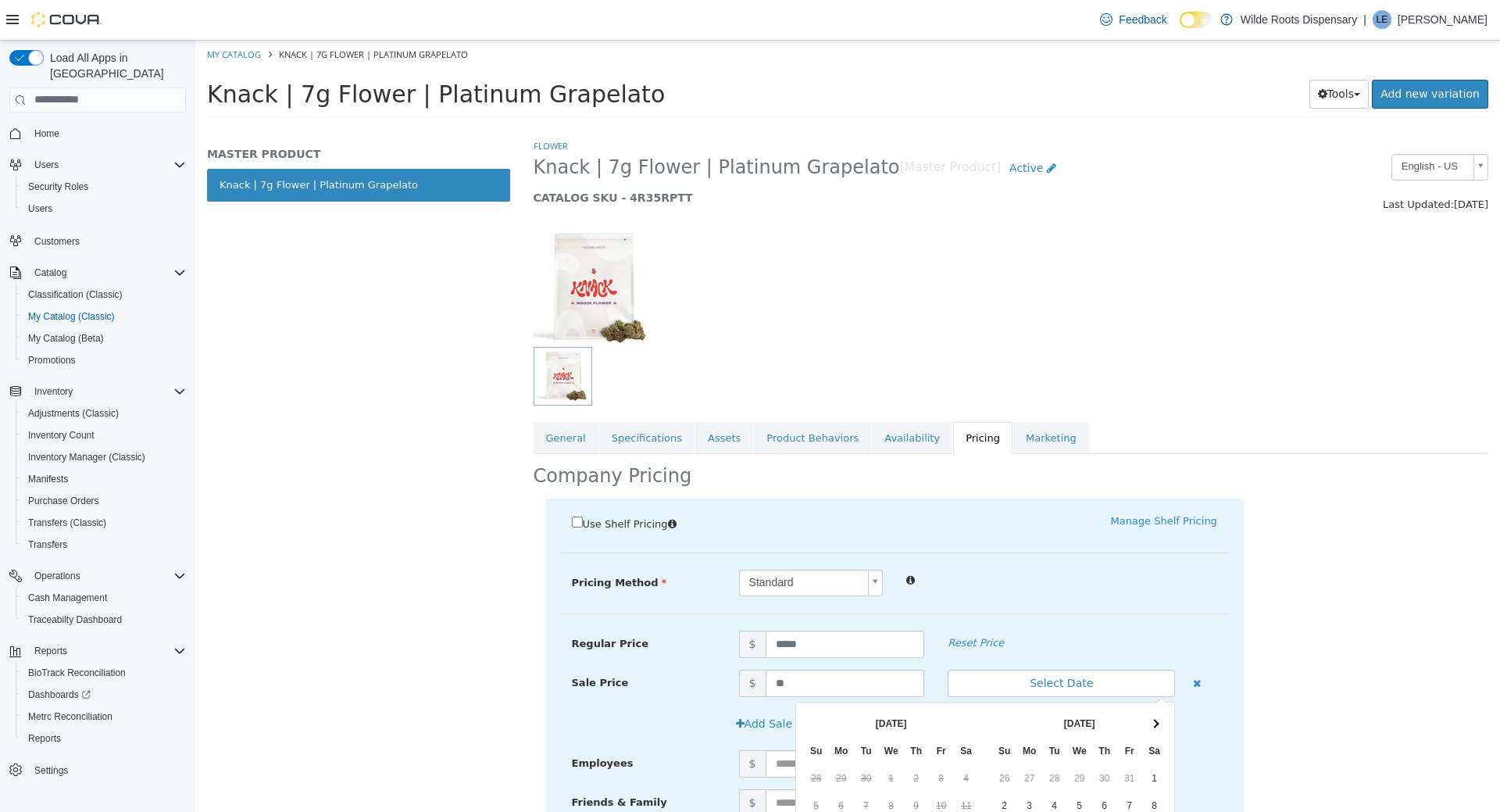
scroll to position [186, 0]
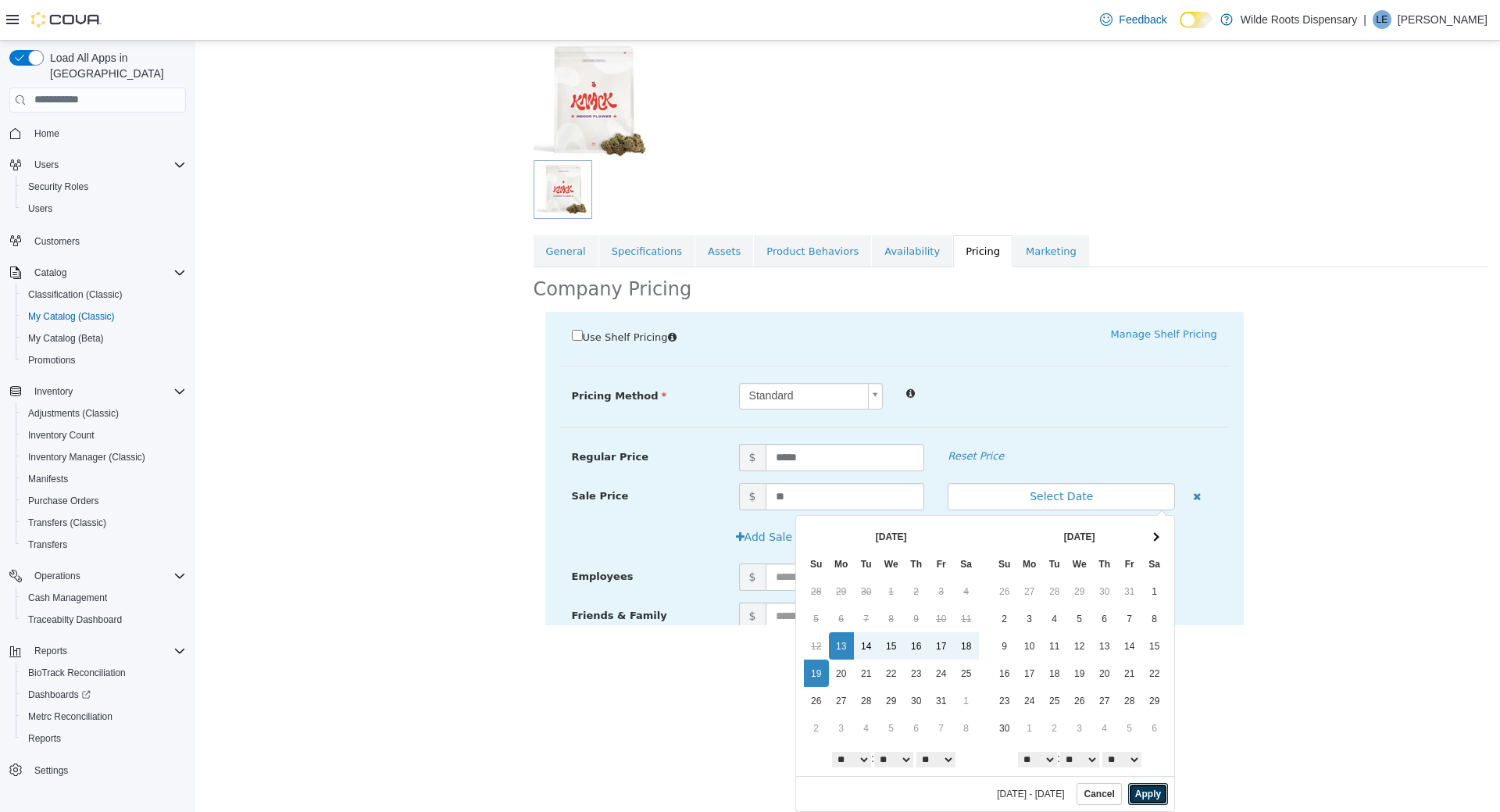
click at [1141, 796] on button "Apply" at bounding box center [1148, 794] width 39 height 22
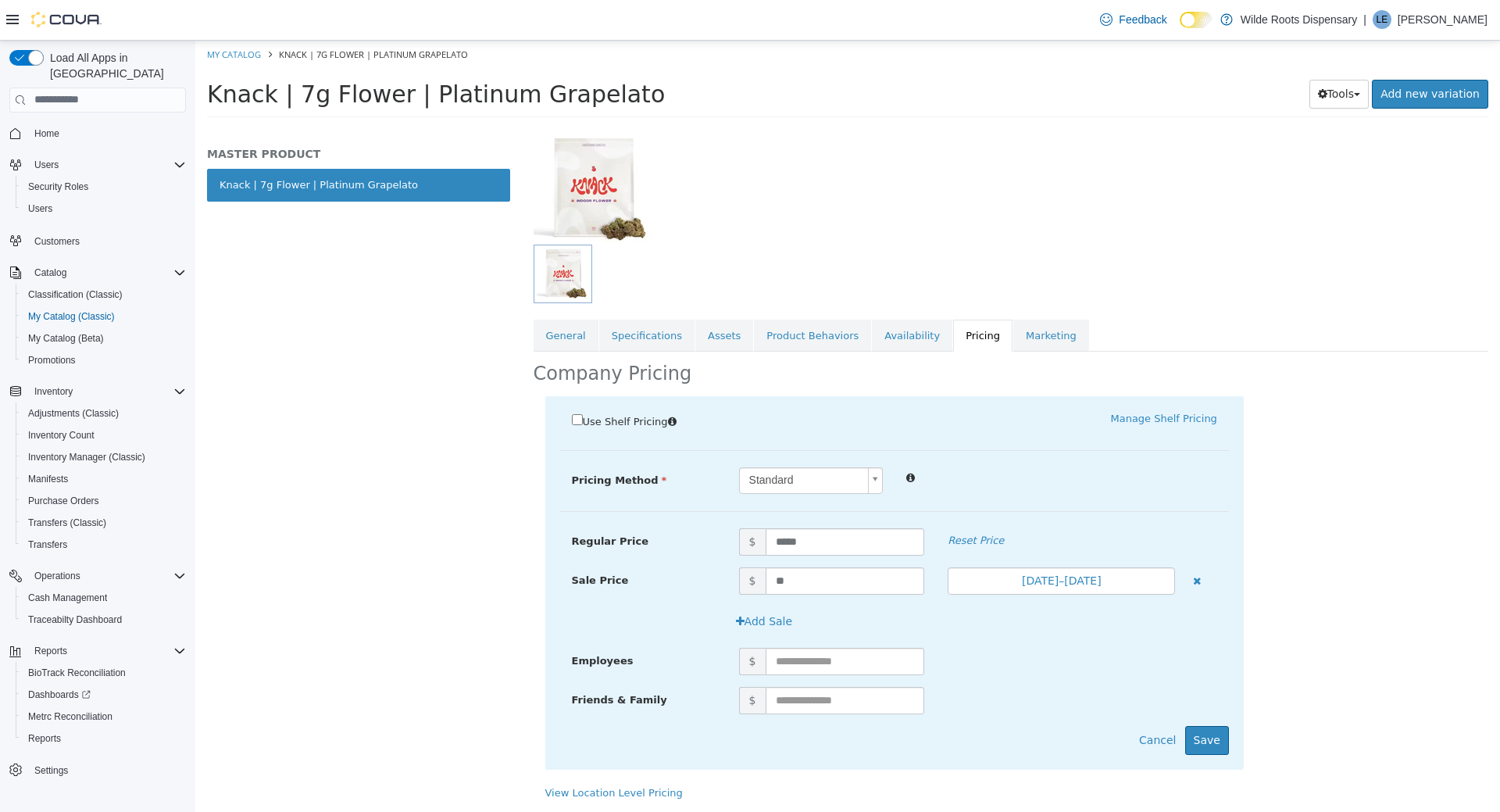
scroll to position [129, 0]
click at [1218, 742] on button "Save" at bounding box center [1208, 739] width 44 height 28
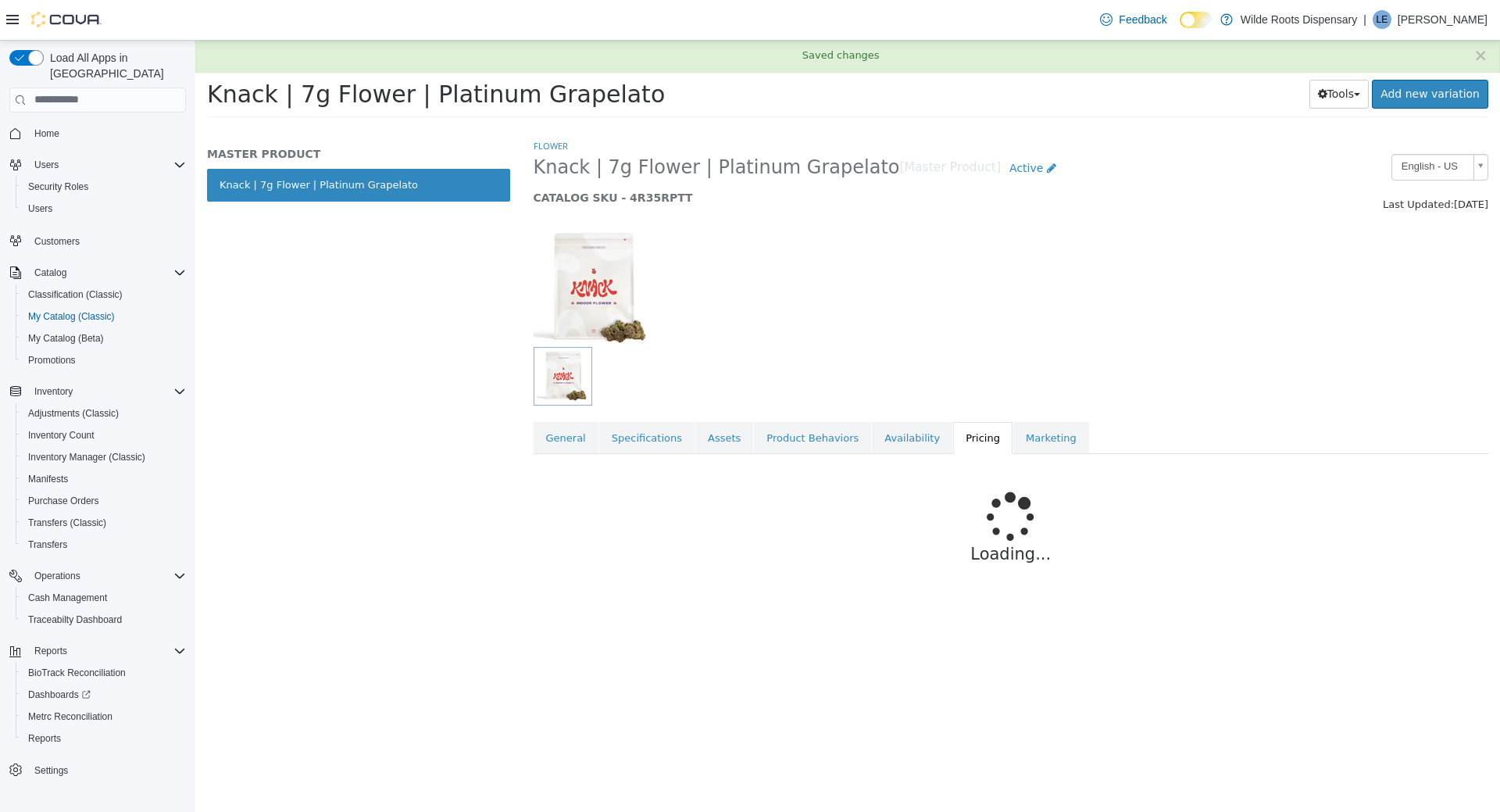
scroll to position [0, 0]
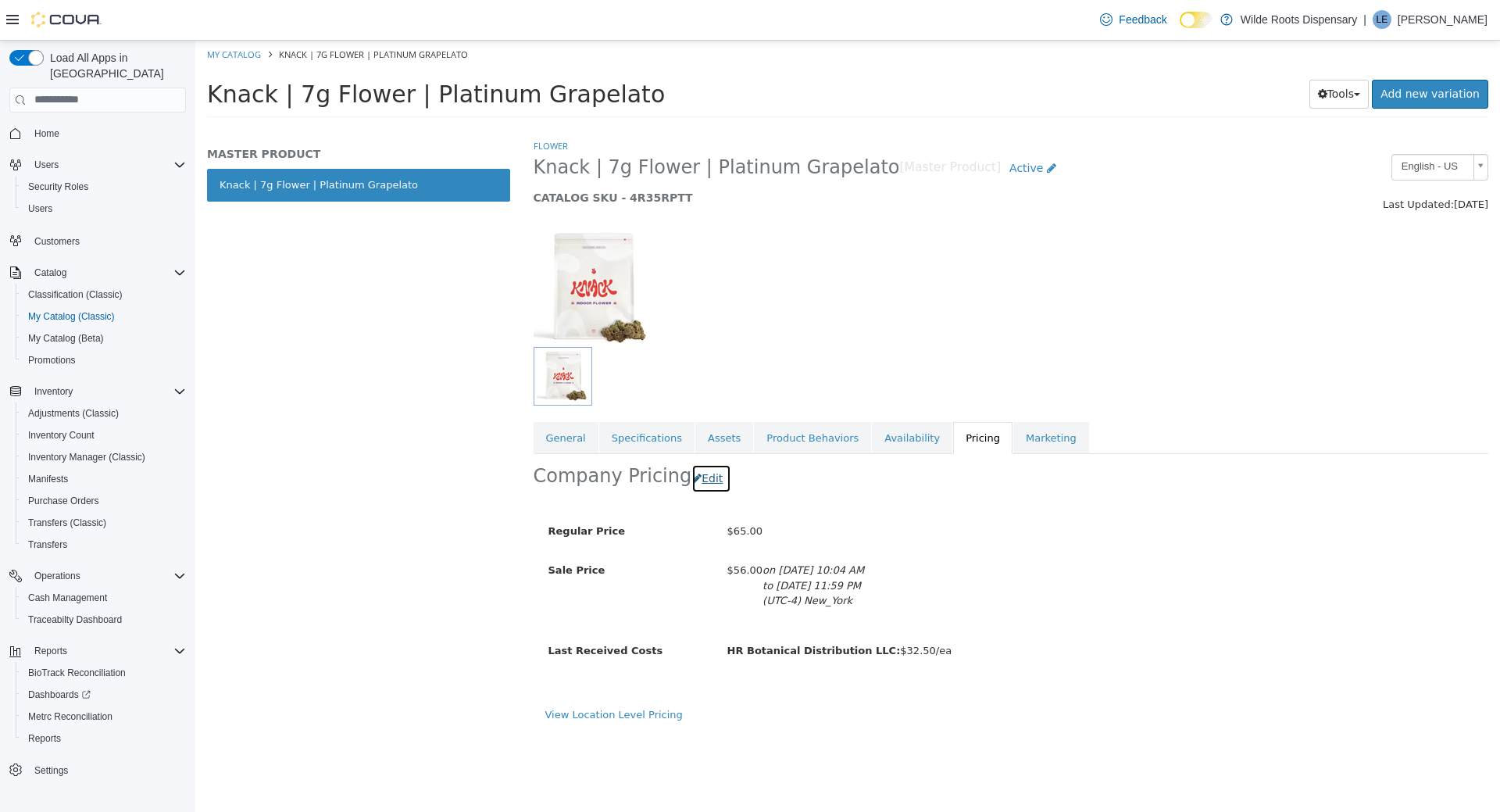
click at [715, 479] on button "Edit" at bounding box center [711, 478] width 39 height 28
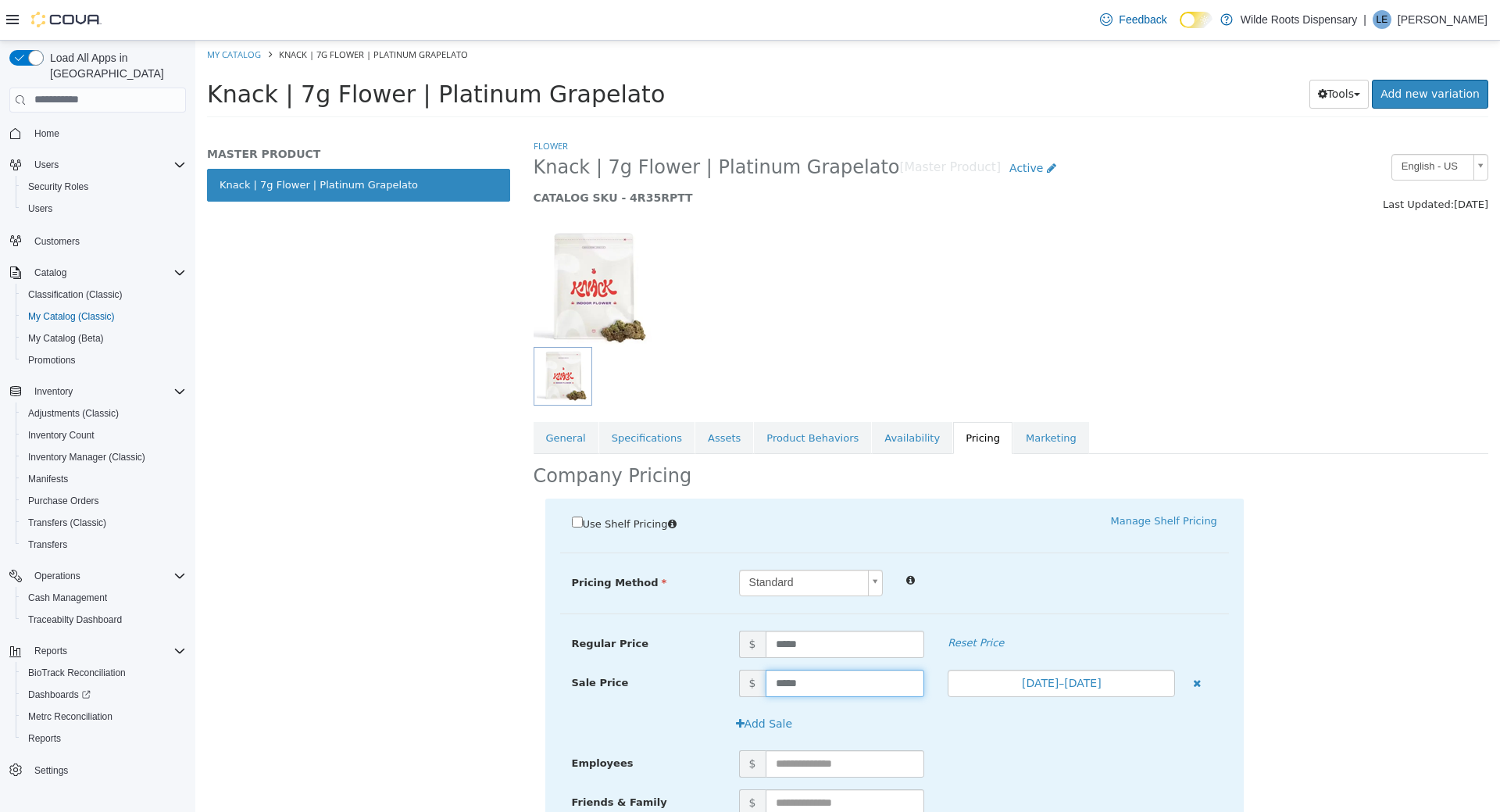
drag, startPoint x: 816, startPoint y: 683, endPoint x: 756, endPoint y: 682, distance: 60.0
click at [766, 682] on input "*****" at bounding box center [846, 682] width 160 height 28
type input "**"
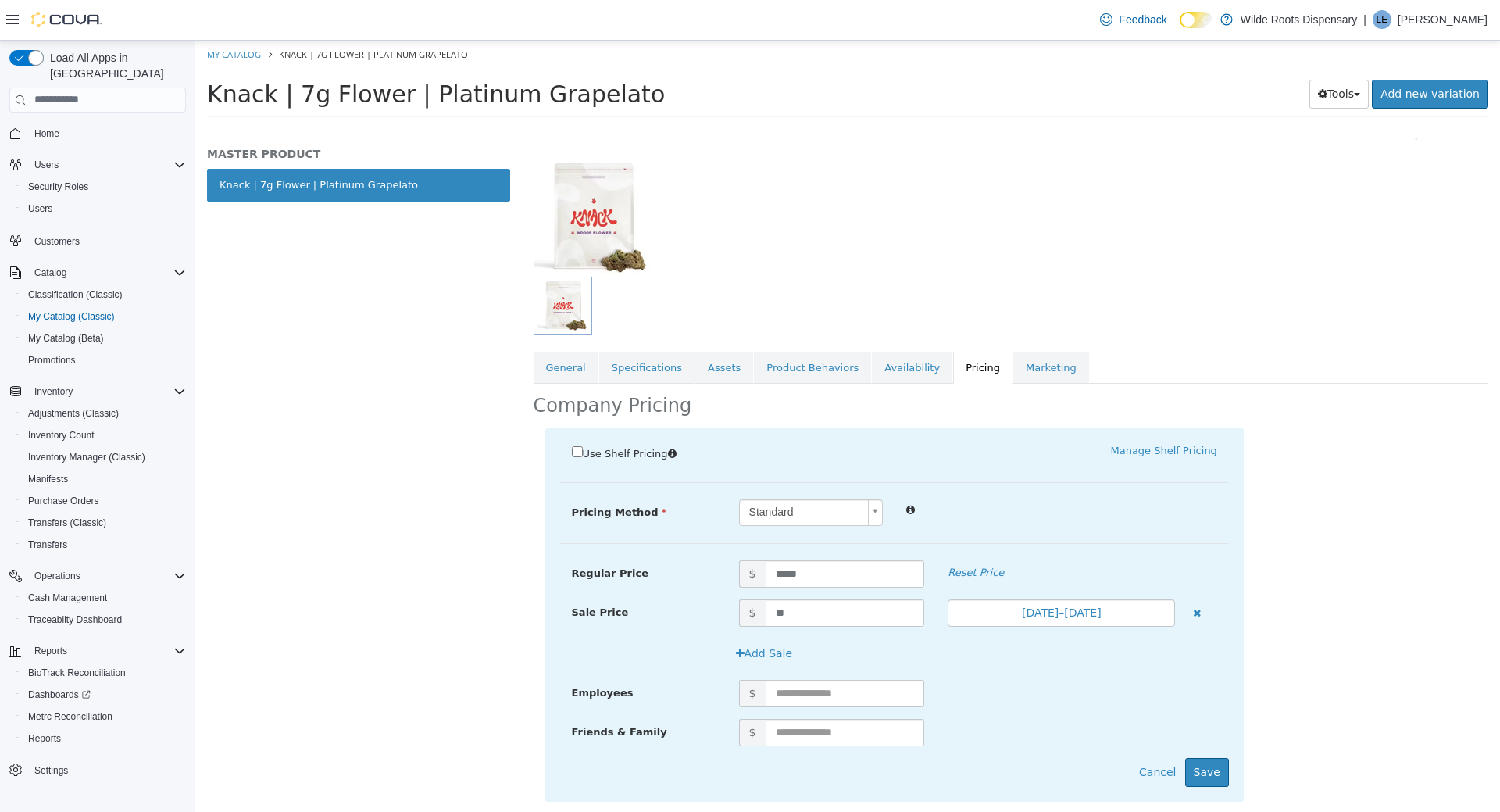
click at [1061, 746] on div "$" at bounding box center [978, 732] width 502 height 28
click at [1211, 786] on button "Save" at bounding box center [1208, 771] width 44 height 28
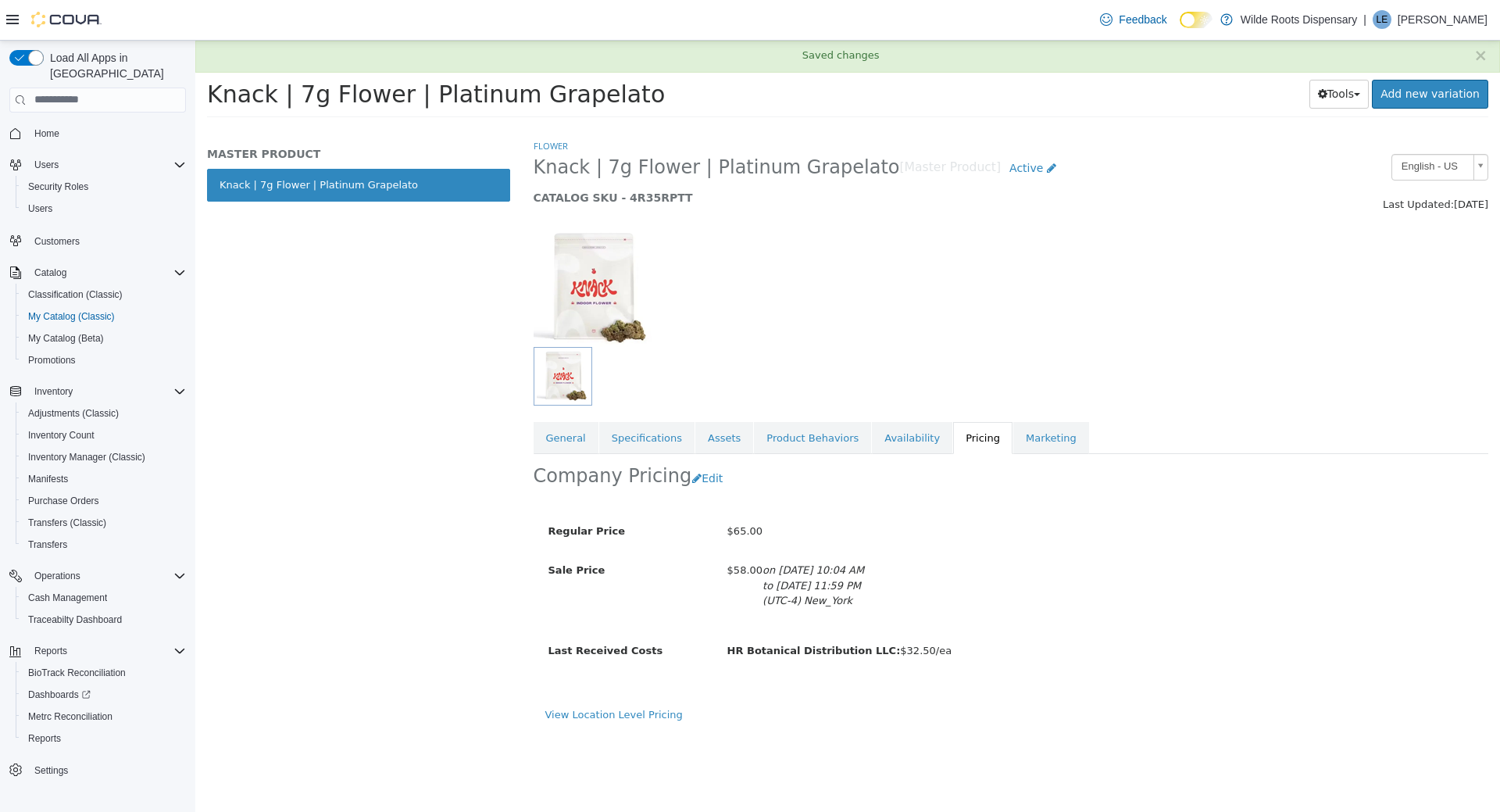
scroll to position [0, 0]
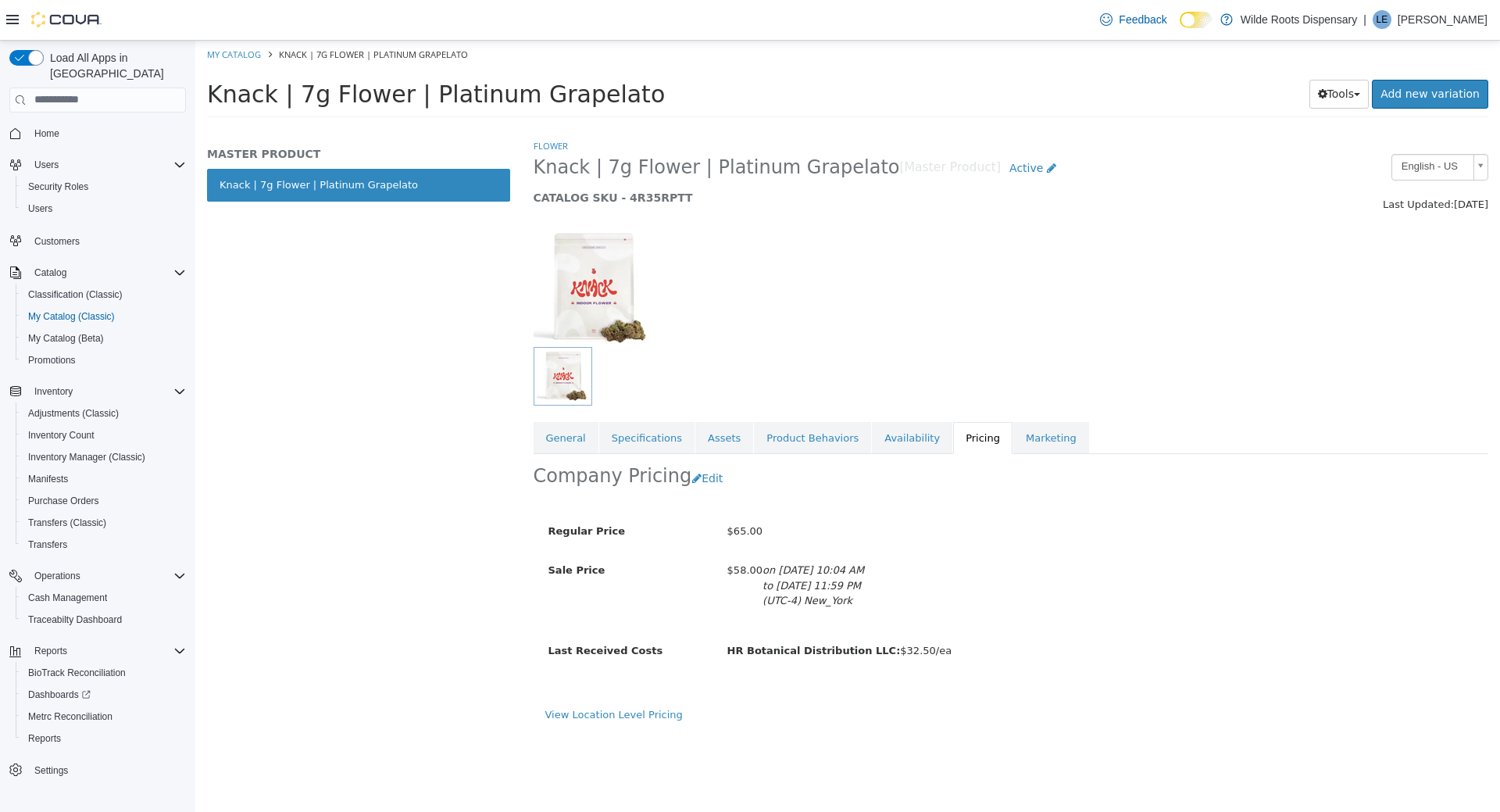
click at [951, 514] on div "Regular Price $65.00 Sale Price $58.00 on Oct 13th, 2025, 10:04 AM to Oct 19th,…" at bounding box center [895, 596] width 699 height 188
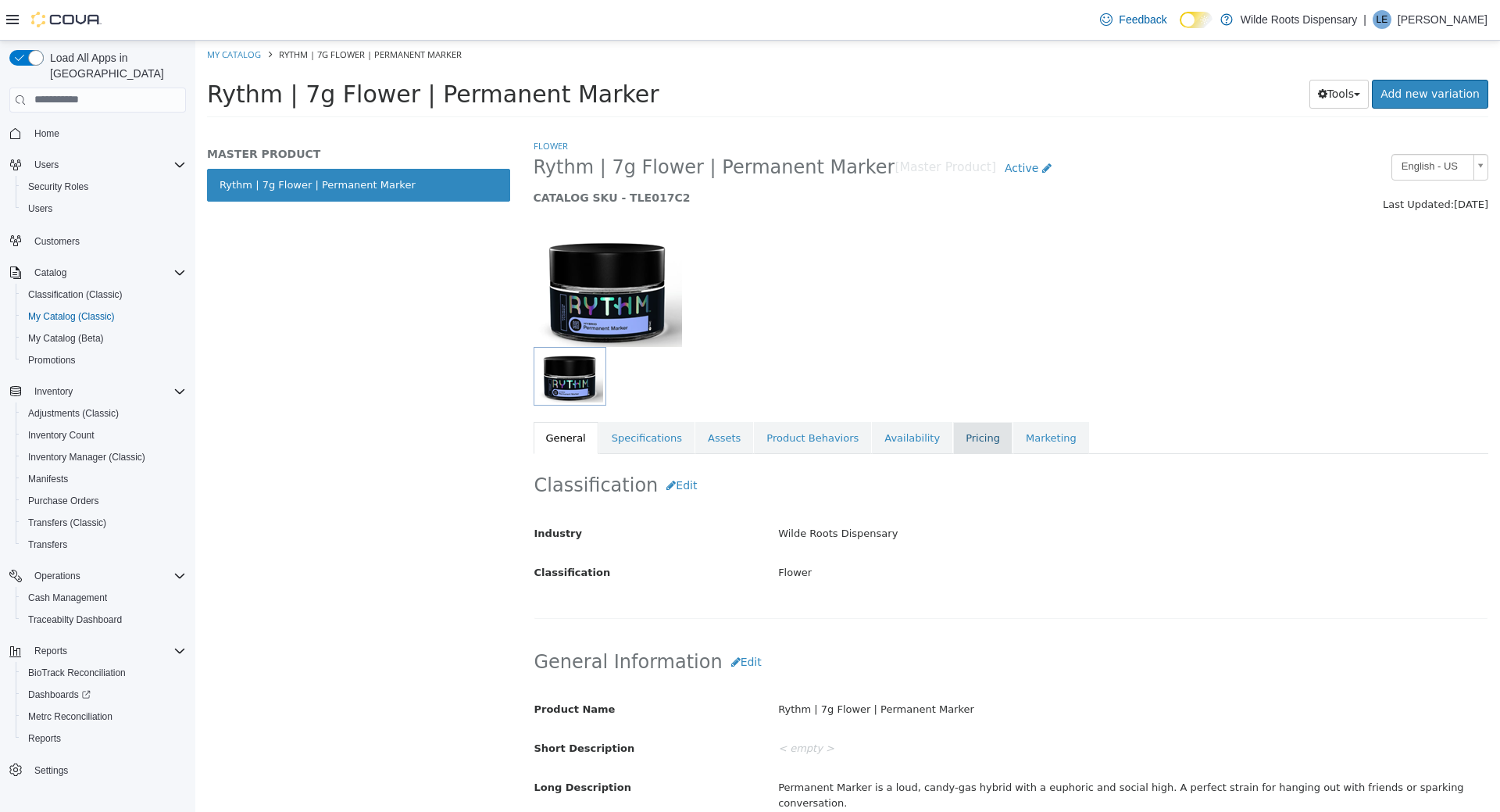
click at [953, 436] on link "Pricing" at bounding box center [983, 438] width 60 height 33
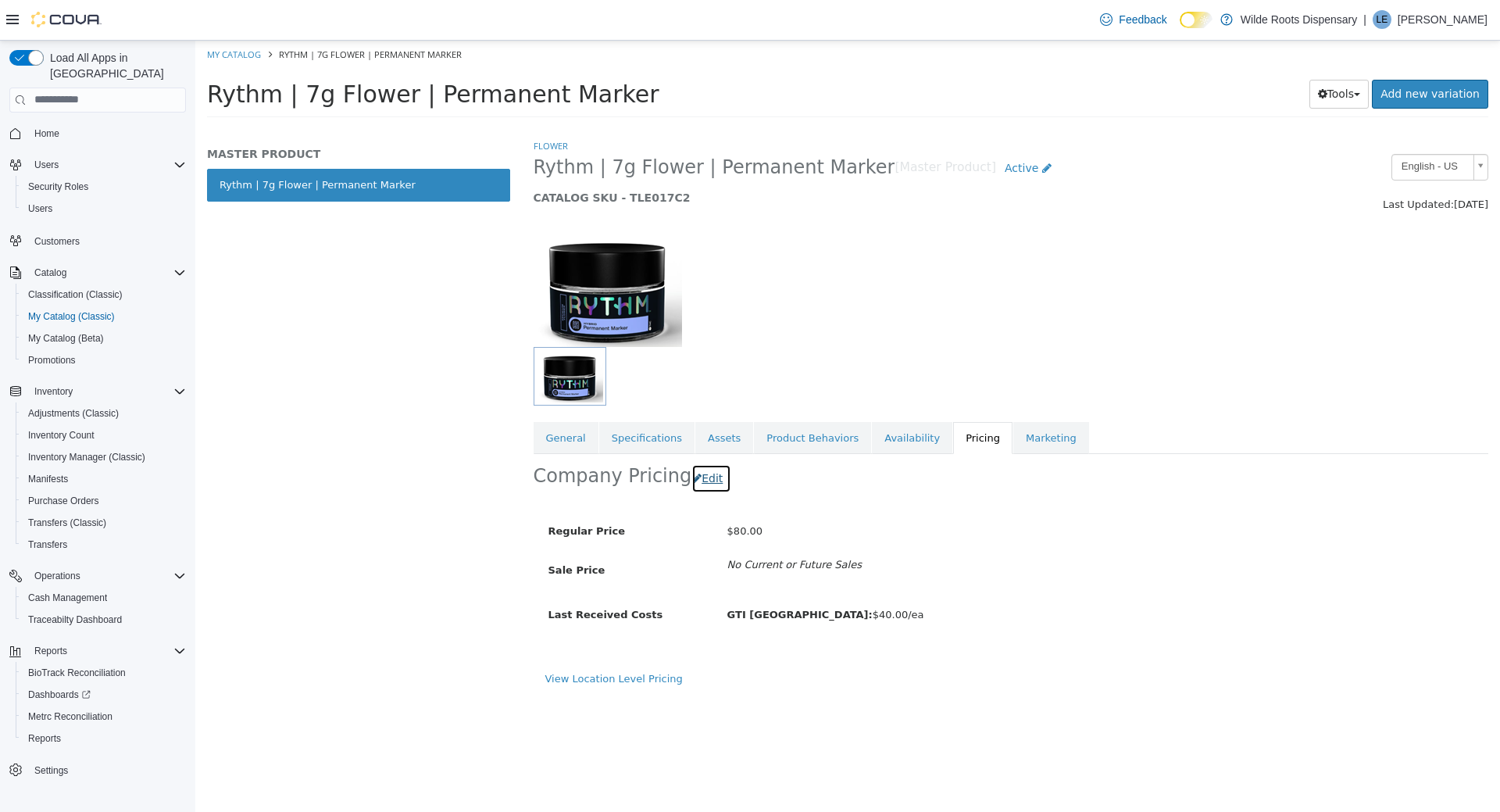
click at [707, 480] on button "Edit" at bounding box center [711, 478] width 39 height 28
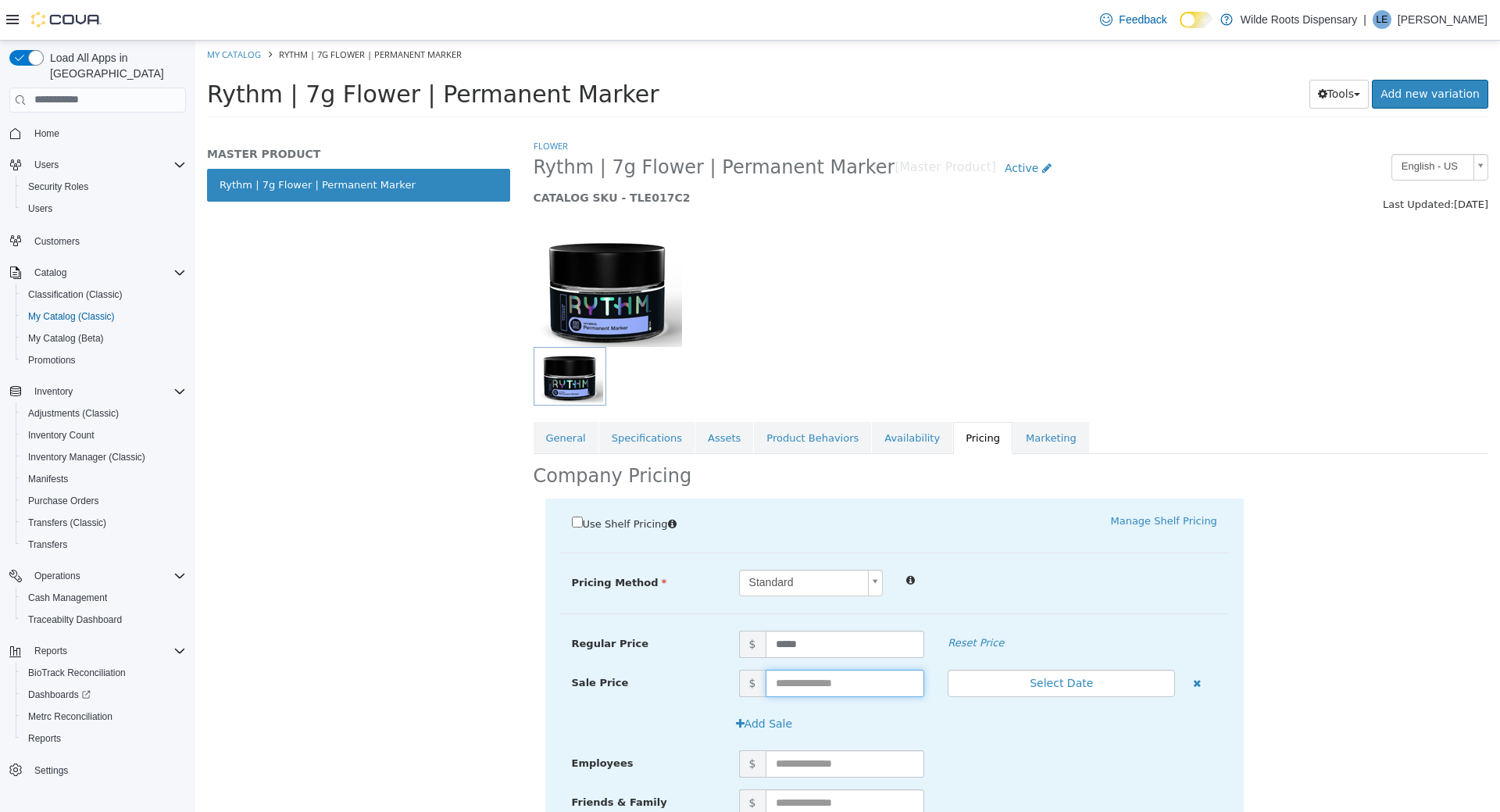
click at [850, 687] on input "text" at bounding box center [846, 682] width 160 height 28
type input "**"
click at [1046, 682] on button "Select Date" at bounding box center [1062, 682] width 228 height 28
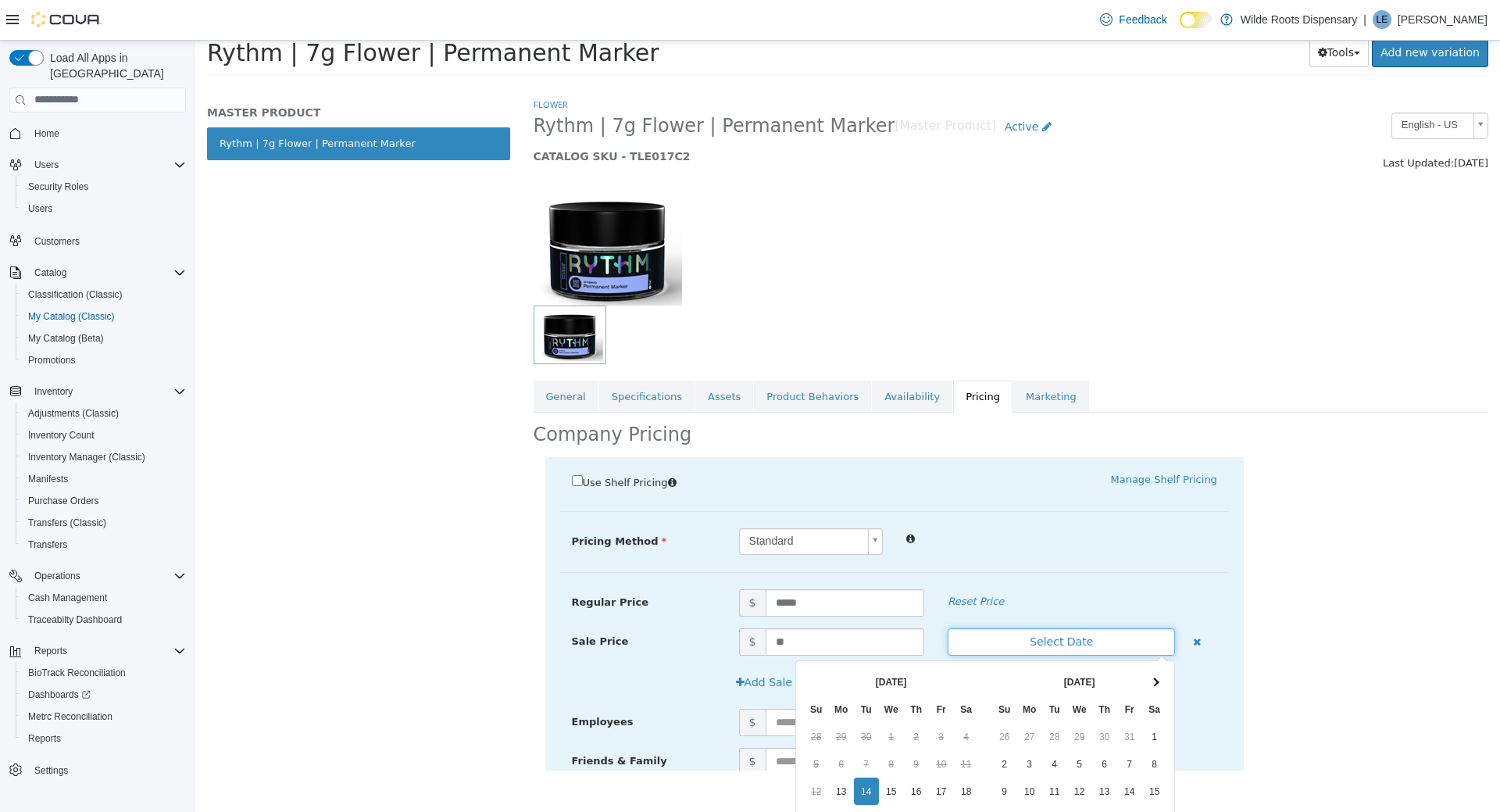
scroll to position [186, 0]
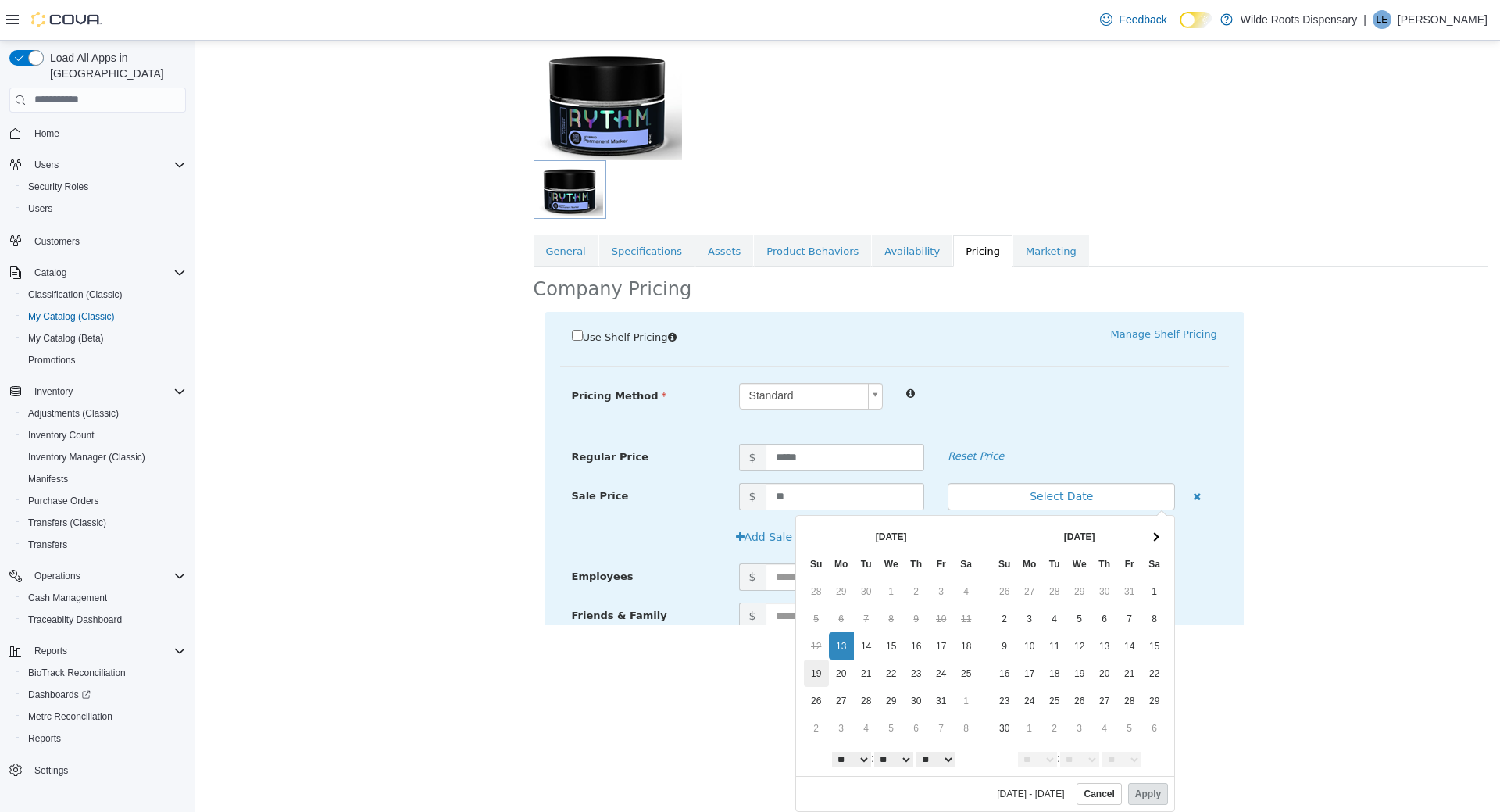
drag, startPoint x: 840, startPoint y: 641, endPoint x: 825, endPoint y: 678, distance: 39.9
click at [1153, 791] on button "Apply" at bounding box center [1148, 794] width 39 height 22
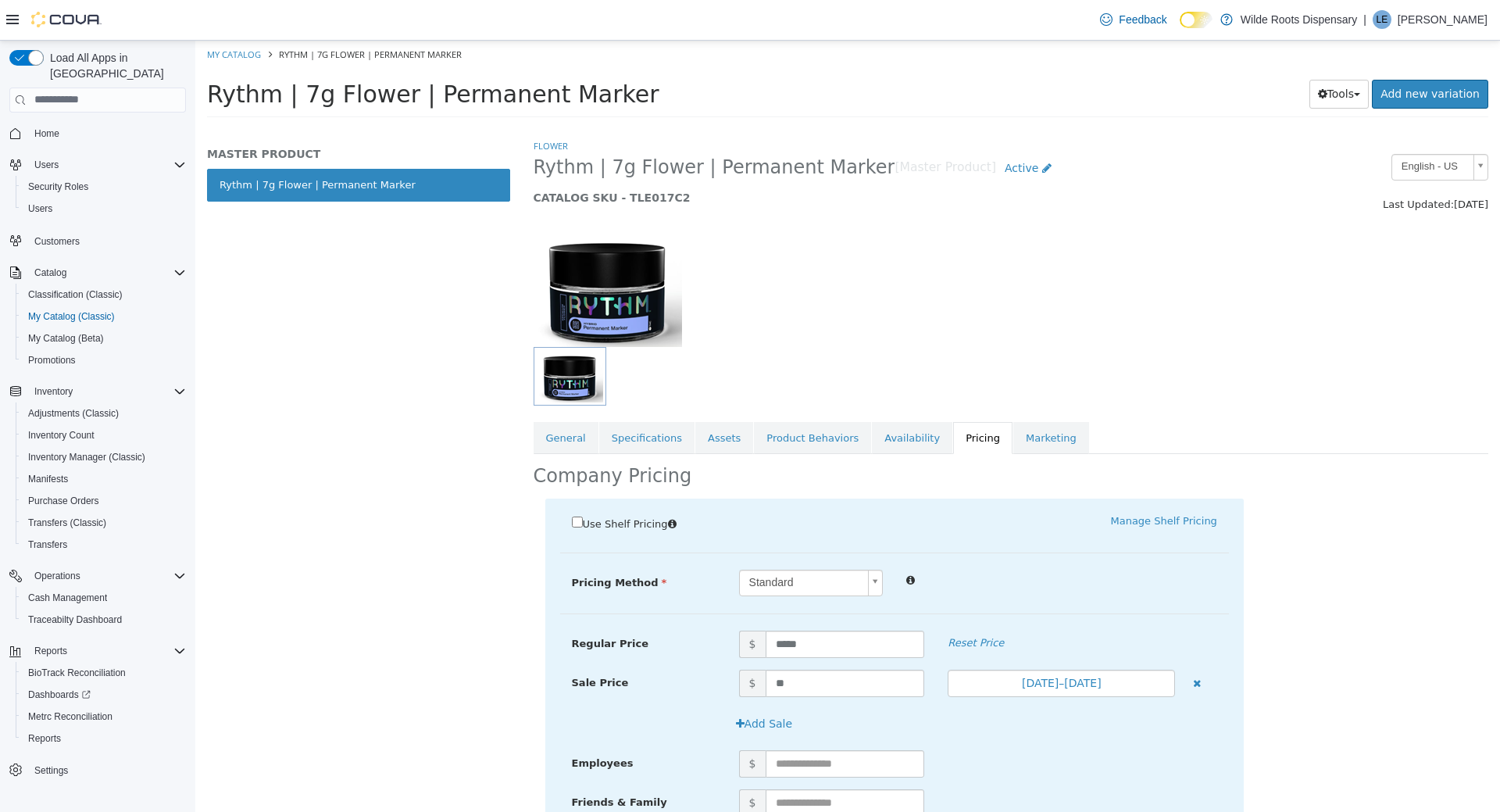
scroll to position [129, 0]
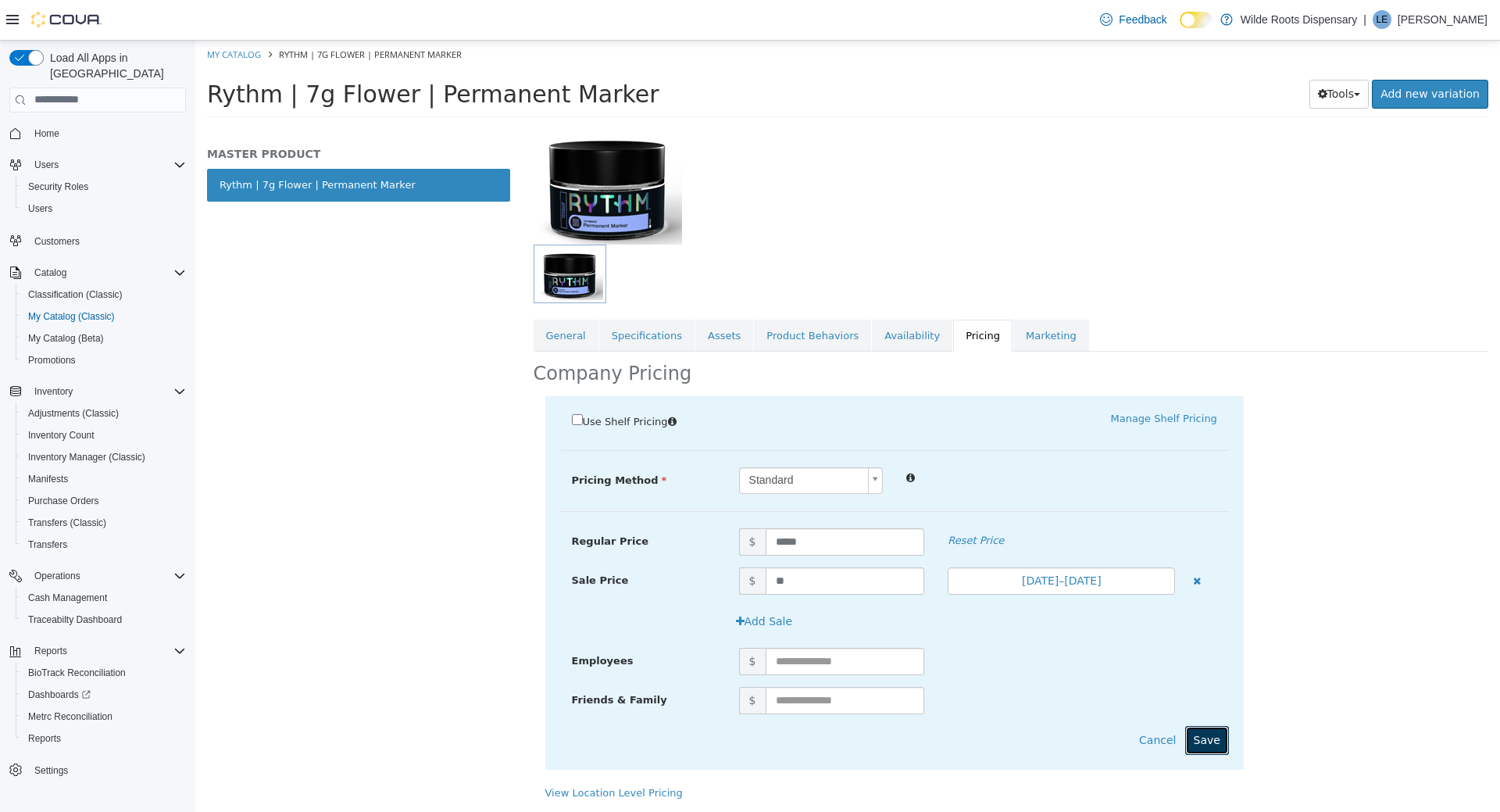
click at [1223, 730] on button "Save" at bounding box center [1208, 739] width 44 height 28
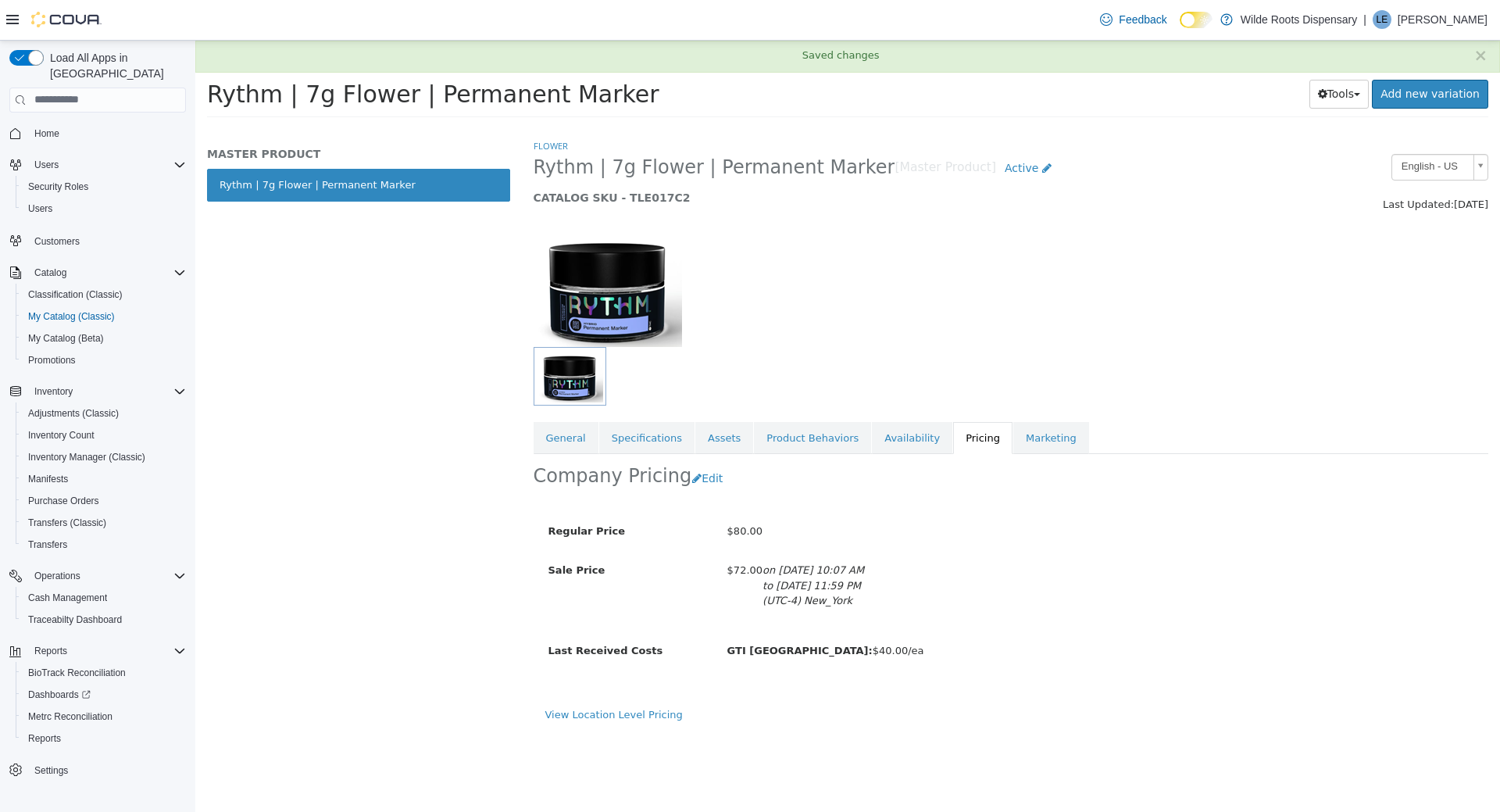
scroll to position [0, 0]
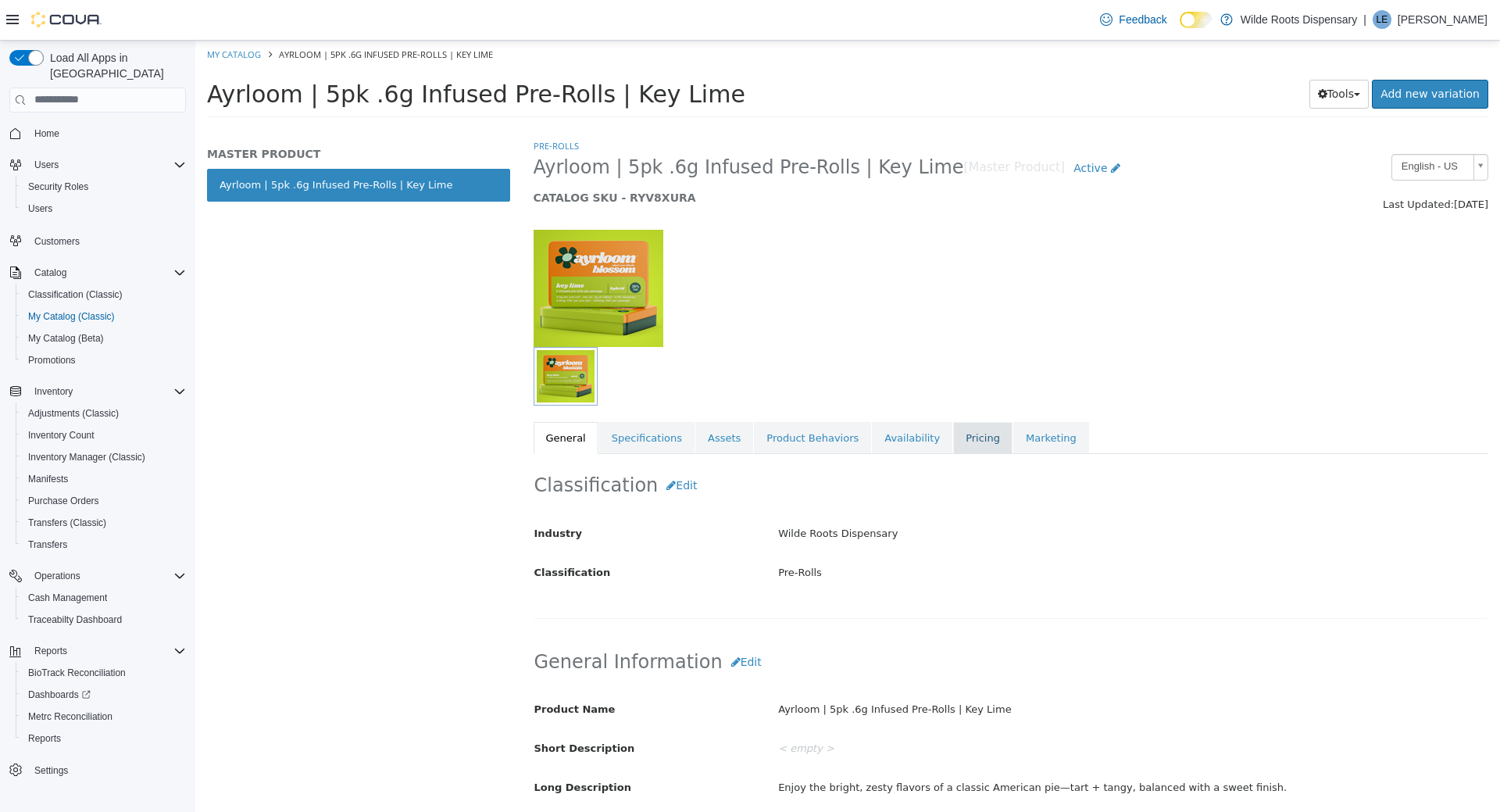
click at [953, 434] on link "Pricing" at bounding box center [983, 438] width 60 height 33
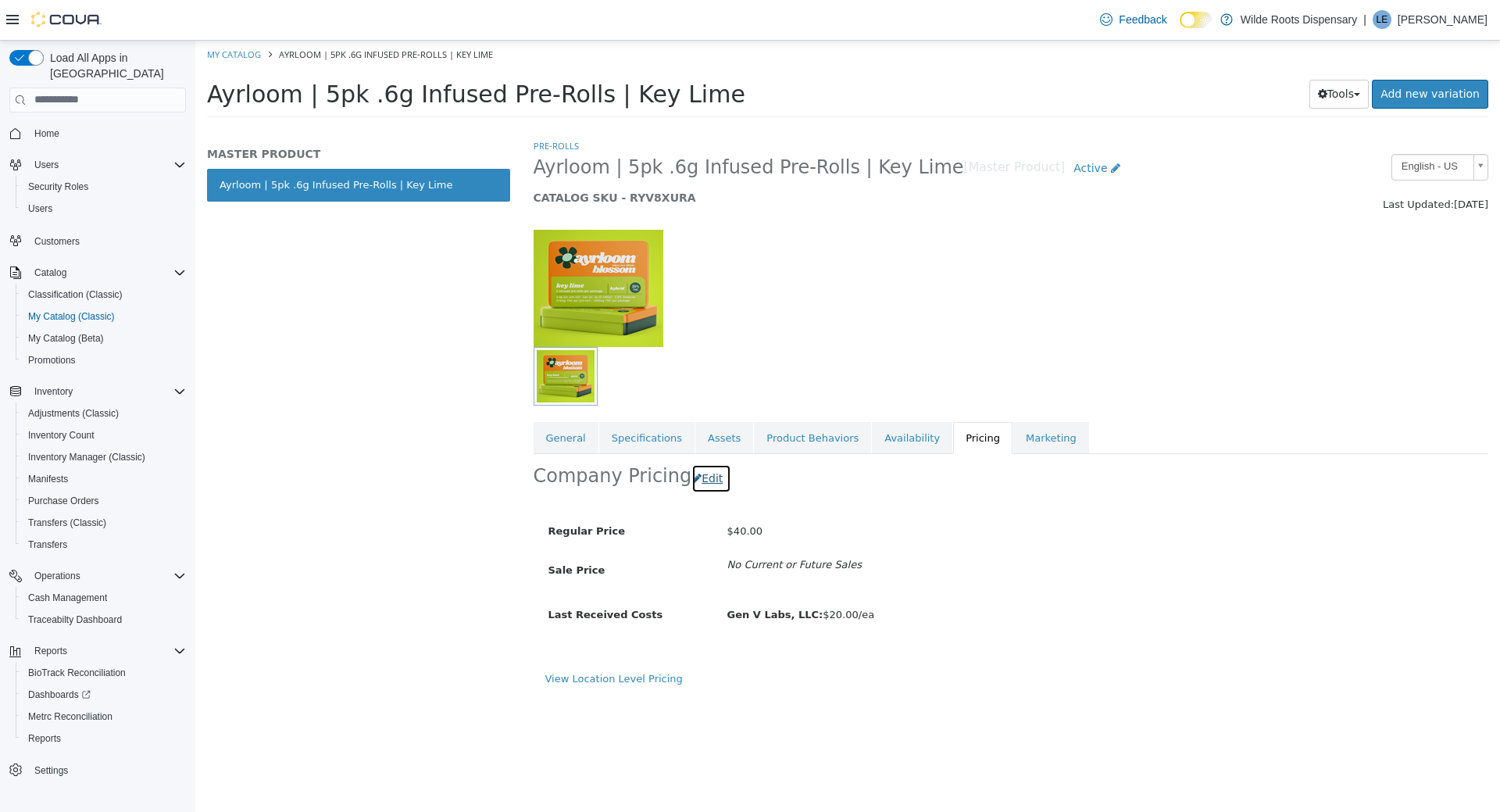
drag, startPoint x: 703, startPoint y: 481, endPoint x: 711, endPoint y: 497, distance: 17.9
click at [704, 481] on button "Edit" at bounding box center [711, 478] width 39 height 28
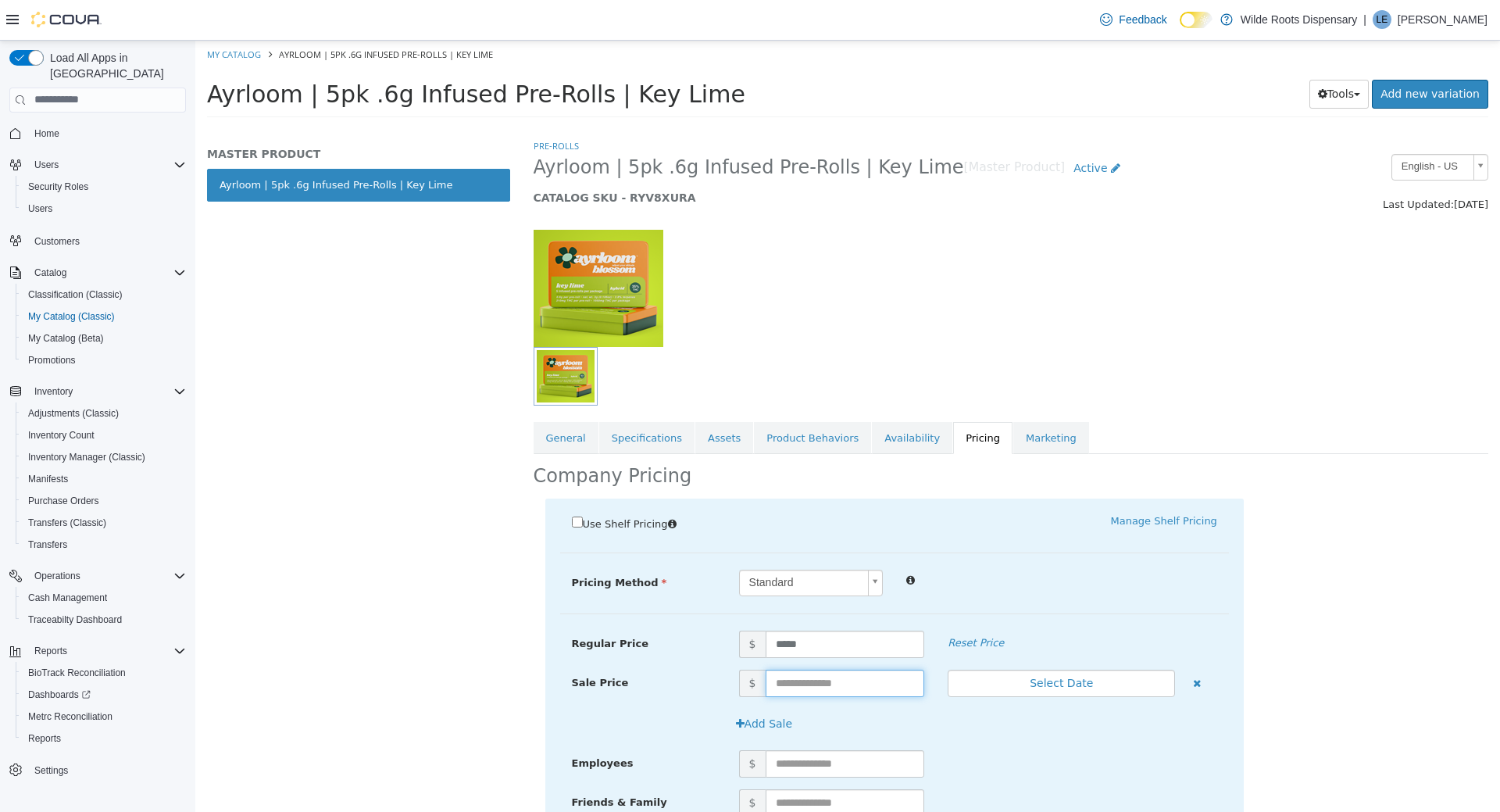
click at [825, 678] on input "text" at bounding box center [846, 682] width 160 height 28
type input "**"
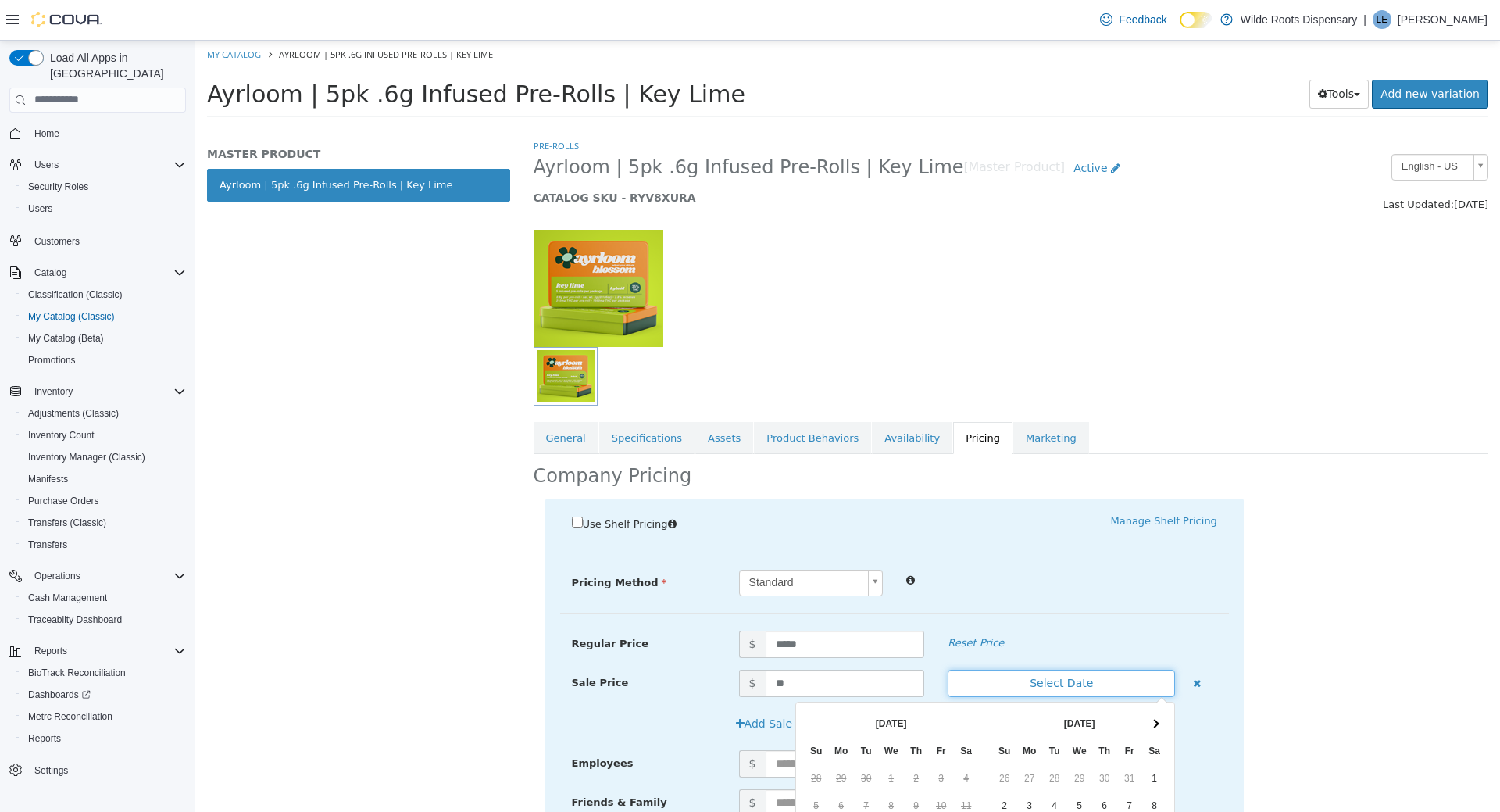
click at [1039, 687] on button "Select Date" at bounding box center [1062, 682] width 228 height 28
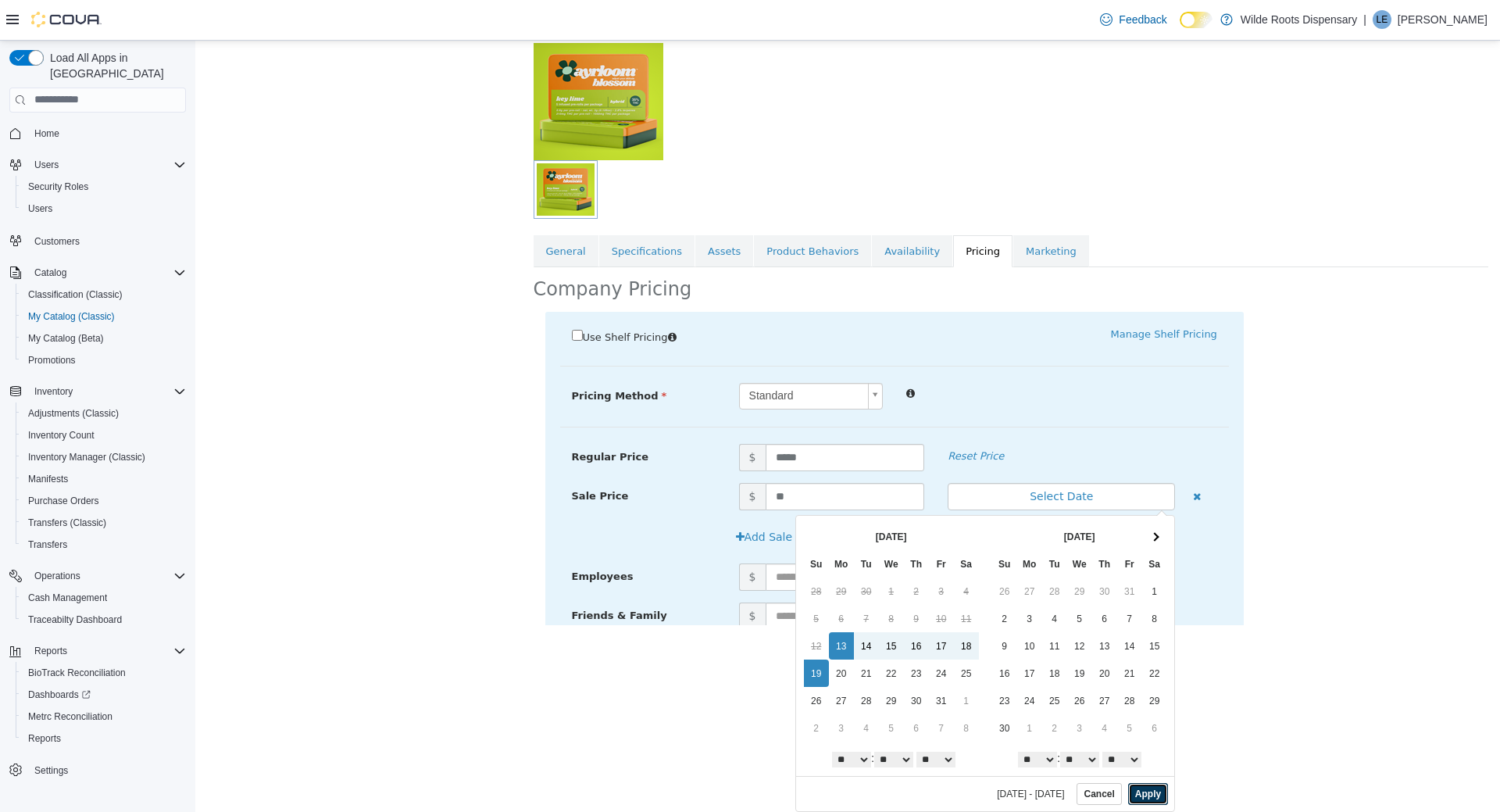
click at [1147, 794] on button "Apply" at bounding box center [1148, 794] width 39 height 22
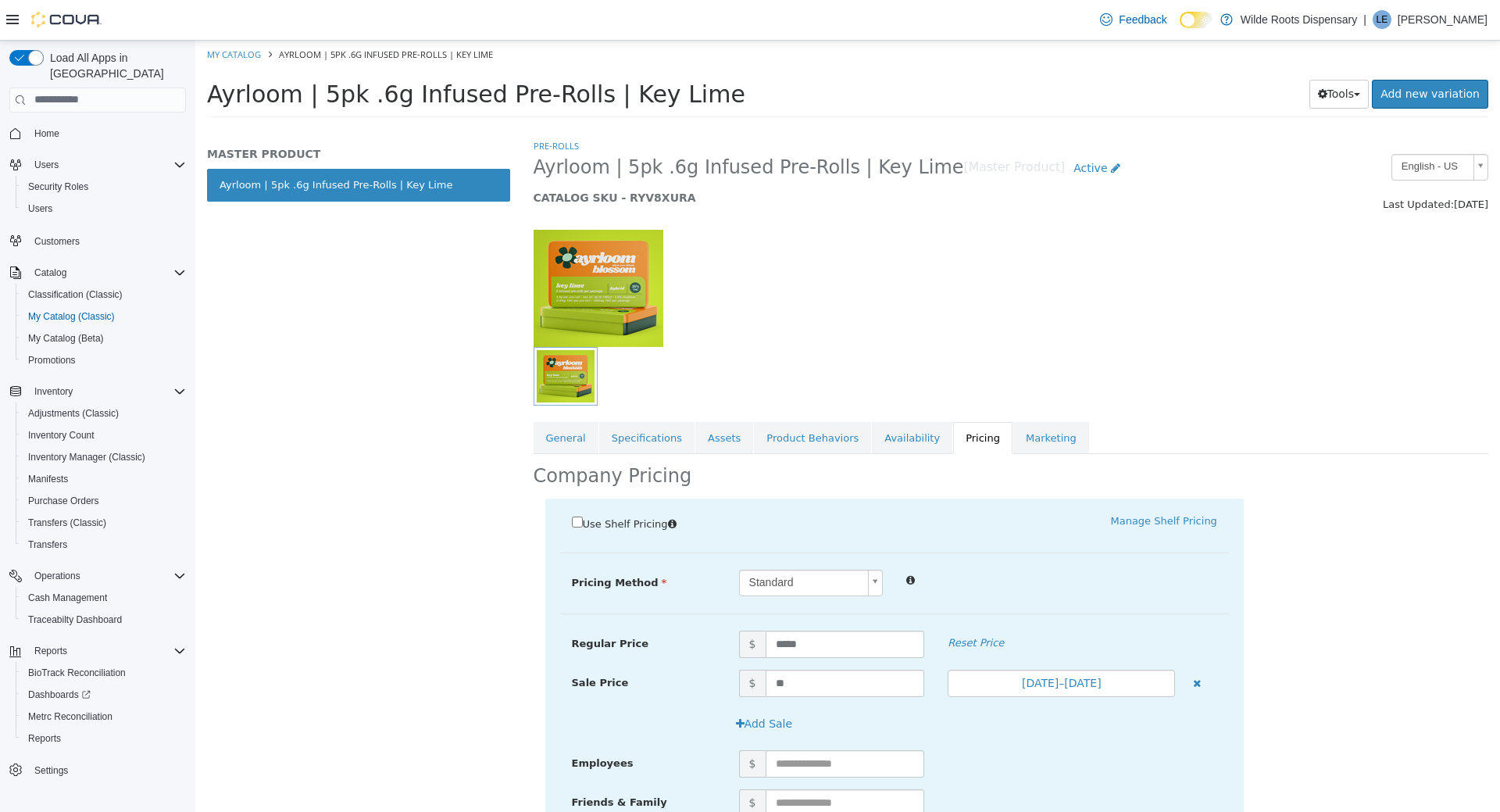
scroll to position [129, 0]
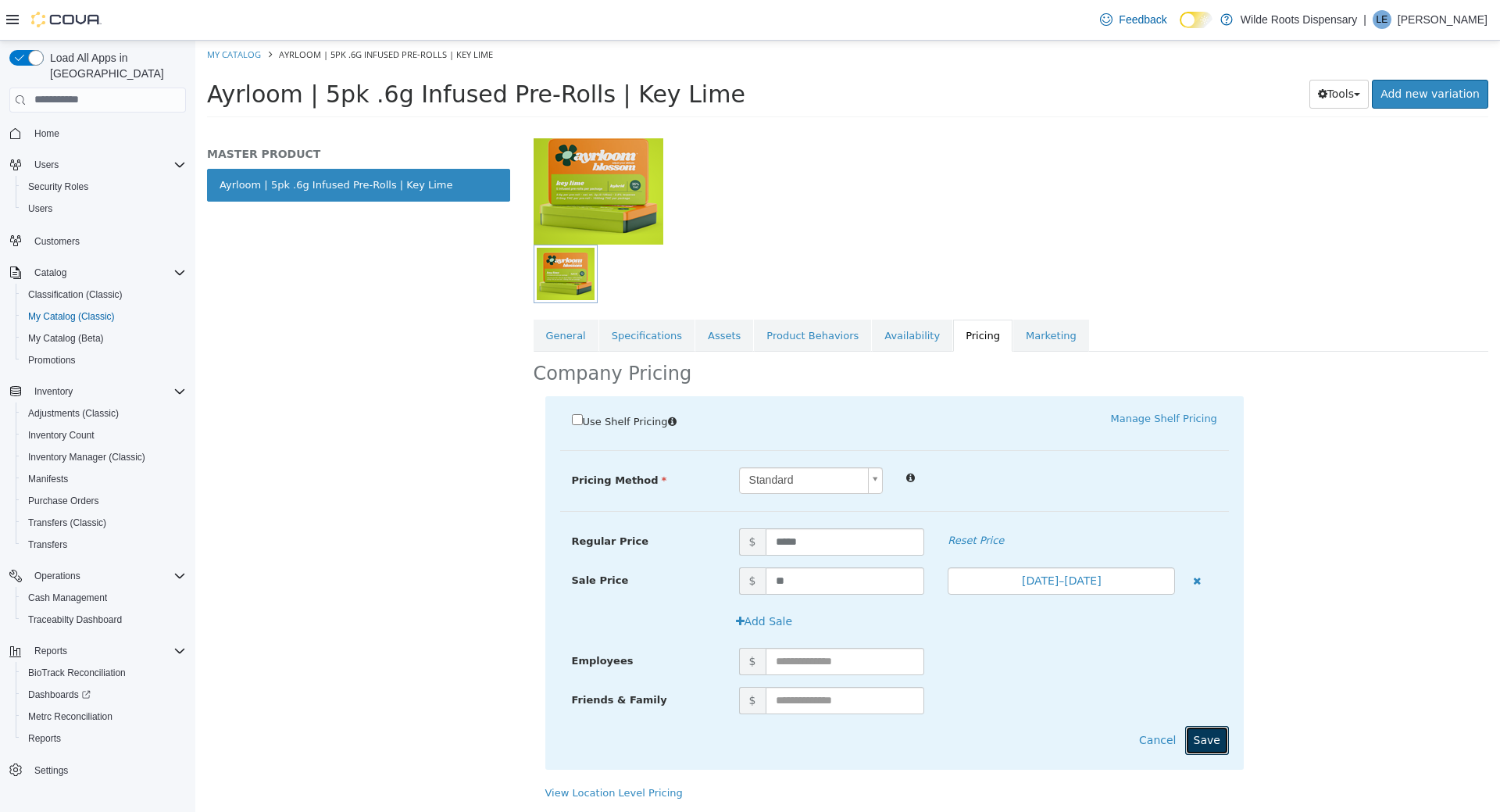
click at [1200, 738] on button "Save" at bounding box center [1208, 739] width 44 height 28
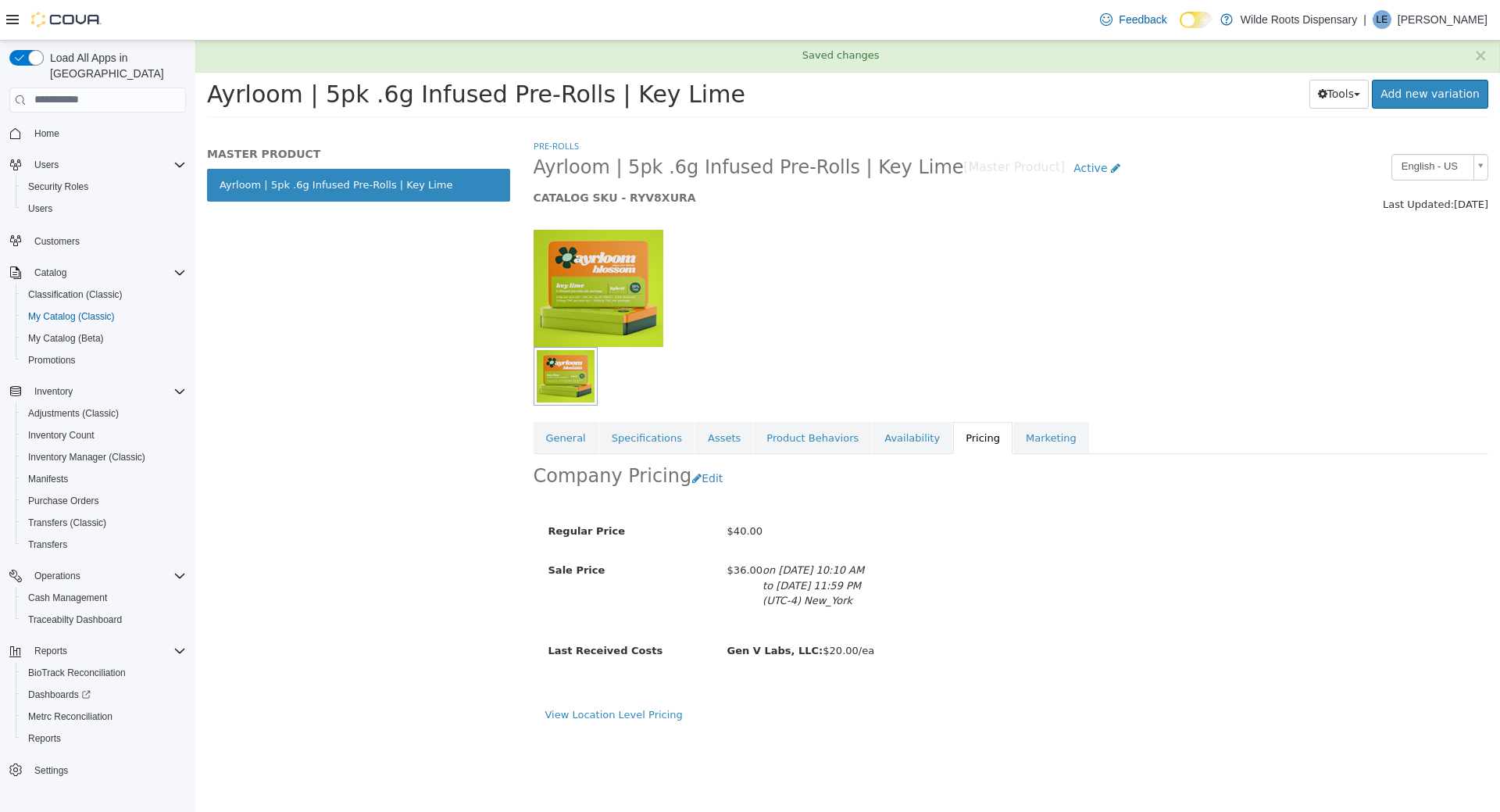
scroll to position [0, 0]
click at [1003, 321] on div at bounding box center [1011, 278] width 979 height 133
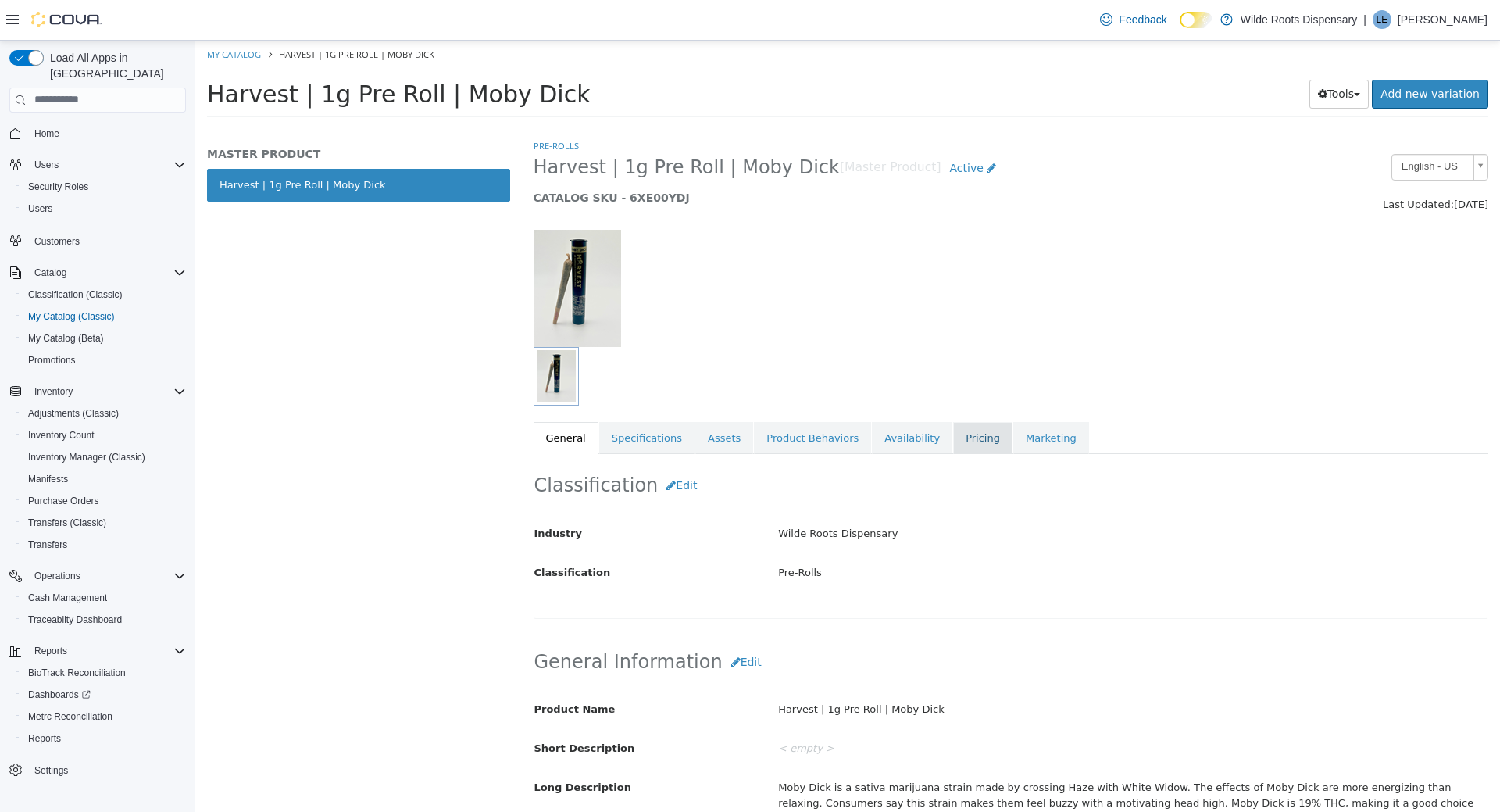
click at [953, 434] on link "Pricing" at bounding box center [983, 438] width 60 height 33
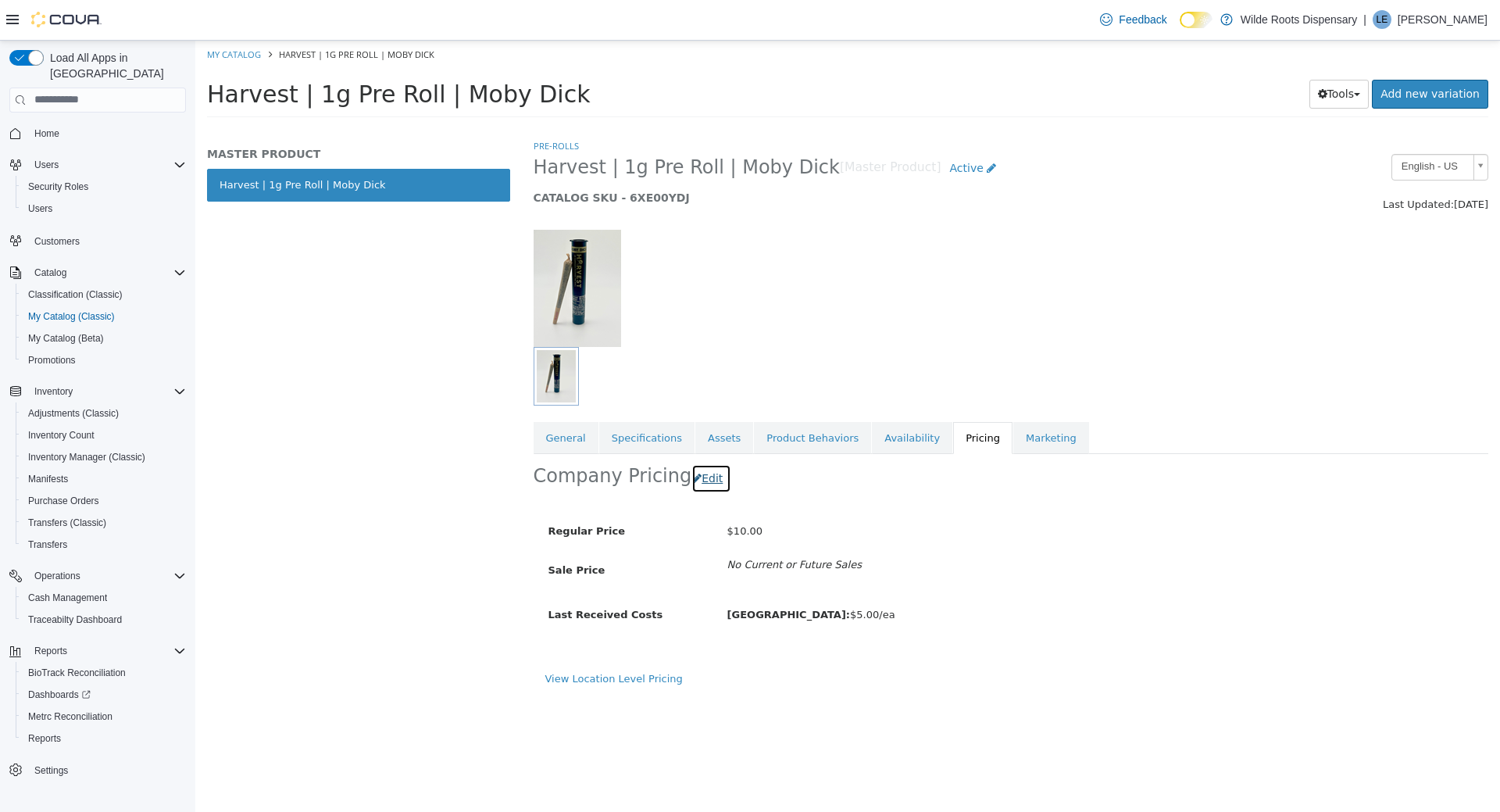
click at [699, 481] on button "Edit" at bounding box center [711, 478] width 39 height 28
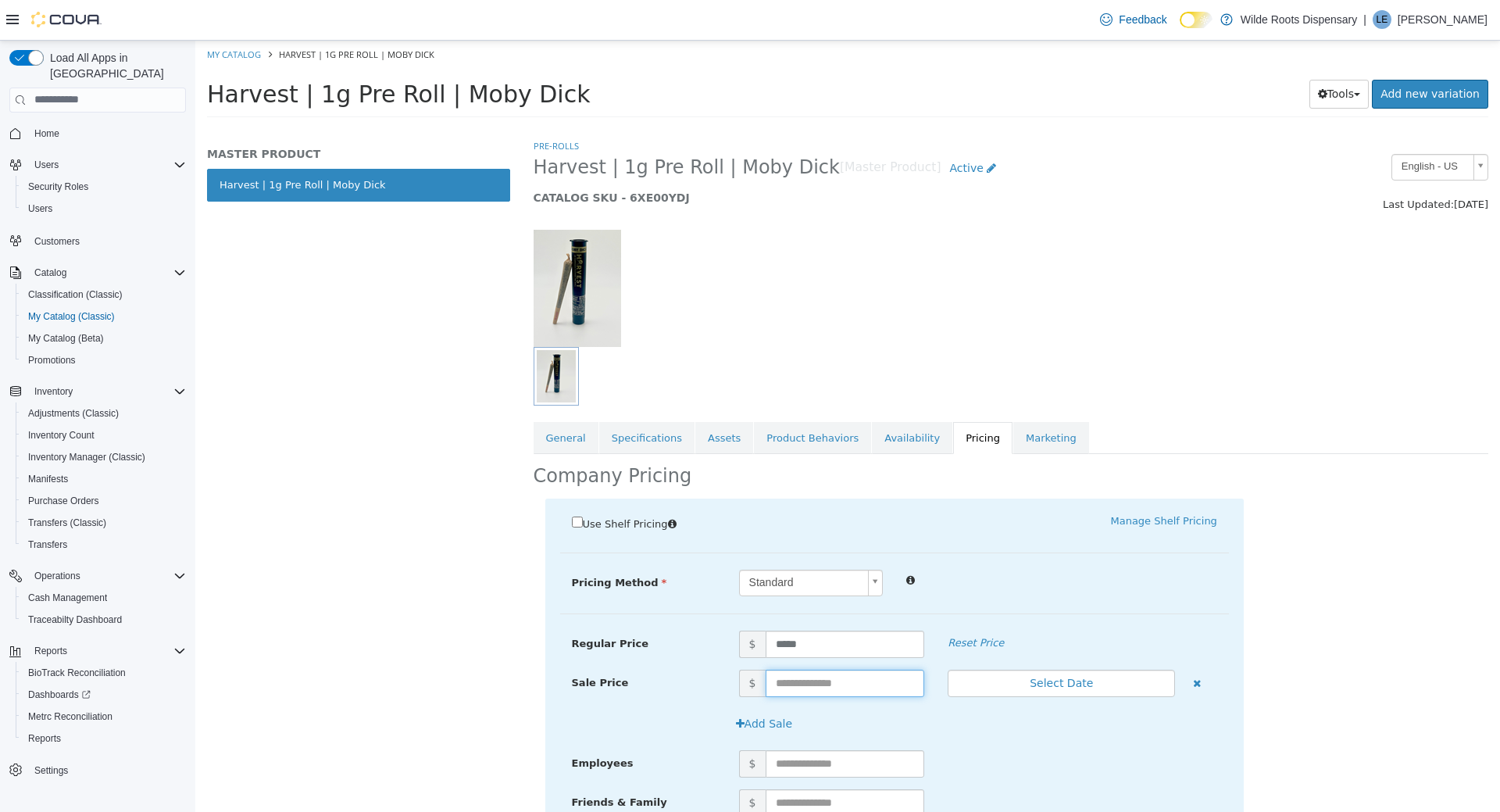
click at [810, 683] on input "text" at bounding box center [846, 682] width 160 height 28
type input "*"
click at [1049, 684] on button "Select Date" at bounding box center [1062, 682] width 228 height 28
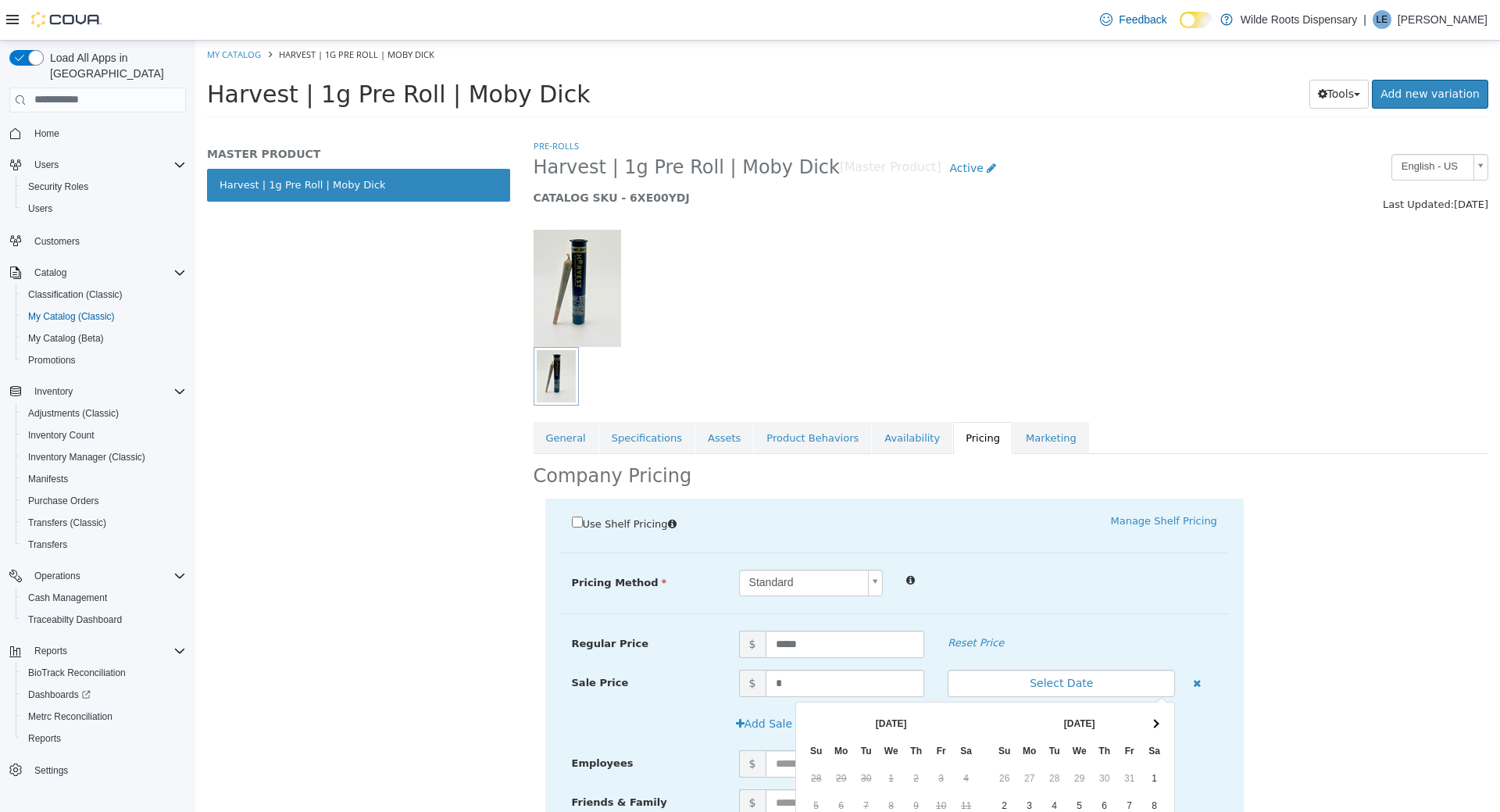
scroll to position [186, 0]
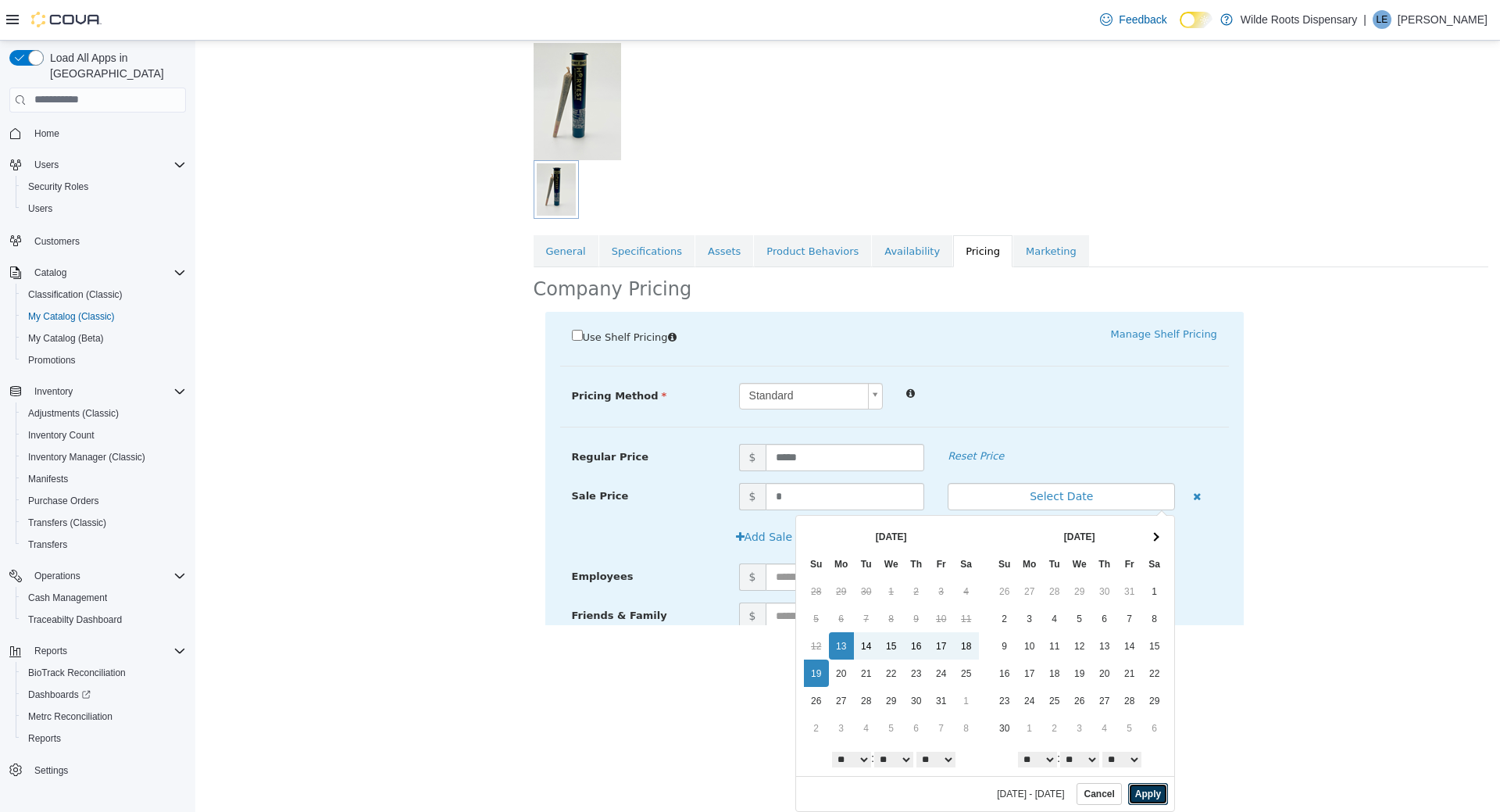
click at [1145, 789] on button "Apply" at bounding box center [1148, 794] width 39 height 22
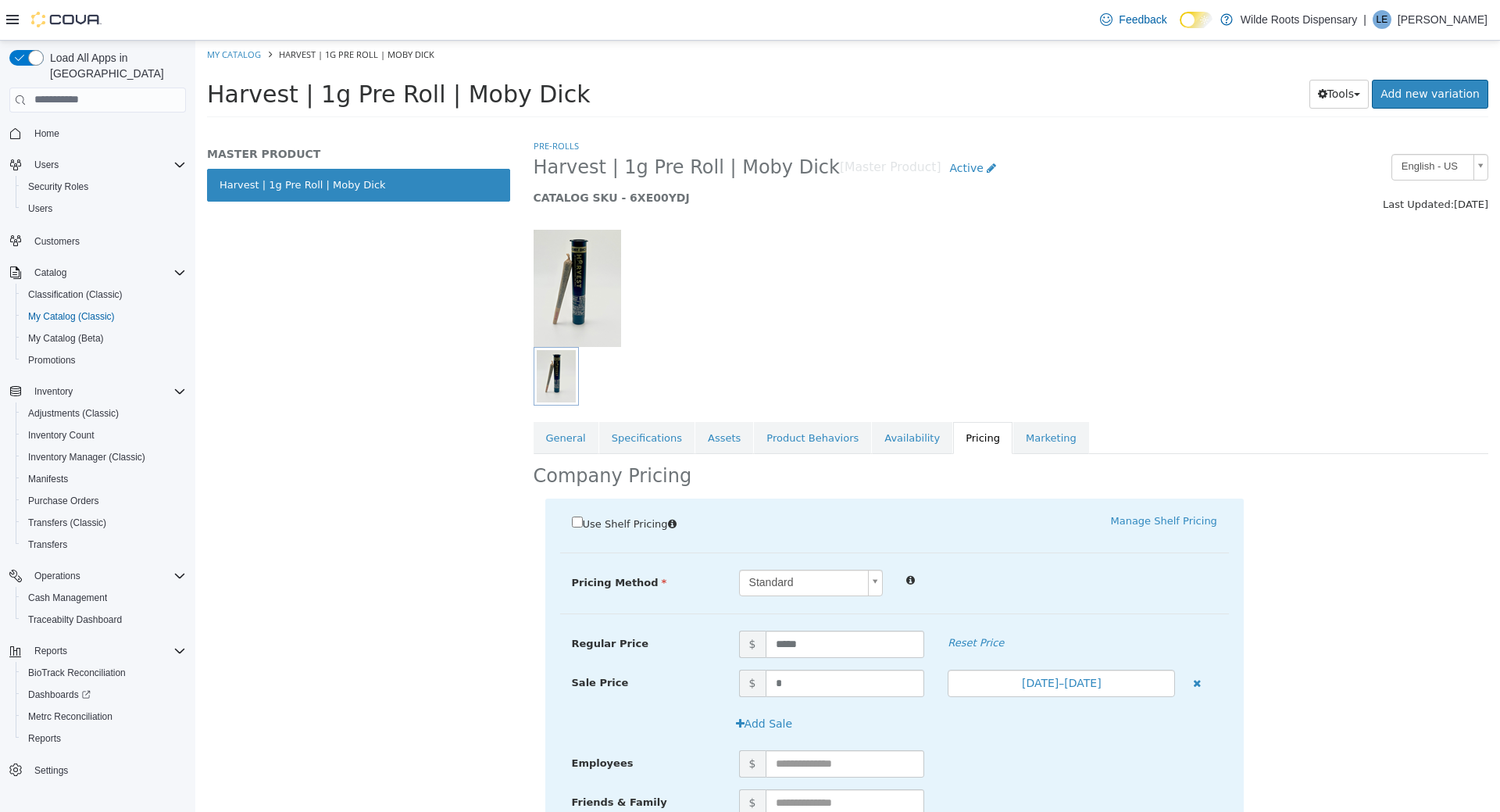
scroll to position [129, 0]
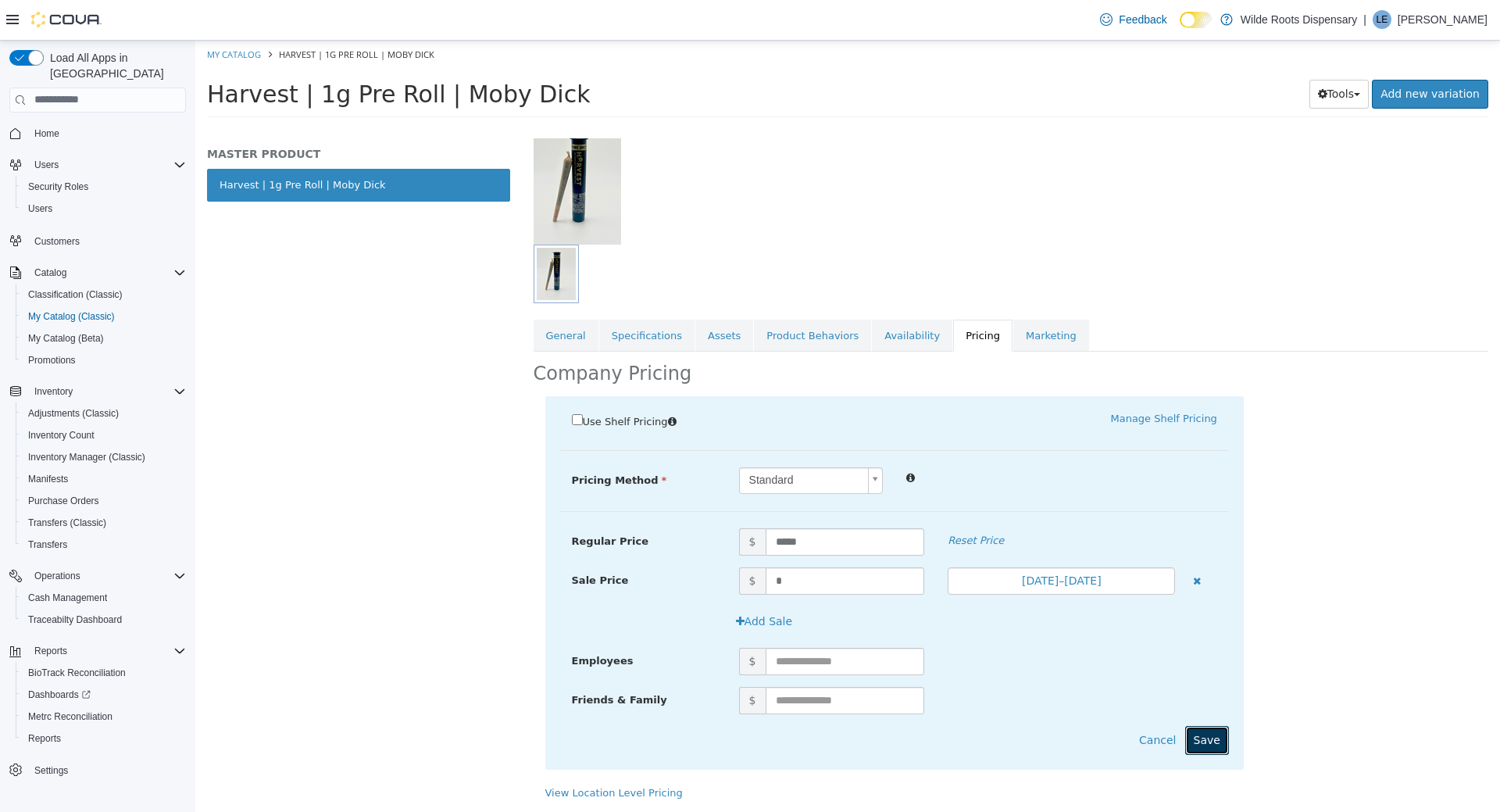
click at [1212, 737] on button "Save" at bounding box center [1208, 739] width 44 height 28
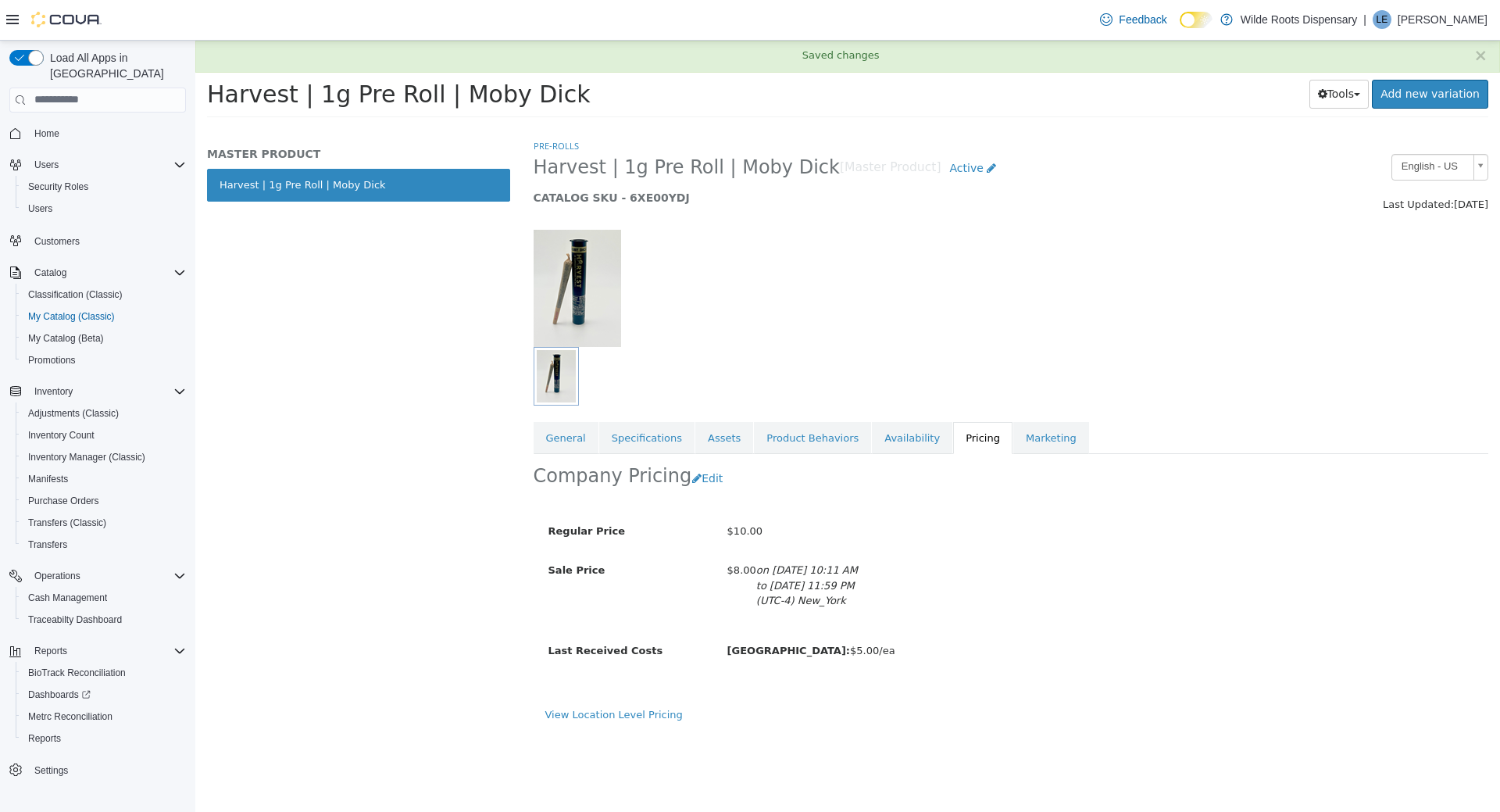
scroll to position [0, 0]
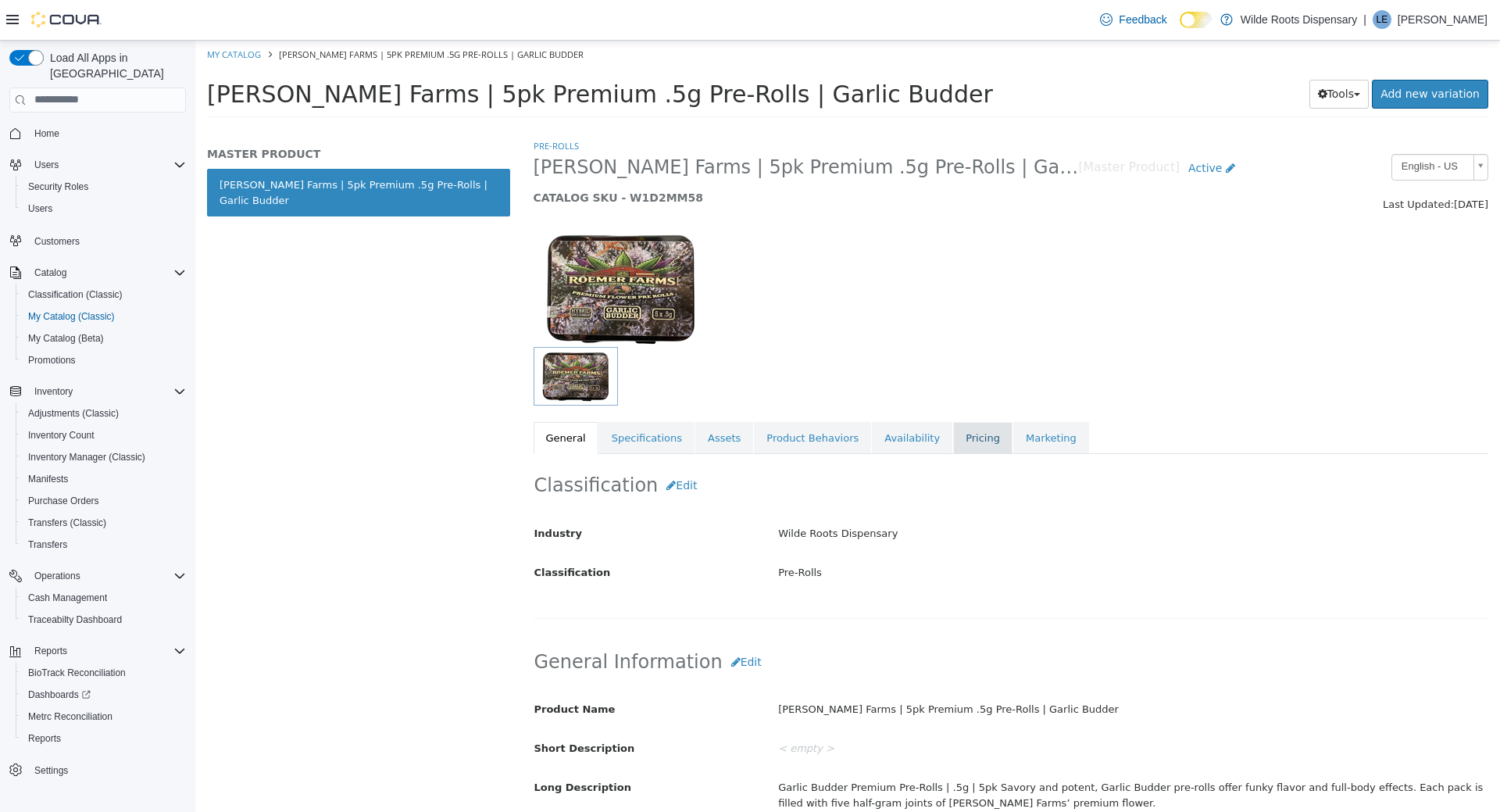
click at [954, 437] on link "Pricing" at bounding box center [983, 438] width 60 height 33
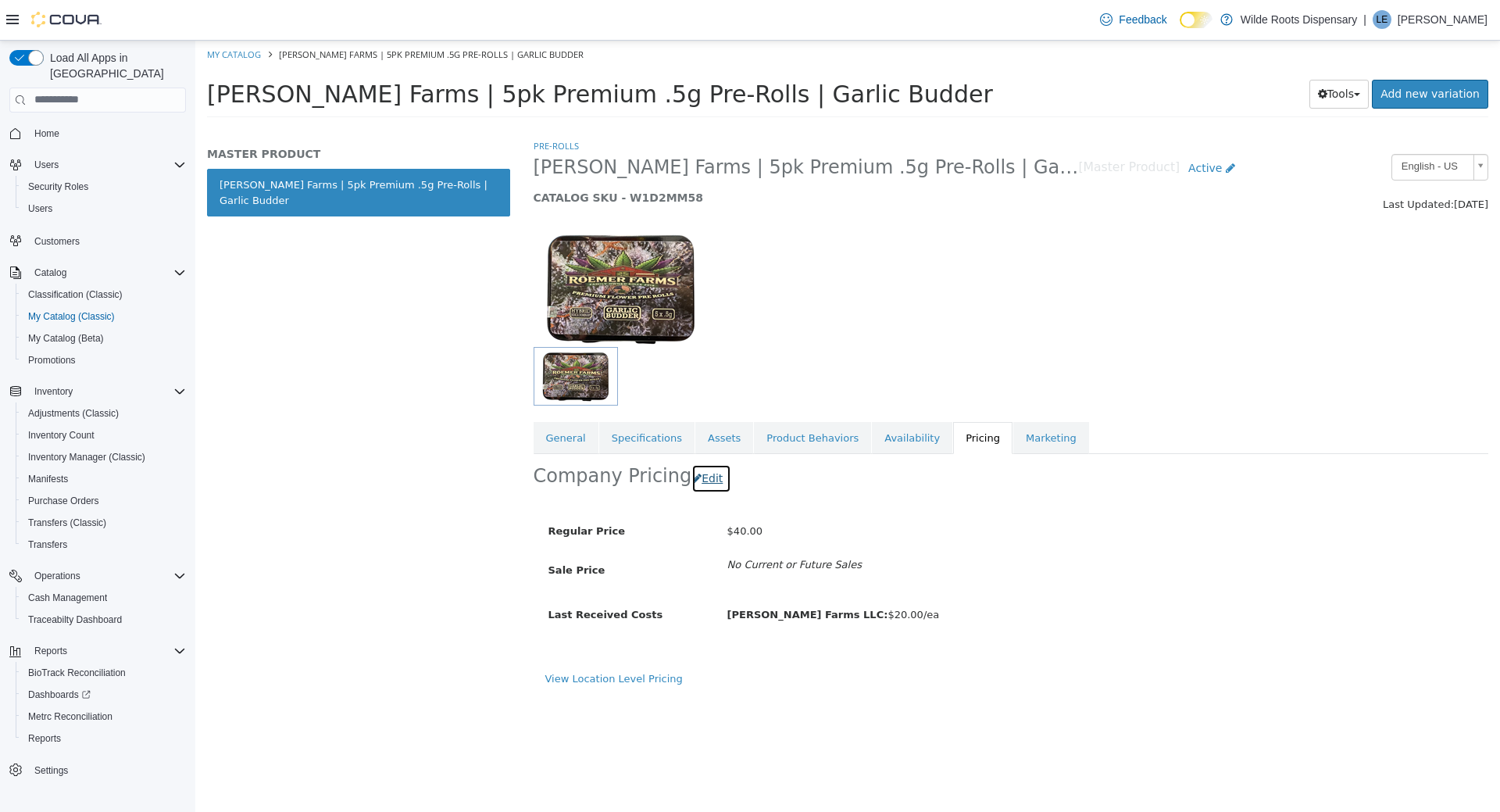
click at [693, 479] on icon "button" at bounding box center [697, 478] width 9 height 11
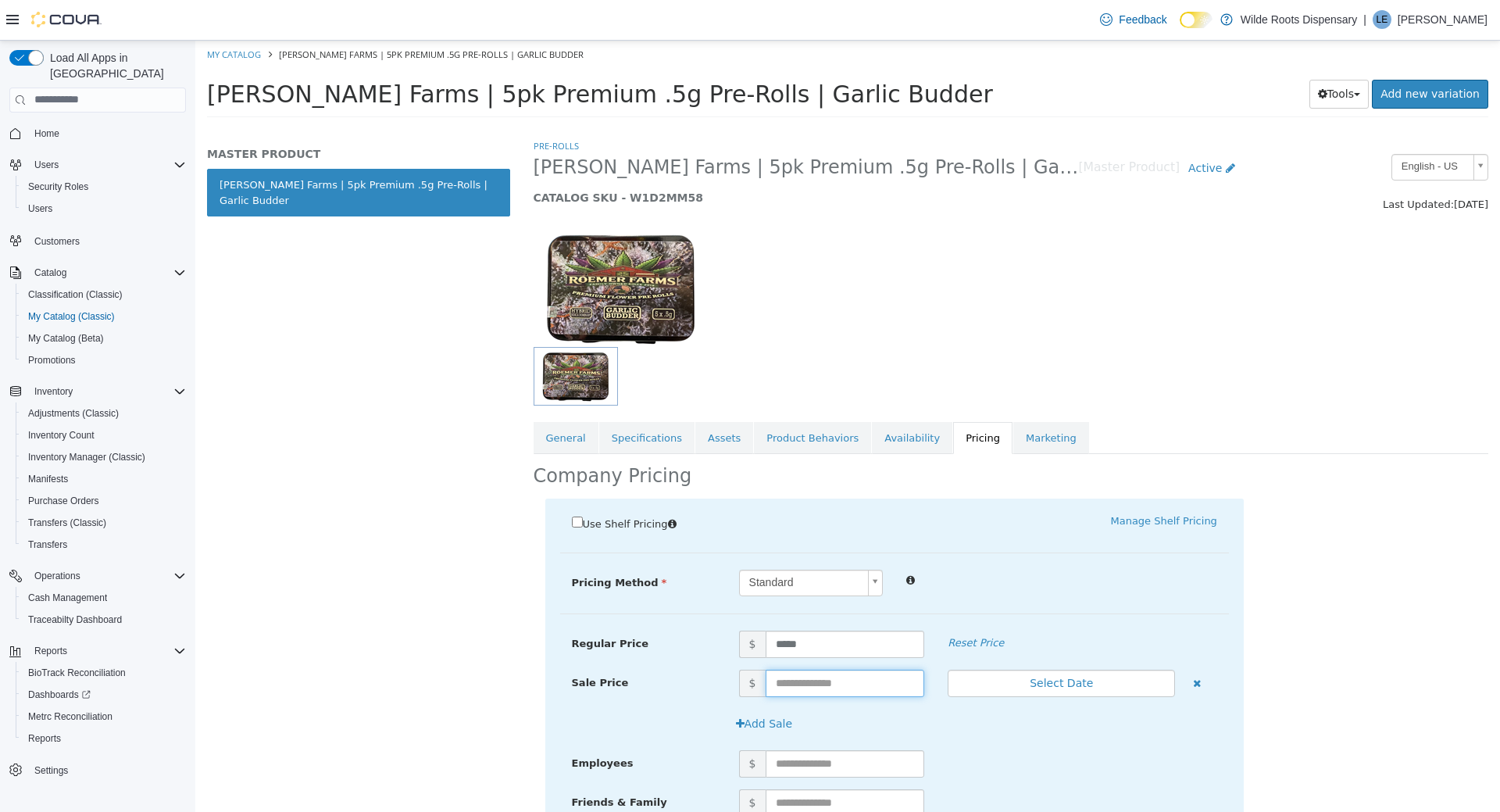
click at [889, 684] on input "text" at bounding box center [846, 682] width 160 height 28
type input "**"
click at [1077, 687] on button "Select Date" at bounding box center [1062, 682] width 228 height 28
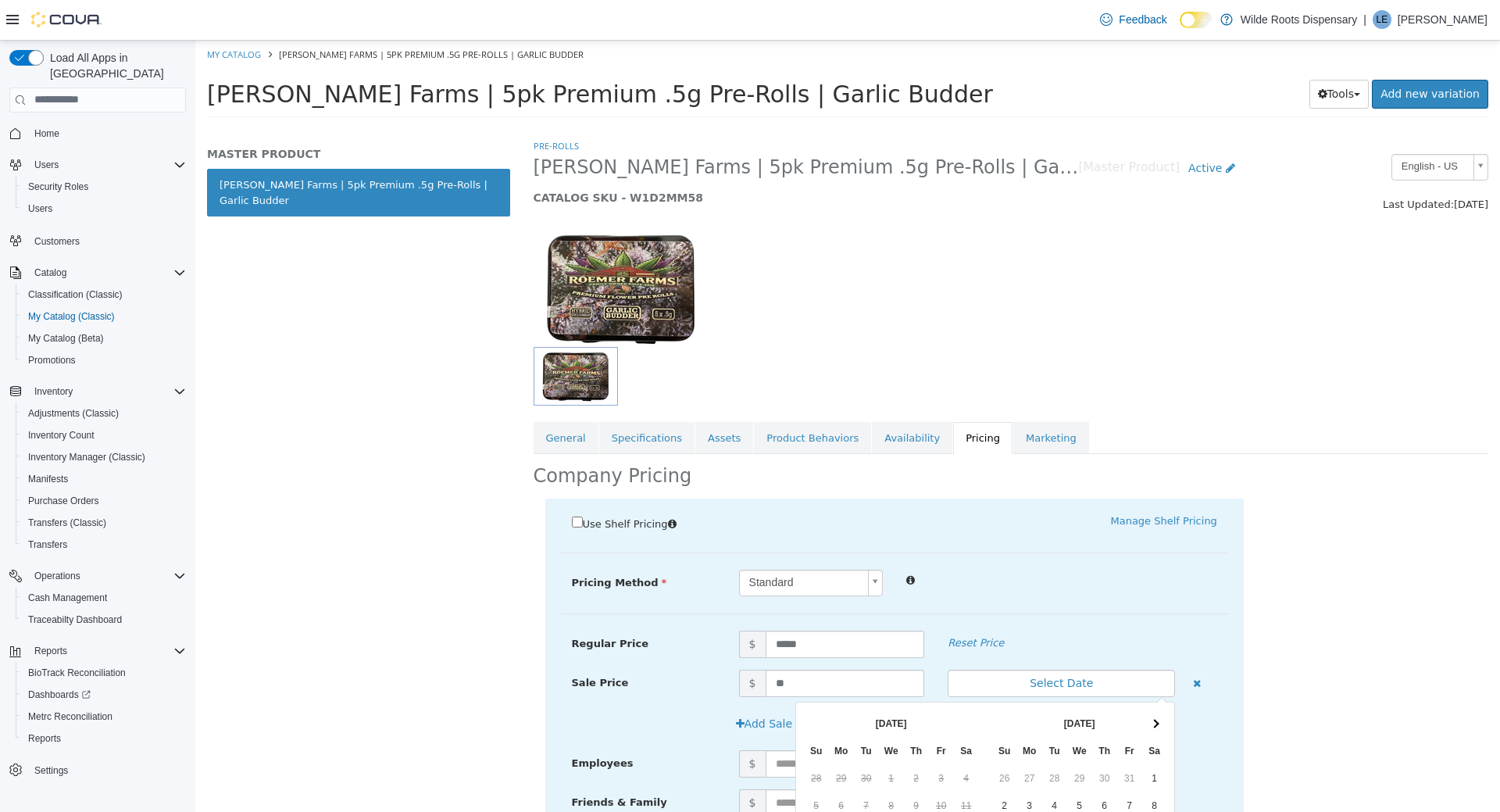
drag, startPoint x: 814, startPoint y: 675, endPoint x: 914, endPoint y: 690, distance: 101.1
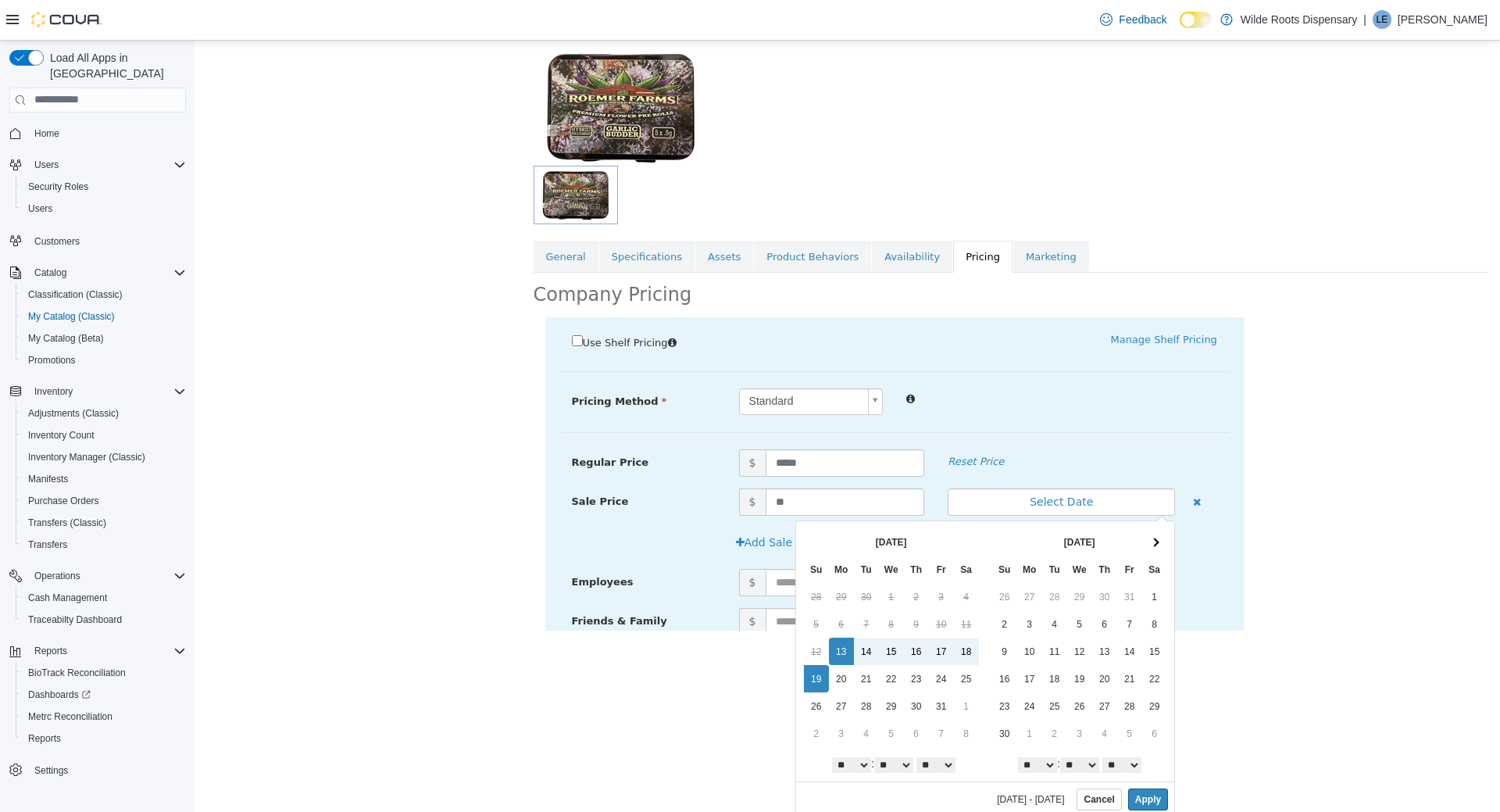
scroll to position [186, 0]
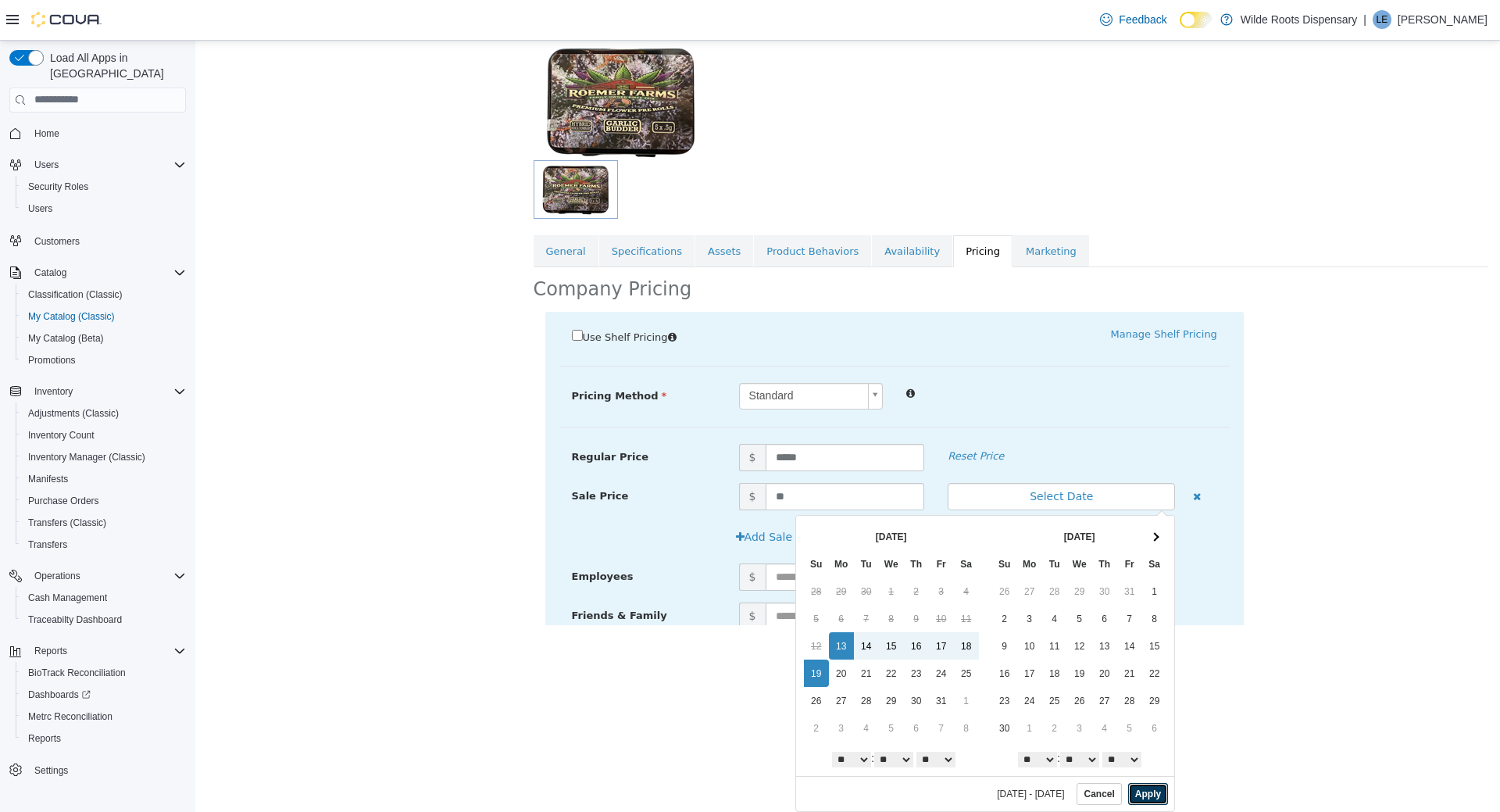
click at [1155, 797] on button "Apply" at bounding box center [1148, 794] width 39 height 22
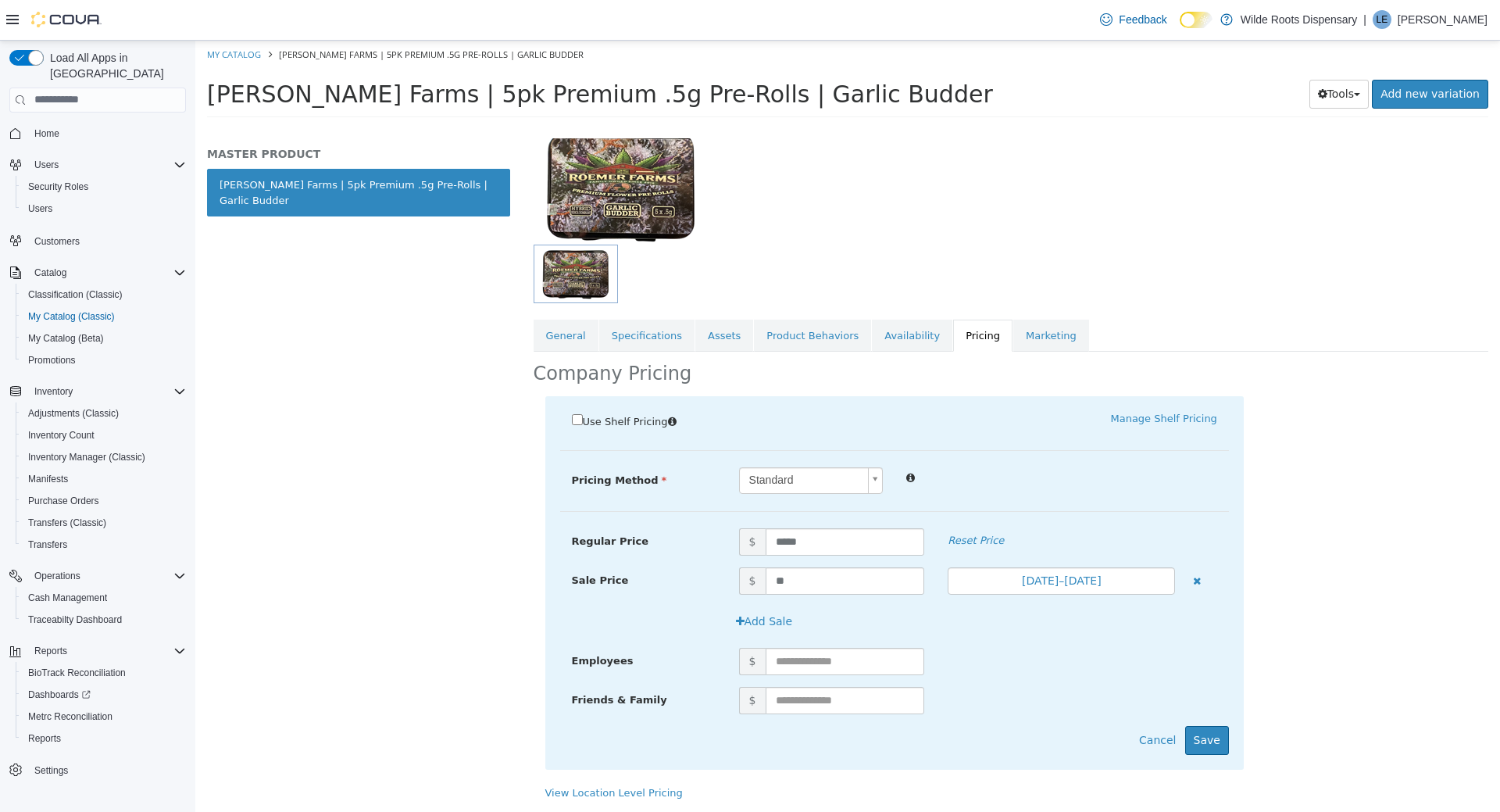
scroll to position [129, 0]
drag, startPoint x: 1218, startPoint y: 742, endPoint x: 1463, endPoint y: 623, distance: 272.4
click at [1219, 742] on button "Save" at bounding box center [1208, 739] width 44 height 28
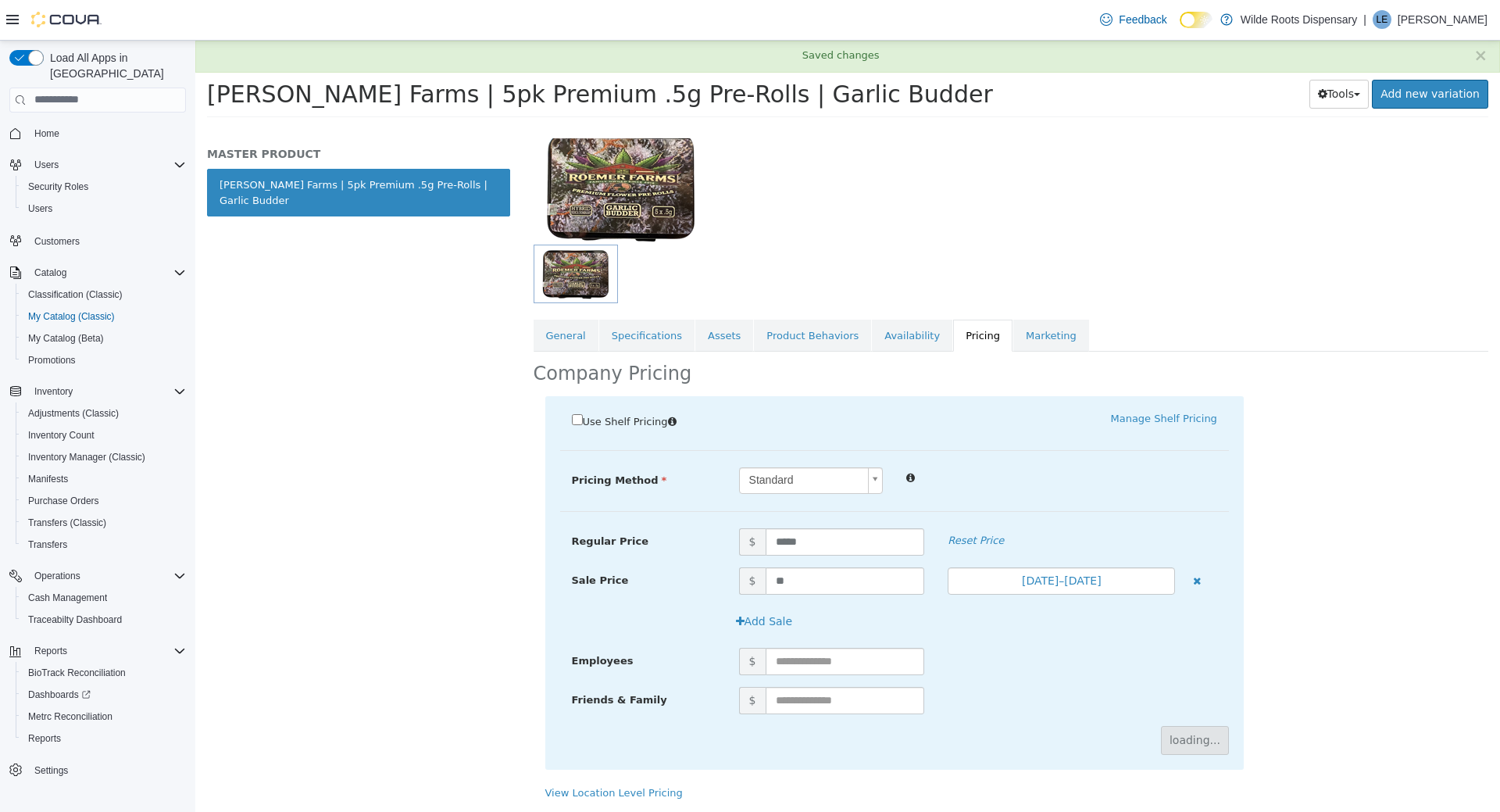
scroll to position [0, 0]
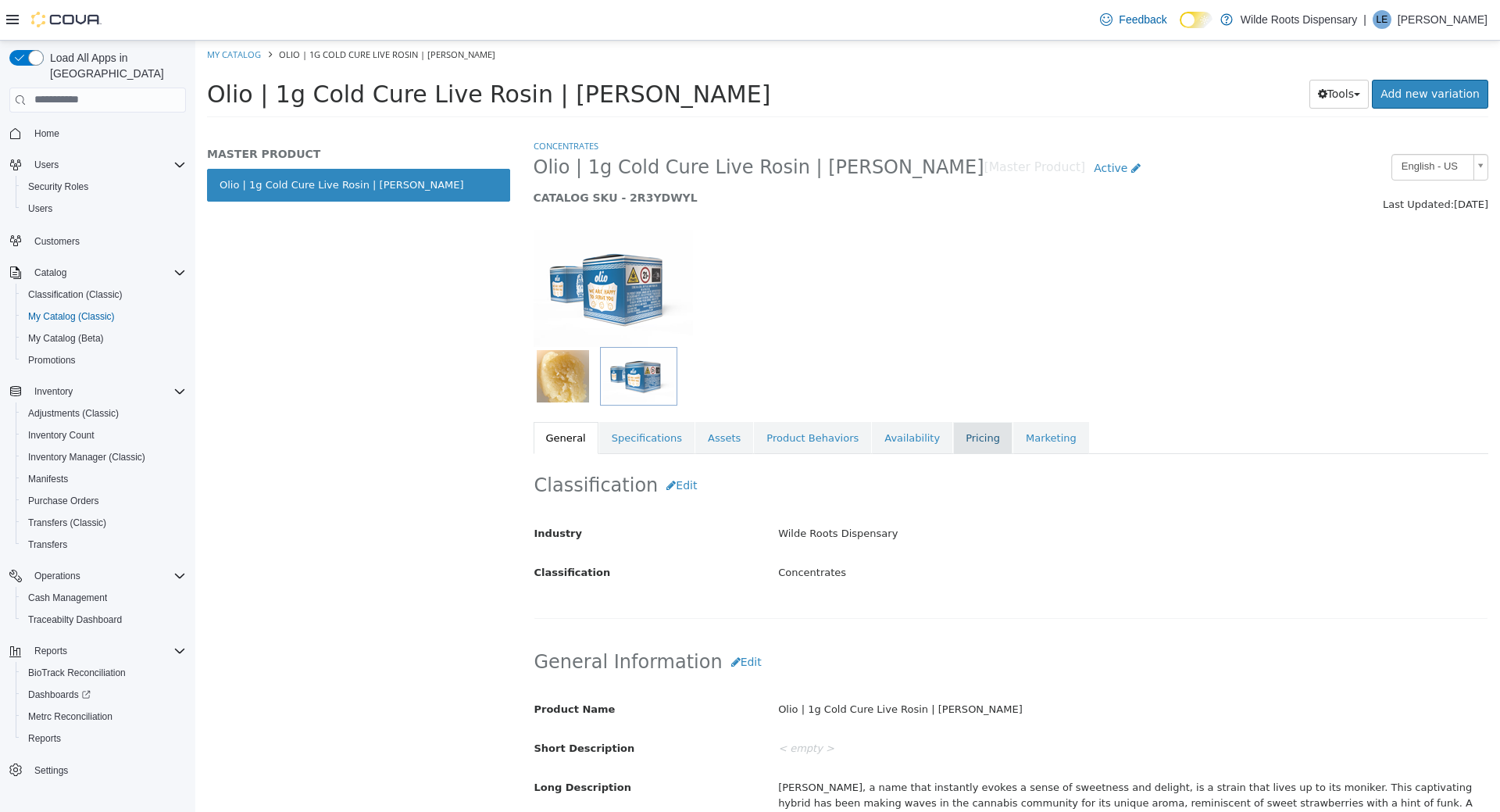
click at [953, 443] on link "Pricing" at bounding box center [983, 438] width 60 height 33
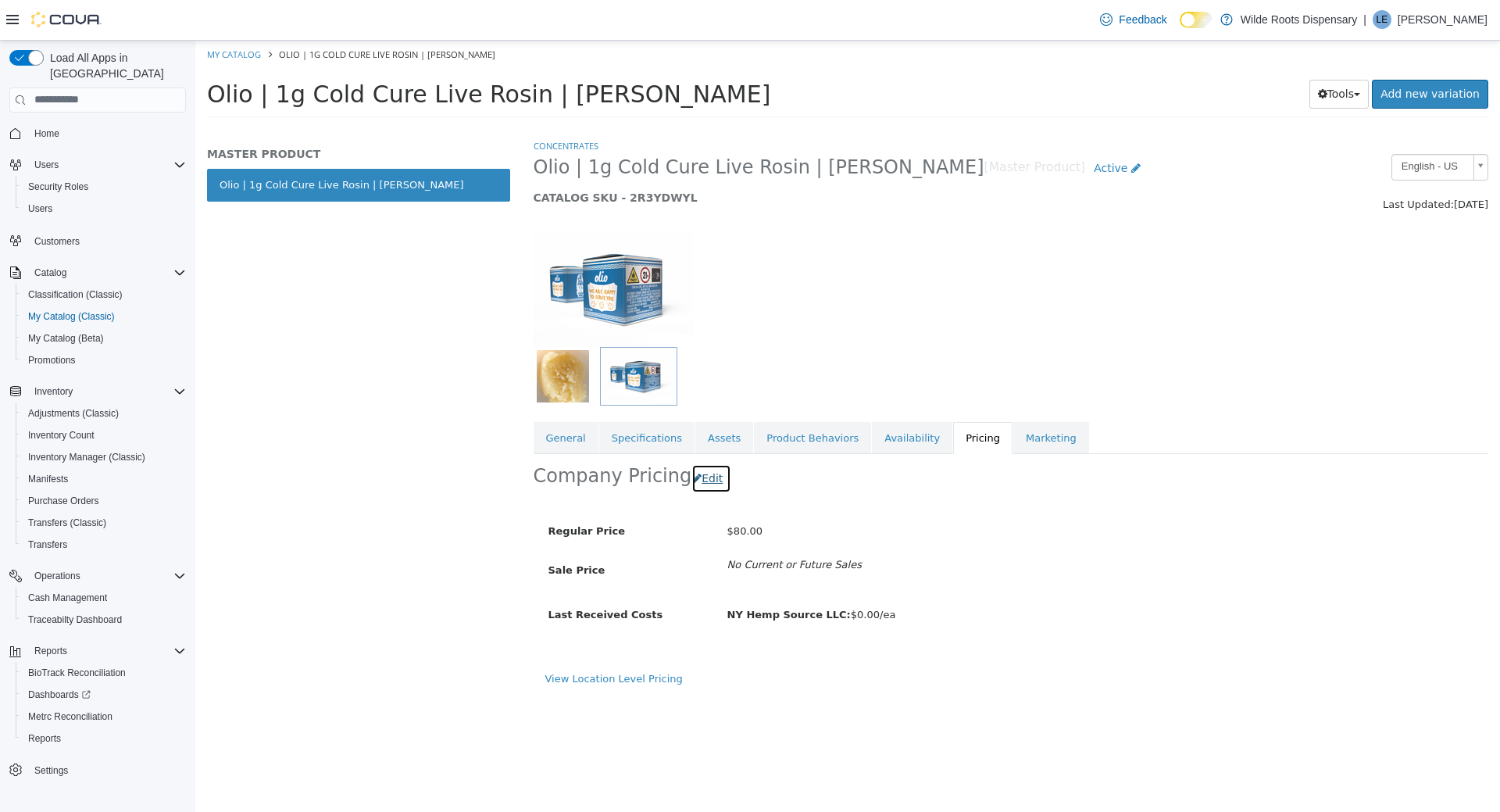
click at [698, 473] on button "Edit" at bounding box center [711, 478] width 39 height 28
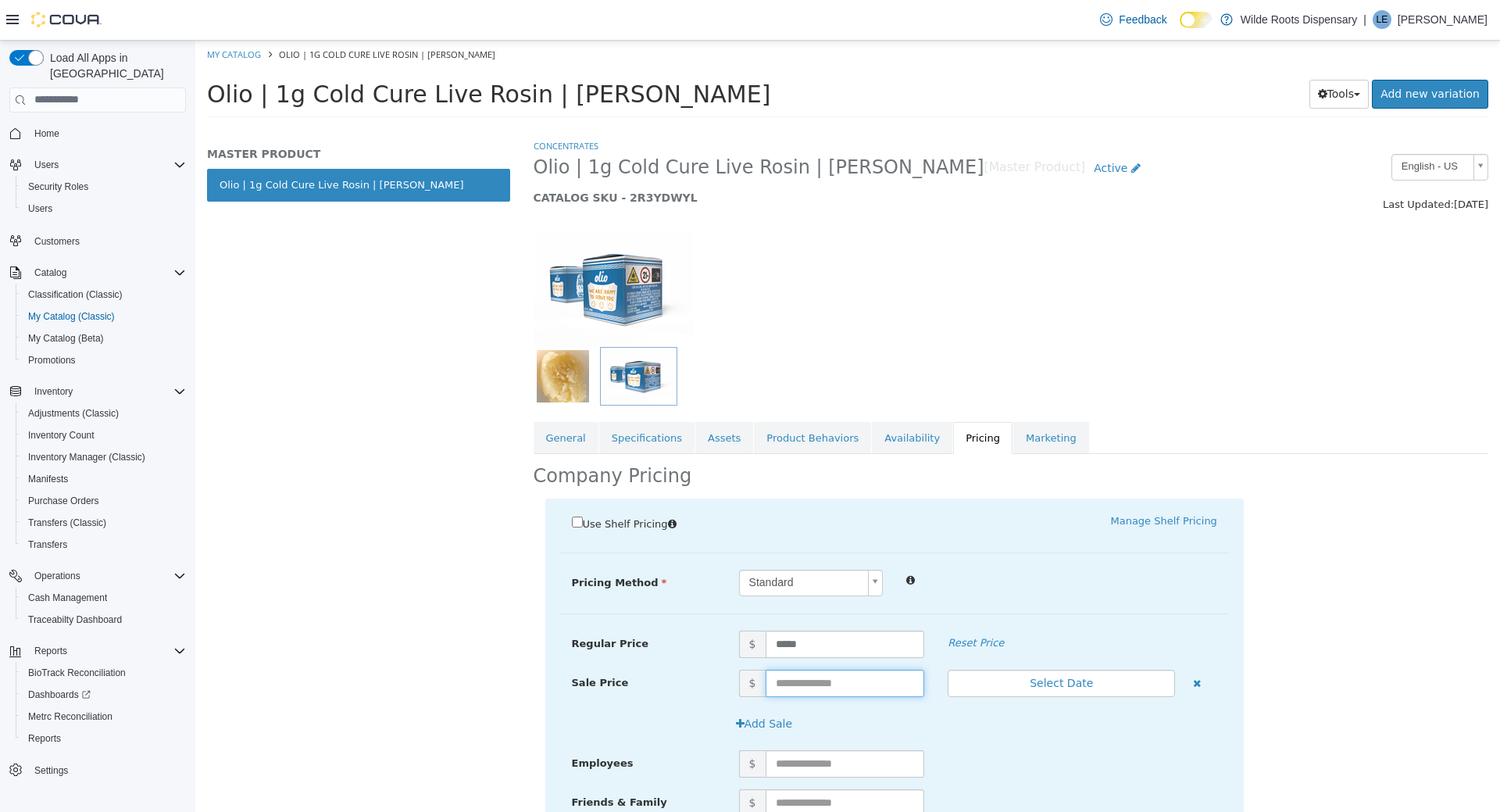
click at [840, 683] on input "text" at bounding box center [846, 682] width 160 height 28
type input "**"
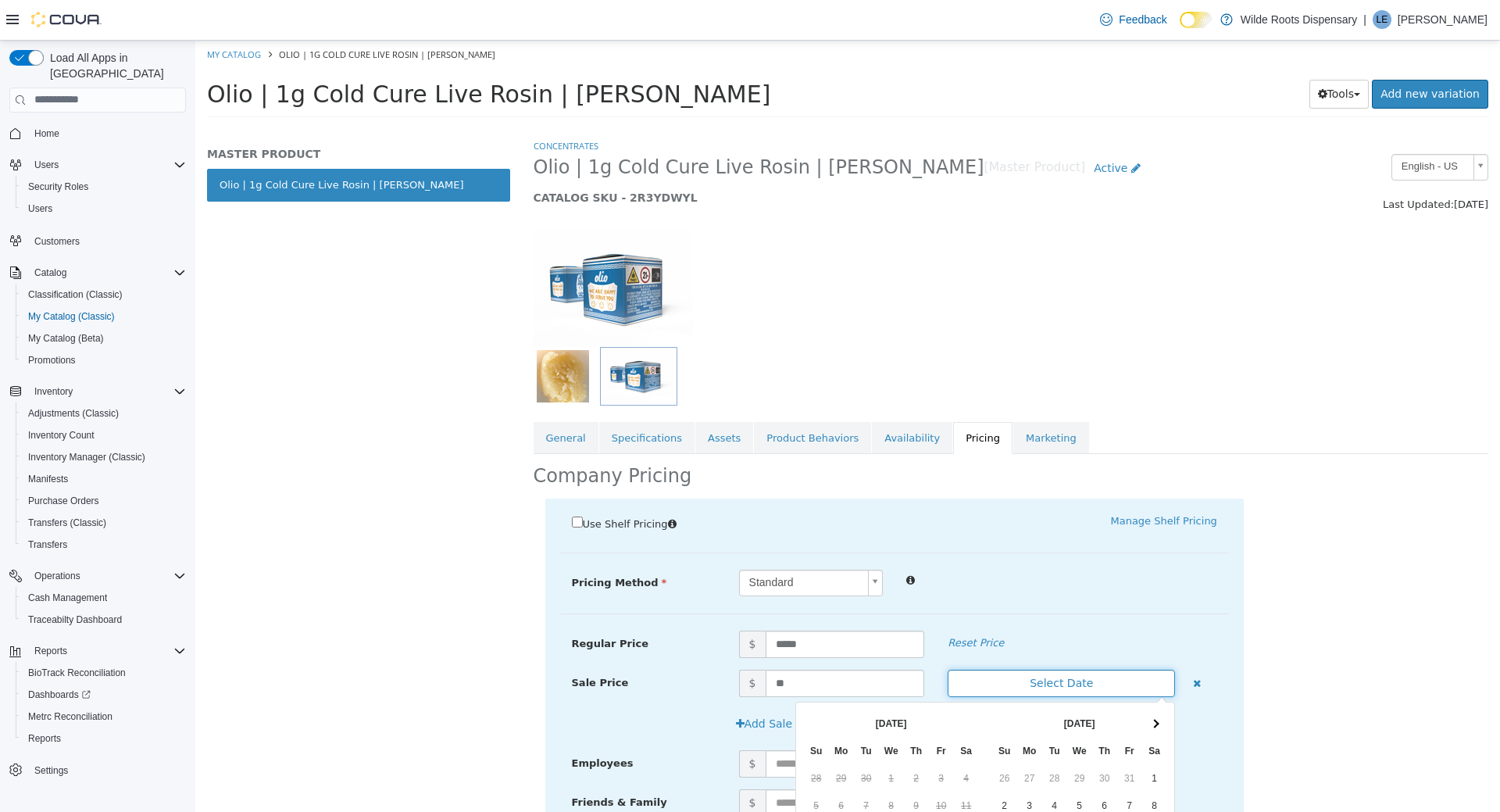
click at [1077, 682] on button "Select Date" at bounding box center [1062, 682] width 228 height 28
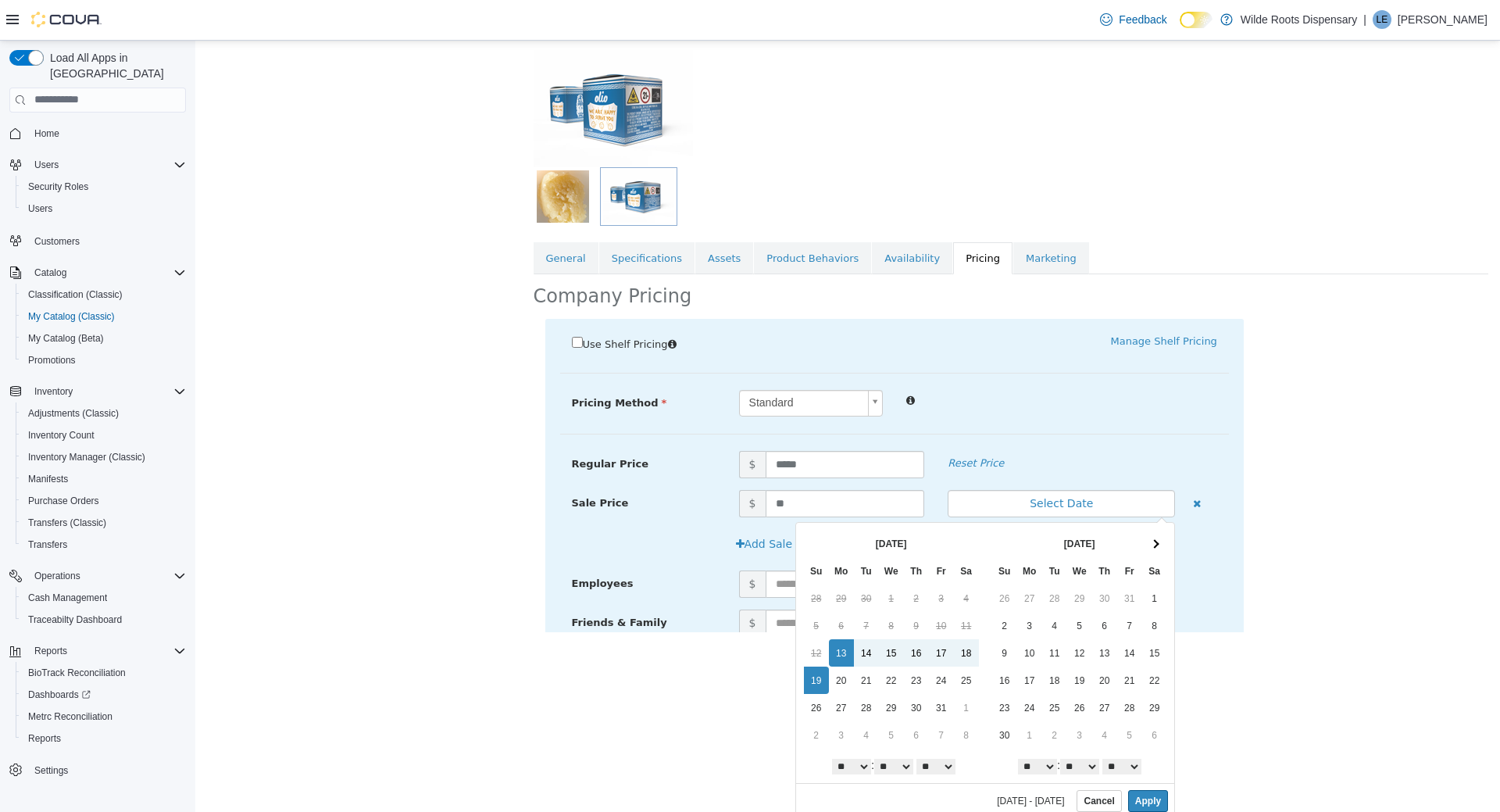
scroll to position [186, 0]
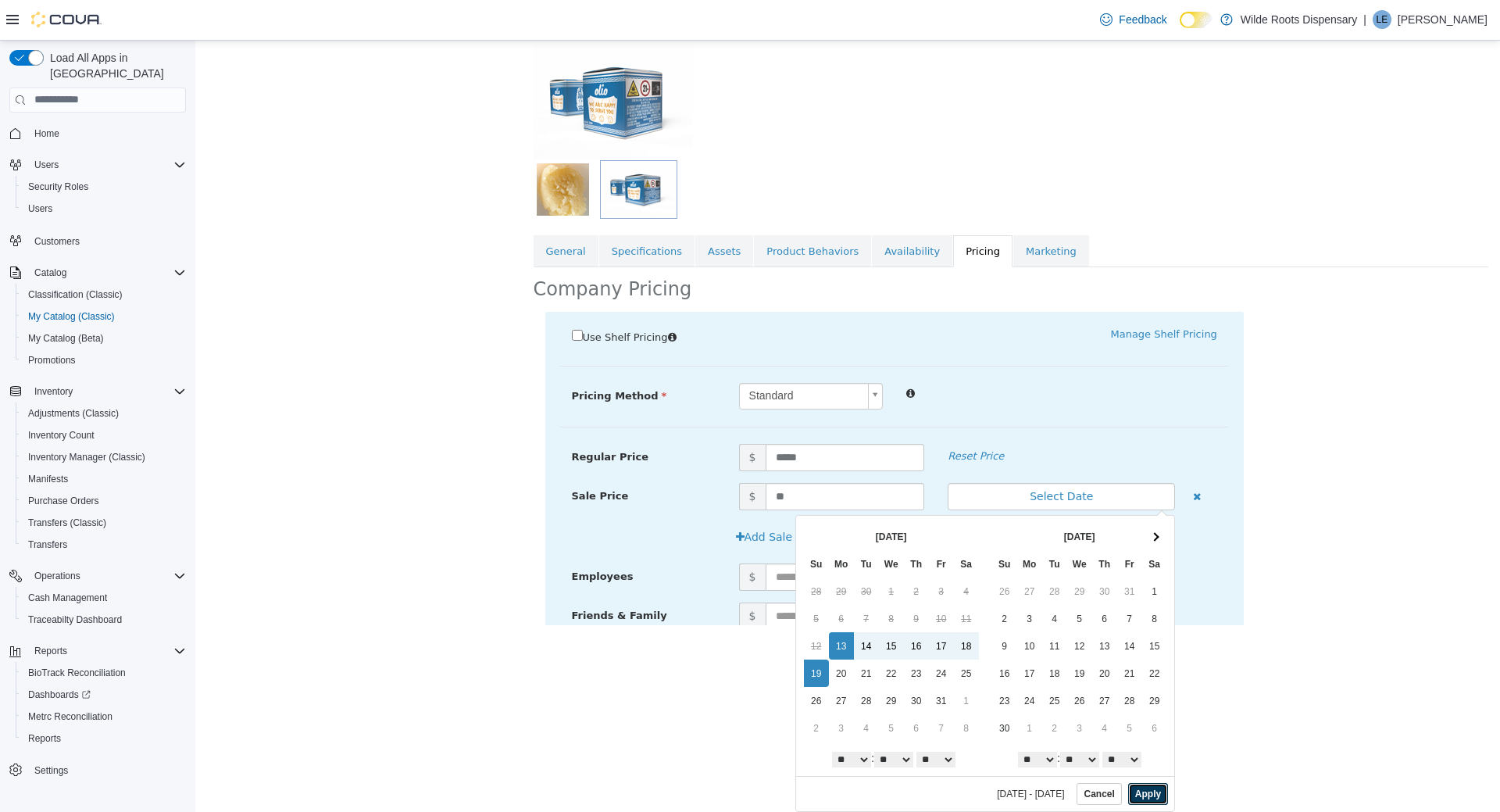
click at [1149, 788] on button "Apply" at bounding box center [1148, 794] width 39 height 22
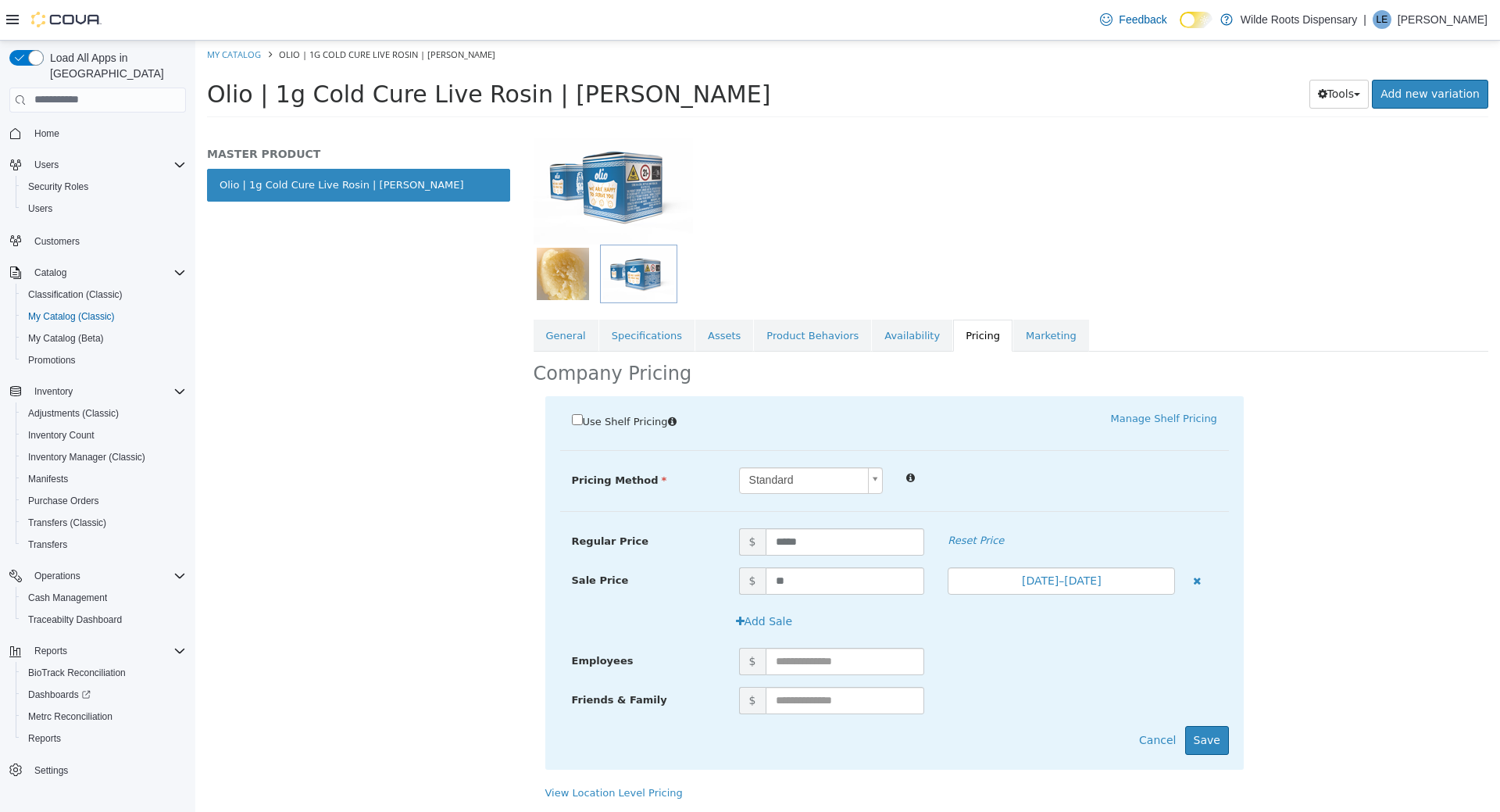
scroll to position [129, 0]
click at [1205, 744] on button "Save" at bounding box center [1208, 739] width 44 height 28
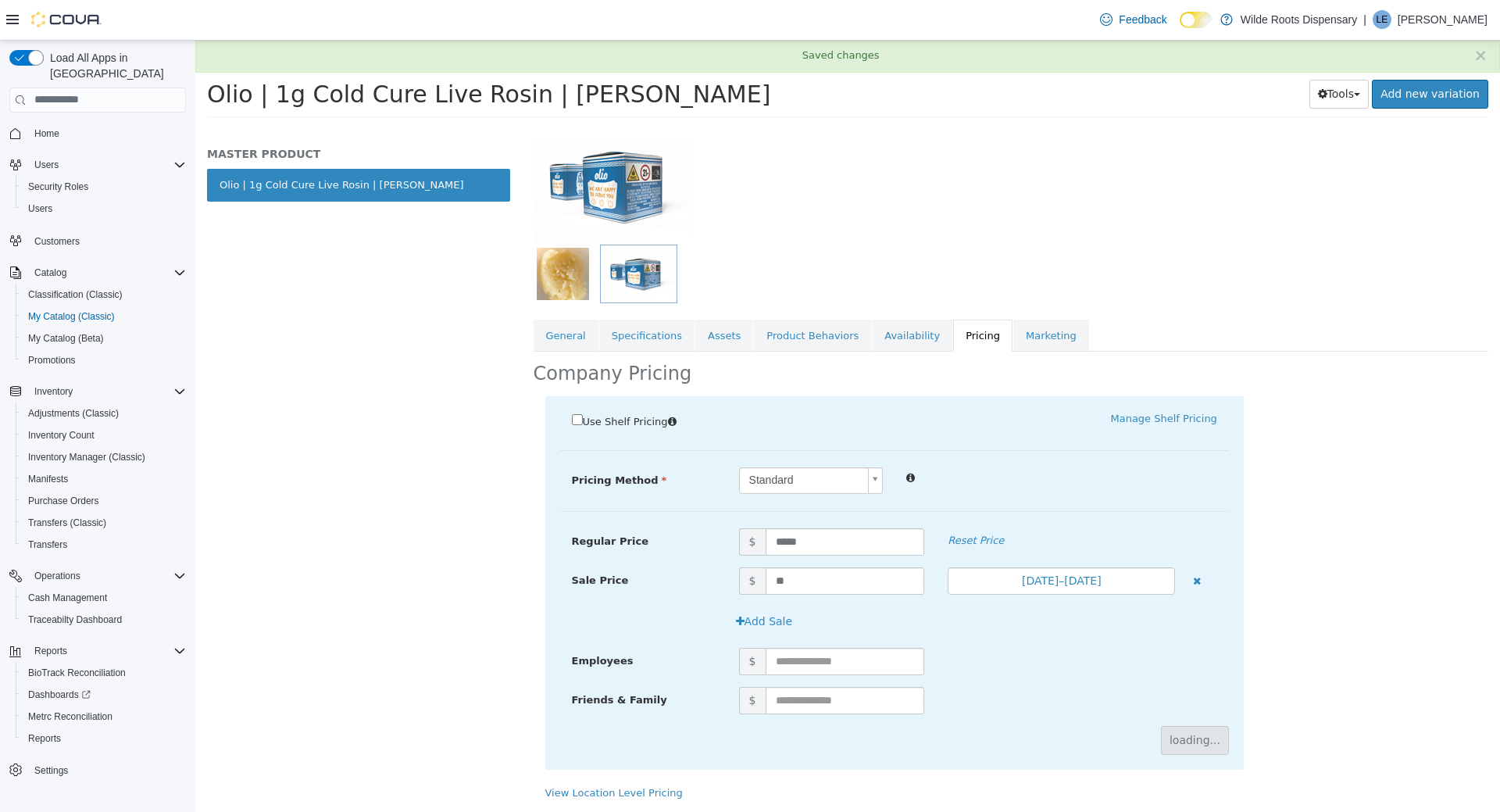
scroll to position [0, 0]
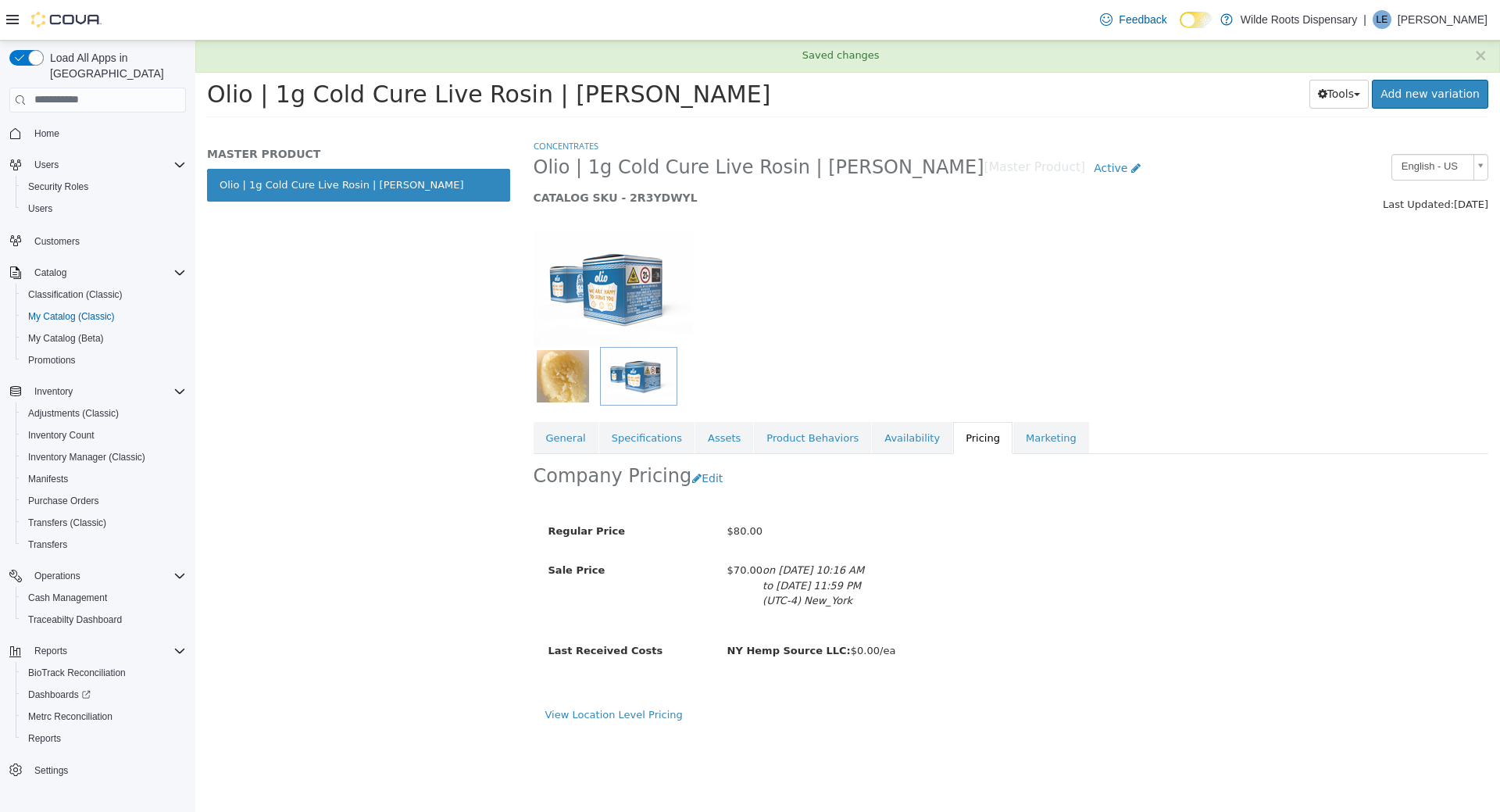
click at [465, 418] on div "MASTER PRODUCT Olio | 1g Cold Cure Live Rosin | Dulce De Fresca" at bounding box center [359, 474] width 327 height 673
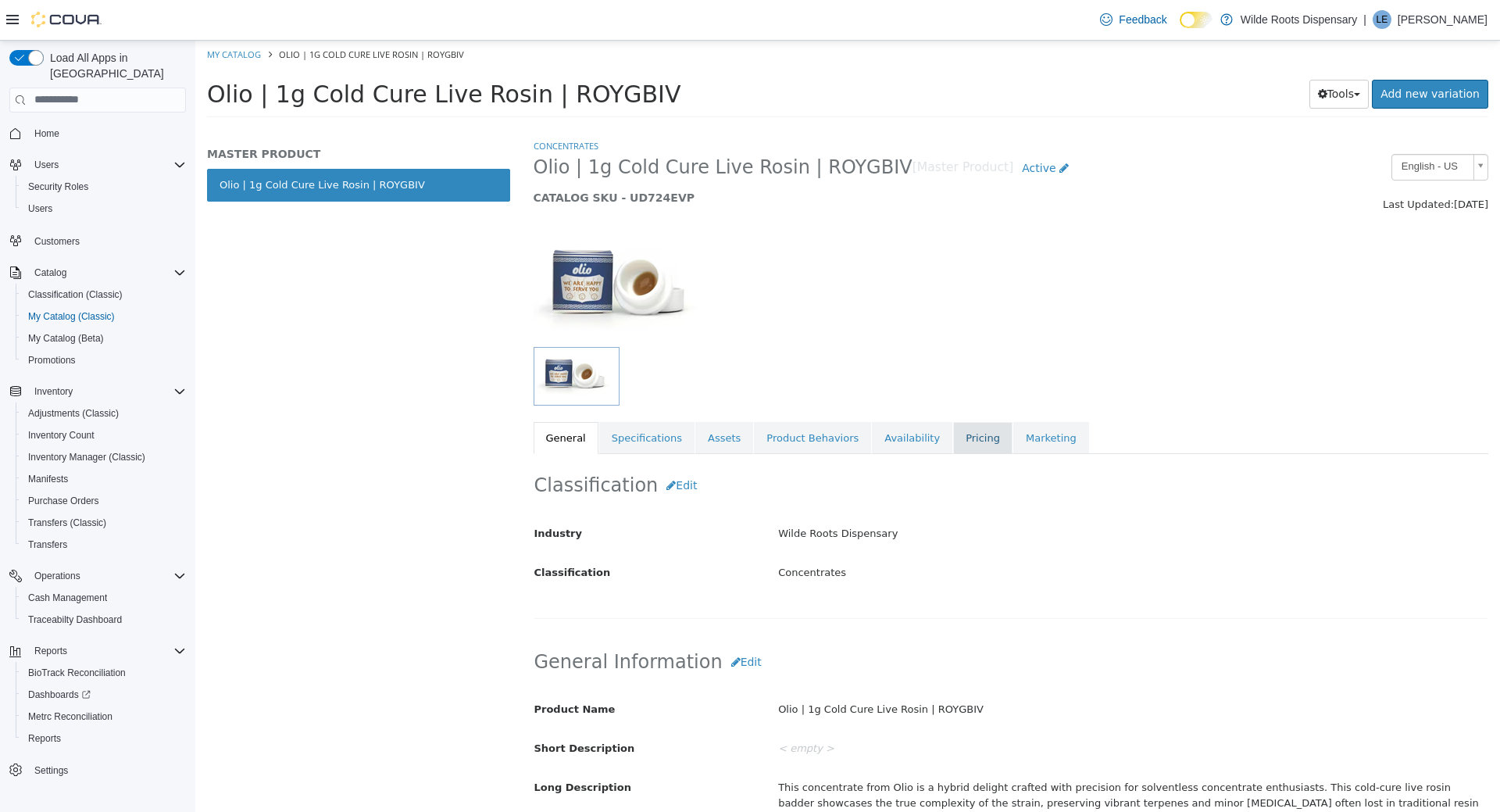
click at [957, 440] on link "Pricing" at bounding box center [983, 438] width 60 height 33
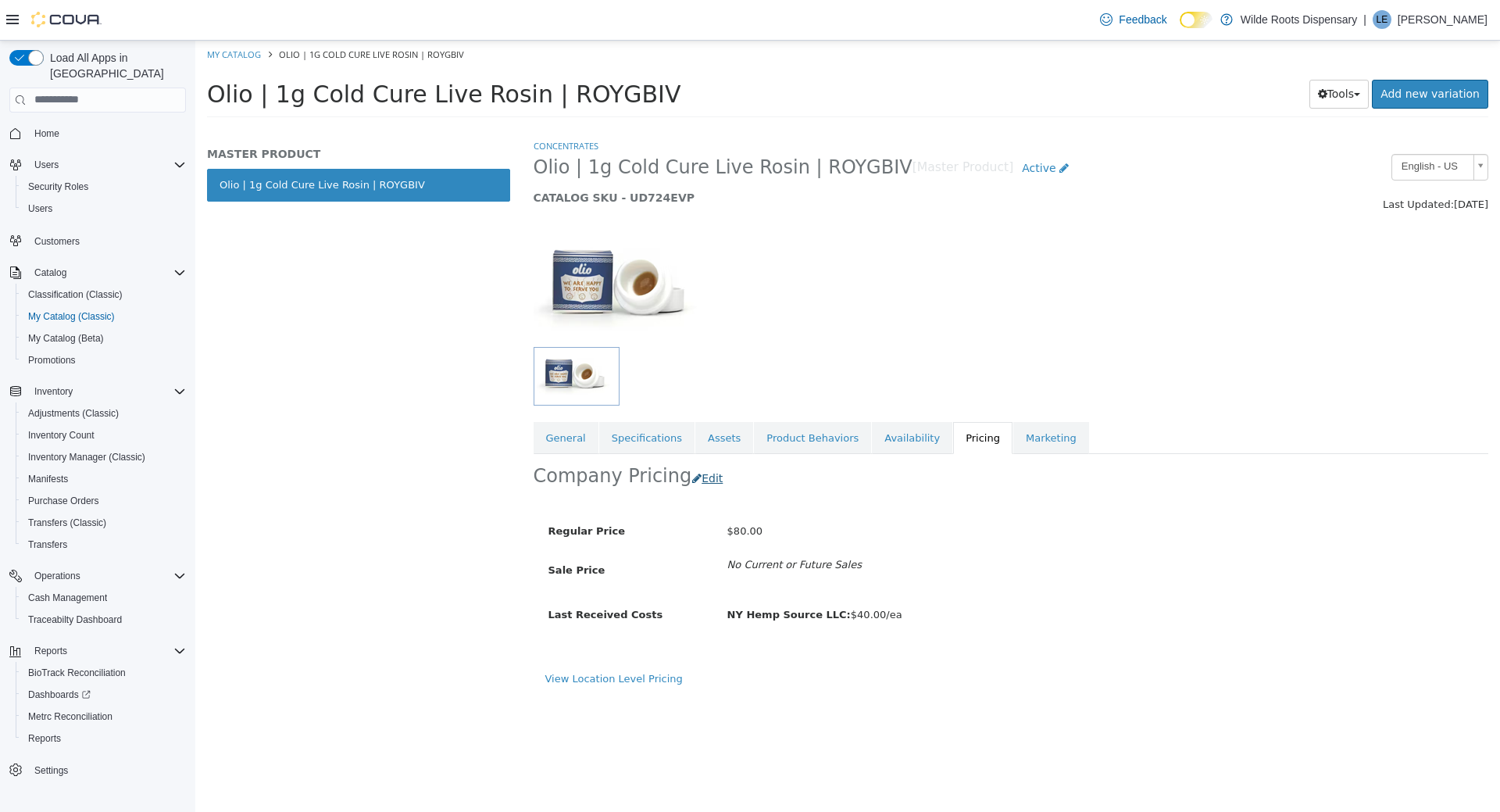
click at [696, 479] on button "Edit" at bounding box center [711, 478] width 39 height 28
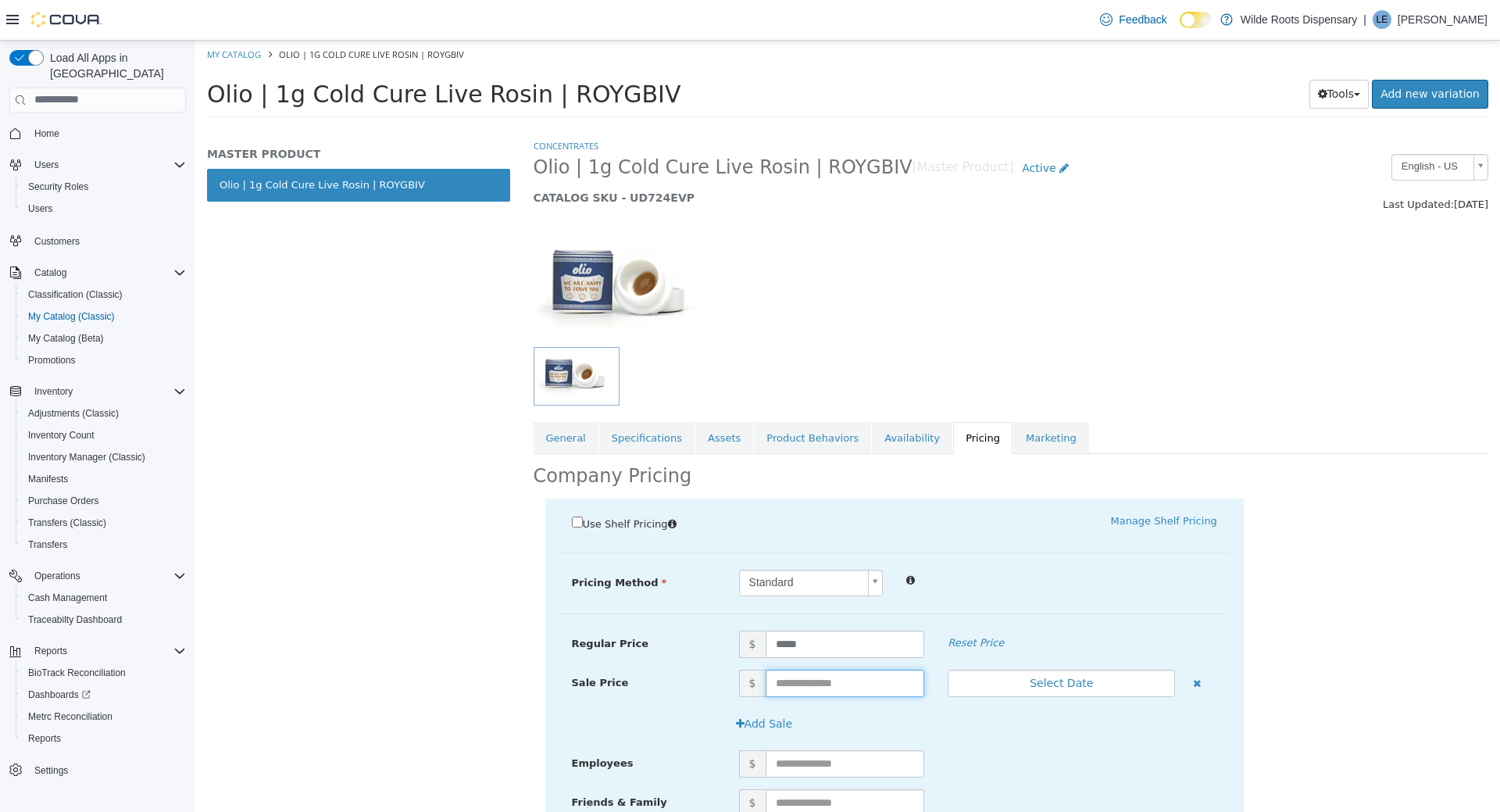
click at [823, 677] on input "text" at bounding box center [846, 682] width 160 height 28
type input "**"
click at [1083, 683] on button "Select Date" at bounding box center [1062, 682] width 228 height 28
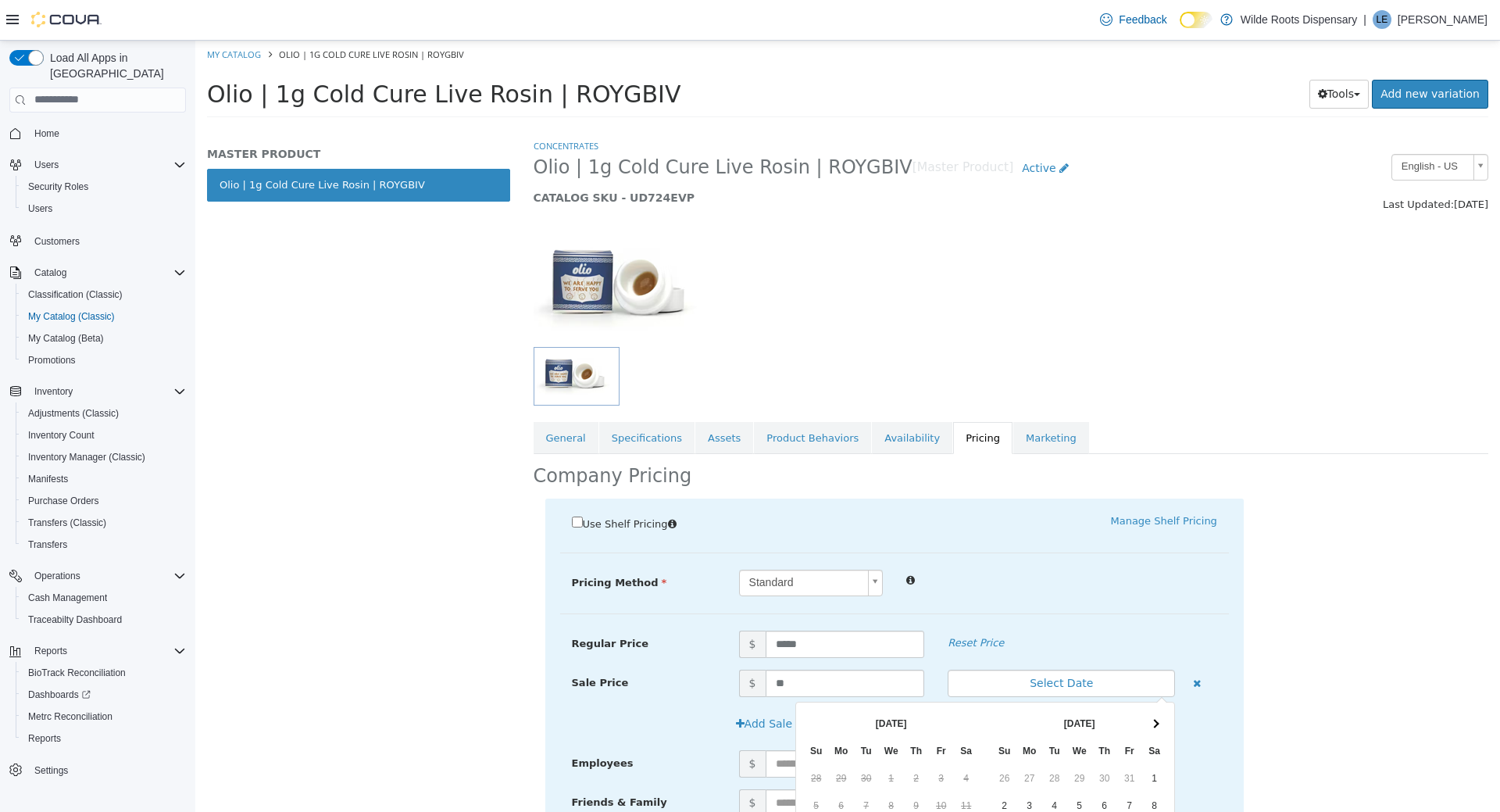
scroll to position [186, 0]
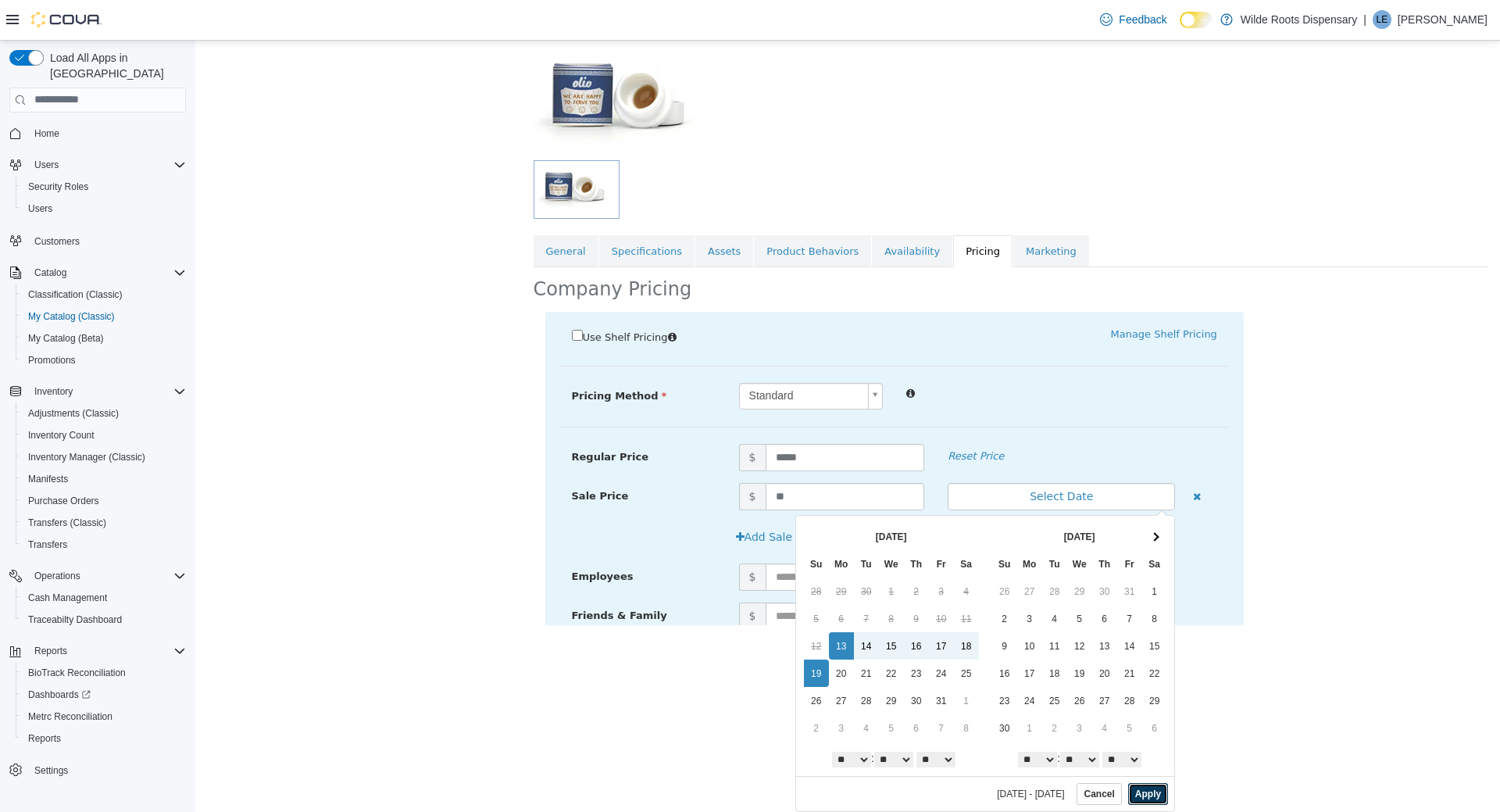
click at [1141, 783] on button "Apply" at bounding box center [1148, 794] width 39 height 22
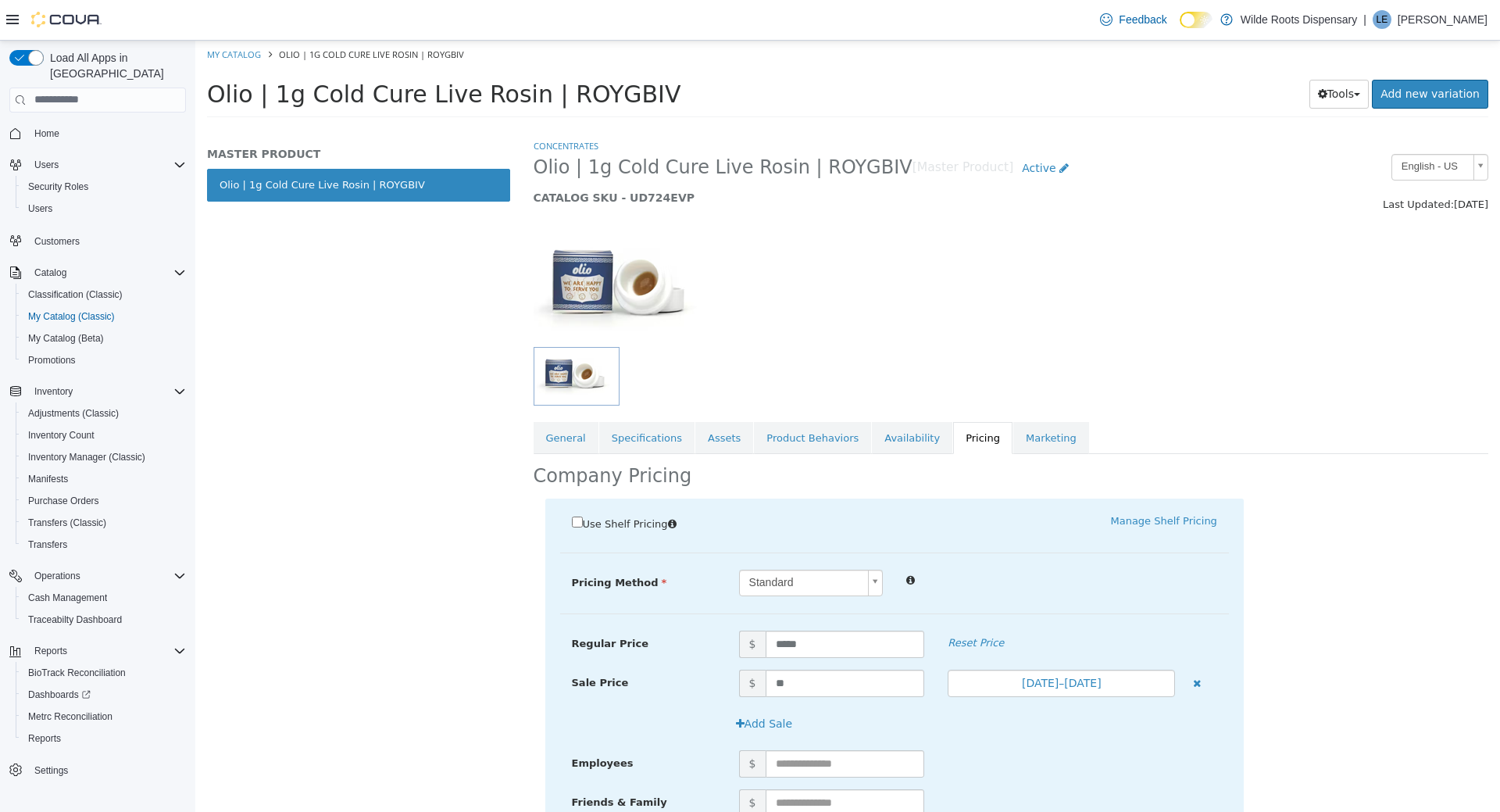
scroll to position [129, 0]
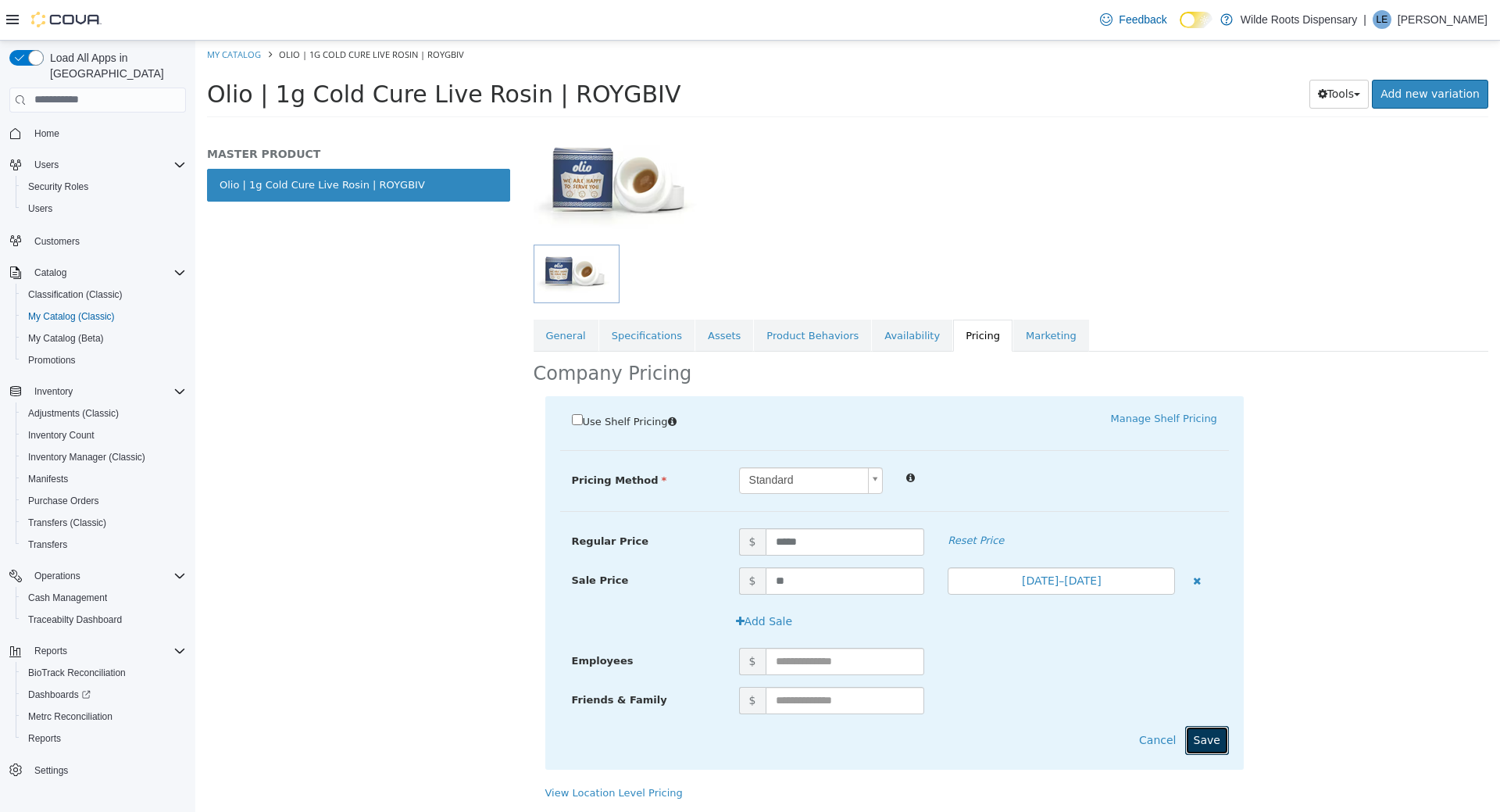
click at [1201, 753] on button "Save" at bounding box center [1208, 739] width 44 height 28
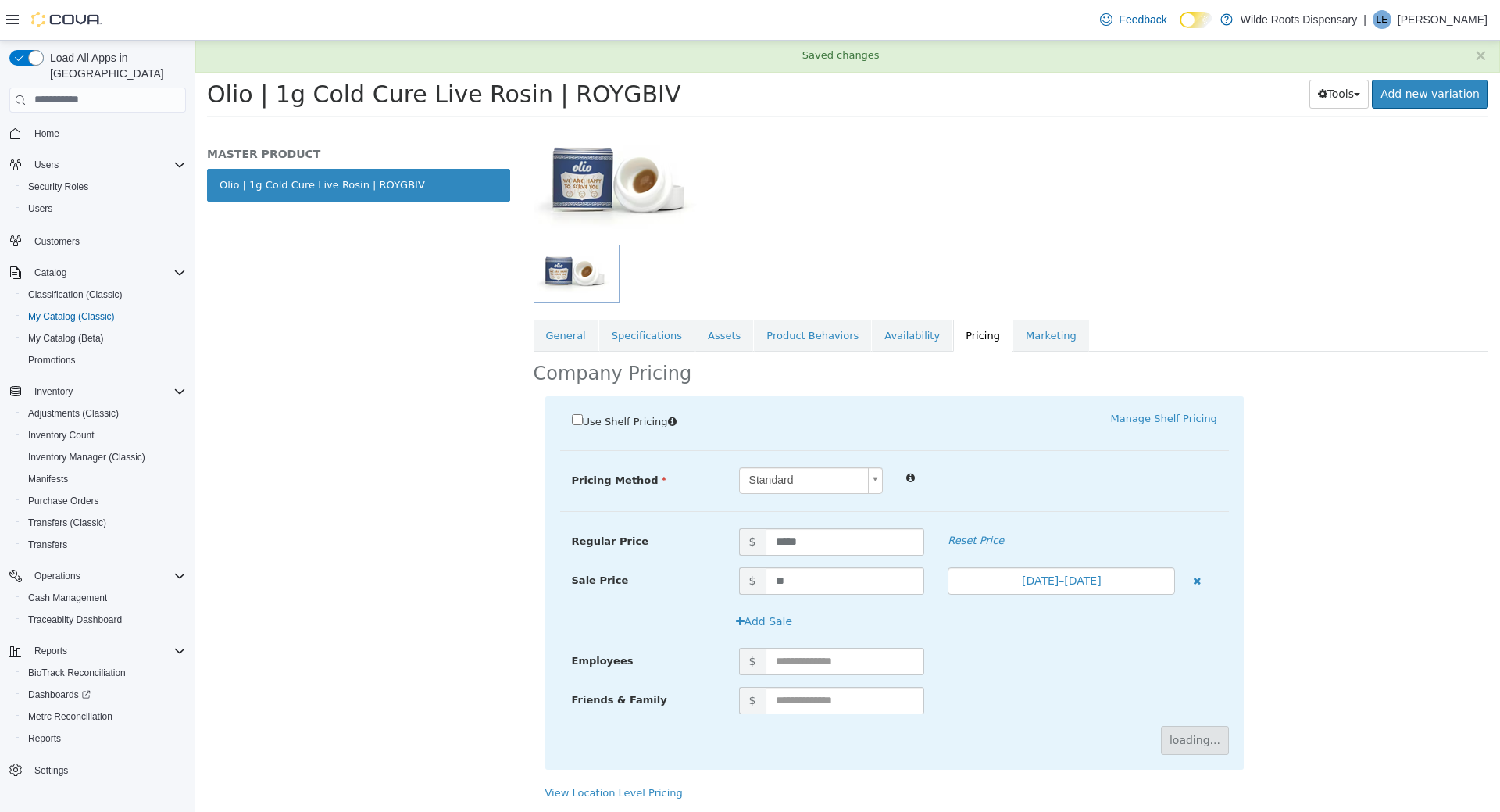
scroll to position [0, 0]
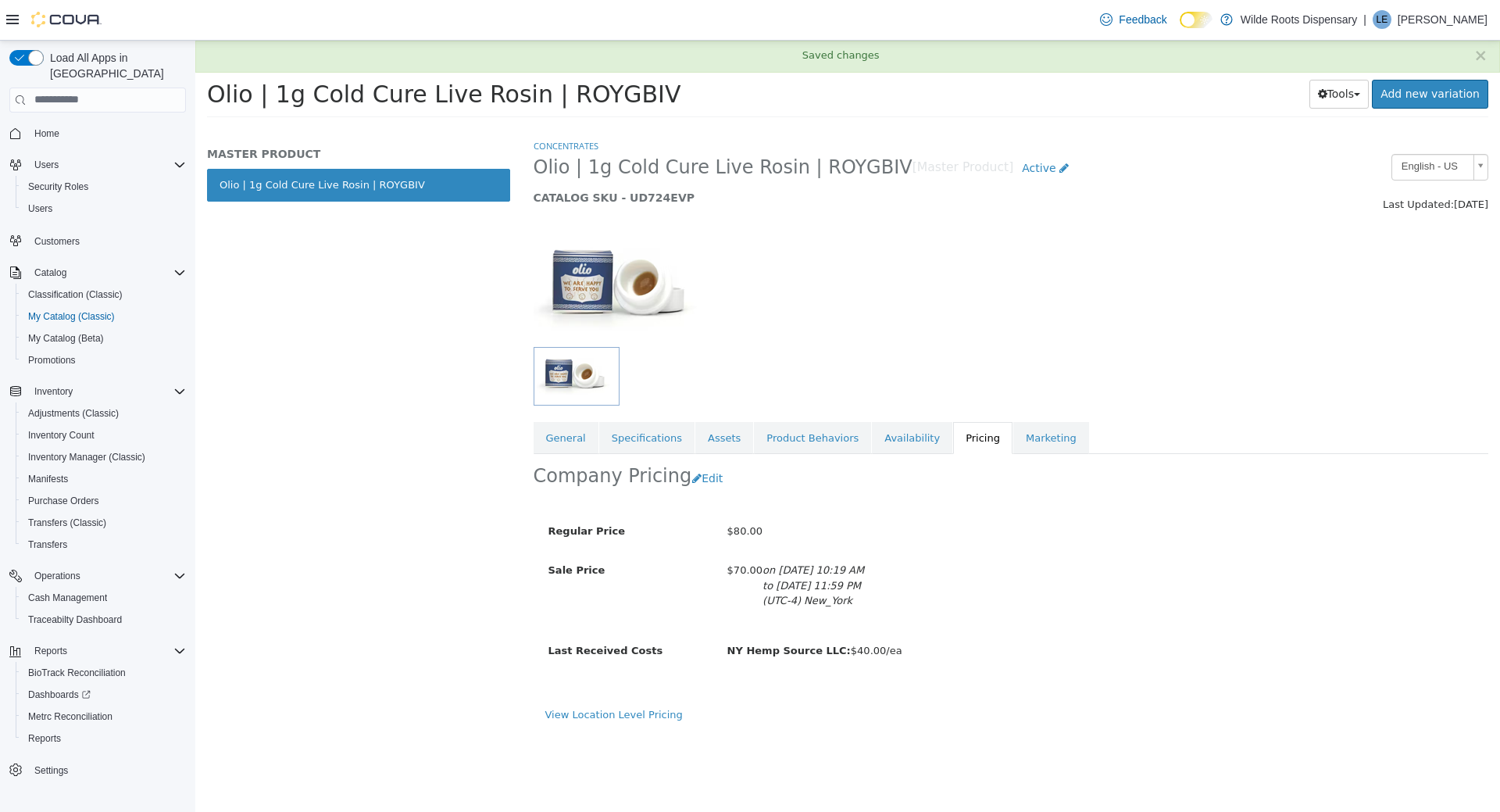
click at [851, 259] on div at bounding box center [1011, 278] width 979 height 133
